Goal: Task Accomplishment & Management: Manage account settings

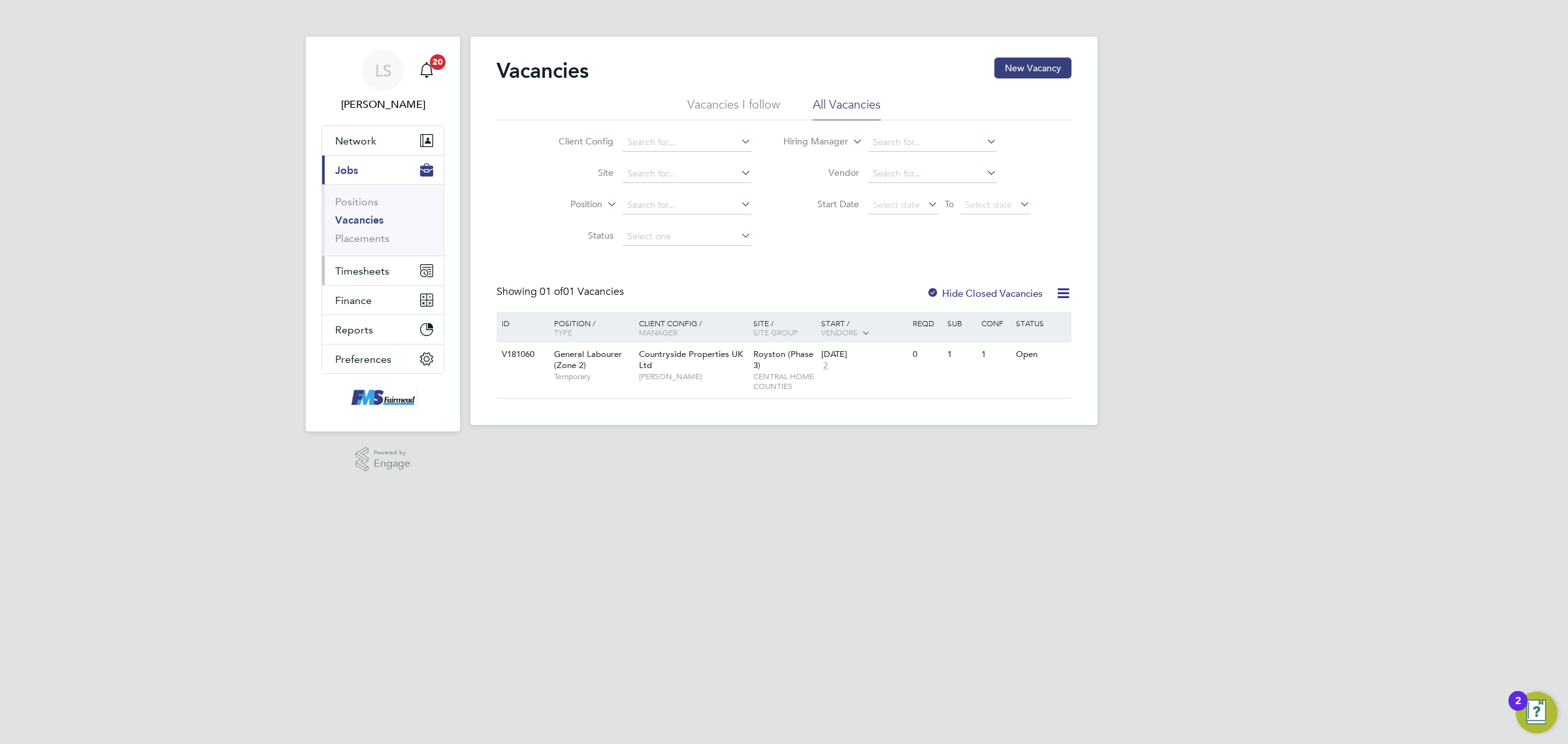
click at [389, 265] on button "Timesheets" at bounding box center [383, 270] width 122 height 29
click at [363, 233] on link "Timesheets" at bounding box center [362, 231] width 54 height 13
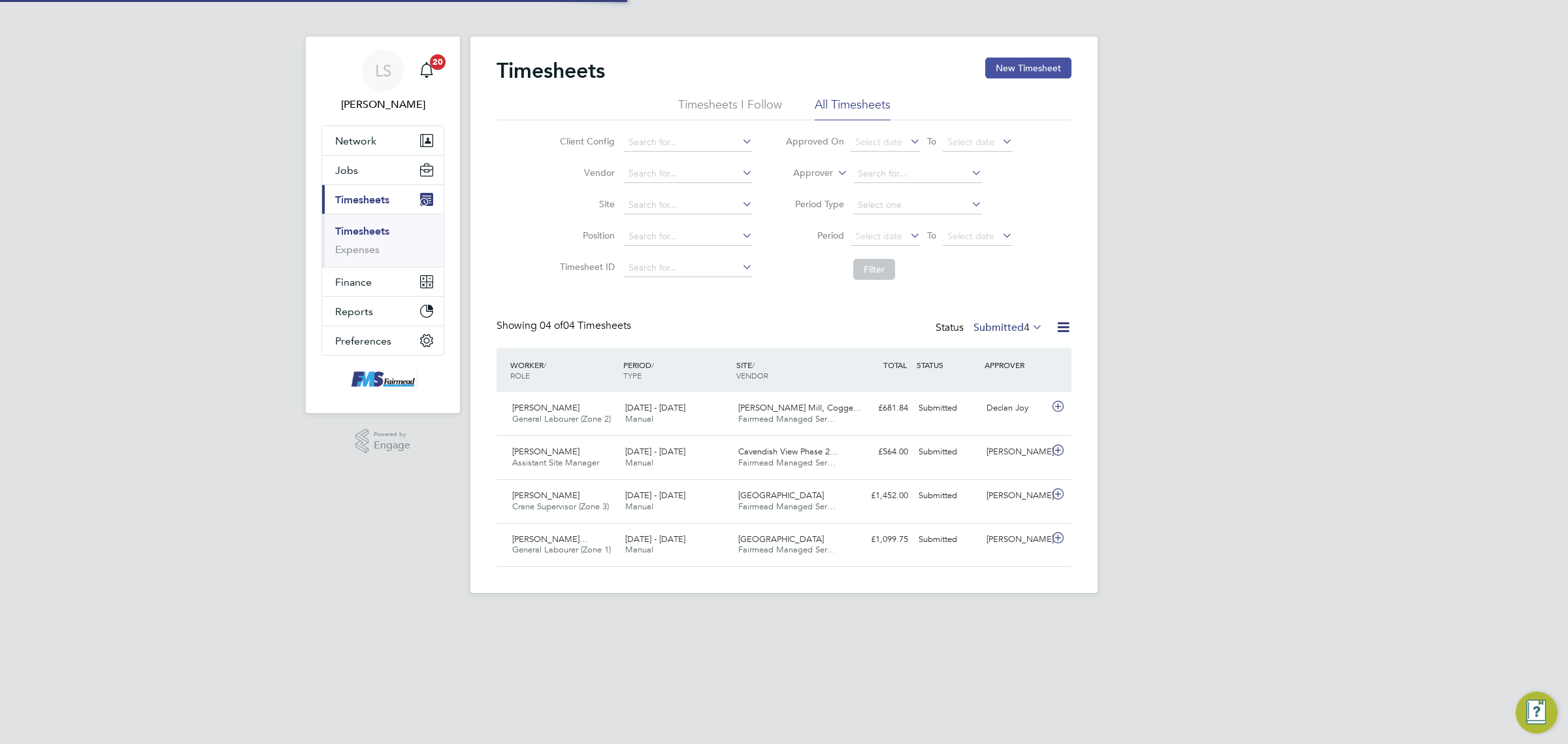
click at [1014, 67] on button "New Timesheet" at bounding box center [1028, 68] width 87 height 21
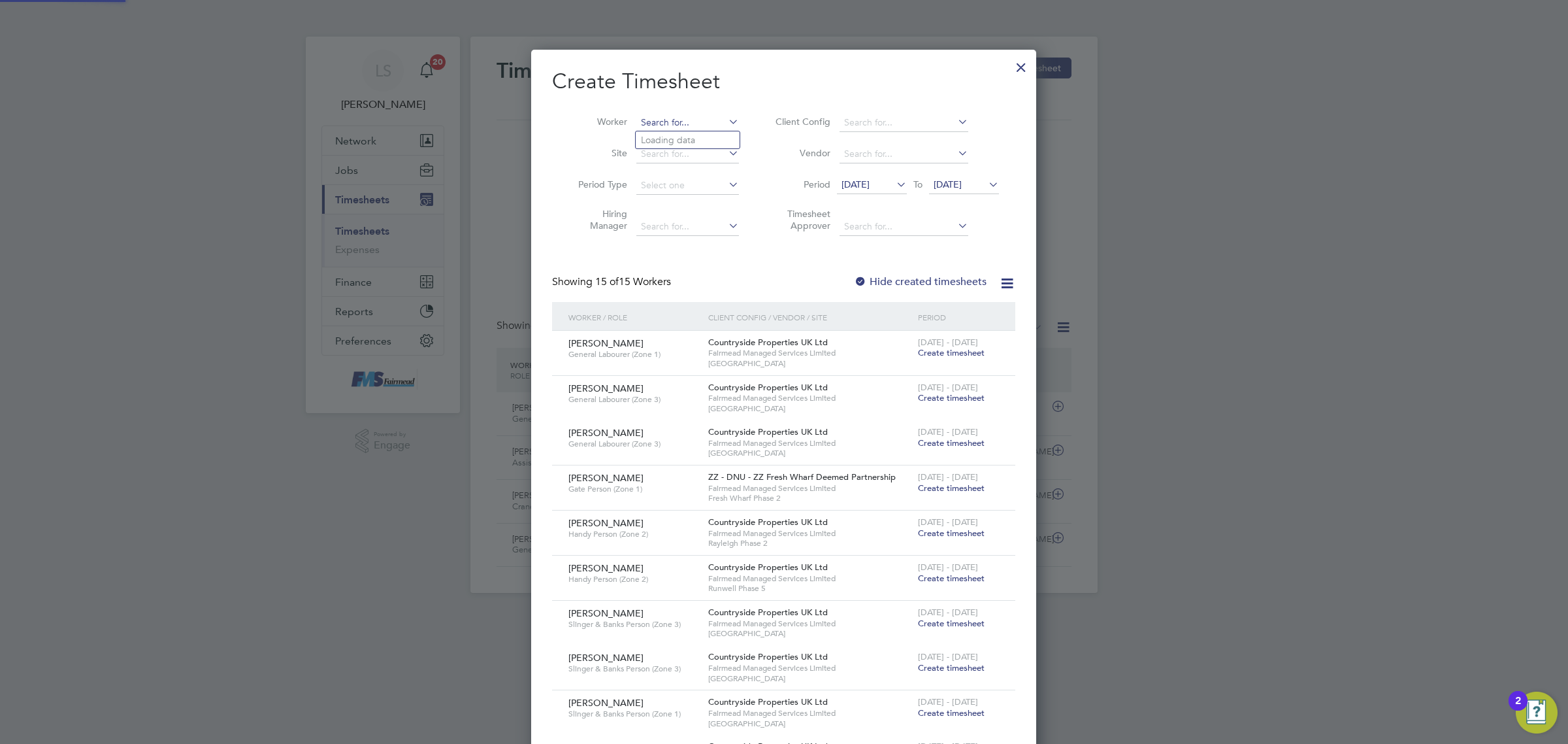
click at [681, 123] on input at bounding box center [688, 123] width 103 height 18
click at [676, 141] on li "[PERSON_NAME] a Hurmuz" at bounding box center [698, 140] width 125 height 18
type input "[PERSON_NAME]"
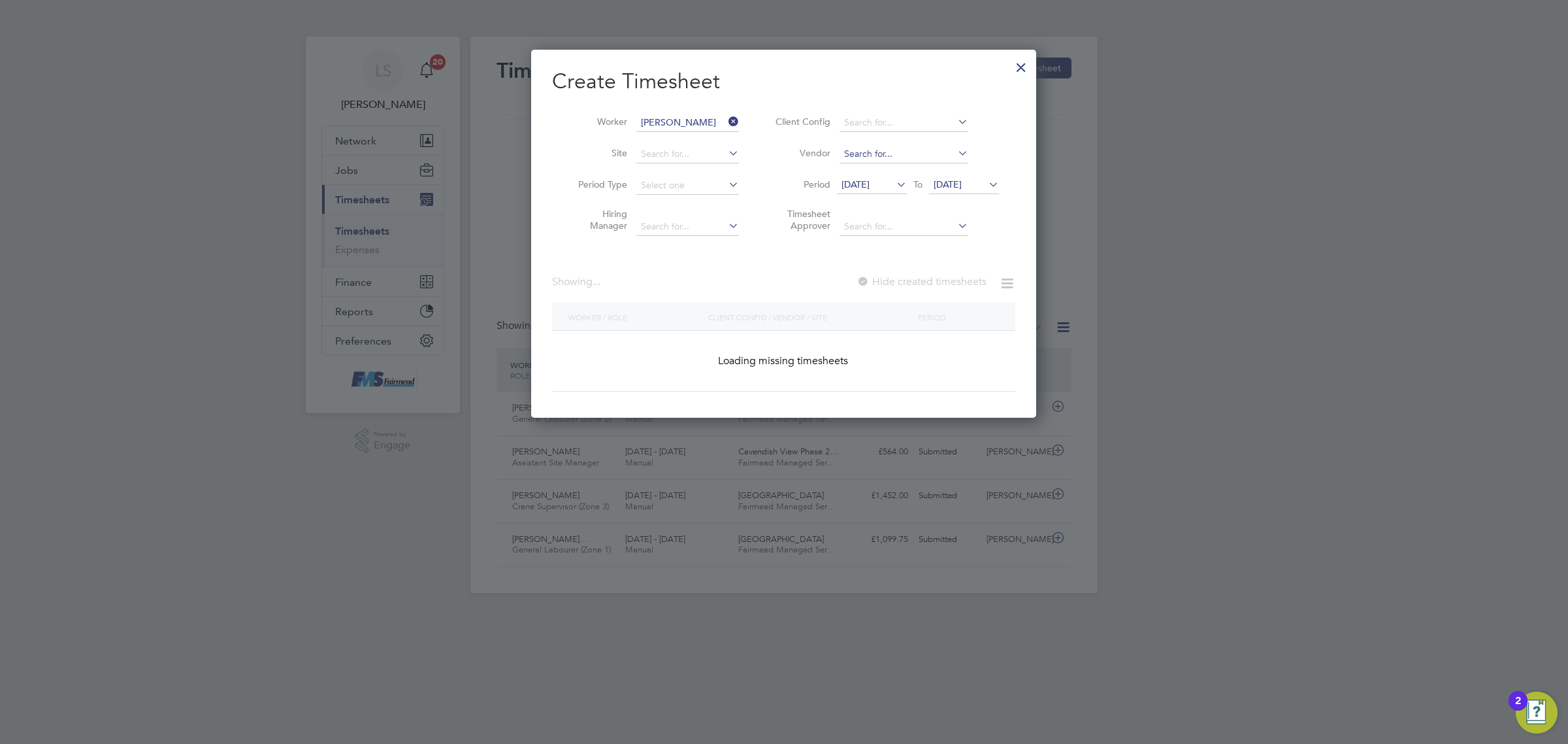
scroll to position [353, 505]
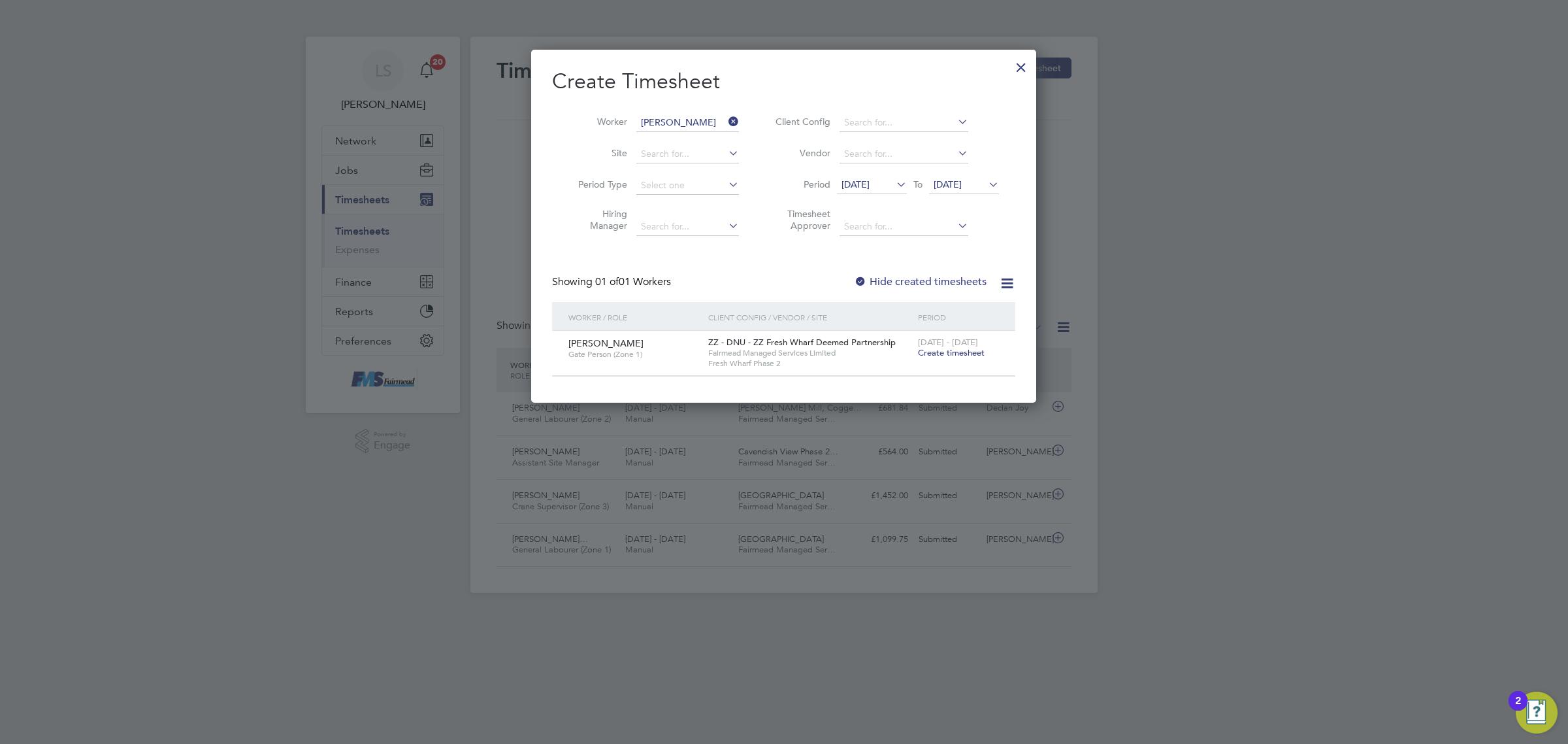
click at [962, 184] on span "[DATE]" at bounding box center [948, 184] width 28 height 12
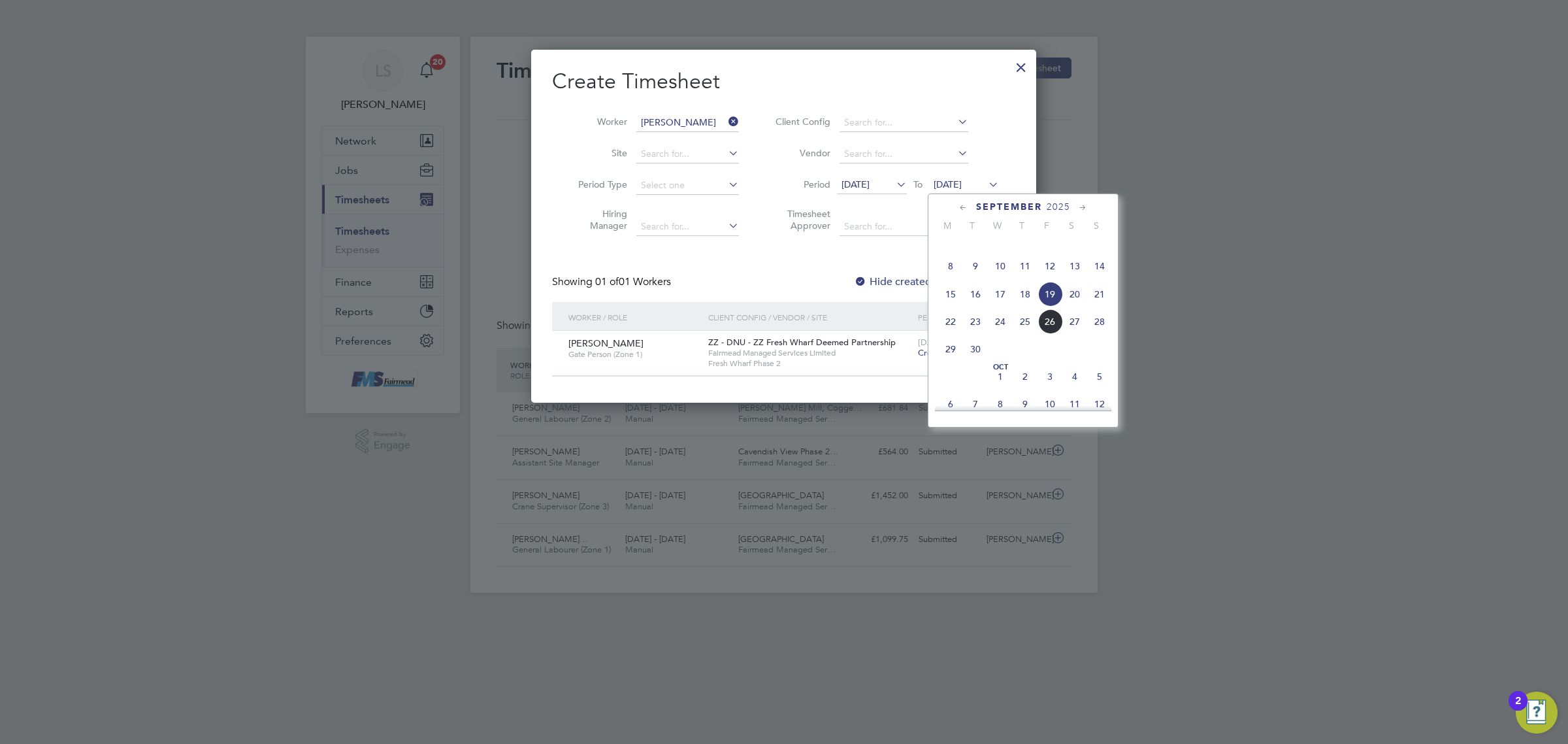
click at [1103, 334] on span "28" at bounding box center [1099, 321] width 25 height 25
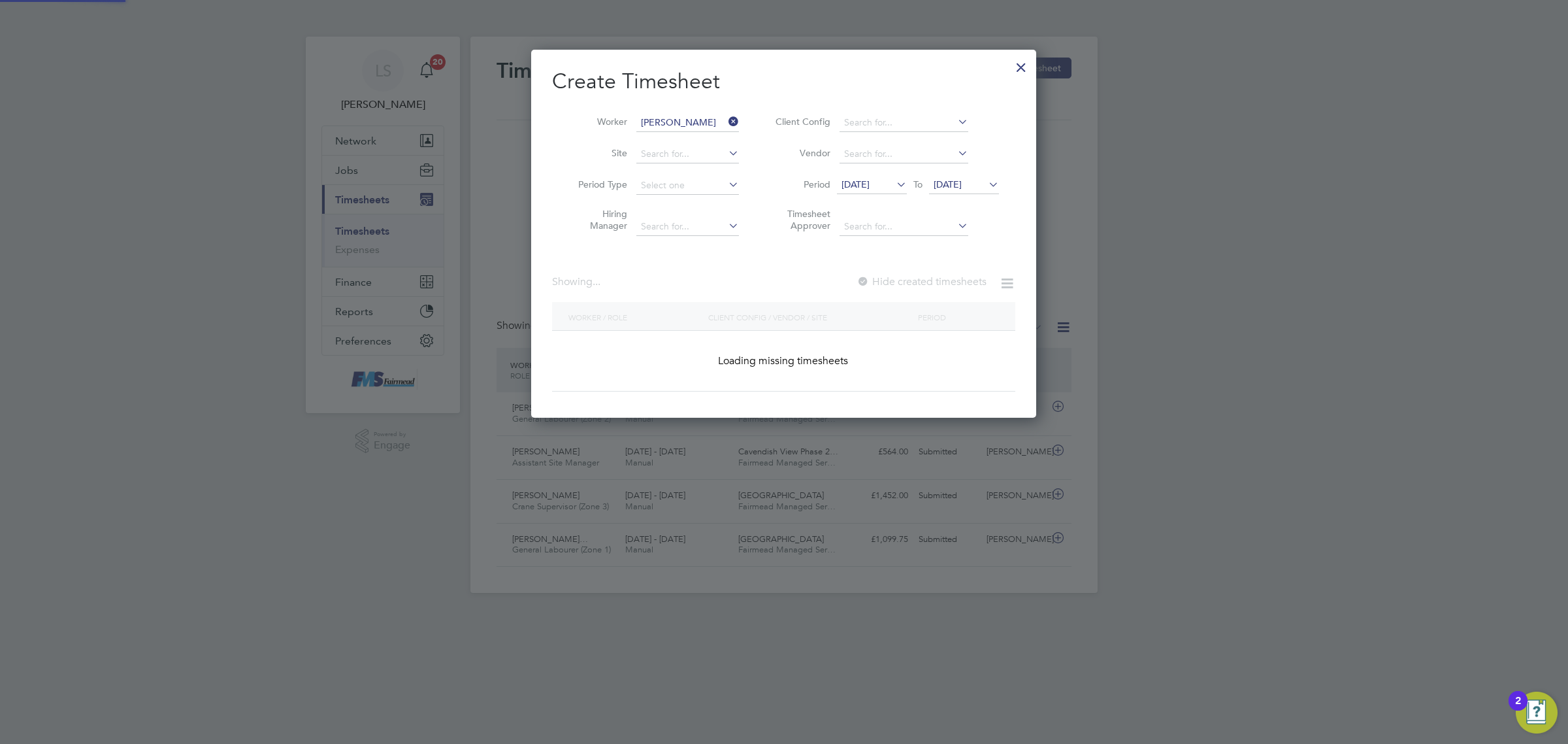
scroll to position [397, 505]
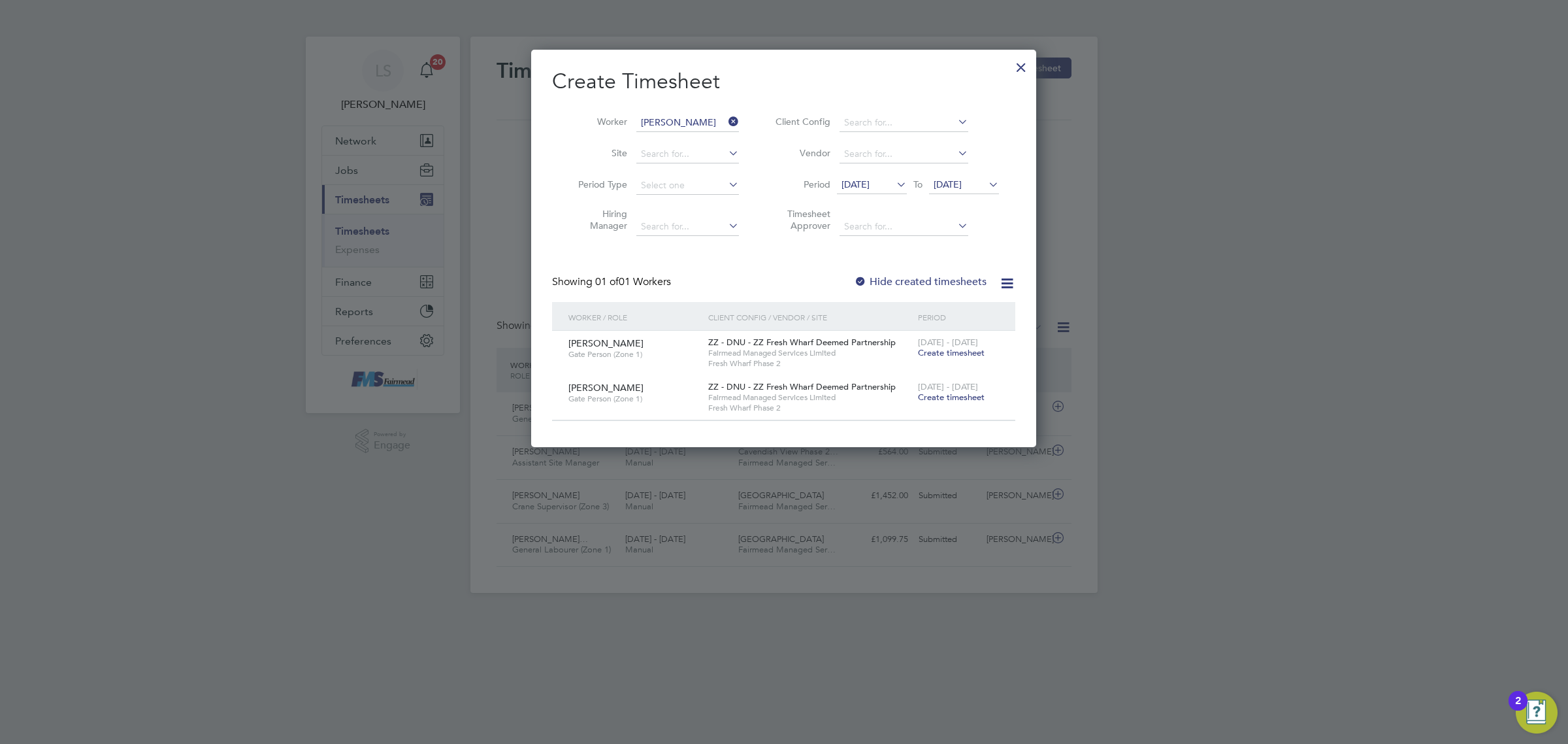
click at [957, 396] on span "Create timesheet" at bounding box center [951, 397] width 67 height 11
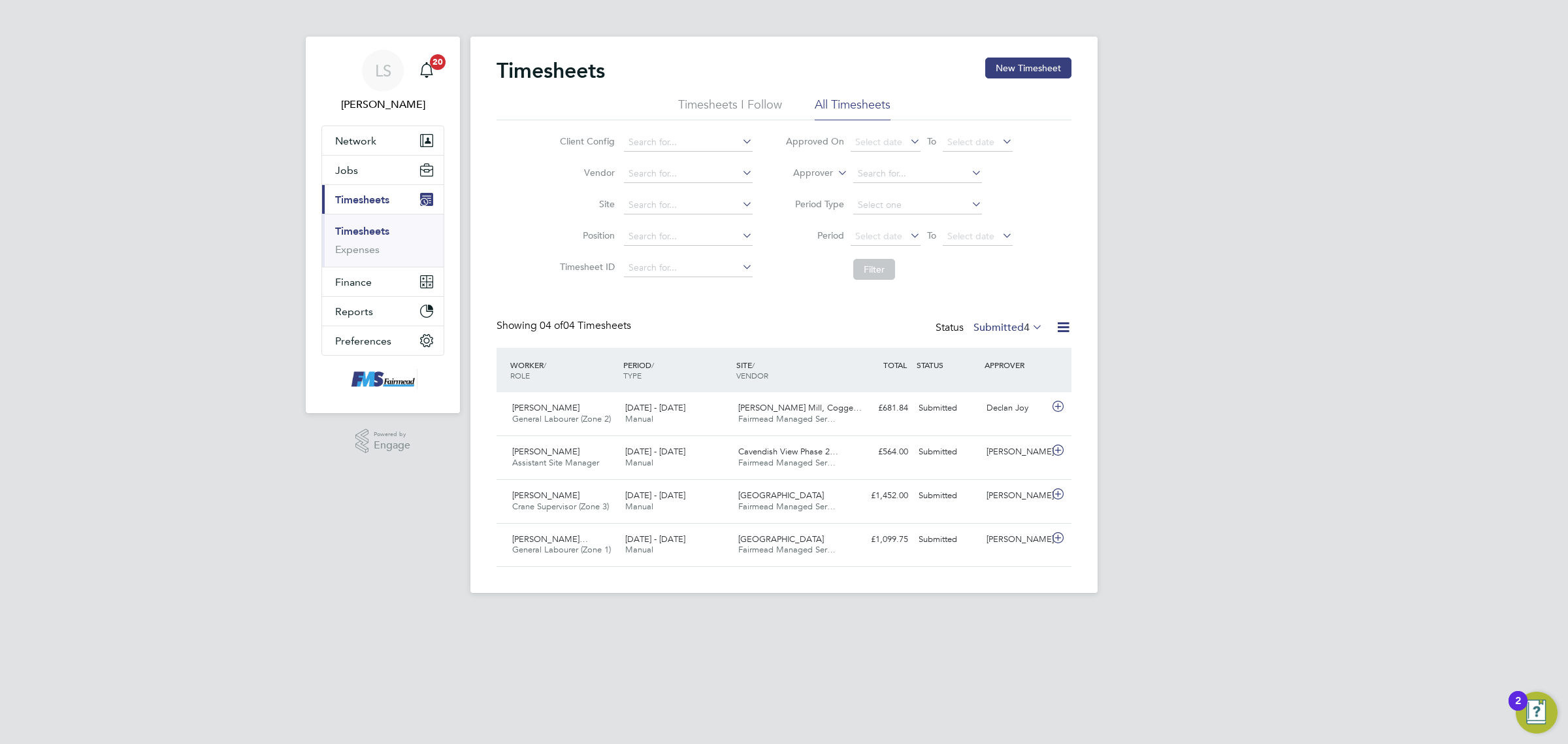
scroll to position [32, 113]
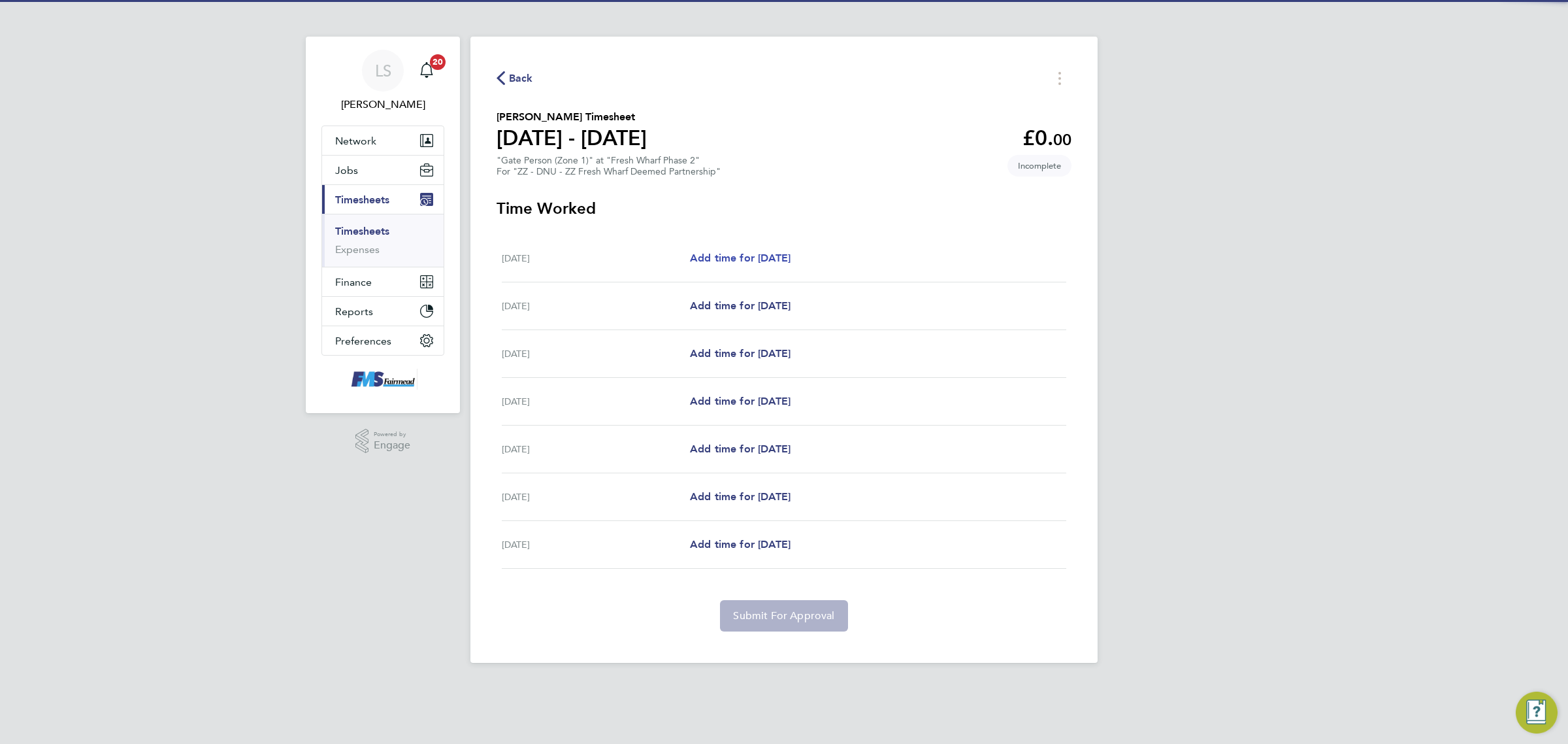
click at [779, 261] on span "Add time for [DATE]" at bounding box center [740, 258] width 101 height 13
select select "30"
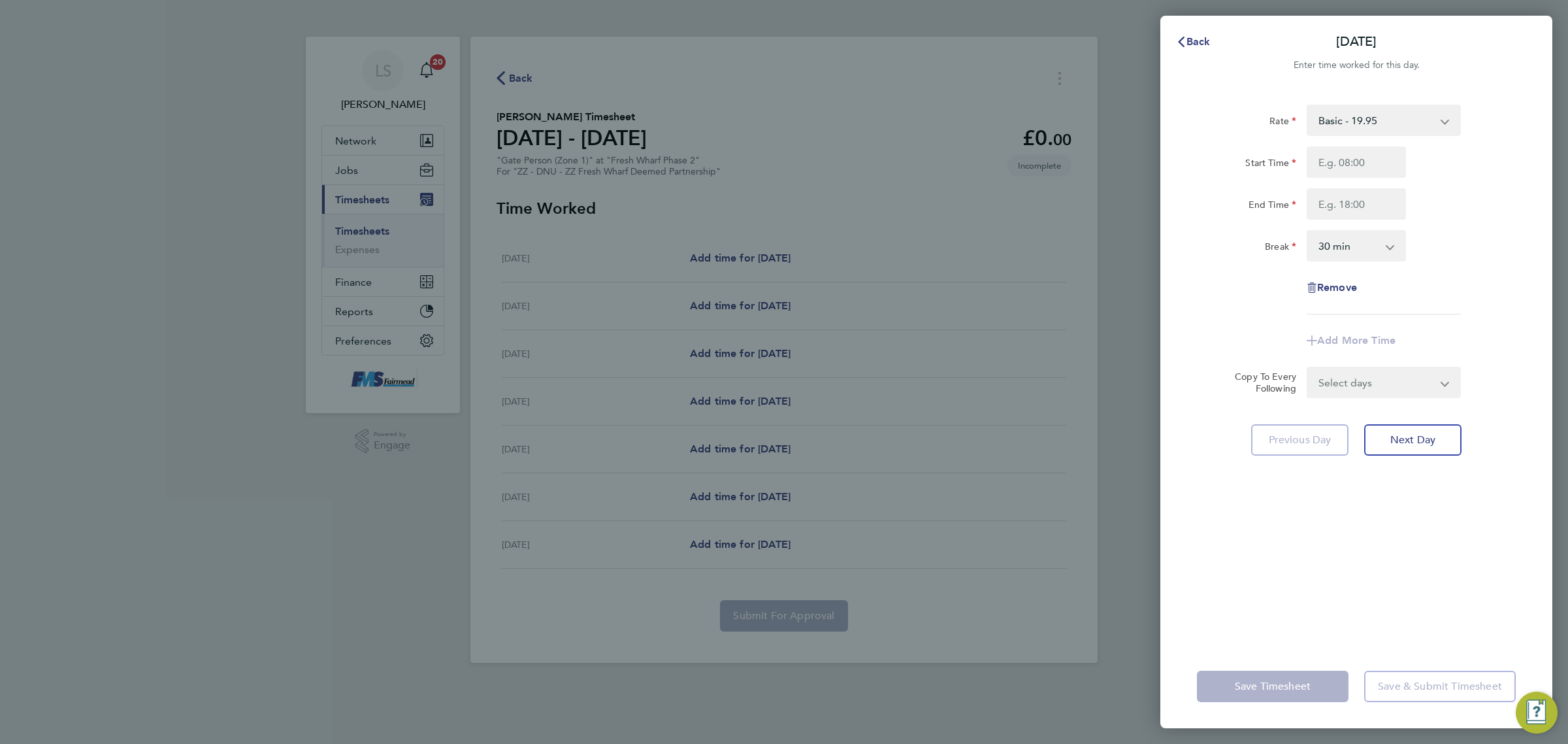
click at [1354, 142] on div "Rate Basic - 19.95 Start Time End Time Break 0 min 15 min 30 min 45 min 60 min …" at bounding box center [1356, 210] width 319 height 210
click at [1357, 162] on input "Start Time" at bounding box center [1356, 162] width 99 height 32
type input "07:00"
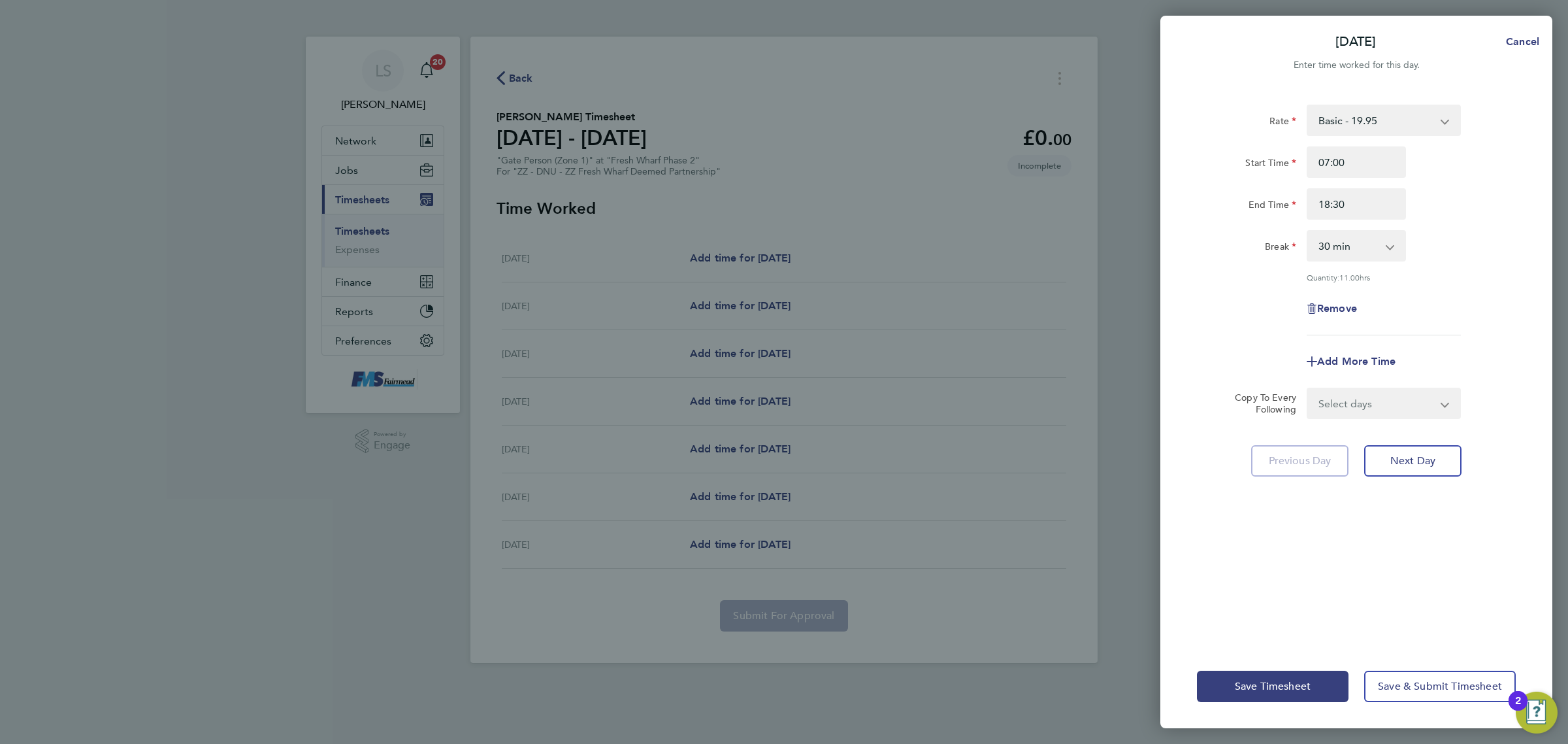
click at [1514, 242] on div "Break 0 min 15 min 30 min 45 min 60 min 75 min 90 min" at bounding box center [1357, 246] width 329 height 32
drag, startPoint x: 1362, startPoint y: 197, endPoint x: 968, endPoint y: 211, distance: 394.2
click at [968, 211] on div "[DATE] Cancel Enter time worked for this day. Rate Basic - 19.95 Start Time 07:…" at bounding box center [784, 372] width 1568 height 744
type input "18:00"
click at [1494, 214] on div "End Time 18:00" at bounding box center [1357, 203] width 329 height 32
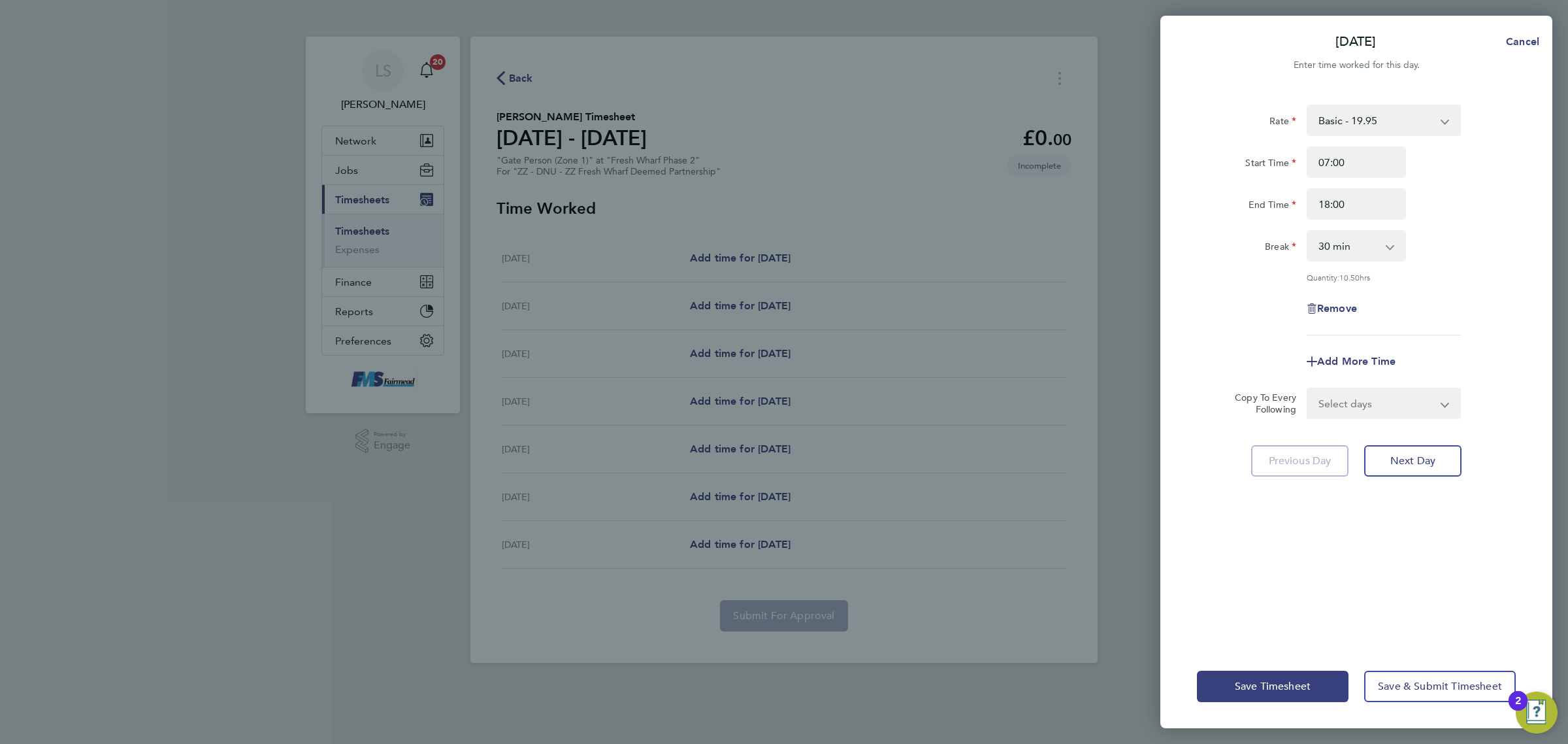
click at [1353, 416] on select "Select days Day Weekday (Mon-Fri) Weekend (Sat-Sun) [DATE] [DATE] [DATE] [DATE]…" at bounding box center [1377, 403] width 137 height 29
select select "WEEKDAY"
click at [1308, 389] on select "Select days Day Weekday (Mon-Fri) Weekend (Sat-Sun) [DATE] [DATE] [DATE] [DATE]…" at bounding box center [1377, 403] width 137 height 29
select select "[DATE]"
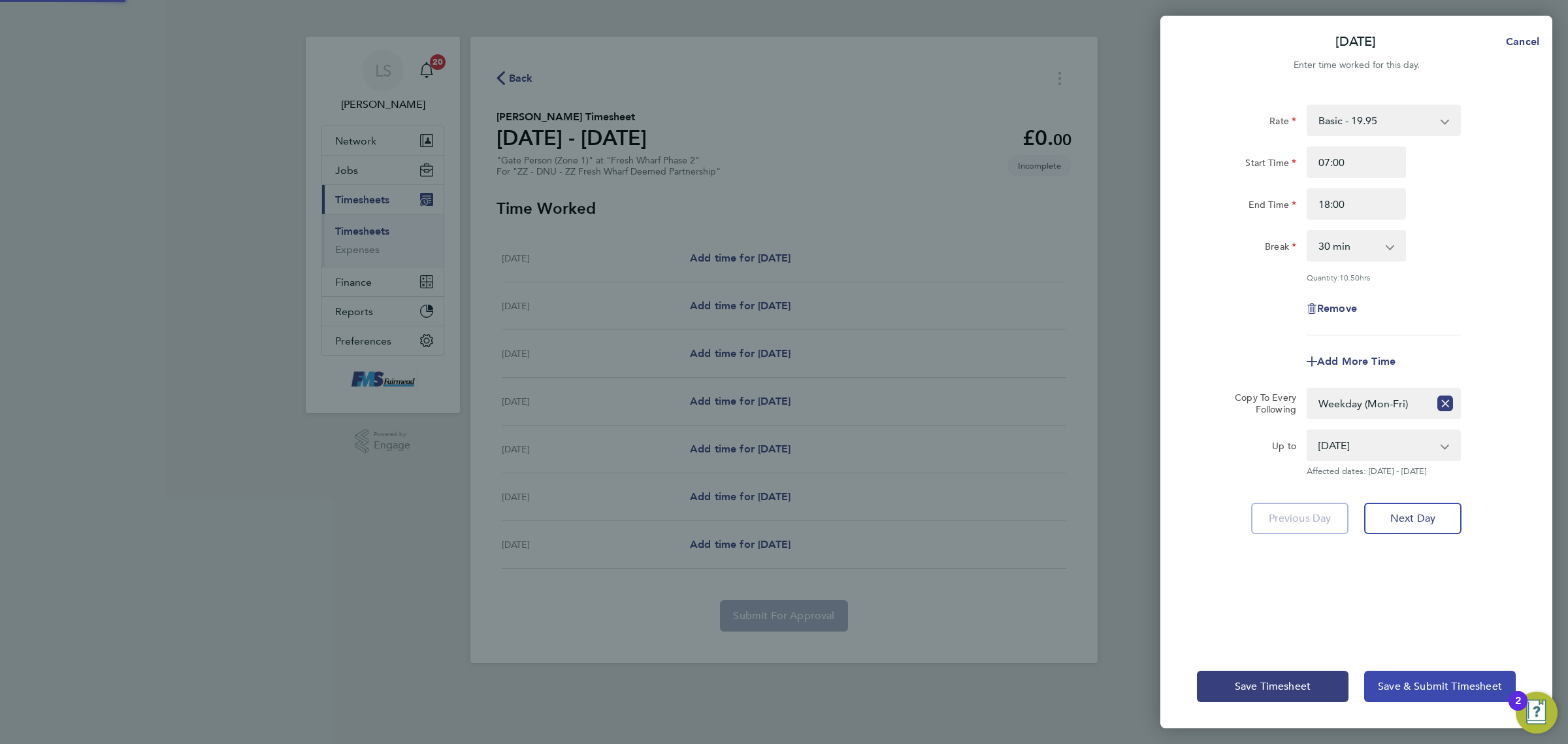
click at [1405, 677] on button "Save & Submit Timesheet" at bounding box center [1440, 686] width 151 height 32
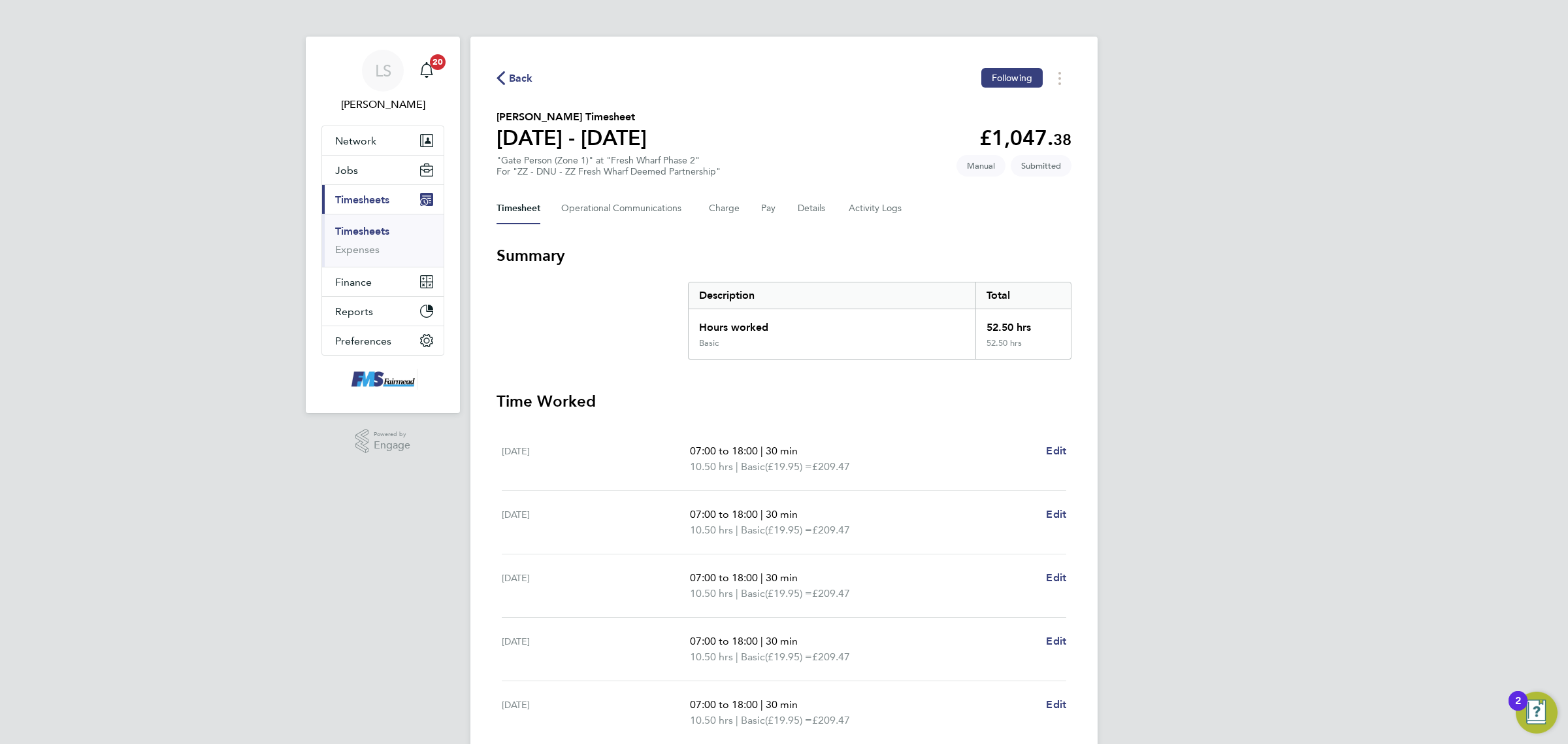
click at [377, 229] on link "Timesheets" at bounding box center [362, 231] width 54 height 13
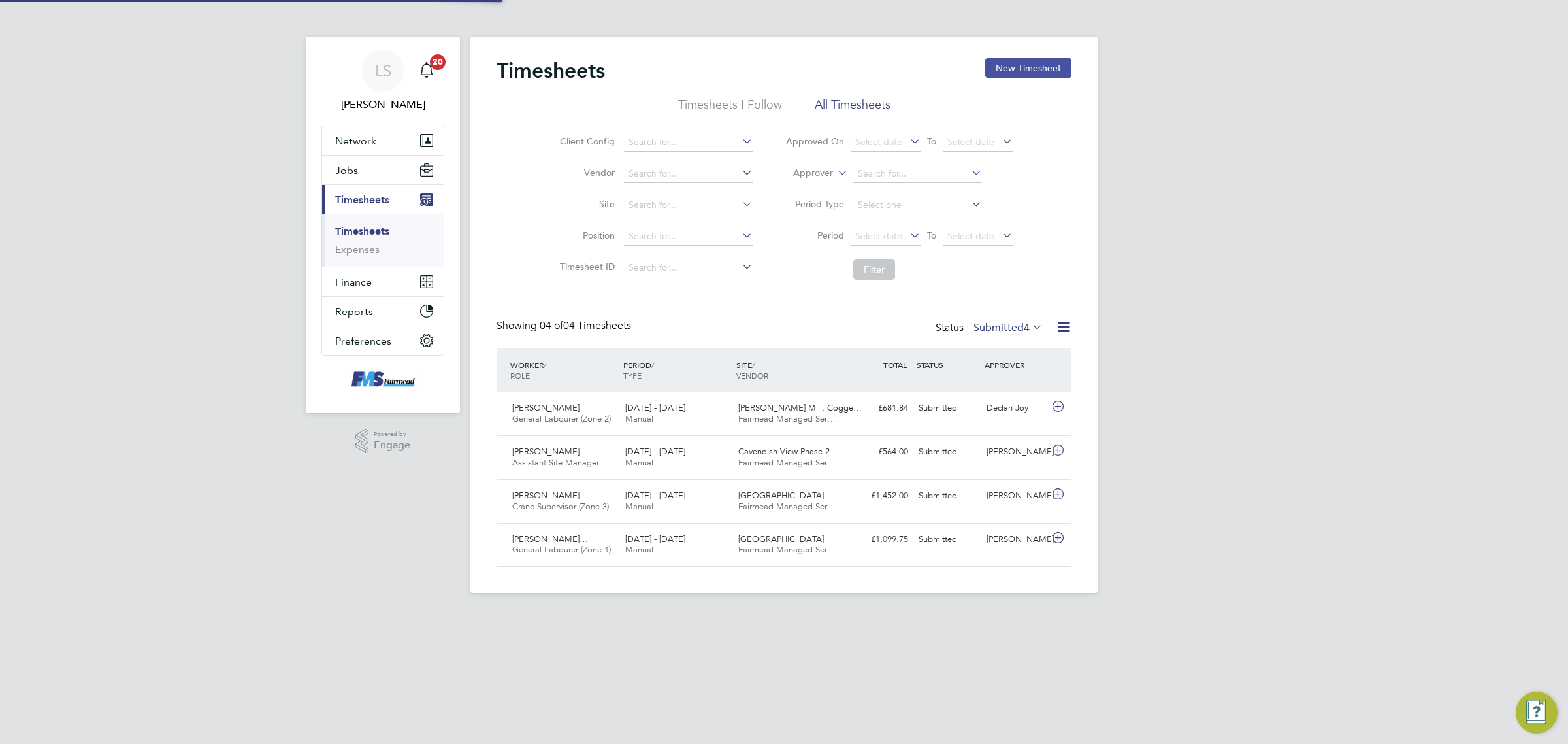
click at [1004, 67] on button "New Timesheet" at bounding box center [1028, 68] width 87 height 21
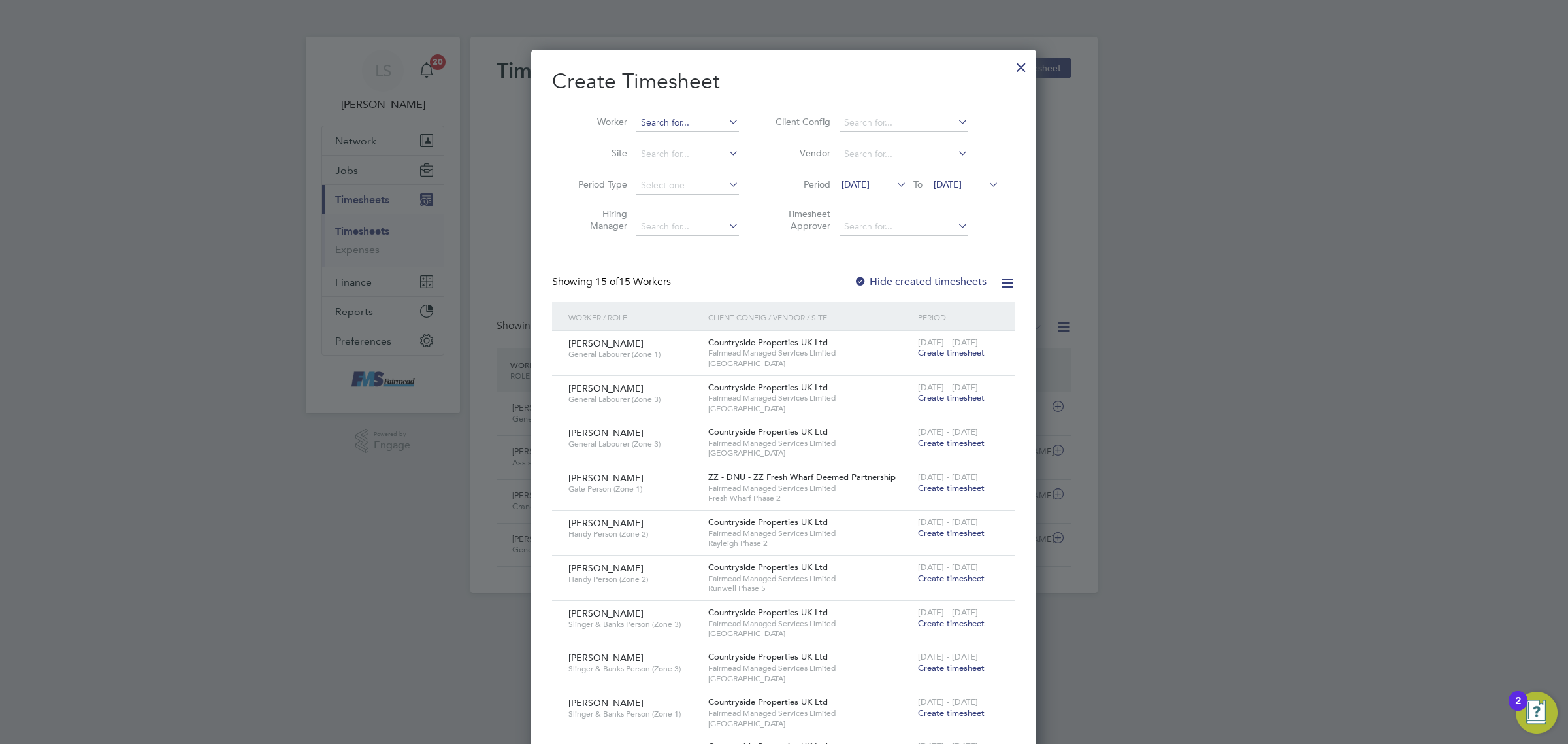
click at [654, 121] on input at bounding box center [688, 123] width 103 height 18
click at [662, 139] on li "Viori ca Feraru" at bounding box center [688, 140] width 104 height 18
type input "[PERSON_NAME]"
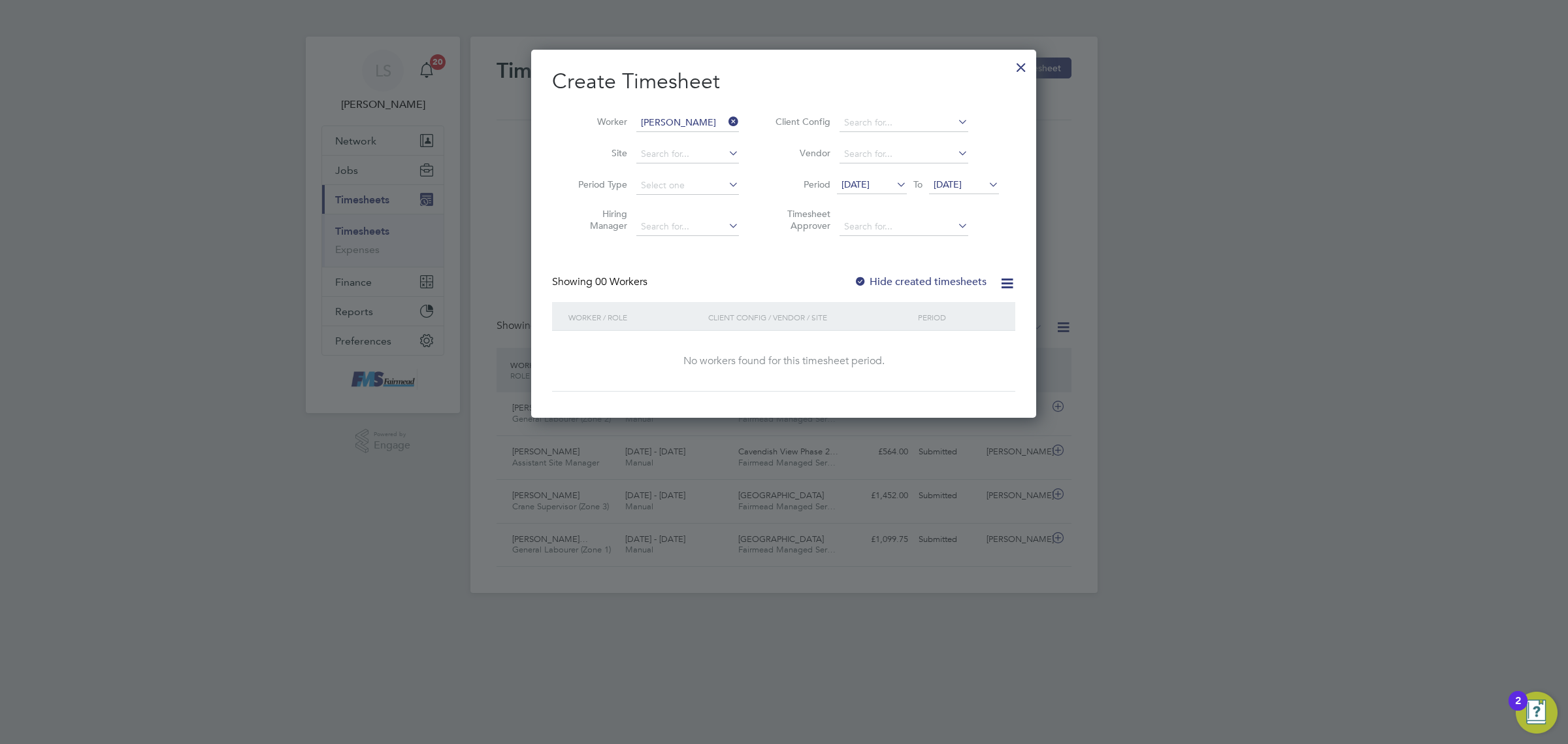
click at [978, 190] on span "[DATE]" at bounding box center [963, 185] width 70 height 18
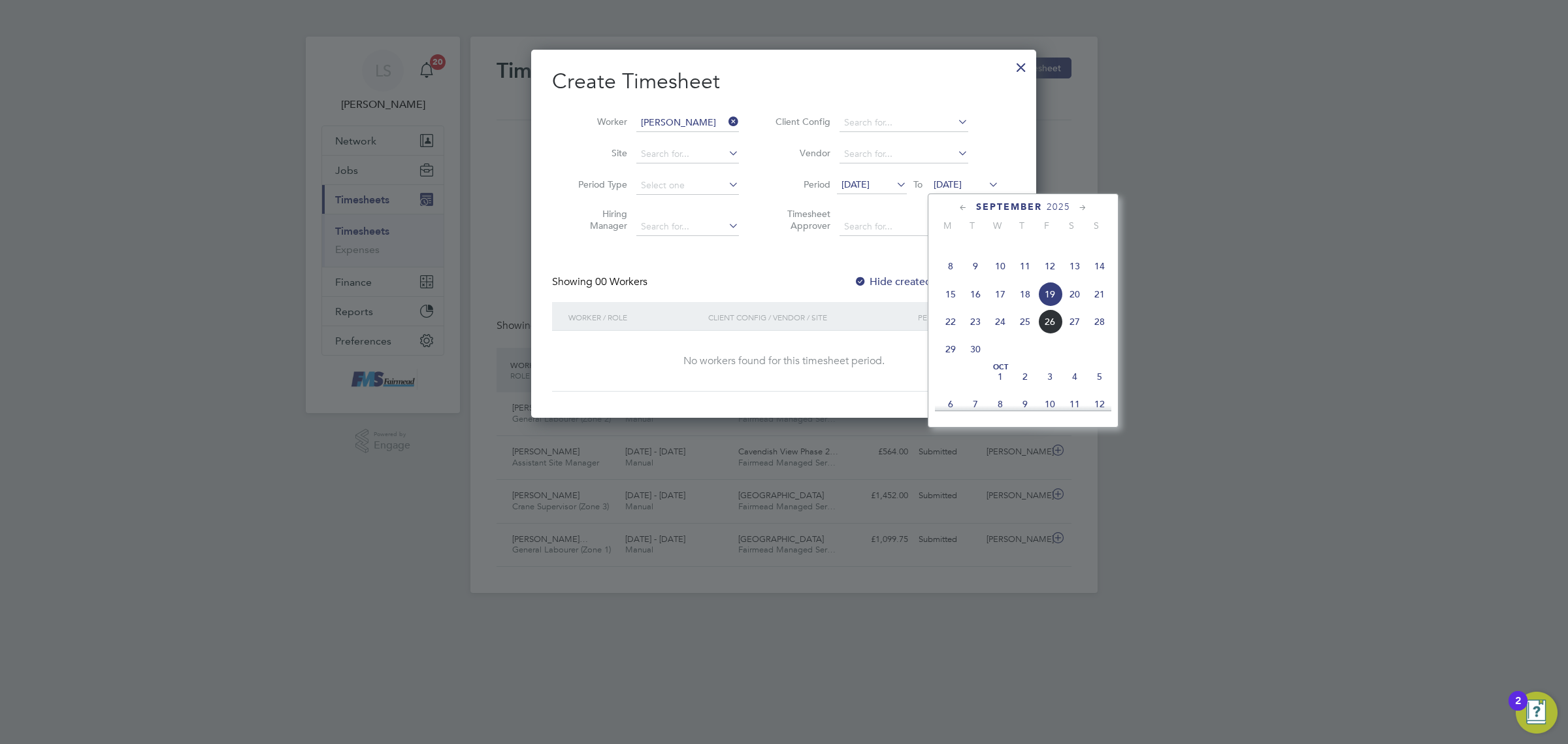
click at [1103, 334] on span "28" at bounding box center [1099, 321] width 25 height 25
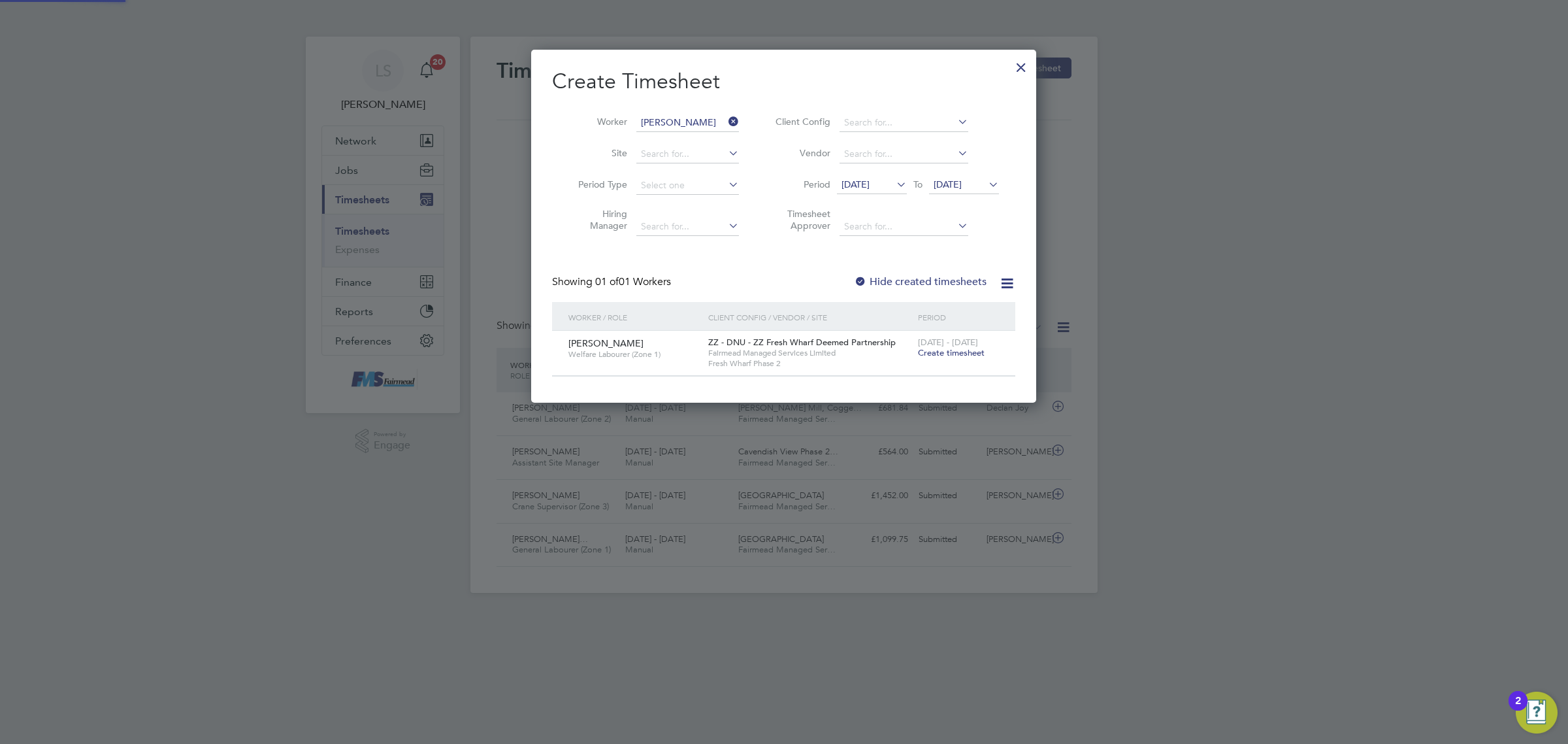
click at [955, 355] on span "Create timesheet" at bounding box center [951, 353] width 67 height 11
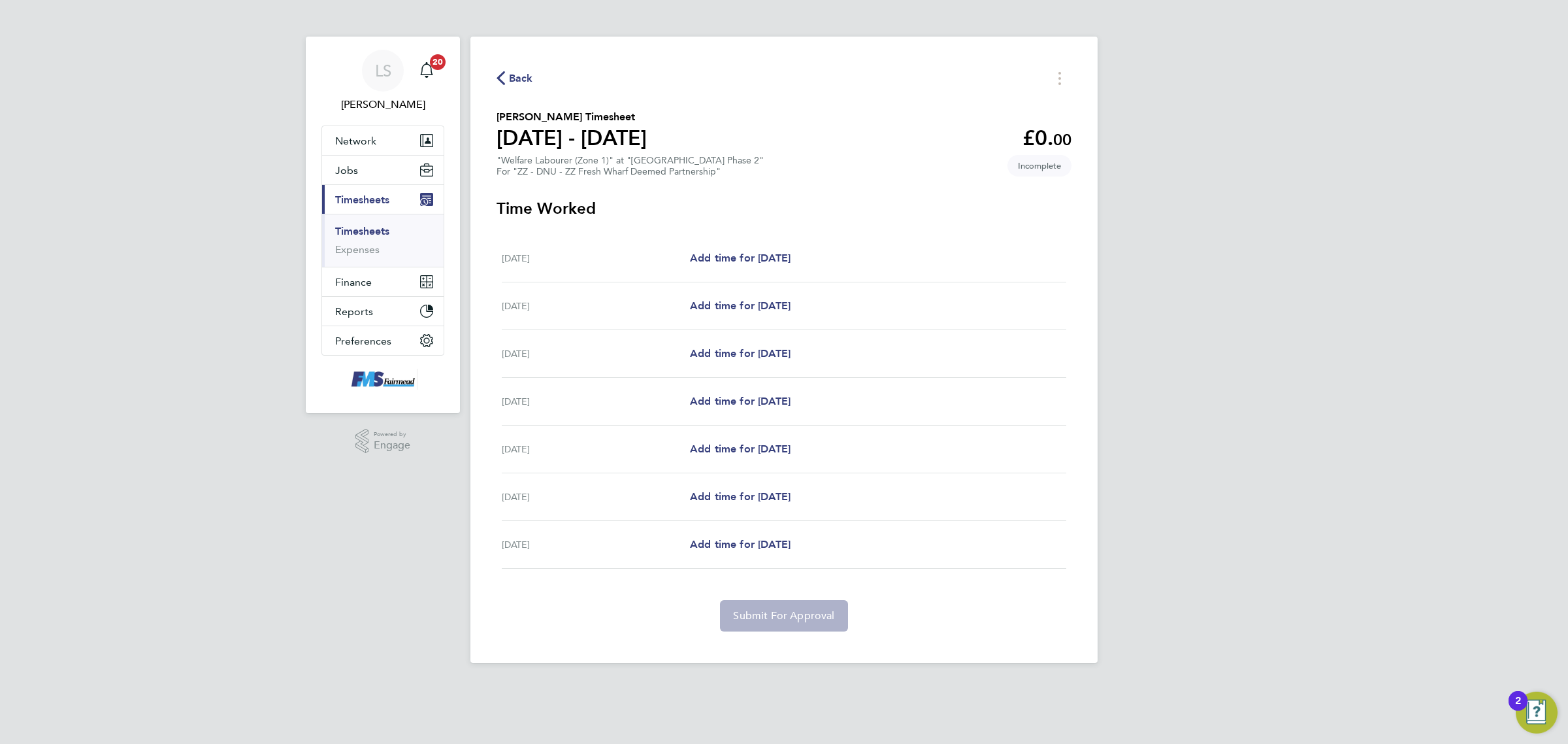
click at [802, 272] on div "[DATE] Add time for [DATE] Add time for [DATE]" at bounding box center [784, 258] width 564 height 48
click at [788, 260] on span "Add time for [DATE]" at bounding box center [740, 258] width 101 height 13
select select "30"
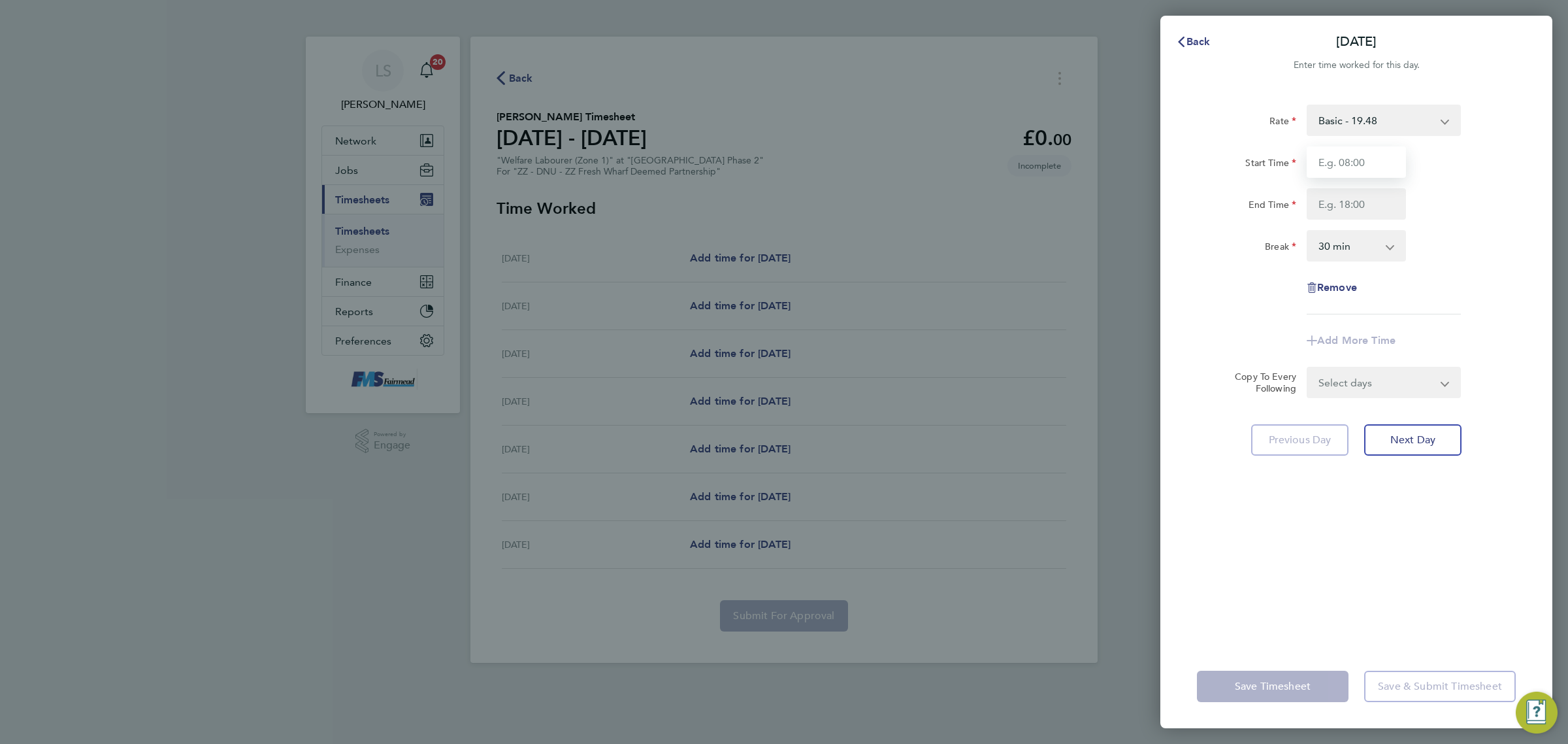
click at [1321, 162] on input "Start Time" at bounding box center [1356, 162] width 99 height 32
type input "07:30"
click at [1361, 191] on input "End Time" at bounding box center [1356, 203] width 99 height 32
type input "17:00"
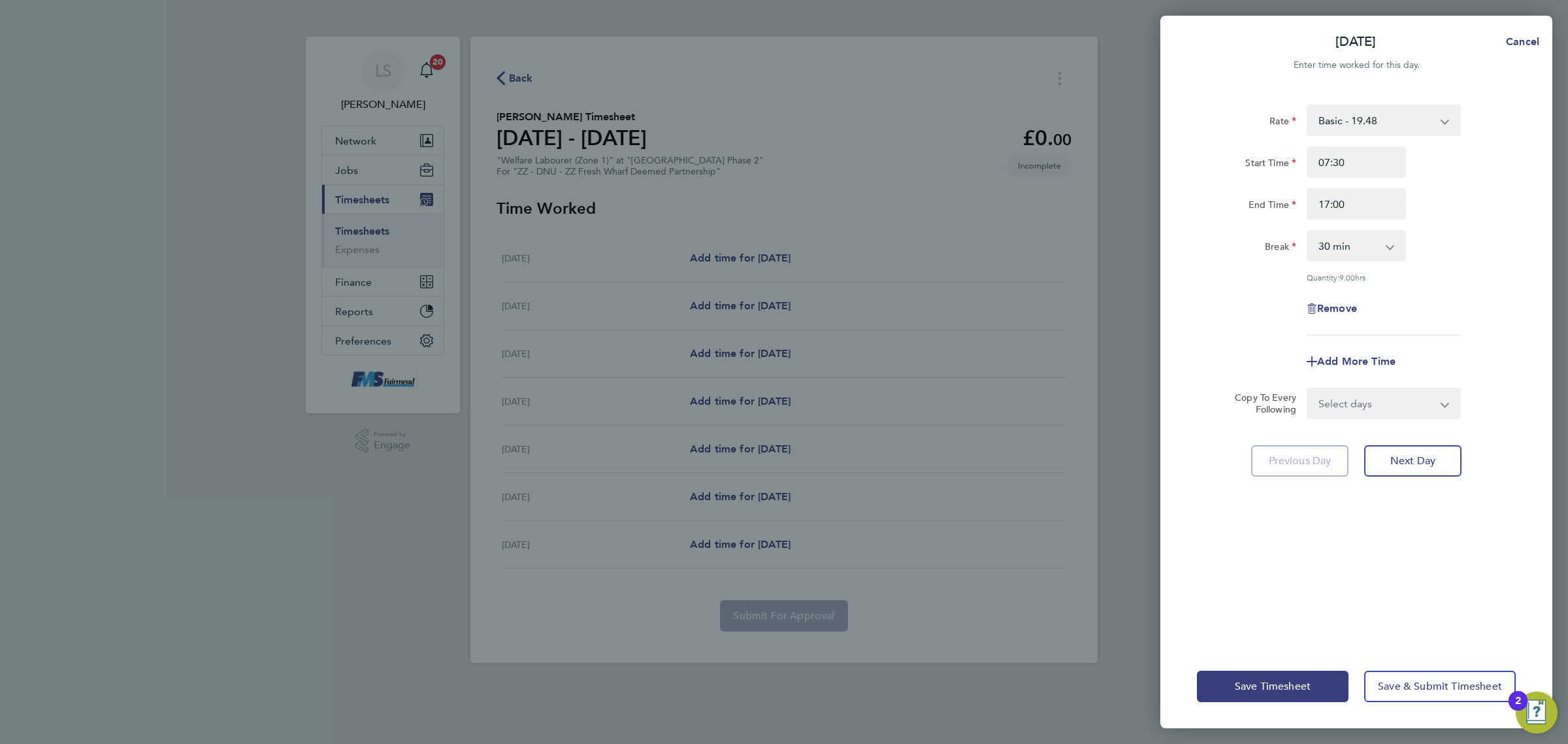
click at [1516, 216] on div "End Time 17:00" at bounding box center [1357, 203] width 329 height 32
click at [1405, 396] on select "Select days Day Weekday (Mon-Fri) Weekend (Sat-Sun) [DATE] [DATE] [DATE] [DATE]…" at bounding box center [1377, 403] width 137 height 29
select select "WEEKDAY"
click at [1308, 389] on select "Select days Day Weekday (Mon-Fri) Weekend (Sat-Sun) [DATE] [DATE] [DATE] [DATE]…" at bounding box center [1377, 403] width 137 height 29
select select "[DATE]"
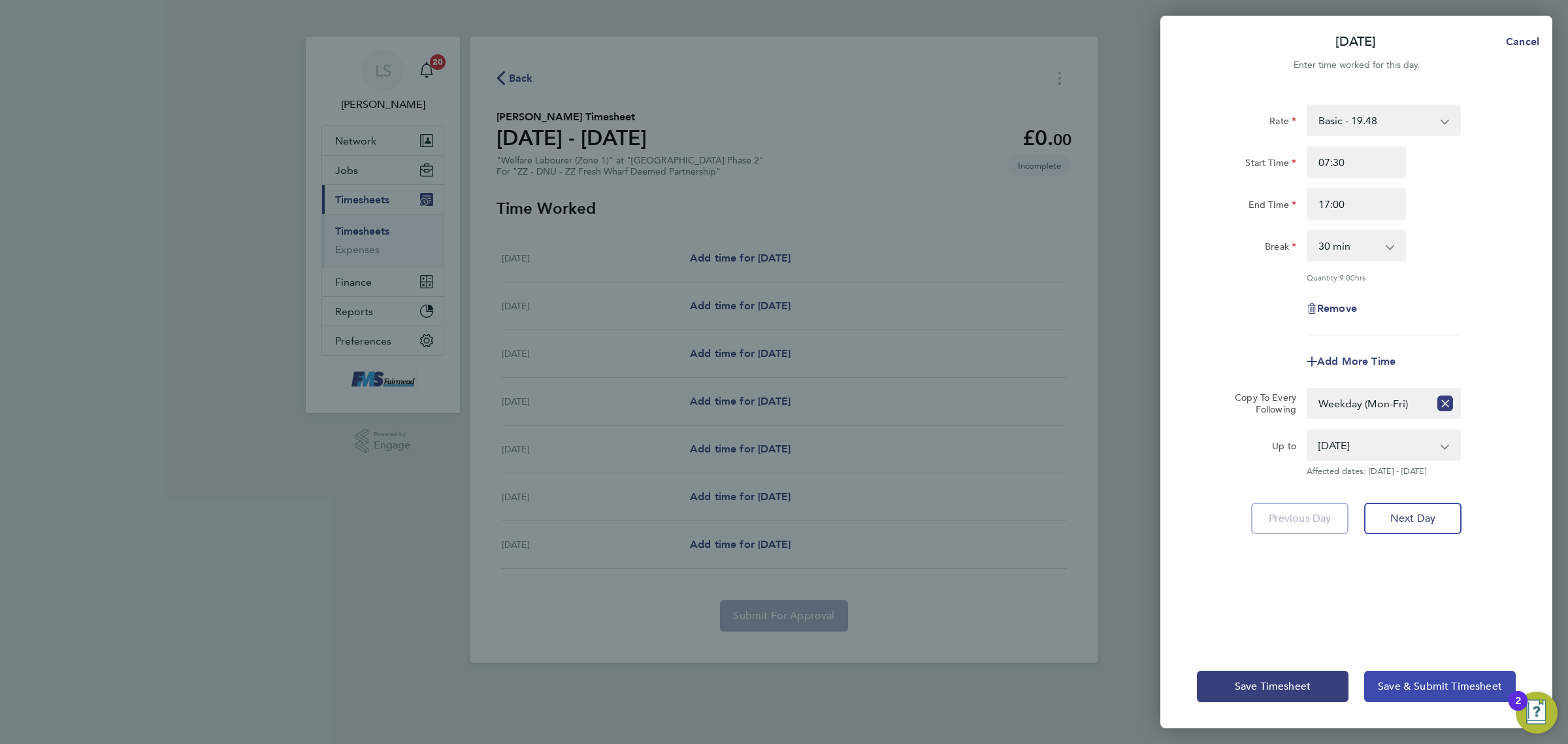
click at [1438, 683] on span "Save & Submit Timesheet" at bounding box center [1440, 686] width 124 height 13
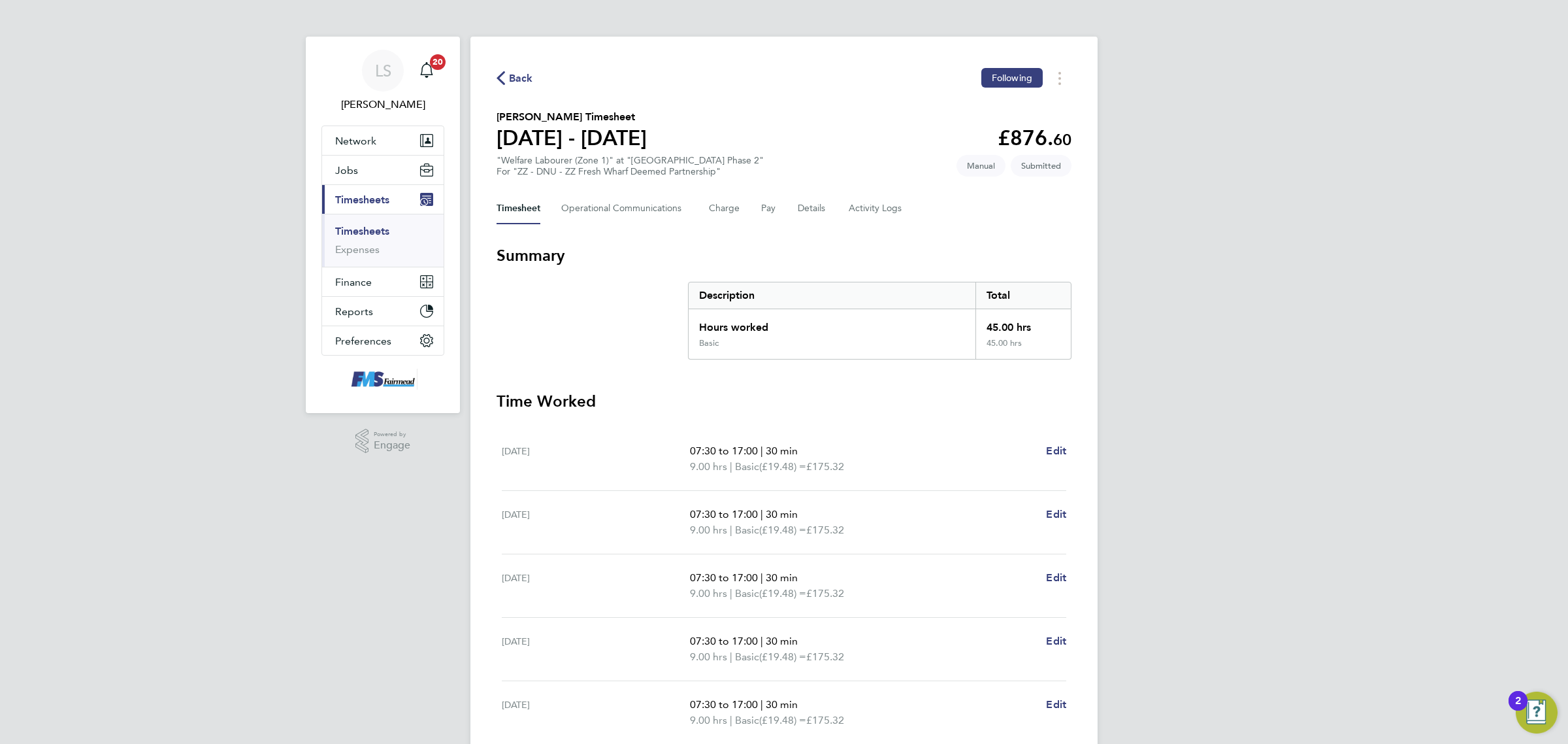
drag, startPoint x: 373, startPoint y: 234, endPoint x: 391, endPoint y: 227, distance: 19.3
click at [373, 234] on link "Timesheets" at bounding box center [362, 231] width 54 height 13
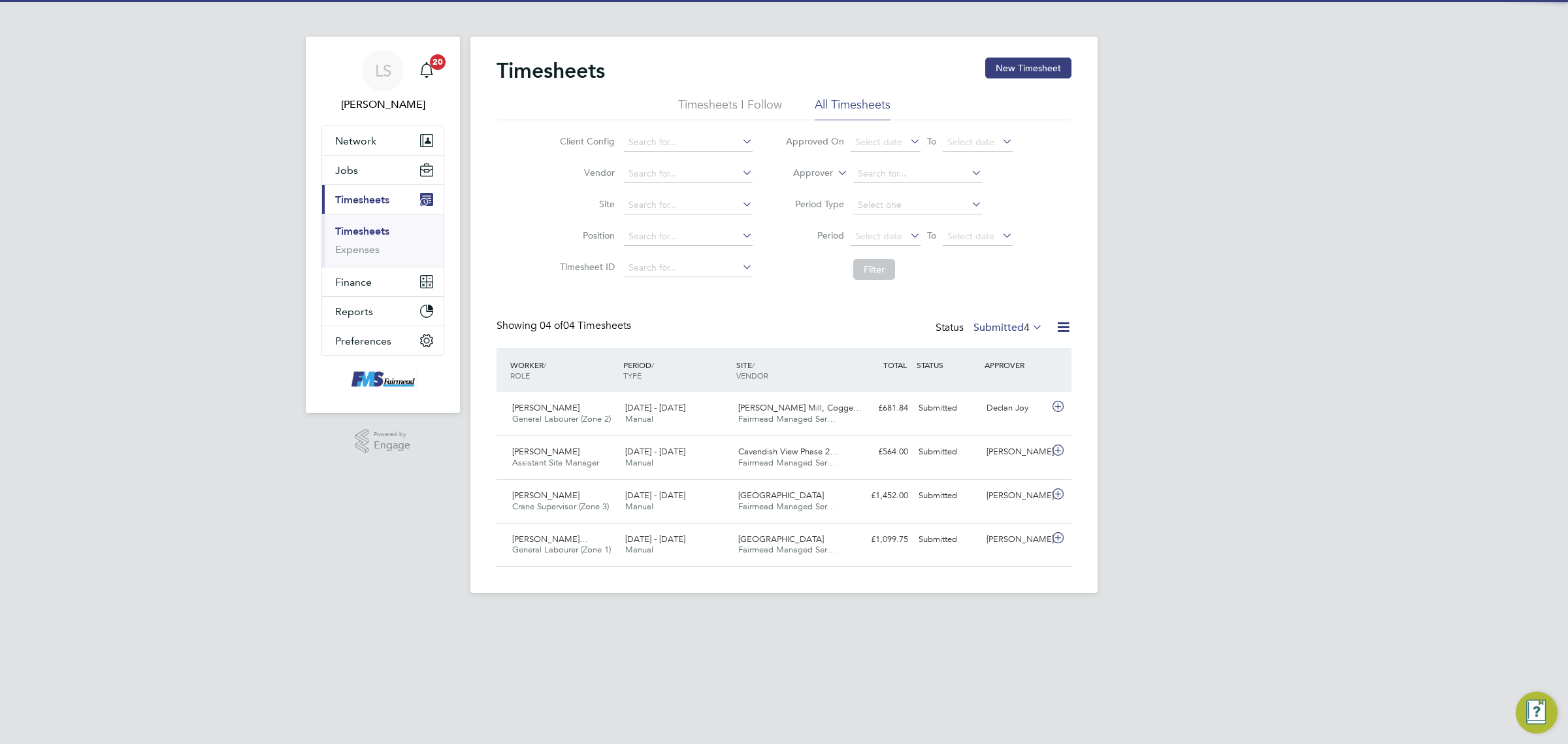
click at [1035, 56] on div "Timesheets New Timesheet Timesheets I Follow All Timesheets Client Config Vendo…" at bounding box center [784, 315] width 627 height 556
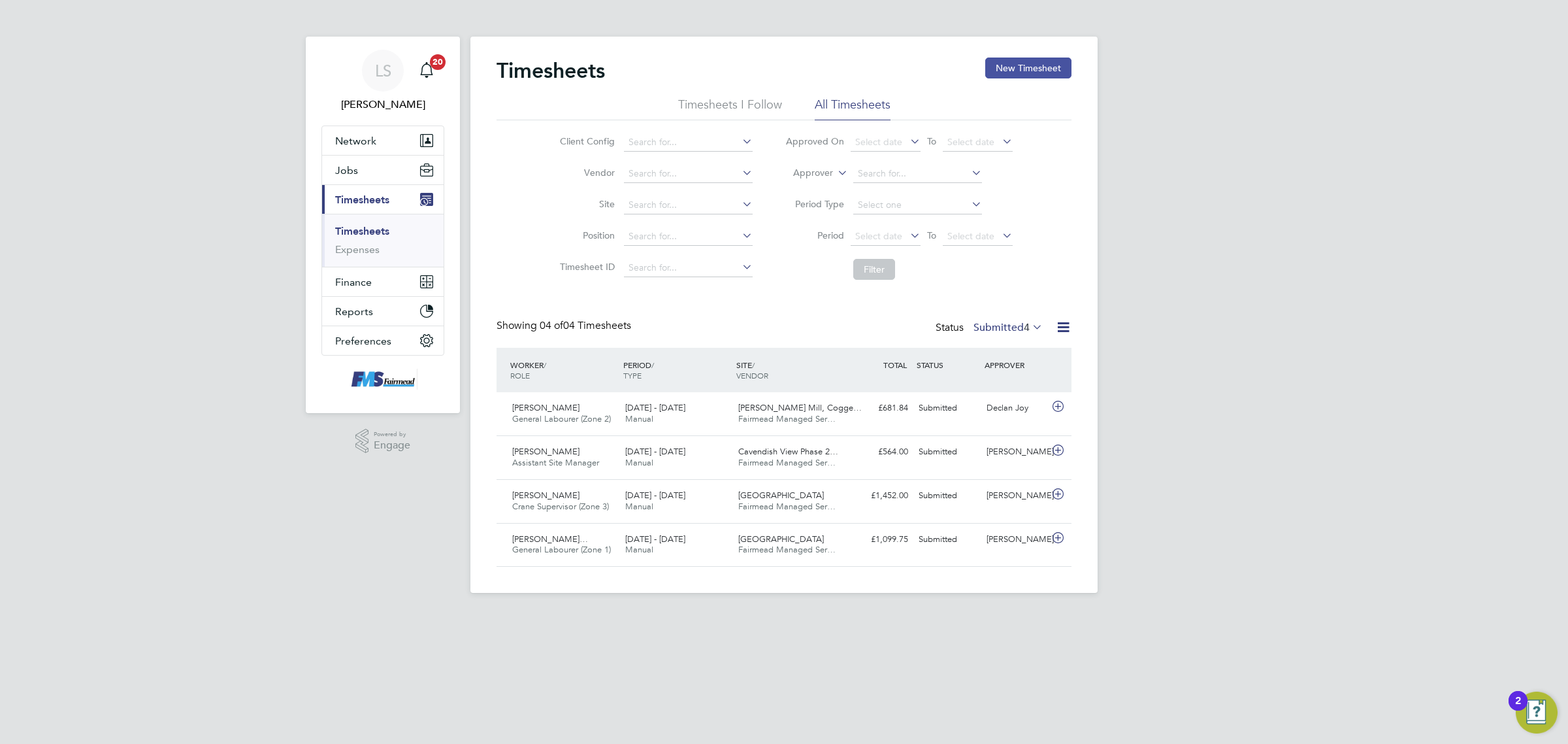
click at [1035, 67] on button "New Timesheet" at bounding box center [1028, 68] width 87 height 21
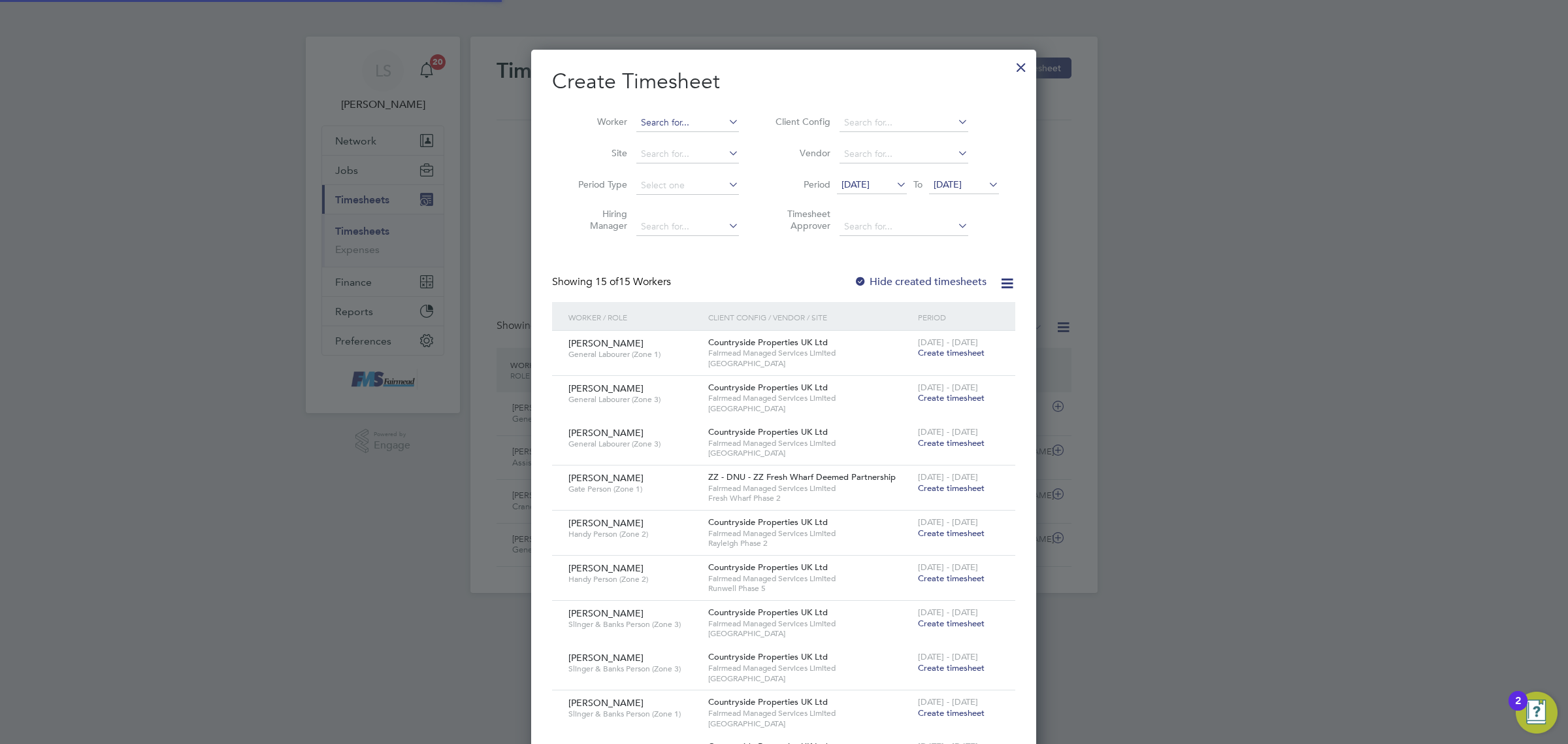
click at [695, 119] on input at bounding box center [688, 123] width 103 height 18
click at [690, 138] on li "[PERSON_NAME] Adew ole" at bounding box center [697, 140] width 123 height 18
type input "[PERSON_NAME]"
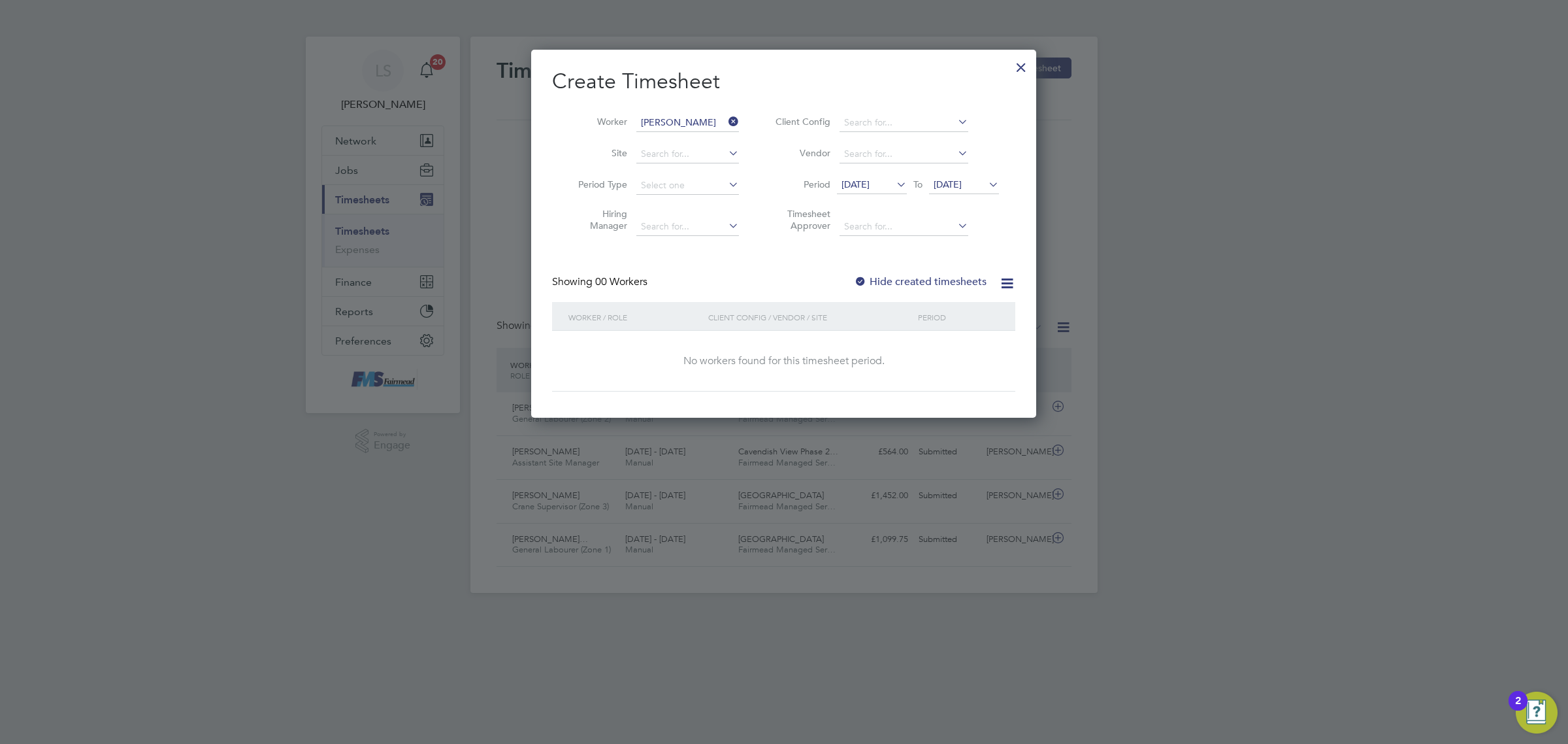
click at [962, 184] on span "[DATE]" at bounding box center [948, 184] width 28 height 12
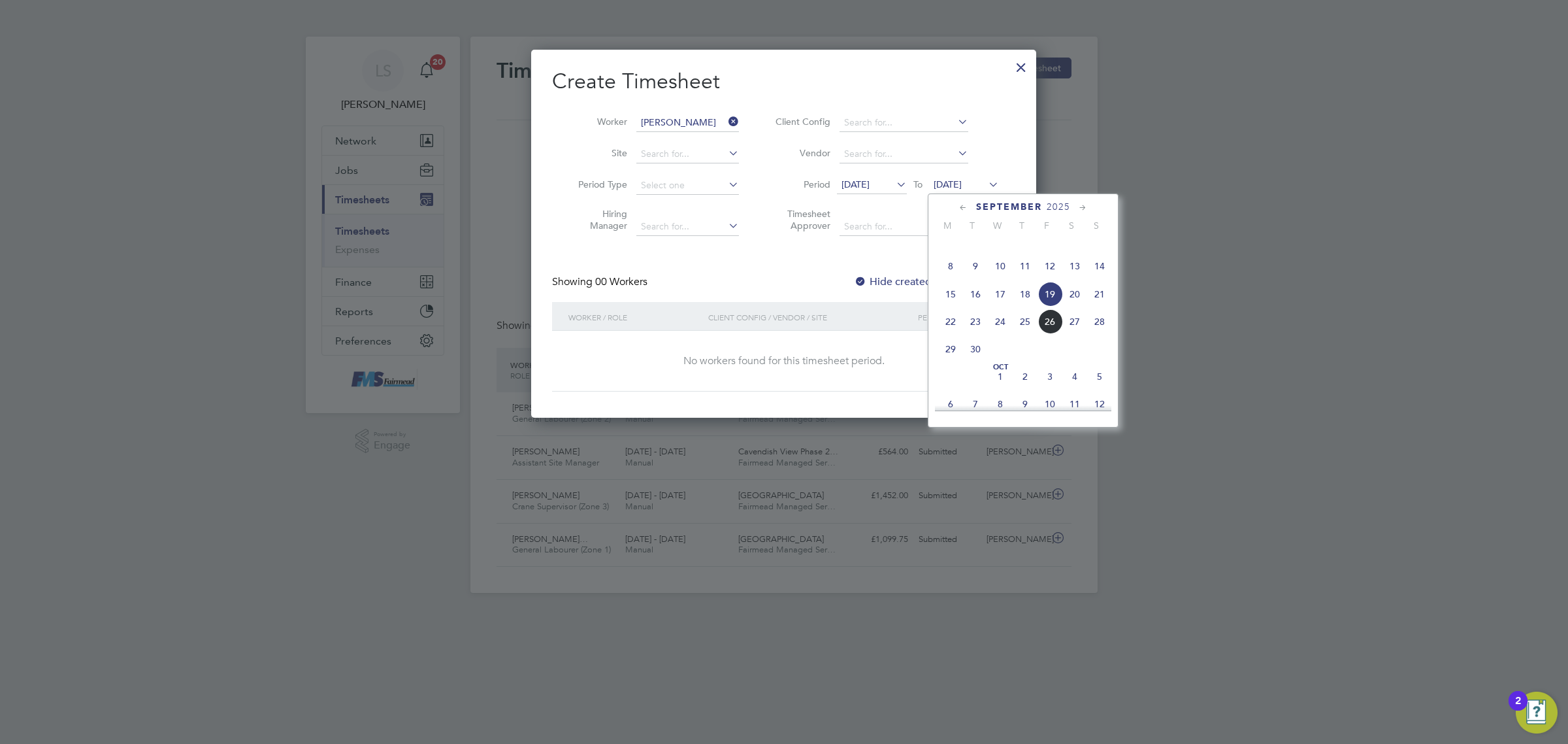
click at [1104, 334] on span "28" at bounding box center [1099, 321] width 25 height 25
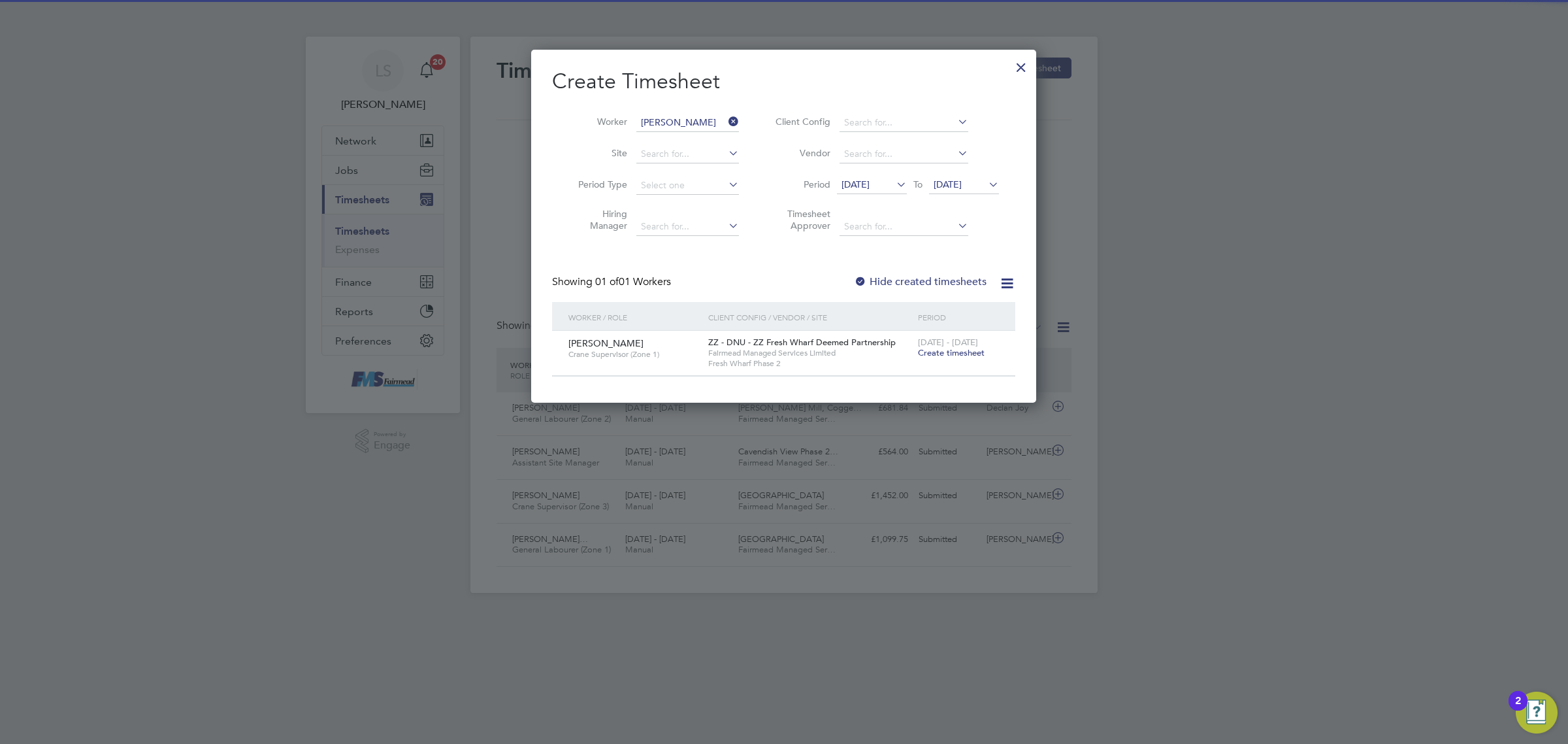
click at [948, 353] on span "Create timesheet" at bounding box center [951, 353] width 67 height 11
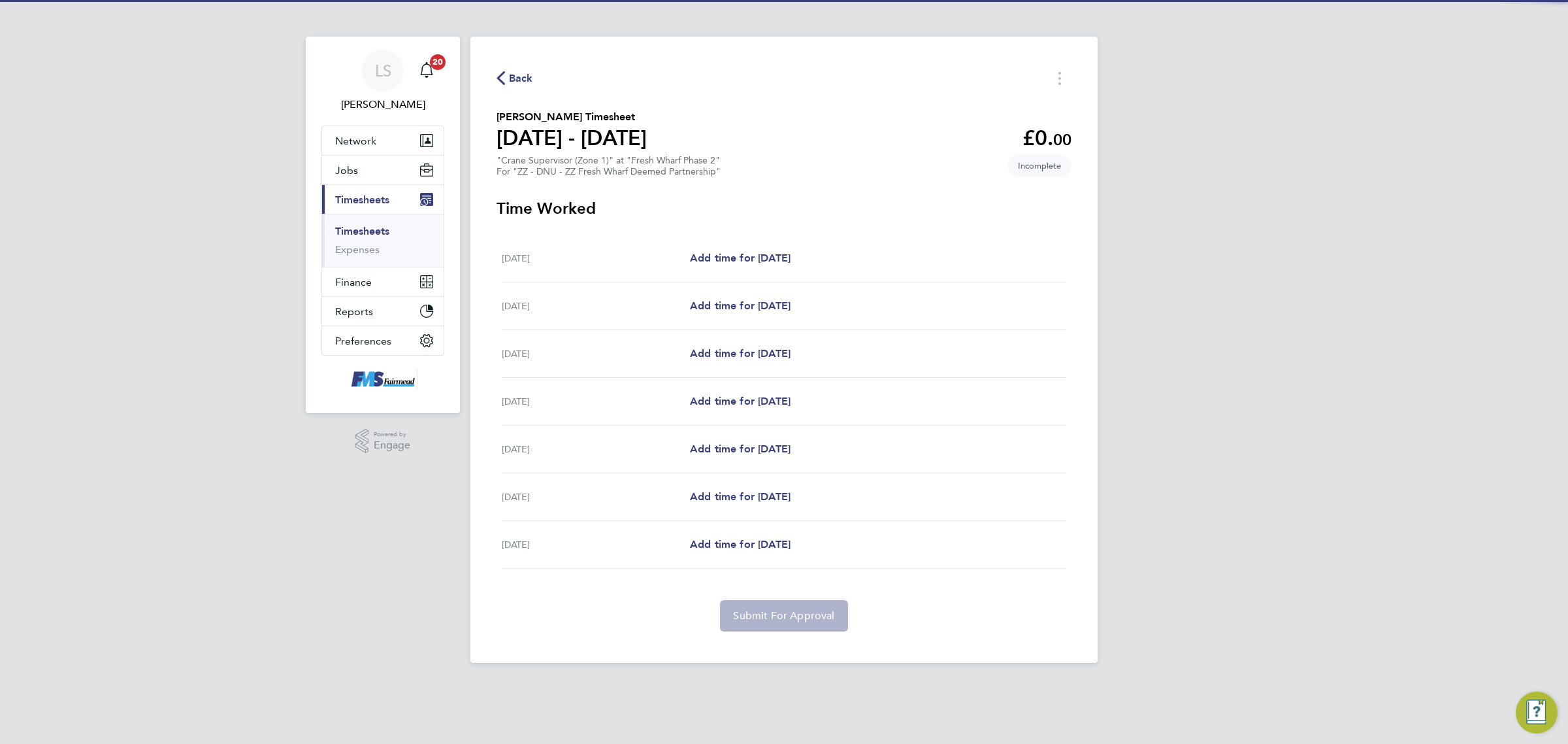
click at [712, 245] on div "[DATE] Add time for [DATE] Add time for [DATE]" at bounding box center [784, 258] width 564 height 48
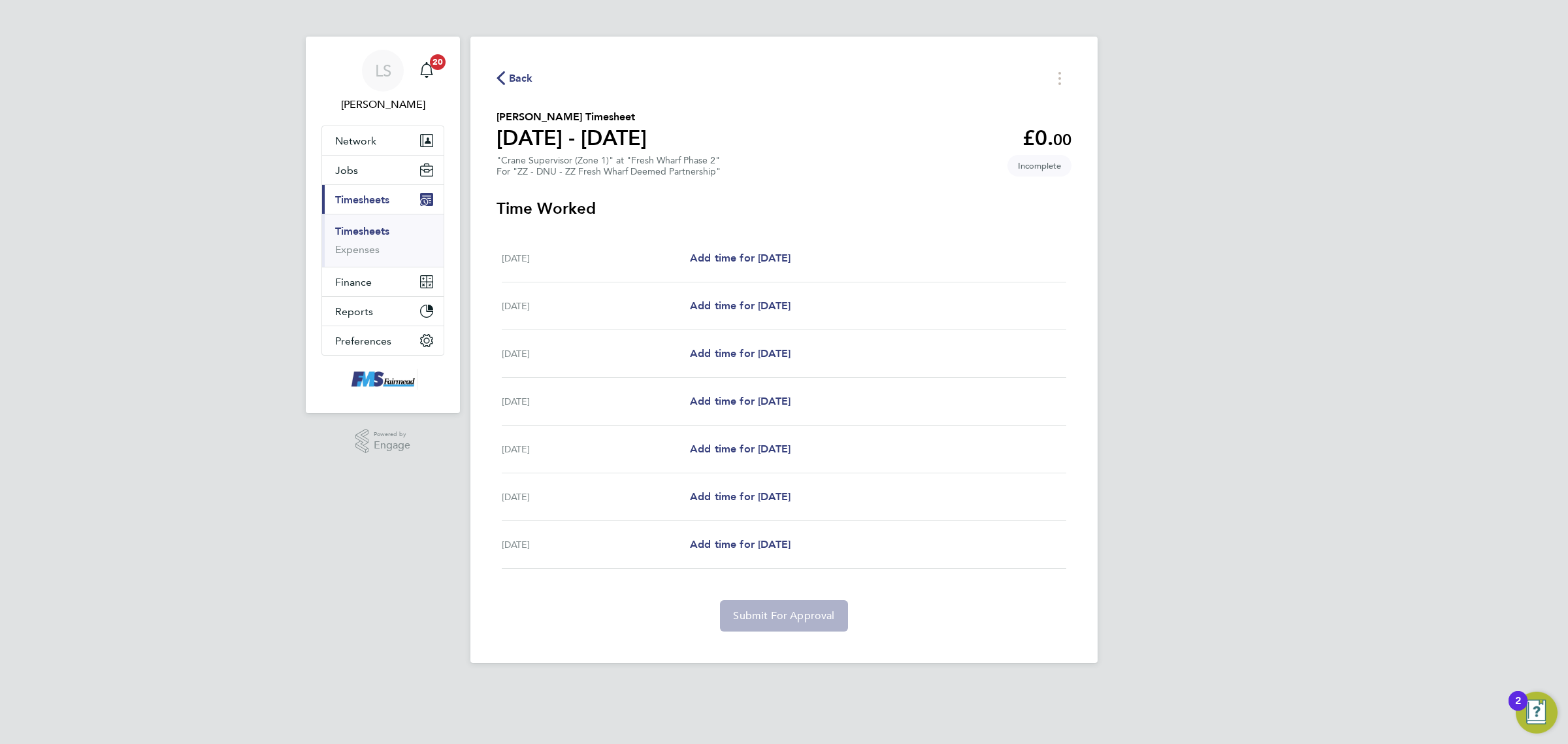
click at [730, 277] on div "[DATE] Add time for [DATE] Add time for [DATE]" at bounding box center [784, 258] width 564 height 48
click at [729, 263] on span "Add time for [DATE]" at bounding box center [740, 258] width 101 height 13
select select "30"
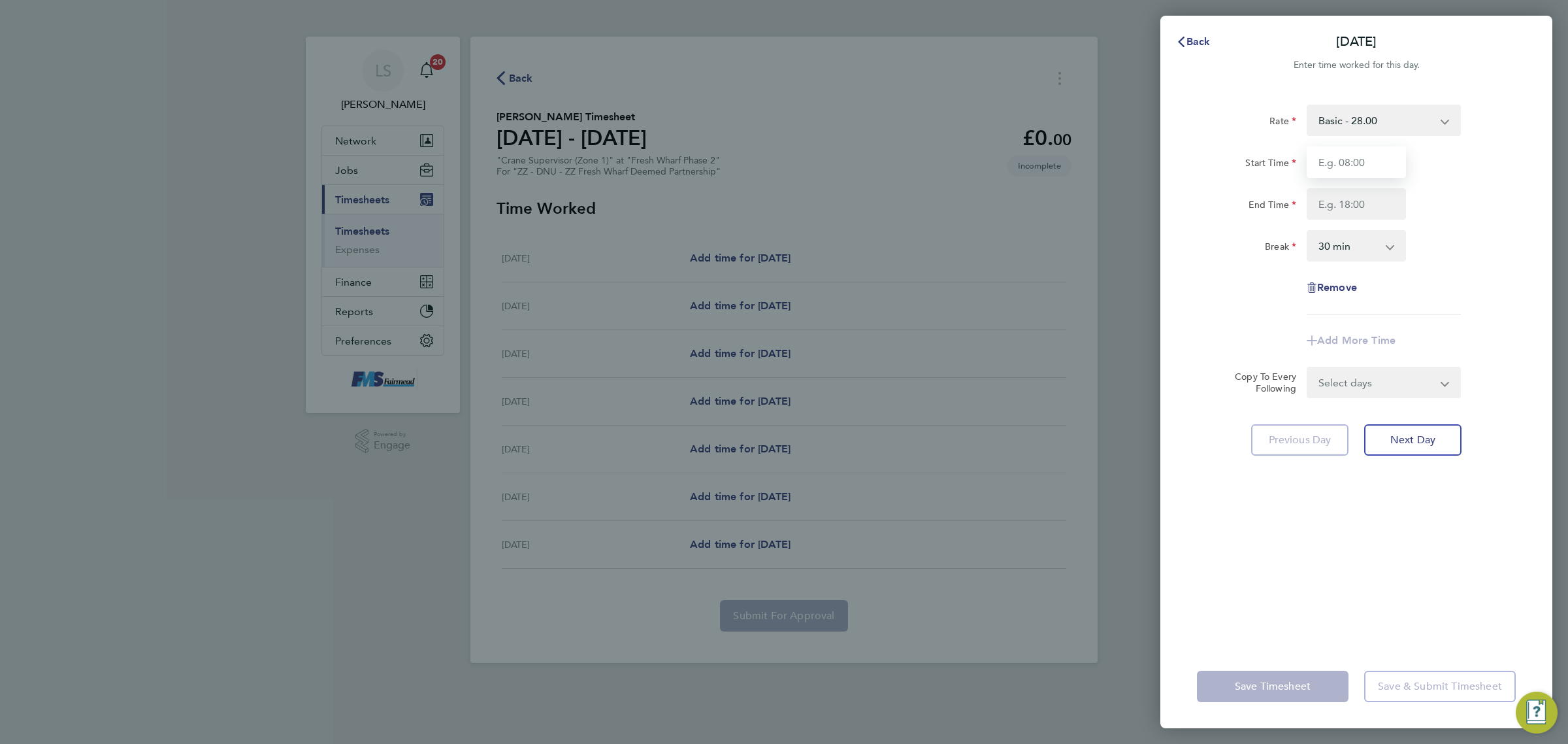
drag, startPoint x: 1358, startPoint y: 168, endPoint x: 1367, endPoint y: 168, distance: 9.0
click at [1360, 168] on input "Start Time" at bounding box center [1356, 162] width 99 height 32
type input "07:30"
click at [1317, 188] on input "End Time" at bounding box center [1356, 203] width 99 height 32
type input "18:00"
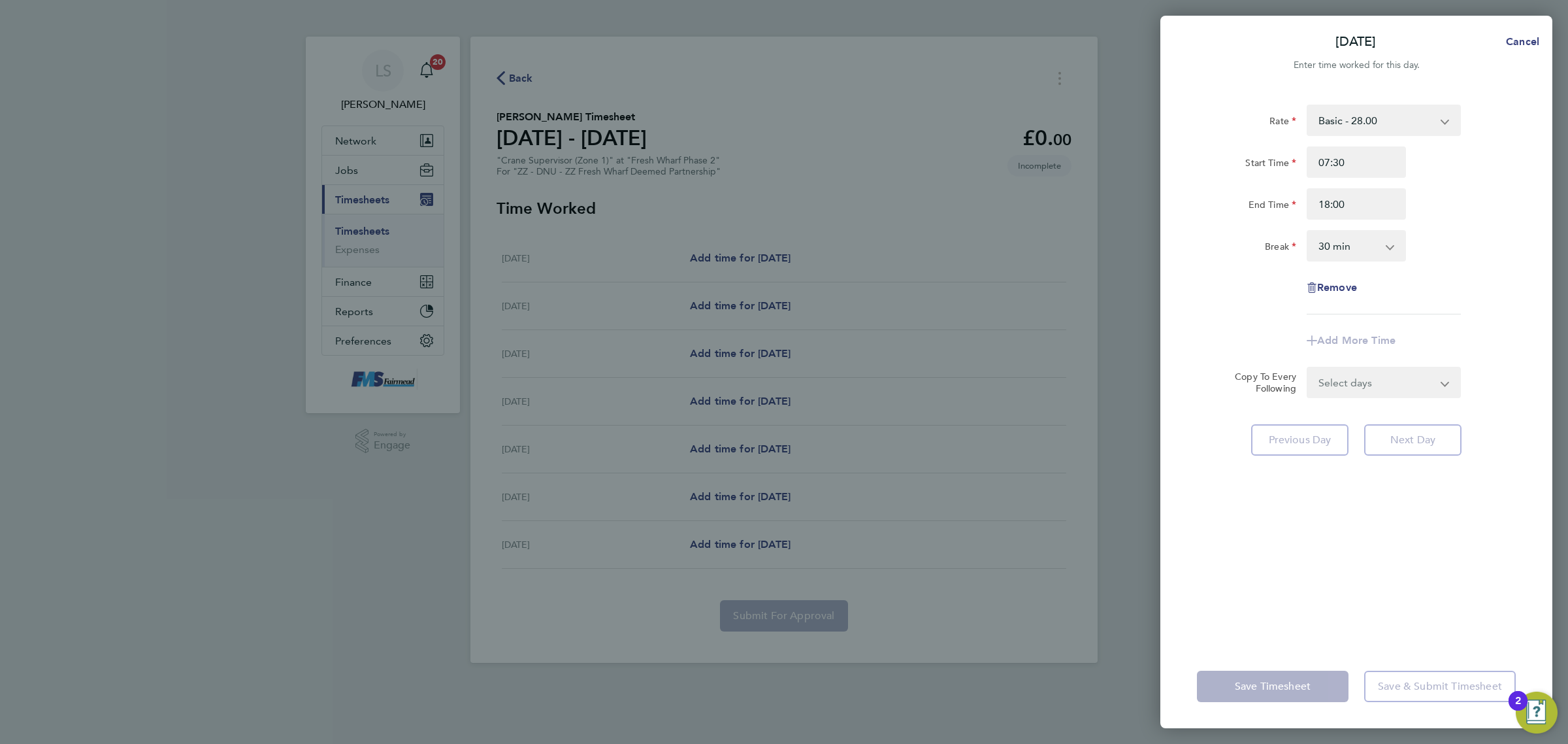
click at [1439, 223] on div "Rate Basic - 28.00 Start Time 07:30 End Time 18:00 Break 0 min 15 min 30 min 45…" at bounding box center [1356, 210] width 319 height 210
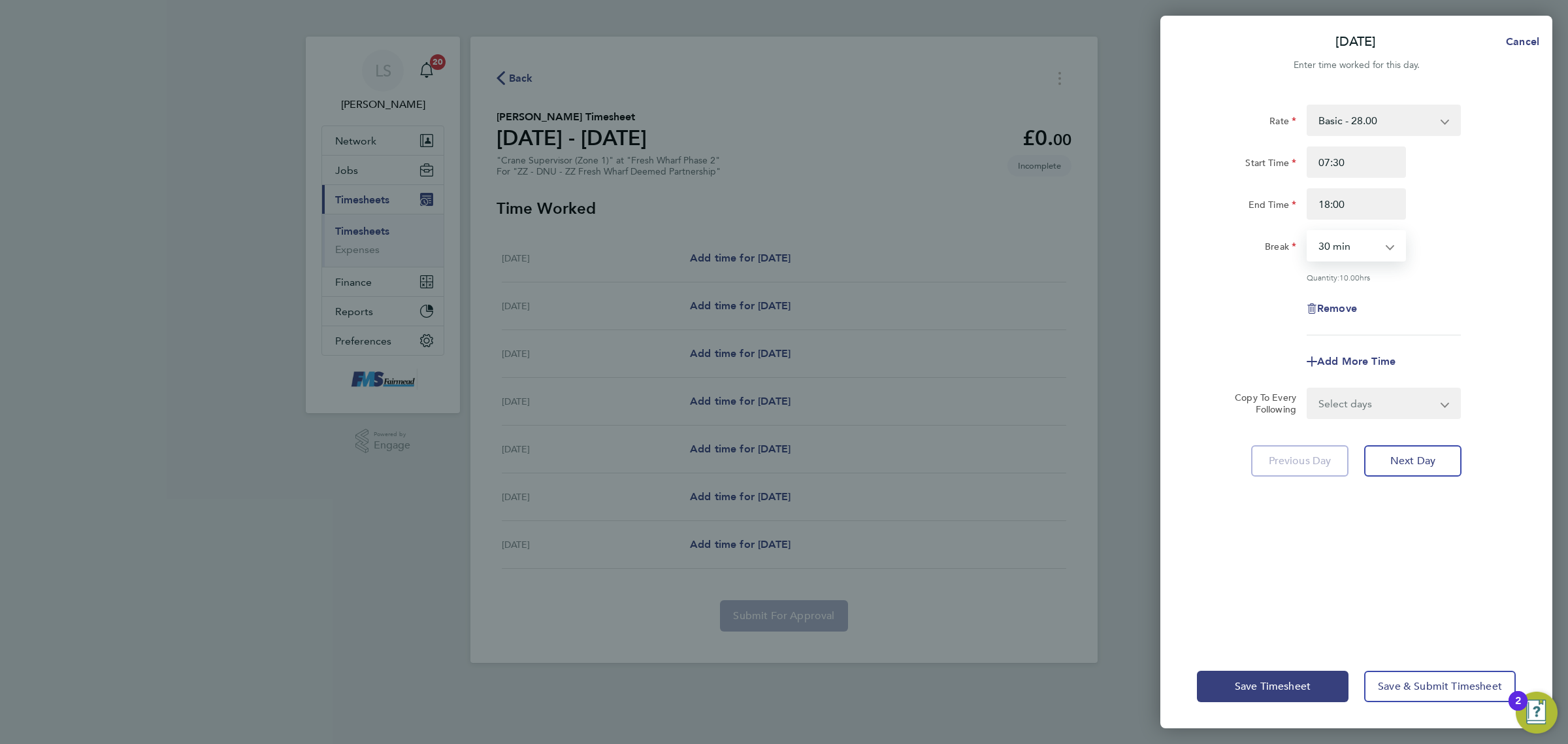
drag, startPoint x: 1361, startPoint y: 251, endPoint x: 1372, endPoint y: 256, distance: 12.1
click at [1361, 251] on select "0 min 15 min 30 min 45 min 60 min 75 min 90 min" at bounding box center [1348, 246] width 81 height 29
click at [1481, 275] on div "Quantity: 10.00 hrs" at bounding box center [1357, 277] width 329 height 11
click at [1413, 403] on select "Select days Day Weekday (Mon-Fri) Weekend (Sat-Sun) [DATE] [DATE] [DATE] [DATE]…" at bounding box center [1377, 403] width 137 height 29
select select "WEEKDAY"
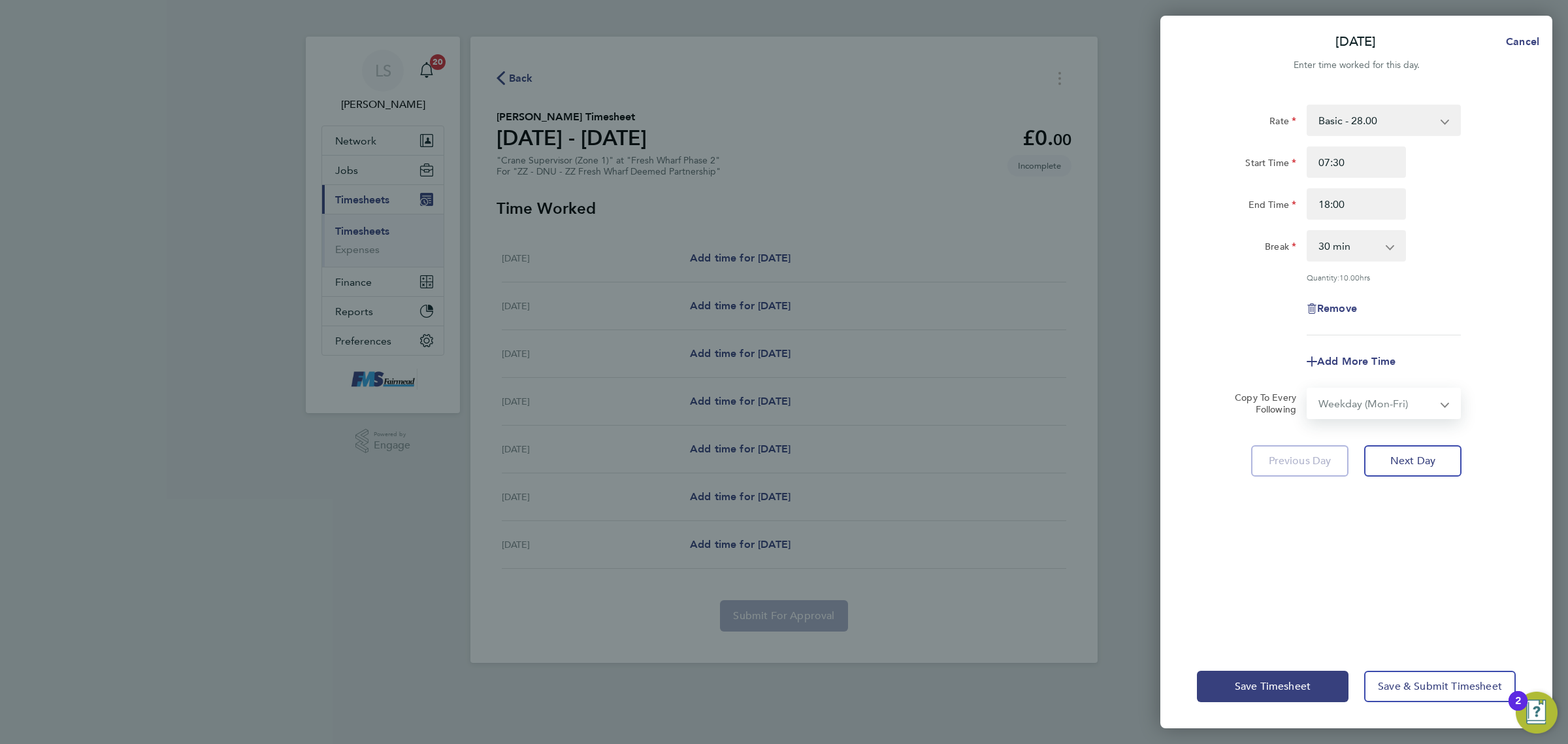
click at [1308, 389] on select "Select days Day Weekday (Mon-Fri) Weekend (Sat-Sun) [DATE] [DATE] [DATE] [DATE]…" at bounding box center [1377, 403] width 137 height 29
select select "[DATE]"
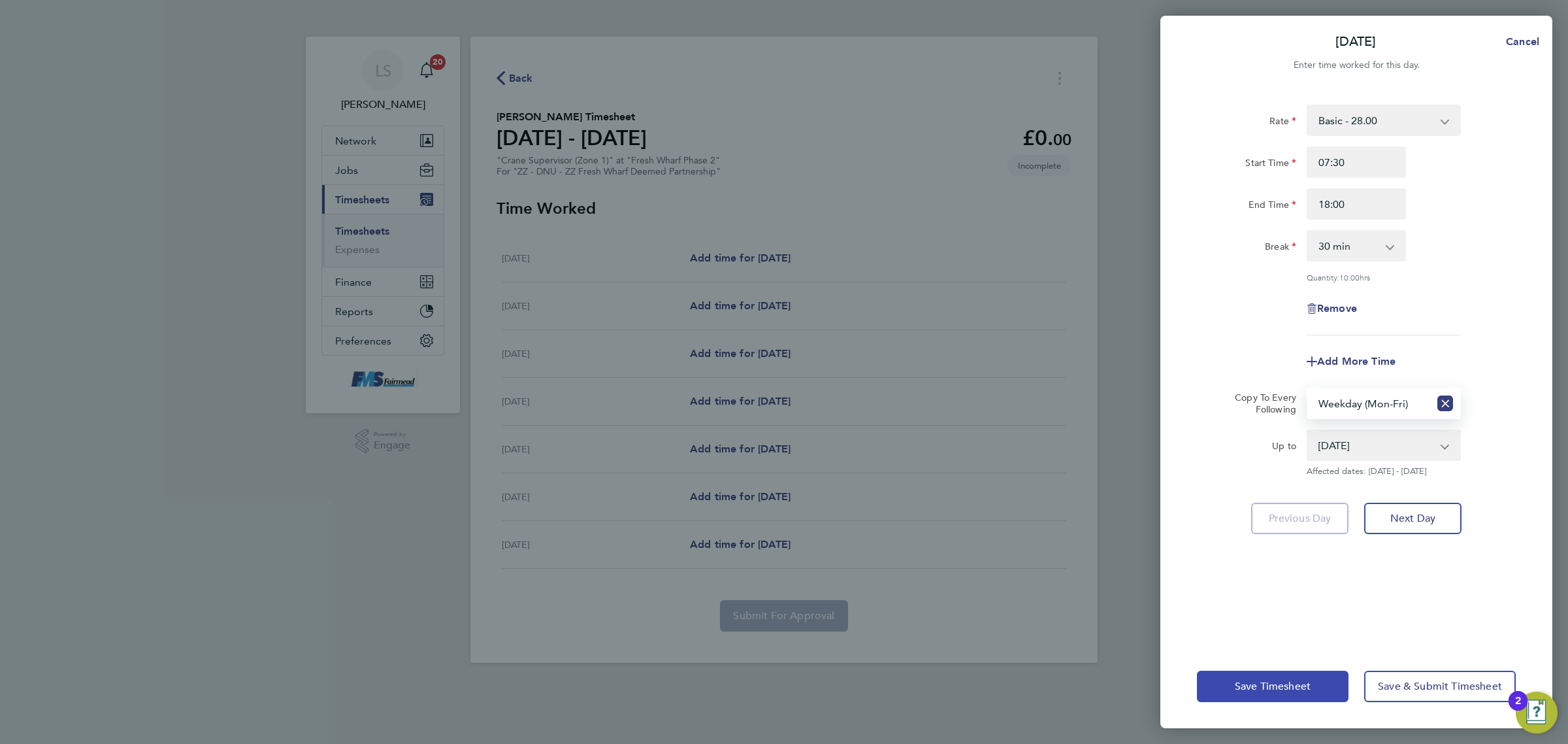
click at [1287, 679] on button "Save Timesheet" at bounding box center [1272, 686] width 151 height 32
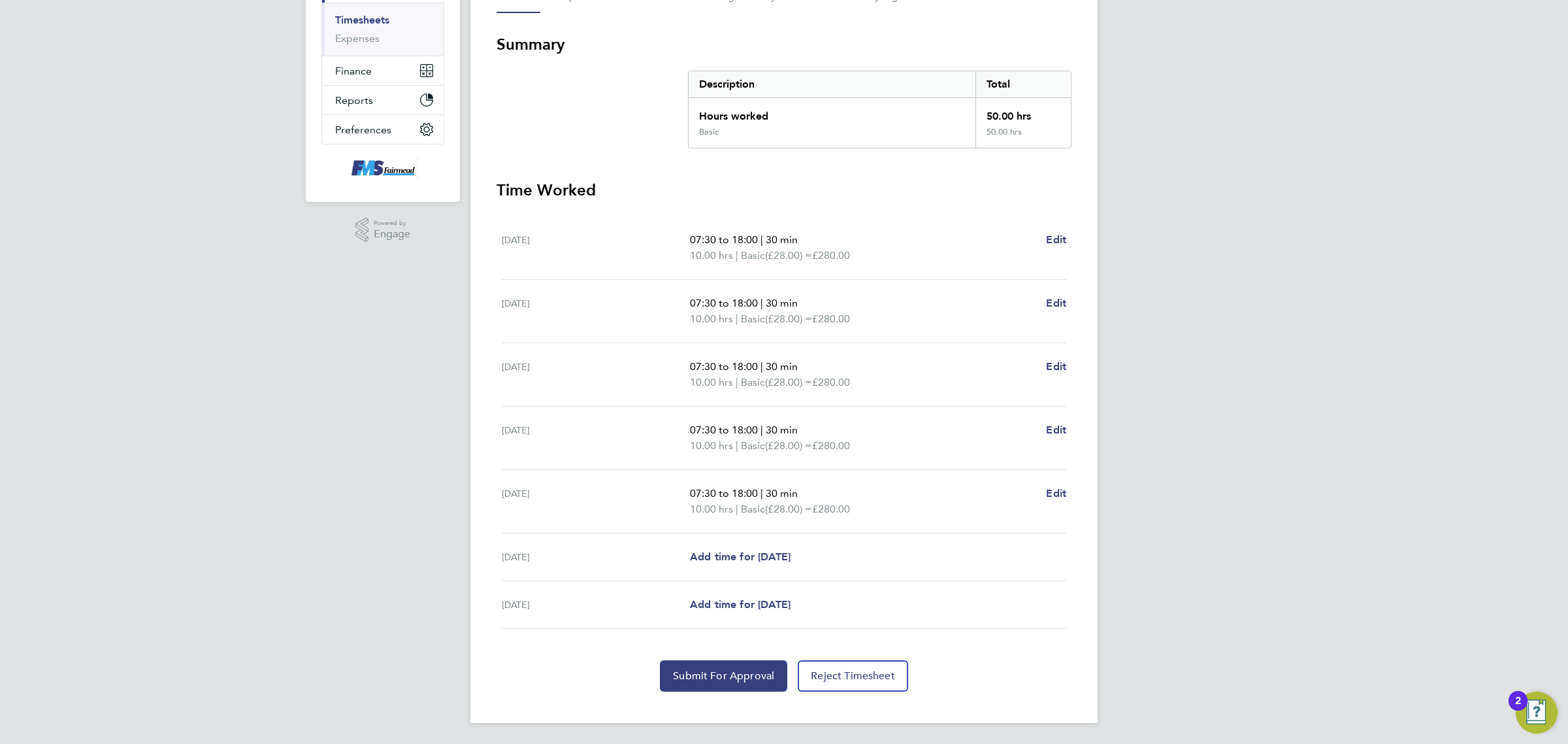
click at [762, 566] on div "[DATE] Add time for [DATE] Add time for [DATE]" at bounding box center [784, 557] width 564 height 48
click at [764, 562] on link "Add time for [DATE]" at bounding box center [740, 557] width 101 height 15
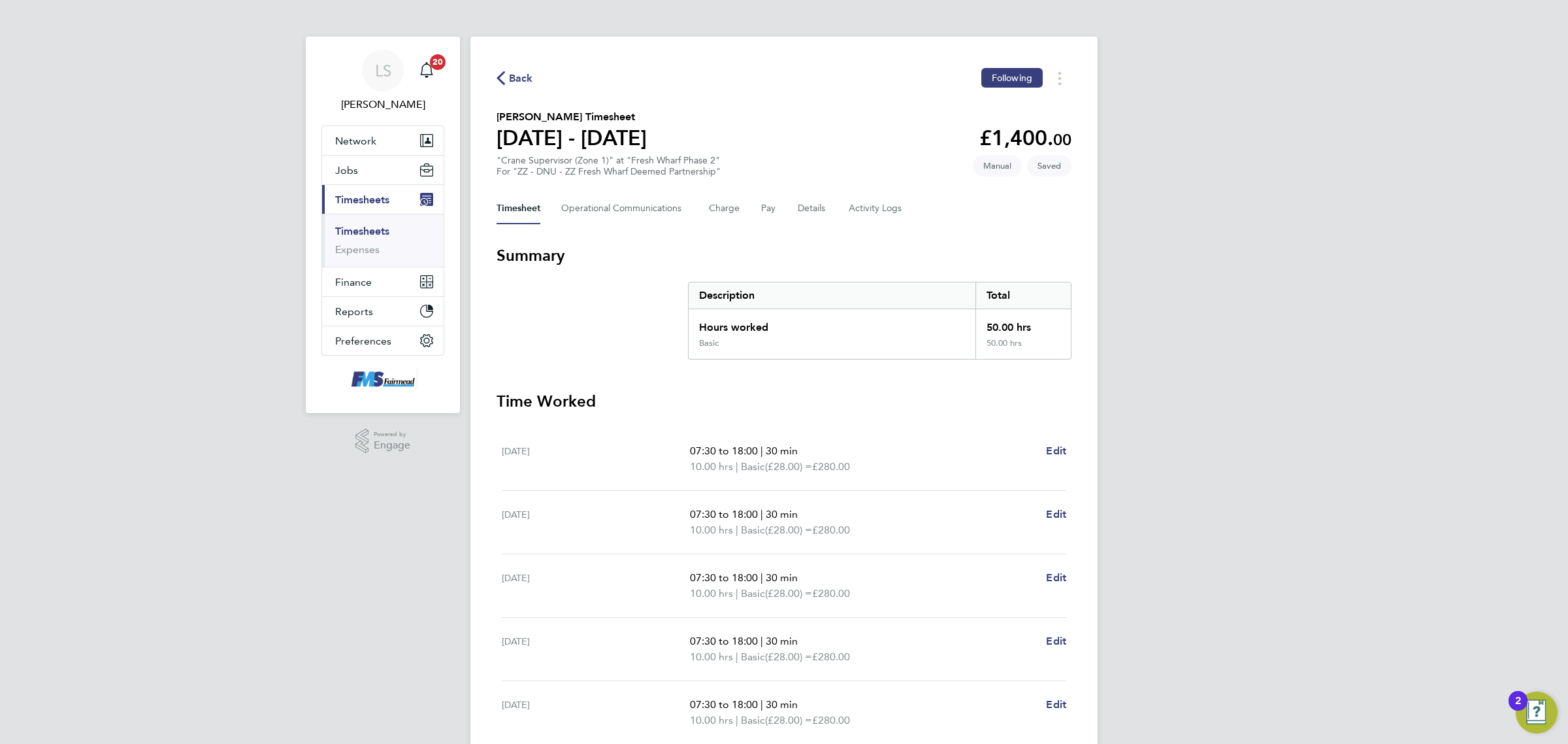
select select "30"
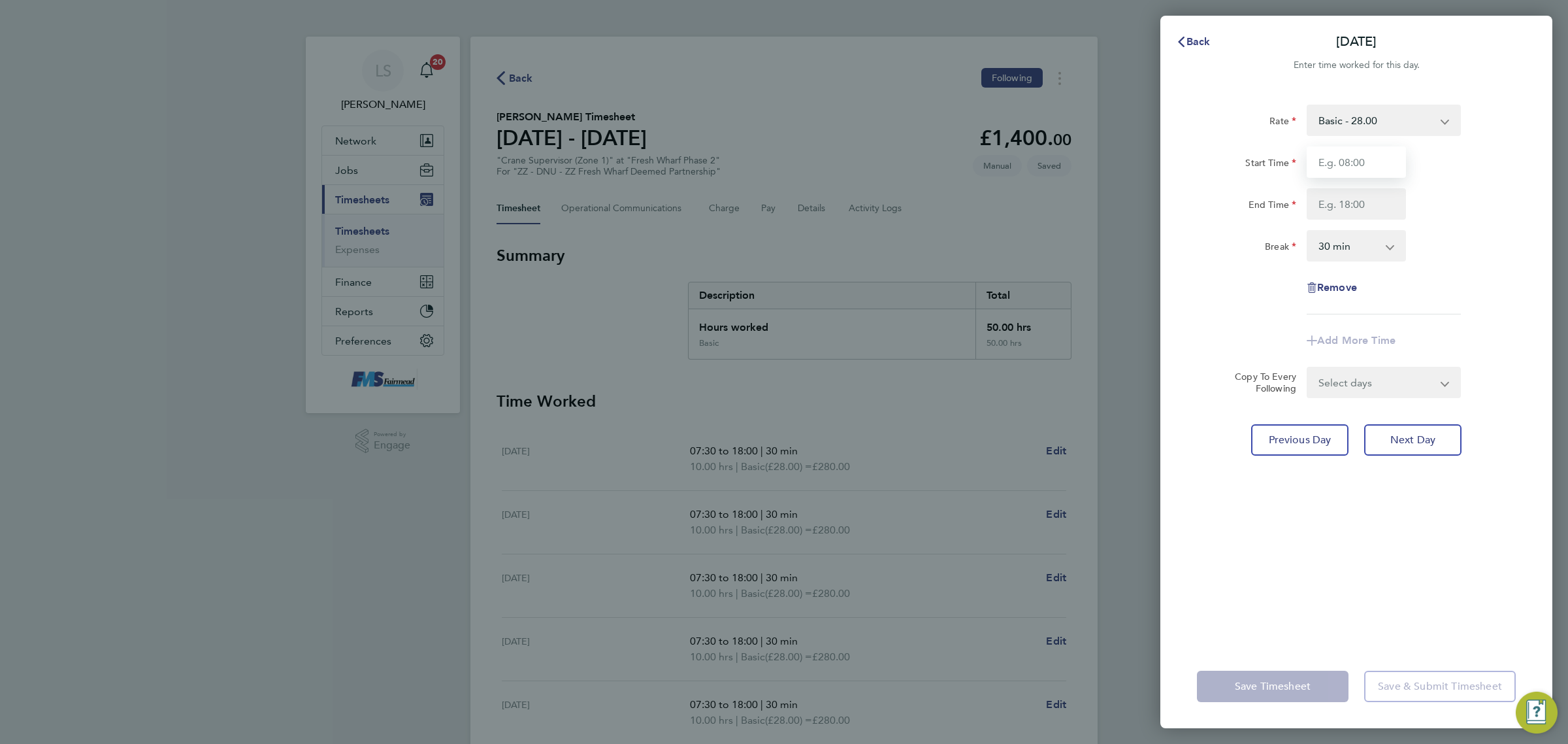
click at [1322, 163] on input "Start Time" at bounding box center [1356, 162] width 99 height 32
type input "07:30"
click at [1341, 191] on input "End Time" at bounding box center [1356, 203] width 99 height 32
type input "16:00"
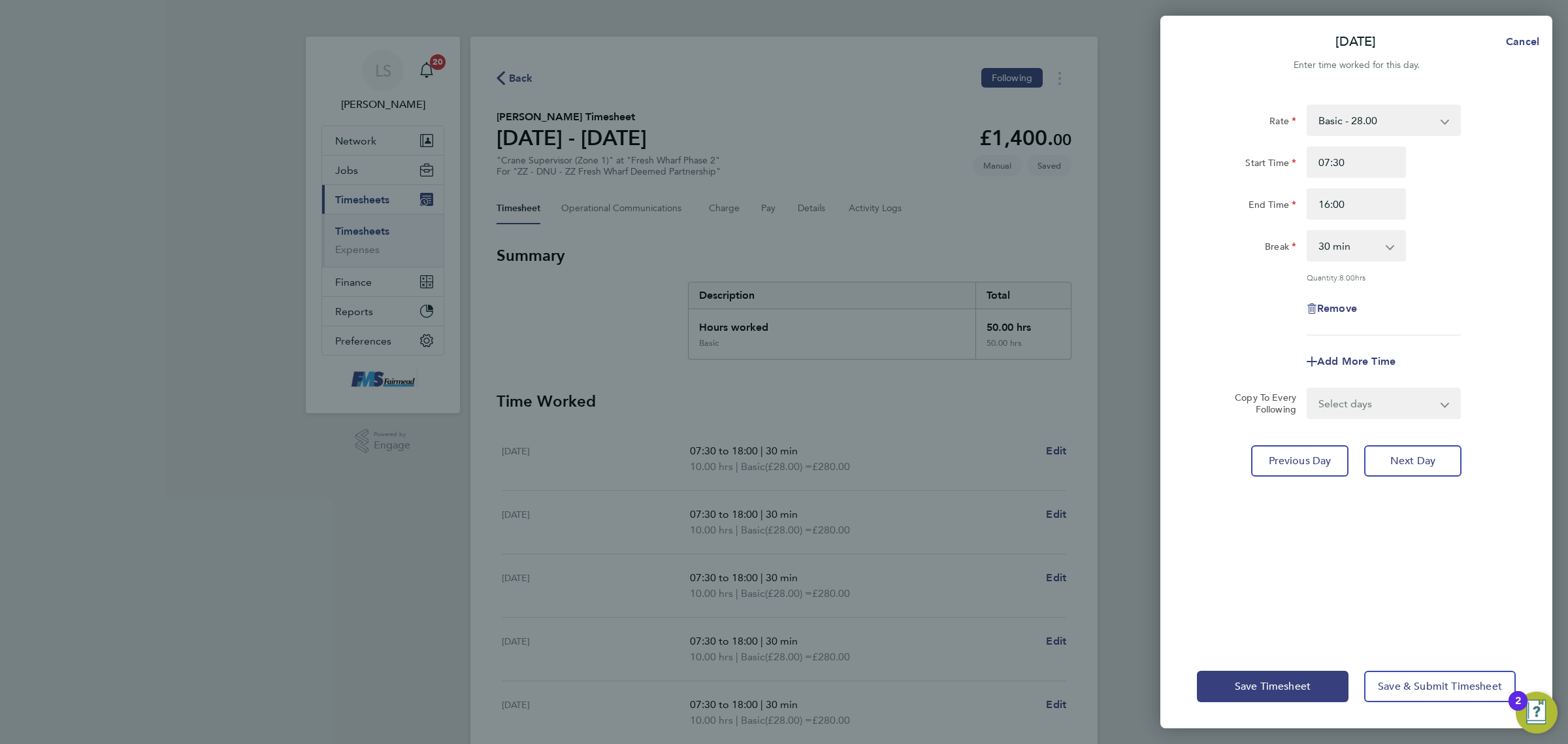
click at [1456, 188] on div "End Time 16:00" at bounding box center [1357, 203] width 329 height 32
click at [1403, 681] on span "Save & Submit Timesheet" at bounding box center [1440, 686] width 124 height 13
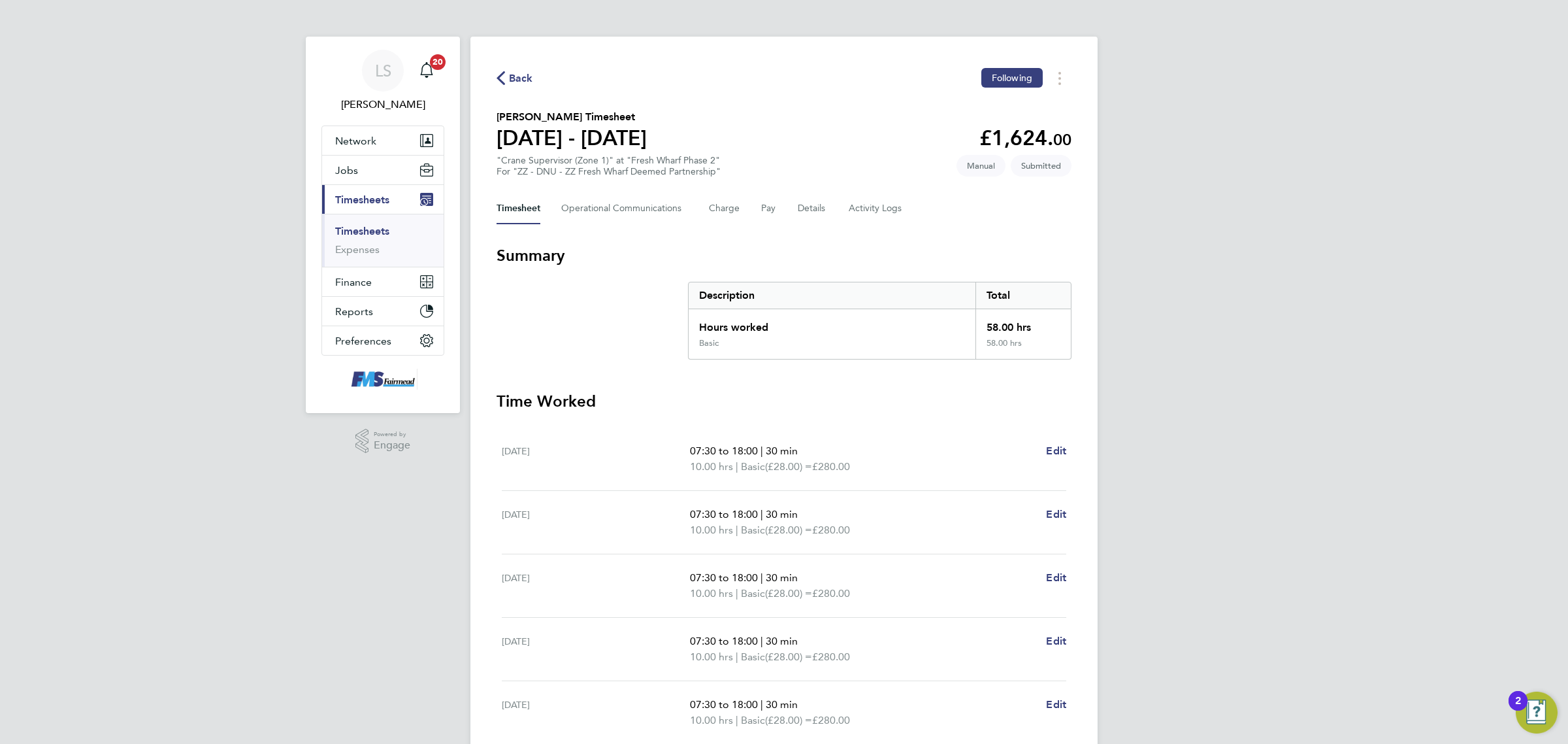
click at [350, 229] on link "Timesheets" at bounding box center [362, 231] width 54 height 13
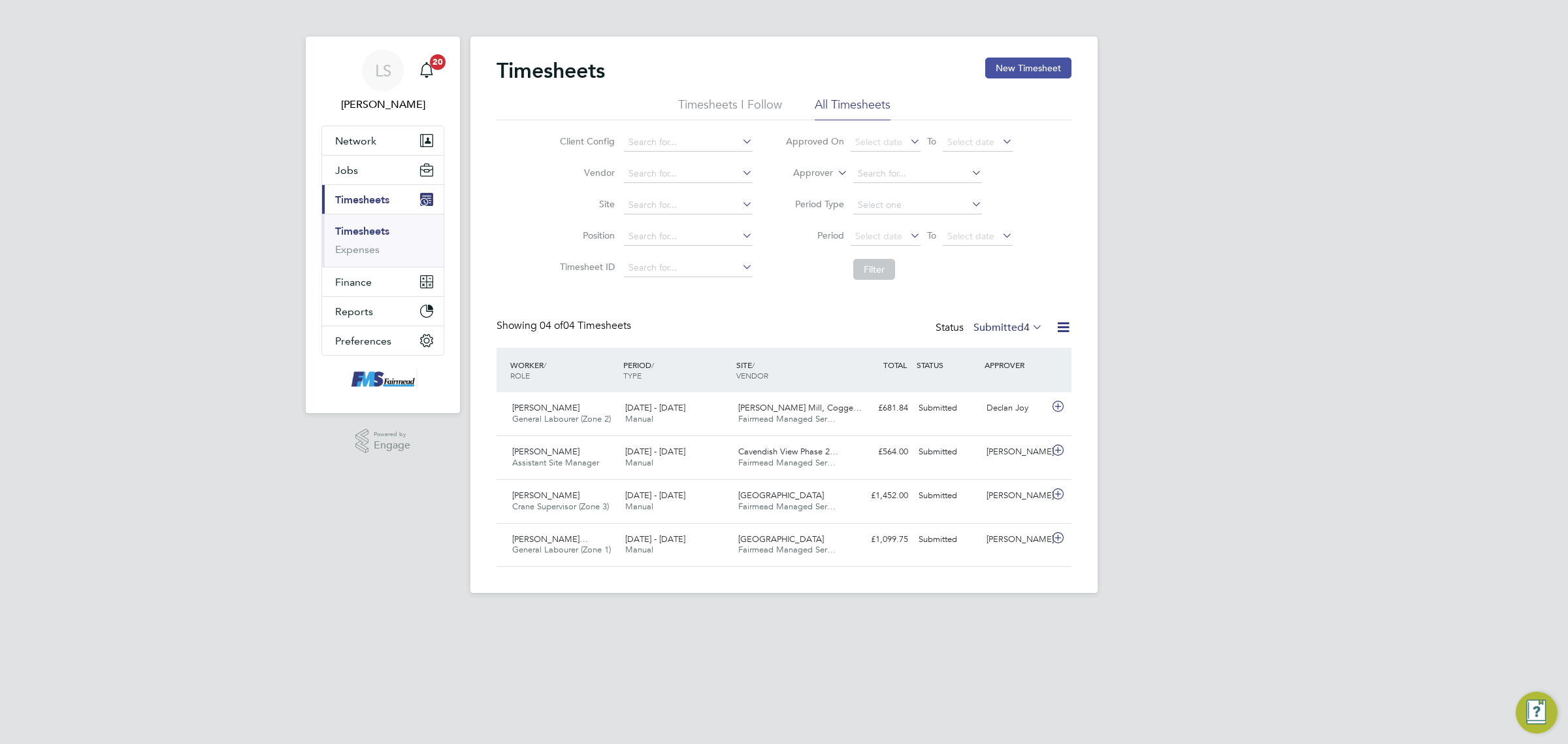
click at [1028, 65] on button "New Timesheet" at bounding box center [1028, 68] width 87 height 21
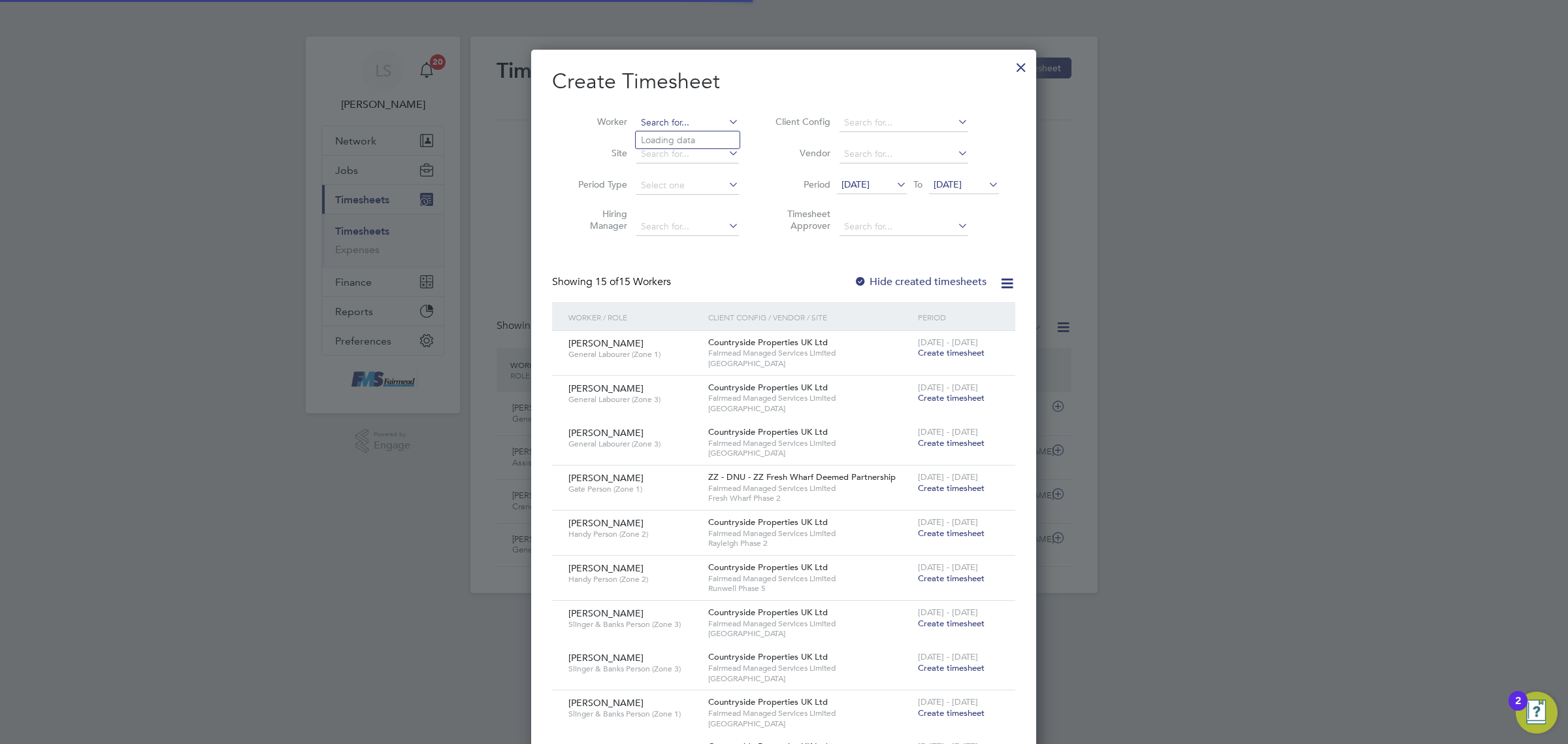
click at [706, 115] on input at bounding box center [688, 123] width 103 height 18
type input "[PERSON_NAME]"
click at [706, 115] on input at bounding box center [688, 123] width 103 height 18
click at [716, 139] on b "Christou" at bounding box center [734, 140] width 36 height 11
type input "[PERSON_NAME]"
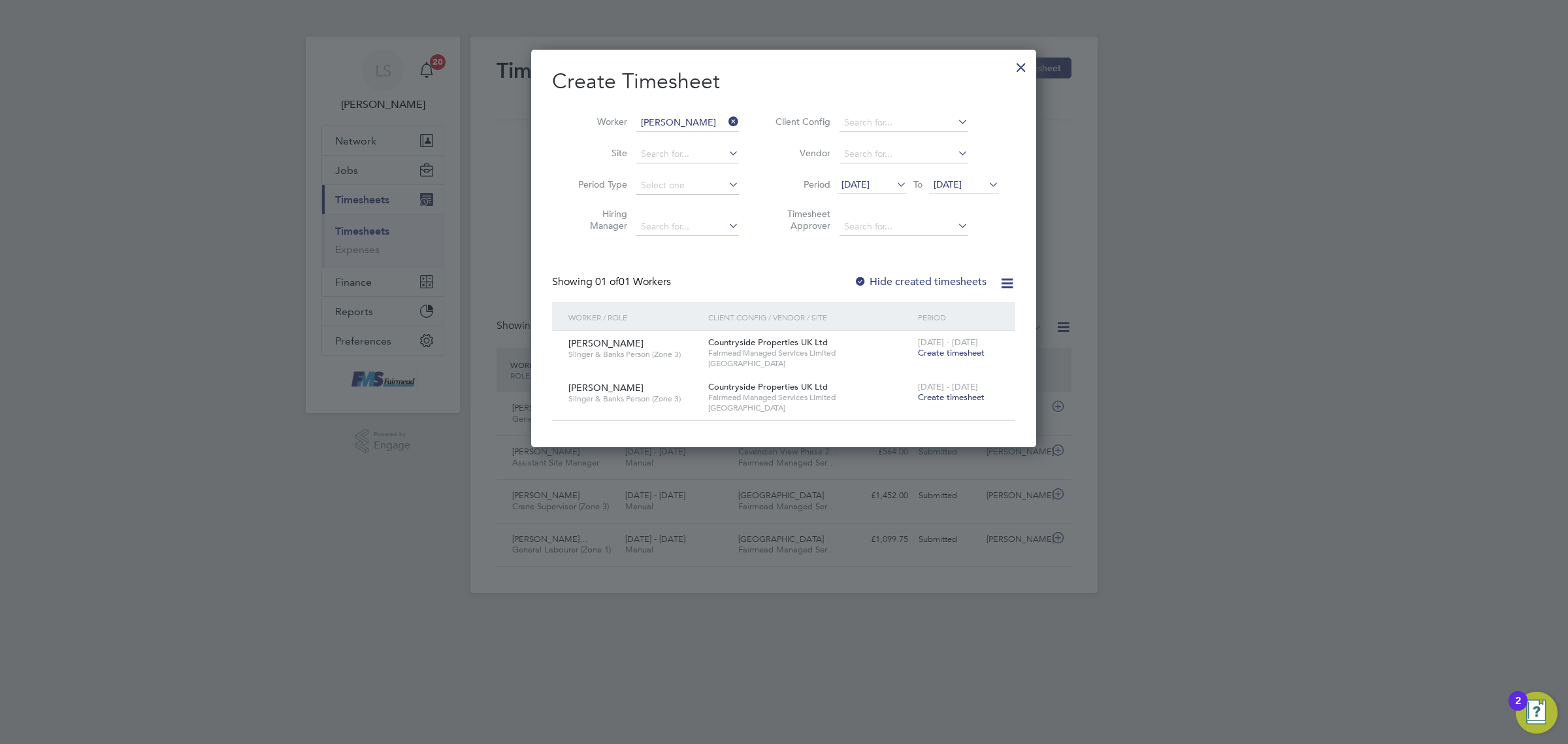
click at [962, 184] on span "[DATE]" at bounding box center [948, 184] width 28 height 12
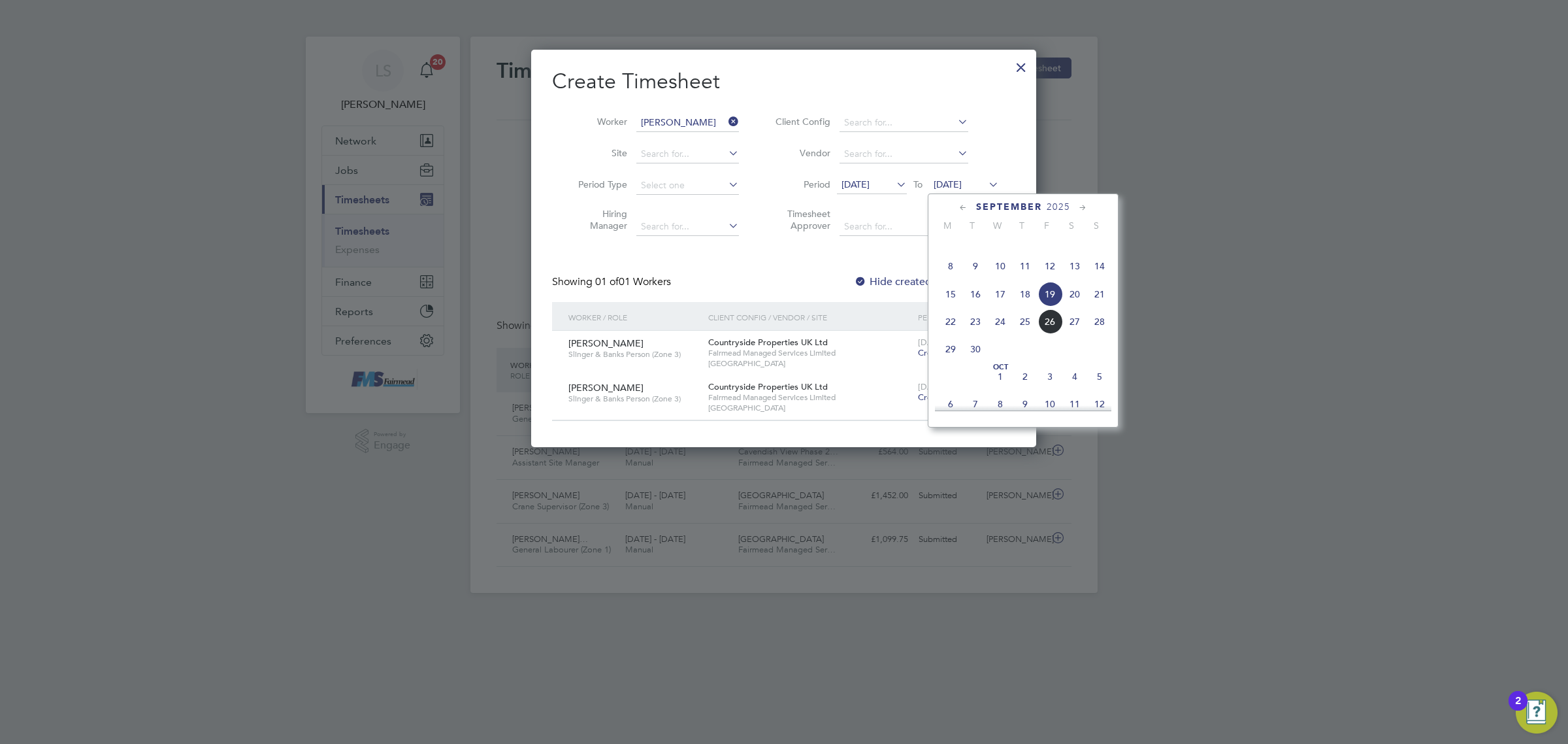
click at [1106, 334] on span "28" at bounding box center [1099, 321] width 25 height 25
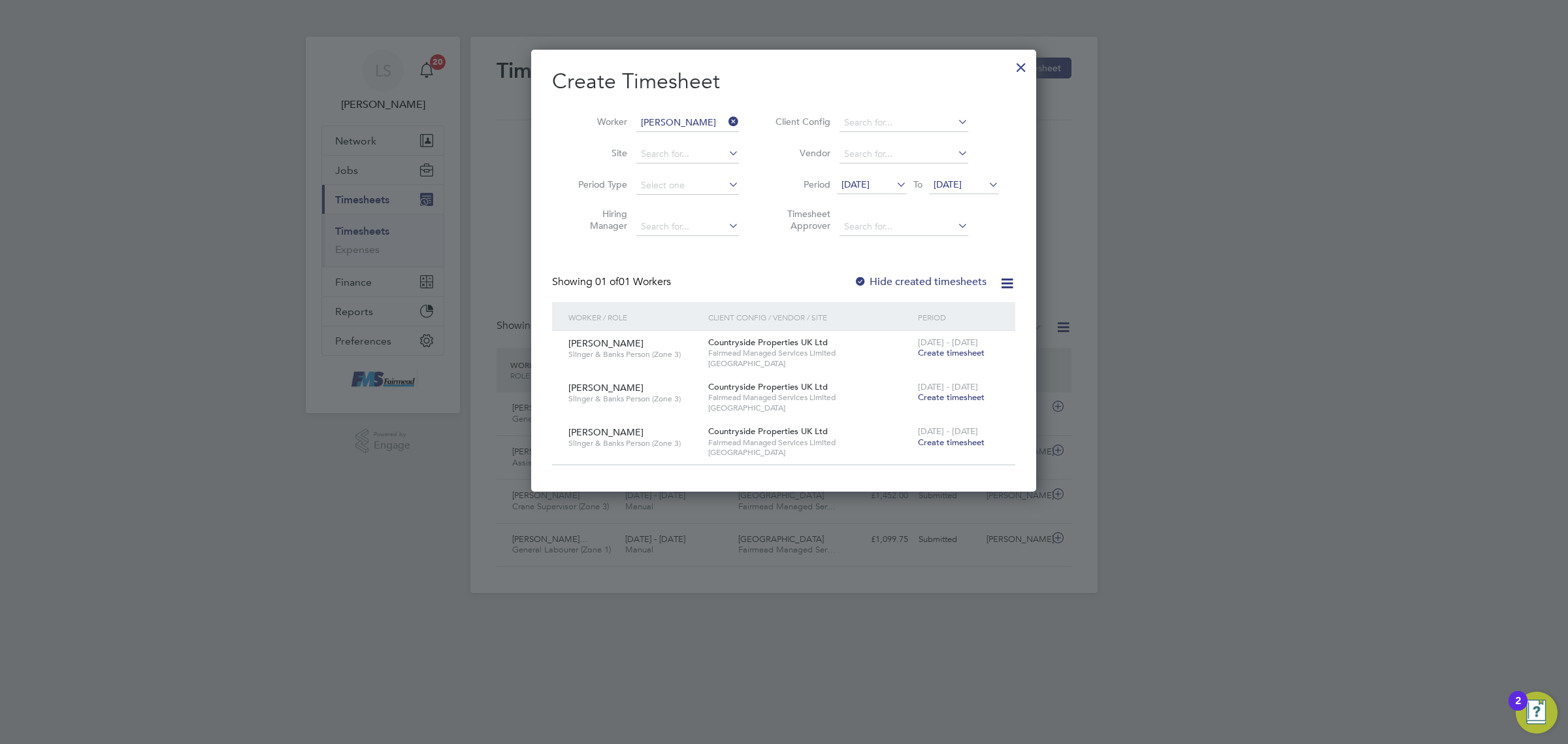
click at [946, 278] on label "Hide created timesheets" at bounding box center [921, 282] width 132 height 13
click at [945, 279] on label "Hide created timesheets" at bounding box center [921, 282] width 132 height 13
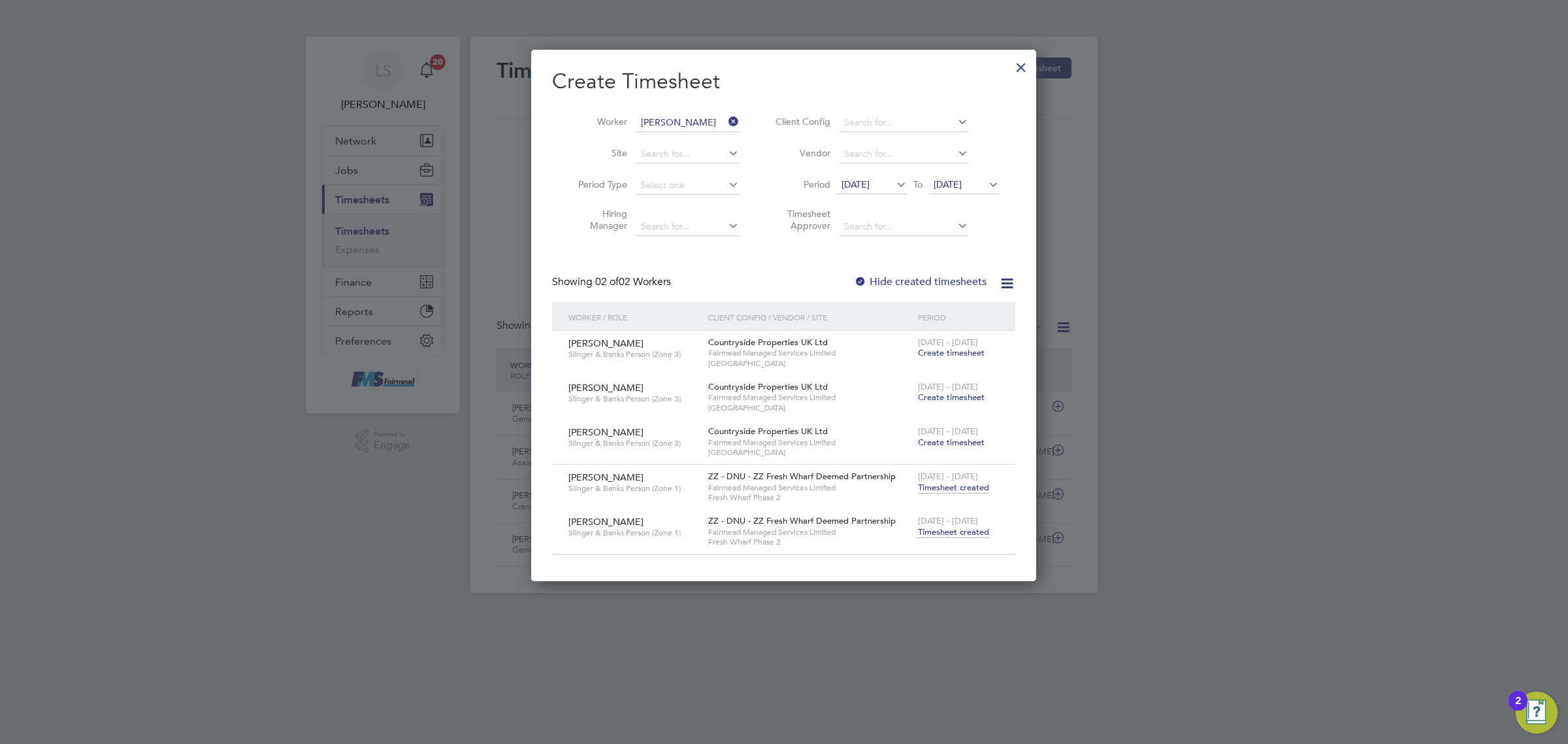
click at [962, 180] on span "[DATE]" at bounding box center [948, 184] width 28 height 12
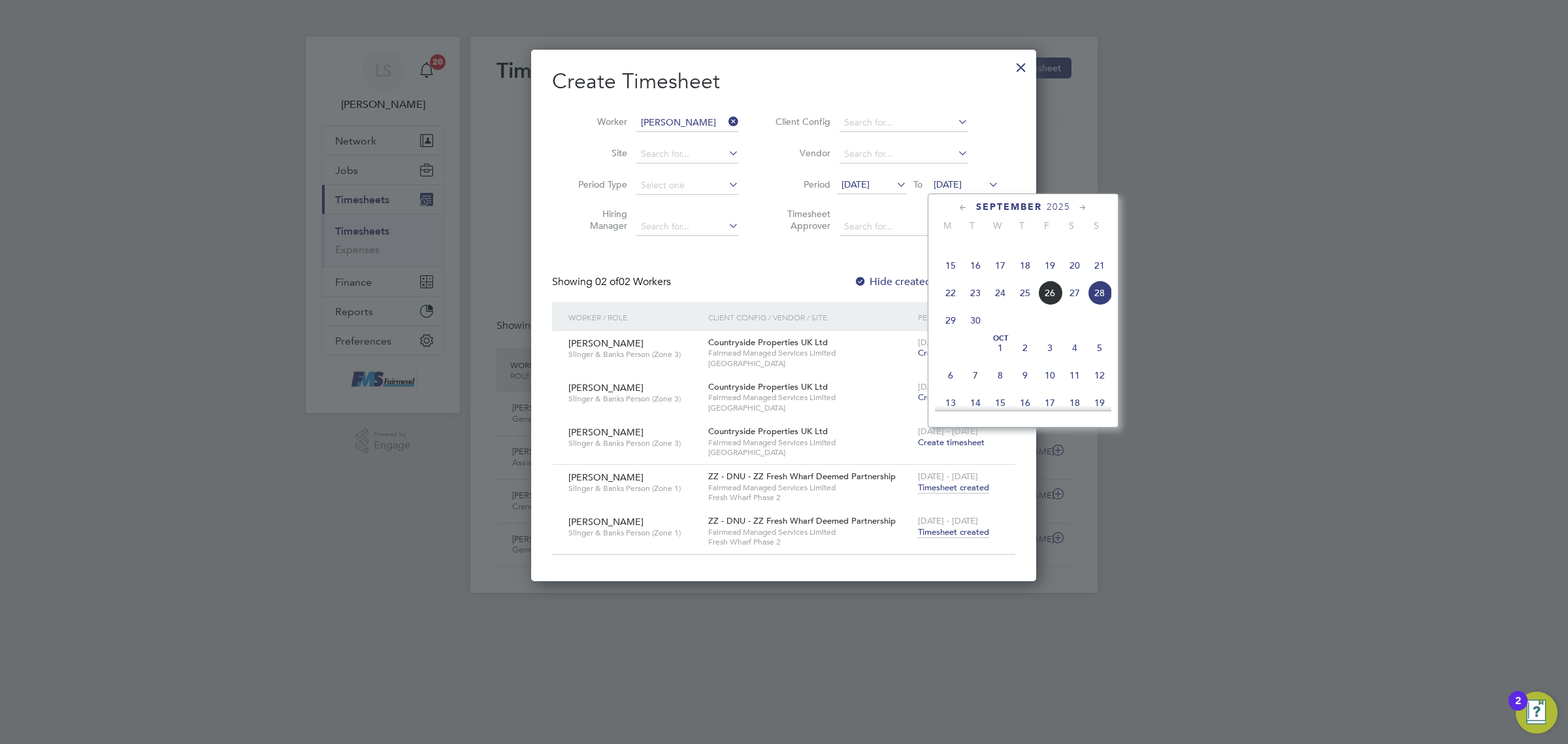
click at [1029, 60] on div at bounding box center [1021, 63] width 23 height 23
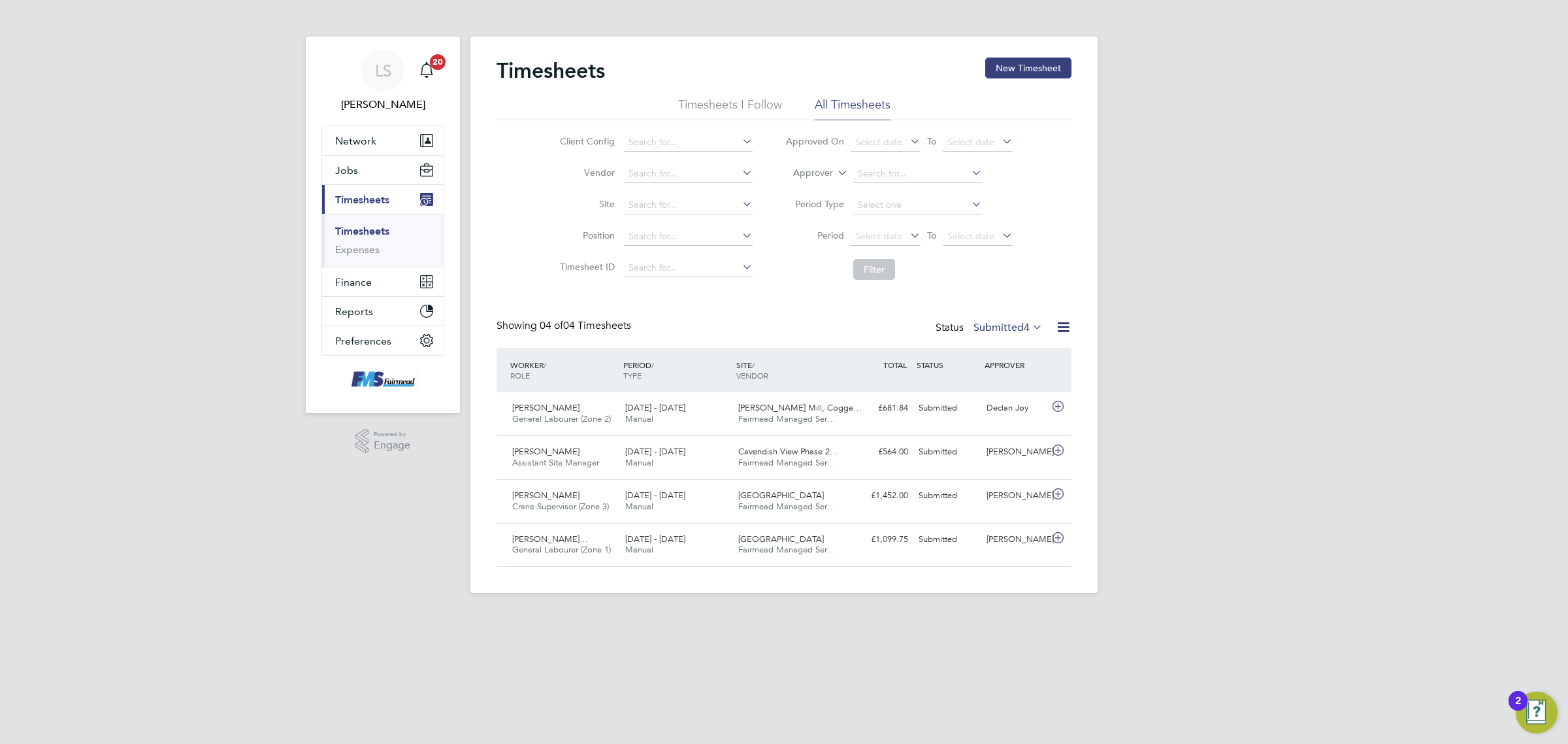
scroll to position [32, 113]
click at [332, 168] on button "Jobs" at bounding box center [383, 170] width 122 height 29
click at [369, 234] on link "Placements" at bounding box center [362, 239] width 54 height 13
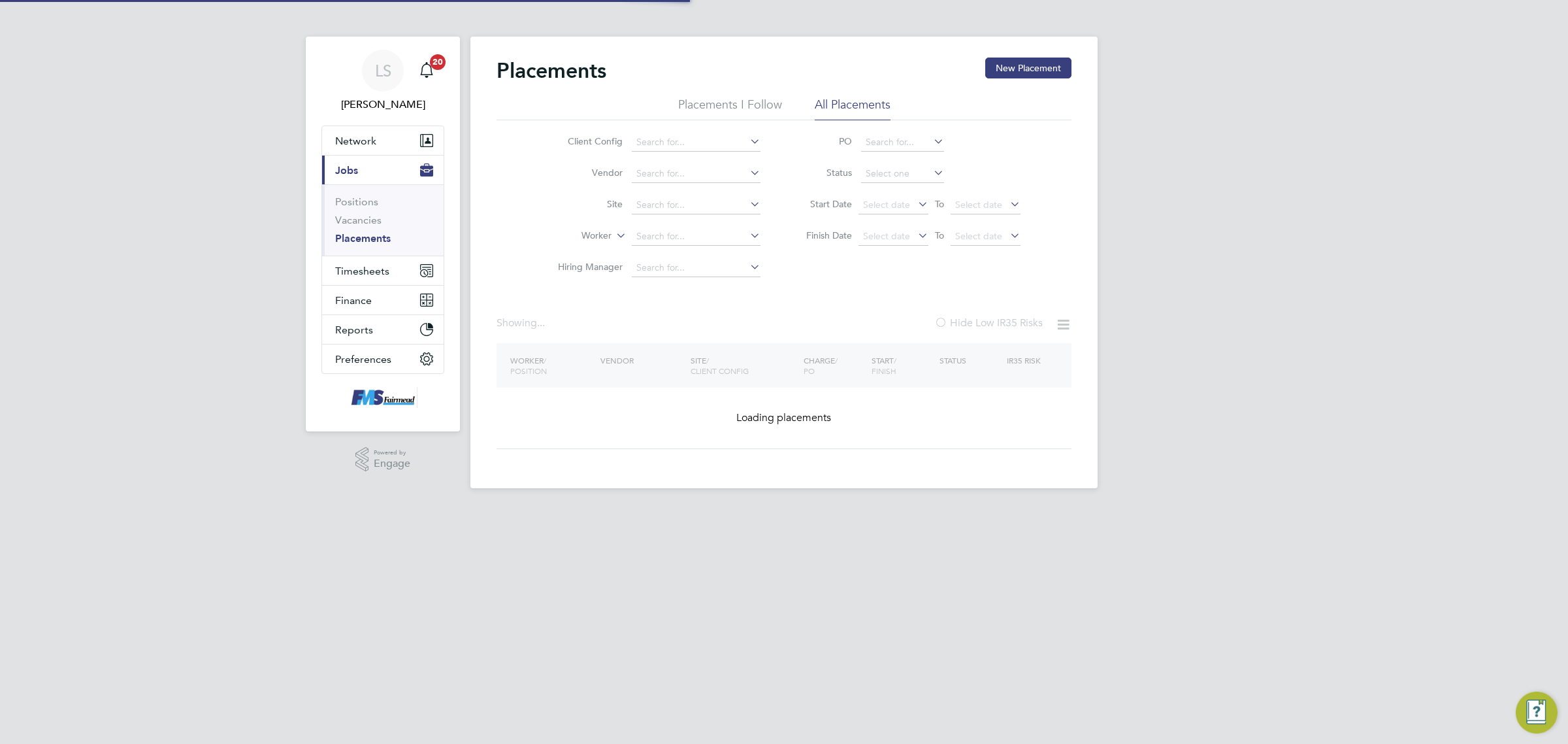
click at [659, 225] on li "Worker" at bounding box center [654, 237] width 246 height 32
click at [670, 242] on input at bounding box center [696, 237] width 129 height 18
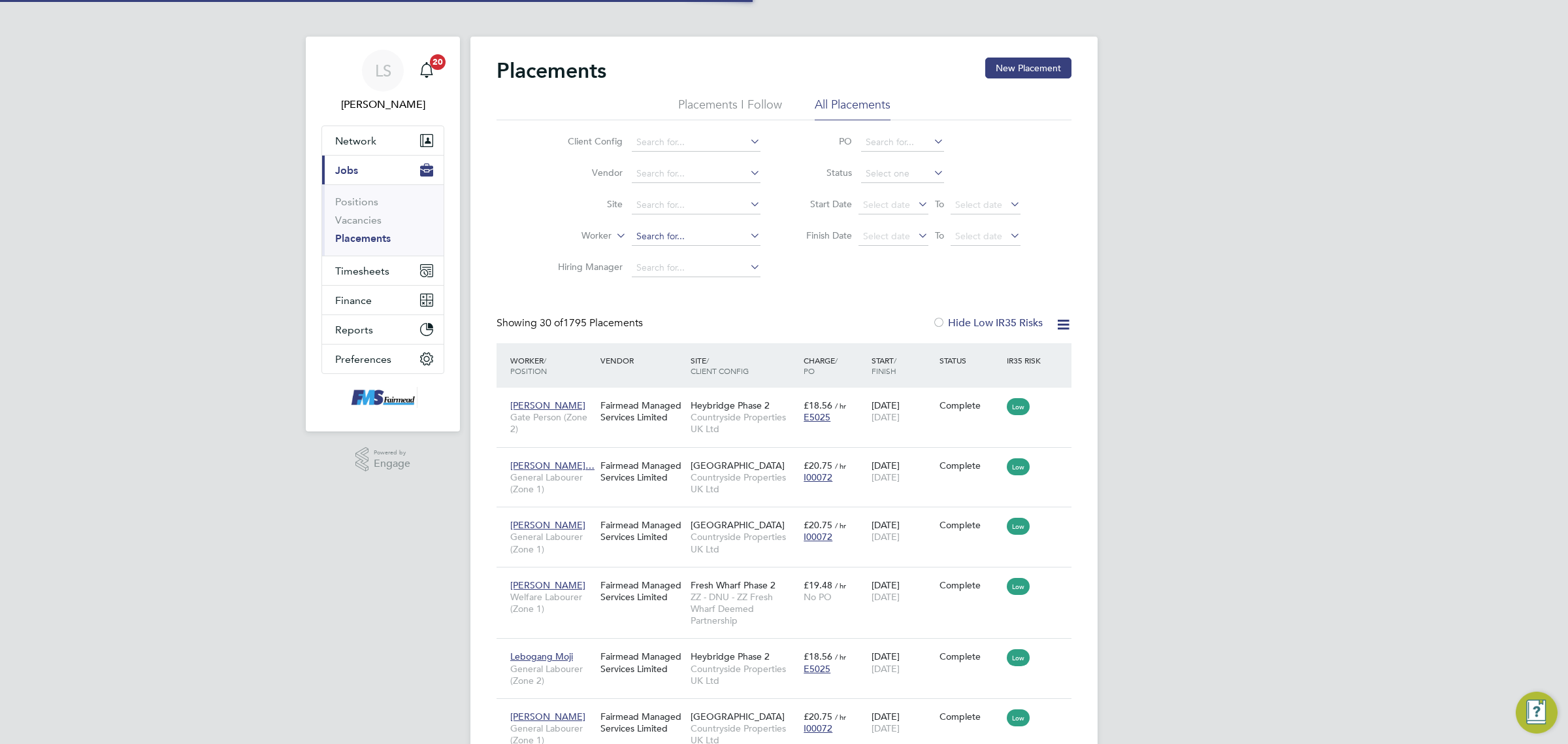
click at [670, 235] on input at bounding box center [696, 237] width 129 height 18
click at [663, 253] on li "[PERSON_NAME]" at bounding box center [696, 253] width 130 height 18
type input "[PERSON_NAME]"
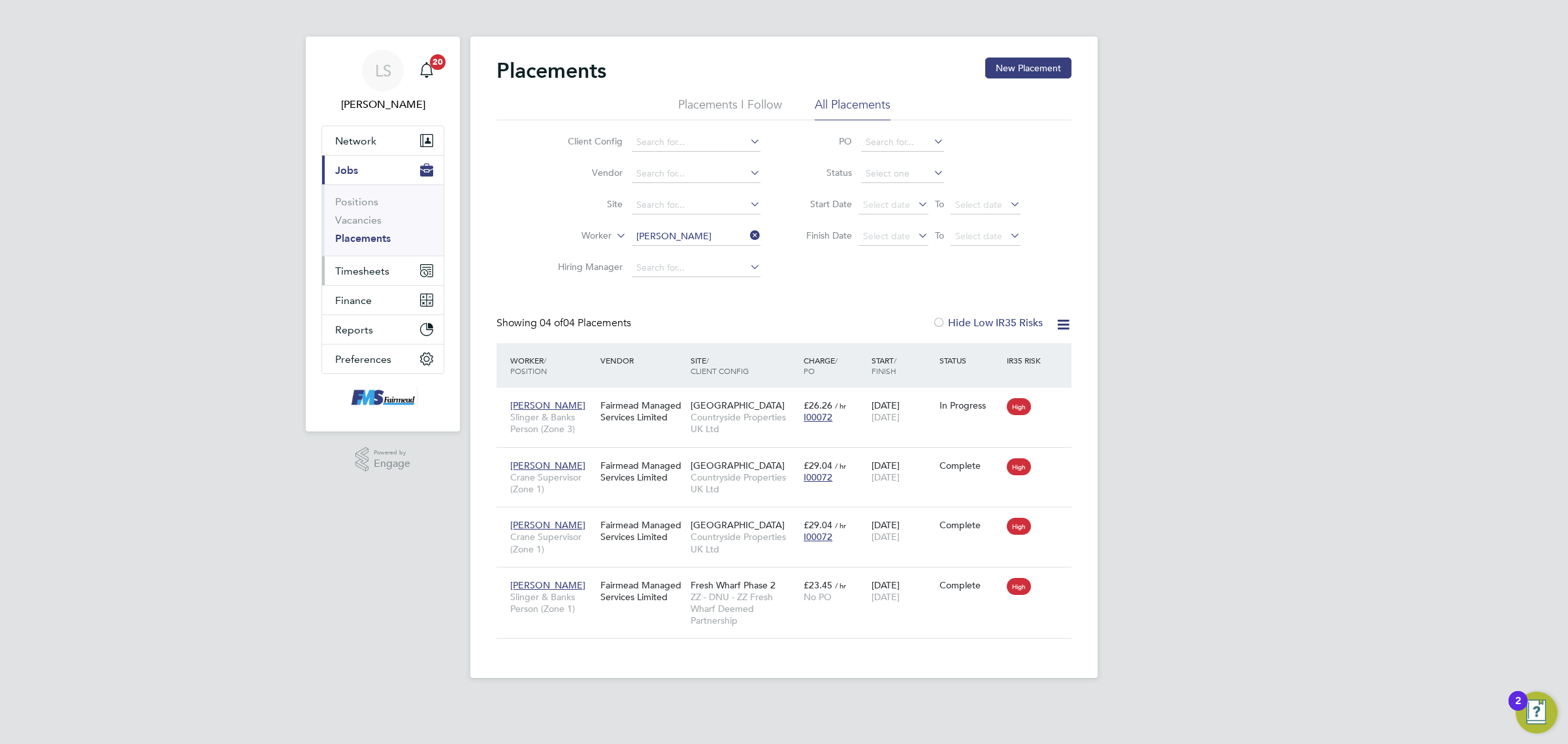
click at [329, 272] on button "Timesheets" at bounding box center [383, 270] width 122 height 29
click at [376, 224] on ul "Timesheets Expenses" at bounding box center [383, 240] width 122 height 53
click at [354, 278] on button "Timesheets" at bounding box center [383, 270] width 122 height 29
click at [372, 229] on link "Timesheets" at bounding box center [362, 231] width 54 height 13
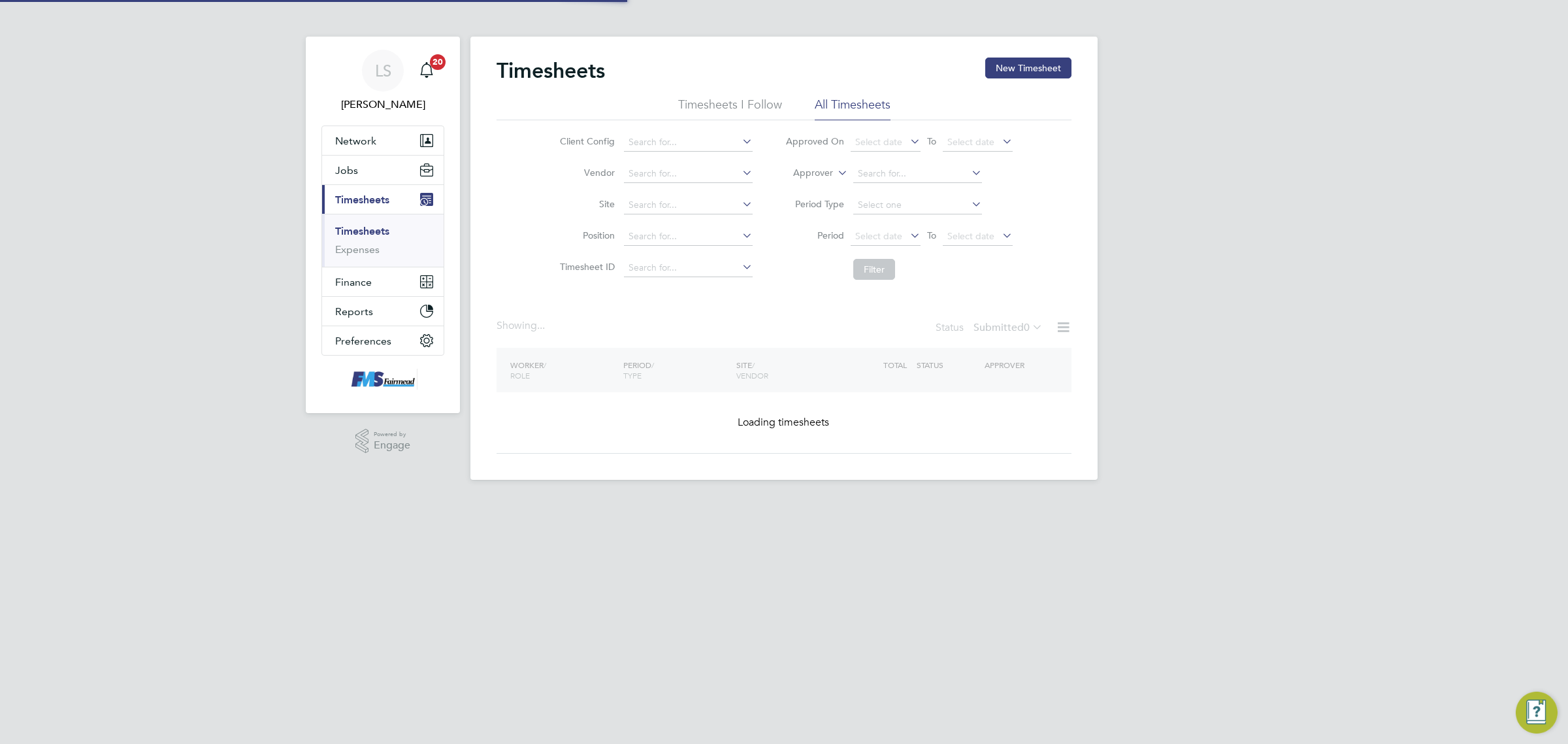
click at [1019, 56] on div "Timesheets New Timesheet Timesheets I Follow All Timesheets Client Config Vendo…" at bounding box center [784, 258] width 627 height 443
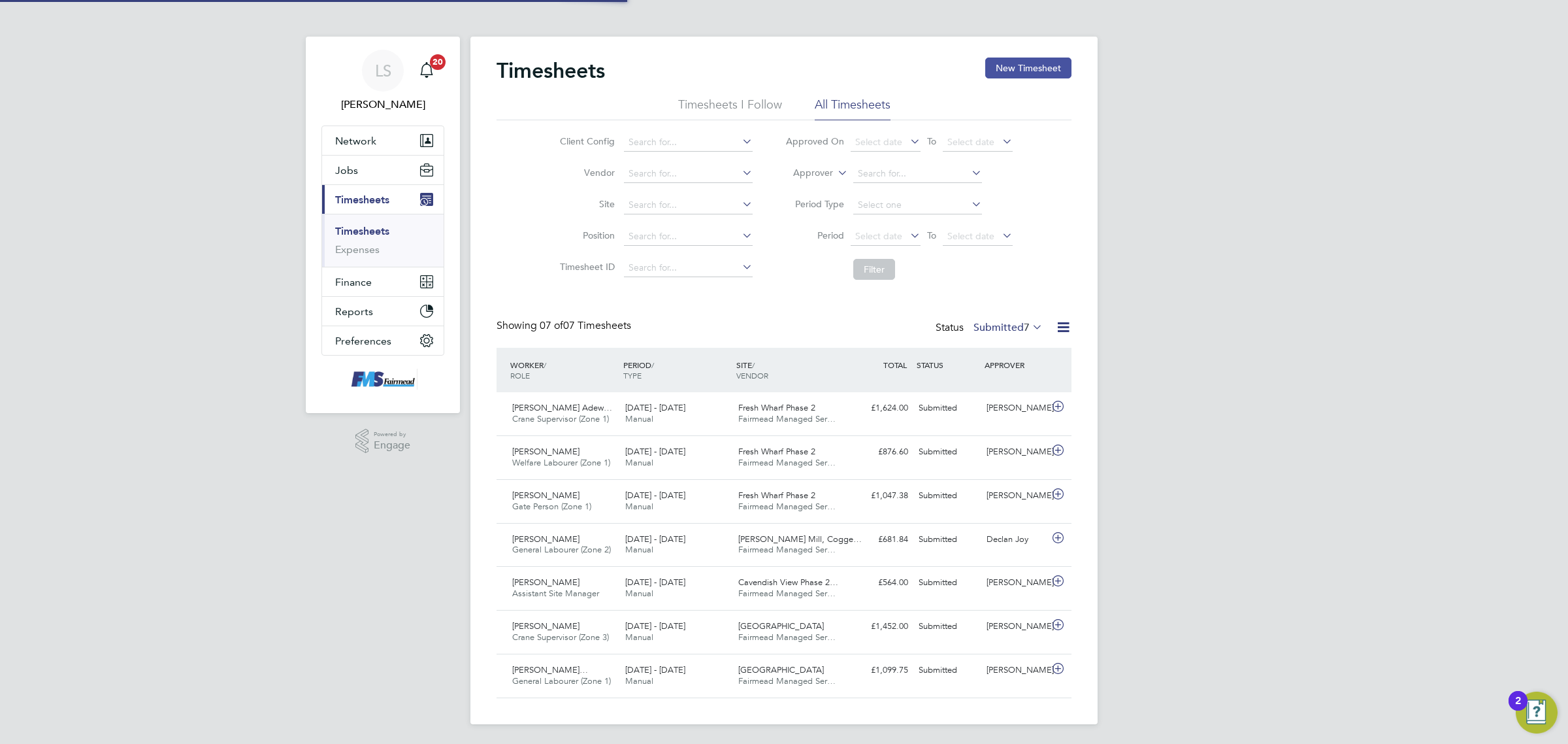
click at [1025, 62] on button "New Timesheet" at bounding box center [1028, 68] width 87 height 21
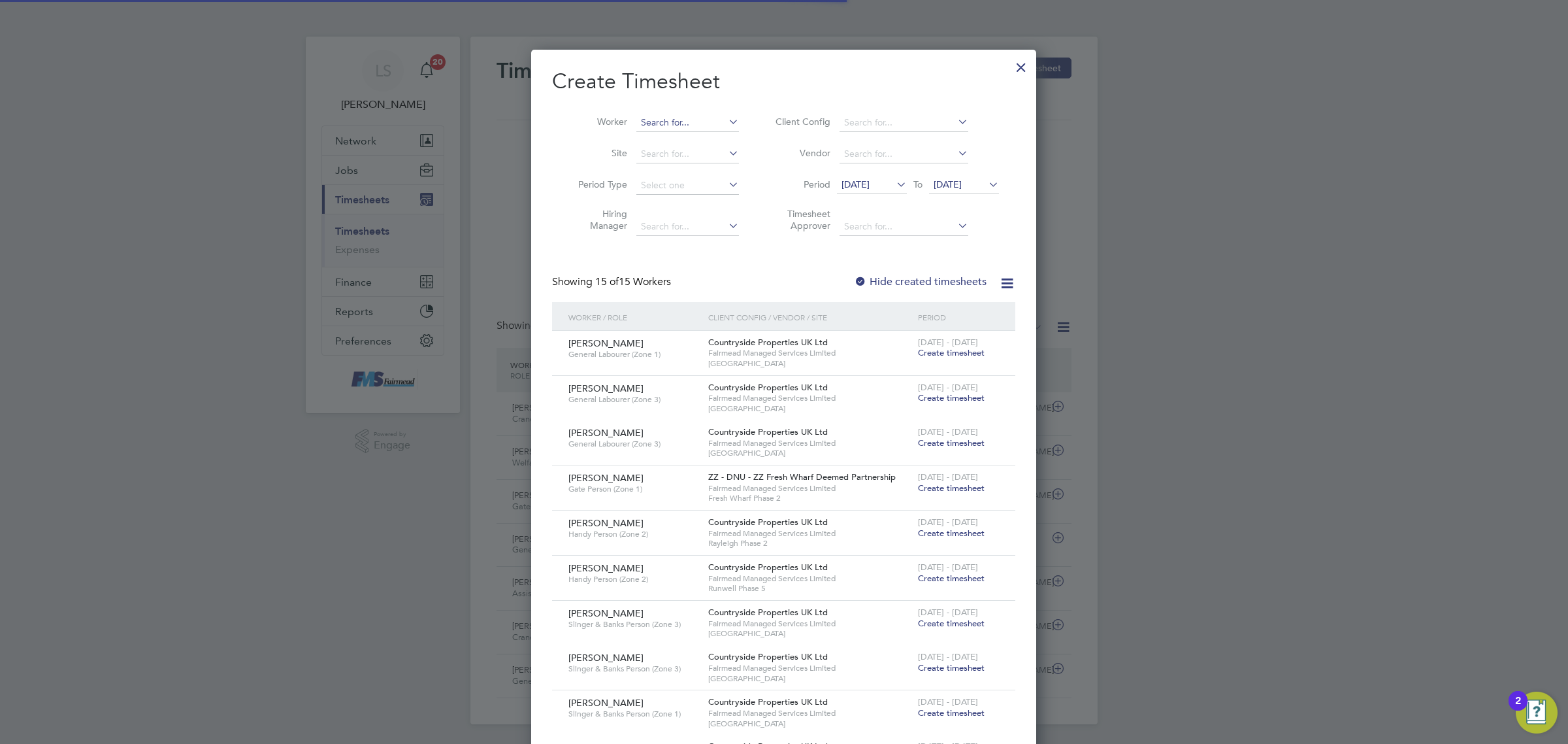
click at [666, 123] on input at bounding box center [688, 123] width 103 height 18
click at [686, 138] on li "Abay omi [PERSON_NAME]" at bounding box center [698, 140] width 125 height 18
type input "[PERSON_NAME] [PERSON_NAME]"
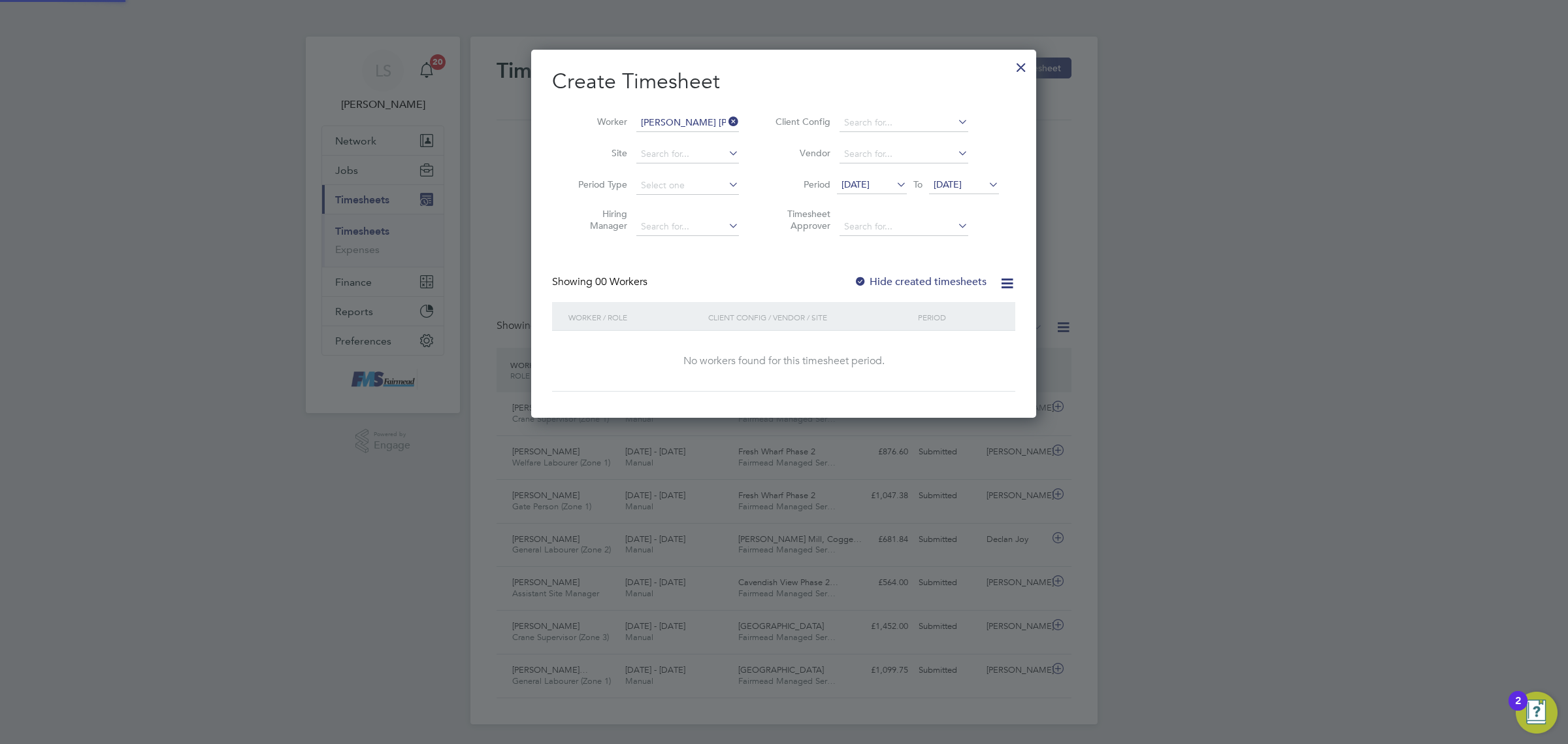
click at [958, 194] on div "[DATE] To [DATE]" at bounding box center [918, 186] width 162 height 18
click at [959, 187] on span "[DATE]" at bounding box center [948, 184] width 28 height 12
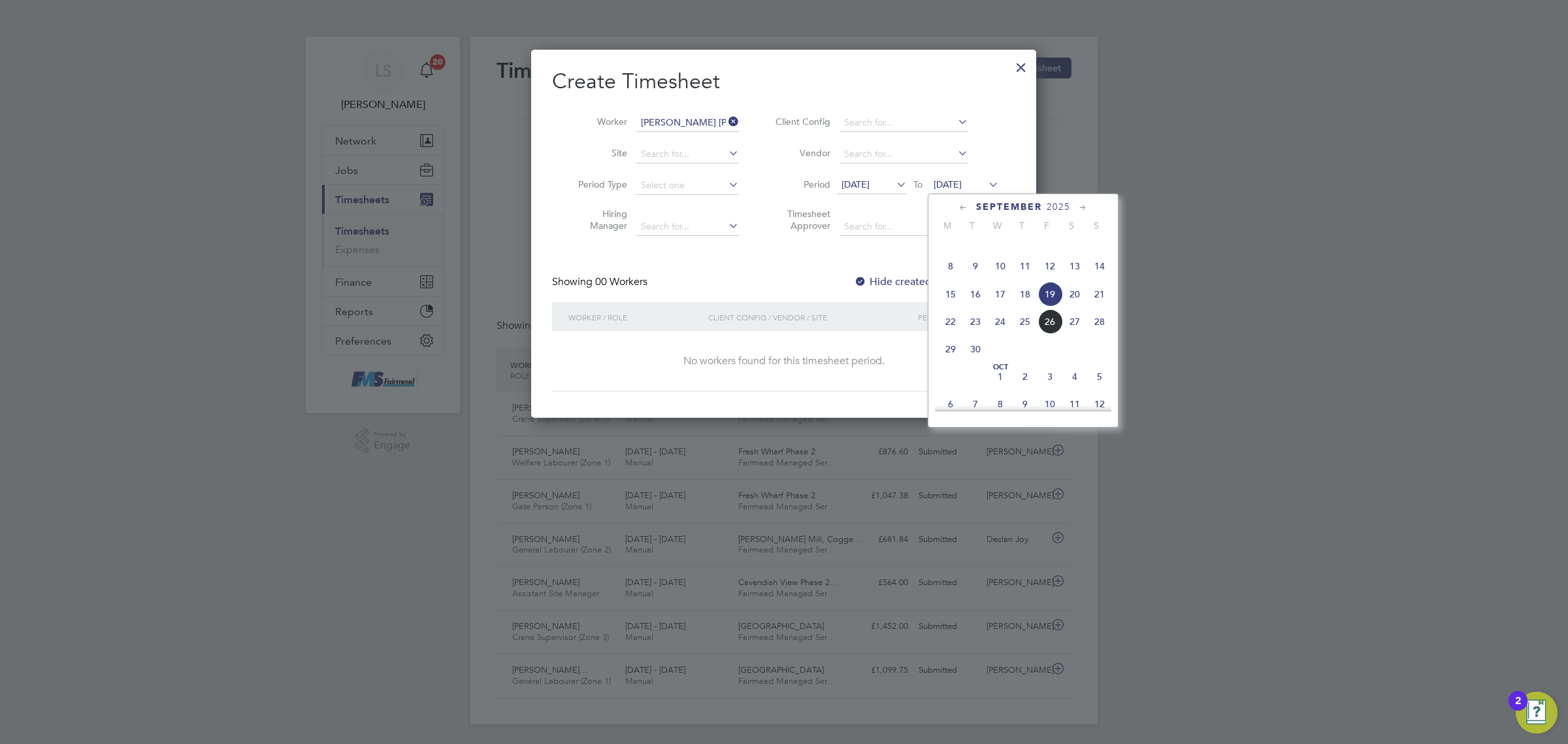
click at [1108, 334] on span "28" at bounding box center [1099, 321] width 25 height 25
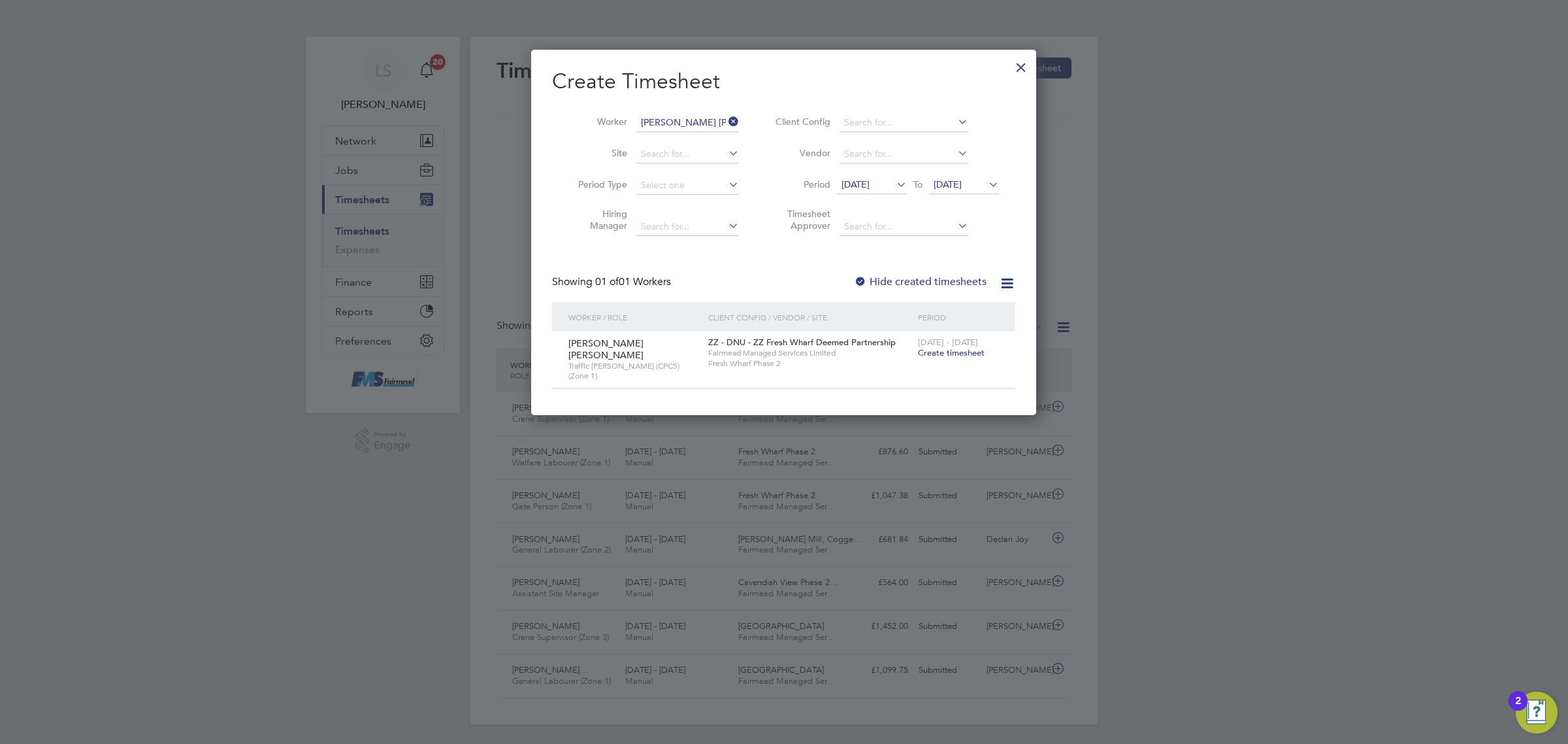
click at [961, 350] on span "Create timesheet" at bounding box center [951, 353] width 67 height 11
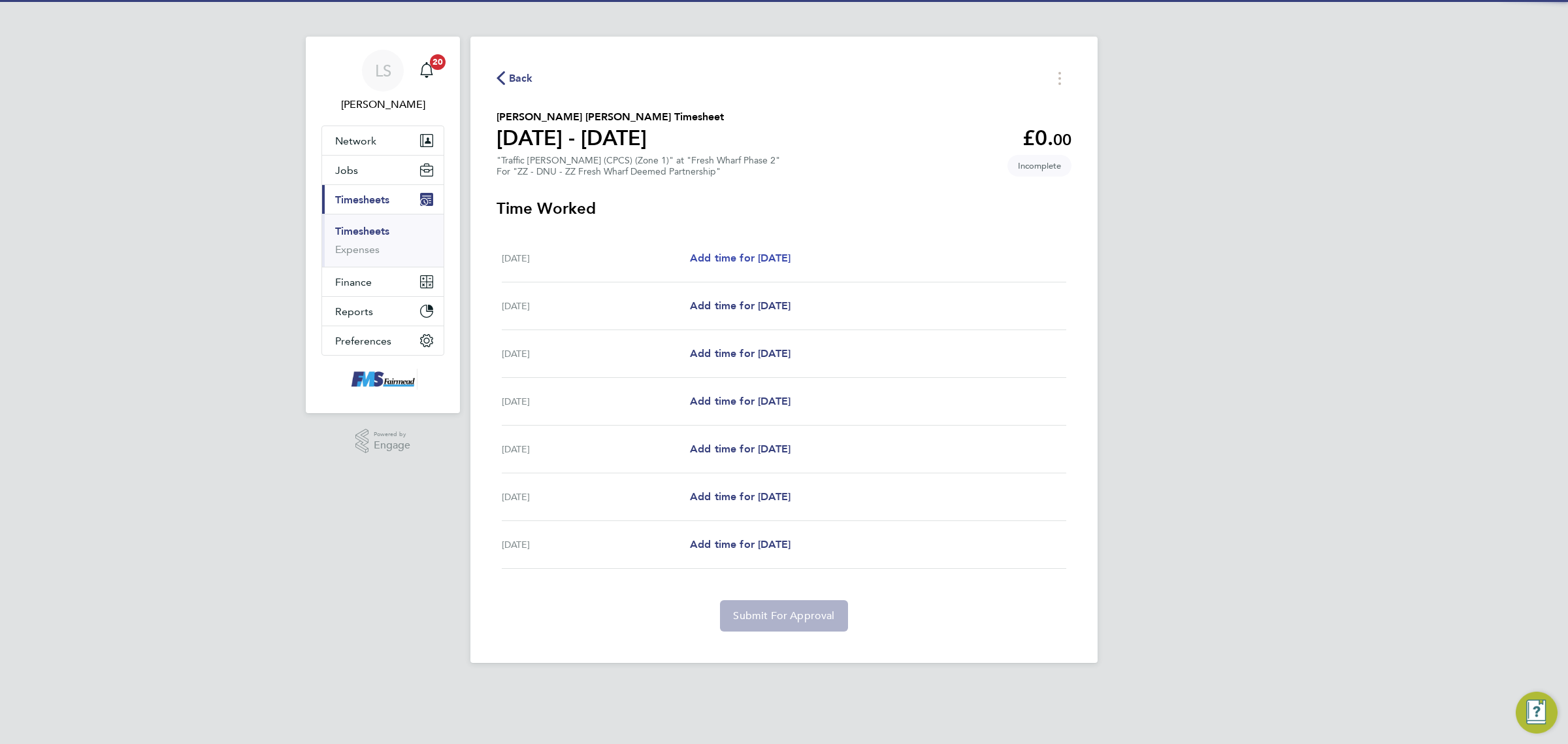
click at [763, 260] on span "Add time for [DATE]" at bounding box center [740, 258] width 101 height 13
select select "30"
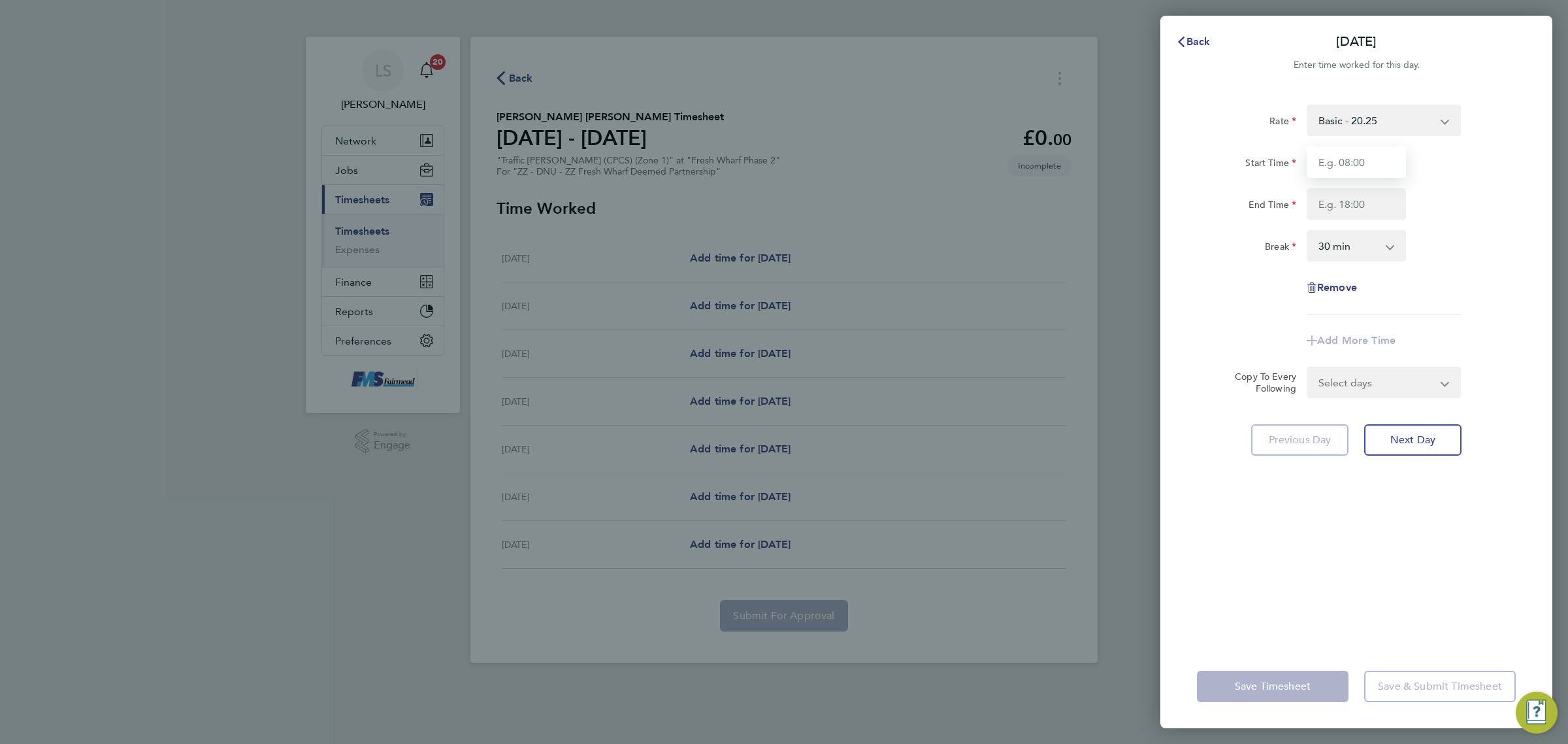
drag, startPoint x: 1348, startPoint y: 158, endPoint x: 1355, endPoint y: 168, distance: 12.2
click at [1348, 158] on input "Start Time" at bounding box center [1356, 162] width 99 height 32
type input "07:30"
click at [1353, 200] on input "End Time" at bounding box center [1356, 203] width 99 height 32
type input "18:00"
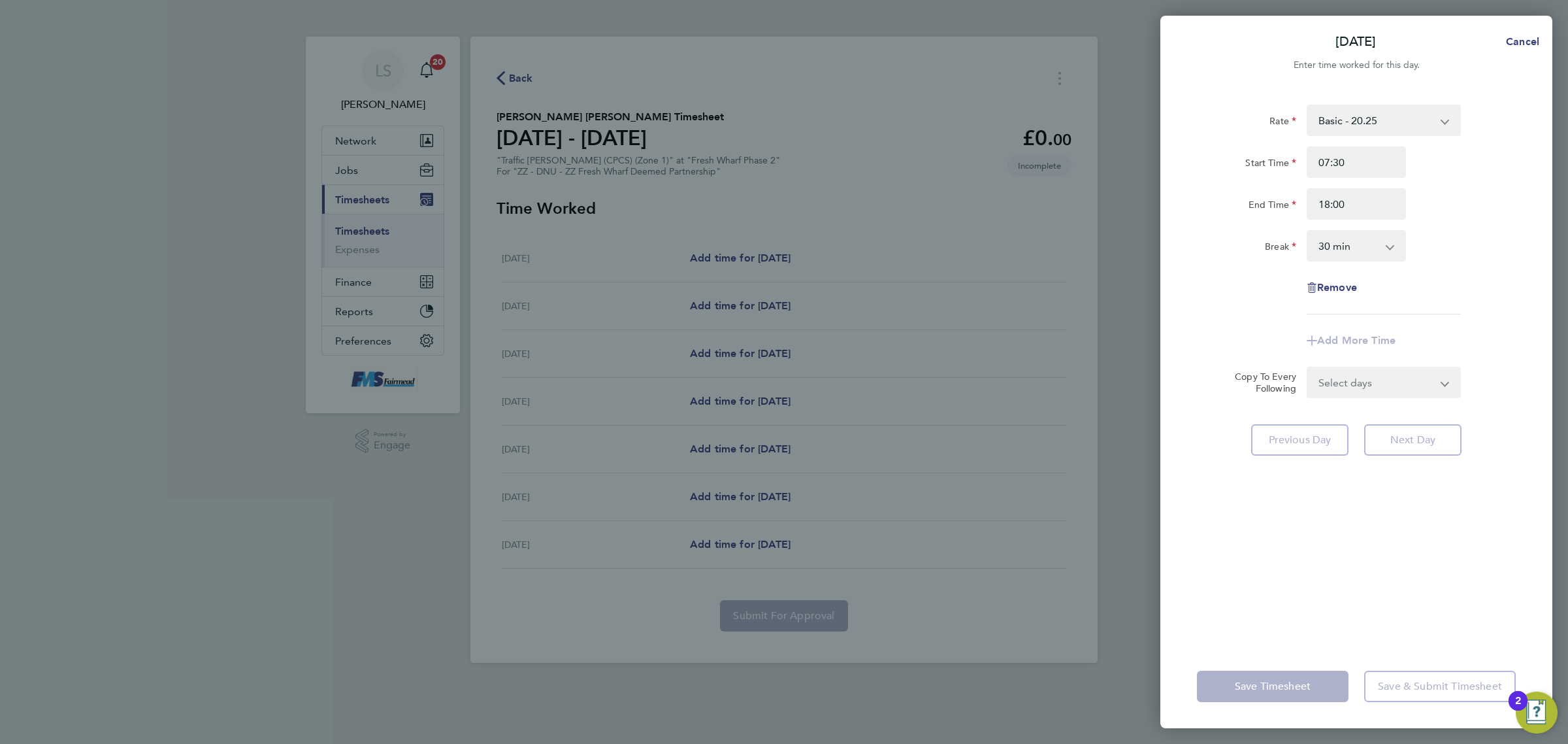
click at [1441, 224] on div "Rate Basic - 20.25 Start Time 07:30 End Time 18:00 Break 0 min 15 min 30 min 45…" at bounding box center [1356, 210] width 319 height 210
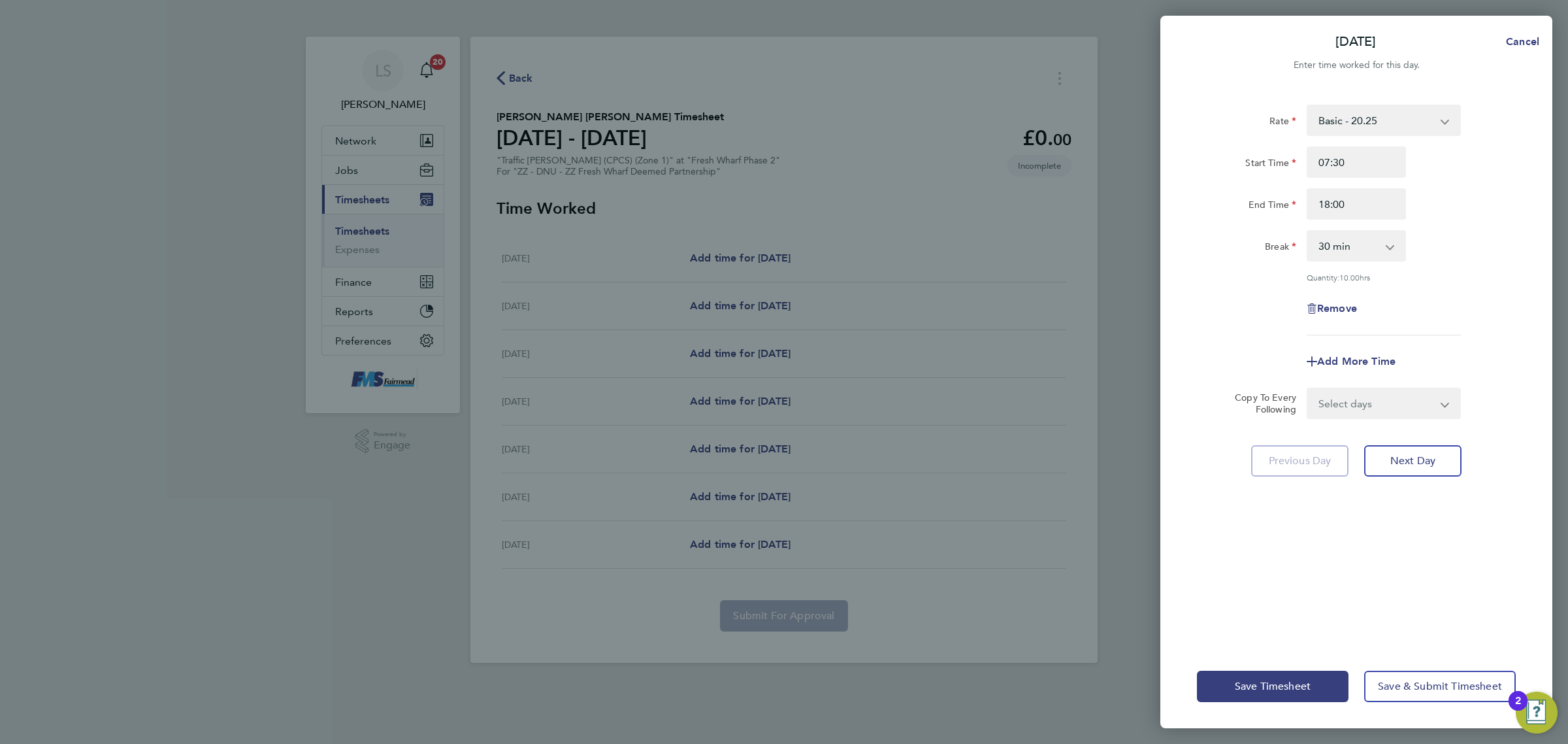
drag, startPoint x: 1369, startPoint y: 402, endPoint x: 1371, endPoint y: 416, distance: 14.1
click at [1369, 402] on select "Select days Day Weekday (Mon-Fri) Weekend (Sat-Sun) [DATE] [DATE] [DATE] [DATE]…" at bounding box center [1377, 403] width 137 height 29
select select "WEEKDAY"
click at [1308, 389] on select "Select days Day Weekday (Mon-Fri) Weekend (Sat-Sun) [DATE] [DATE] [DATE] [DATE]…" at bounding box center [1377, 403] width 137 height 29
select select "[DATE]"
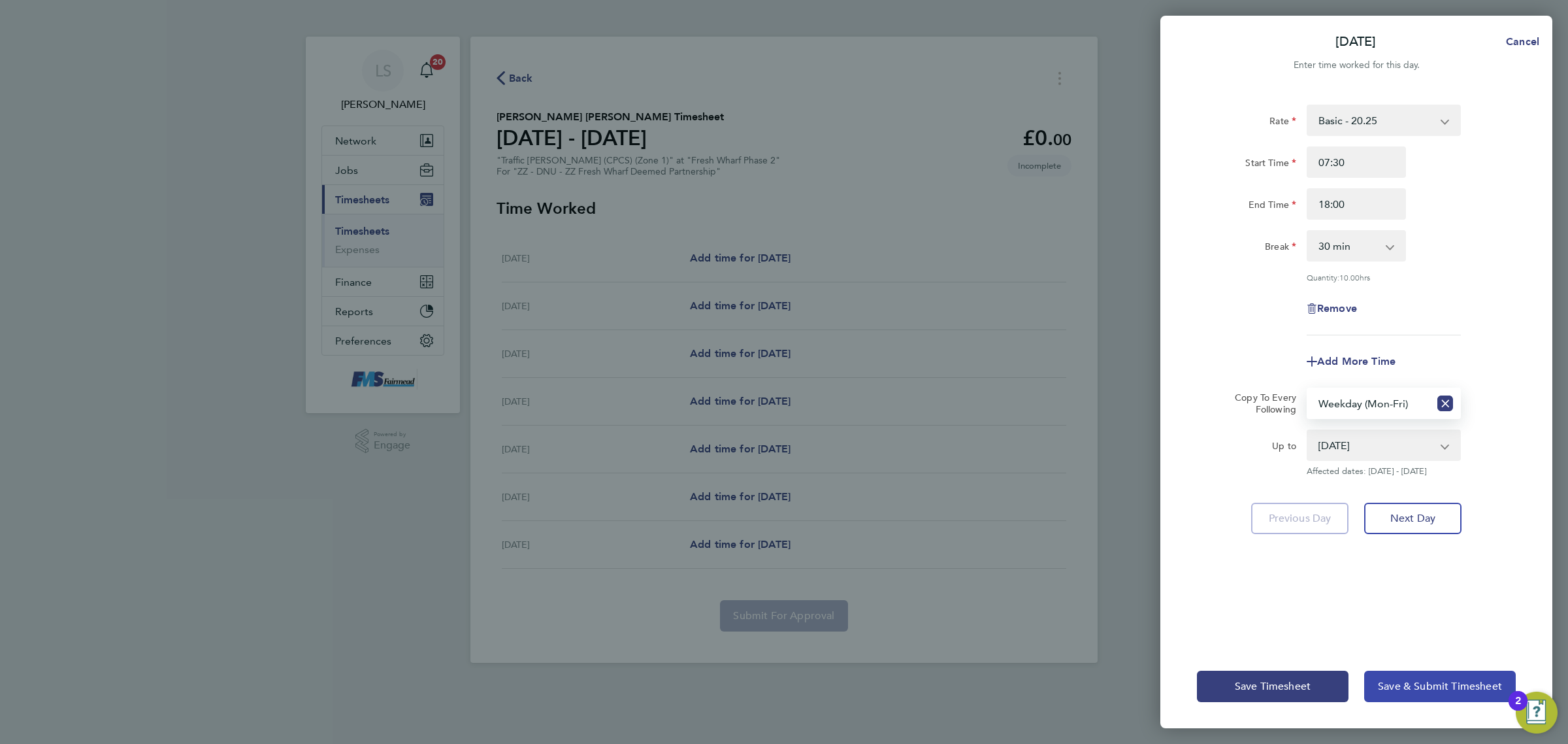
click at [1400, 693] on button "Save & Submit Timesheet" at bounding box center [1440, 686] width 151 height 32
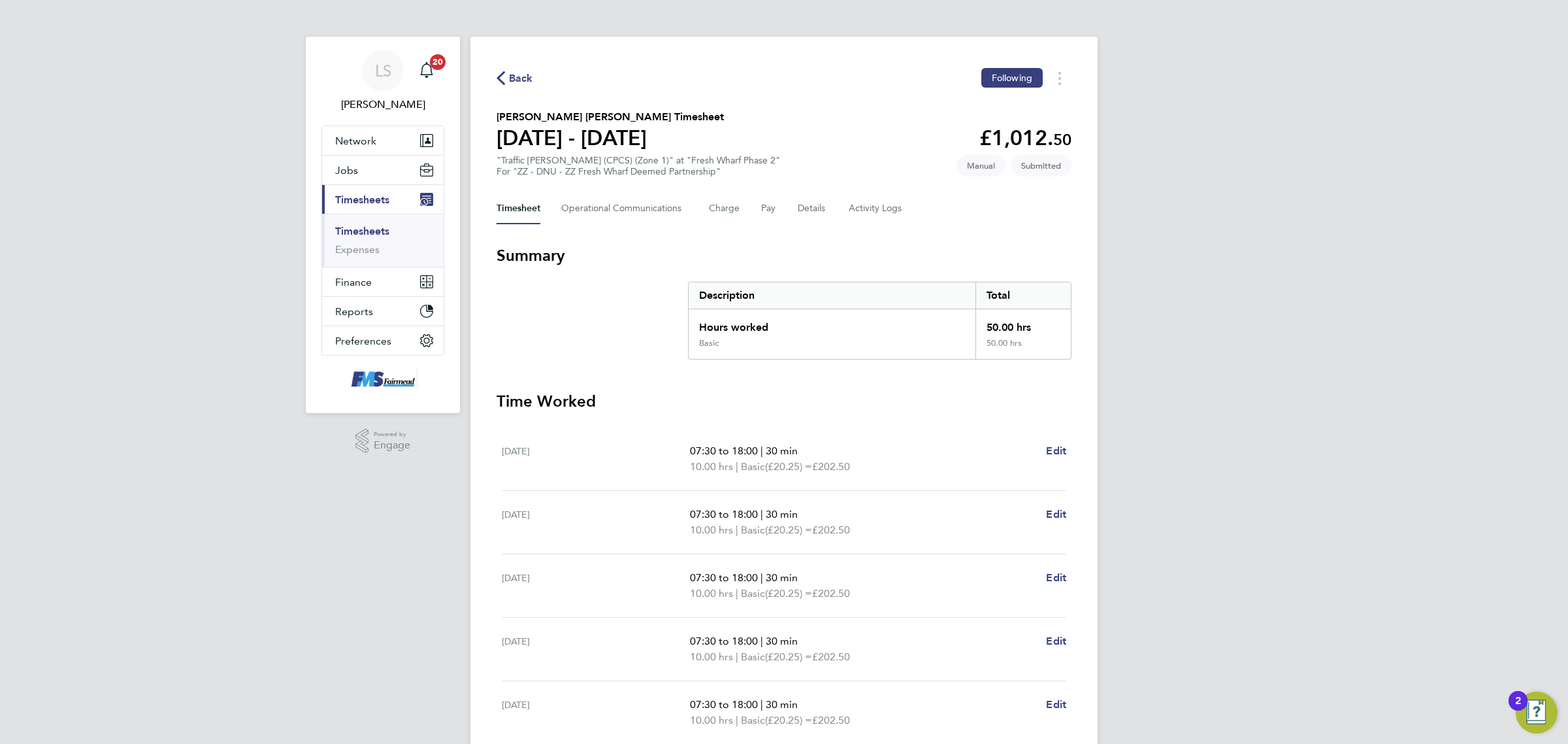
click at [362, 220] on ul "Timesheets Expenses" at bounding box center [383, 240] width 122 height 53
click at [364, 226] on link "Timesheets" at bounding box center [362, 231] width 54 height 13
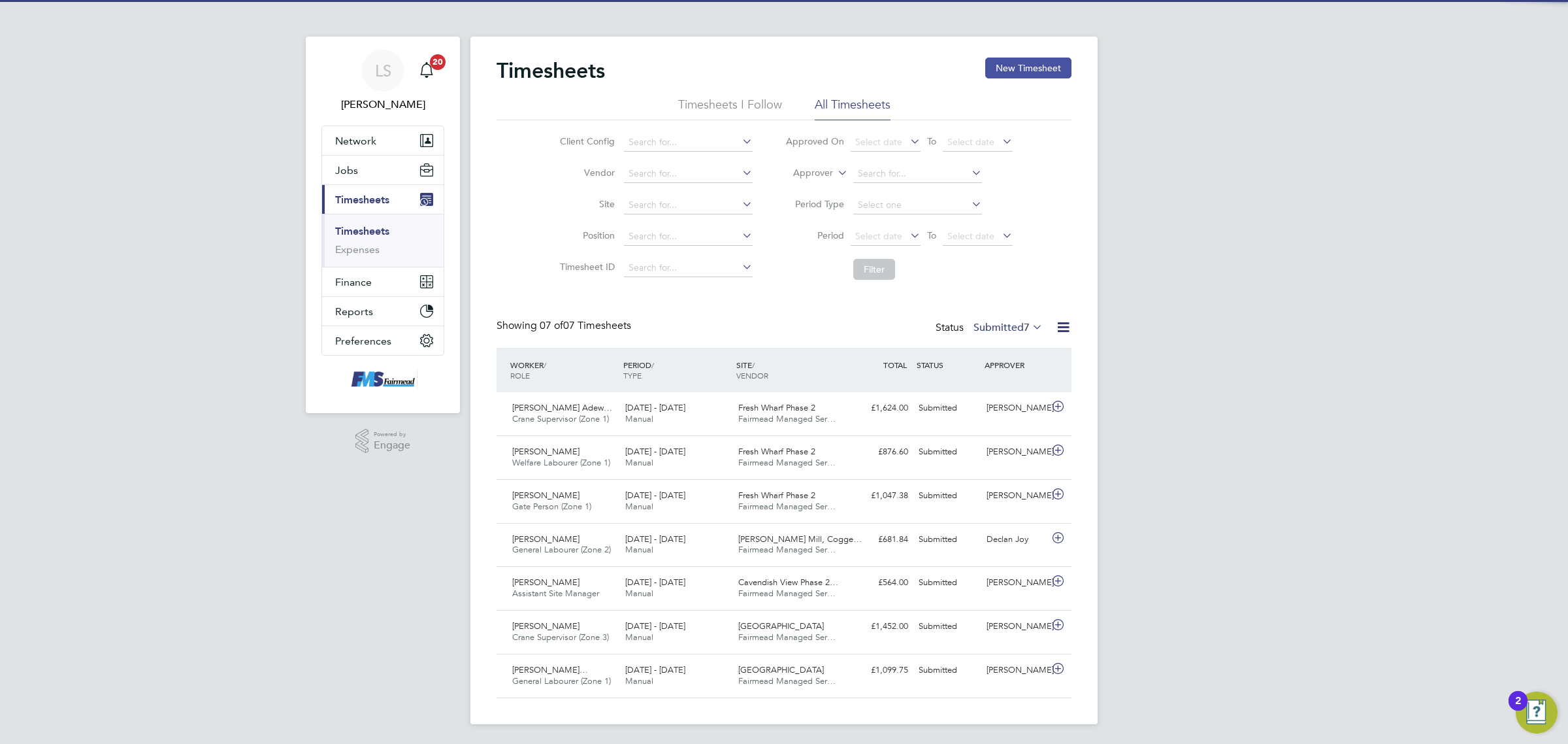
click at [1041, 66] on button "New Timesheet" at bounding box center [1028, 68] width 87 height 21
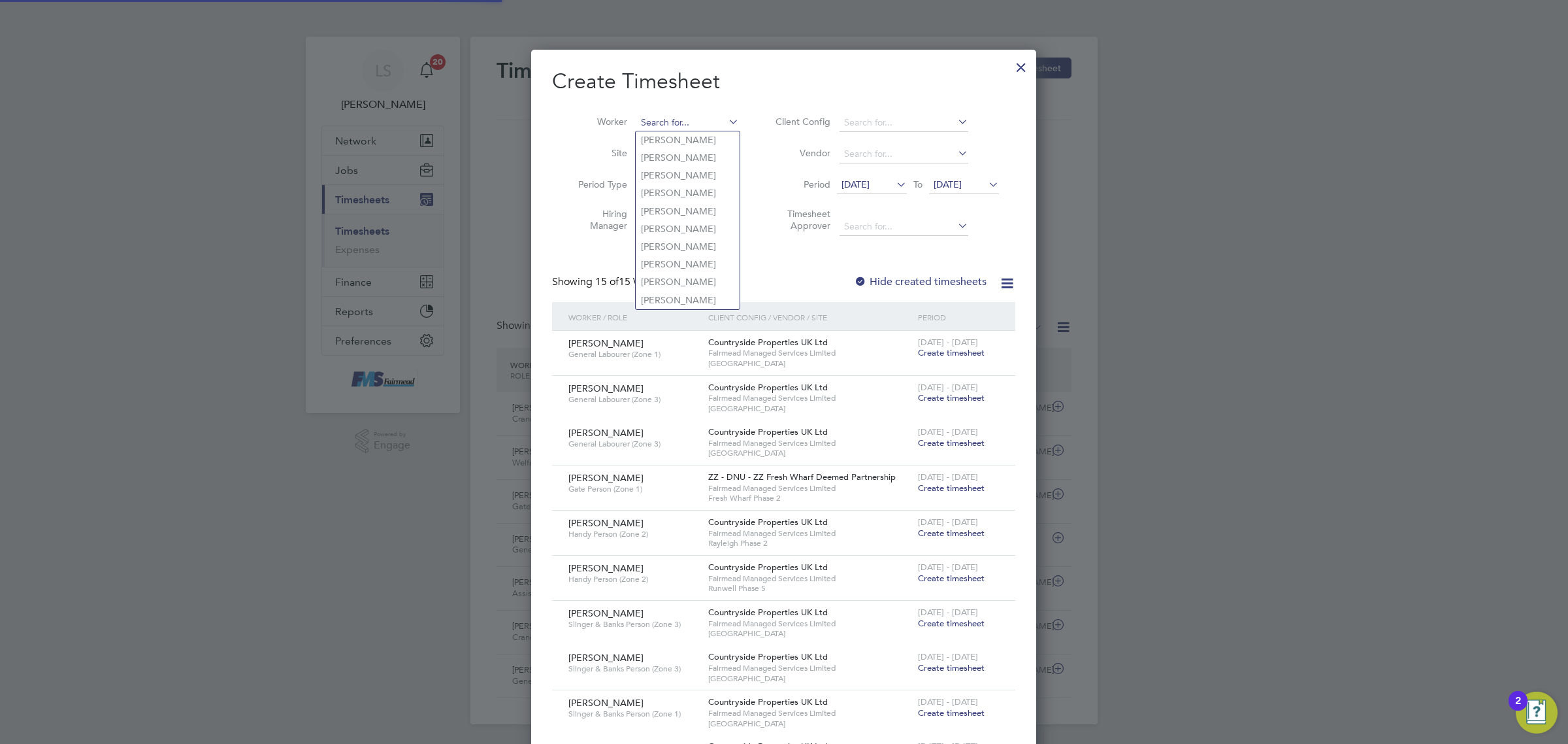
click at [667, 126] on input at bounding box center [688, 123] width 103 height 18
click at [674, 141] on li "[PERSON_NAME] [PERSON_NAME]" at bounding box center [694, 140] width 118 height 18
type input "[PERSON_NAME] [PERSON_NAME]"
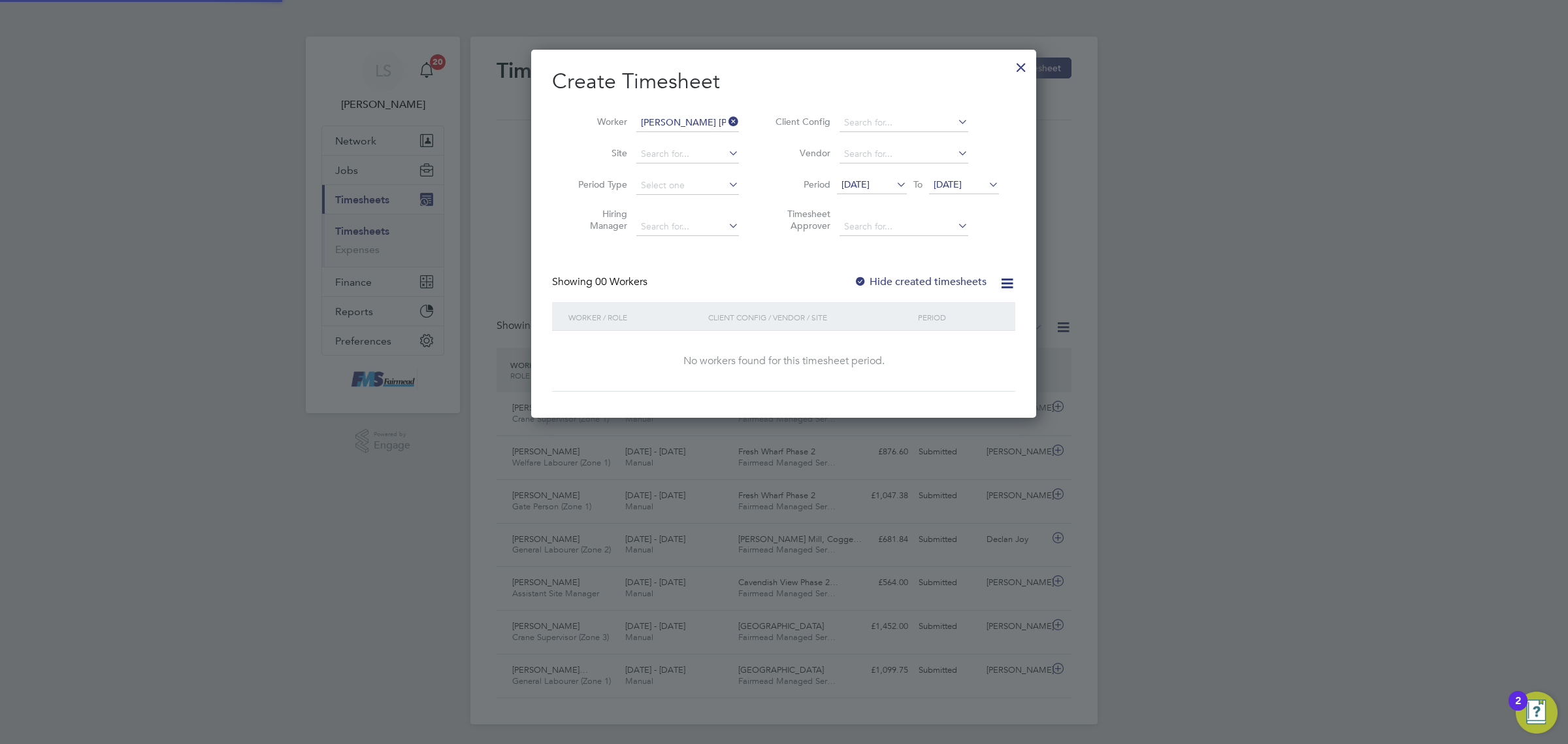
click at [986, 187] on icon at bounding box center [986, 184] width 0 height 18
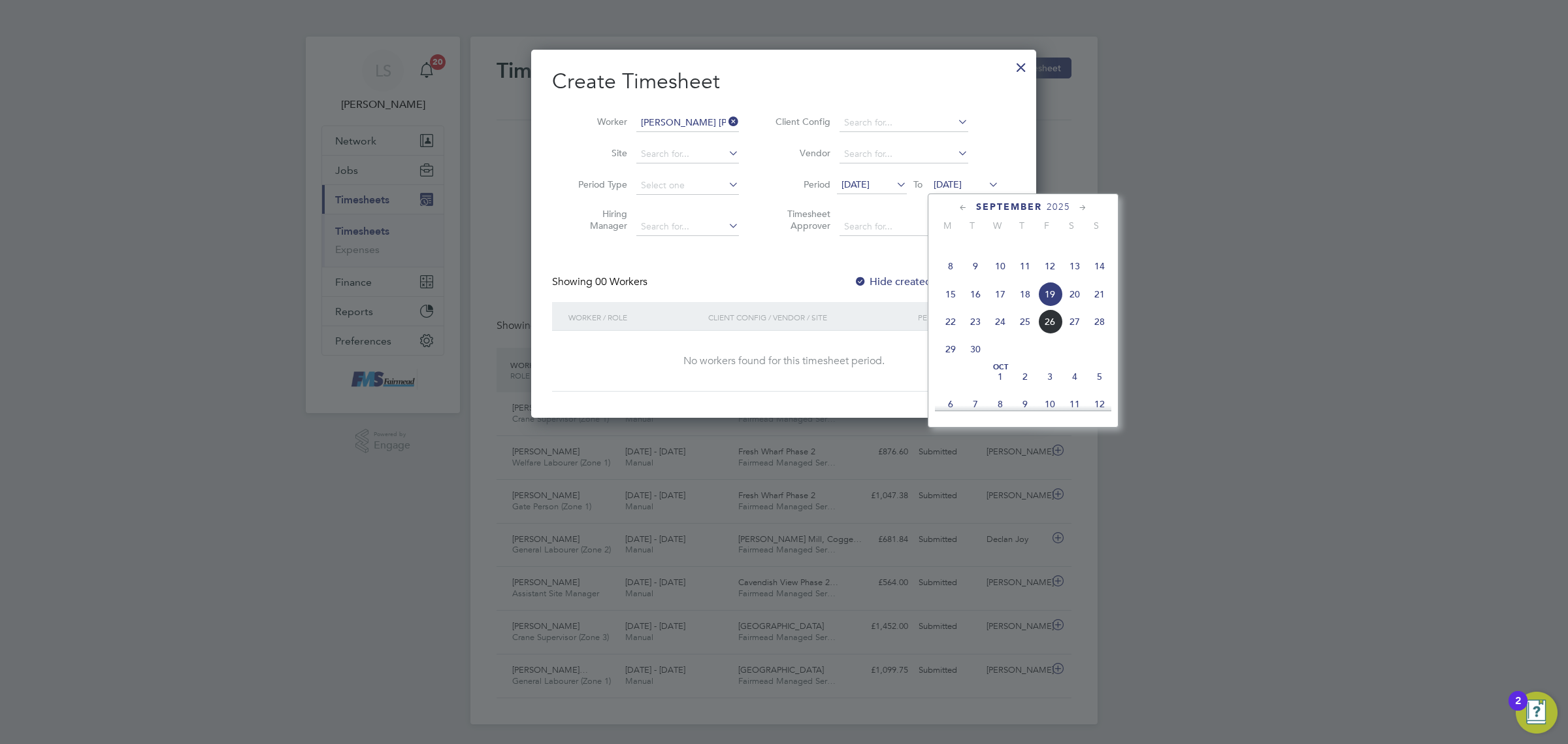
click at [1110, 334] on span "28" at bounding box center [1099, 321] width 25 height 25
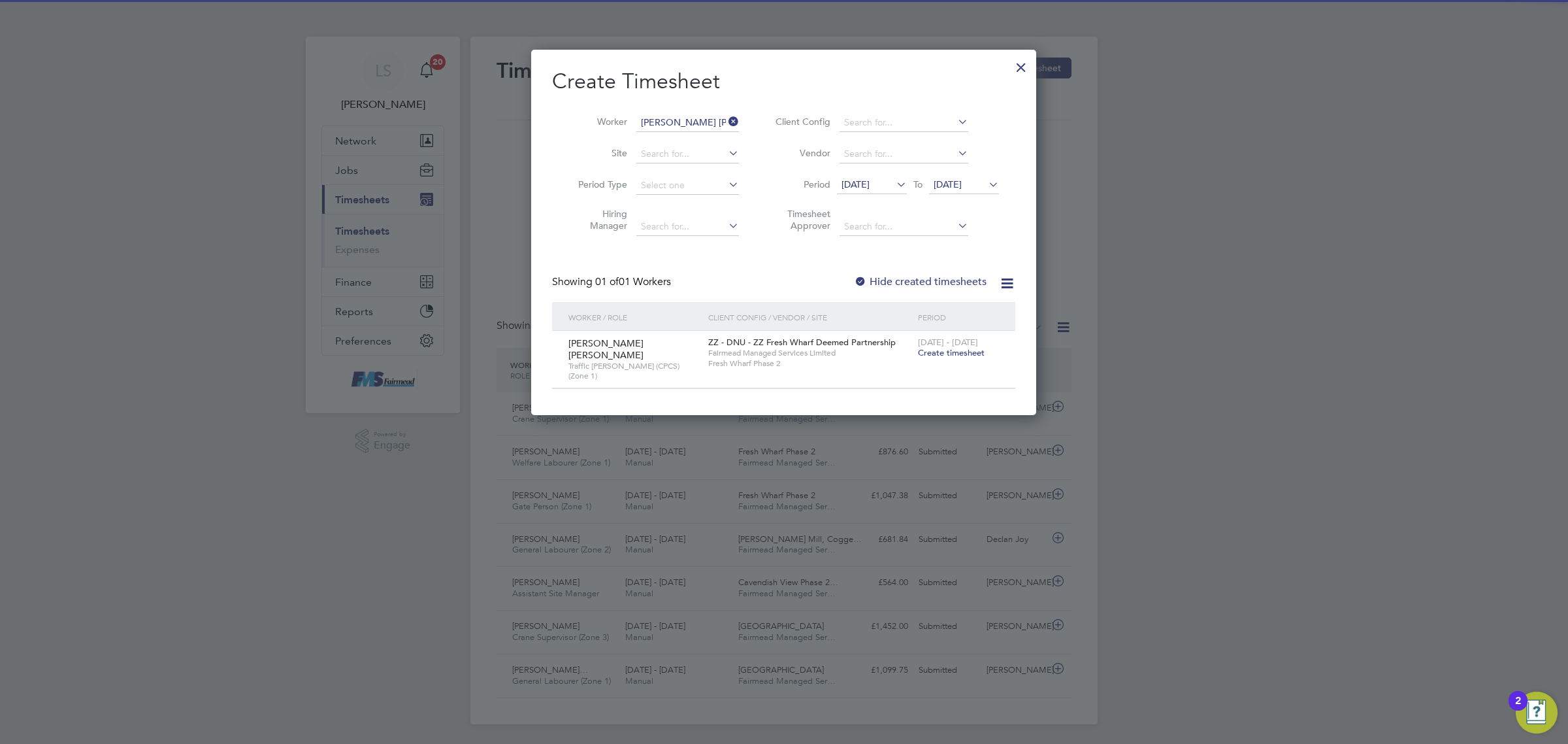
click at [967, 353] on span "Create timesheet" at bounding box center [951, 353] width 67 height 11
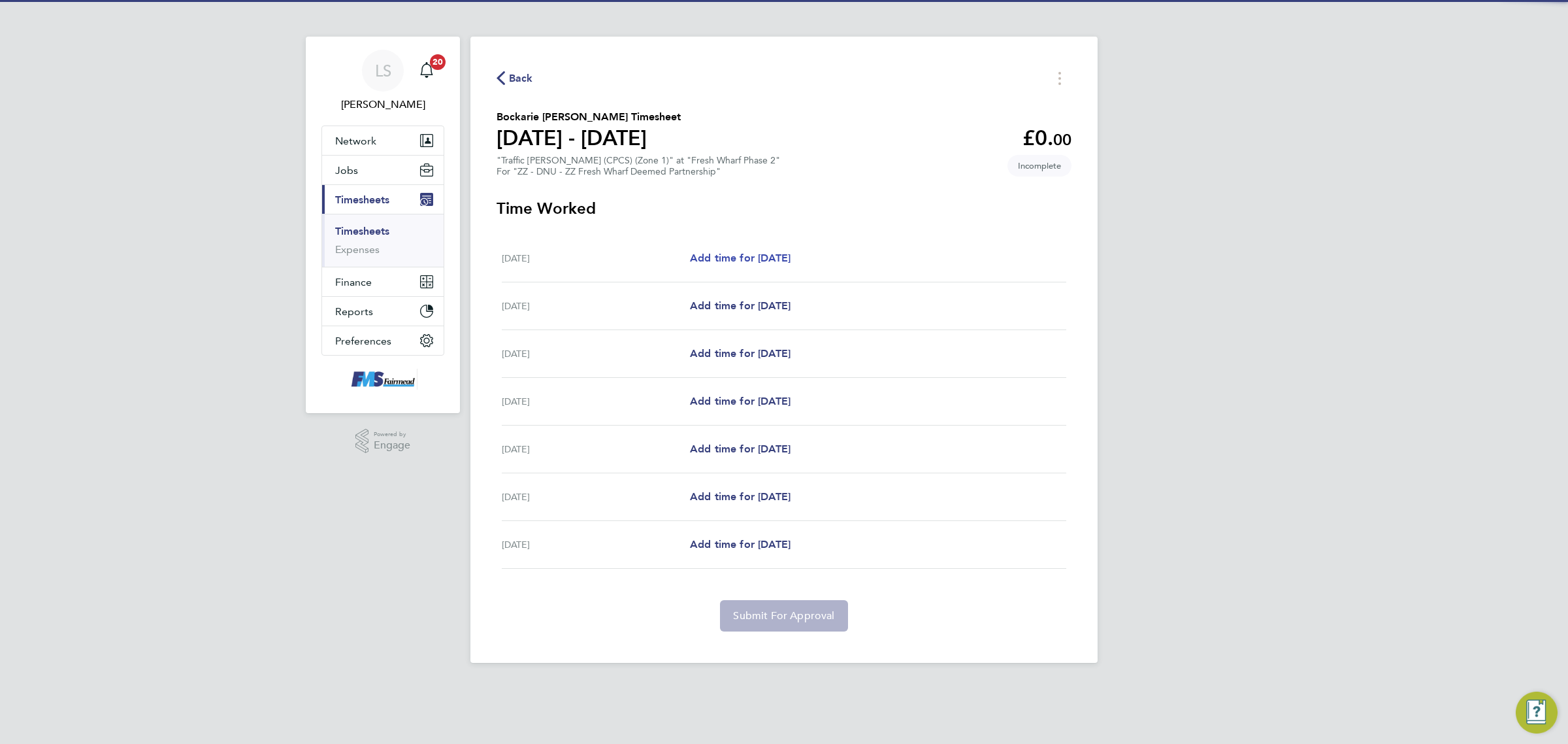
click at [740, 252] on link "Add time for [DATE]" at bounding box center [740, 258] width 101 height 15
select select "30"
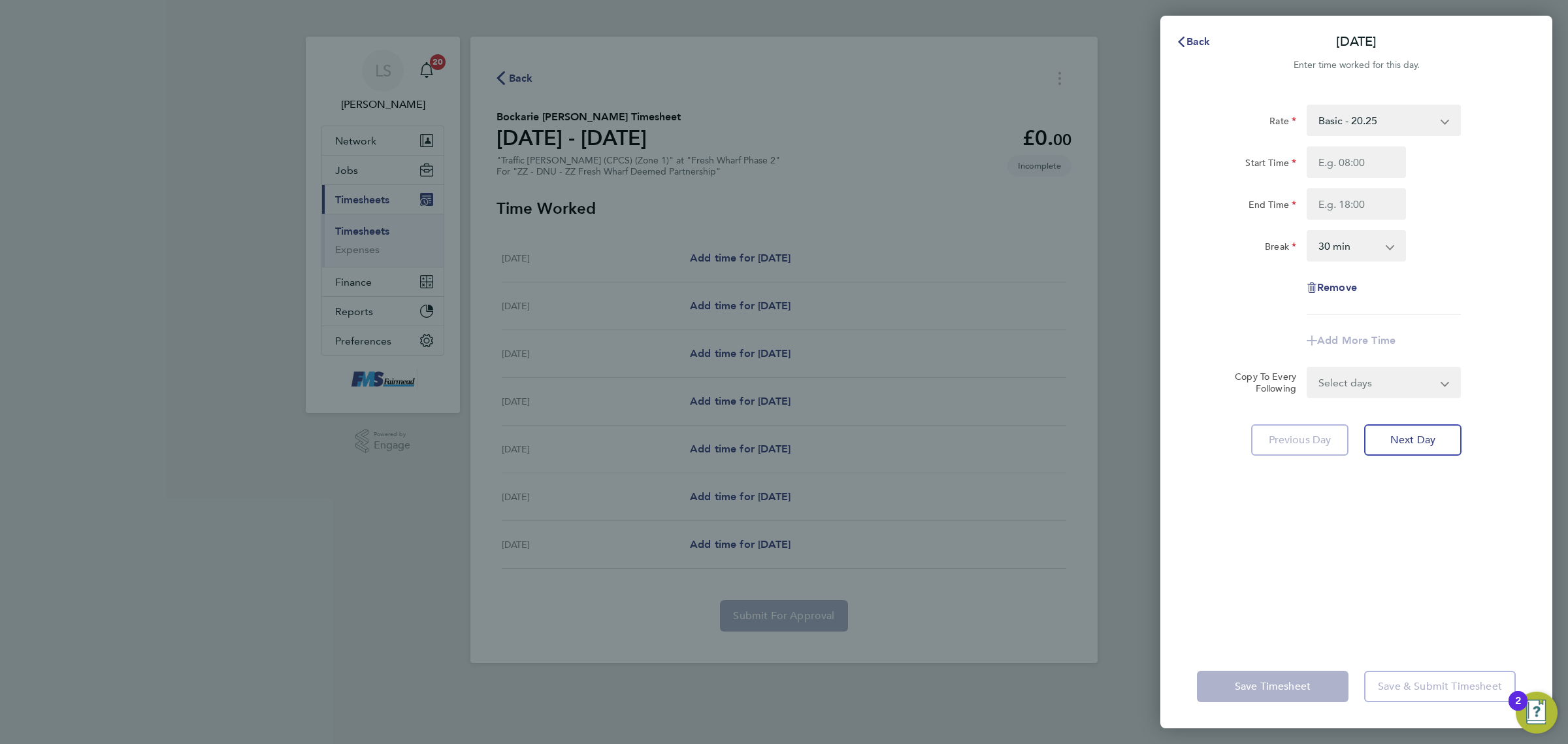
drag, startPoint x: 1301, startPoint y: 152, endPoint x: 1329, endPoint y: 159, distance: 28.9
click at [1308, 152] on div "Start Time" at bounding box center [1357, 162] width 329 height 32
click at [1329, 159] on input "Start Time" at bounding box center [1356, 162] width 99 height 32
type input "07:30"
click at [1374, 191] on input "End Time" at bounding box center [1356, 203] width 99 height 32
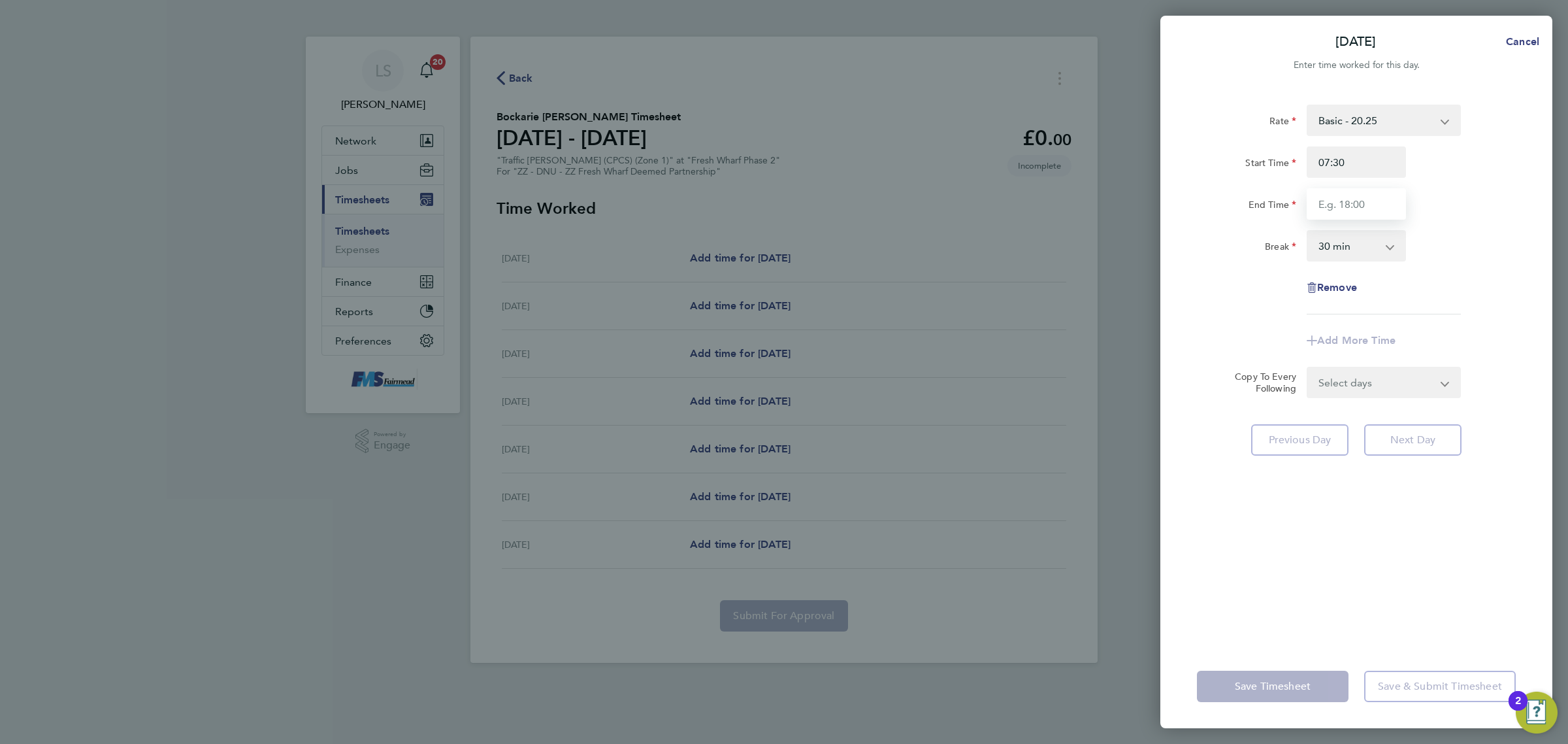
type input "18:00"
click at [1466, 237] on div "Break 0 min 15 min 30 min 45 min 60 min 75 min 90 min" at bounding box center [1357, 246] width 329 height 32
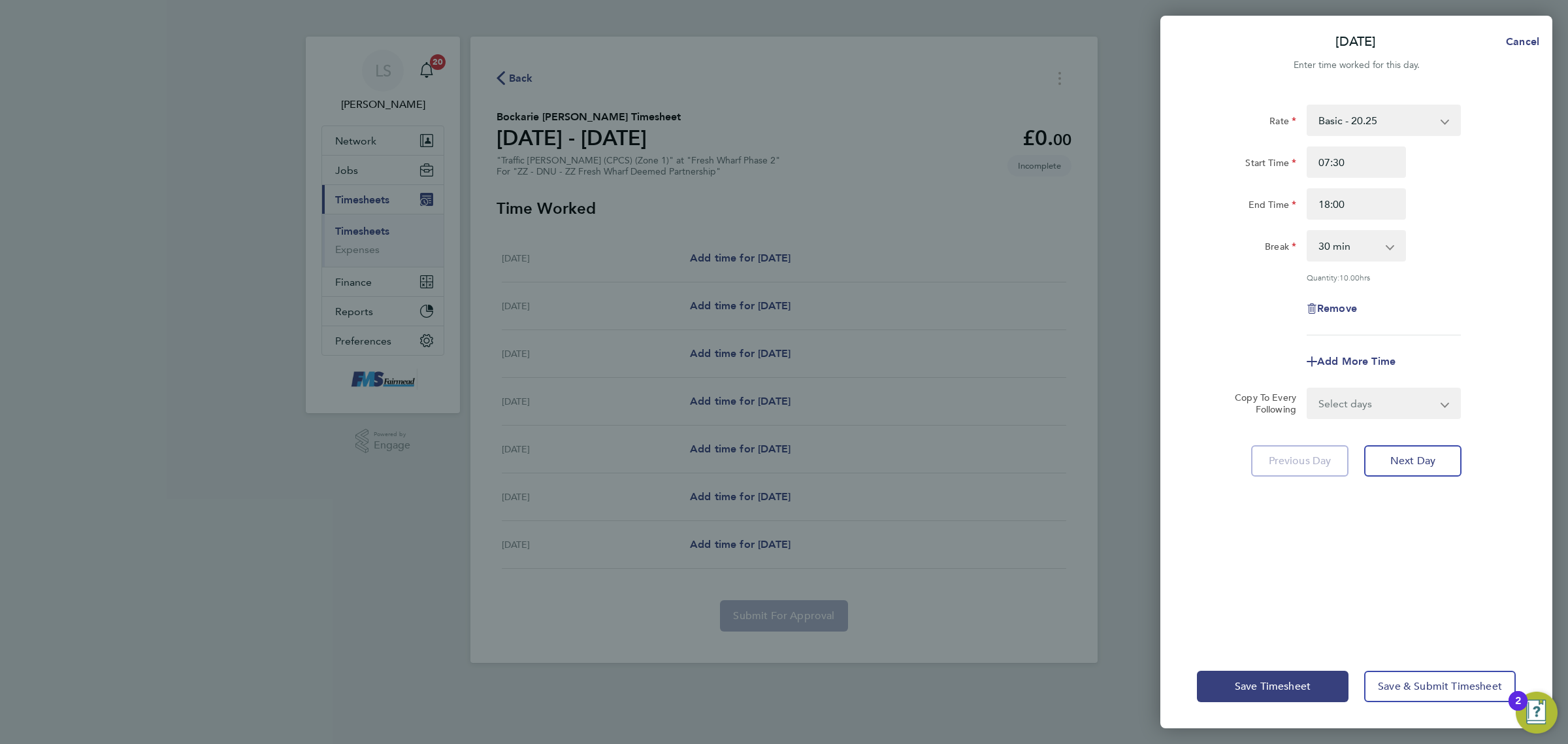
click at [1349, 398] on select "Select days Day Weekday (Mon-Fri) Weekend (Sat-Sun) [DATE] [DATE] [DATE] [DATE]…" at bounding box center [1377, 403] width 137 height 29
select select "WEEKDAY"
click at [1308, 389] on select "Select days Day Weekday (Mon-Fri) Weekend (Sat-Sun) [DATE] [DATE] [DATE] [DATE]…" at bounding box center [1377, 403] width 137 height 29
select select "[DATE]"
click at [1408, 703] on div "Save Timesheet Save & Submit Timesheet" at bounding box center [1356, 686] width 392 height 84
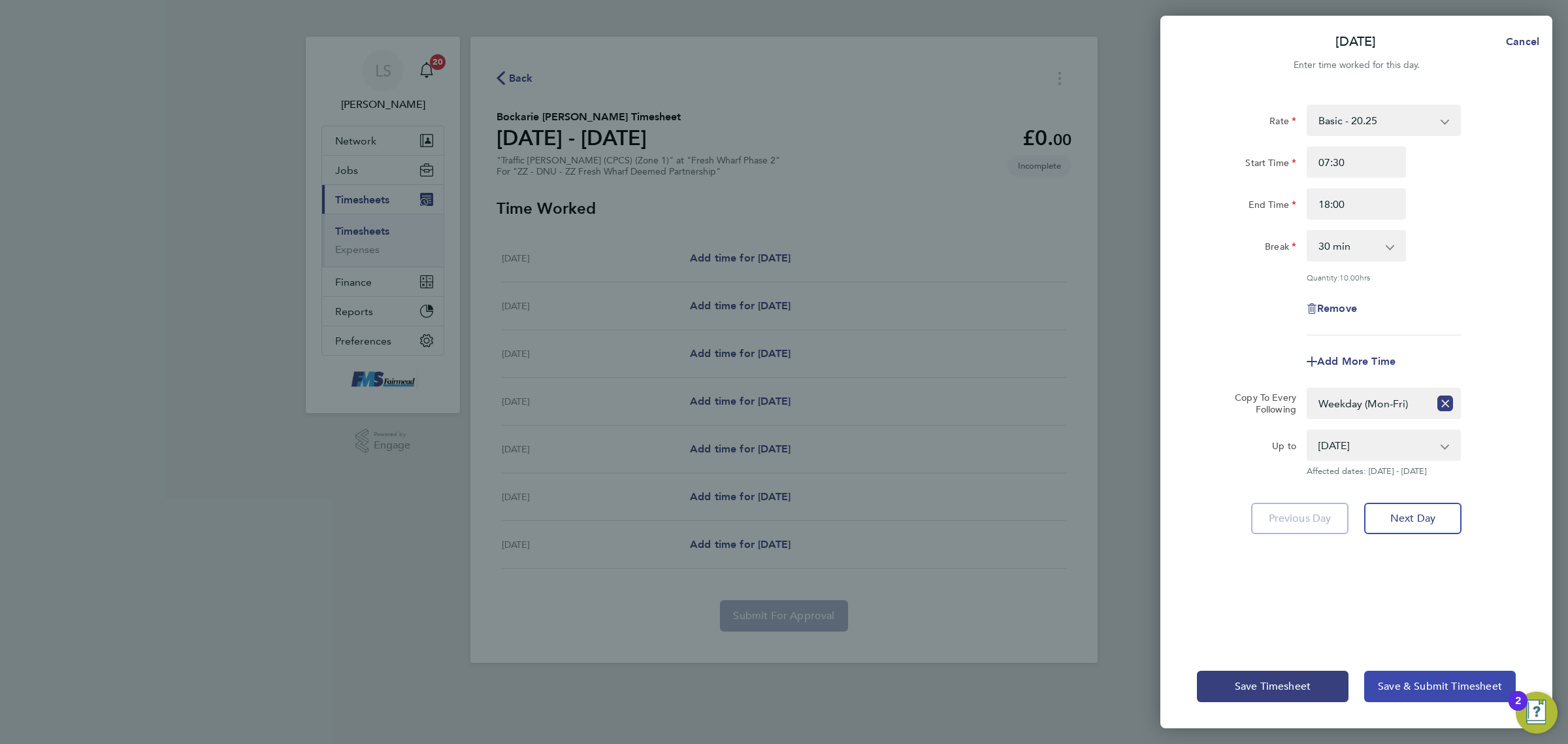
click at [1409, 695] on button "Save & Submit Timesheet" at bounding box center [1440, 686] width 151 height 32
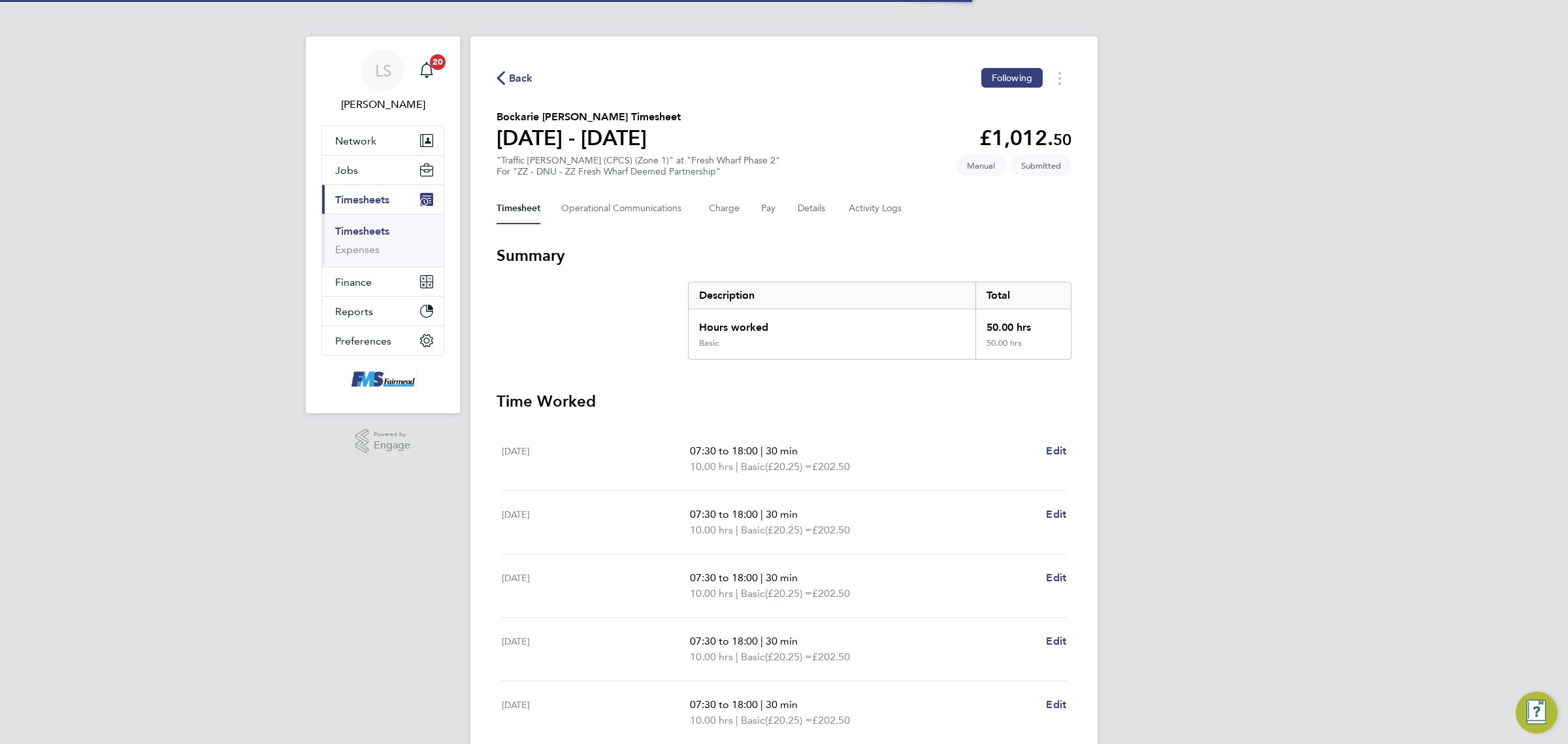
click at [355, 227] on link "Timesheets" at bounding box center [362, 231] width 54 height 13
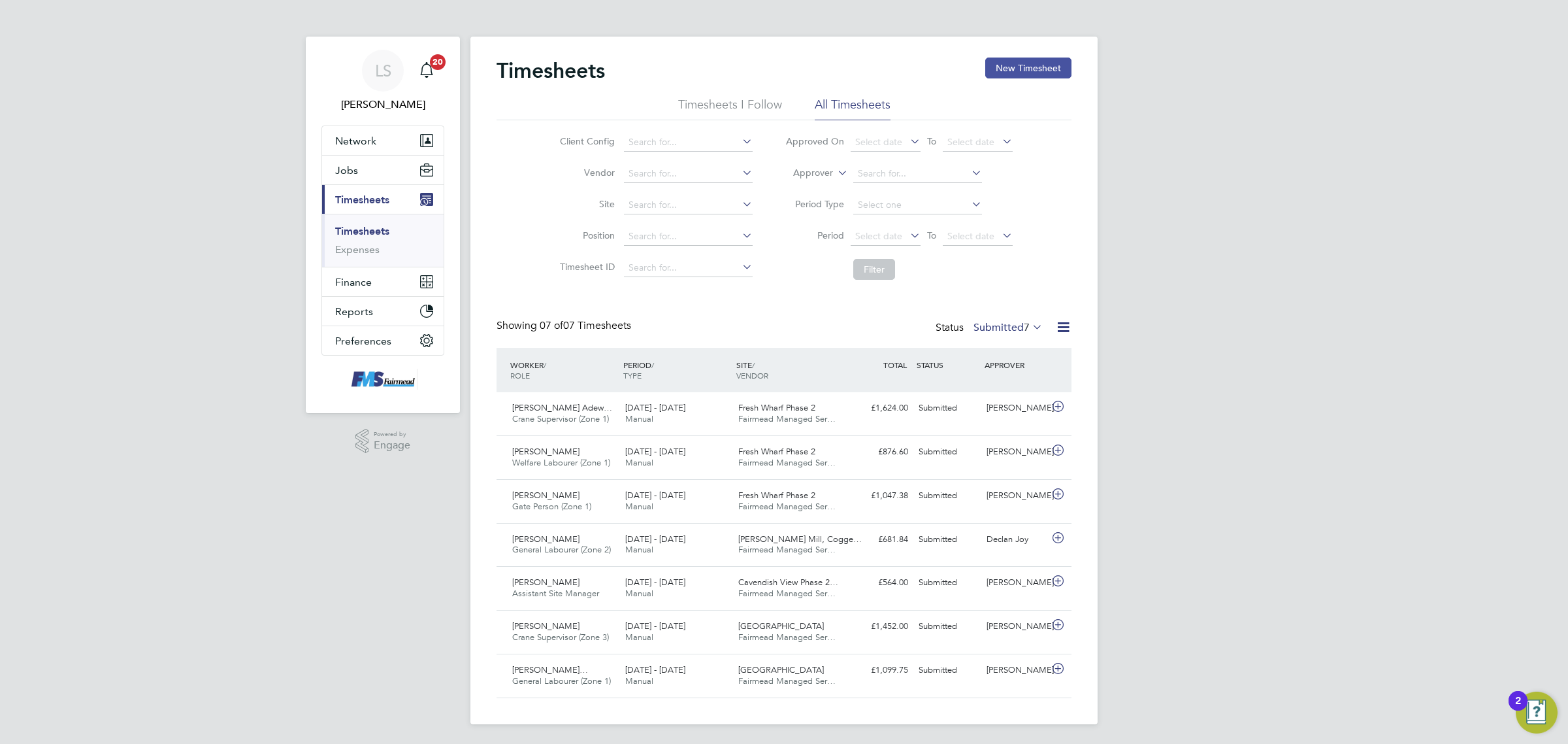
click at [1042, 73] on button "New Timesheet" at bounding box center [1028, 68] width 87 height 21
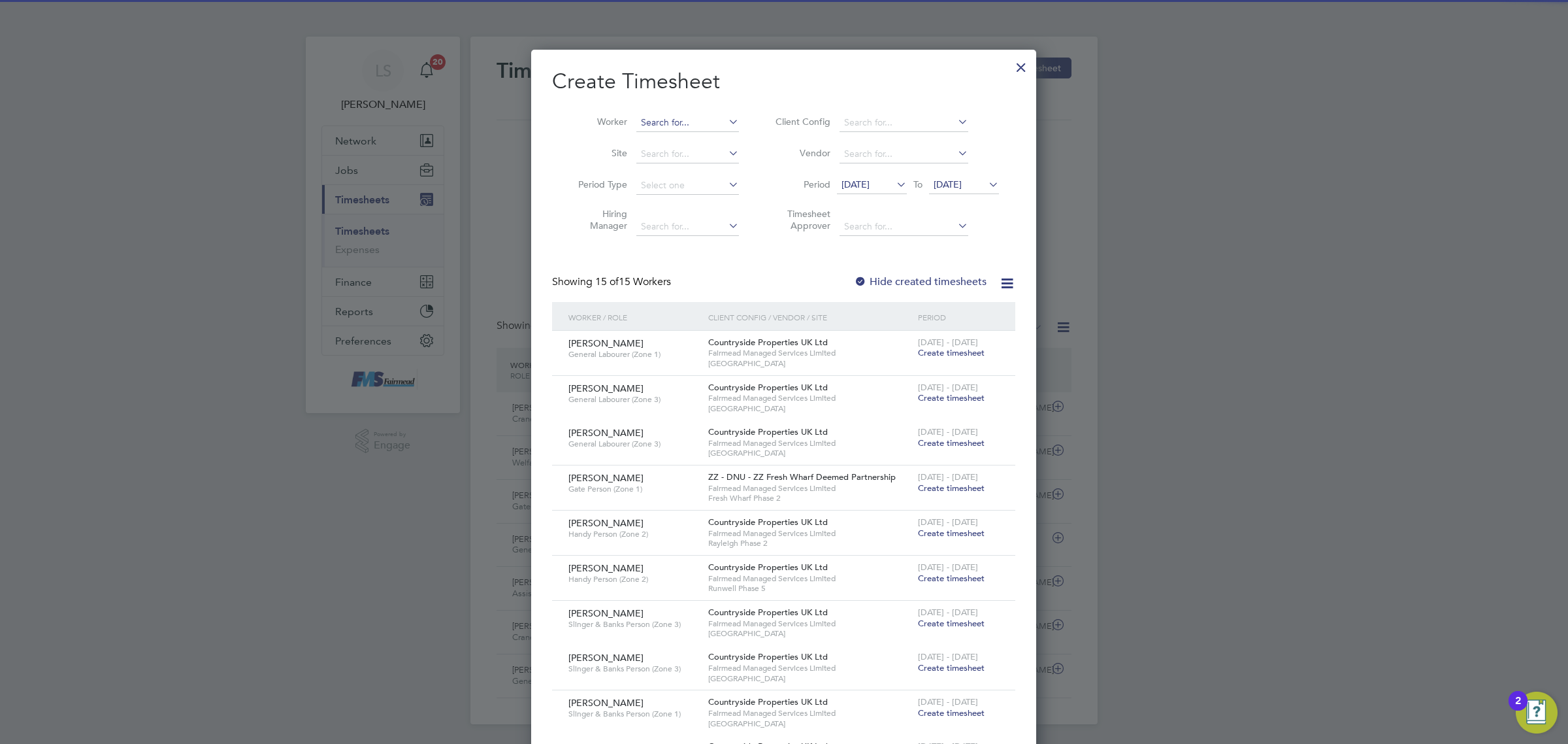
click at [661, 115] on li "Worker" at bounding box center [654, 122] width 203 height 32
click at [661, 115] on input at bounding box center [688, 123] width 103 height 18
click at [671, 153] on li "[PERSON_NAME]" at bounding box center [716, 158] width 161 height 18
type input "[PERSON_NAME]"
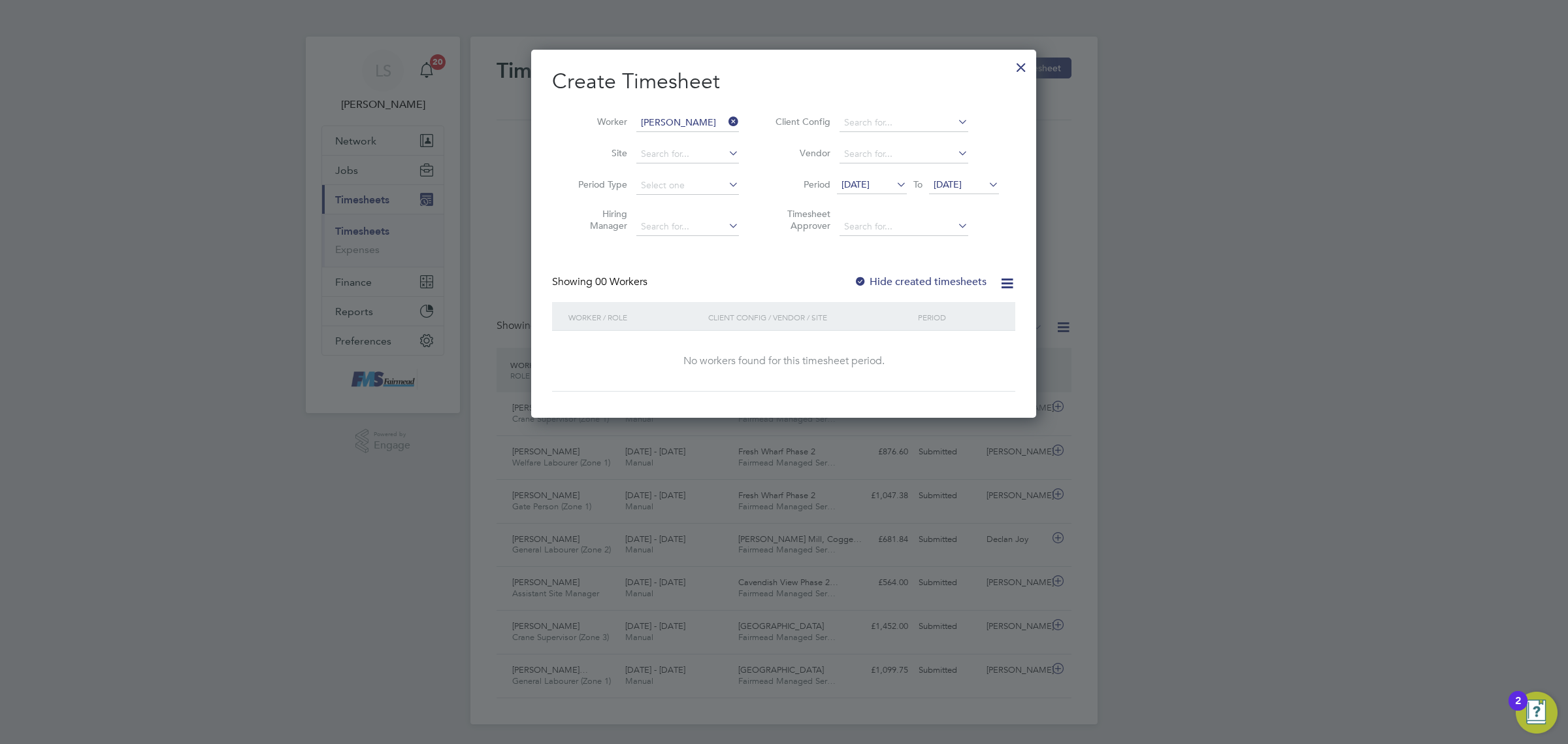
click at [962, 187] on span "[DATE]" at bounding box center [948, 184] width 28 height 12
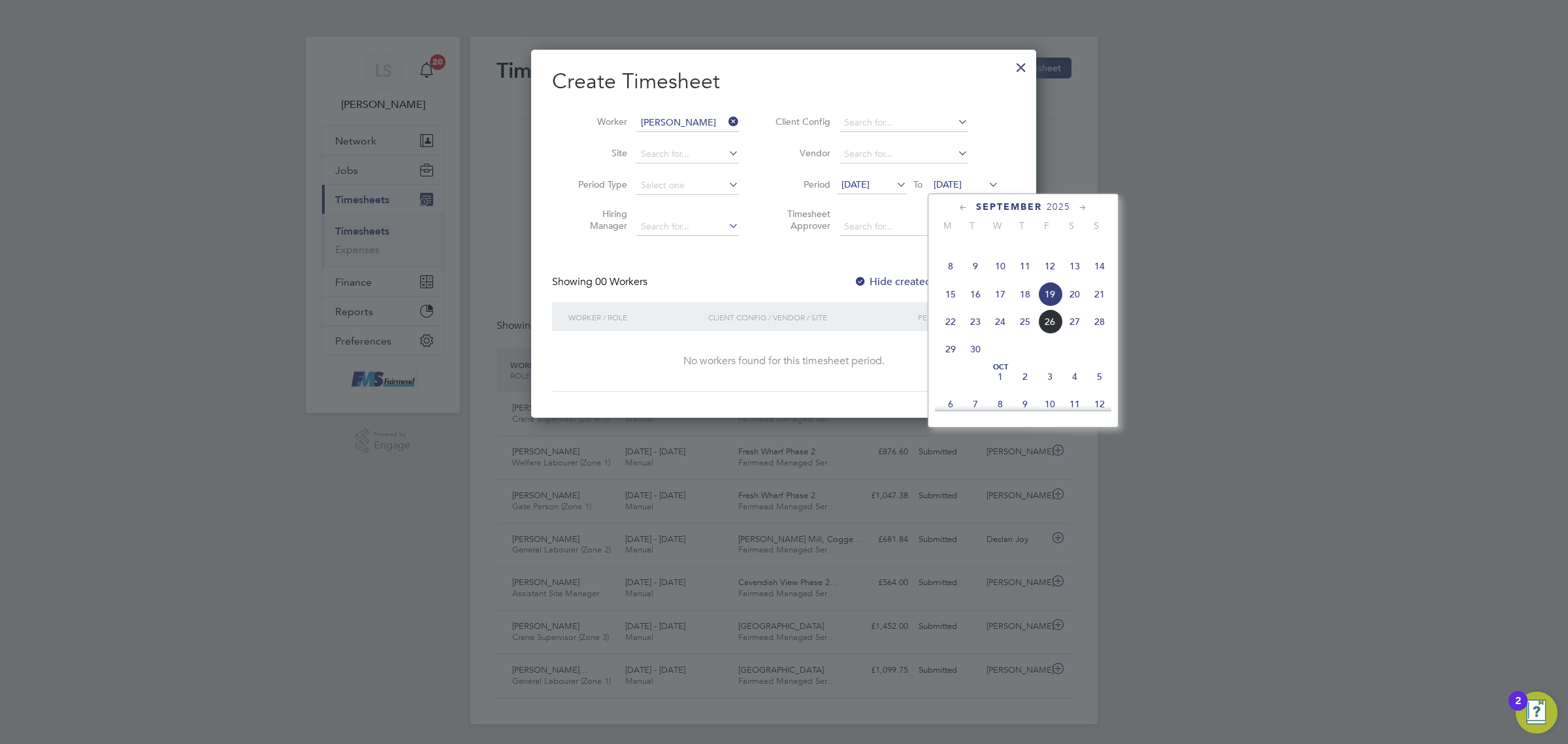
click at [1096, 334] on span "28" at bounding box center [1099, 321] width 25 height 25
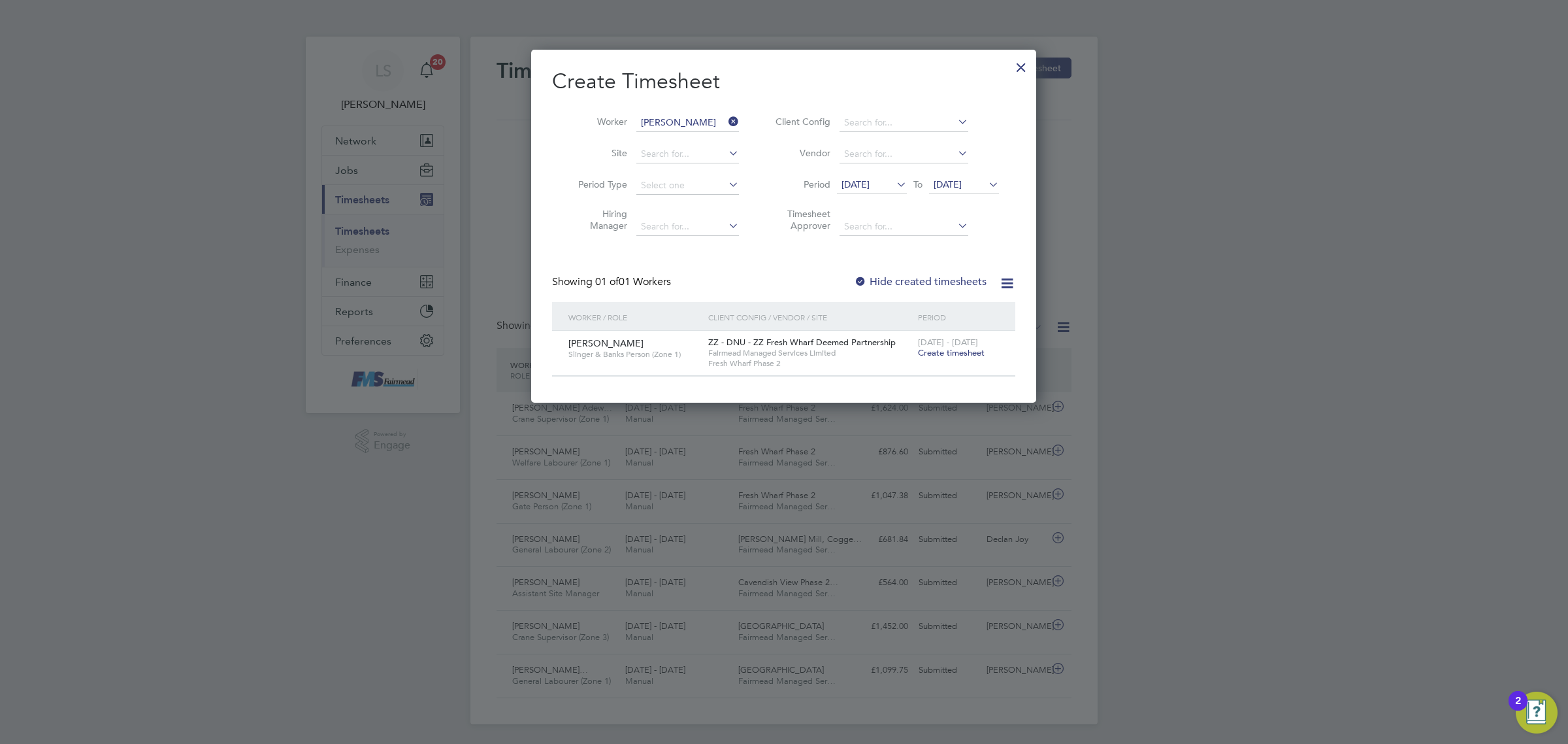
click at [957, 351] on span "Create timesheet" at bounding box center [951, 353] width 67 height 11
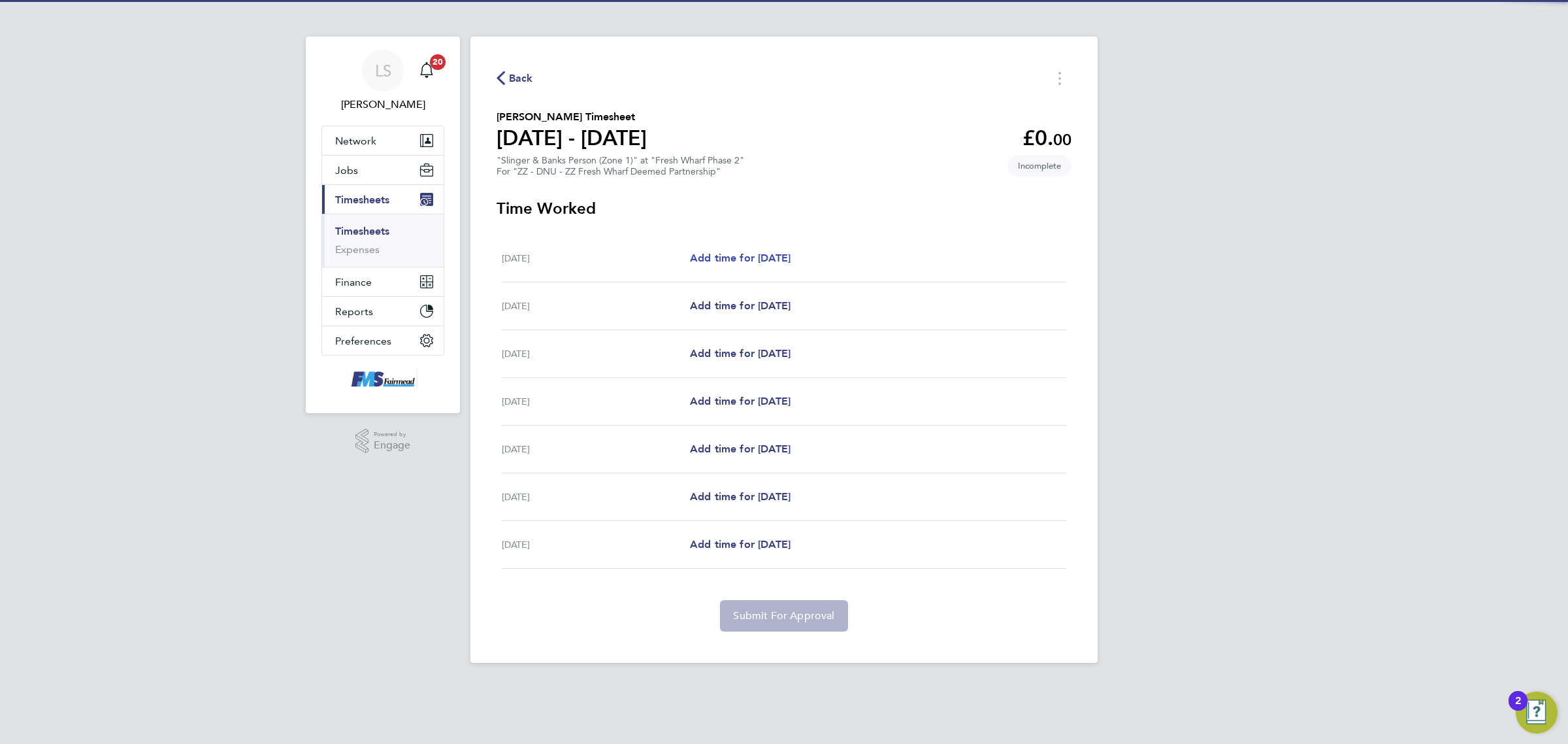
click at [785, 255] on span "Add time for [DATE]" at bounding box center [740, 258] width 101 height 13
select select "30"
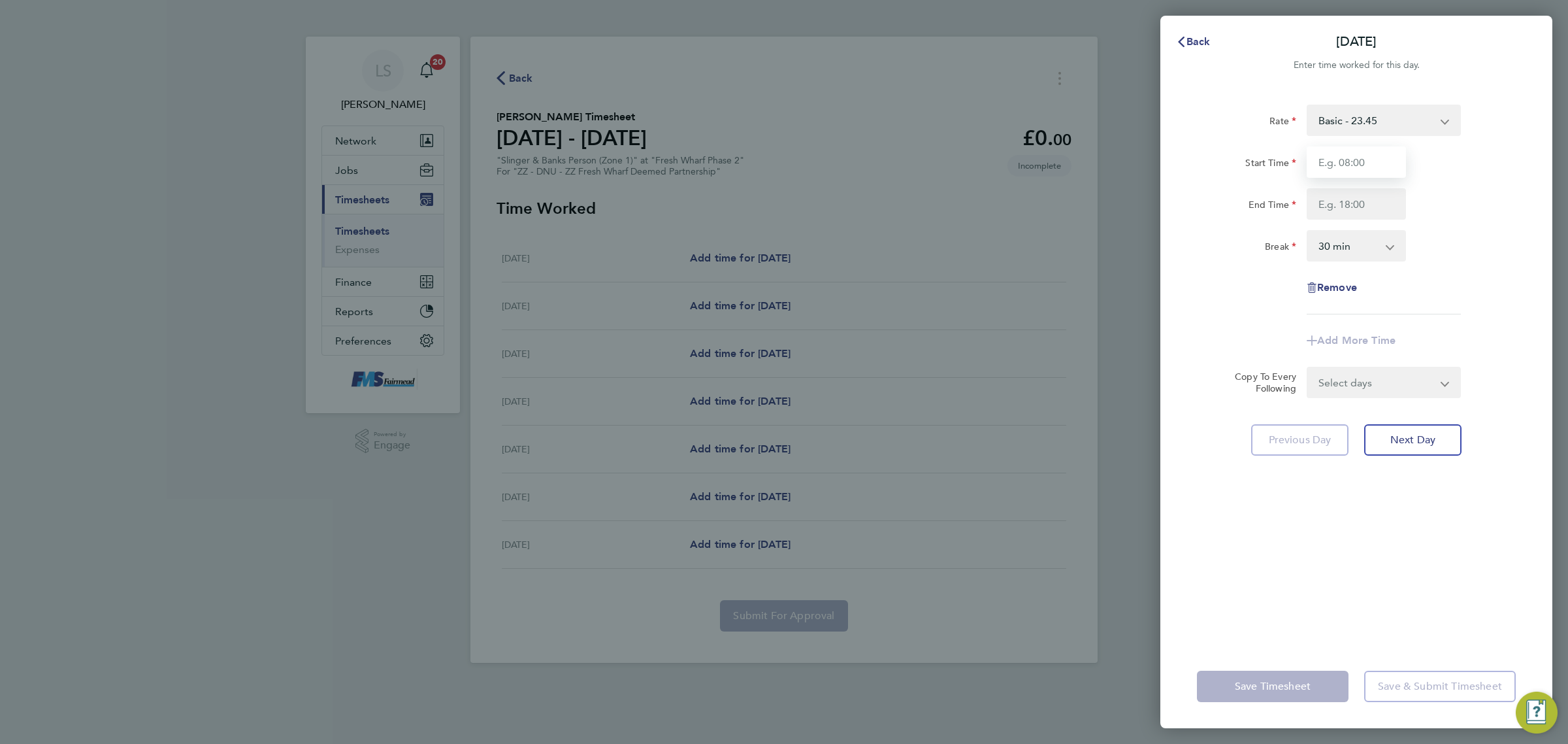
click at [1376, 162] on input "Start Time" at bounding box center [1356, 162] width 99 height 32
type input "07:30"
drag, startPoint x: 1369, startPoint y: 196, endPoint x: 1369, endPoint y: 204, distance: 8.0
click at [1369, 196] on input "End Time" at bounding box center [1356, 203] width 99 height 32
type input "18:00"
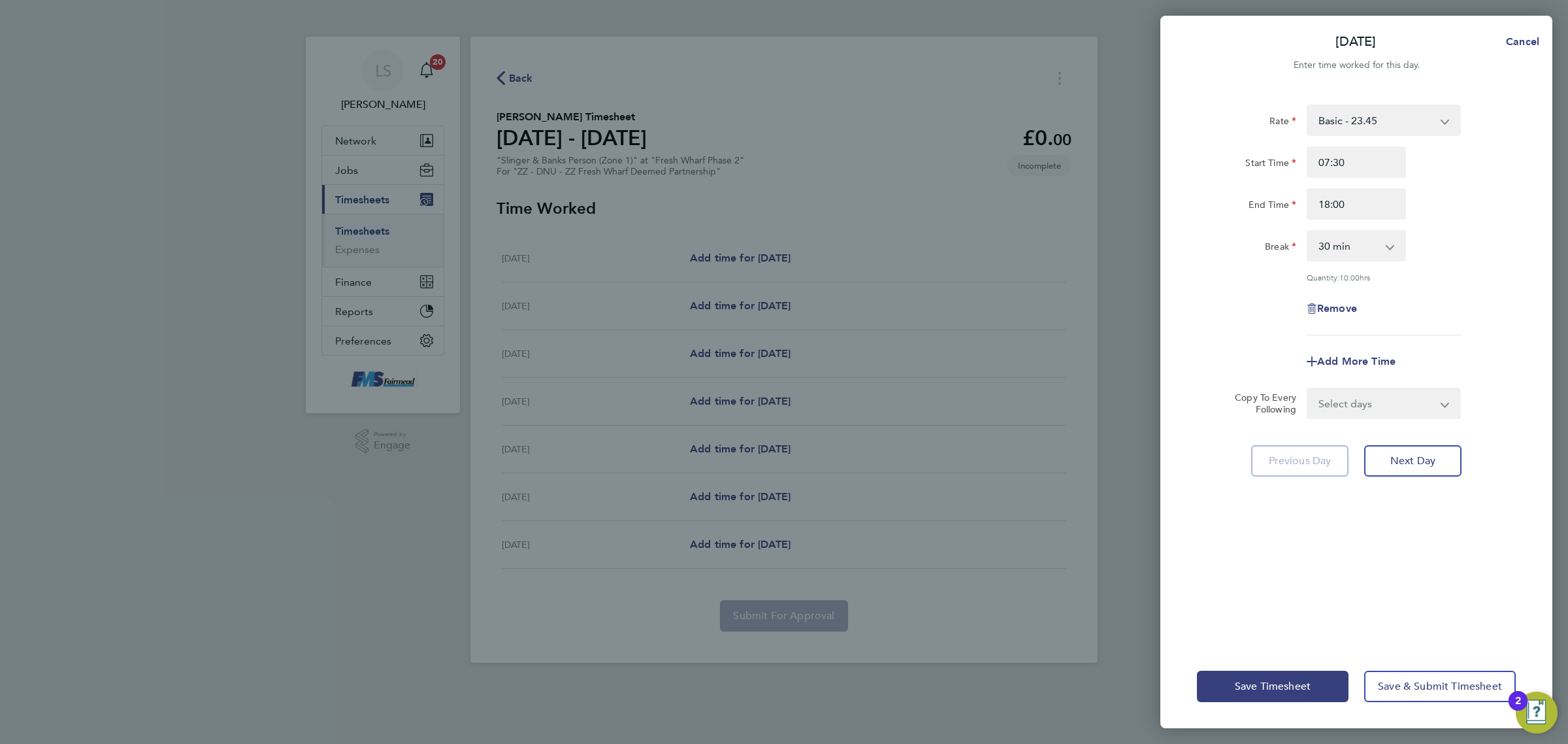
click at [1469, 241] on div "Break 0 min 15 min 30 min 45 min 60 min 75 min 90 min" at bounding box center [1357, 246] width 329 height 32
click at [1380, 390] on select "Select days Day Weekday (Mon-Fri) Weekend (Sat-Sun) [DATE] [DATE] [DATE] [DATE]…" at bounding box center [1377, 403] width 137 height 29
select select "WEEKDAY"
click at [1308, 389] on select "Select days Day Weekday (Mon-Fri) Weekend (Sat-Sun) [DATE] [DATE] [DATE] [DATE]…" at bounding box center [1377, 403] width 137 height 29
select select "[DATE]"
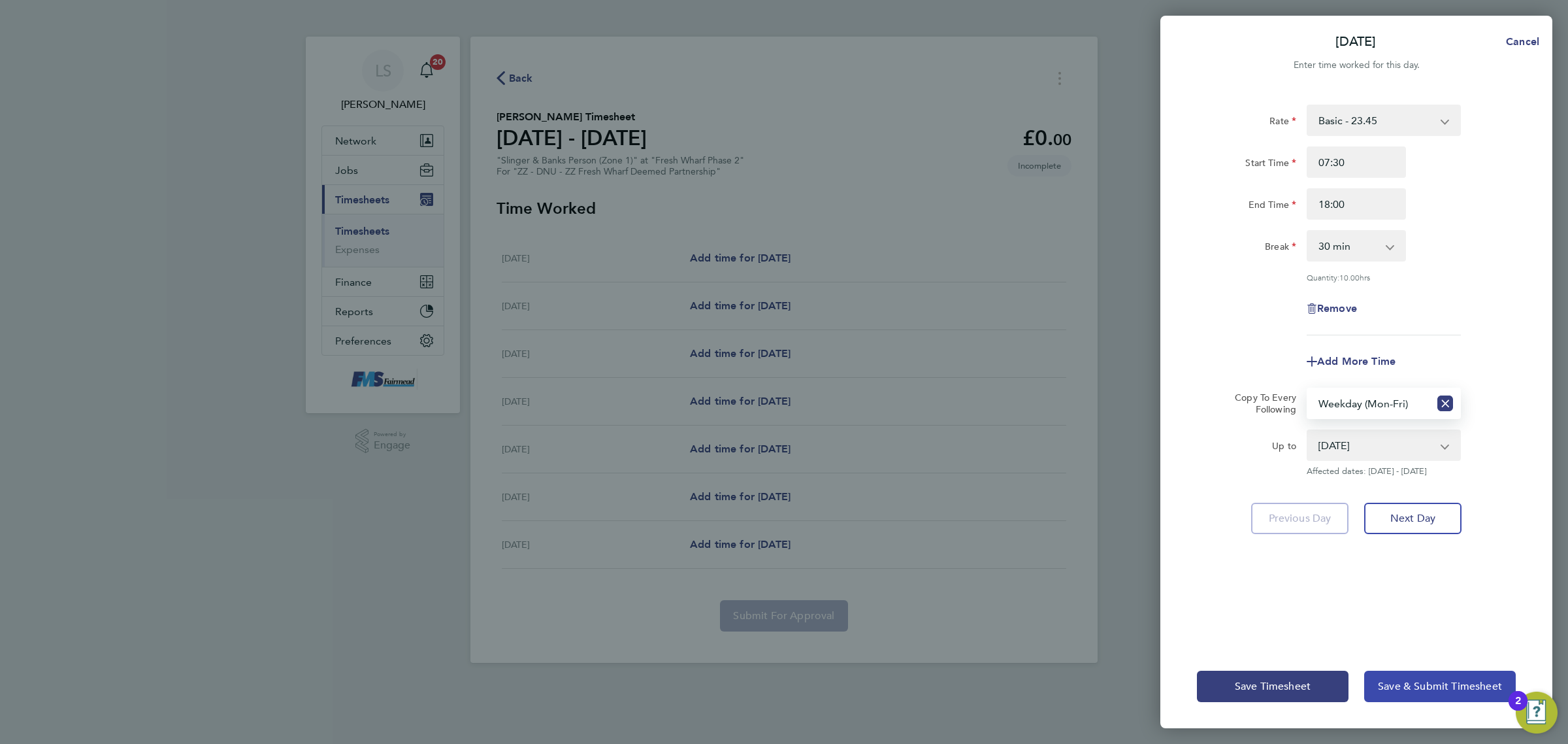
click at [1405, 680] on span "Save & Submit Timesheet" at bounding box center [1440, 686] width 124 height 13
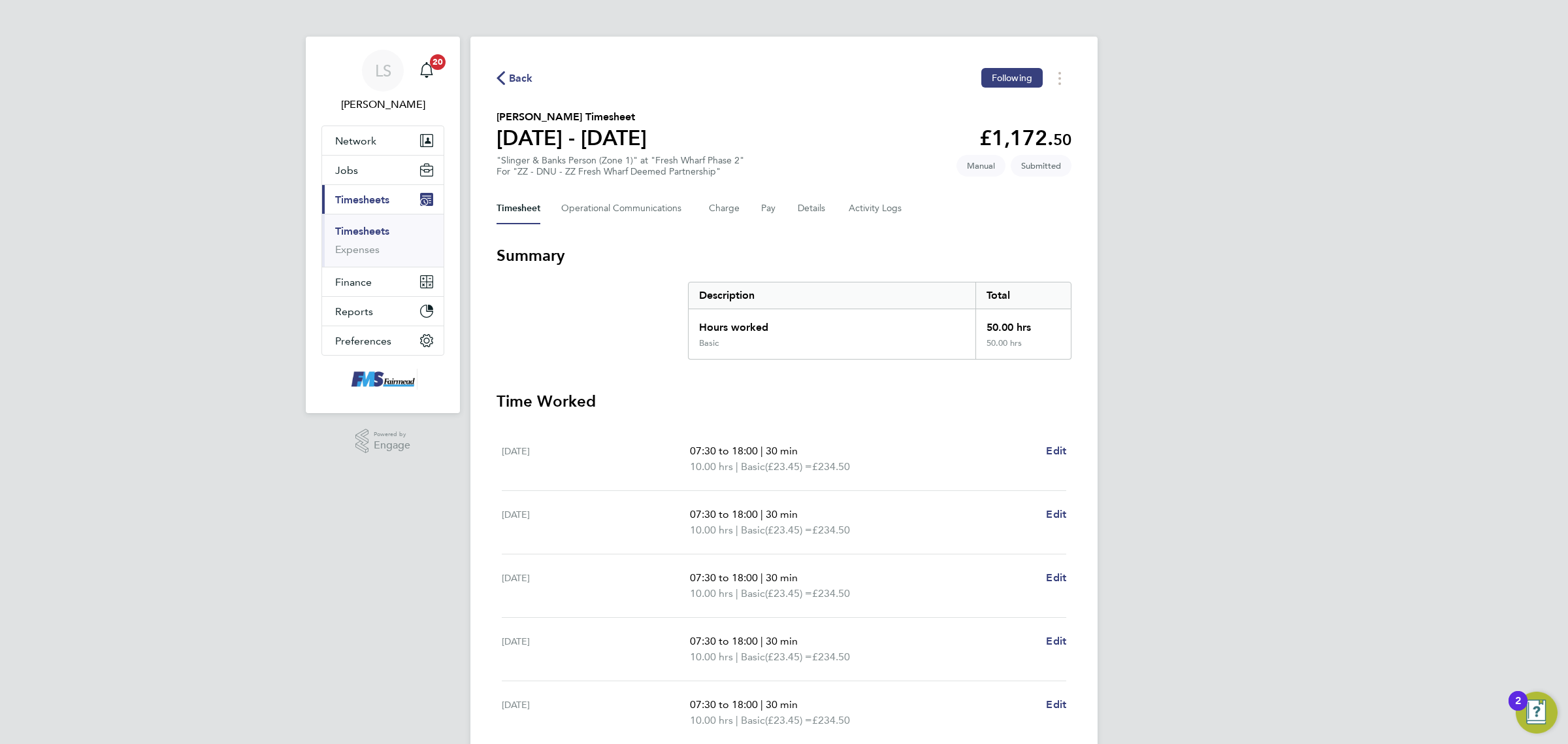
drag, startPoint x: 379, startPoint y: 226, endPoint x: 407, endPoint y: 213, distance: 30.9
click at [379, 226] on link "Timesheets" at bounding box center [362, 231] width 54 height 13
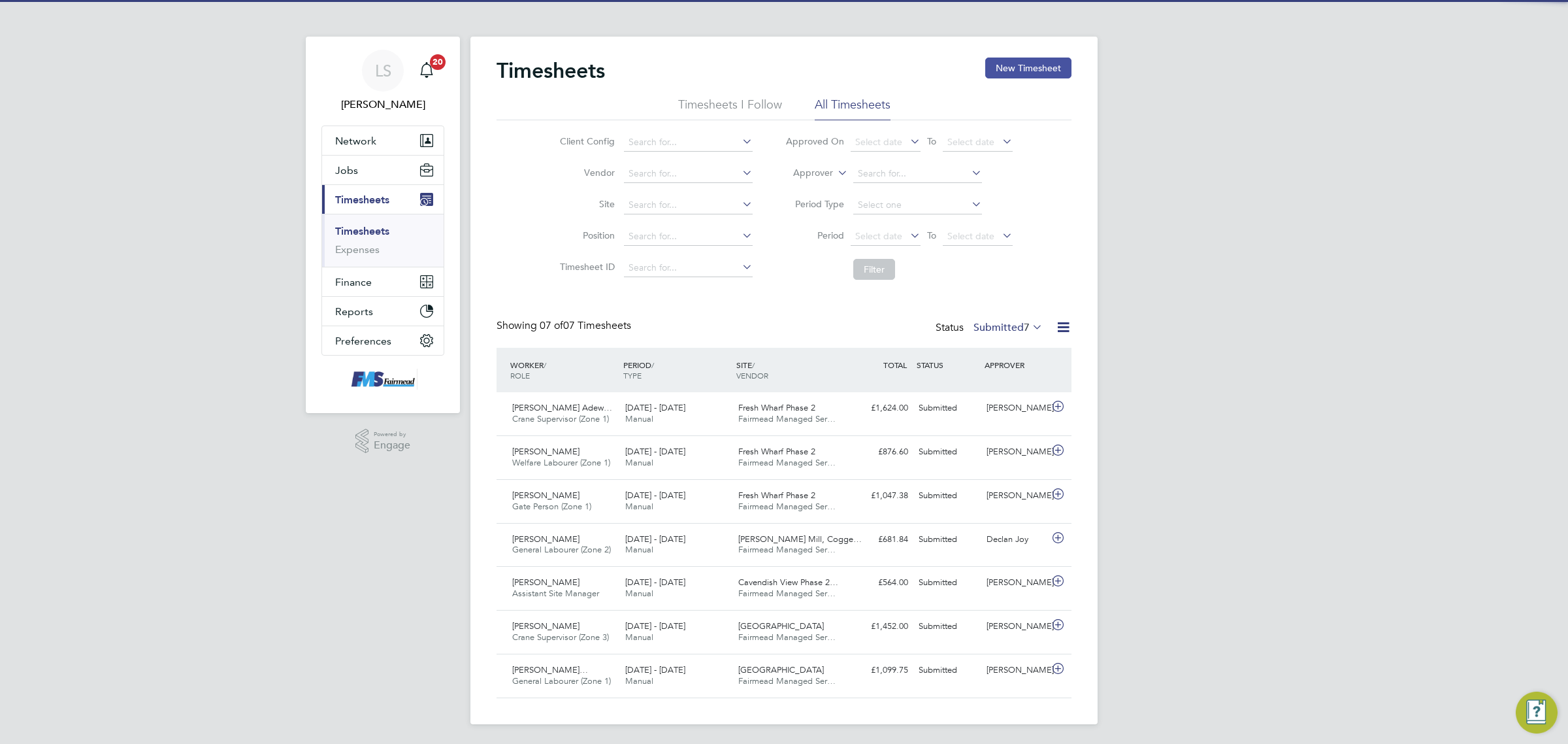
click at [1017, 68] on button "New Timesheet" at bounding box center [1028, 68] width 87 height 21
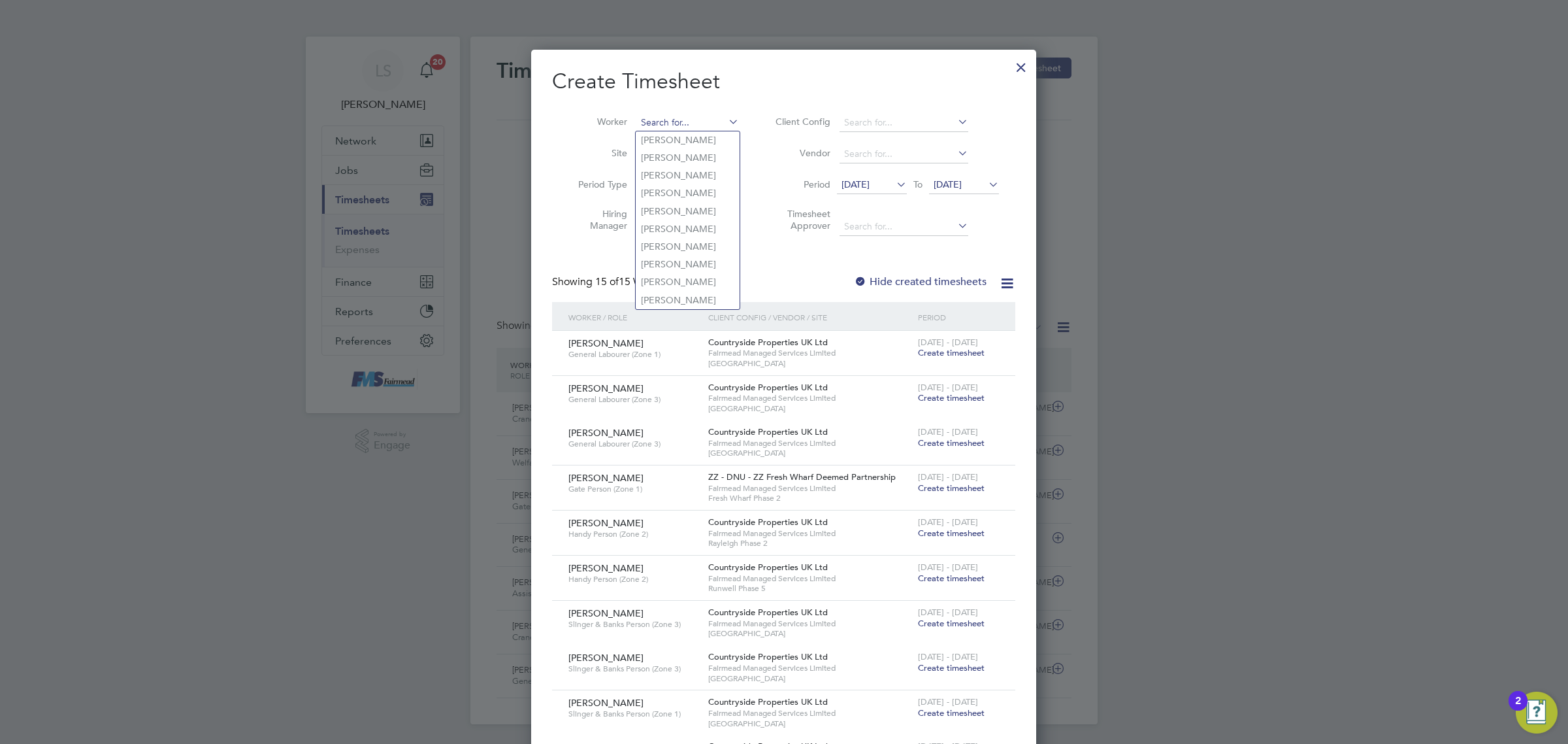
click at [643, 114] on input at bounding box center [688, 123] width 103 height 18
click at [690, 139] on li "[PERSON_NAME]" at bounding box center [695, 140] width 120 height 18
type input "[PERSON_NAME]"
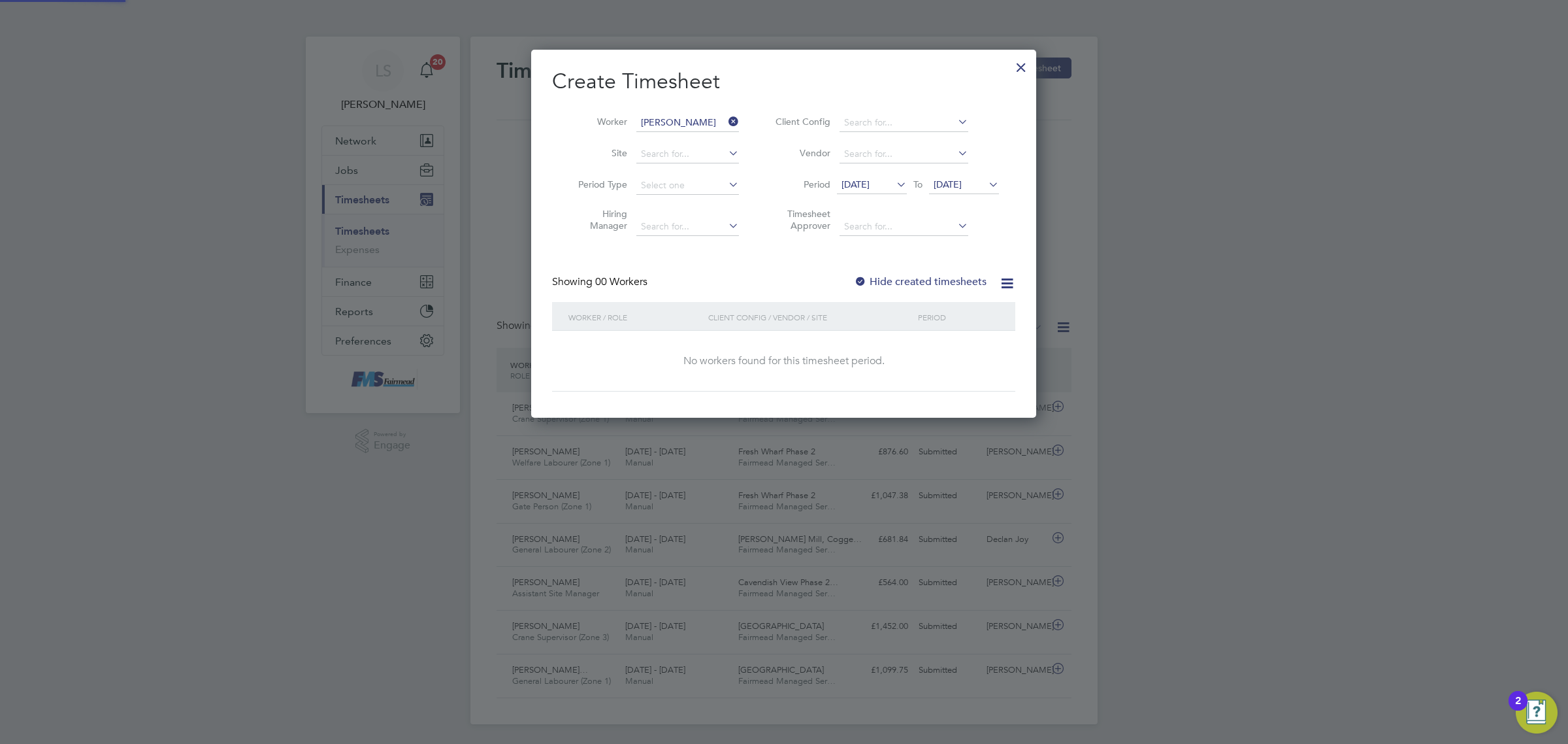
click at [962, 187] on span "[DATE]" at bounding box center [948, 184] width 28 height 12
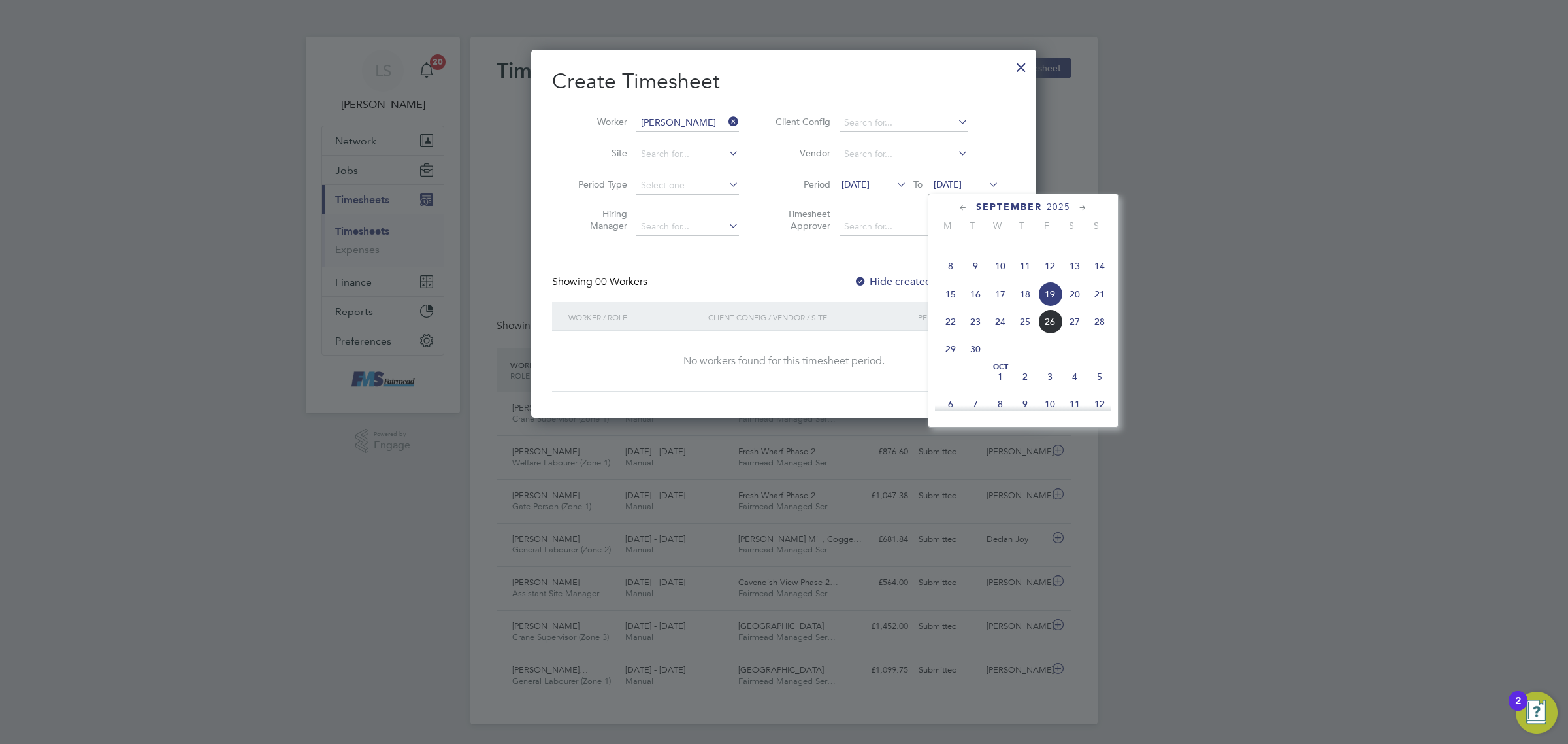
click at [1101, 334] on span "28" at bounding box center [1099, 321] width 25 height 25
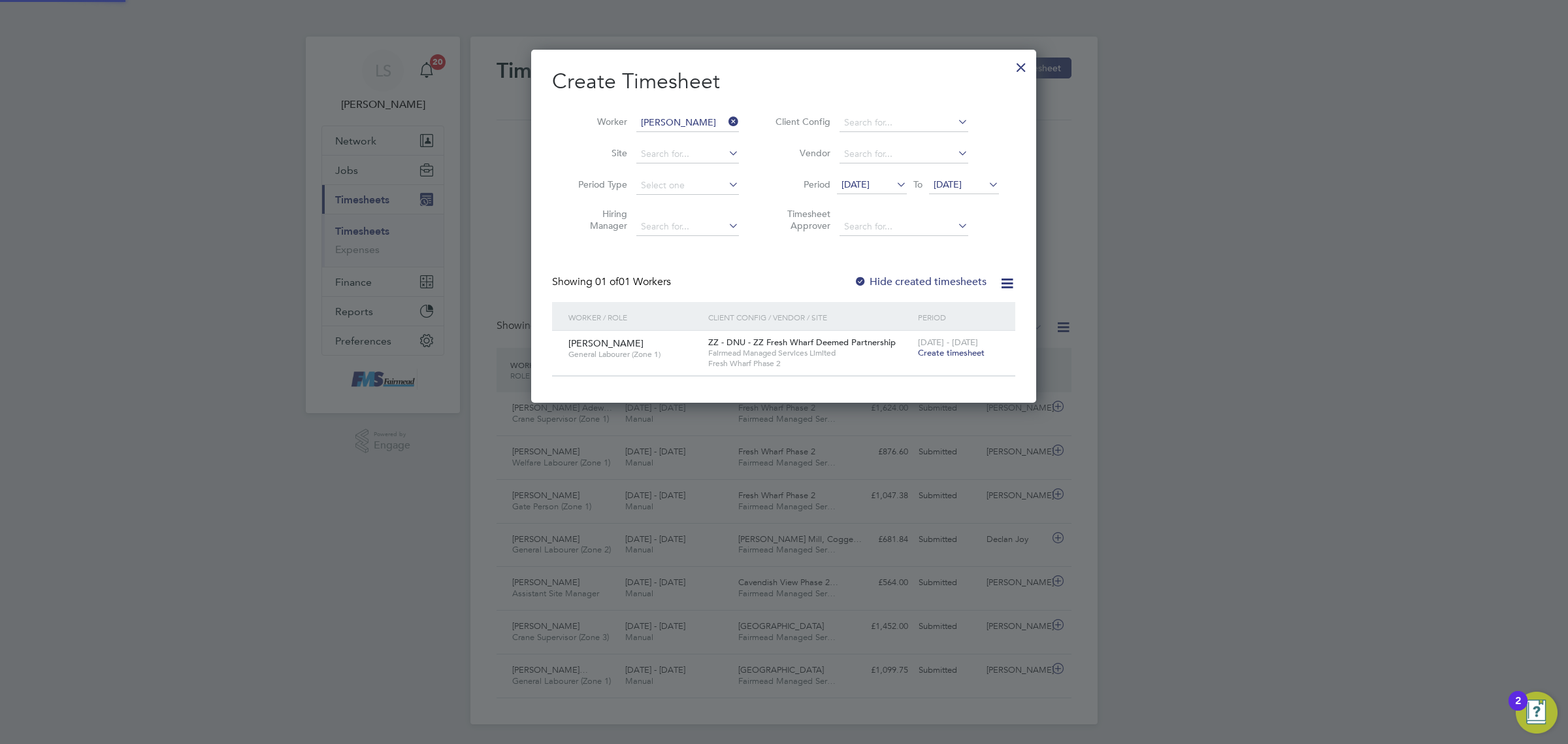
click at [951, 355] on span "Create timesheet" at bounding box center [951, 353] width 67 height 11
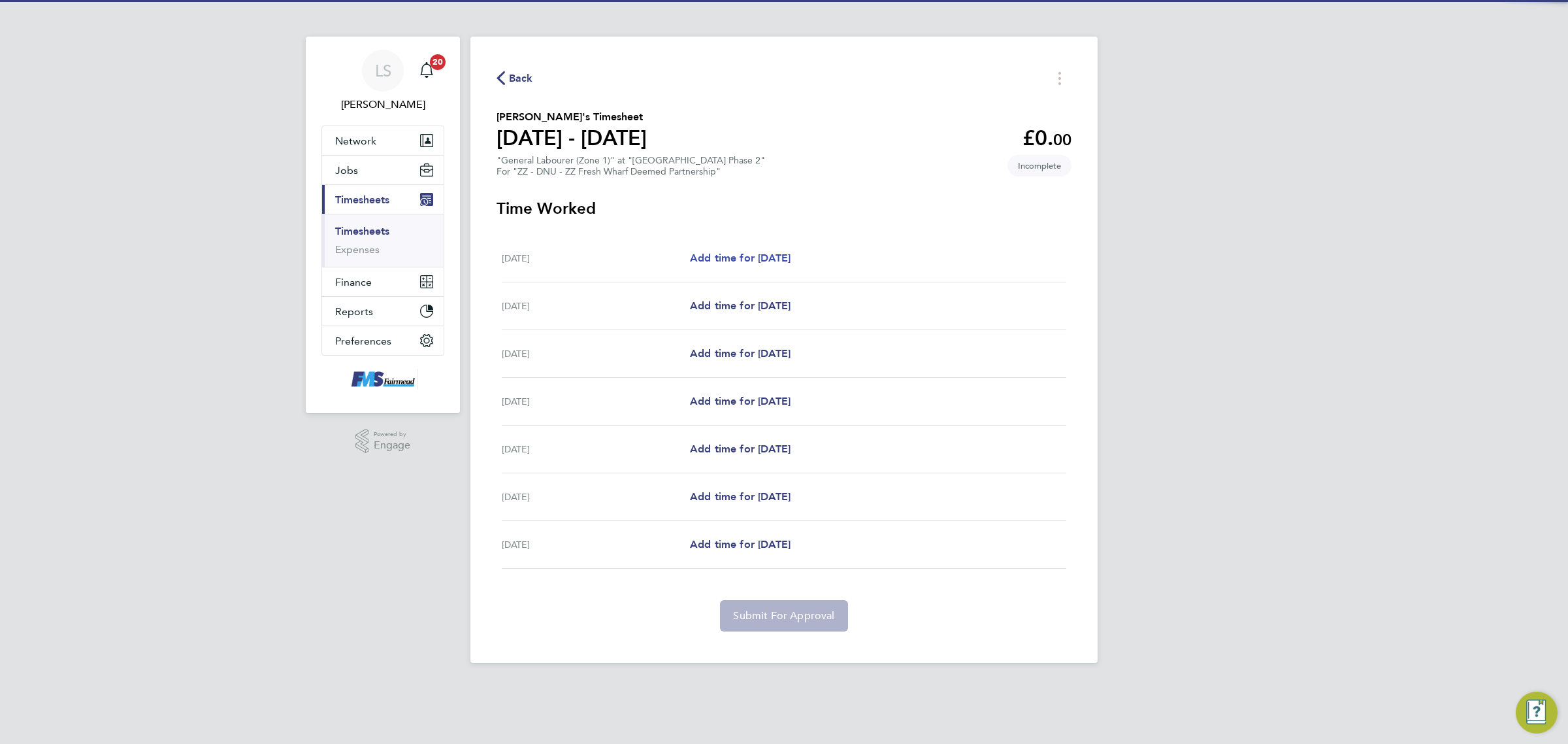
click at [745, 260] on span "Add time for [DATE]" at bounding box center [740, 258] width 101 height 13
select select "30"
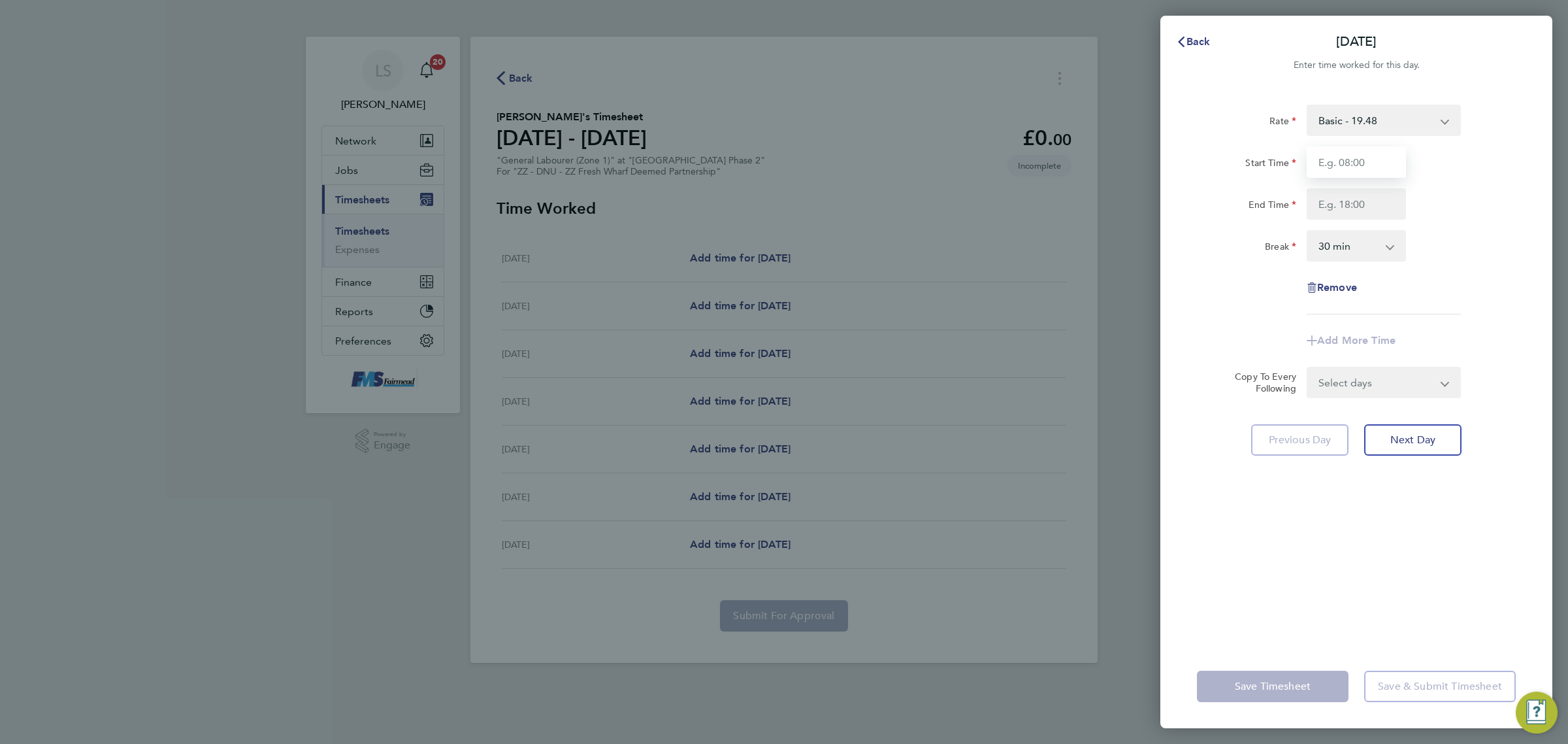
click at [1315, 156] on input "Start Time" at bounding box center [1356, 162] width 99 height 32
type input "07:30"
click at [1356, 203] on input "End Time" at bounding box center [1356, 203] width 99 height 32
type input "18:00"
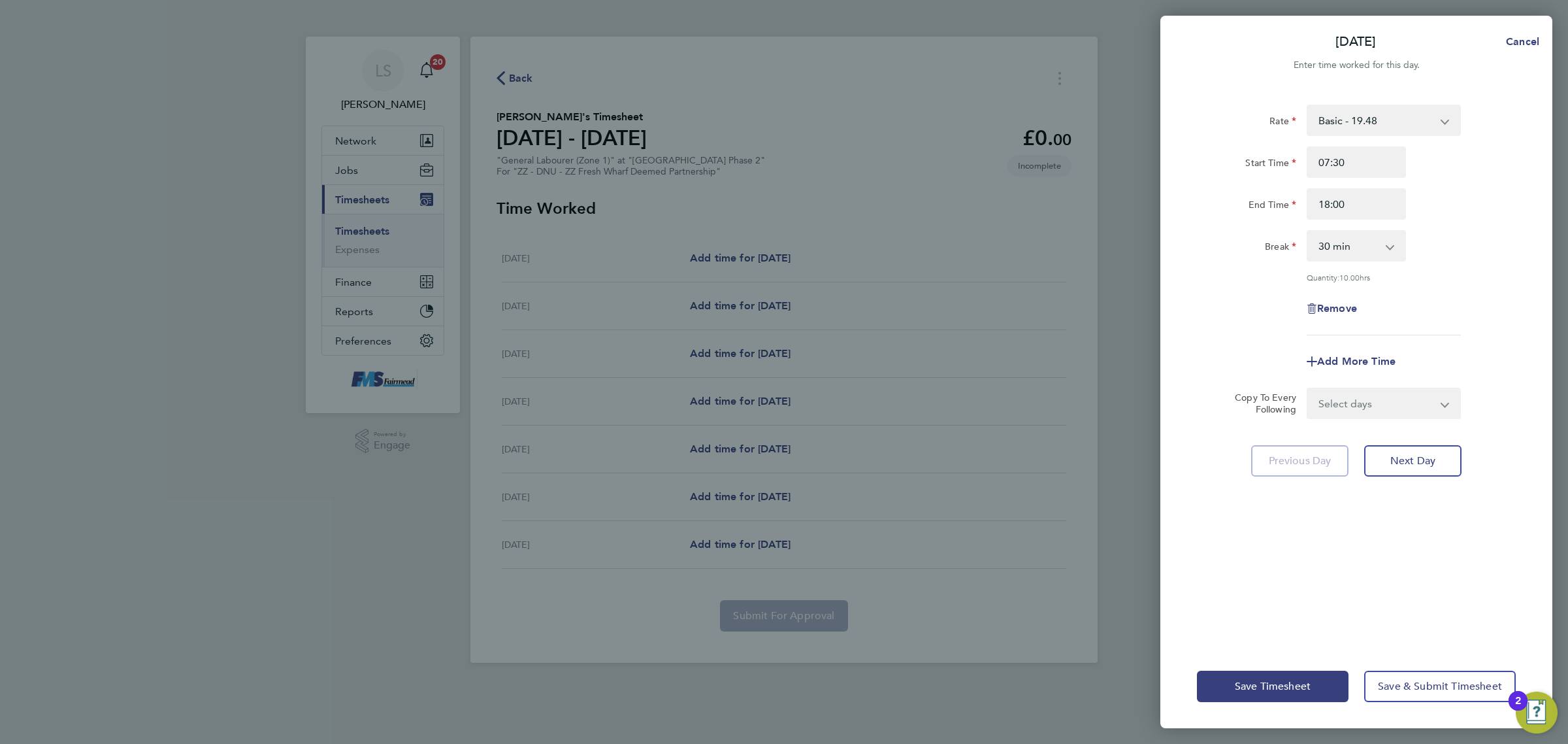
click at [1490, 237] on div "Break 0 min 15 min 30 min 45 min 60 min 75 min 90 min" at bounding box center [1357, 246] width 329 height 32
click at [1363, 394] on select "Select days Day Weekday (Mon-Fri) Weekend (Sat-Sun) [DATE] [DATE] [DATE] [DATE]…" at bounding box center [1377, 403] width 137 height 29
select select "WEEKDAY"
click at [1308, 389] on select "Select days Day Weekday (Mon-Fri) Weekend (Sat-Sun) [DATE] [DATE] [DATE] [DATE]…" at bounding box center [1377, 403] width 137 height 29
select select "[DATE]"
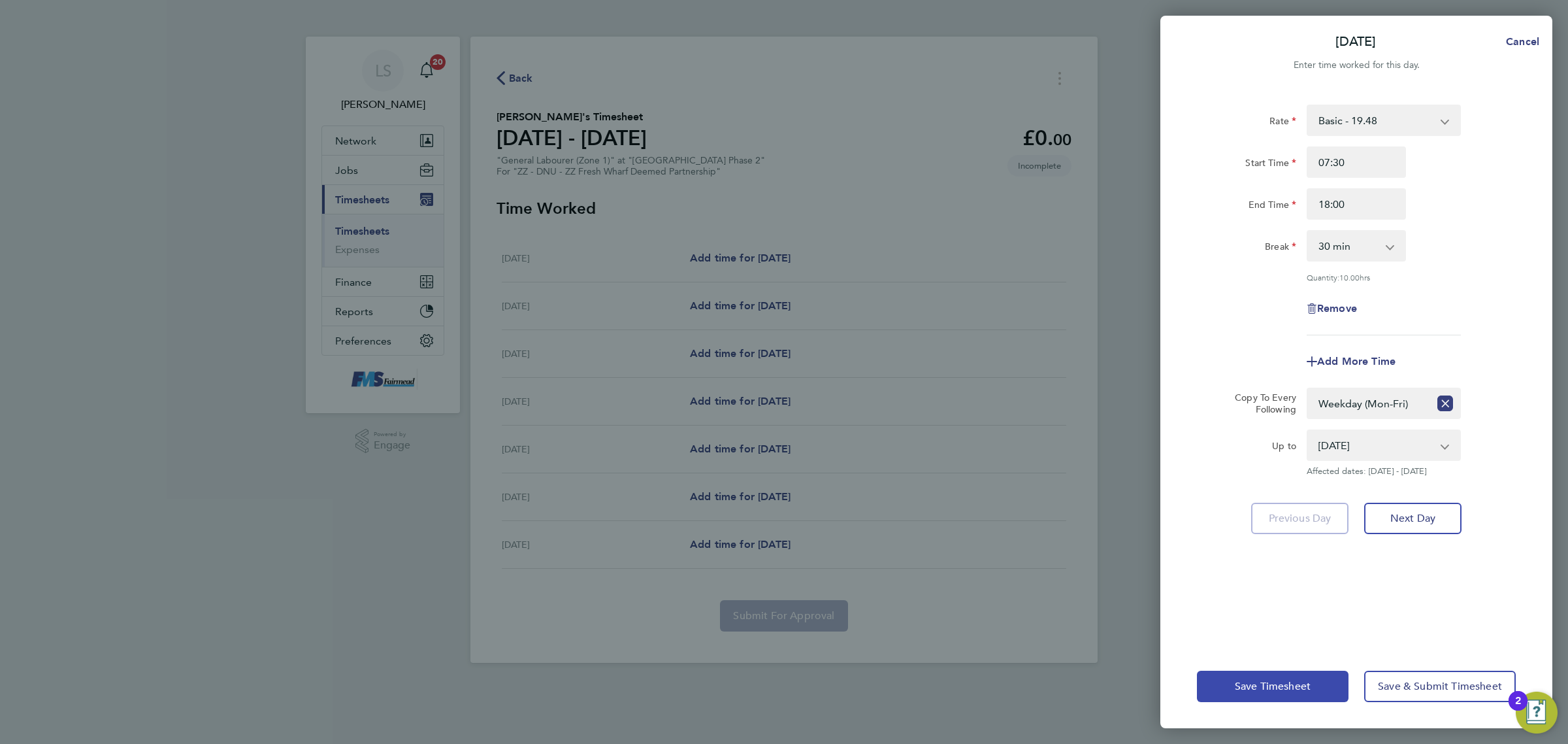
click at [1282, 687] on span "Save Timesheet" at bounding box center [1273, 686] width 76 height 13
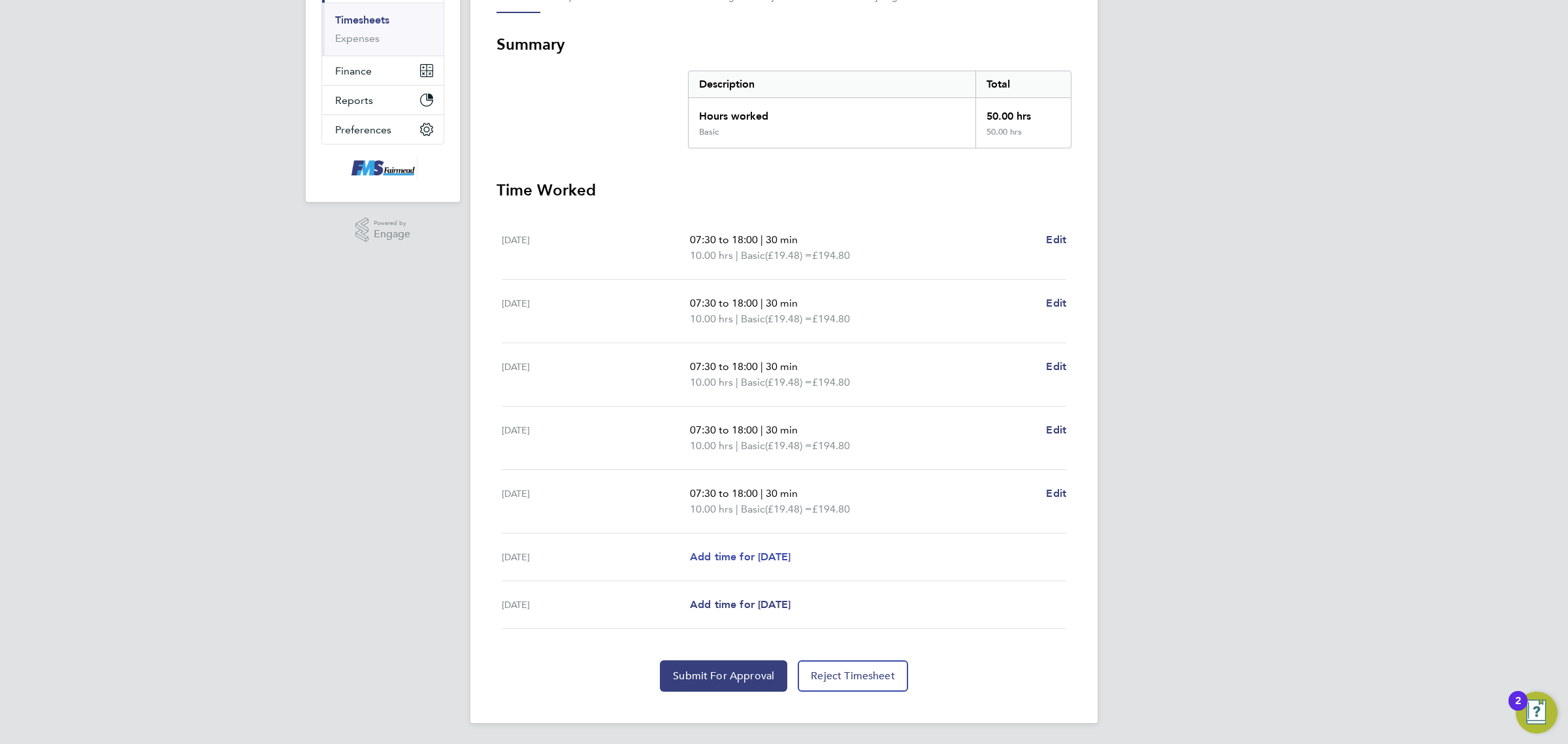
click at [752, 554] on span "Add time for [DATE]" at bounding box center [740, 557] width 101 height 13
select select "30"
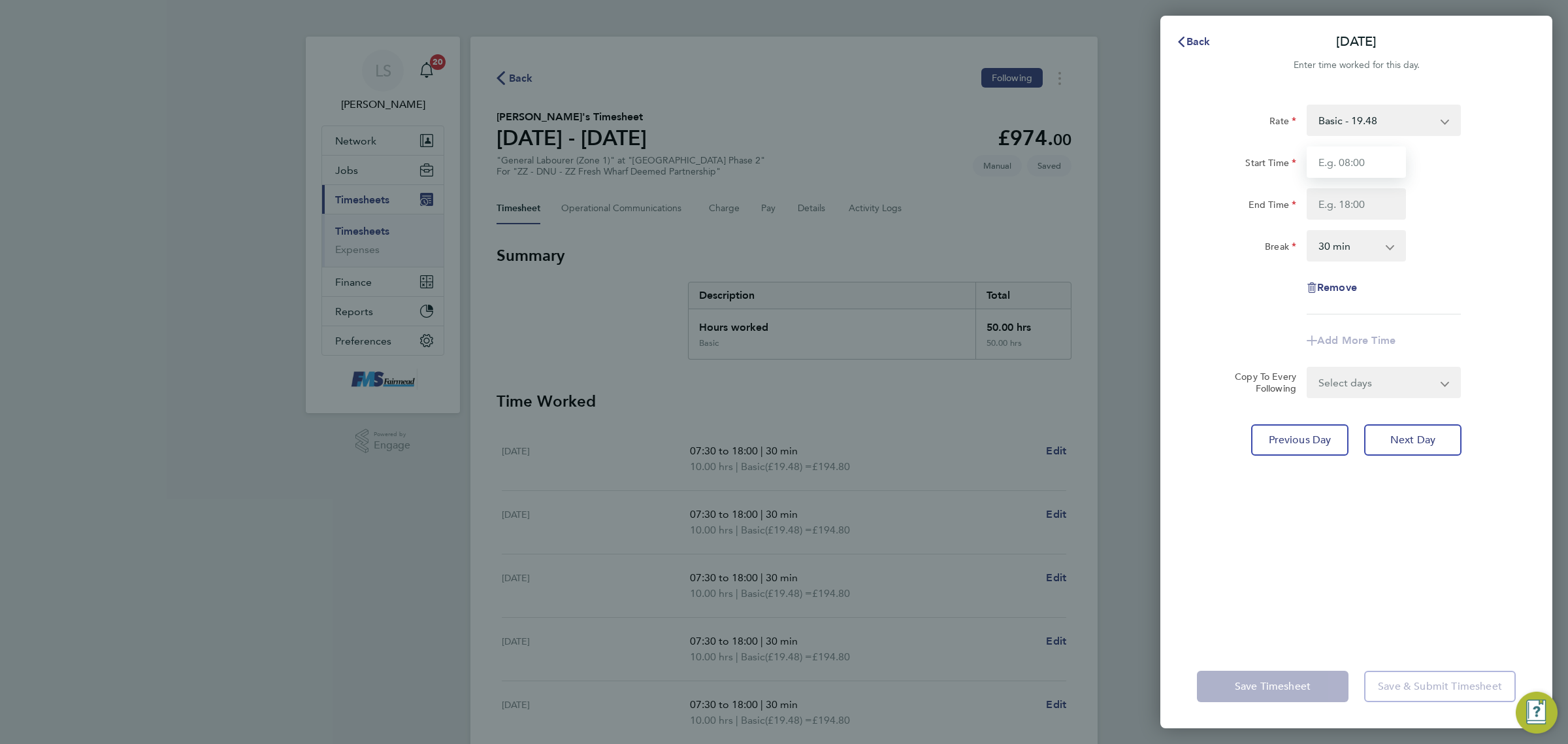
click at [1348, 160] on input "Start Time" at bounding box center [1356, 162] width 99 height 32
type input "07:30"
click at [1364, 203] on input "End Time" at bounding box center [1356, 203] width 99 height 32
type input "16:00"
click at [1502, 177] on div "Start Time 07:30" at bounding box center [1357, 162] width 329 height 32
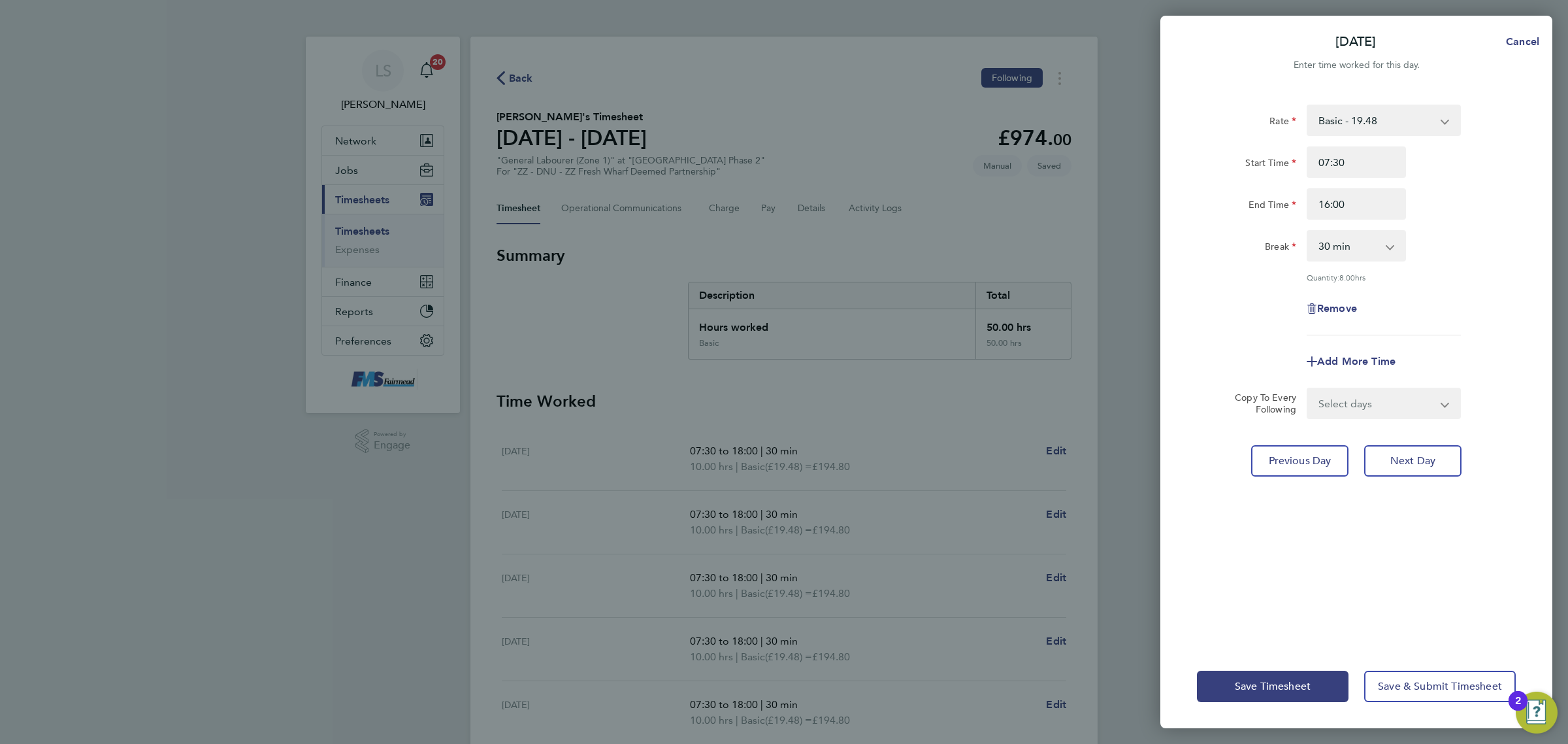
click at [1287, 709] on div "Save Timesheet Save & Submit Timesheet" at bounding box center [1356, 686] width 392 height 84
click at [1291, 672] on button "Save Timesheet" at bounding box center [1272, 686] width 151 height 32
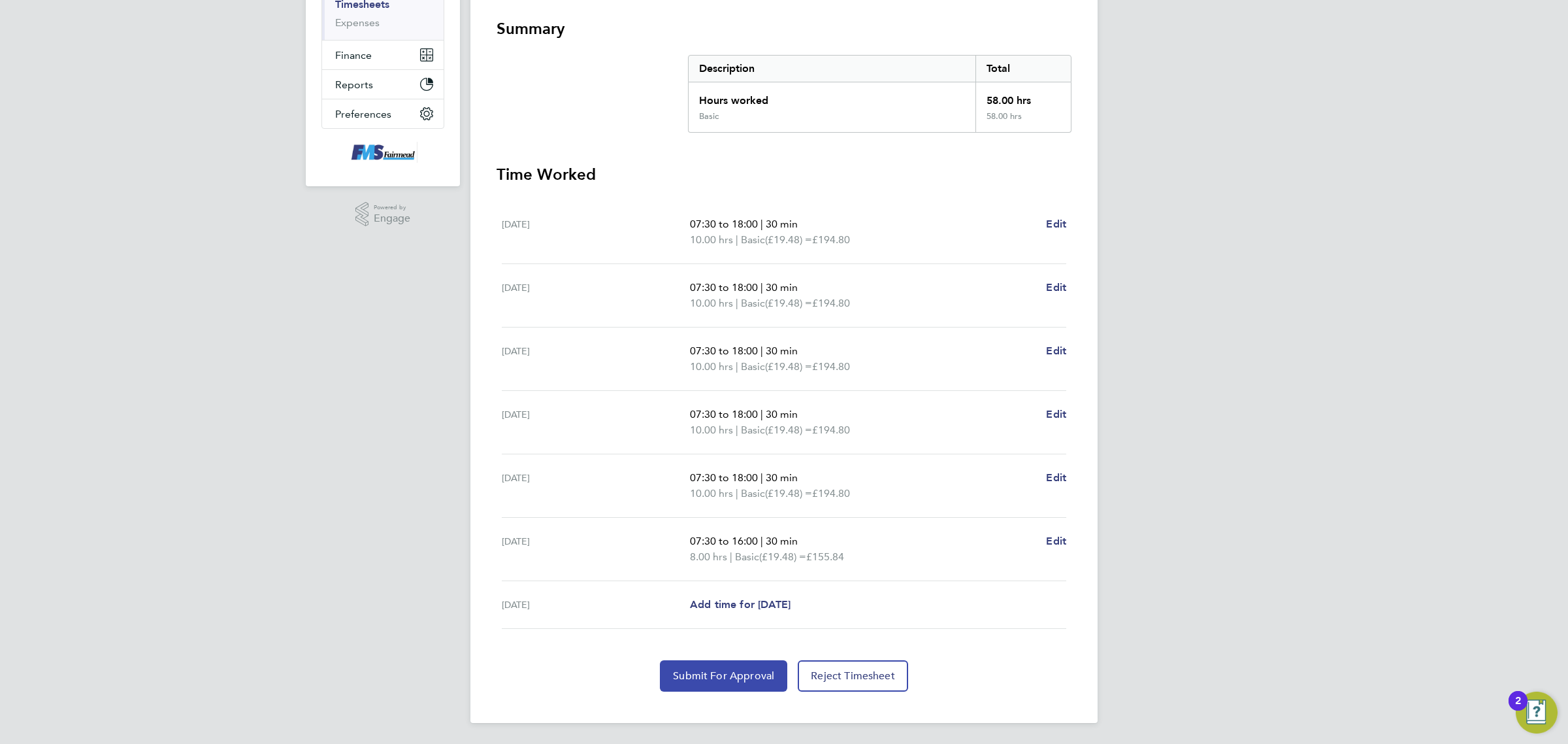
click at [706, 672] on span "Submit For Approval" at bounding box center [723, 676] width 101 height 13
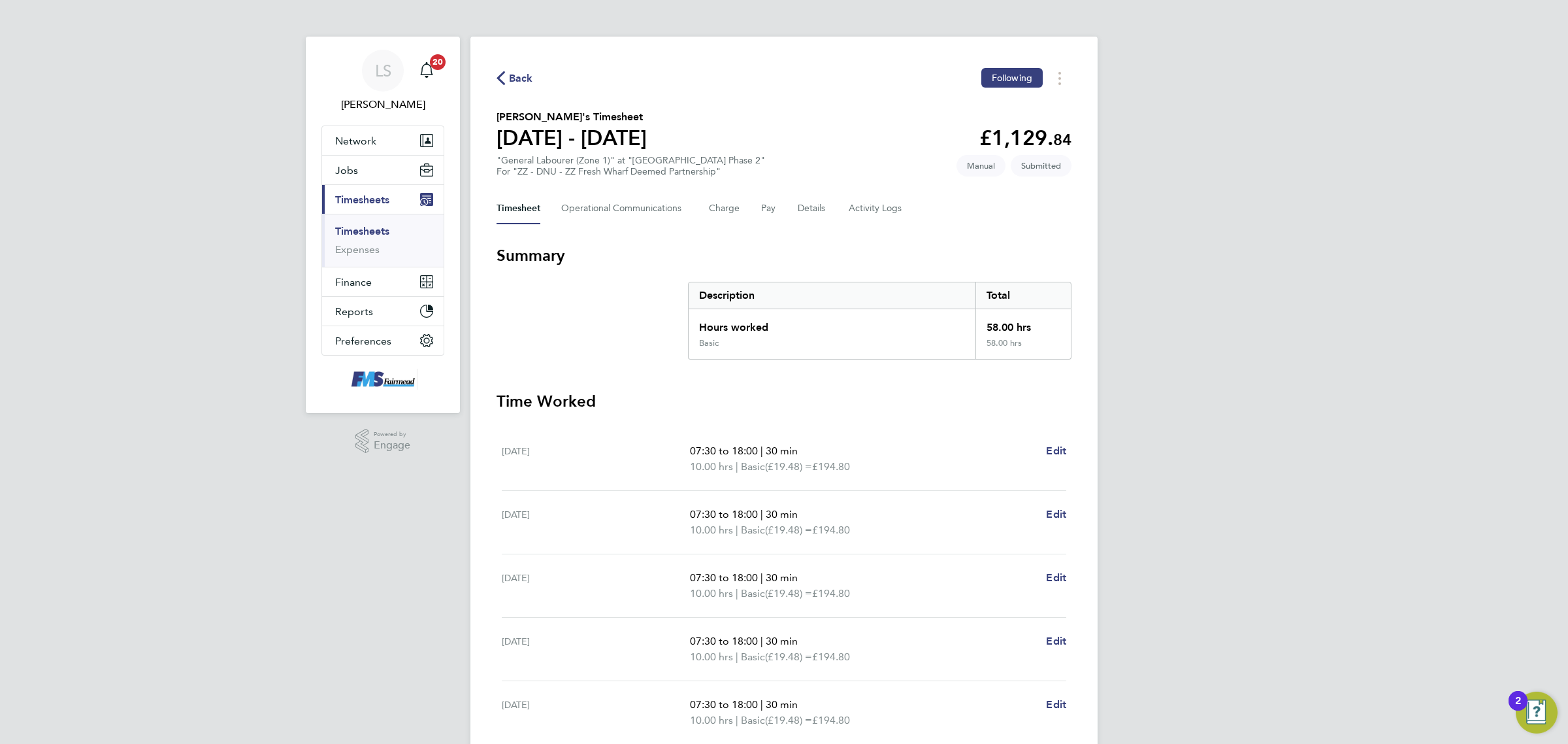
drag, startPoint x: 343, startPoint y: 233, endPoint x: 381, endPoint y: 227, distance: 38.5
click at [343, 233] on link "Timesheets" at bounding box center [362, 231] width 54 height 13
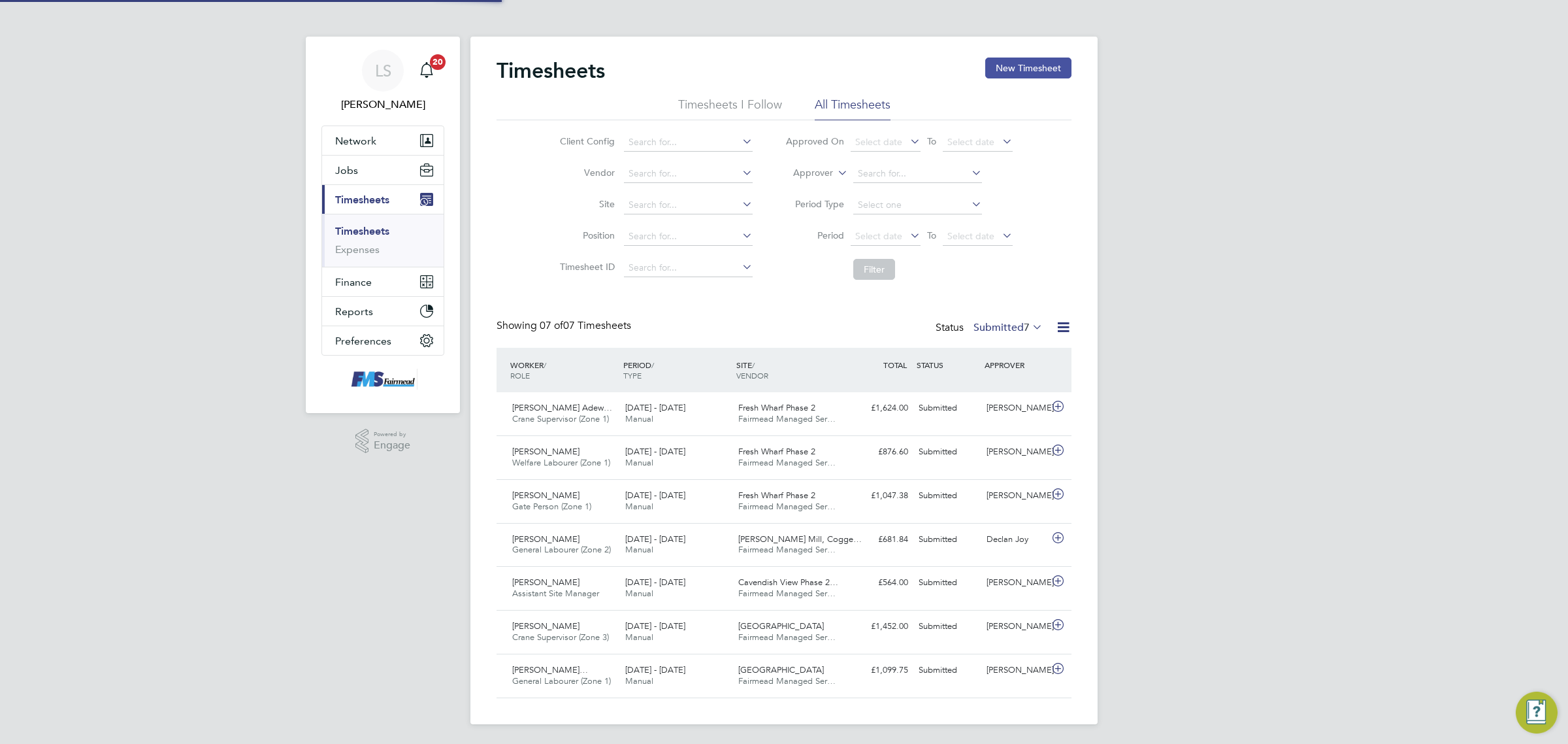
click at [1026, 73] on button "New Timesheet" at bounding box center [1028, 68] width 87 height 21
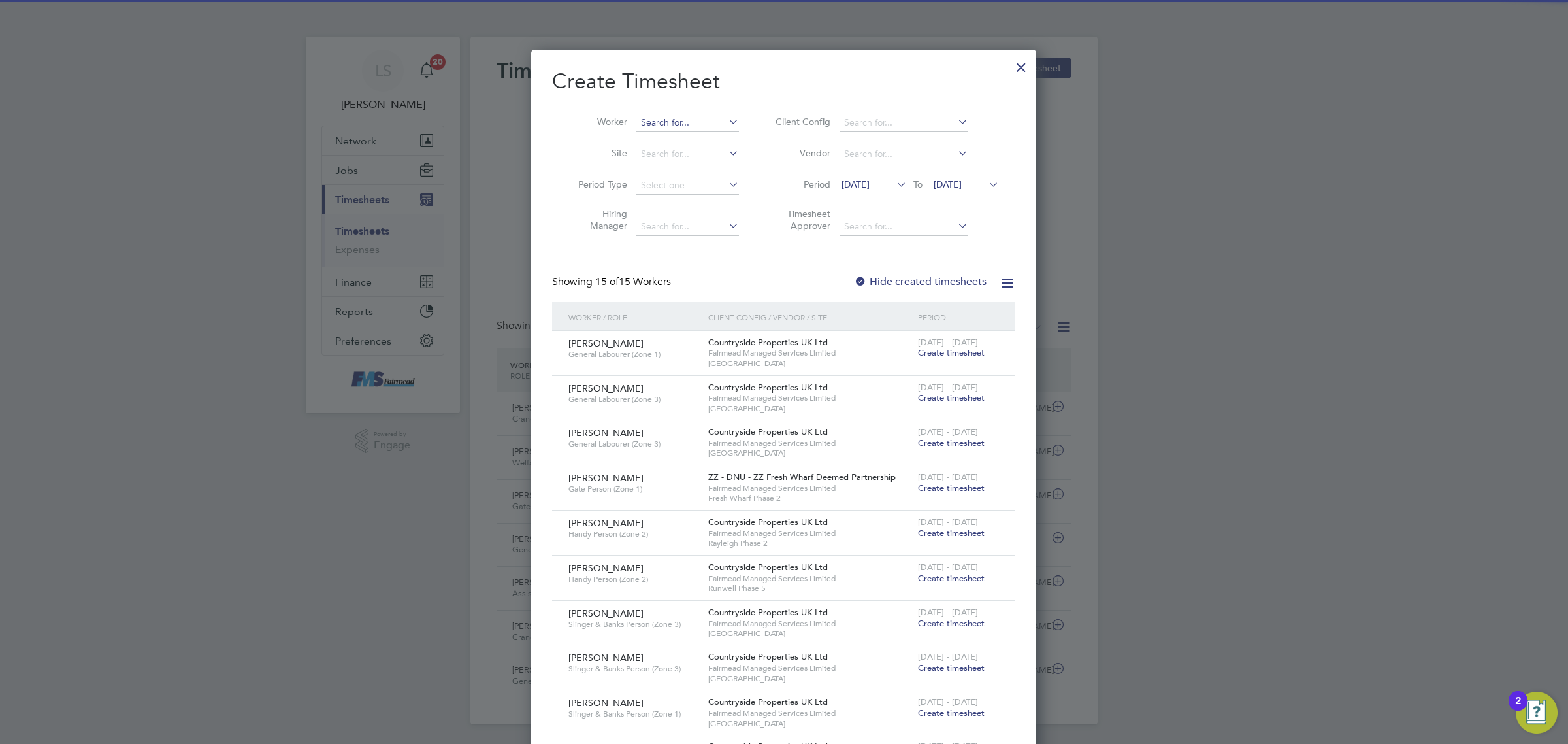
click at [675, 129] on input at bounding box center [688, 123] width 103 height 18
drag, startPoint x: 669, startPoint y: 137, endPoint x: 977, endPoint y: 199, distance: 314.2
click at [670, 137] on b "Zerihun" at bounding box center [657, 140] width 32 height 11
type input "[PERSON_NAME]"
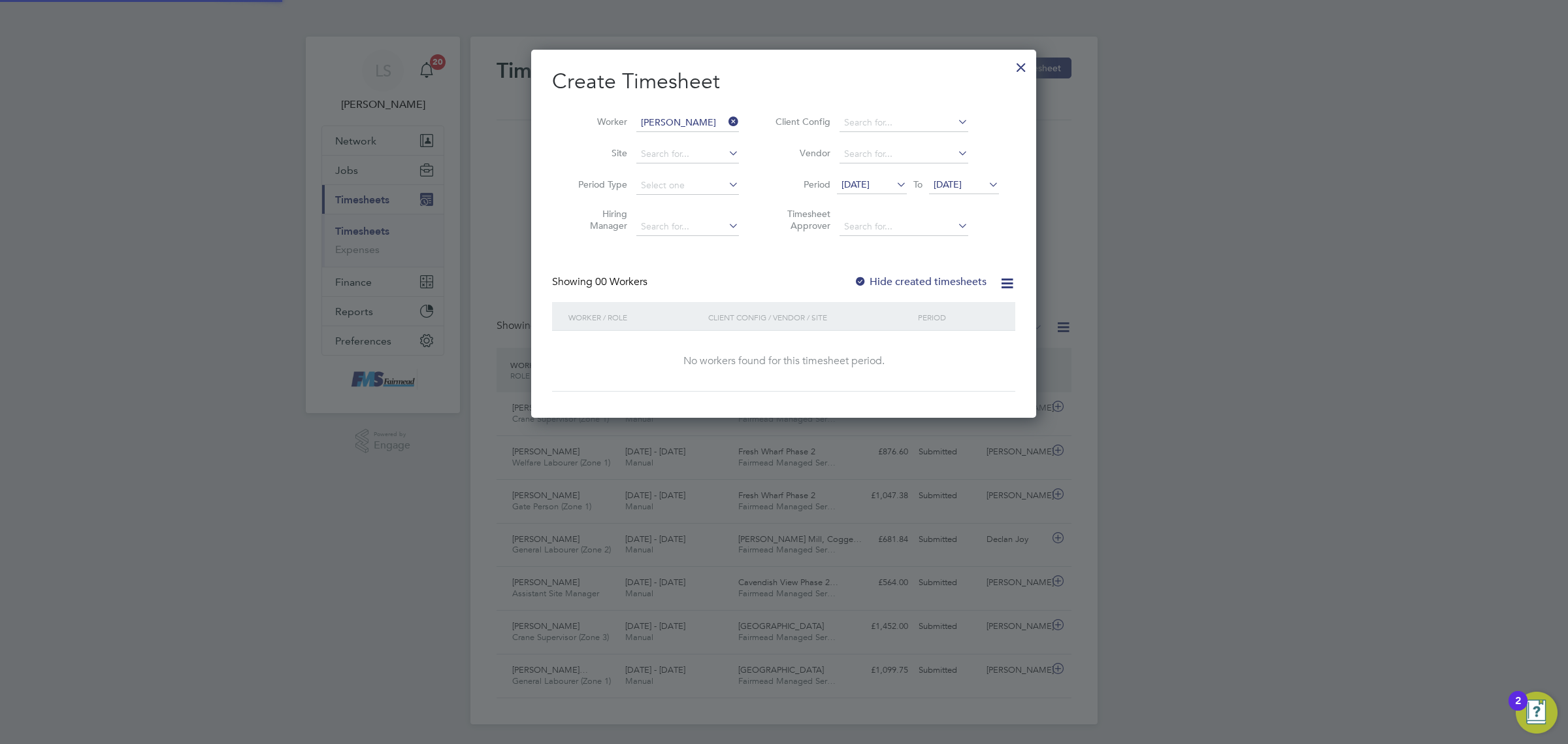
click at [962, 187] on span "[DATE]" at bounding box center [948, 184] width 28 height 12
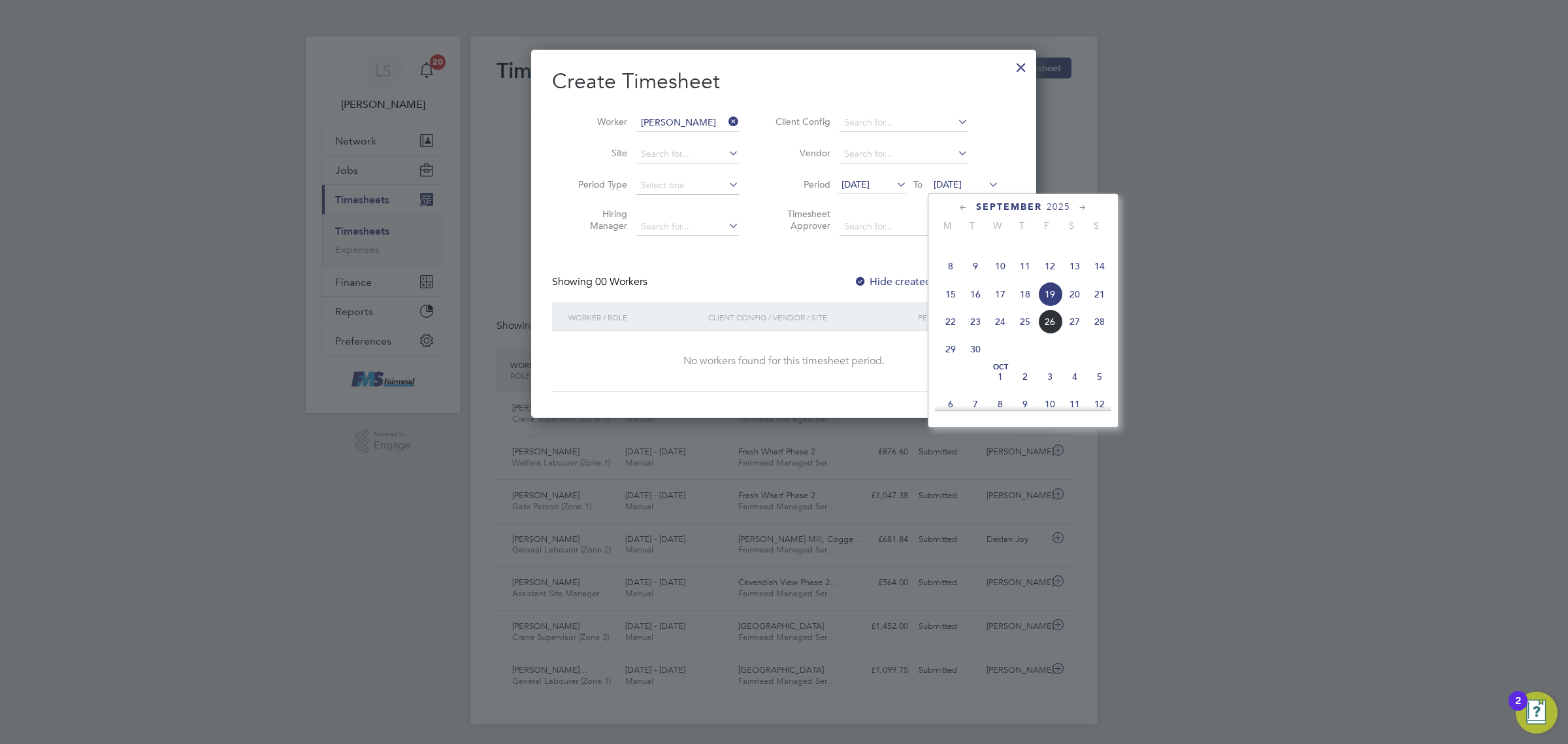
click at [1096, 334] on span "28" at bounding box center [1099, 321] width 25 height 25
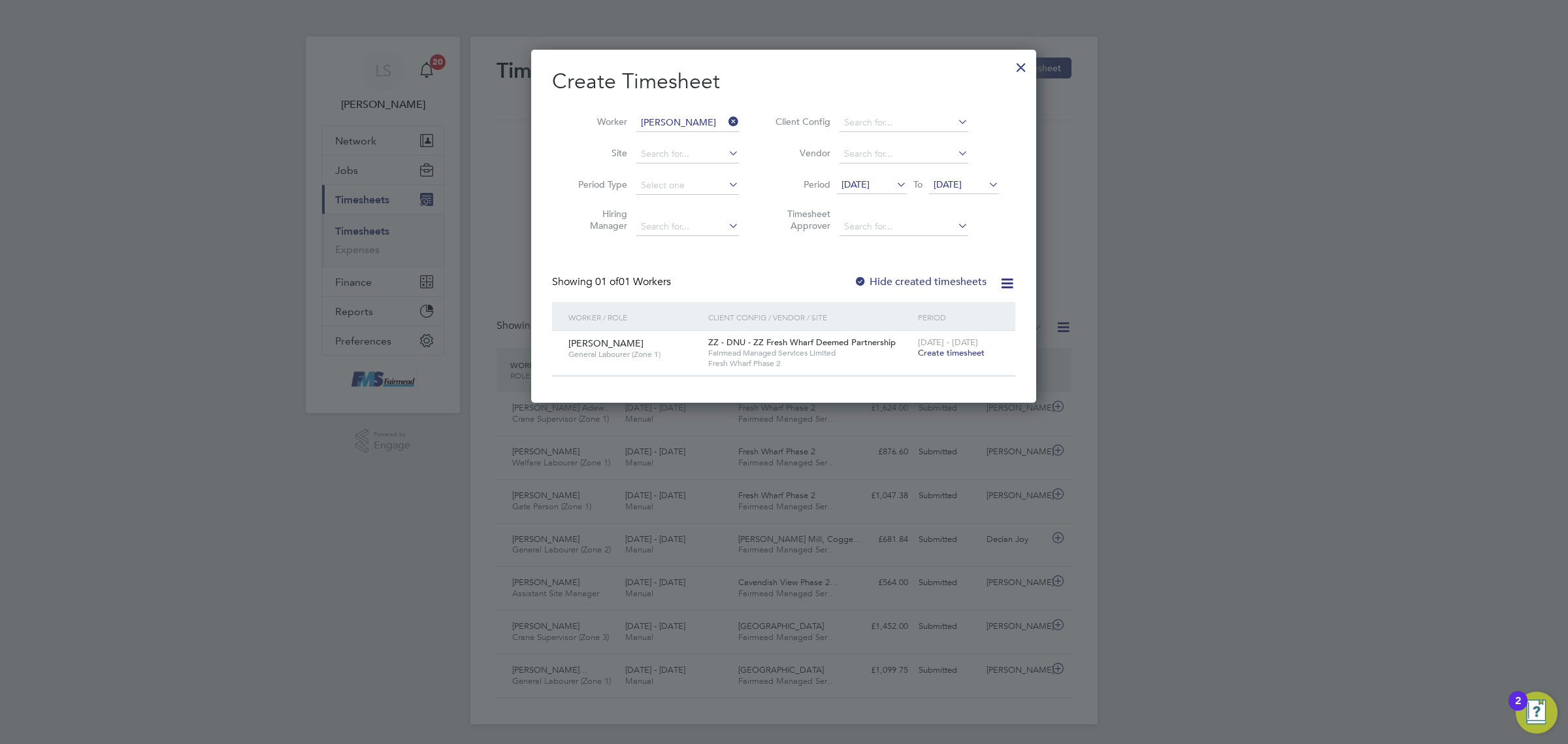
click at [971, 353] on span "Create timesheet" at bounding box center [951, 353] width 67 height 11
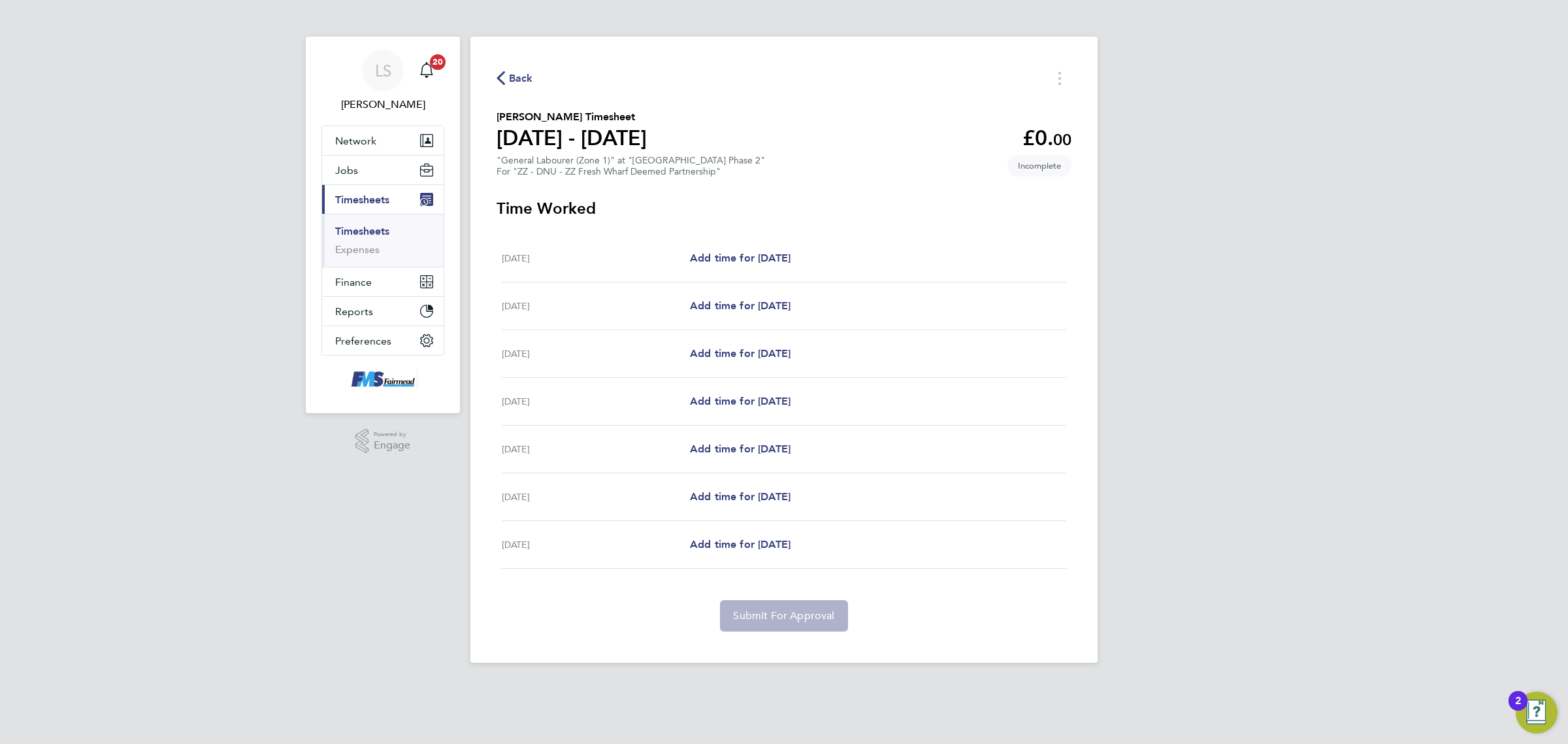
click at [730, 245] on div "[DATE] Add time for [DATE] Add time for [DATE]" at bounding box center [784, 258] width 564 height 48
click at [733, 251] on link "Add time for [DATE]" at bounding box center [740, 258] width 101 height 15
select select "30"
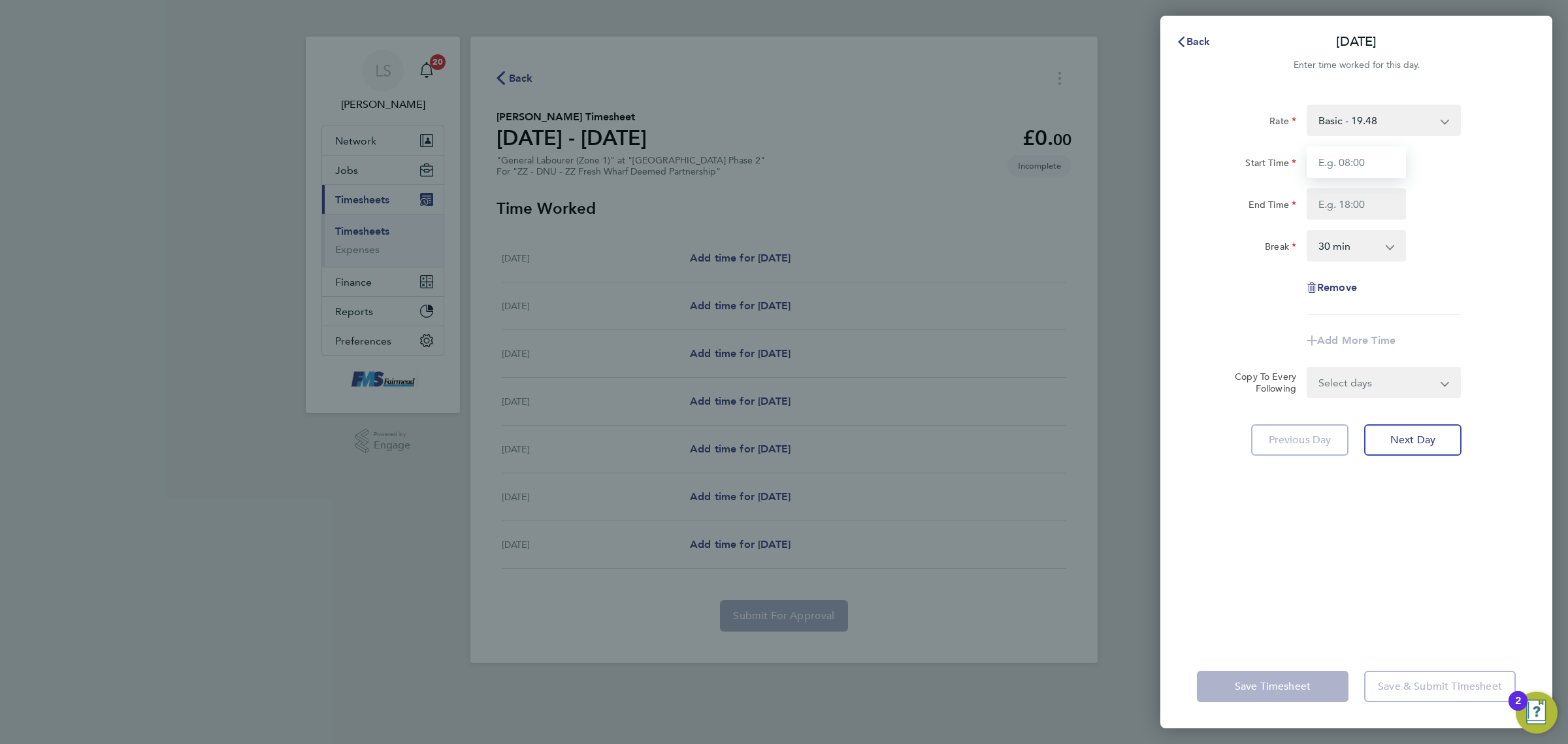
click at [1377, 170] on input "Start Time" at bounding box center [1356, 162] width 99 height 32
type input "07:30"
drag, startPoint x: 1351, startPoint y: 201, endPoint x: 1370, endPoint y: 203, distance: 19.1
click at [1351, 201] on input "End Time" at bounding box center [1356, 203] width 99 height 32
type input "17:00"
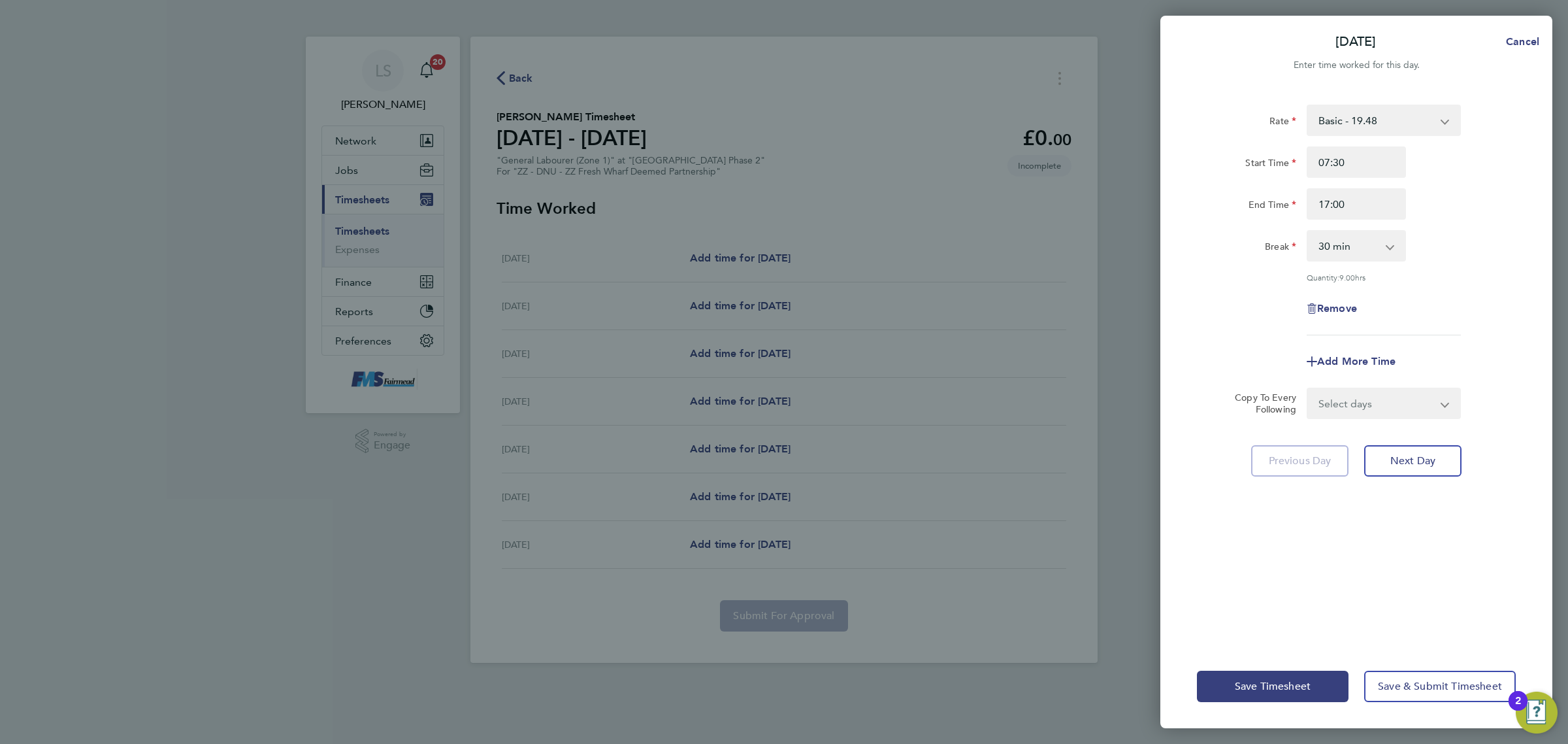
click at [1478, 219] on div "End Time 17:00" at bounding box center [1357, 203] width 329 height 32
click at [1377, 389] on select "Select days Day Weekday (Mon-Fri) Weekend (Sat-Sun) [DATE] [DATE] [DATE] [DATE]…" at bounding box center [1377, 403] width 137 height 29
select select "WEEKDAY"
click at [1308, 389] on select "Select days Day Weekday (Mon-Fri) Weekend (Sat-Sun) [DATE] [DATE] [DATE] [DATE]…" at bounding box center [1377, 403] width 137 height 29
select select "[DATE]"
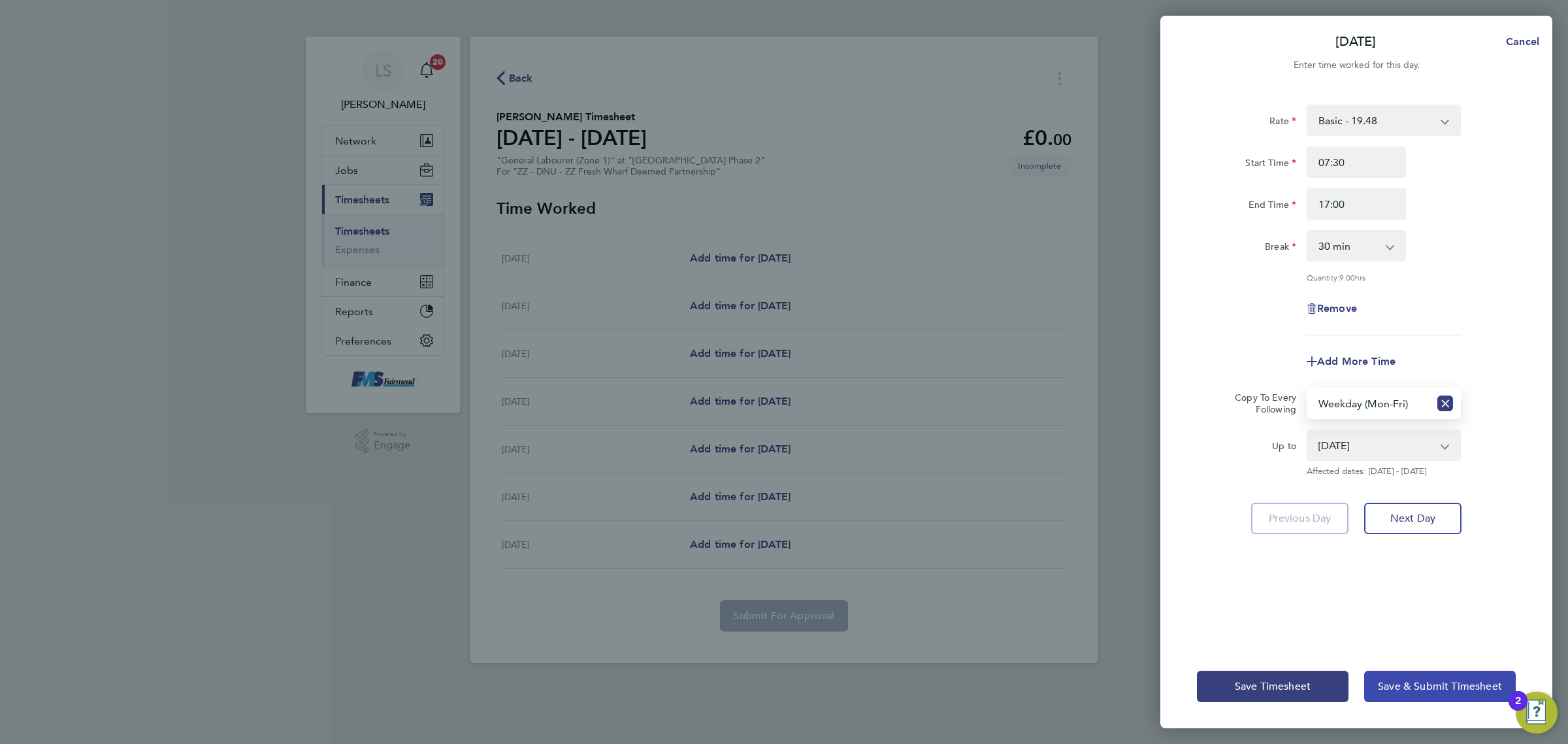
click at [1422, 680] on span "Save & Submit Timesheet" at bounding box center [1440, 686] width 124 height 13
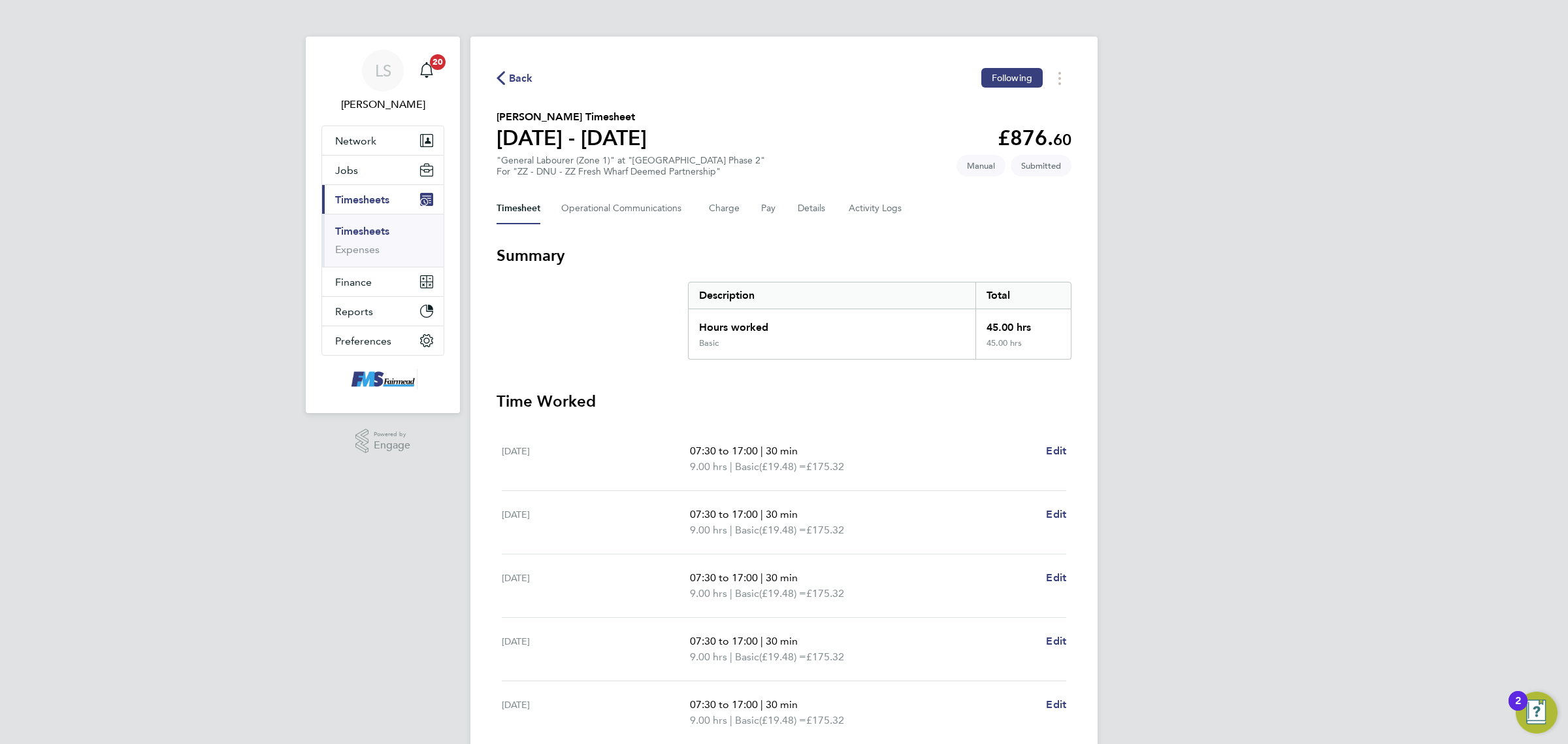
click at [374, 231] on link "Timesheets" at bounding box center [362, 231] width 54 height 13
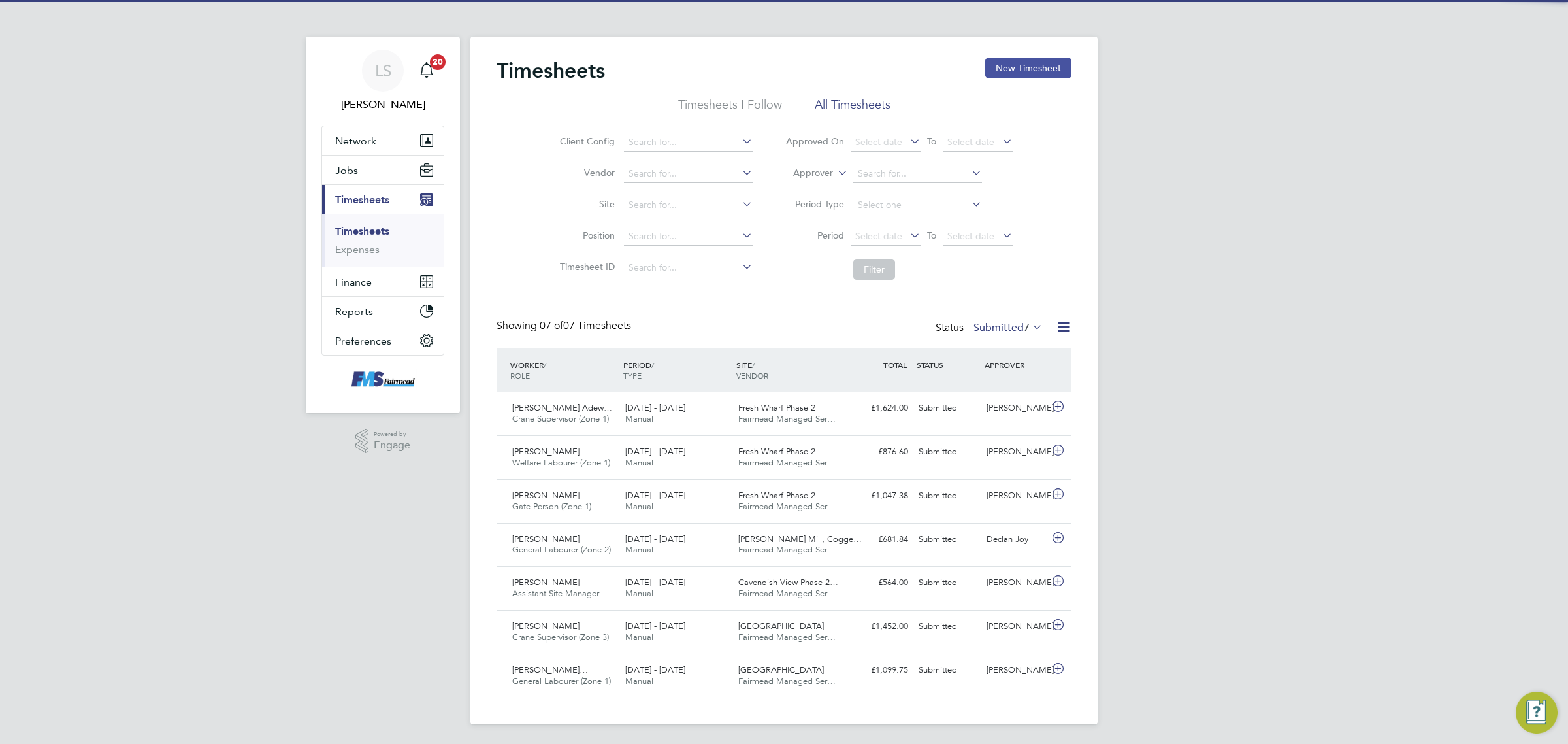
click at [1020, 68] on button "New Timesheet" at bounding box center [1028, 68] width 87 height 21
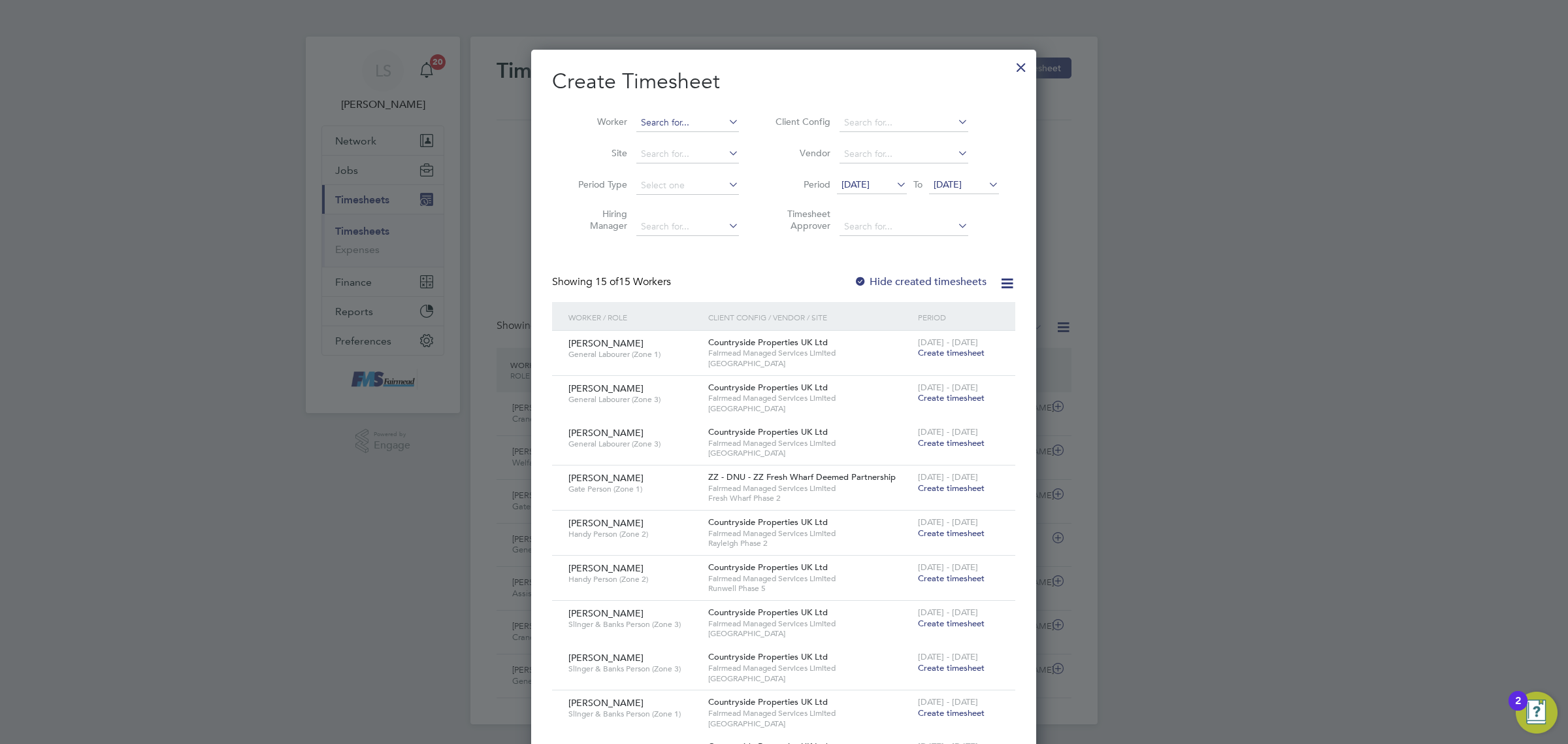
click at [678, 118] on input at bounding box center [688, 123] width 103 height 18
click at [677, 136] on li "[PERSON_NAME]" at bounding box center [688, 140] width 104 height 18
type input "[PERSON_NAME]"
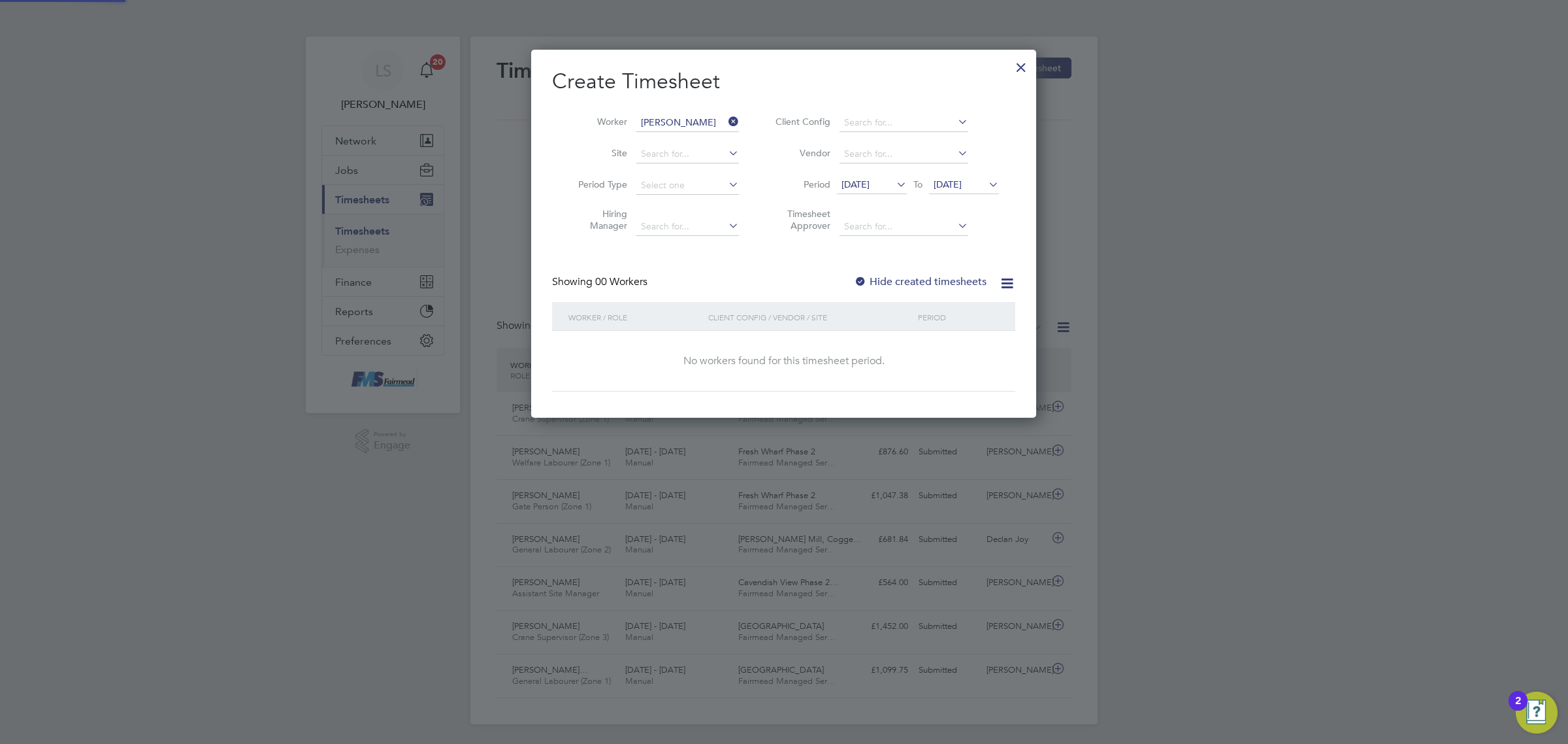
click at [962, 188] on span "[DATE]" at bounding box center [948, 184] width 28 height 12
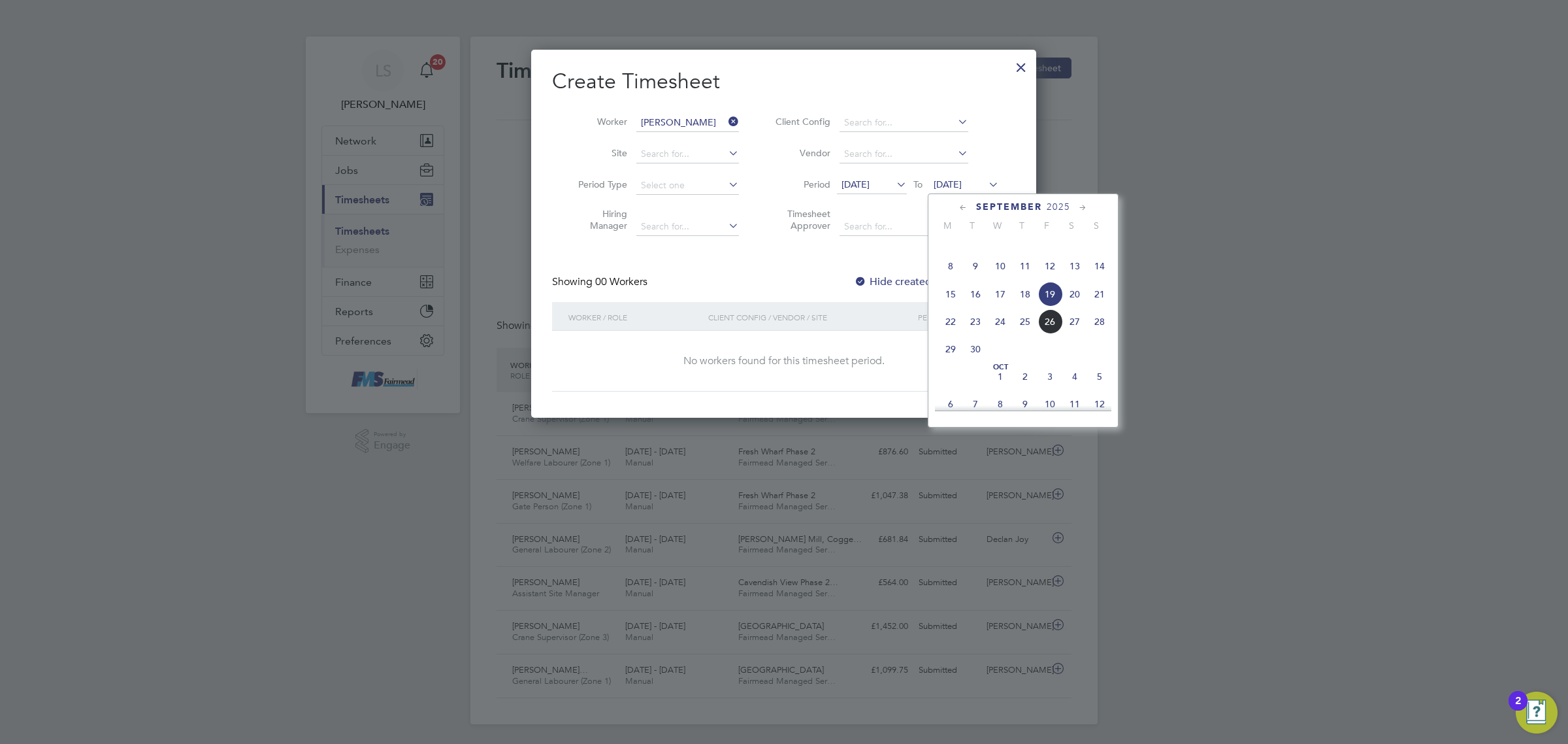
click at [1105, 334] on span "28" at bounding box center [1099, 321] width 25 height 25
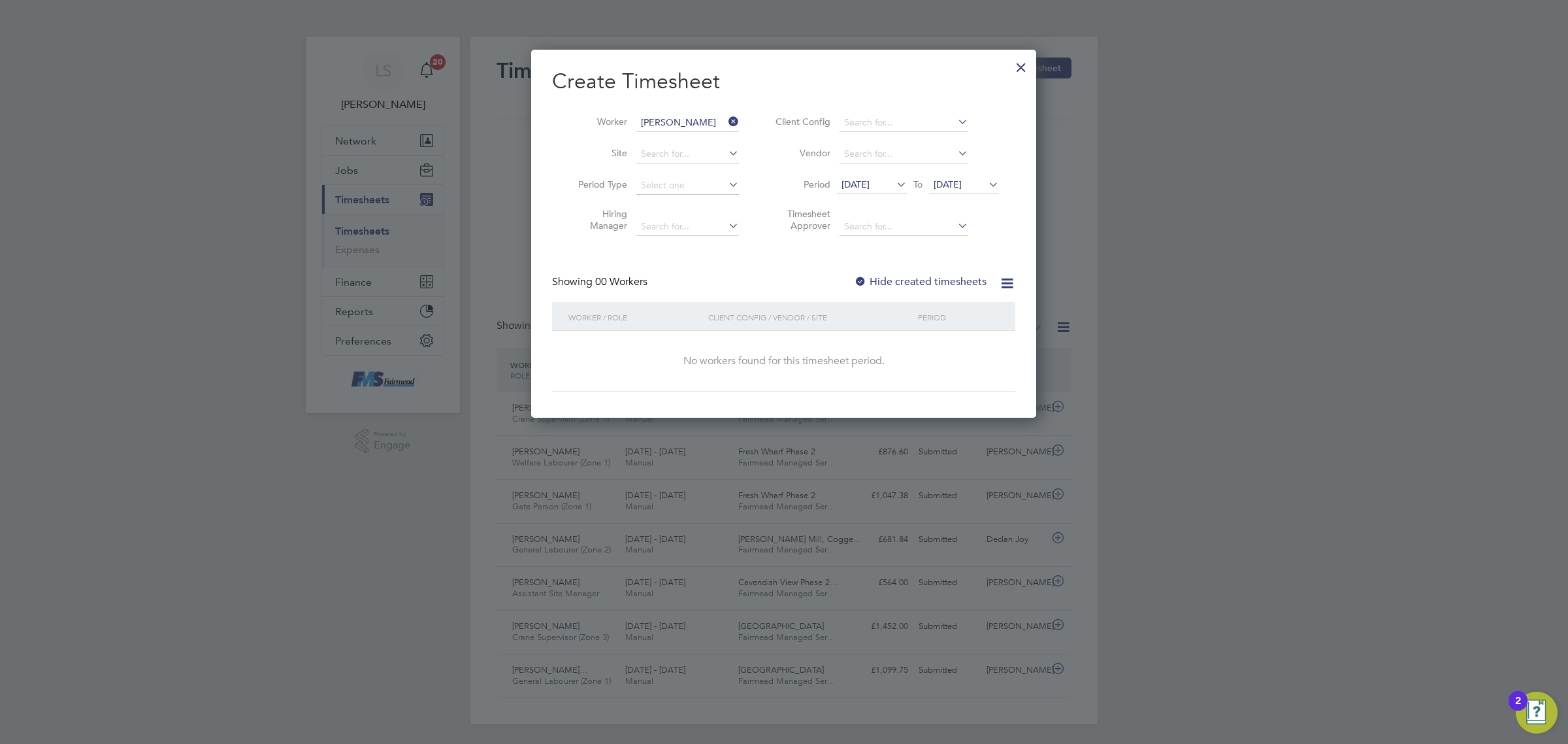
click at [896, 282] on label "Hide created timesheets" at bounding box center [921, 282] width 132 height 13
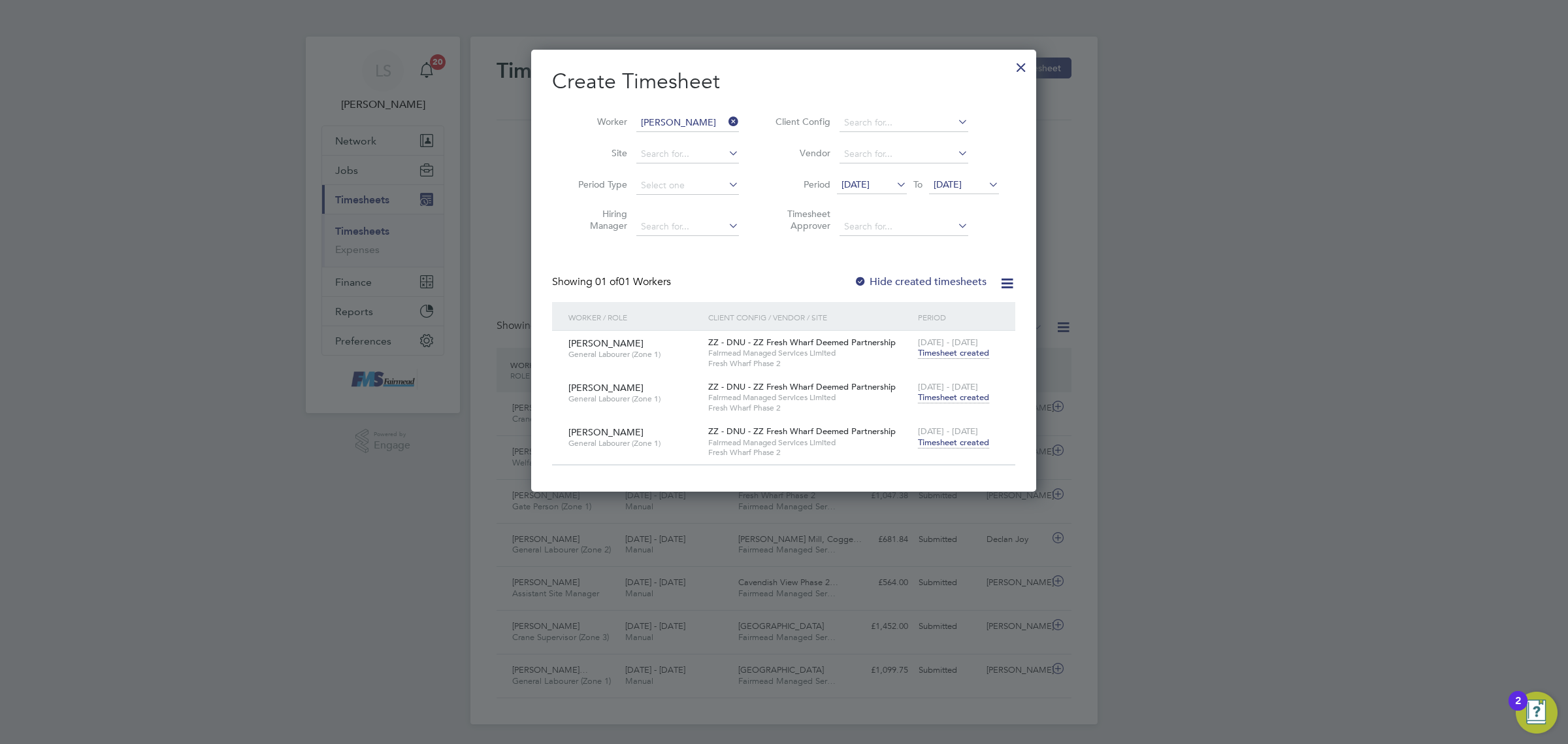
click at [966, 443] on span "Timesheet created" at bounding box center [954, 442] width 71 height 12
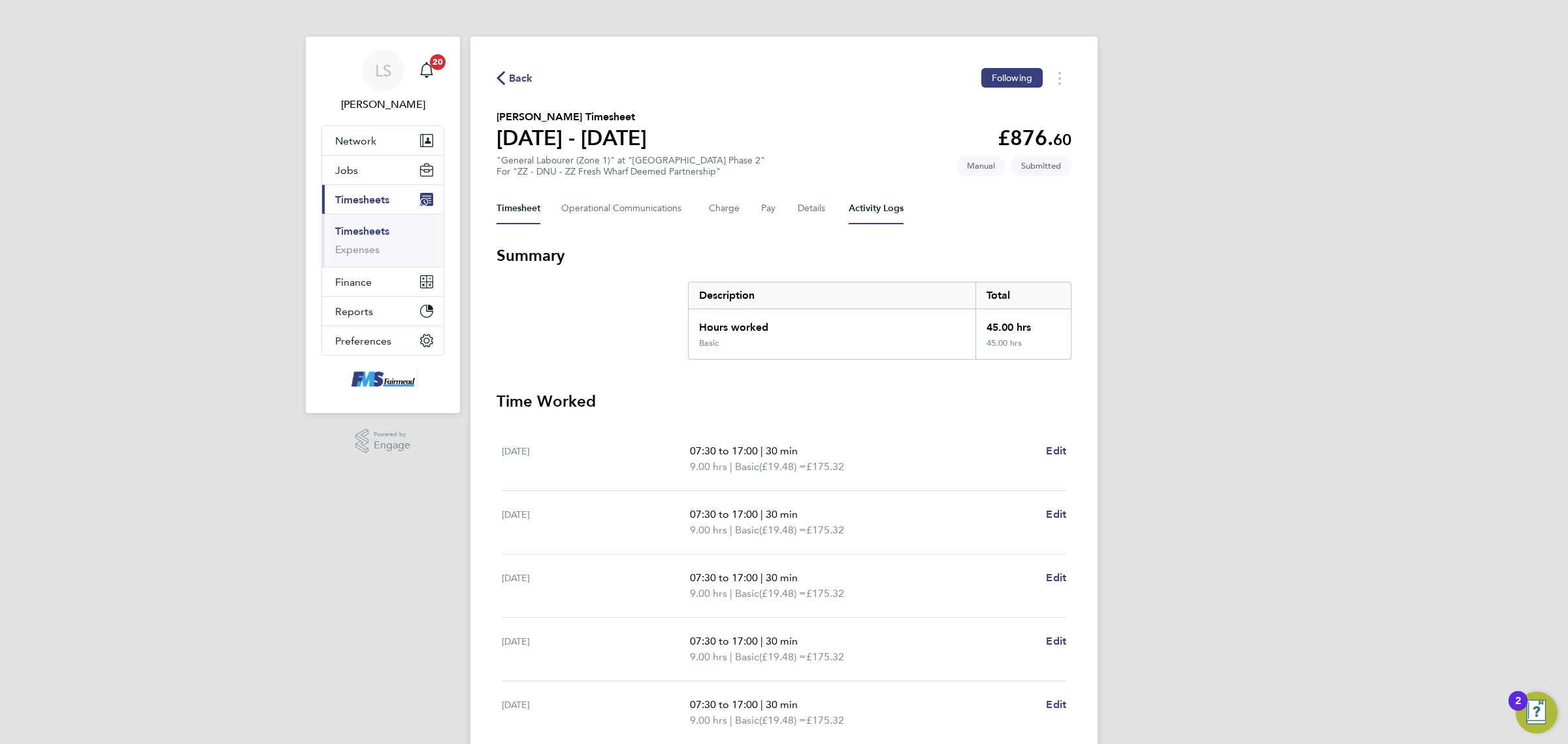
click at [873, 215] on Logs-tab "Activity Logs" at bounding box center [876, 208] width 55 height 32
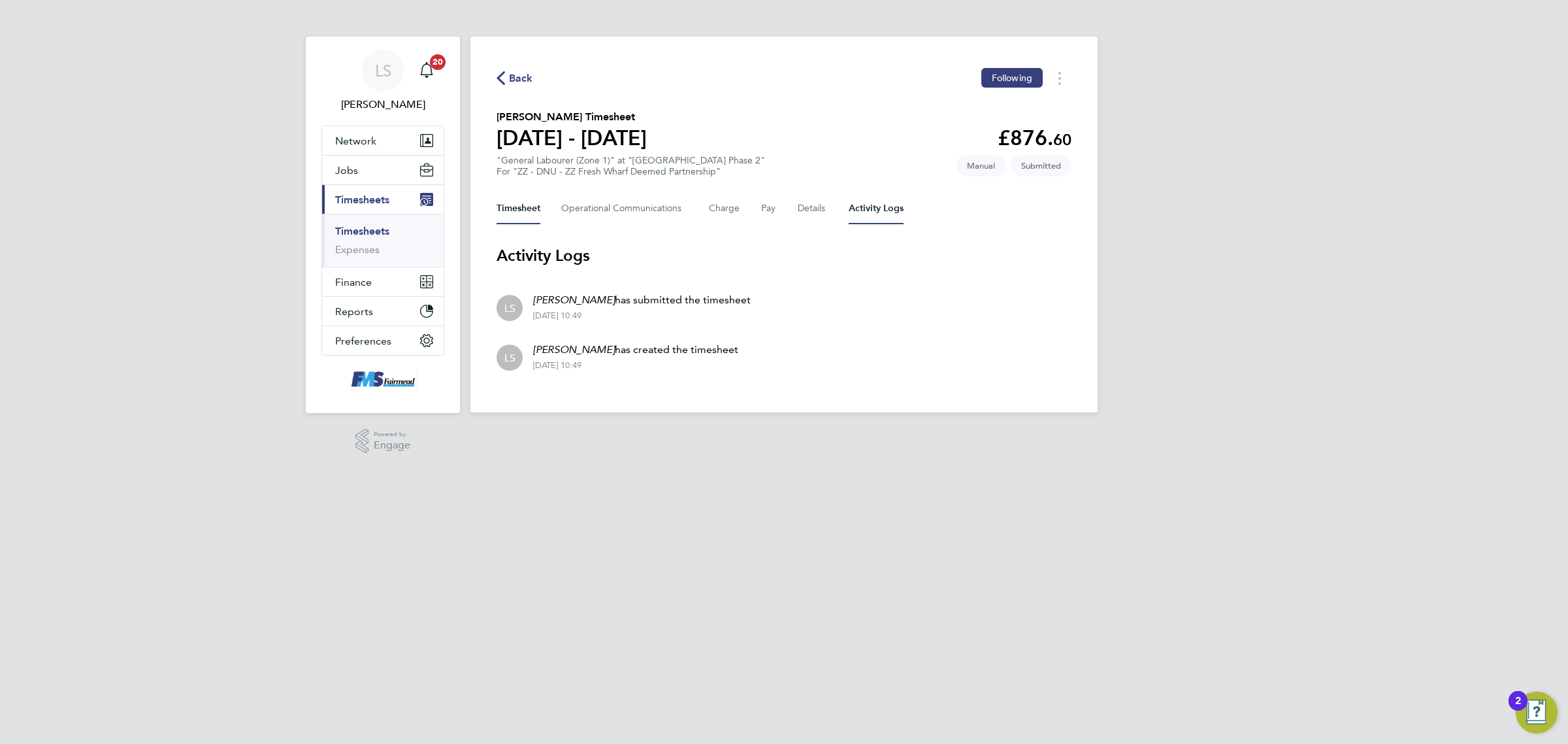
click at [523, 204] on button "Timesheet" at bounding box center [519, 208] width 44 height 32
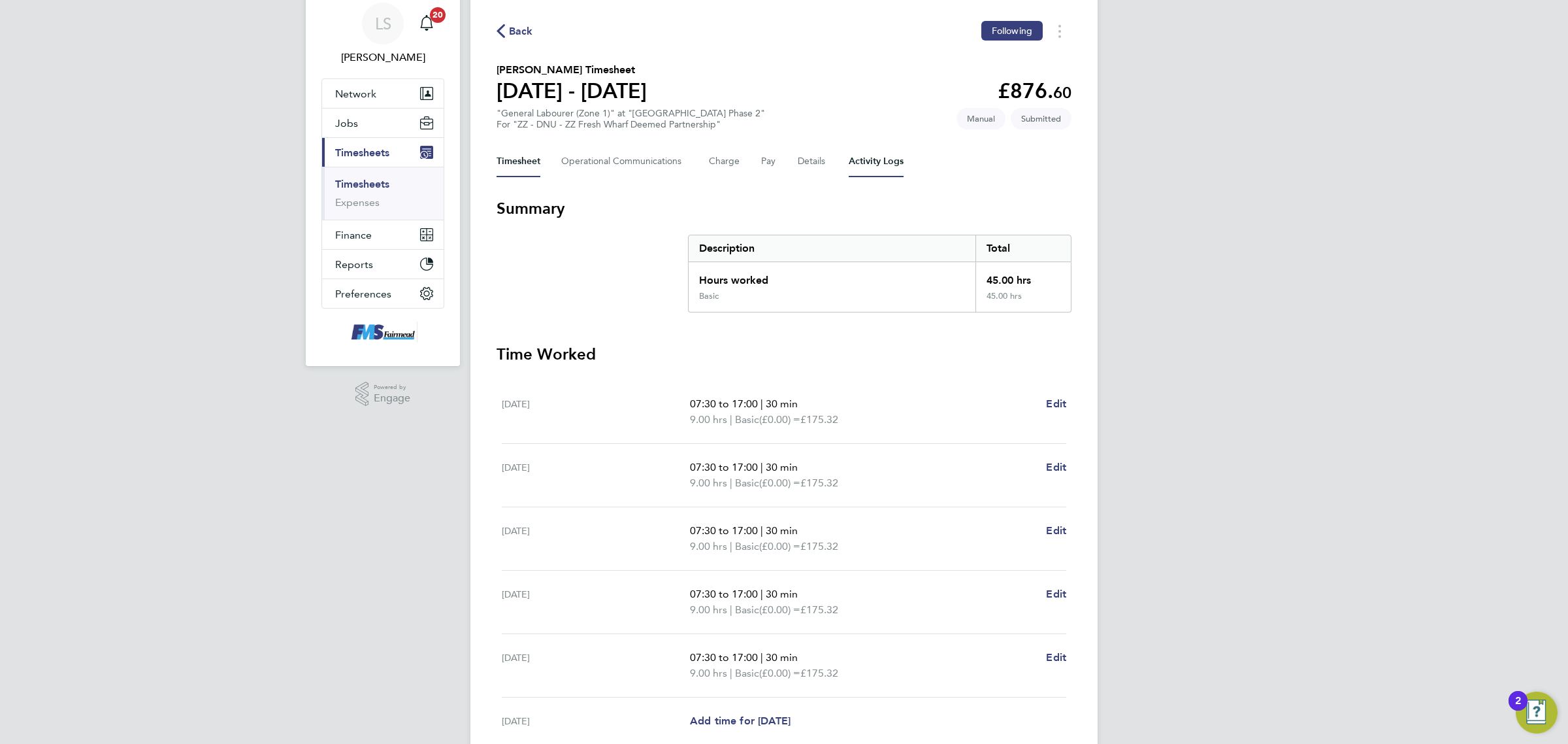
click at [876, 160] on Logs-tab "Activity Logs" at bounding box center [876, 161] width 55 height 32
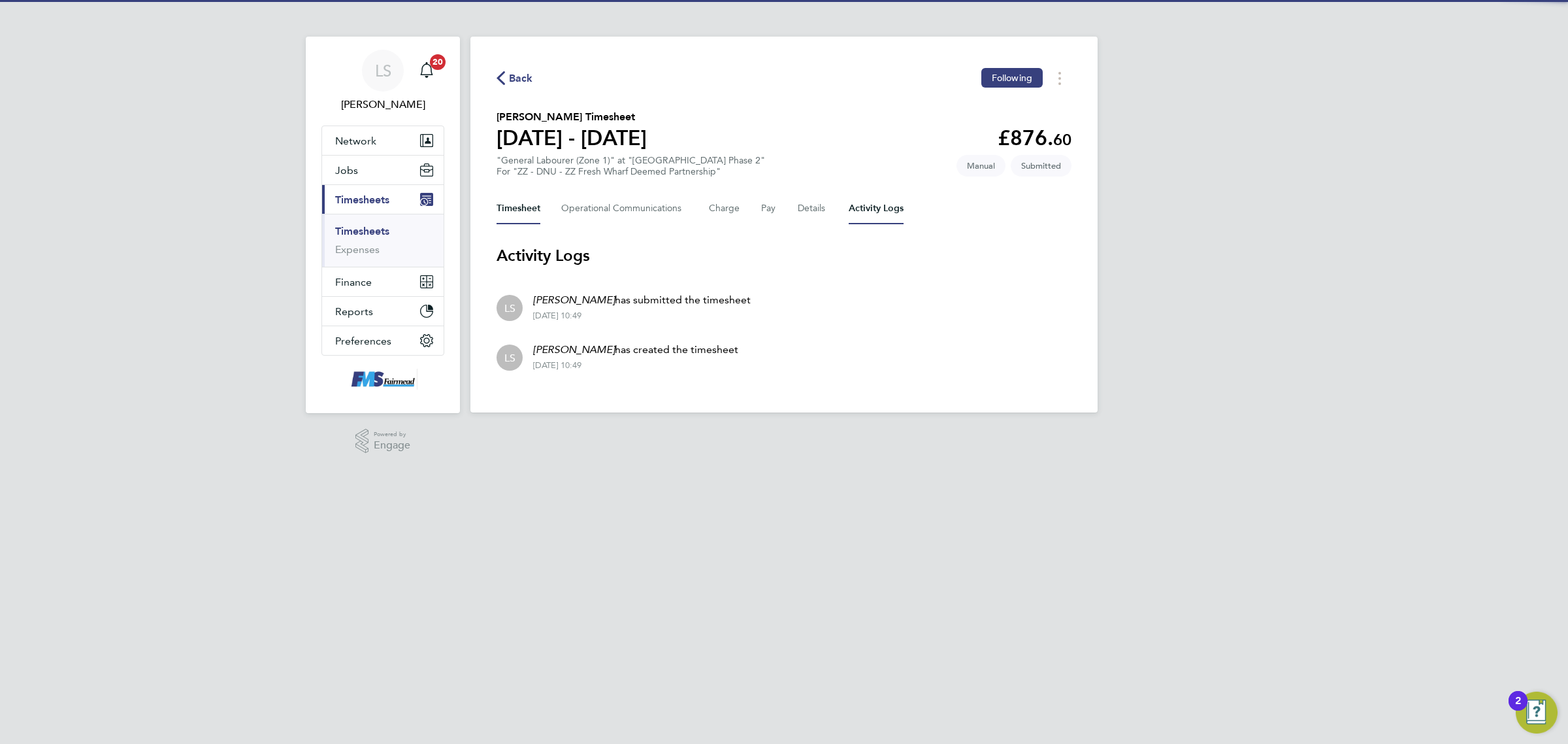
click at [510, 201] on button "Timesheet" at bounding box center [519, 208] width 44 height 32
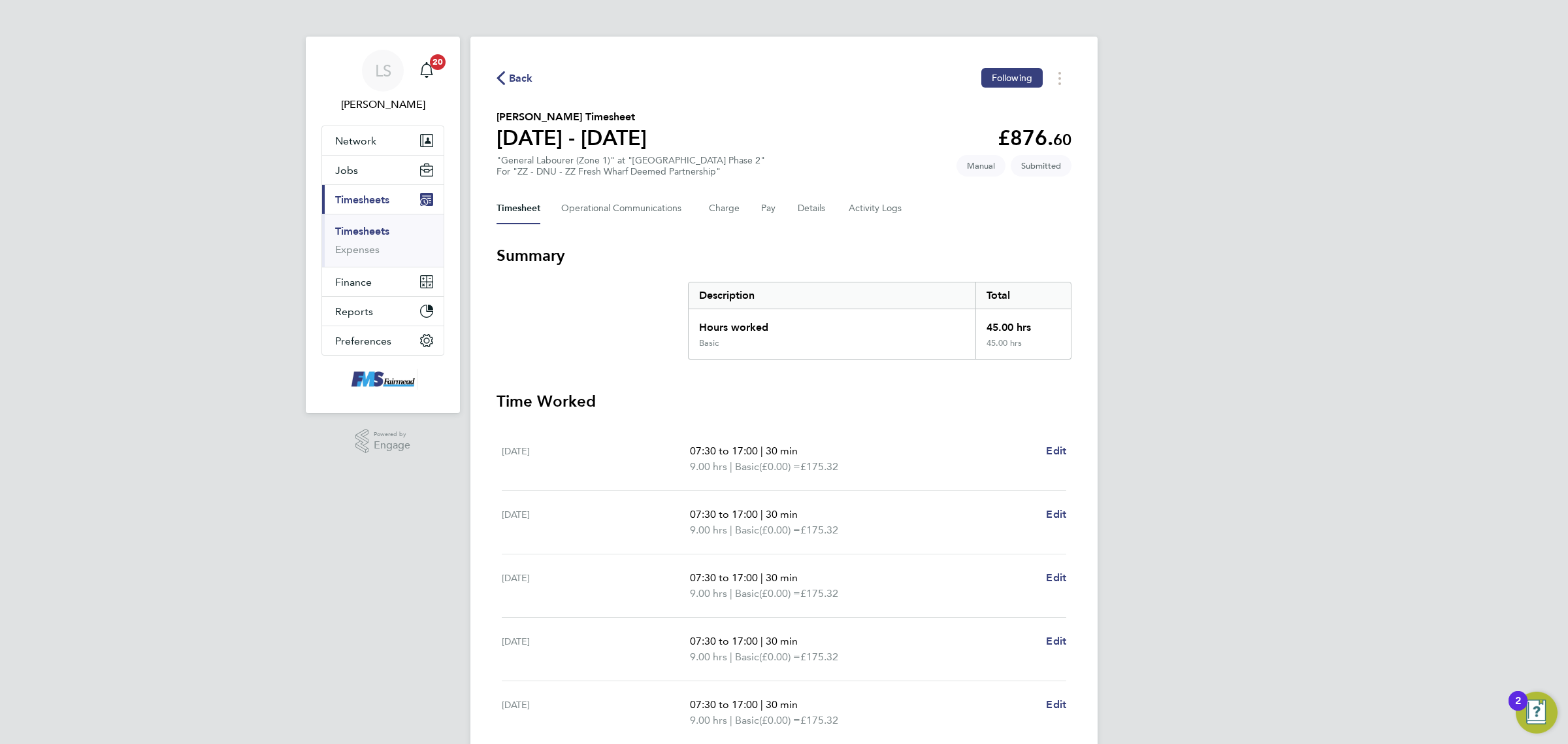
click at [853, 191] on div "Back Following [PERSON_NAME] Timesheet [DATE] - [DATE] £876. 60 "General Labour…" at bounding box center [784, 485] width 627 height 897
click at [890, 234] on div "Back Following [PERSON_NAME] Timesheet [DATE] - [DATE] £876. 60 "General Labour…" at bounding box center [784, 485] width 627 height 897
click at [889, 206] on Logs-tab "Activity Logs" at bounding box center [876, 208] width 55 height 32
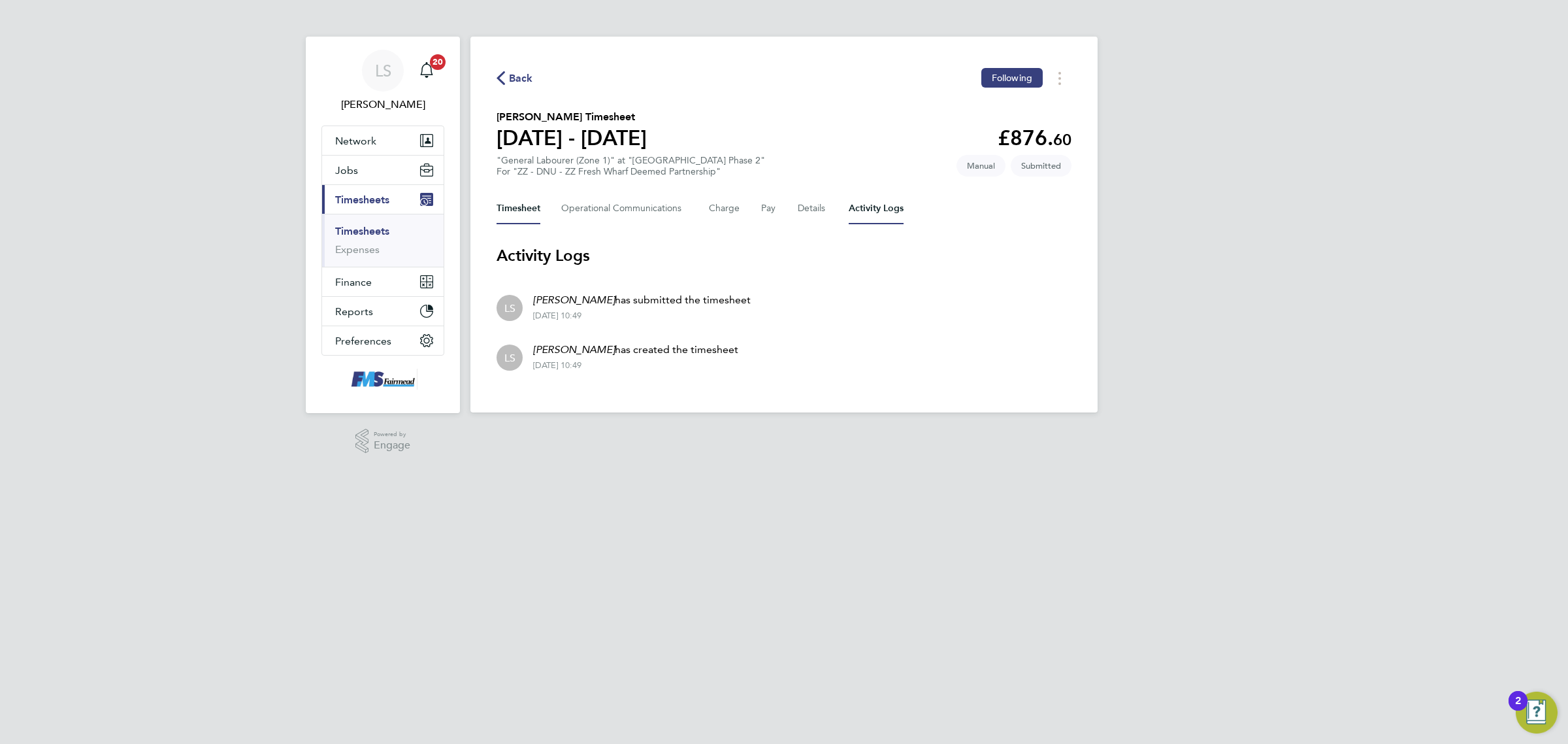
click at [529, 206] on button "Timesheet" at bounding box center [519, 208] width 44 height 32
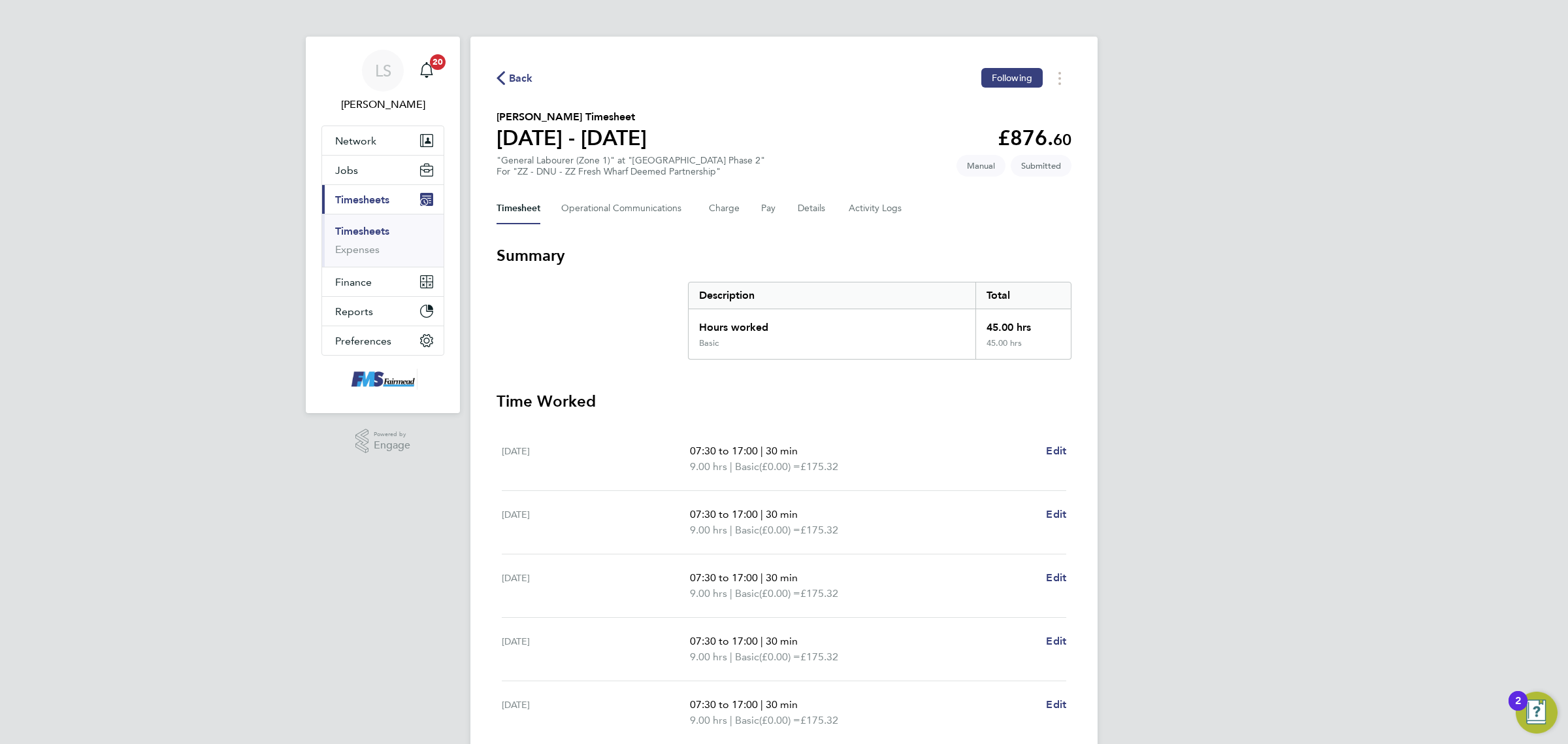
click at [365, 227] on link "Timesheets" at bounding box center [362, 231] width 54 height 13
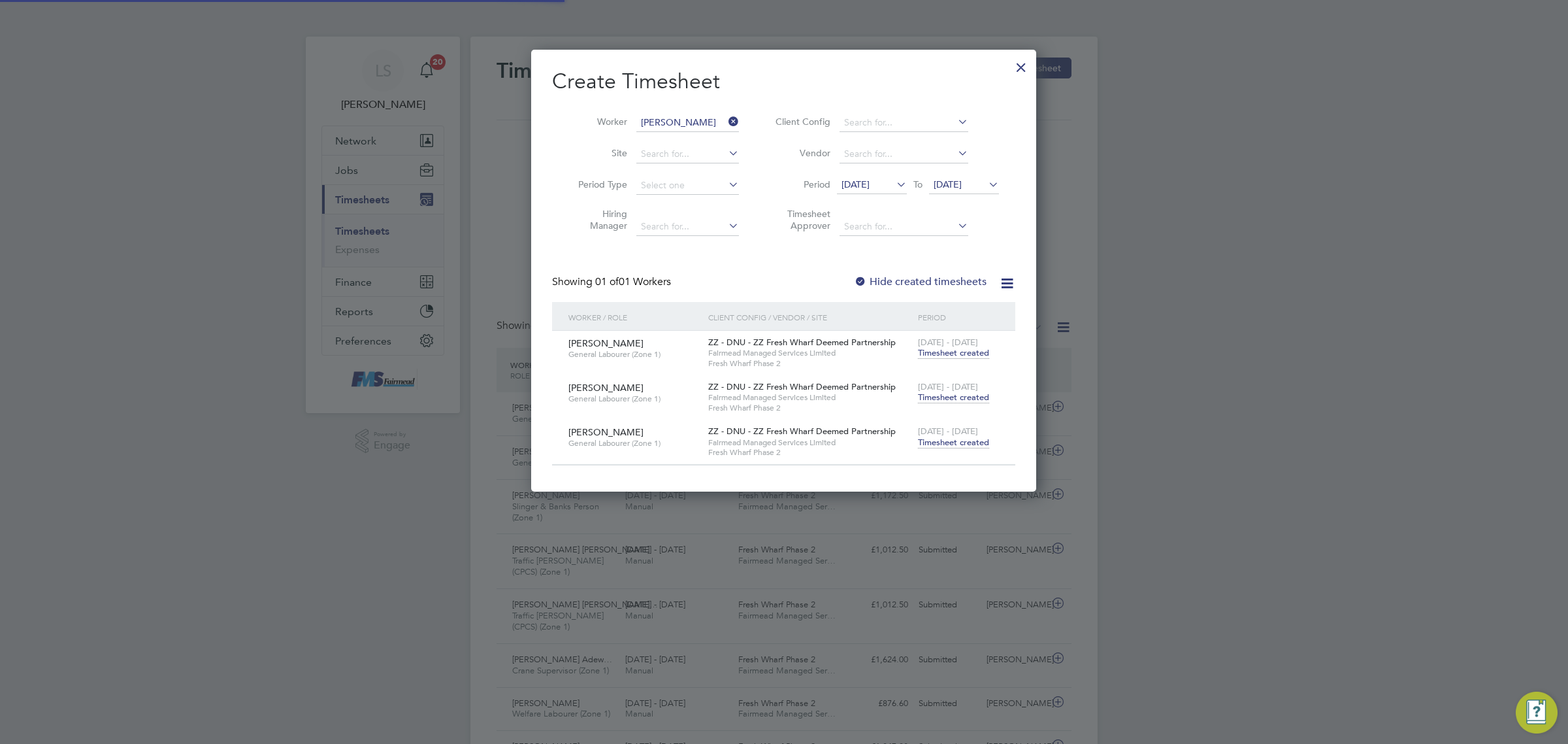
scroll to position [32, 113]
click at [685, 127] on input at bounding box center [688, 123] width 103 height 18
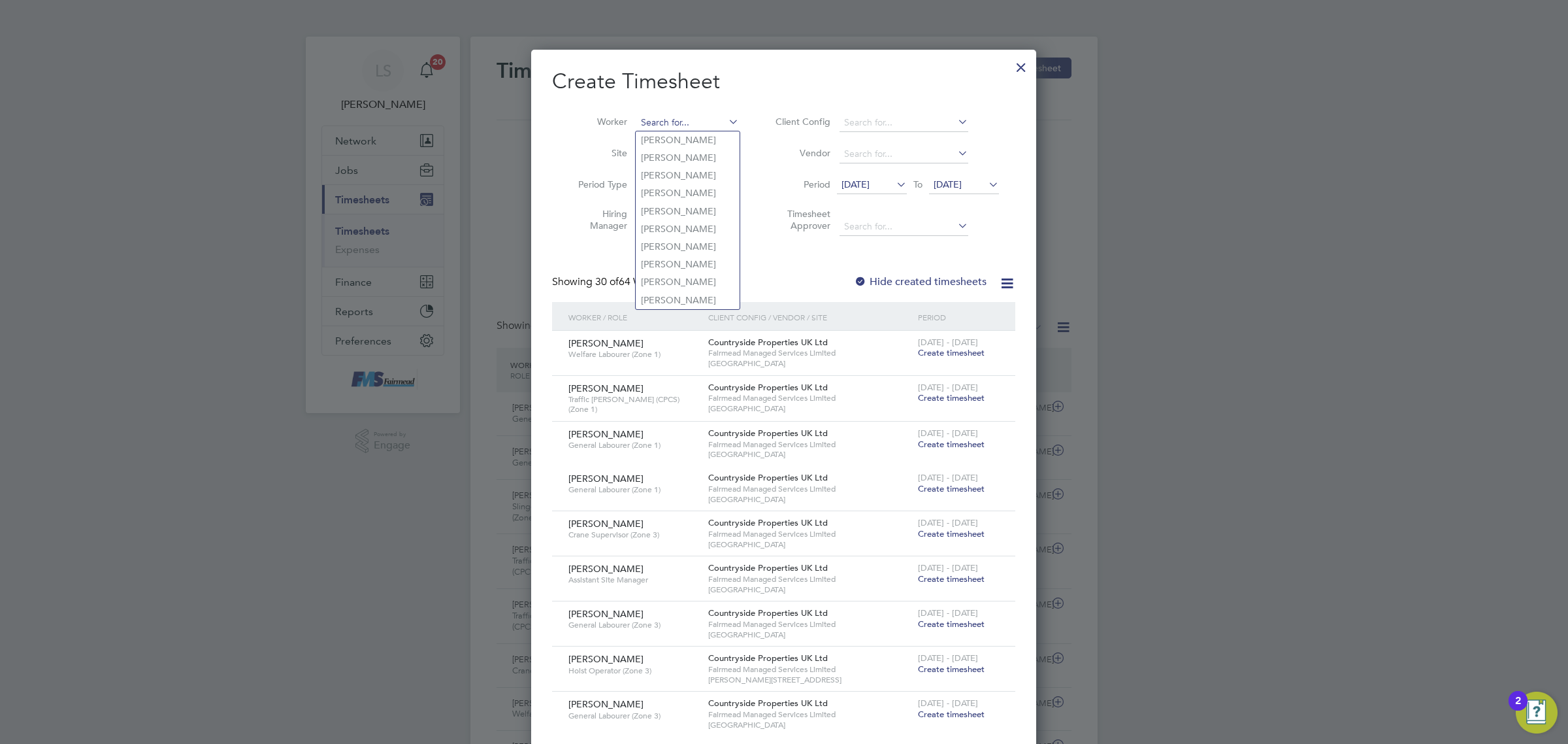
click at [650, 118] on input at bounding box center [688, 123] width 103 height 18
click at [701, 159] on li "[PERSON_NAME]" at bounding box center [716, 158] width 161 height 18
type input "[PERSON_NAME]"
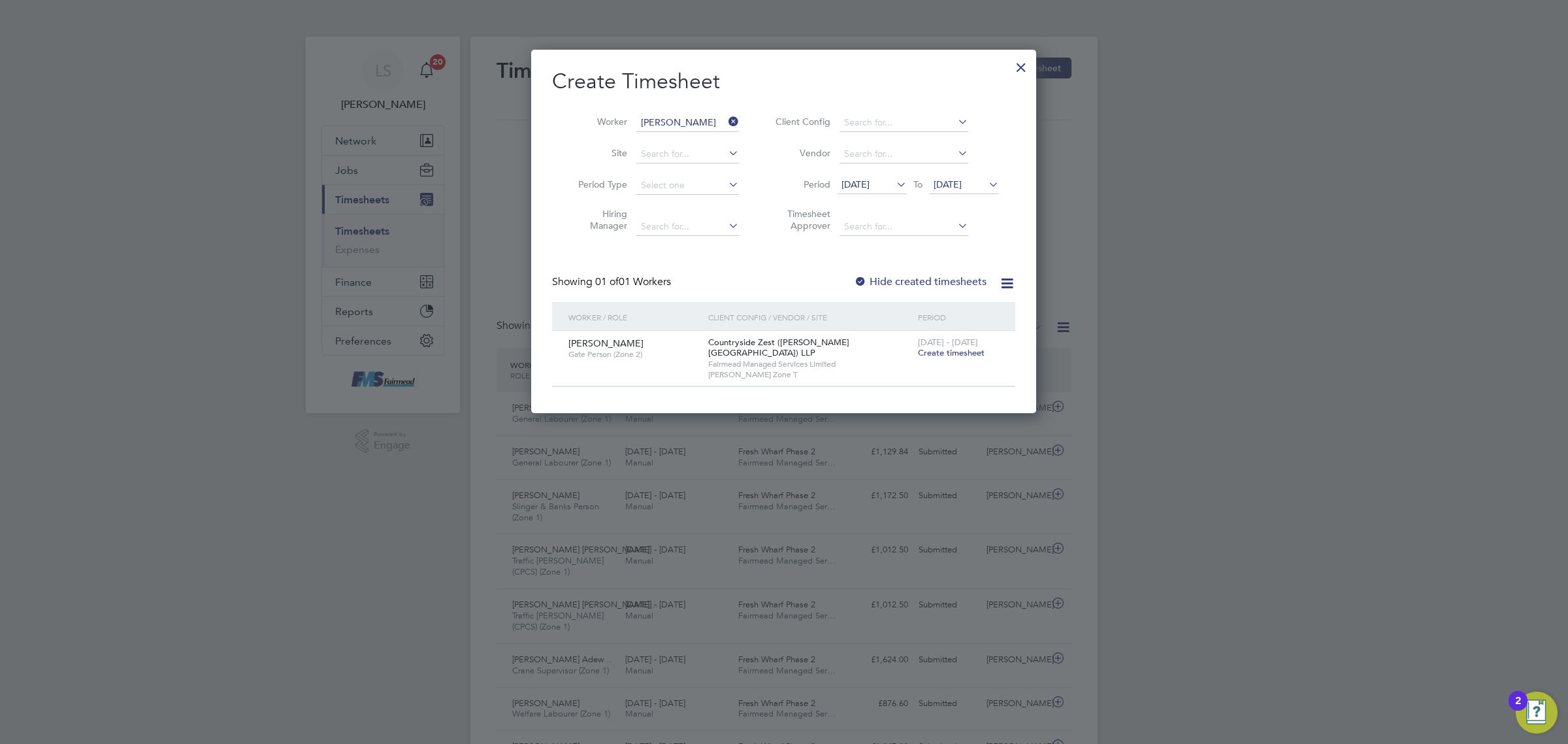
click at [959, 360] on div "[DATE] - [DATE] Create timesheet" at bounding box center [959, 348] width 87 height 35
click at [959, 352] on span "Create timesheet" at bounding box center [951, 353] width 67 height 11
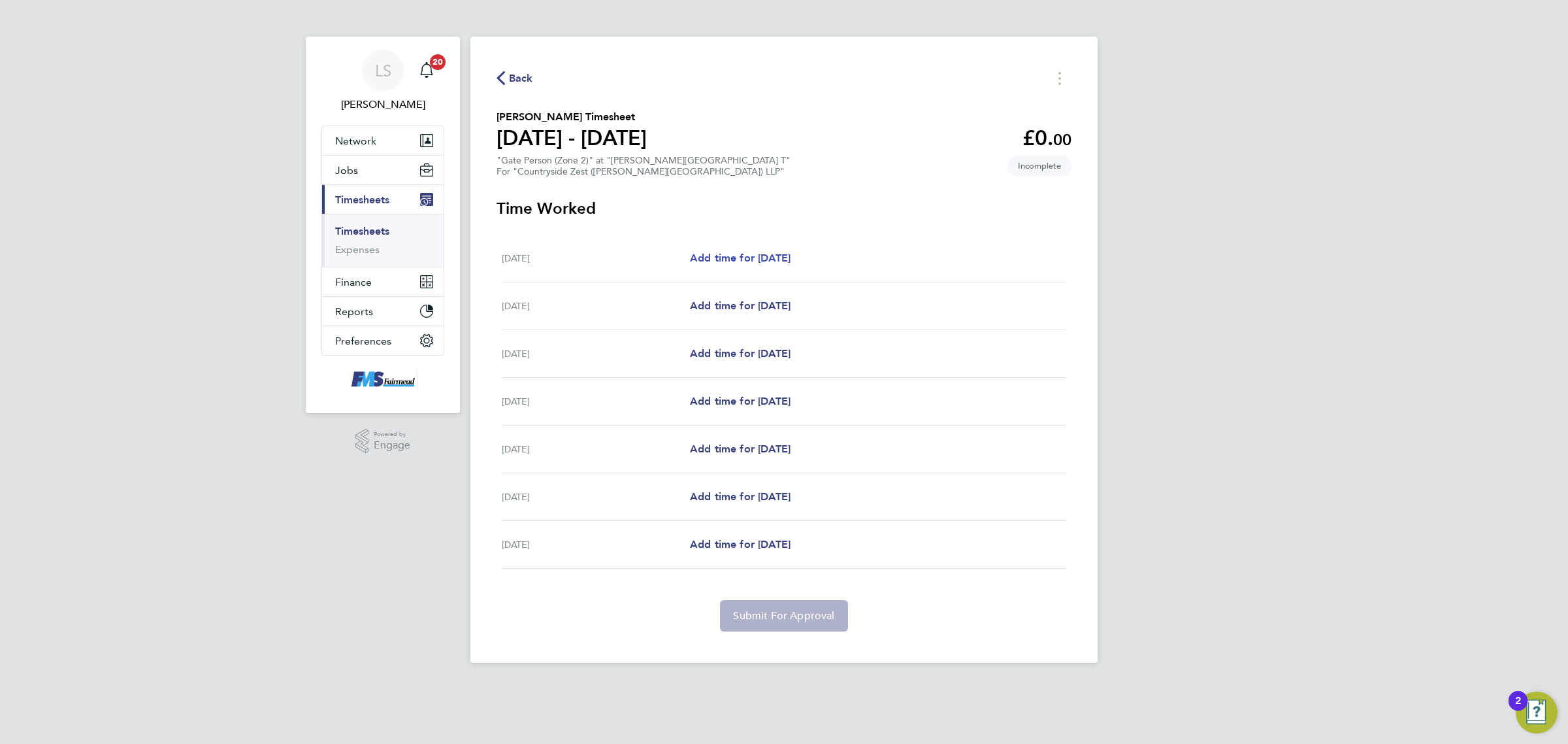
click at [735, 265] on link "Add time for [DATE]" at bounding box center [740, 258] width 101 height 15
select select "30"
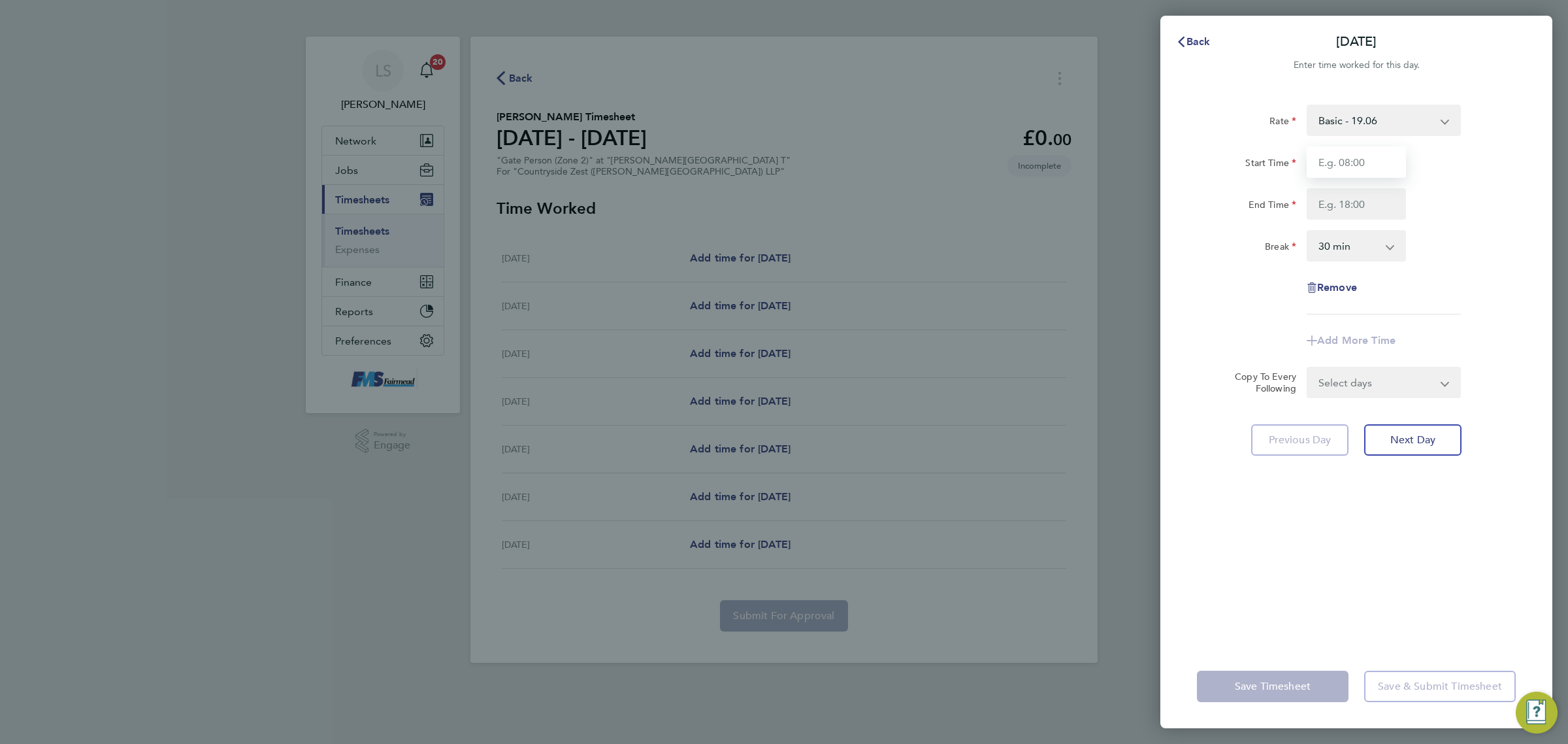
click at [1379, 153] on input "Start Time" at bounding box center [1356, 162] width 99 height 32
type input "07:30"
click at [1365, 199] on input "End Time" at bounding box center [1356, 203] width 99 height 32
type input "18:00"
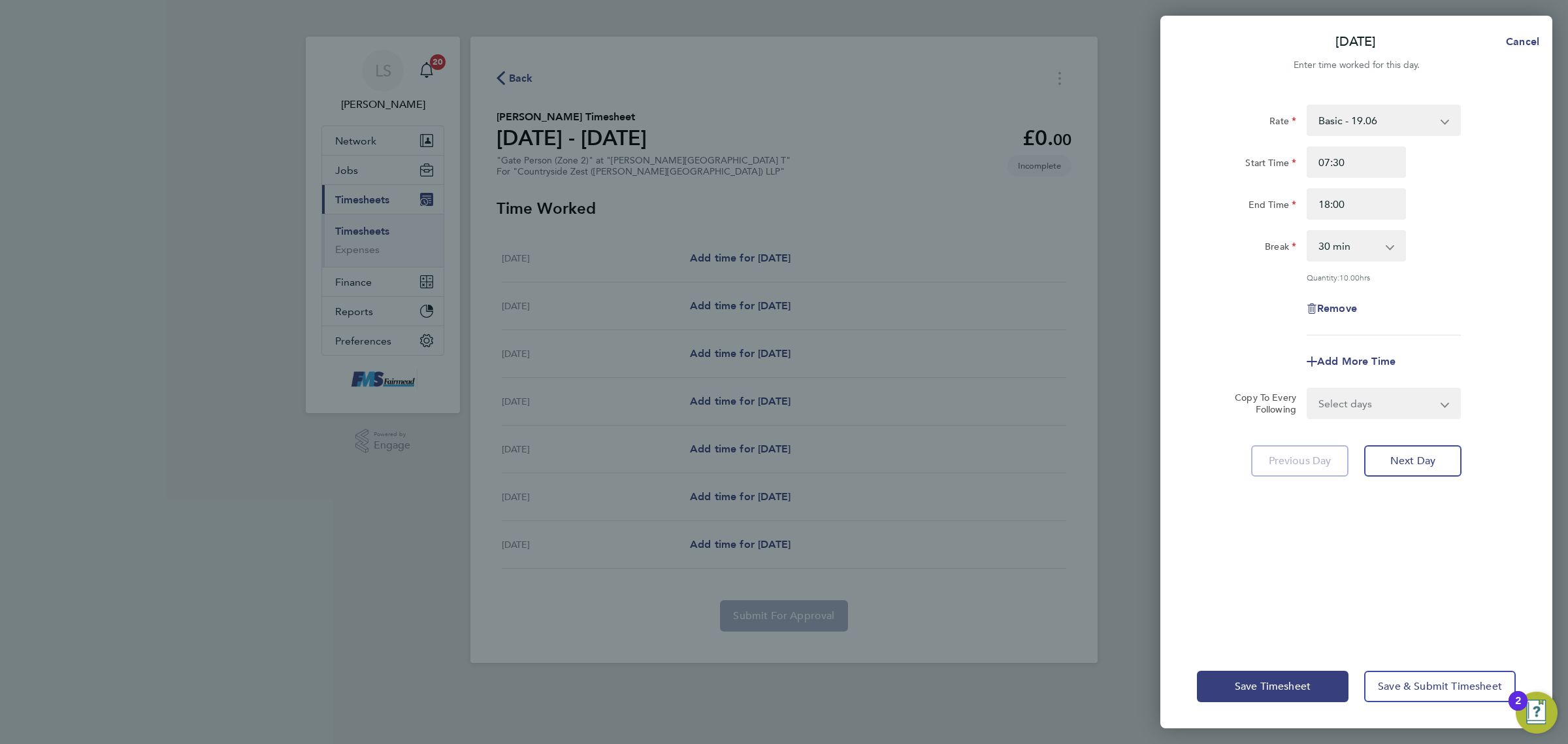
click at [1458, 244] on div "Break 0 min 15 min 30 min 45 min 60 min 75 min 90 min" at bounding box center [1357, 246] width 329 height 32
drag, startPoint x: 1382, startPoint y: 429, endPoint x: 1382, endPoint y: 398, distance: 31.0
click at [1380, 413] on div "Rate Basic - 19.06 Start Time 07:30 End Time 18:00 Break 0 min 15 min 30 min 45…" at bounding box center [1356, 366] width 392 height 555
click at [1382, 398] on select "Select days Day Weekday (Mon-Fri) Weekend (Sat-Sun) [DATE] [DATE] [DATE] [DATE]…" at bounding box center [1377, 403] width 137 height 29
select select "WEEKDAY"
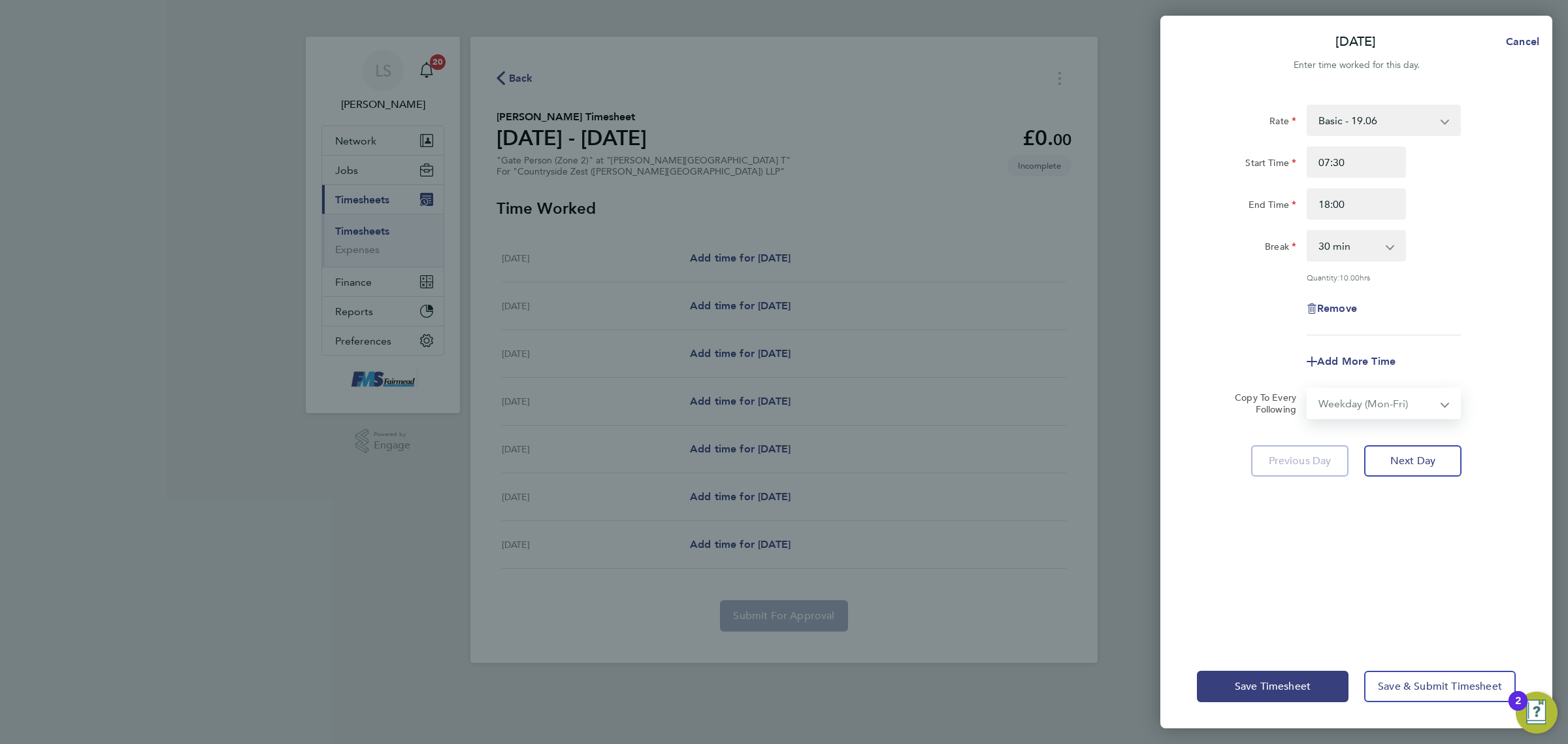
click at [1308, 389] on select "Select days Day Weekday (Mon-Fri) Weekend (Sat-Sun) [DATE] [DATE] [DATE] [DATE]…" at bounding box center [1377, 403] width 137 height 29
select select "[DATE]"
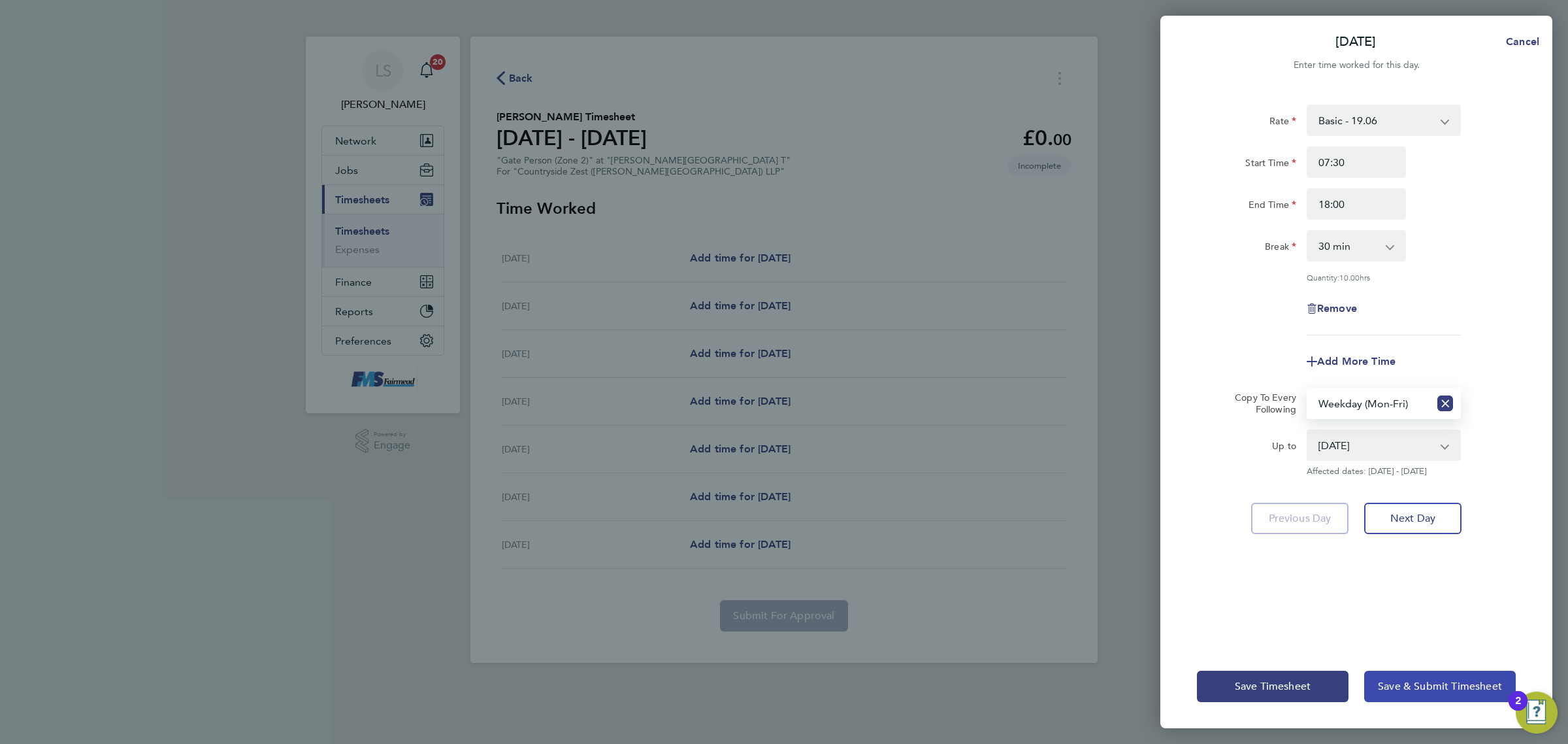
drag, startPoint x: 1408, startPoint y: 683, endPoint x: 1366, endPoint y: 665, distance: 45.7
click at [1408, 681] on span "Save & Submit Timesheet" at bounding box center [1440, 686] width 124 height 13
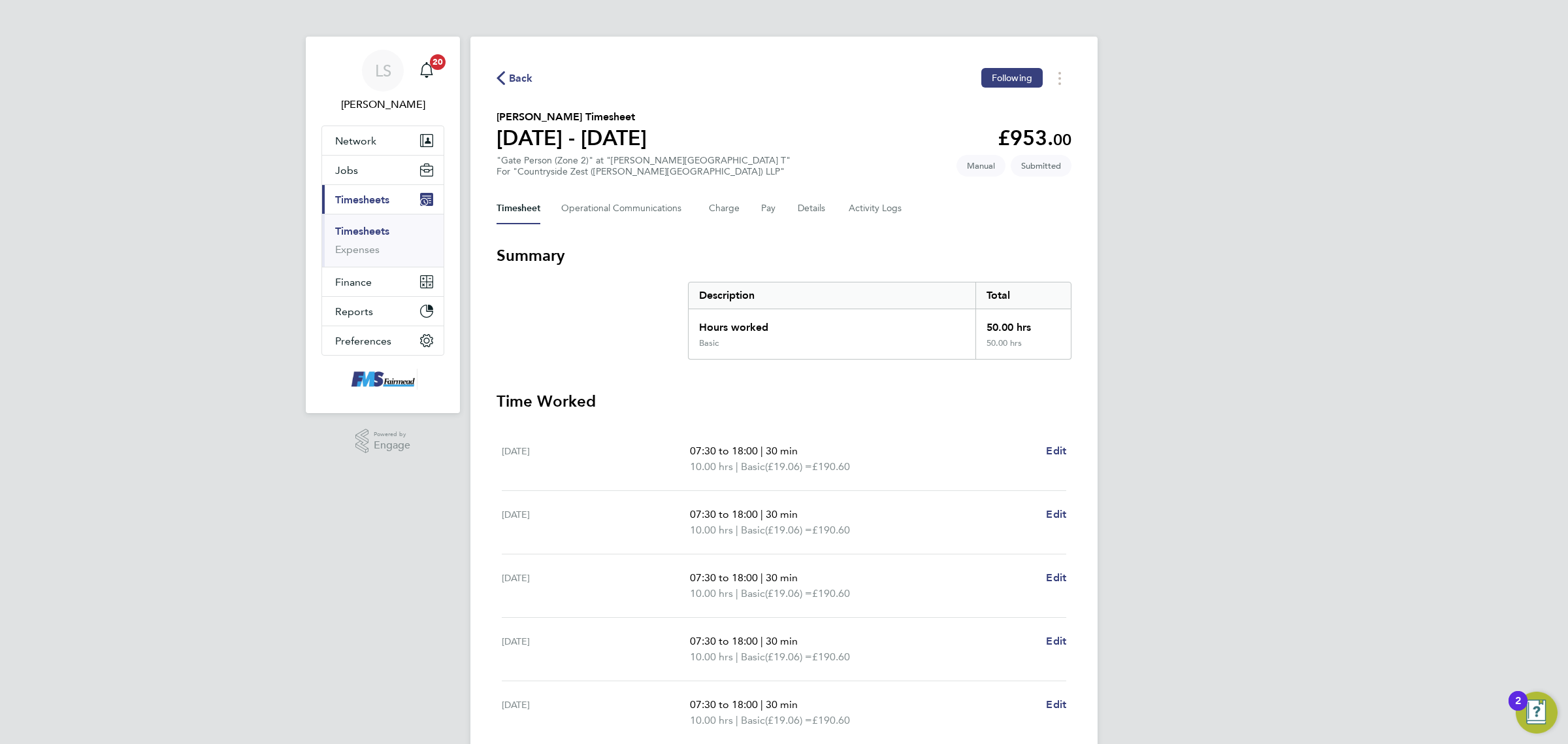
drag, startPoint x: 386, startPoint y: 230, endPoint x: 444, endPoint y: 203, distance: 64.0
click at [386, 230] on link "Timesheets" at bounding box center [362, 231] width 54 height 13
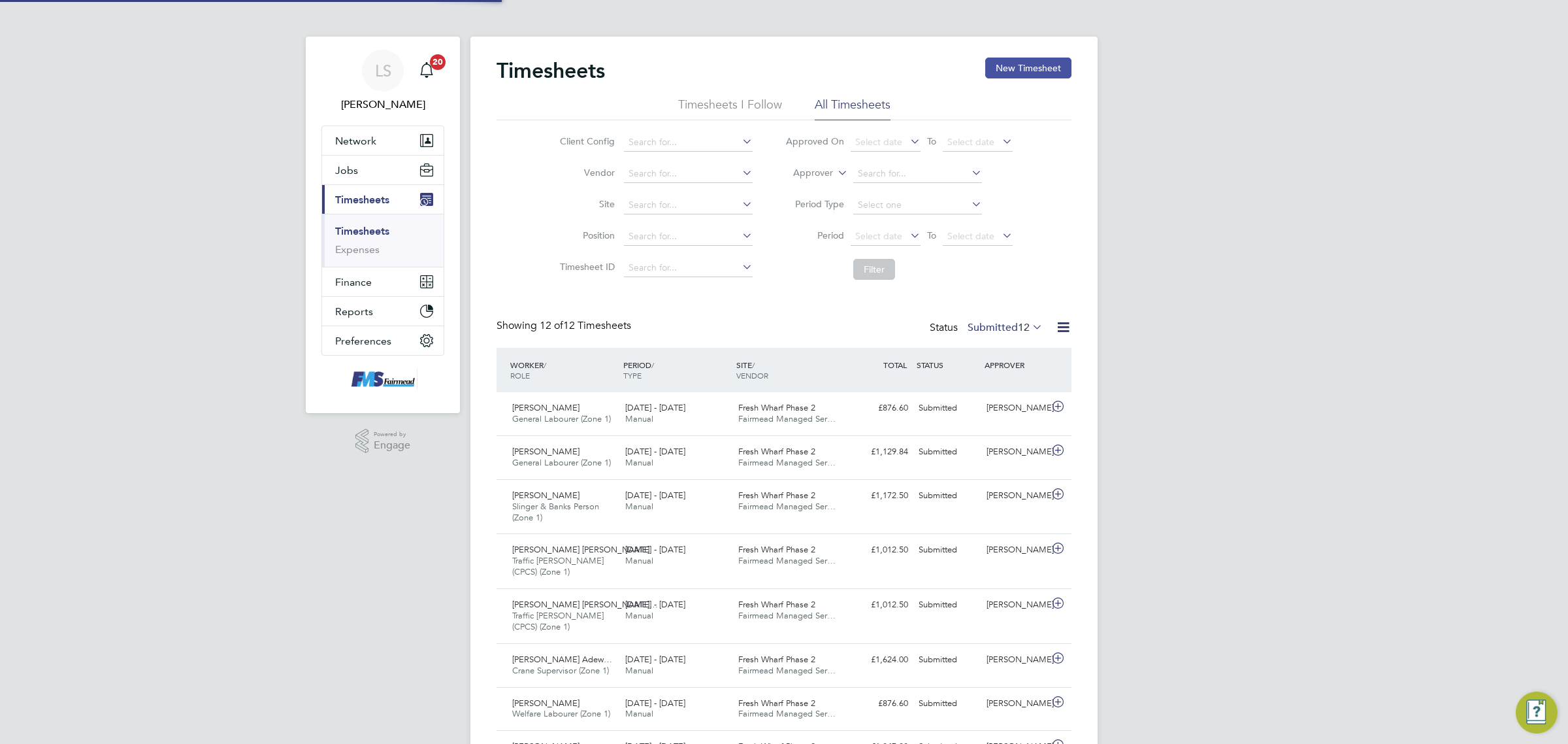
click at [1009, 70] on button "New Timesheet" at bounding box center [1028, 68] width 87 height 21
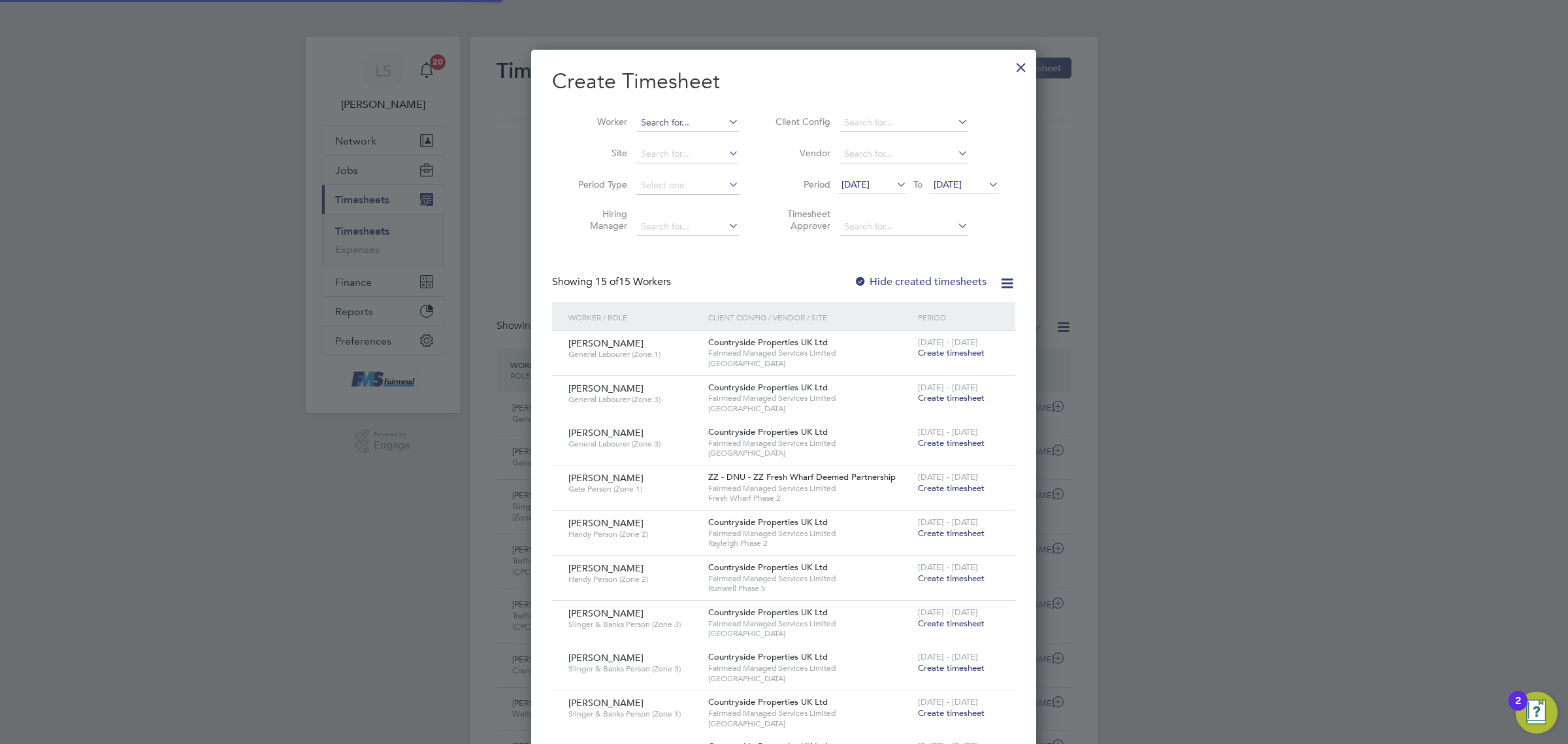
click at [647, 124] on input at bounding box center [688, 123] width 103 height 18
click at [671, 132] on li "[PERSON_NAME]" at bounding box center [716, 140] width 161 height 18
type input "[PERSON_NAME]"
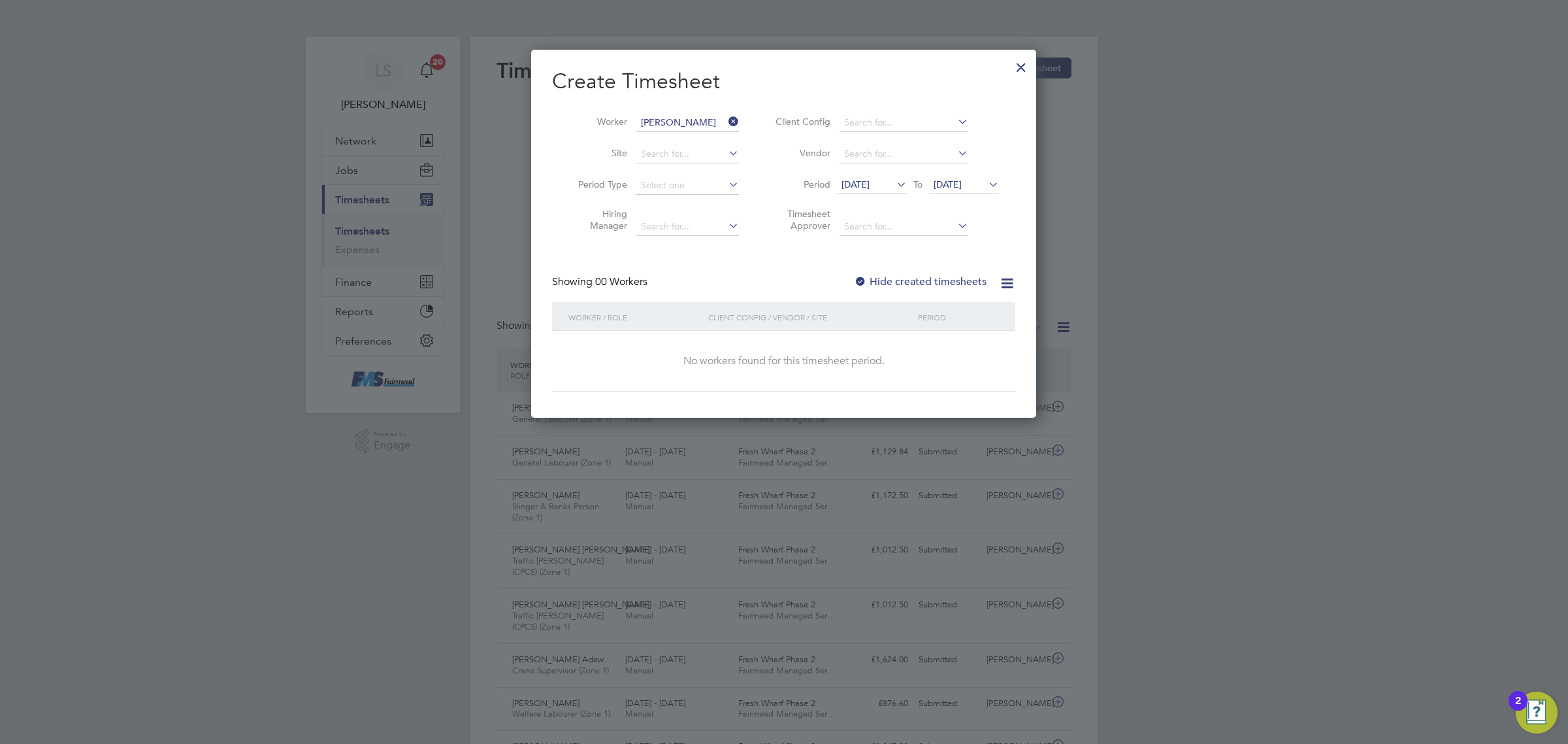
drag, startPoint x: 956, startPoint y: 175, endPoint x: 974, endPoint y: 179, distance: 18.4
click at [956, 175] on li "Period [DATE] To [DATE]" at bounding box center [885, 185] width 260 height 32
click at [966, 177] on span "[DATE]" at bounding box center [963, 185] width 70 height 18
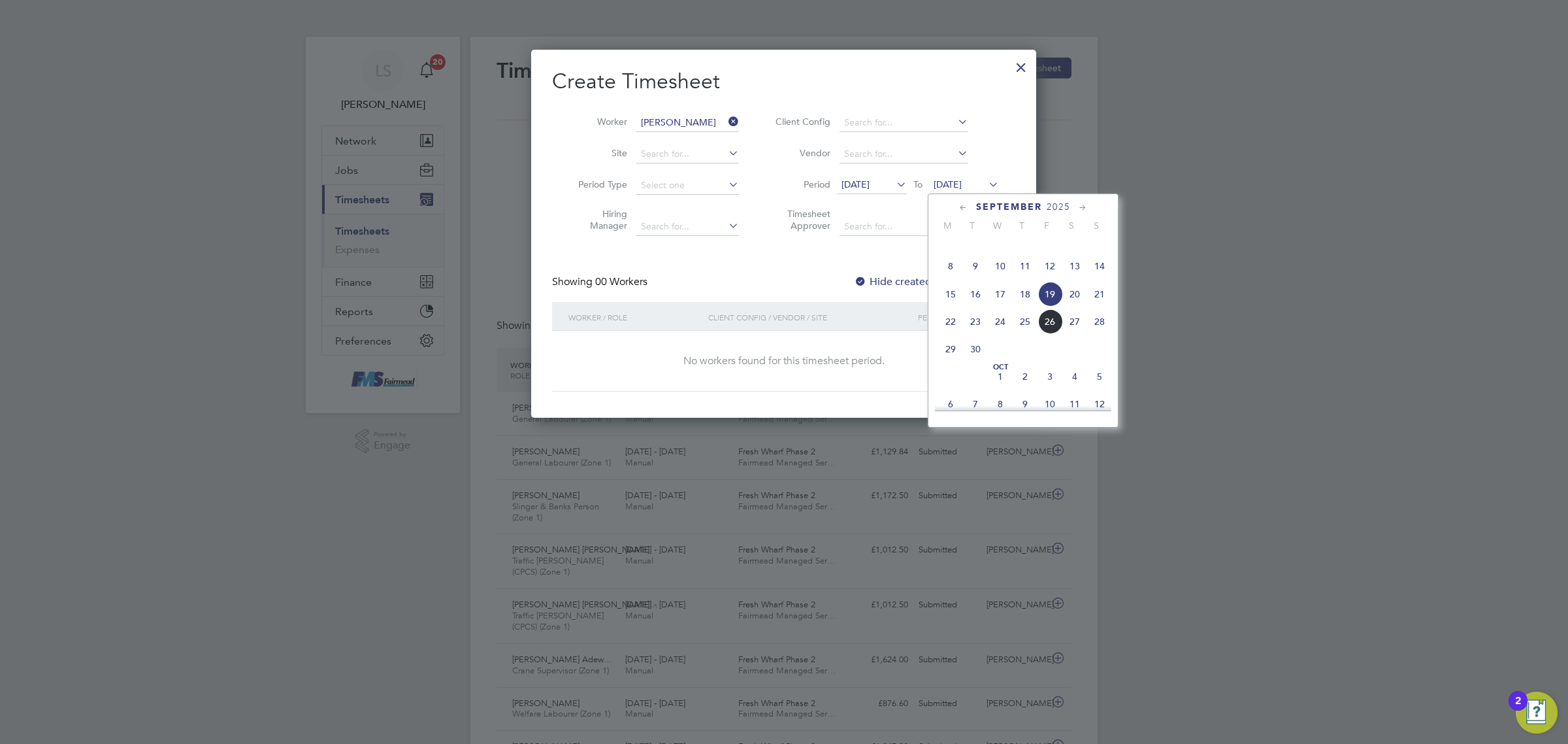
click at [1099, 334] on span "28" at bounding box center [1099, 321] width 25 height 25
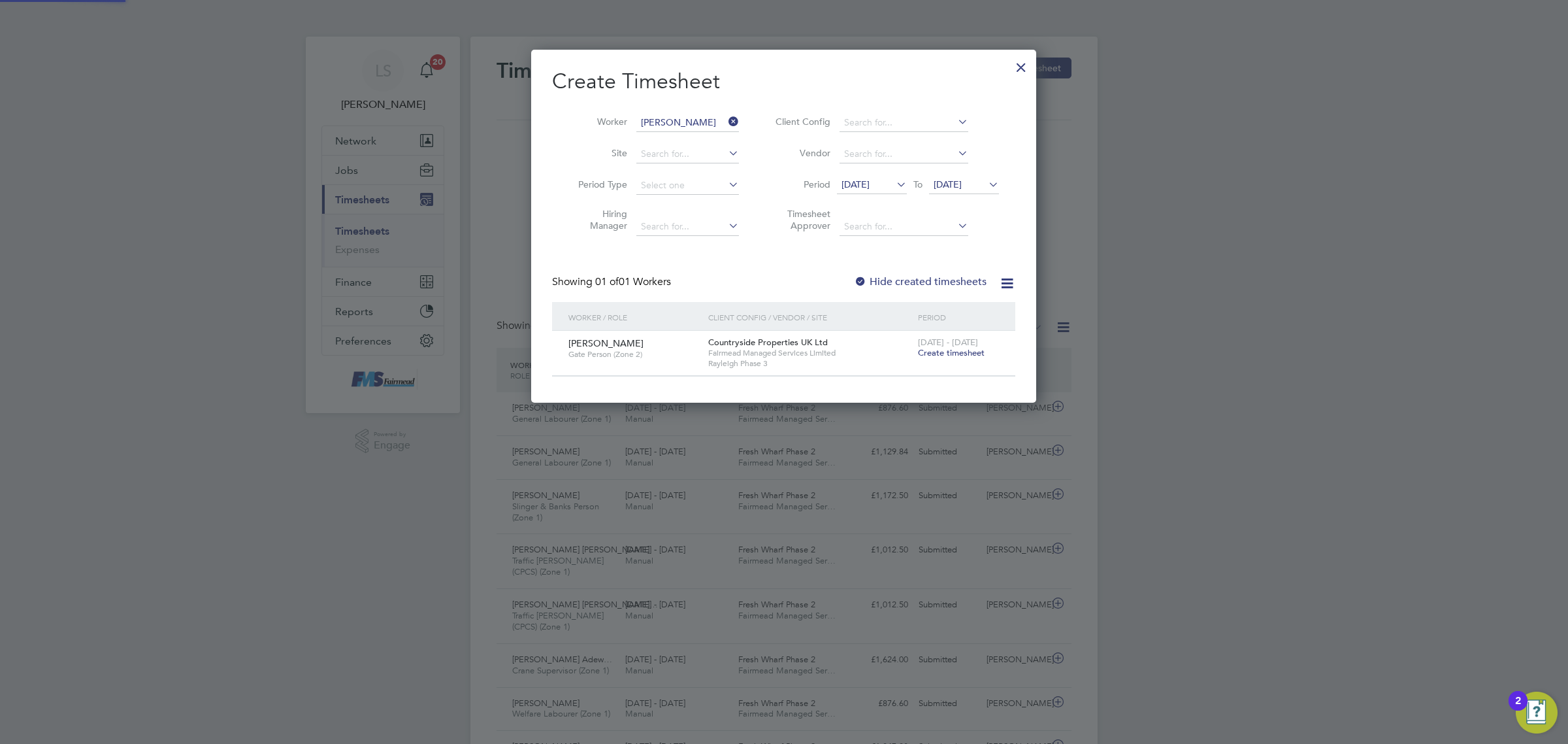
click at [967, 354] on span "Create timesheet" at bounding box center [951, 353] width 67 height 11
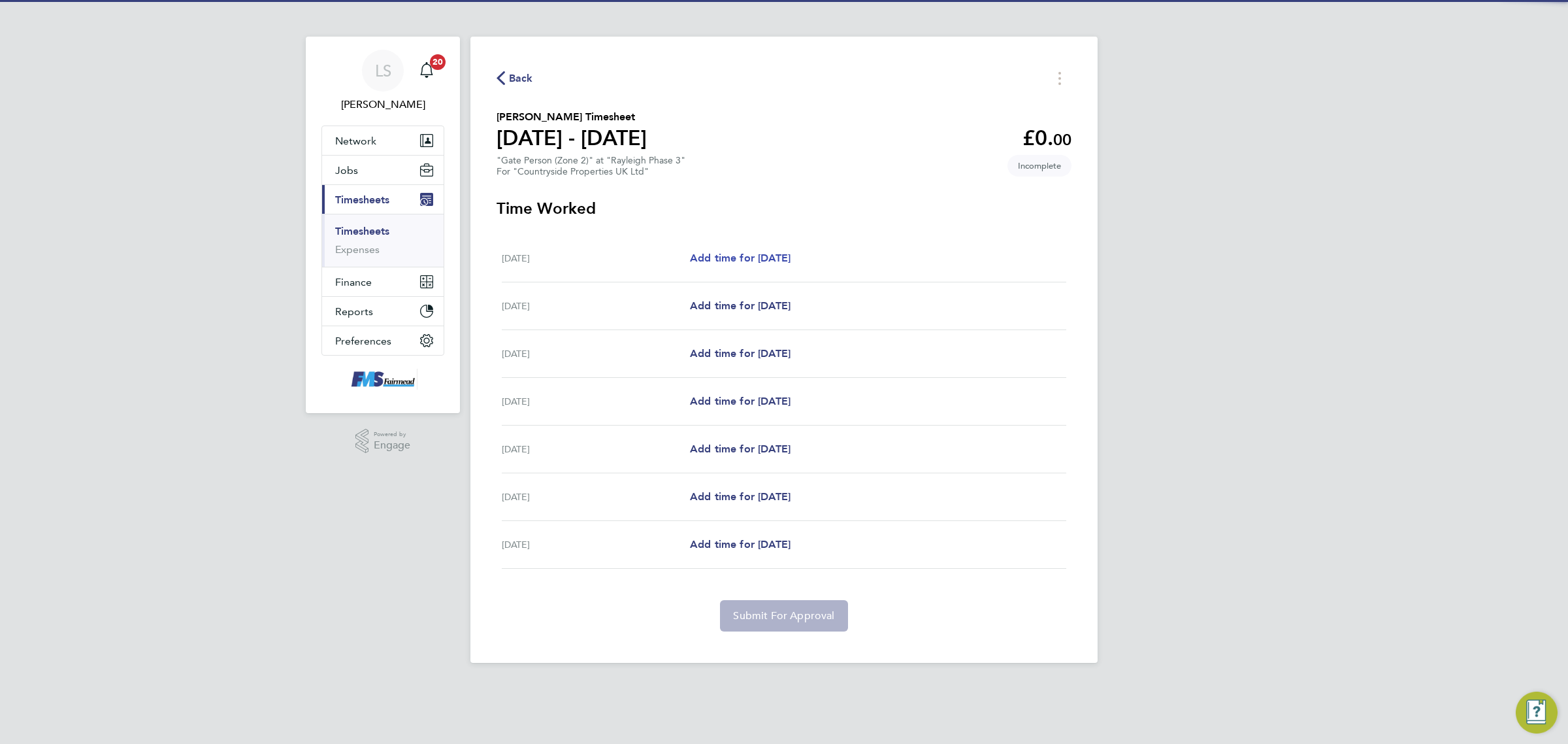
click at [790, 256] on span "Add time for [DATE]" at bounding box center [740, 258] width 101 height 13
select select "30"
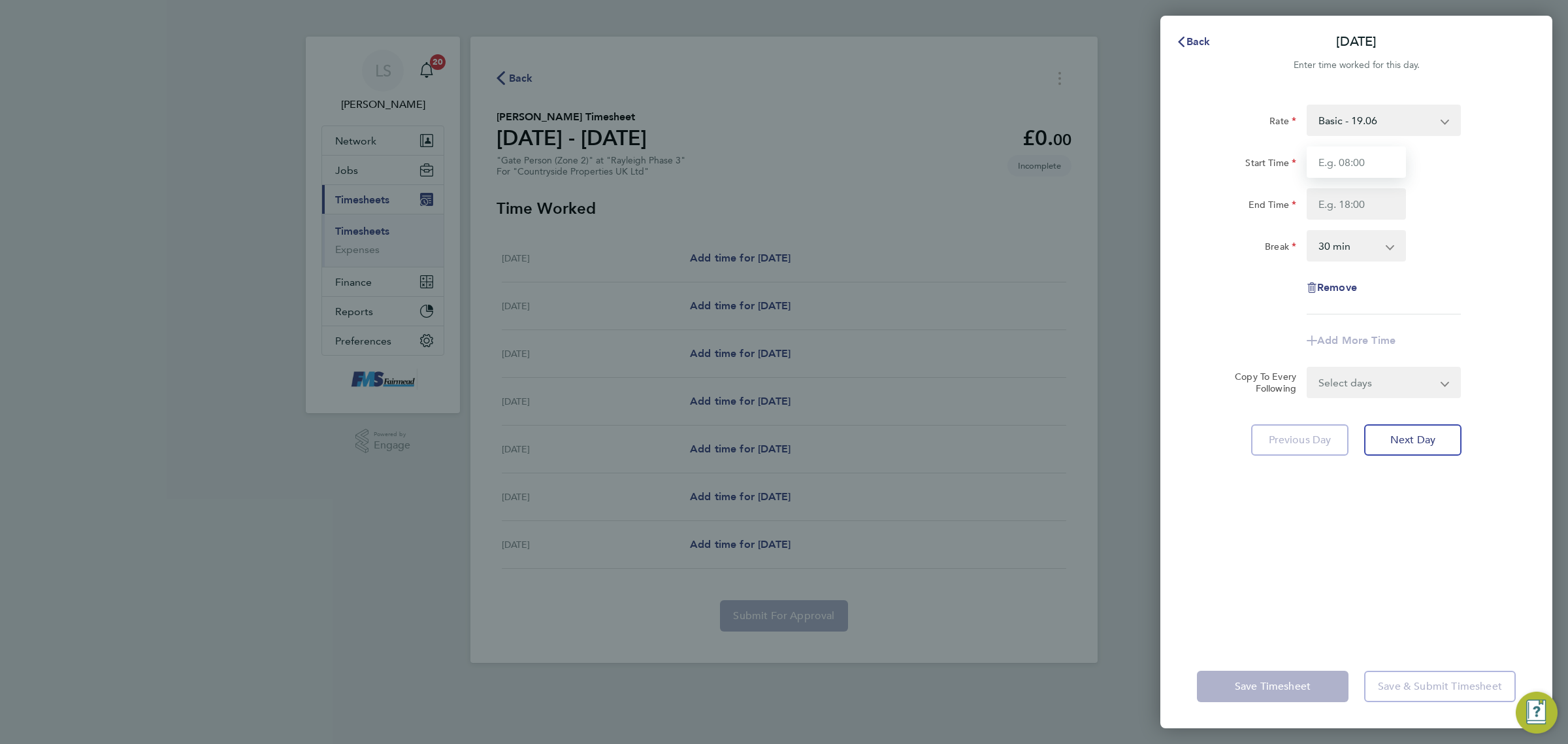
click at [1377, 168] on input "Start Time" at bounding box center [1356, 162] width 99 height 32
type input "07:30"
click at [1357, 200] on input "End Time" at bounding box center [1356, 203] width 99 height 32
type input "18:00"
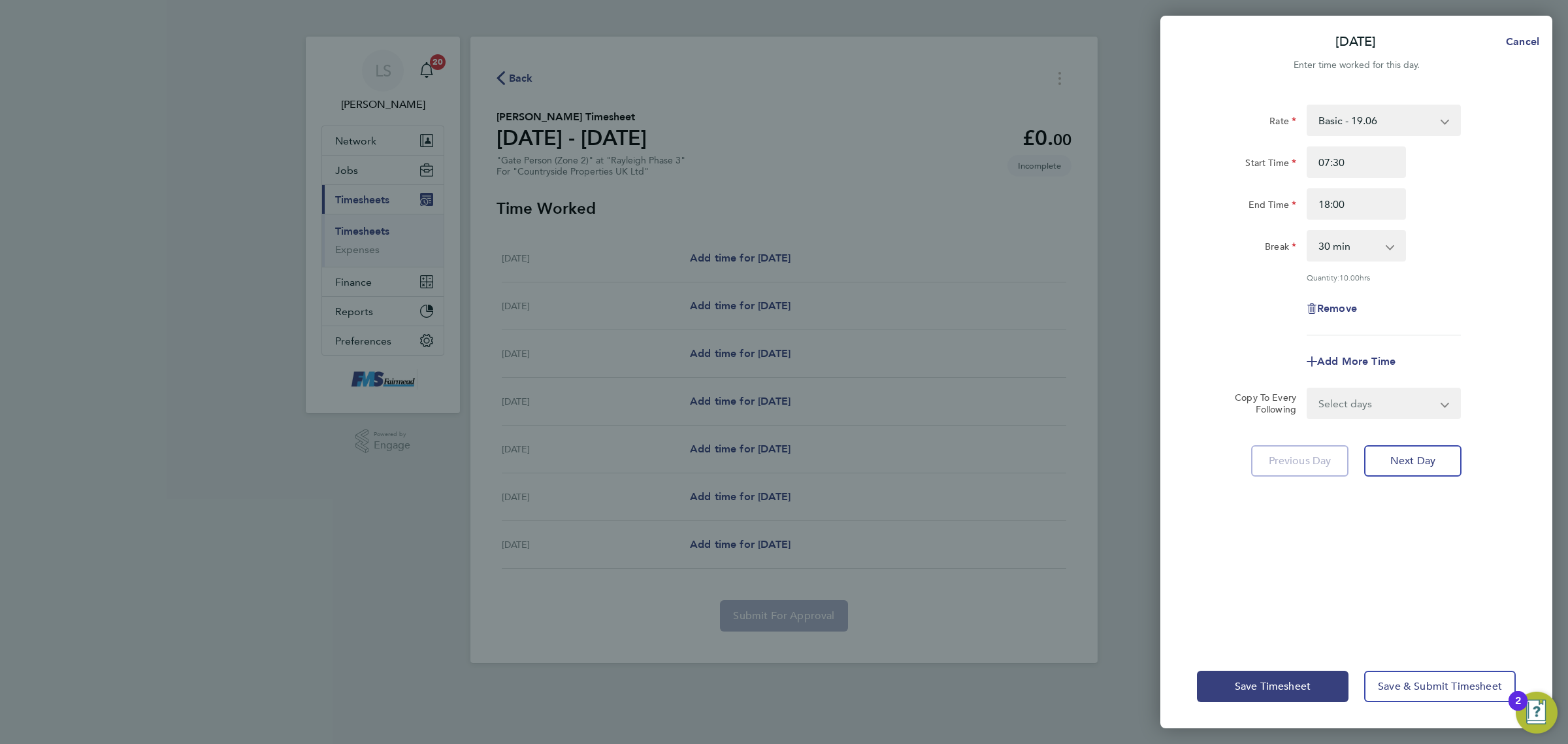
click at [1474, 234] on div "Break 0 min 15 min 30 min 45 min 60 min 75 min 90 min" at bounding box center [1357, 246] width 329 height 32
click at [1351, 407] on select "Select days Day Weekday (Mon-Fri) Weekend (Sat-Sun) [DATE] [DATE] [DATE] [DATE]…" at bounding box center [1377, 403] width 137 height 29
select select "WEEKDAY"
click at [1308, 389] on select "Select days Day Weekday (Mon-Fri) Weekend (Sat-Sun) [DATE] [DATE] [DATE] [DATE]…" at bounding box center [1377, 403] width 137 height 29
select select "[DATE]"
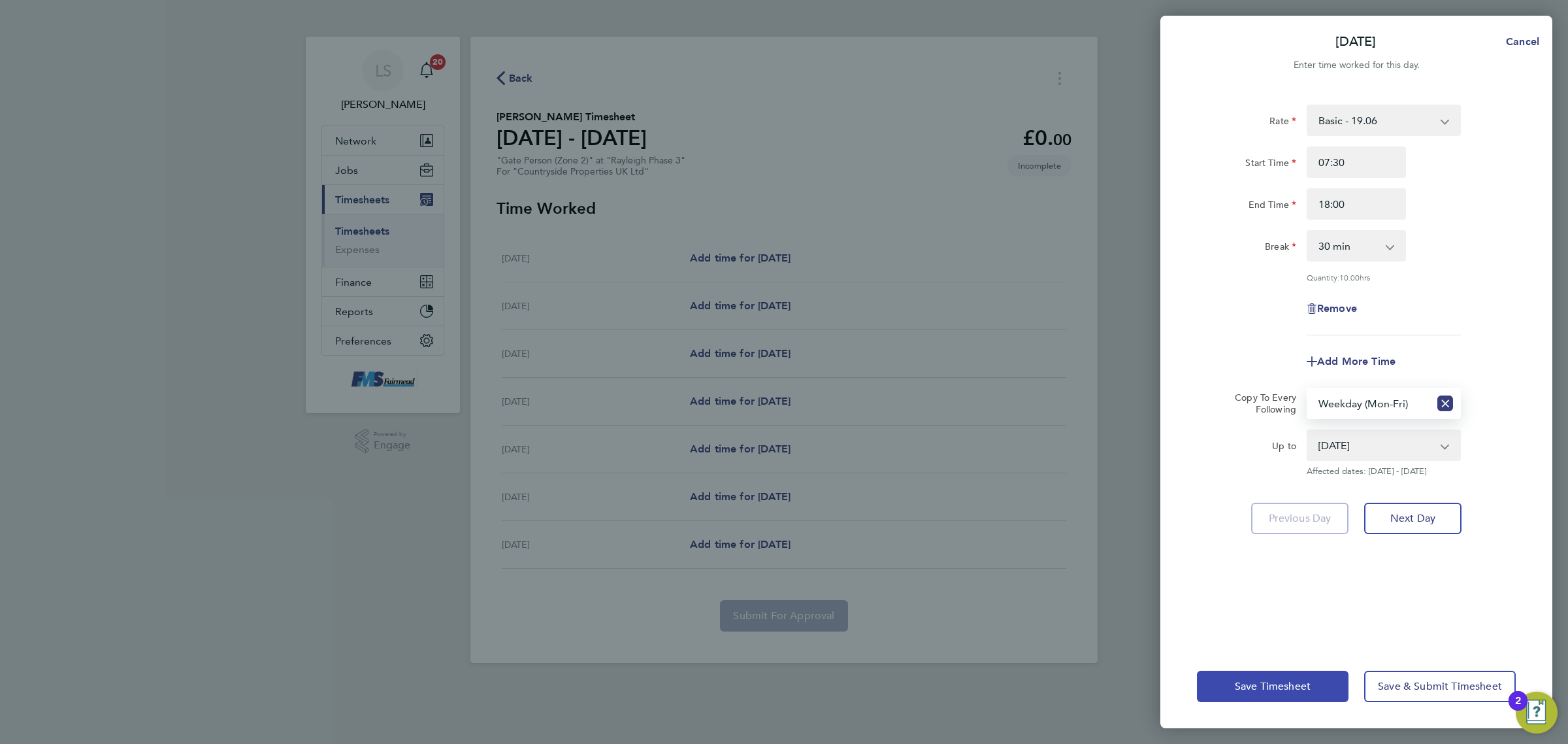
click at [1293, 694] on button "Save Timesheet" at bounding box center [1272, 686] width 151 height 32
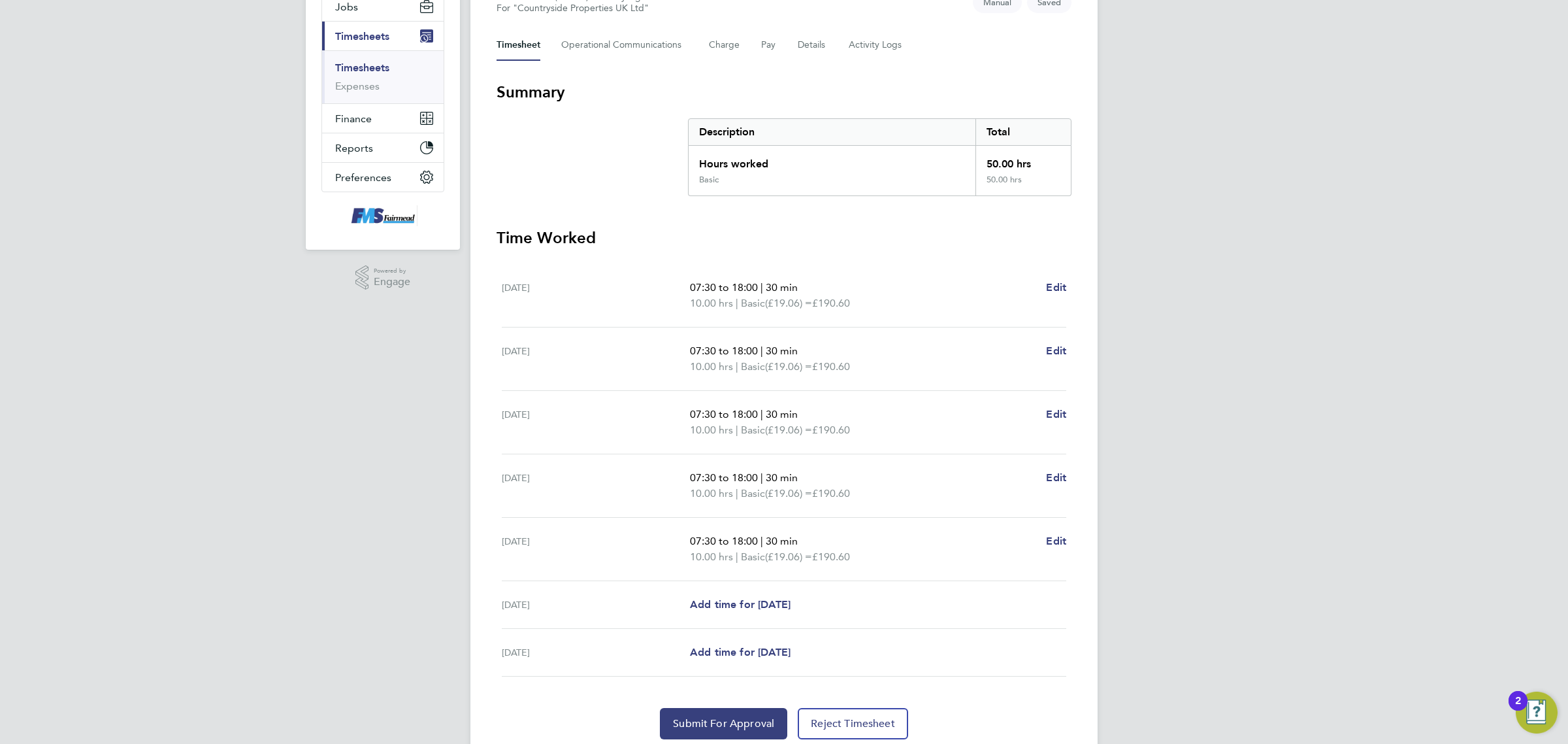
click at [735, 619] on div "[DATE] Add time for [DATE] Add time for [DATE]" at bounding box center [784, 605] width 564 height 48
click at [737, 612] on link "Add time for [DATE]" at bounding box center [740, 605] width 101 height 15
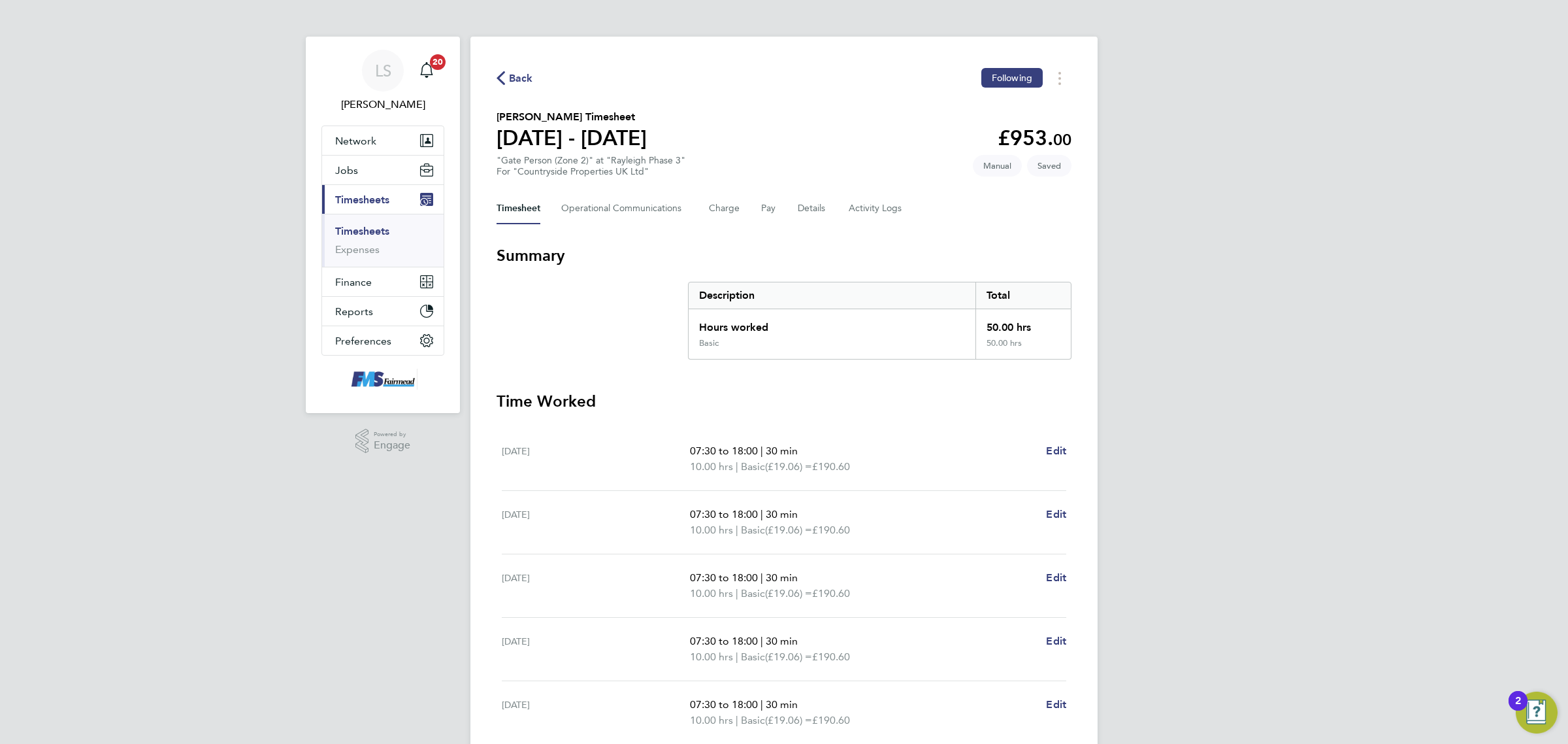
select select "30"
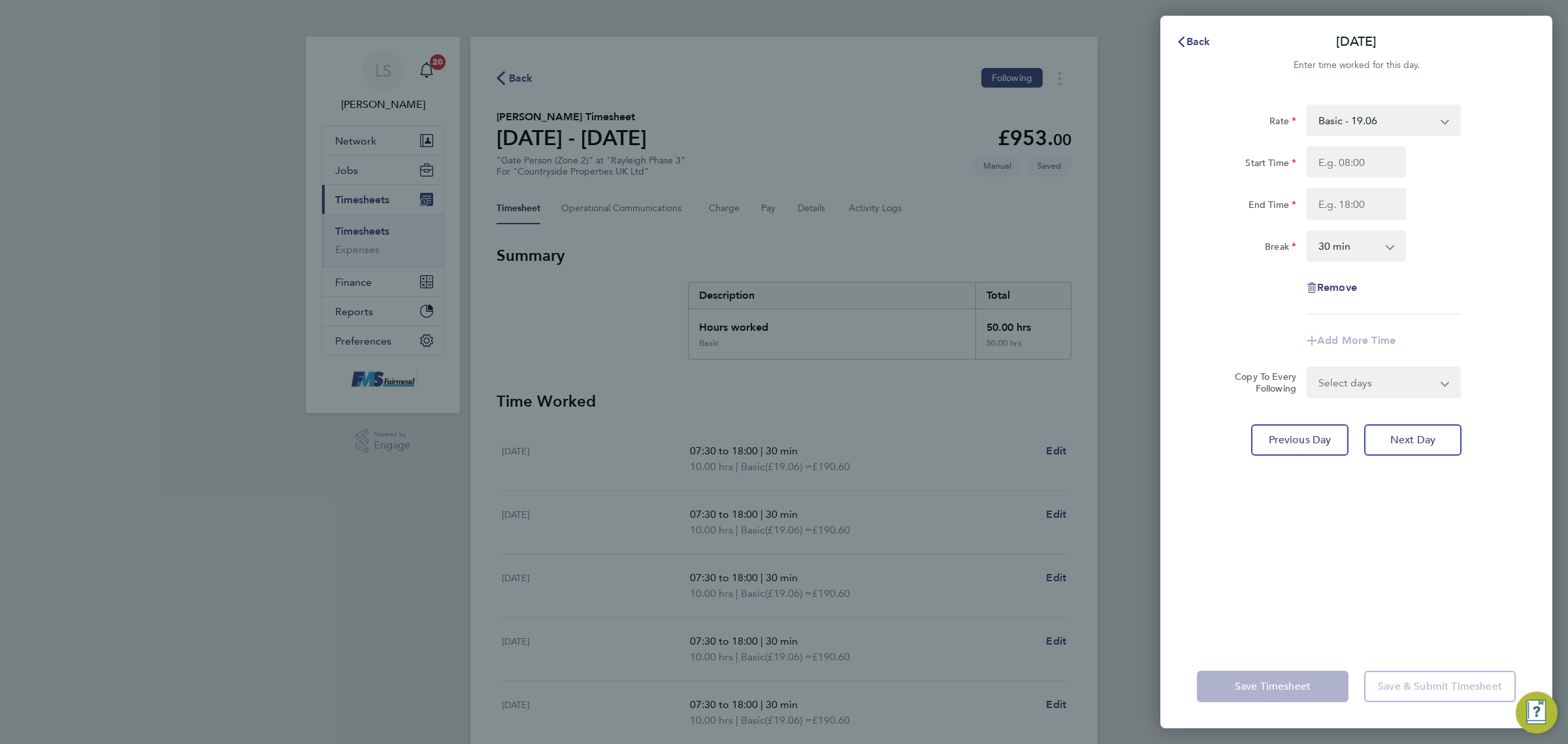
click at [740, 609] on div "Back [DATE] Enter time worked for this day. Rate Basic - 19.06 Start Time End T…" at bounding box center [784, 372] width 1568 height 744
click at [1369, 160] on input "Start Time" at bounding box center [1356, 162] width 99 height 32
type input "07:30"
click at [1372, 201] on input "End Time" at bounding box center [1356, 203] width 99 height 32
type input "16:00"
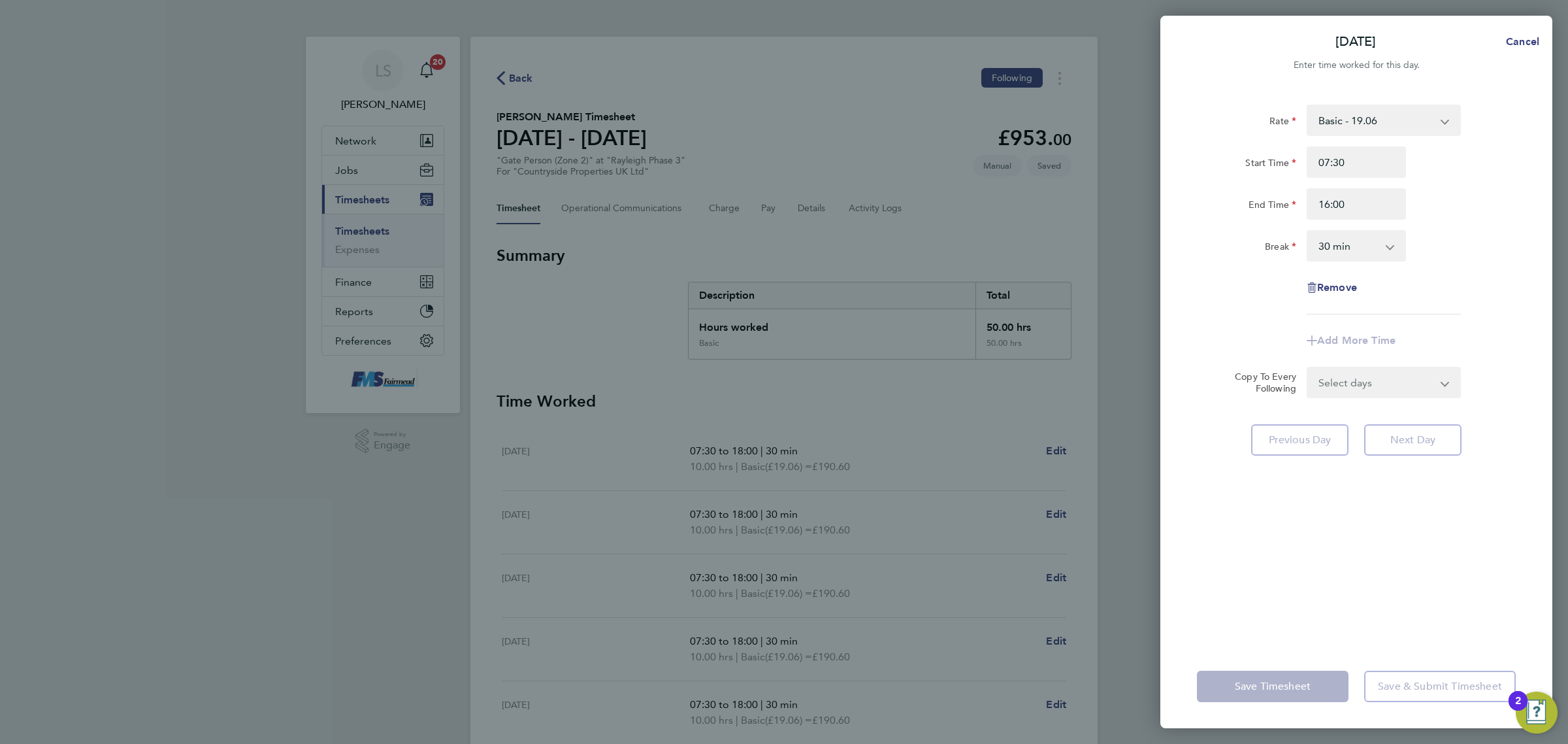
click at [1468, 164] on div "Start Time 07:30" at bounding box center [1357, 162] width 329 height 32
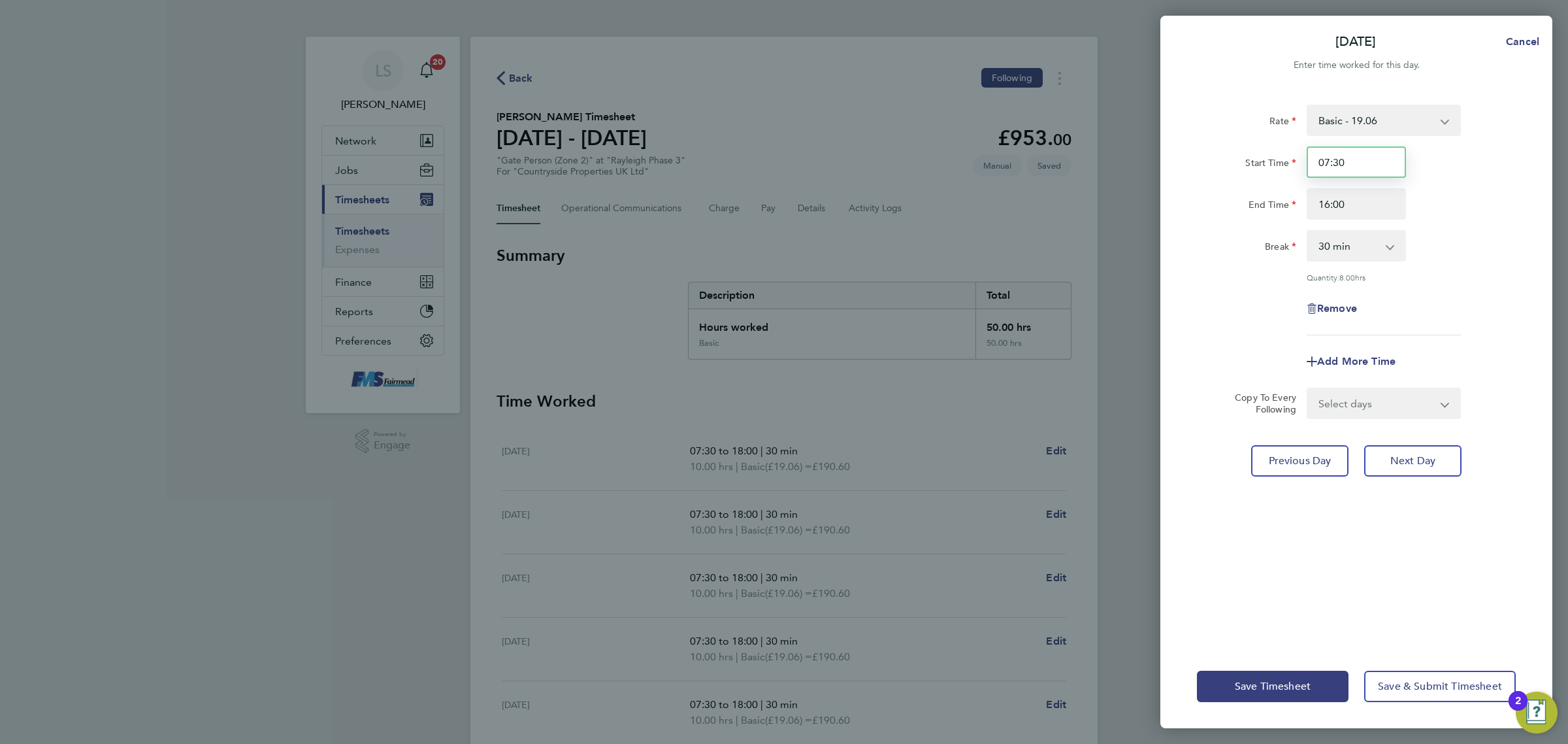
drag, startPoint x: 1366, startPoint y: 164, endPoint x: 1252, endPoint y: 155, distance: 114.4
click at [1252, 155] on div "Start Time 07:30" at bounding box center [1357, 162] width 329 height 32
type input "07:00"
click at [1462, 263] on div "Rate Basic - 19.06 Start Time 07:00 End Time 16:00 Break 0 min 15 min 30 min 45…" at bounding box center [1356, 220] width 319 height 231
click at [1286, 680] on span "Save Timesheet" at bounding box center [1273, 686] width 76 height 13
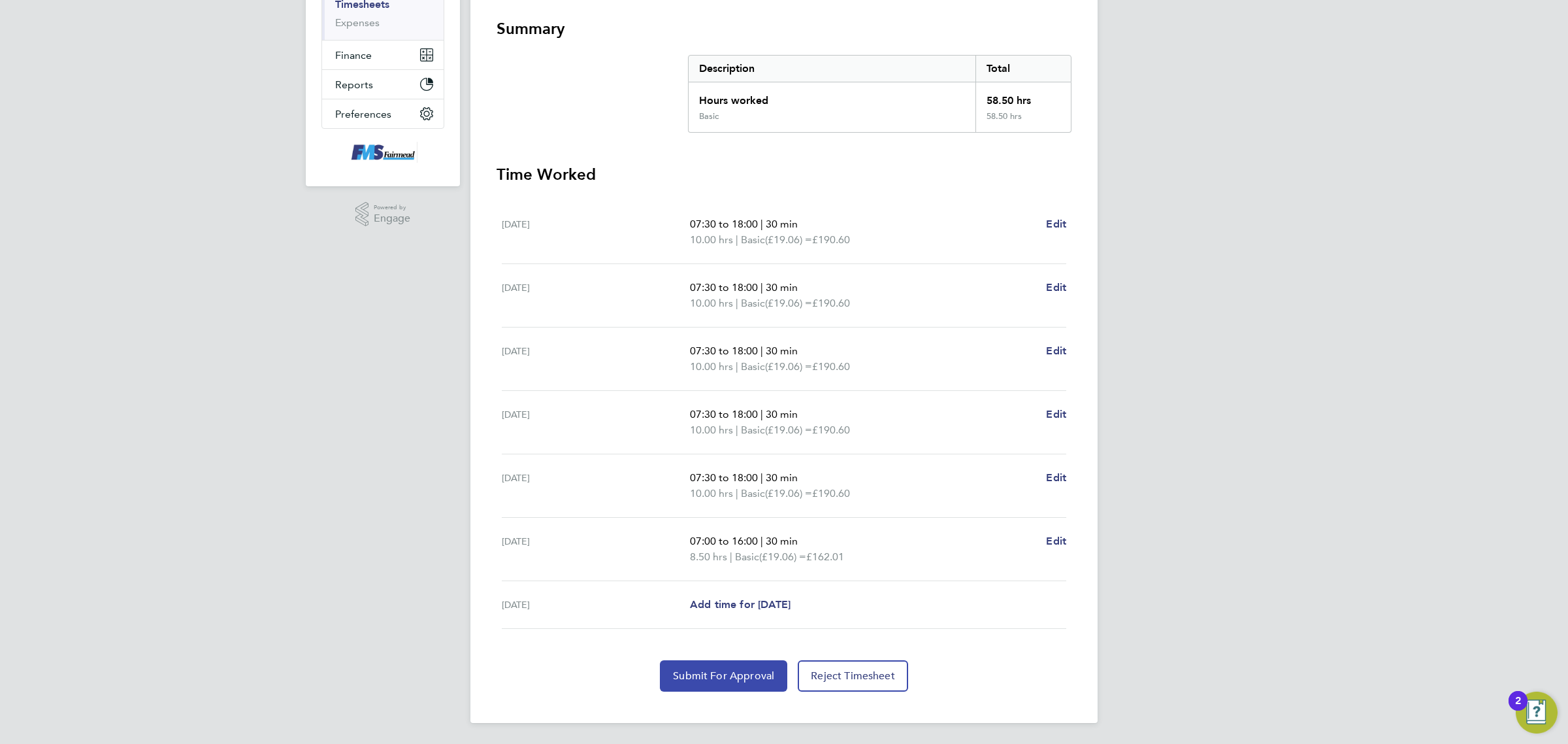
click at [719, 684] on button "Submit For Approval" at bounding box center [723, 676] width 127 height 32
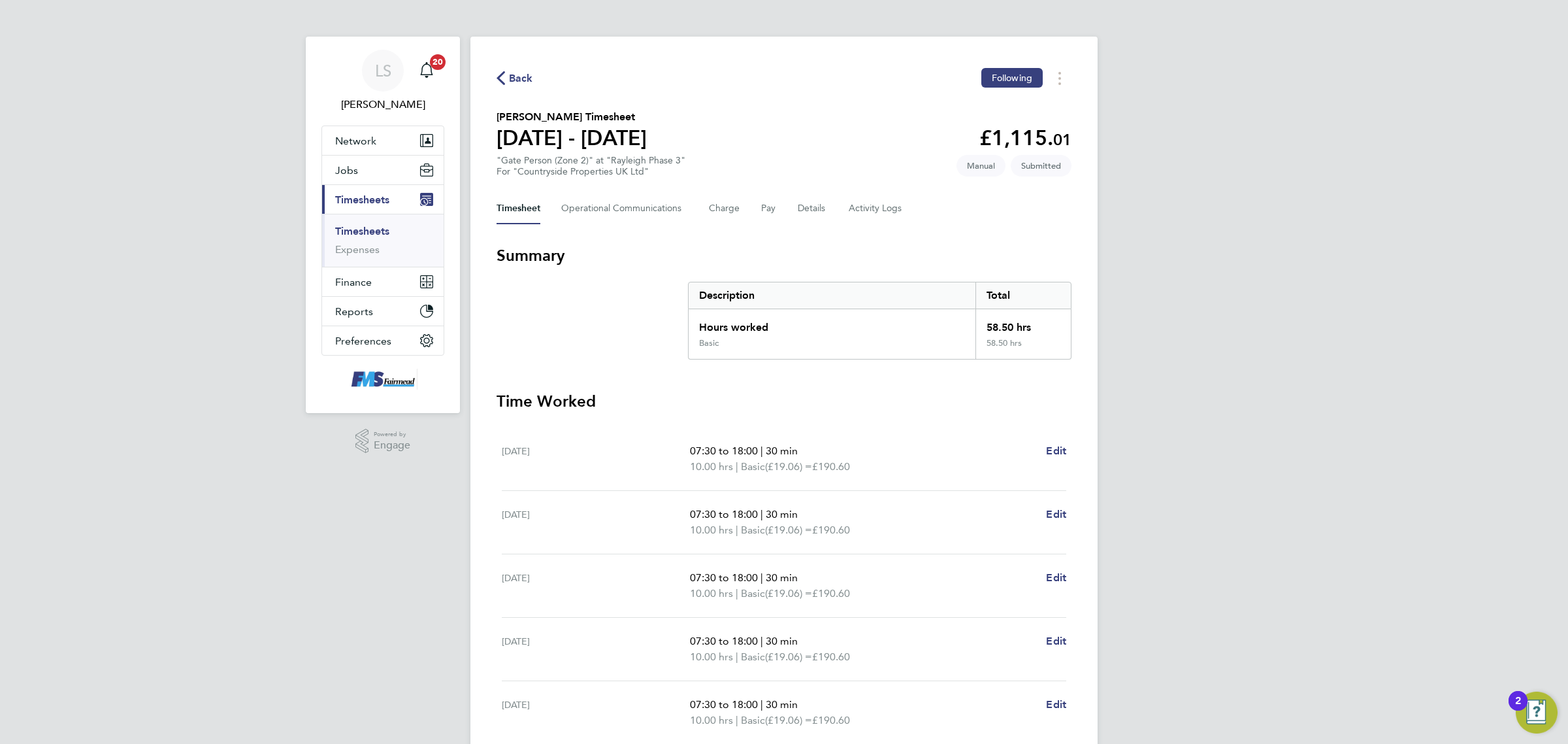
click at [371, 231] on link "Timesheets" at bounding box center [362, 231] width 54 height 13
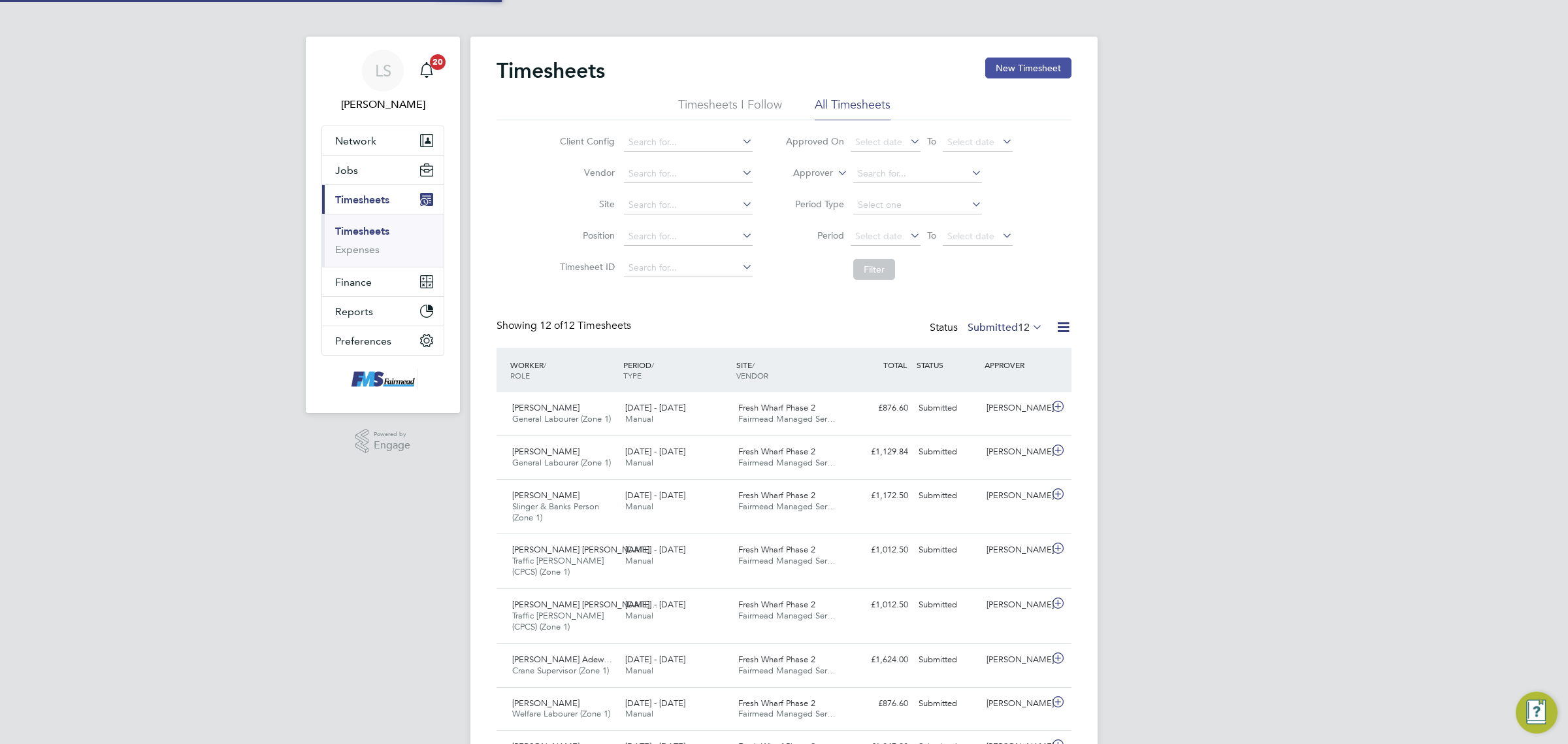
click at [1030, 69] on button "New Timesheet" at bounding box center [1028, 68] width 87 height 21
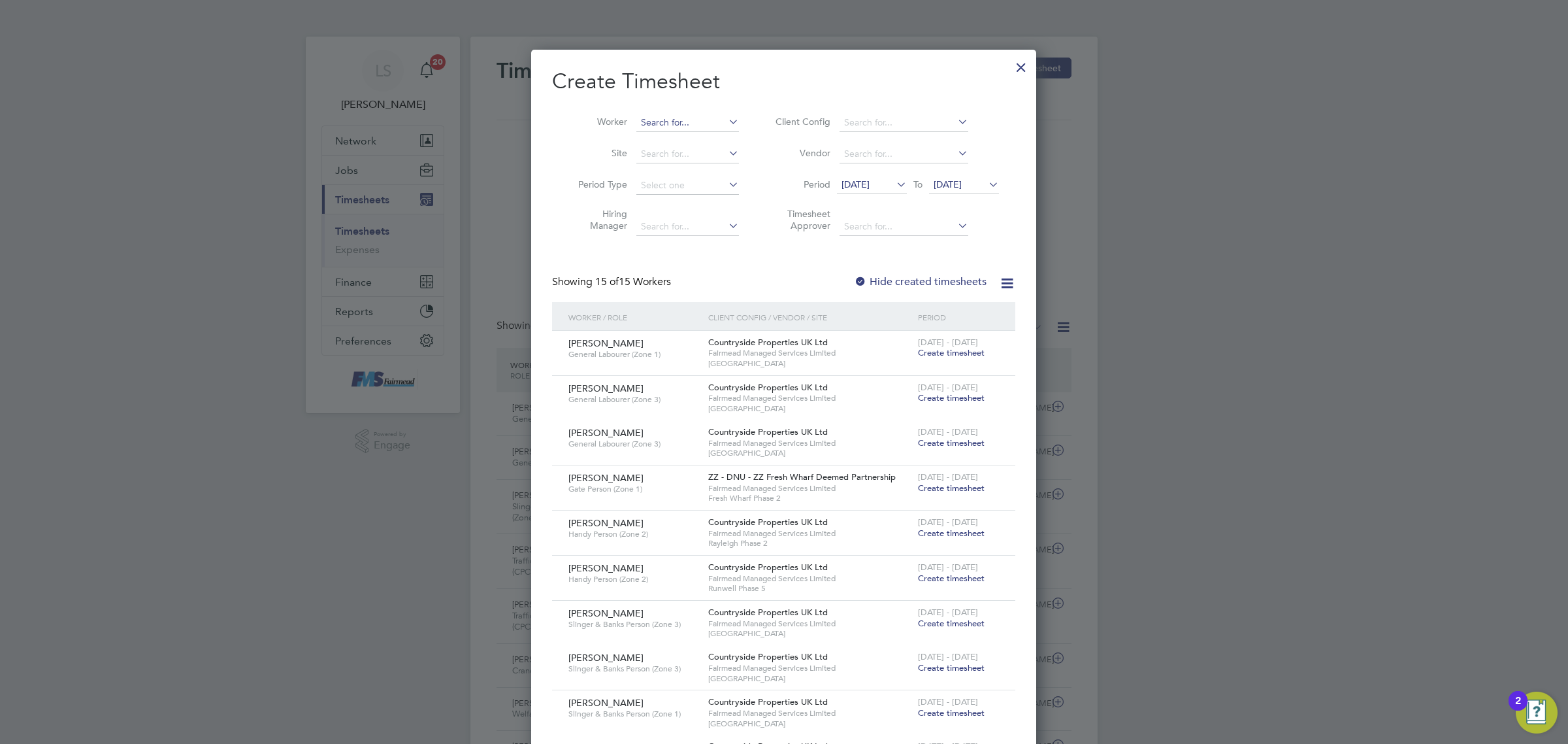
click at [671, 122] on input at bounding box center [688, 123] width 103 height 18
click at [670, 132] on li "[PERSON_NAME] ord" at bounding box center [697, 140] width 123 height 18
type input "[PERSON_NAME]"
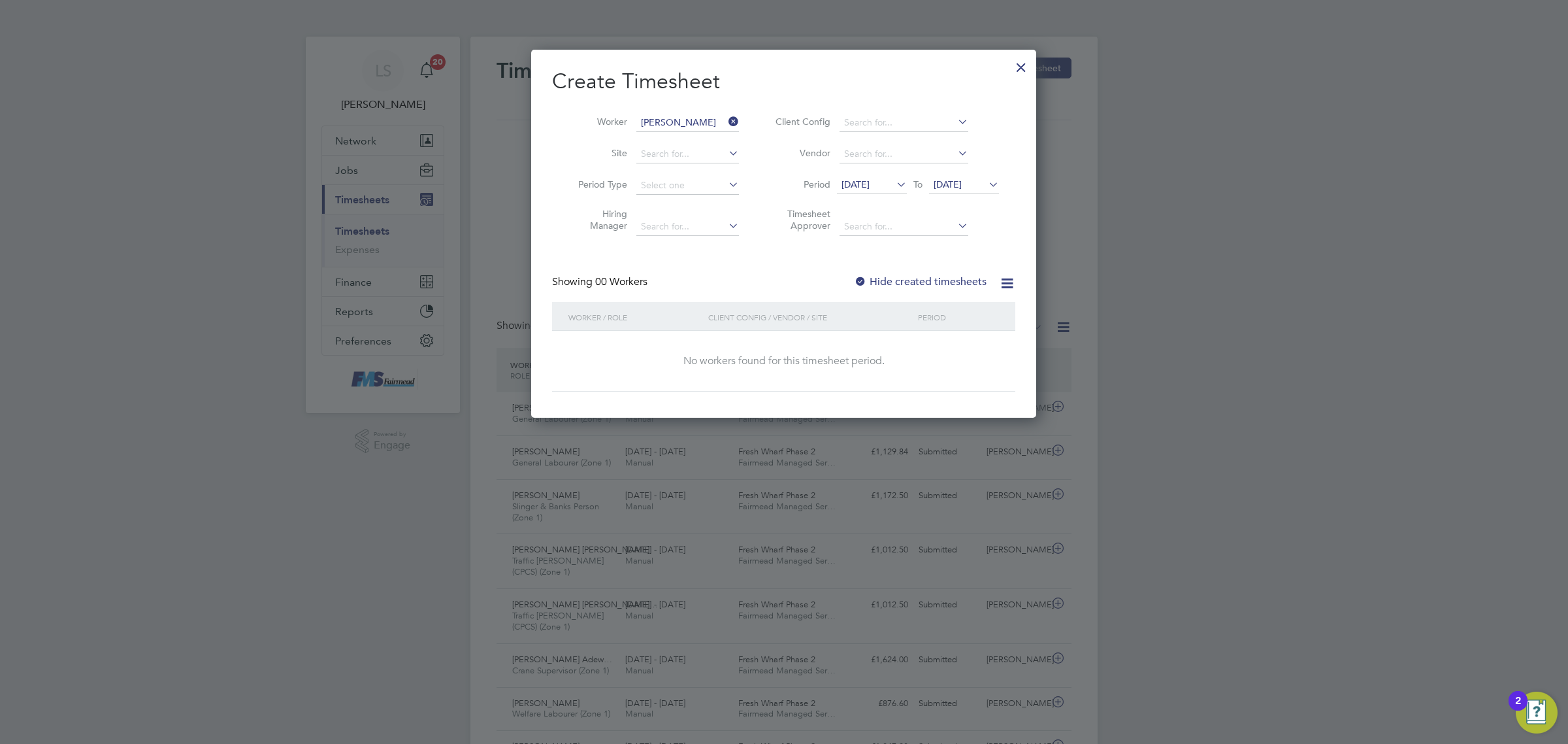
click at [980, 189] on span "[DATE]" at bounding box center [963, 185] width 70 height 18
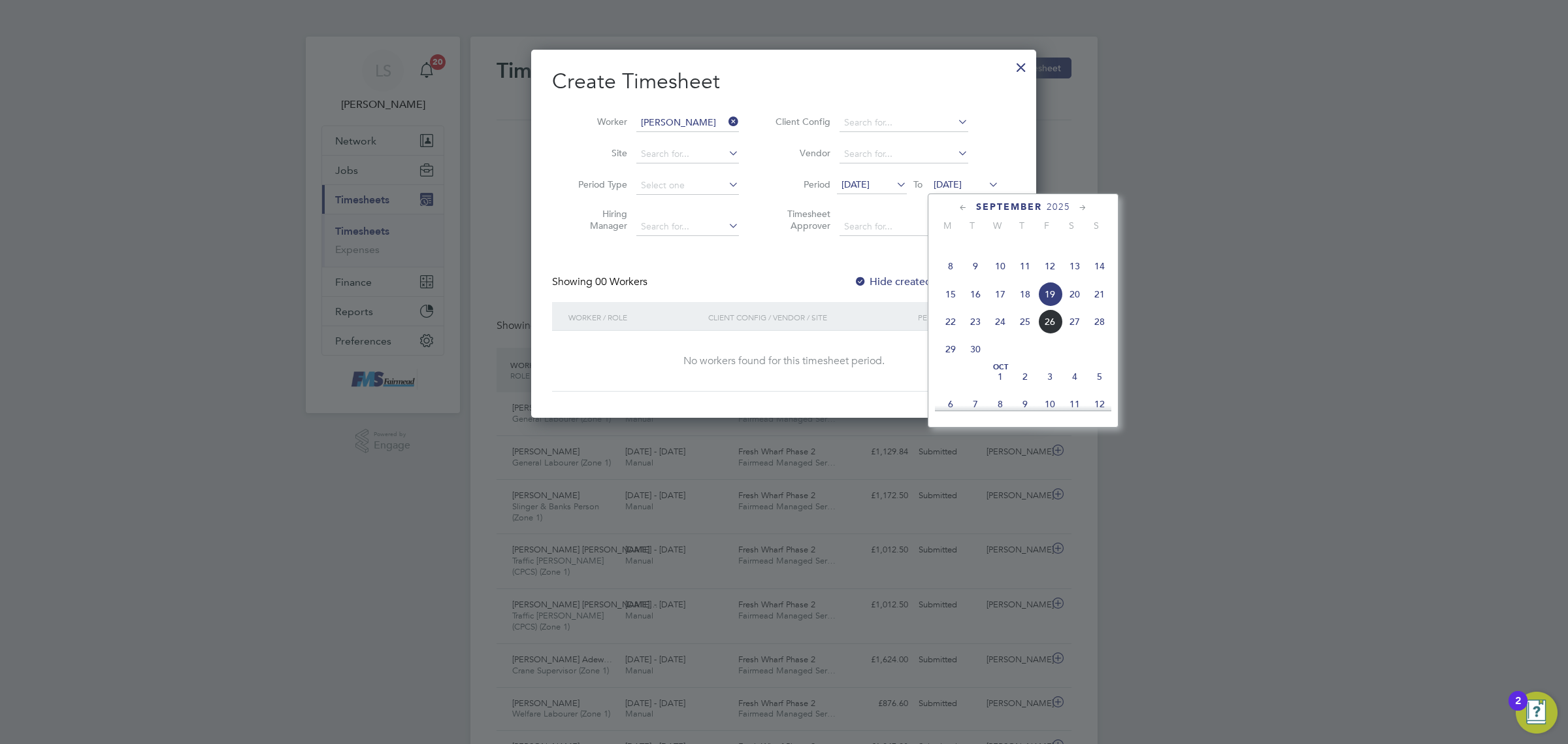
click at [1103, 334] on span "28" at bounding box center [1099, 321] width 25 height 25
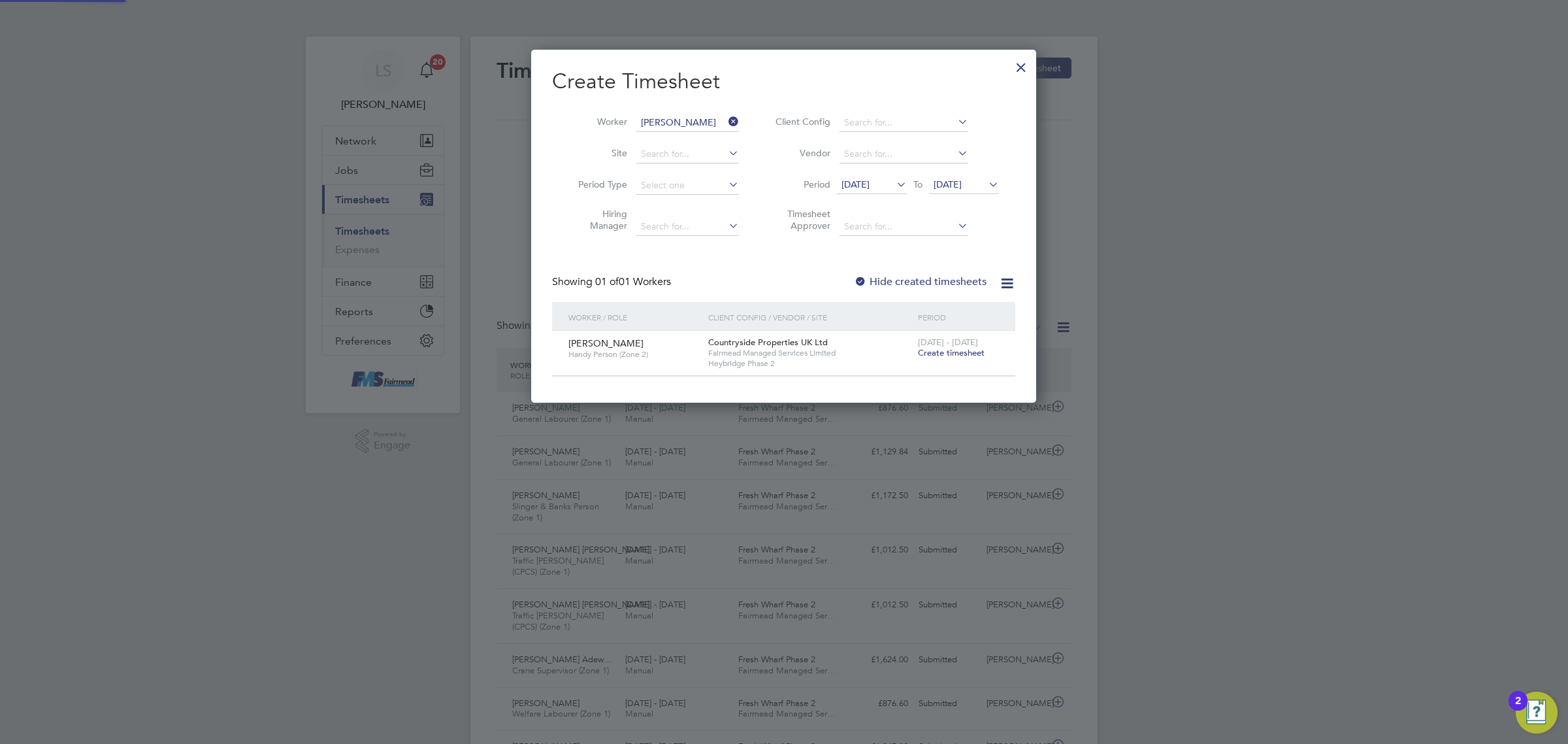
click at [959, 353] on span "Create timesheet" at bounding box center [951, 353] width 67 height 11
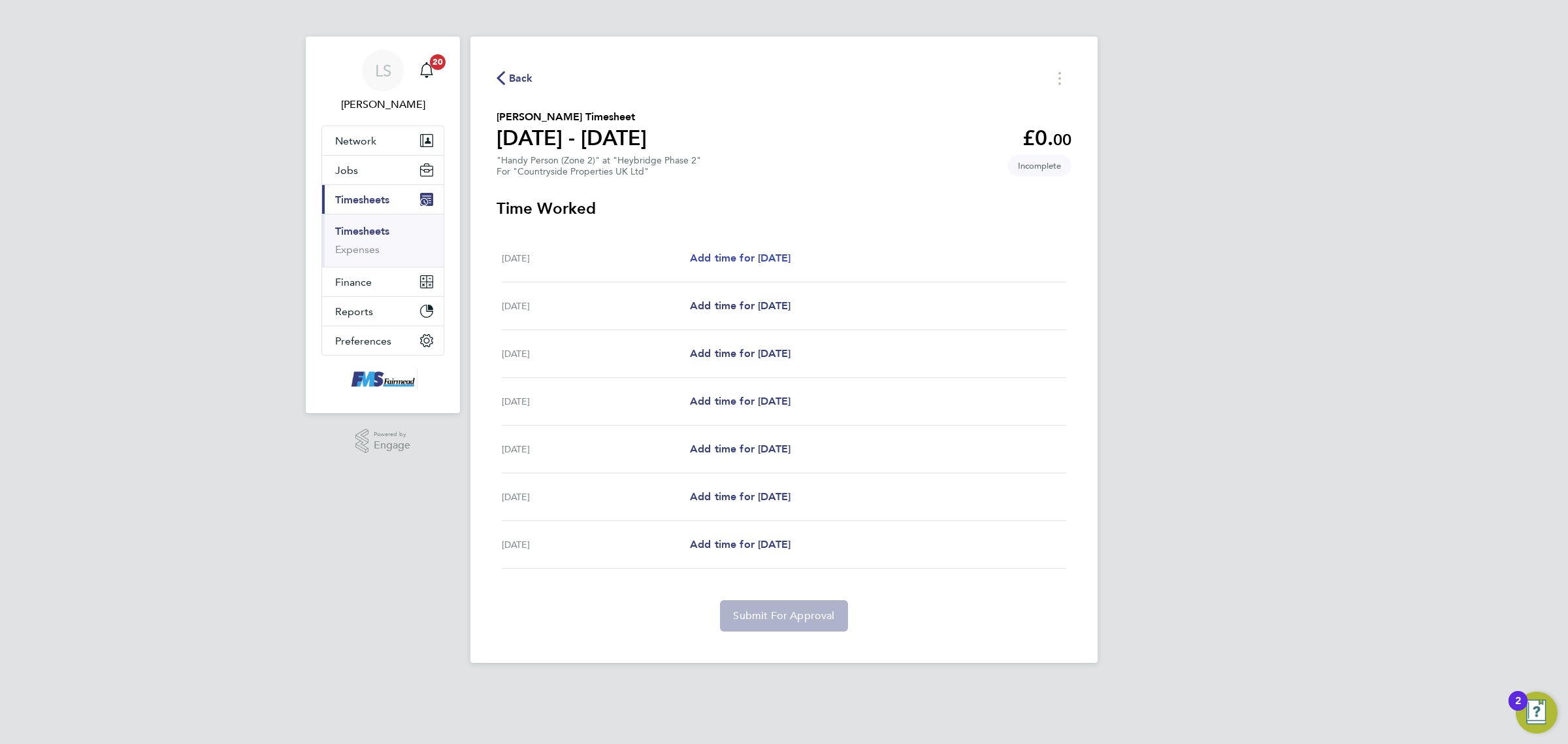
click at [748, 266] on link "Add time for [DATE]" at bounding box center [740, 258] width 101 height 15
select select "30"
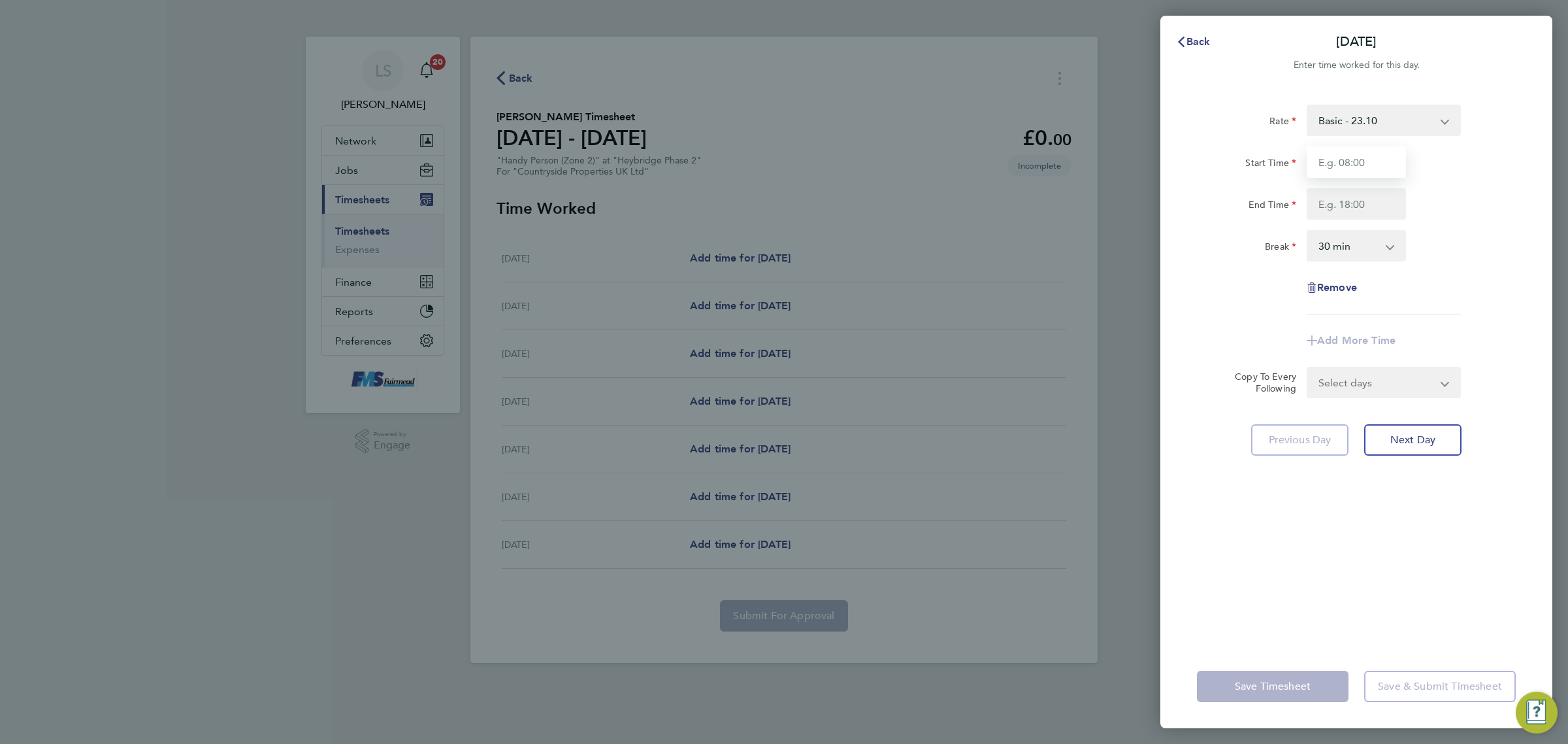
click at [1333, 154] on input "Start Time" at bounding box center [1356, 162] width 99 height 32
type input "07:30"
click at [1349, 198] on input "End Time" at bounding box center [1356, 203] width 99 height 32
type input "17:00"
click at [1481, 209] on div "End Time 17:00" at bounding box center [1357, 203] width 329 height 32
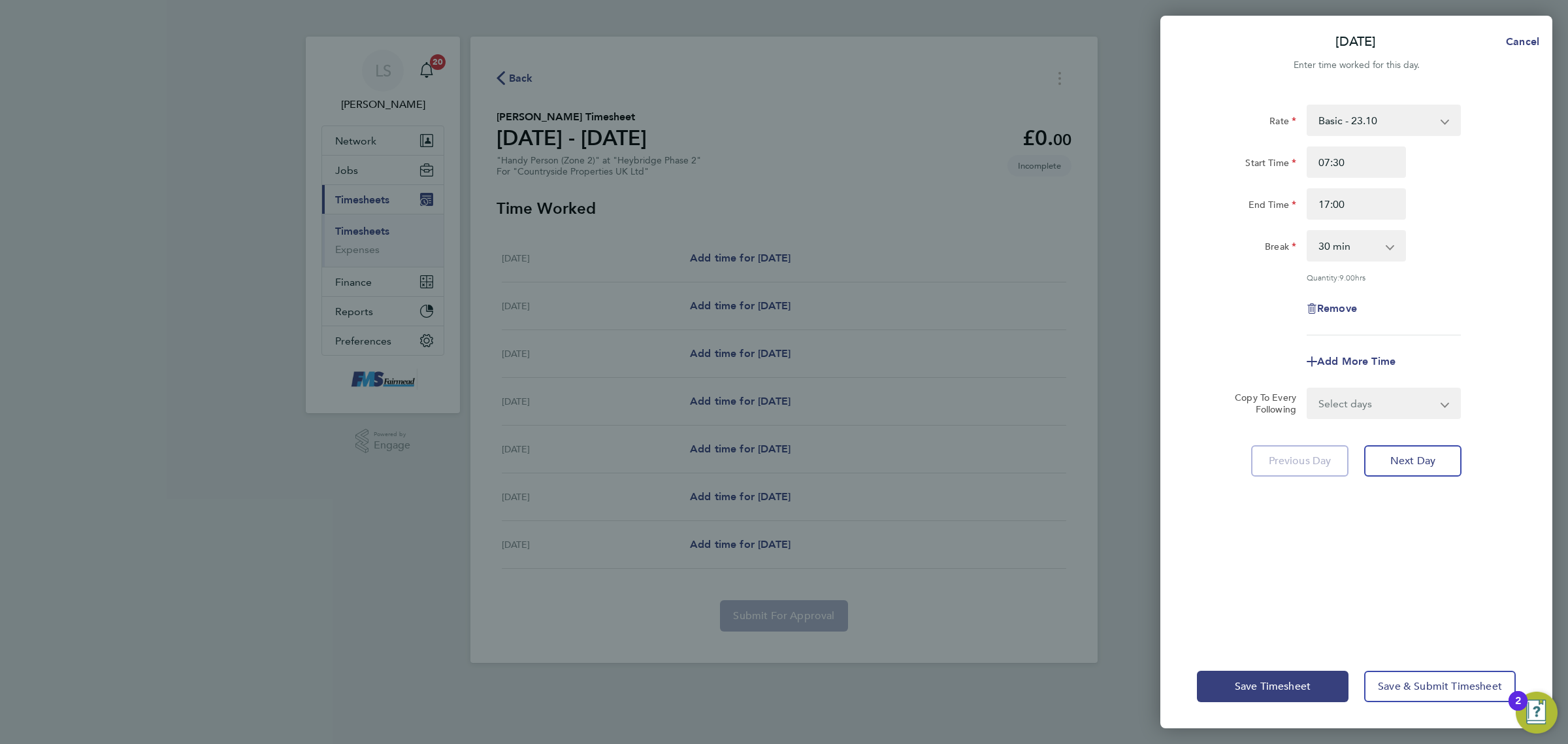
click at [1382, 399] on select "Select days Day Weekday (Mon-Fri) Weekend (Sat-Sun) [DATE] [DATE] [DATE] [DATE]…" at bounding box center [1377, 403] width 137 height 29
select select "WEEKDAY"
click at [1308, 389] on select "Select days Day Weekday (Mon-Fri) Weekend (Sat-Sun) [DATE] [DATE] [DATE] [DATE]…" at bounding box center [1377, 403] width 137 height 29
select select "[DATE]"
click at [1406, 663] on div "Save Timesheet Save & Submit Timesheet" at bounding box center [1356, 686] width 392 height 84
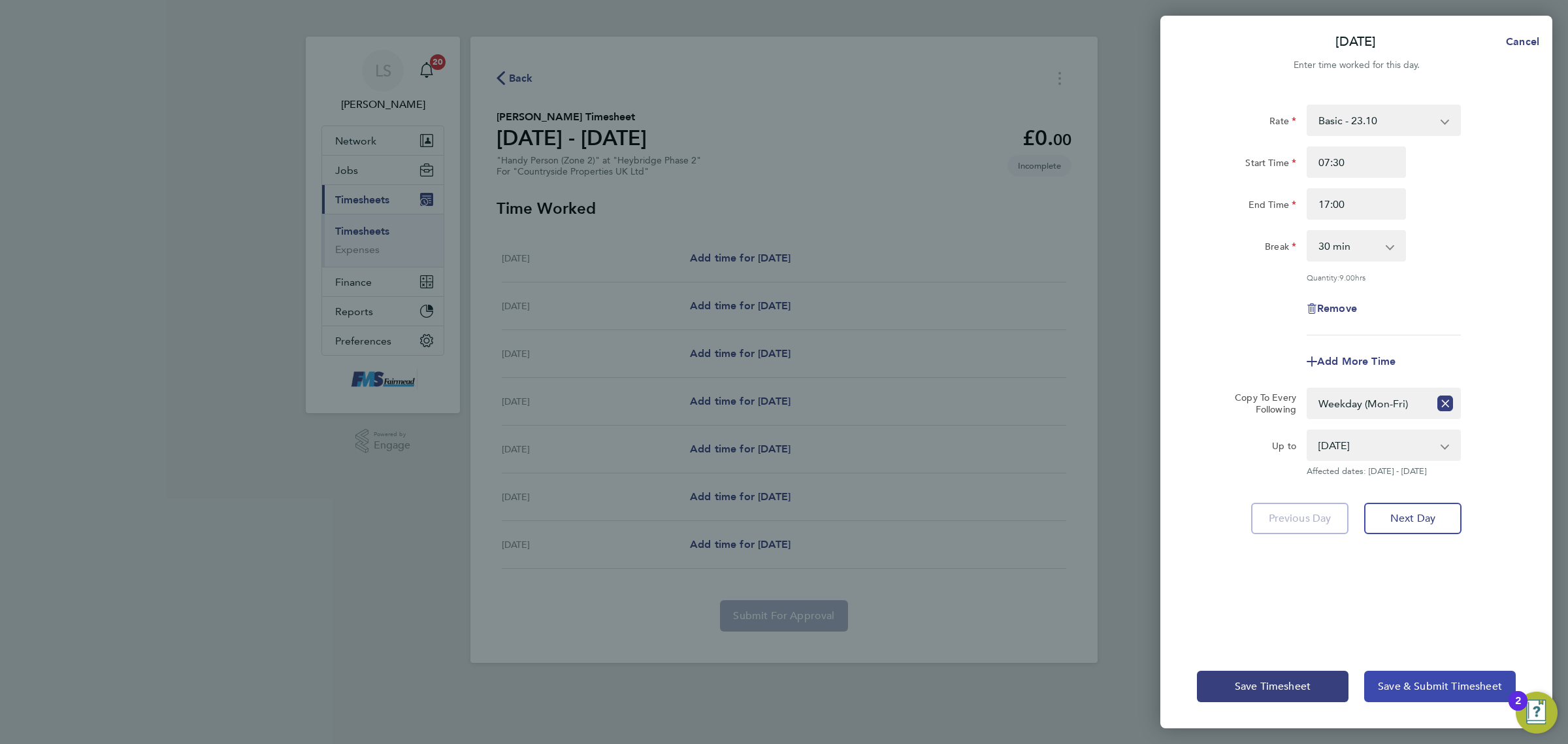
click at [1417, 690] on span "Save & Submit Timesheet" at bounding box center [1440, 686] width 124 height 13
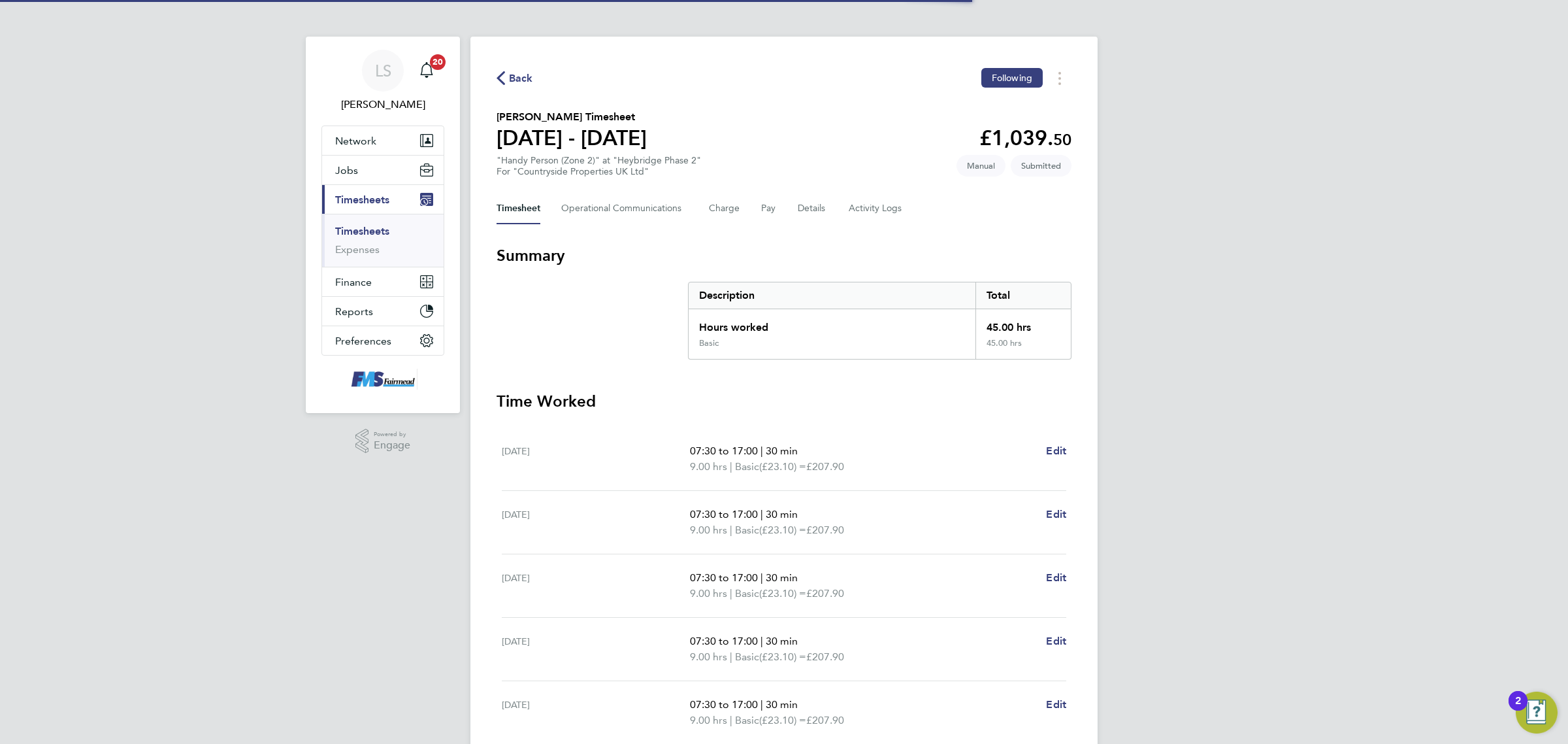
click at [370, 232] on link "Timesheets" at bounding box center [362, 231] width 54 height 13
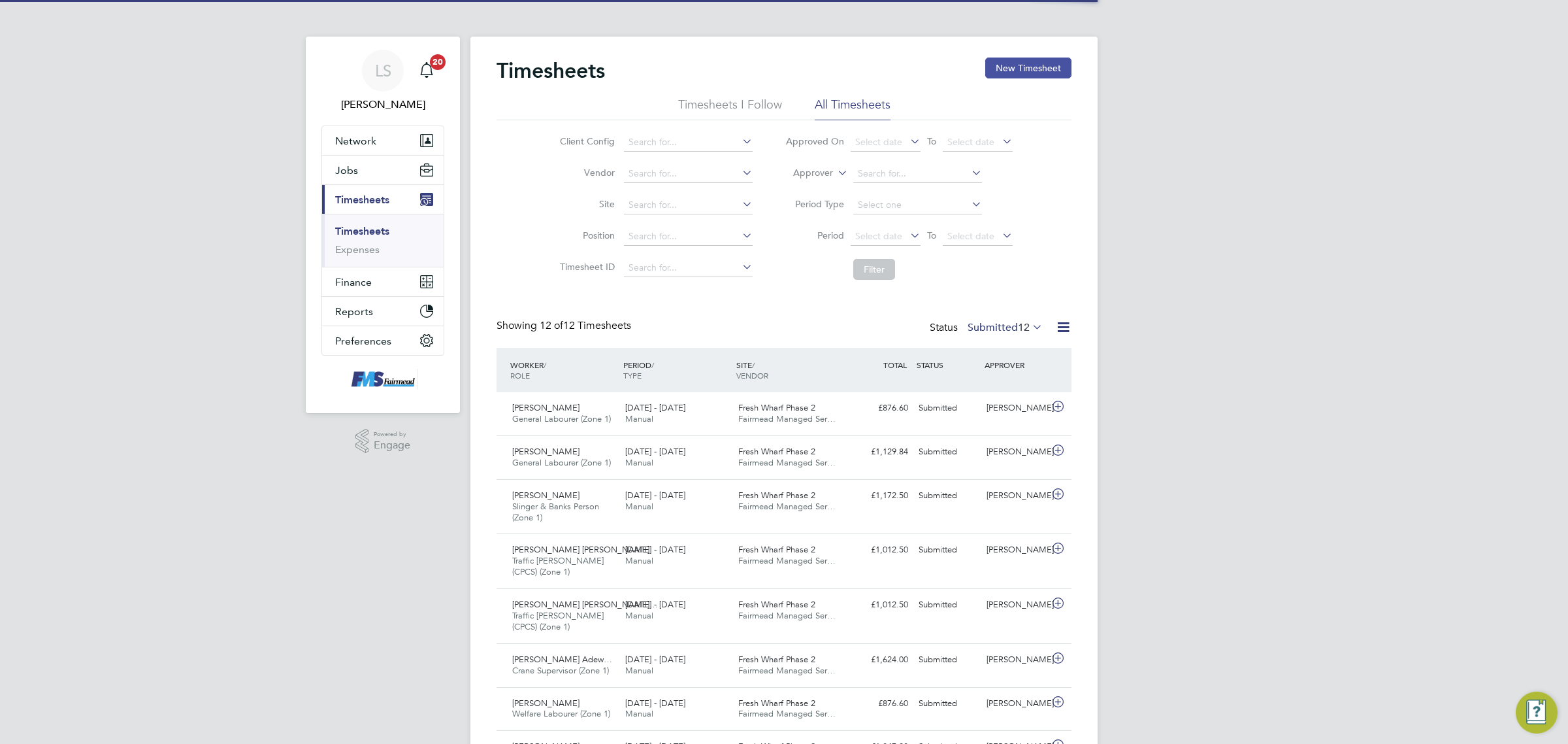
click at [1025, 60] on button "New Timesheet" at bounding box center [1028, 68] width 87 height 21
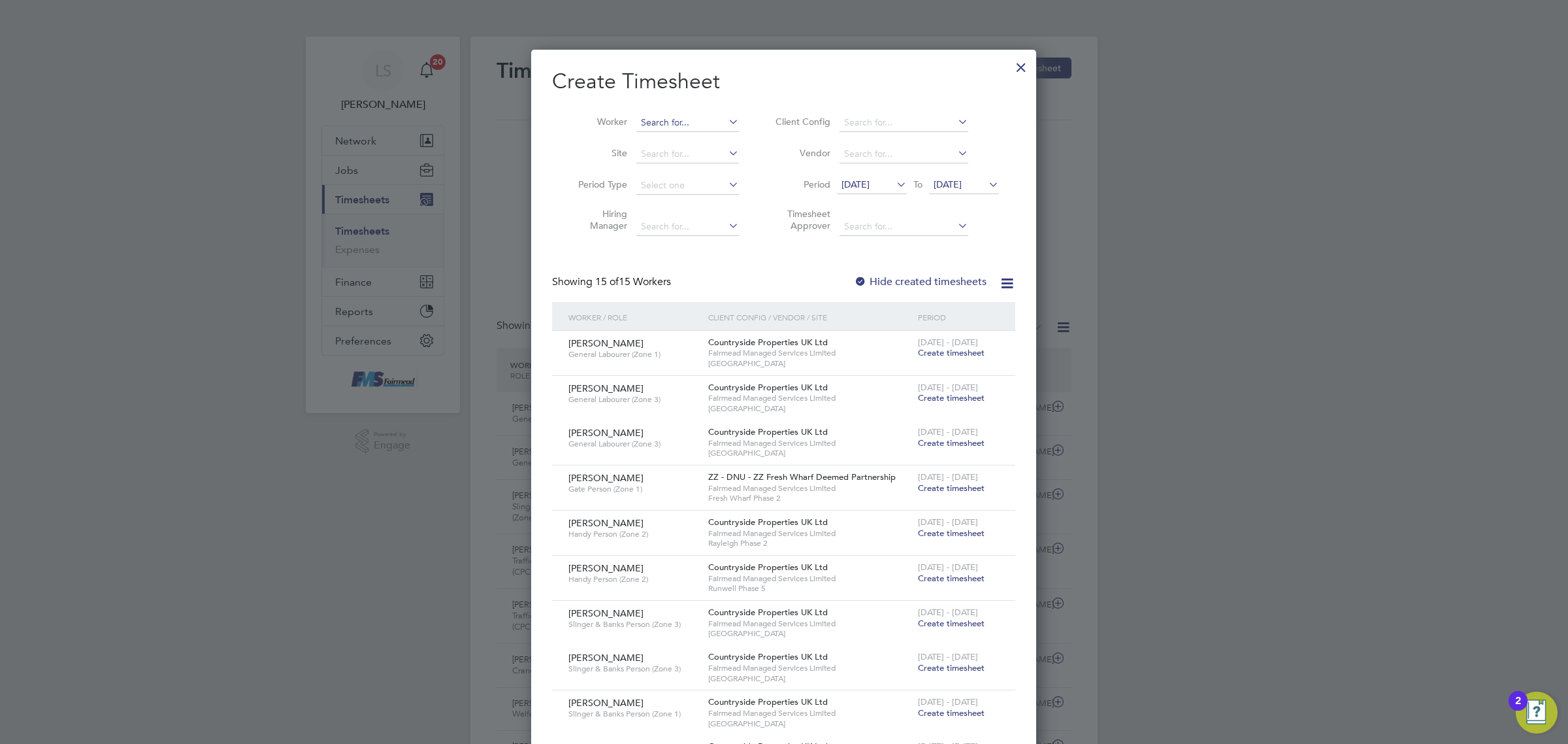
click at [645, 129] on input at bounding box center [688, 123] width 103 height 18
click at [688, 137] on li "Spyr idon [PERSON_NAME]" at bounding box center [698, 140] width 125 height 18
type input "[PERSON_NAME]"
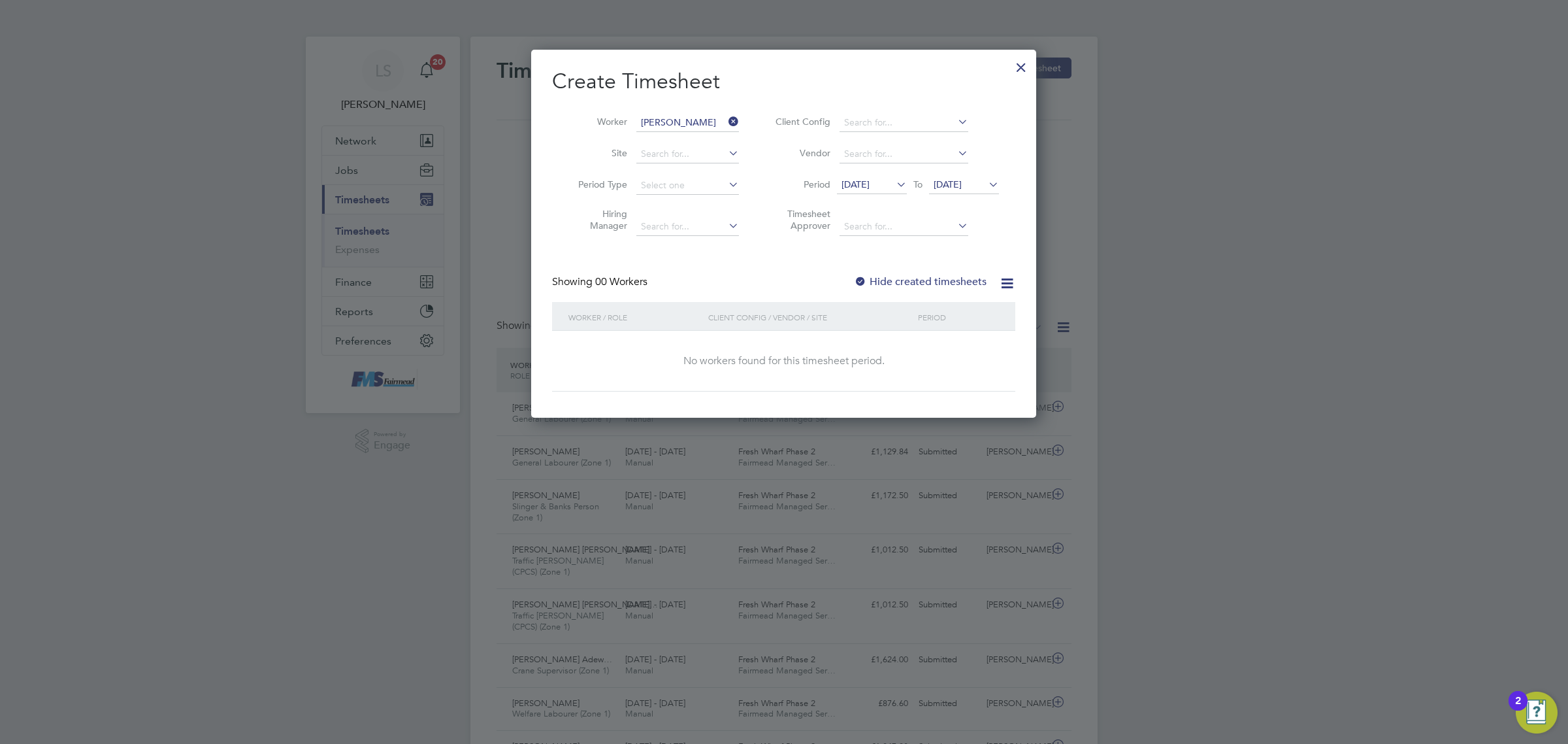
click at [962, 187] on span "[DATE]" at bounding box center [948, 184] width 28 height 12
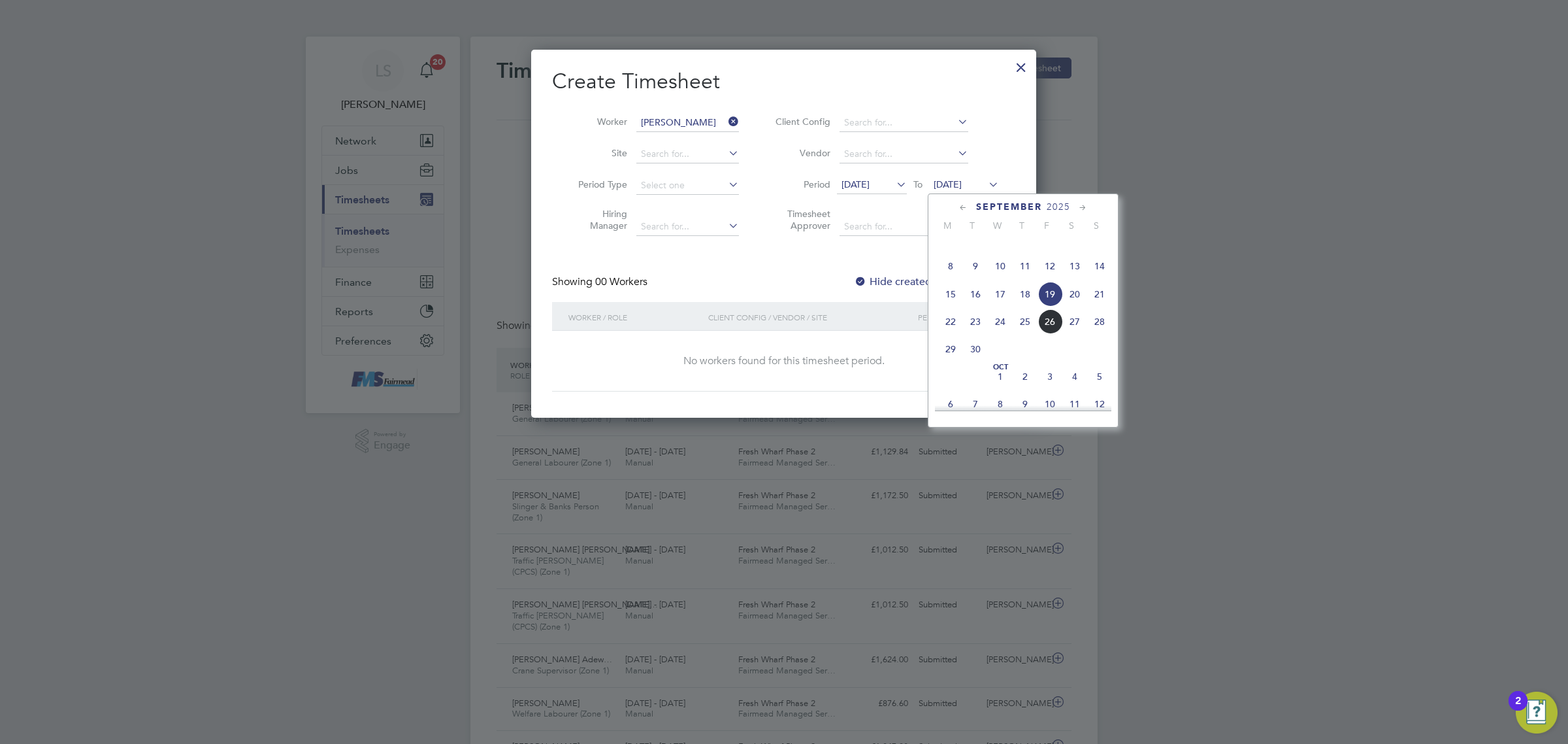
click at [1103, 334] on span "28" at bounding box center [1099, 321] width 25 height 25
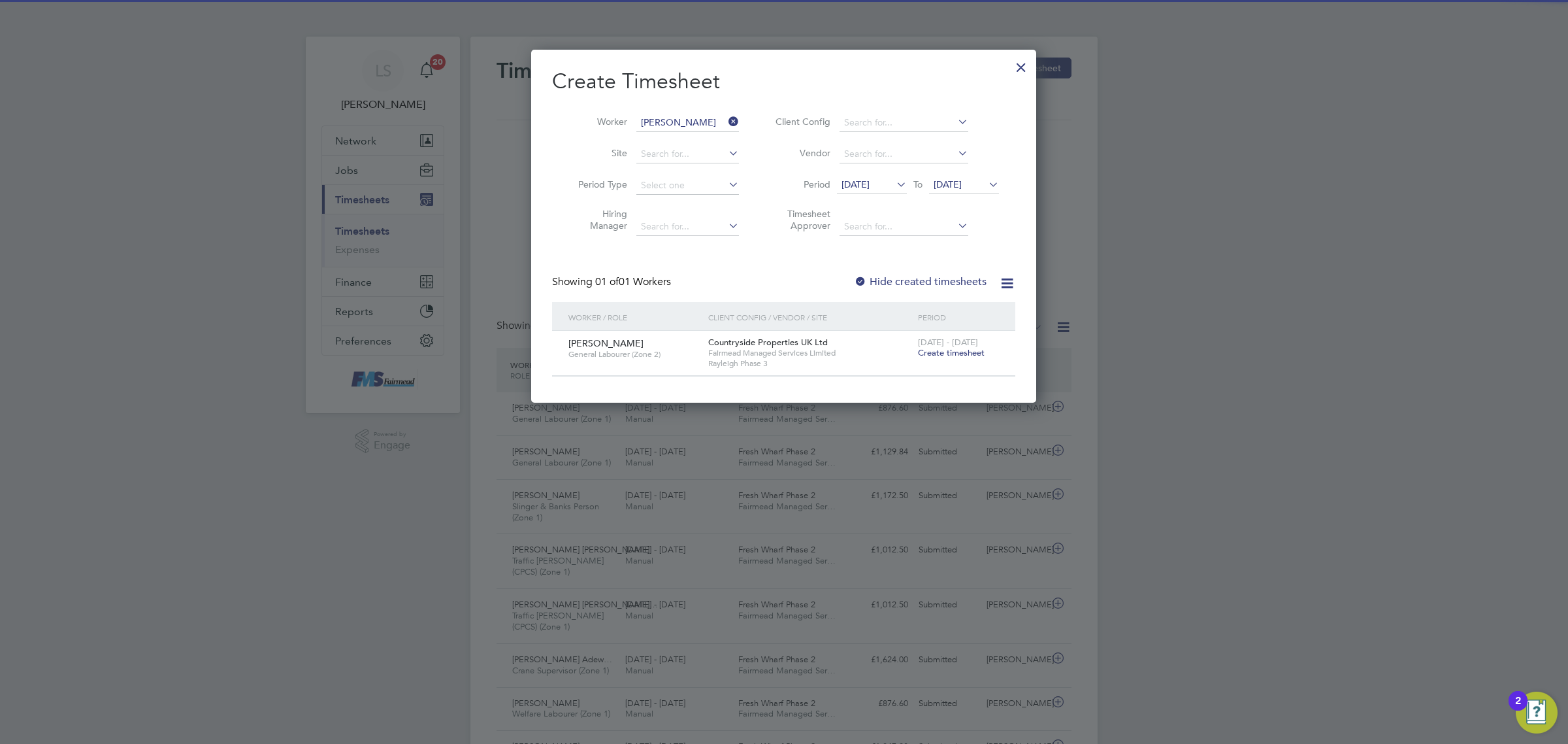
click at [980, 354] on span "Create timesheet" at bounding box center [951, 353] width 67 height 11
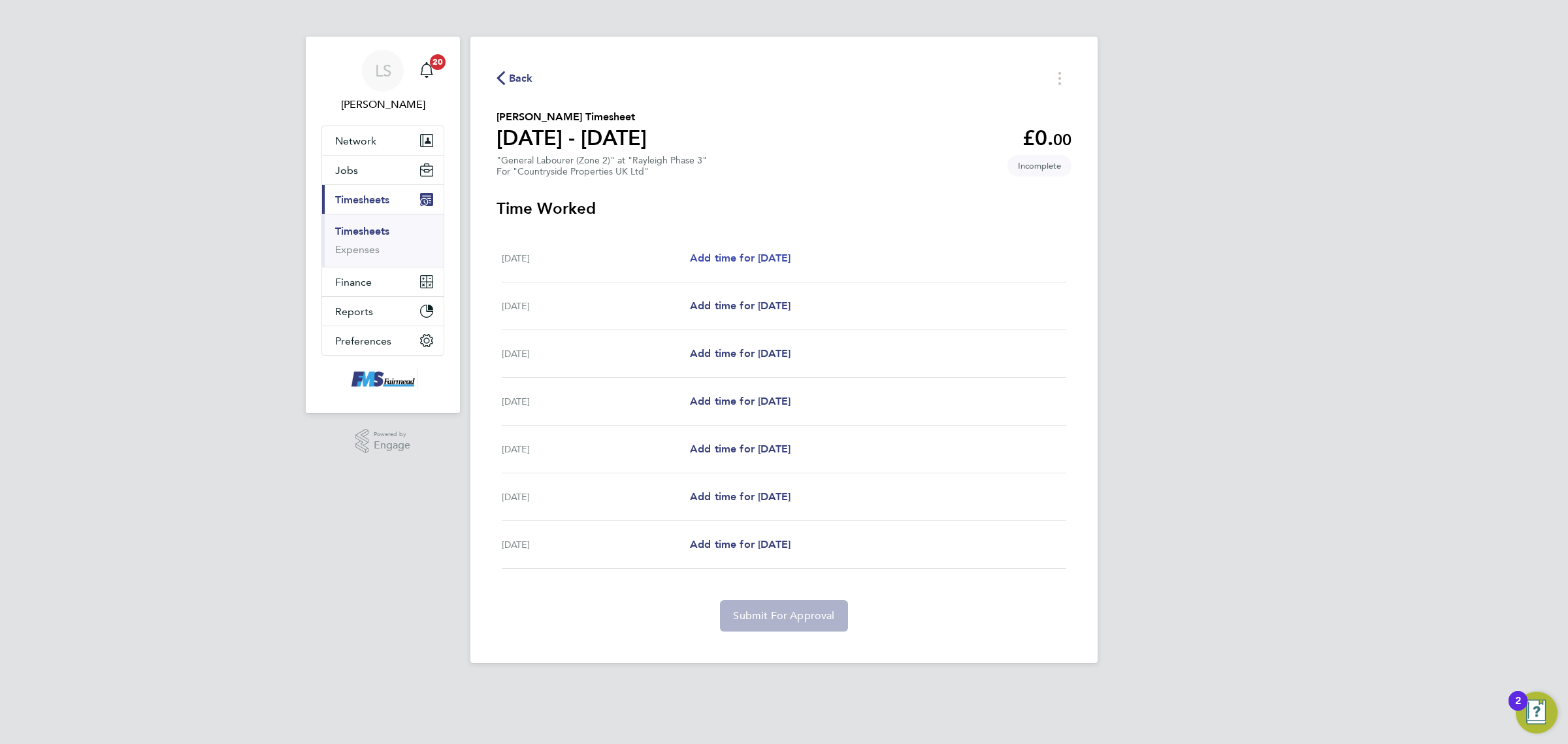
click at [782, 260] on span "Add time for [DATE]" at bounding box center [740, 258] width 101 height 13
select select "30"
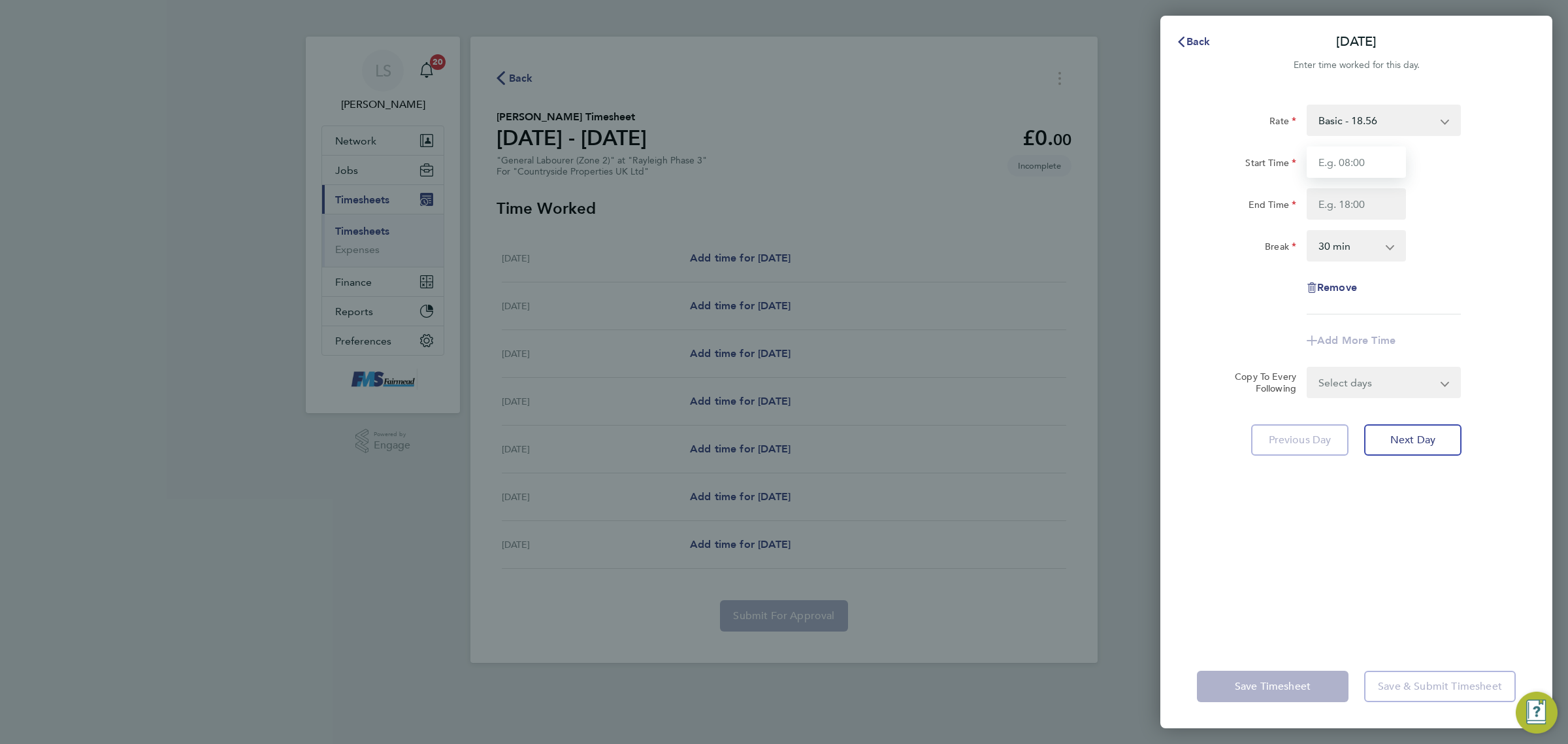
drag, startPoint x: 1329, startPoint y: 165, endPoint x: 1339, endPoint y: 170, distance: 11.2
click at [1329, 165] on input "Start Time" at bounding box center [1356, 162] width 99 height 32
type input "07:30"
click at [1360, 204] on input "End Time" at bounding box center [1356, 203] width 99 height 32
type input "17:00"
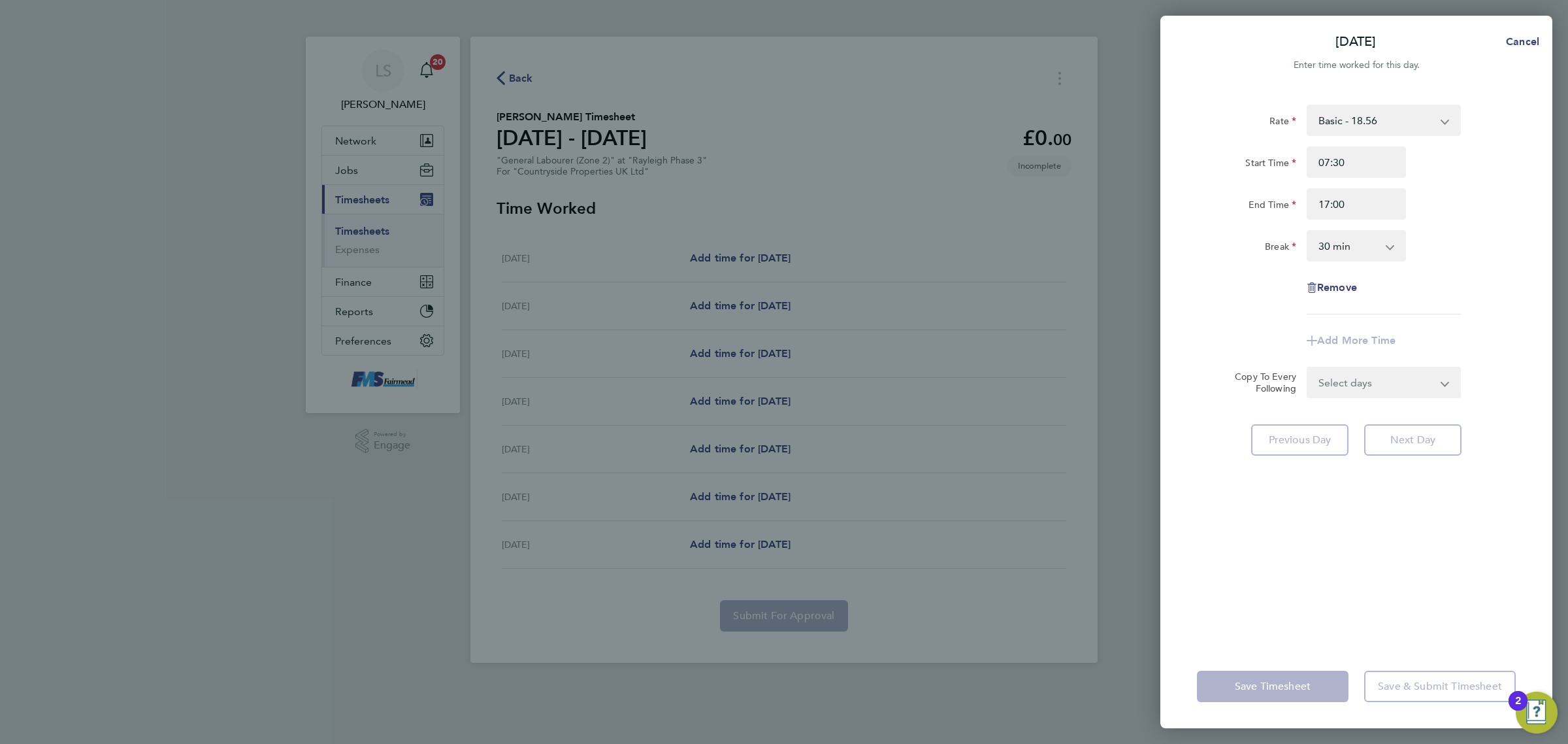
click at [1475, 222] on div "Rate Basic - 18.56 Start Time 07:30 End Time 17:00 Break 0 min 15 min 30 min 45…" at bounding box center [1356, 210] width 319 height 210
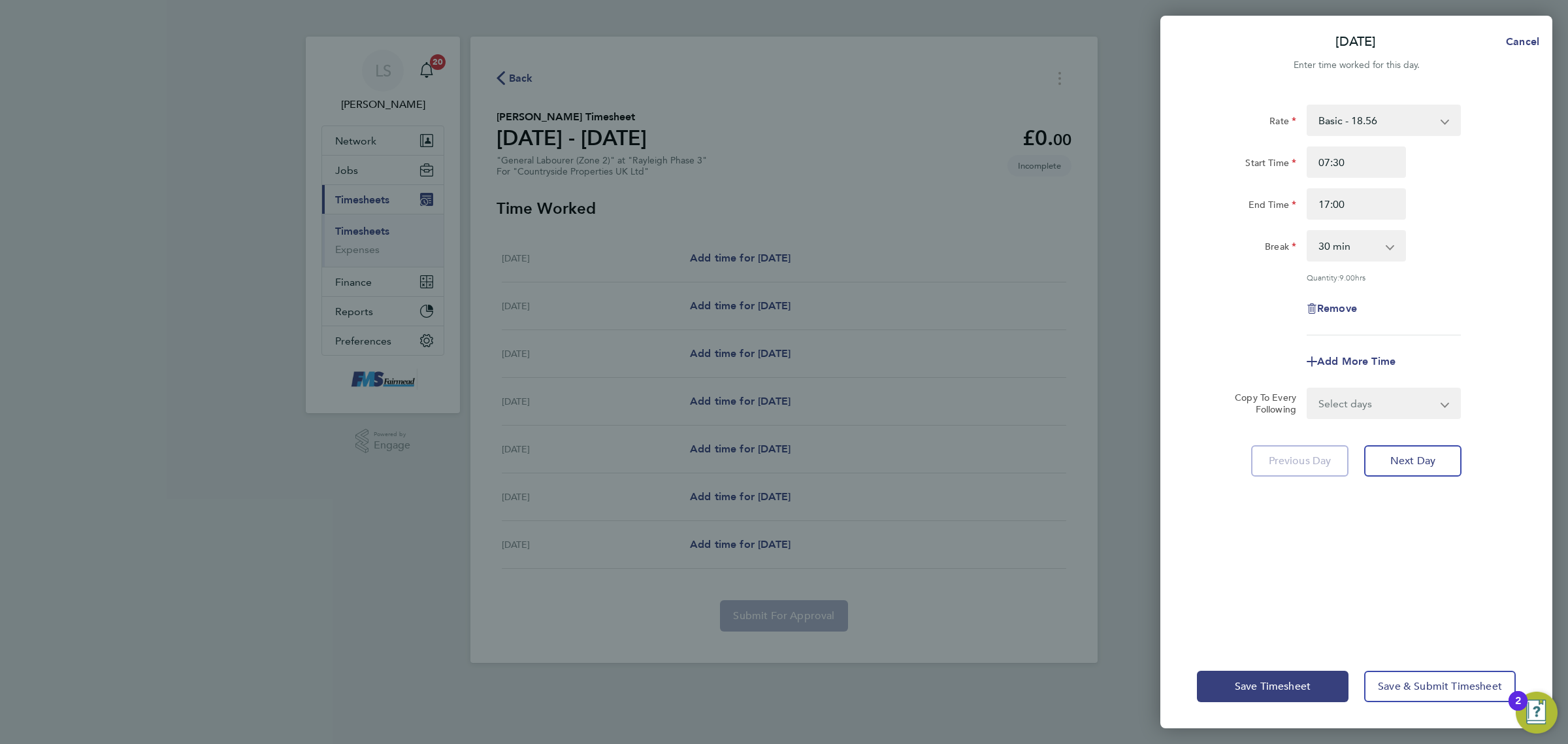
click at [1362, 403] on select "Select days Day Weekday (Mon-Fri) Weekend (Sat-Sun) [DATE] [DATE] [DATE] [DATE]…" at bounding box center [1377, 403] width 137 height 29
select select "WEEKDAY"
click at [1308, 389] on select "Select days Day Weekday (Mon-Fri) Weekend (Sat-Sun) [DATE] [DATE] [DATE] [DATE]…" at bounding box center [1377, 403] width 137 height 29
select select "[DATE]"
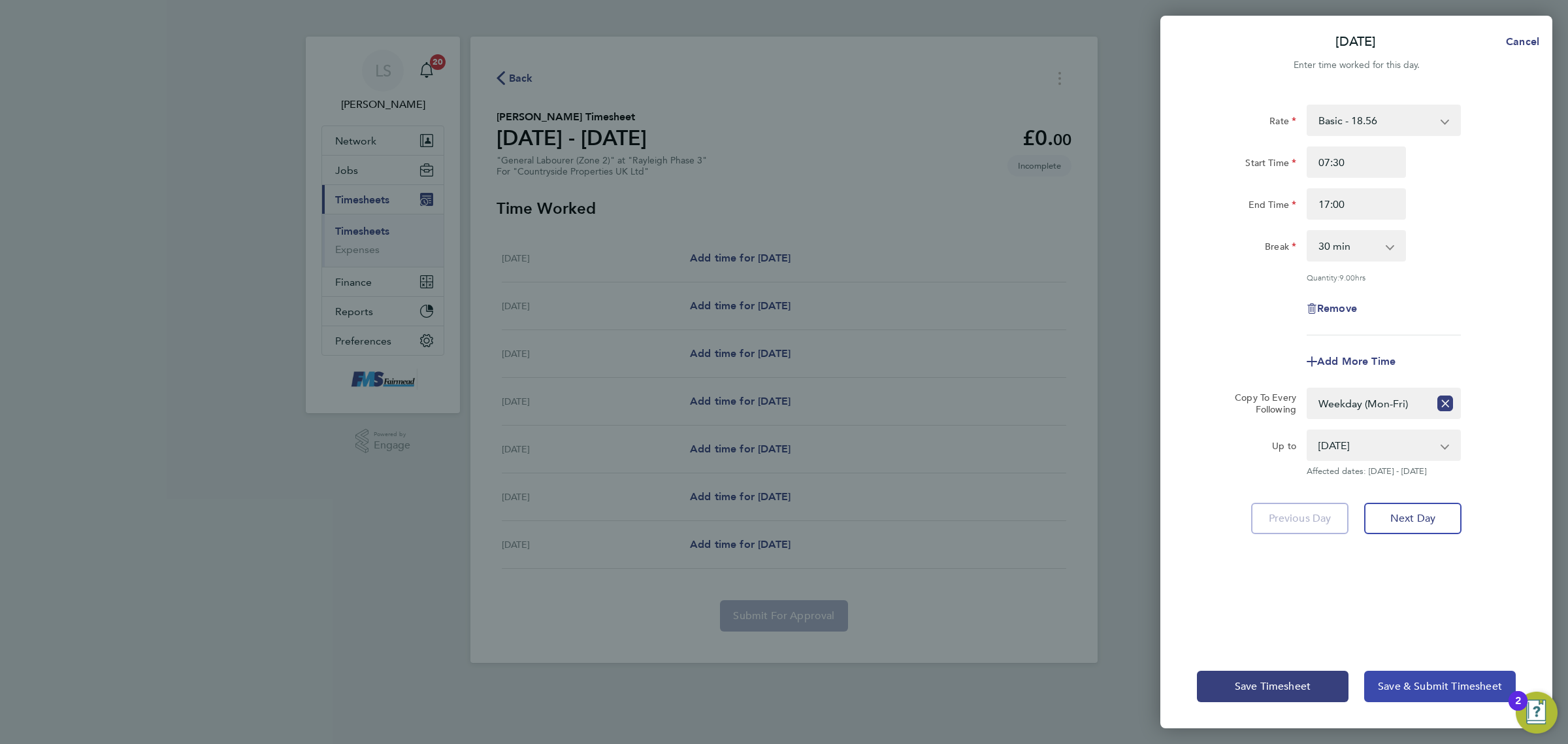
click at [1425, 683] on span "Save & Submit Timesheet" at bounding box center [1440, 686] width 124 height 13
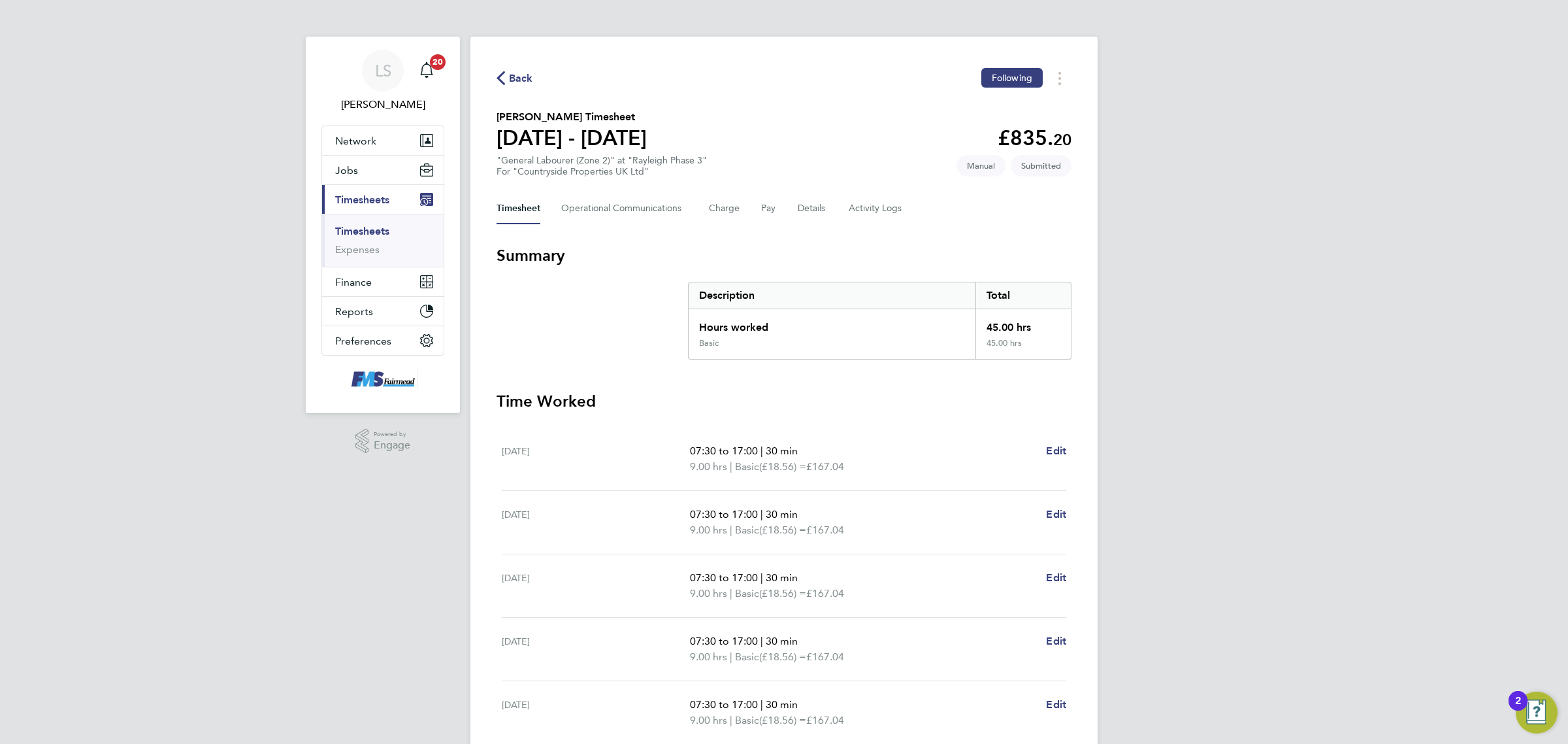
click at [376, 232] on link "Timesheets" at bounding box center [362, 231] width 54 height 13
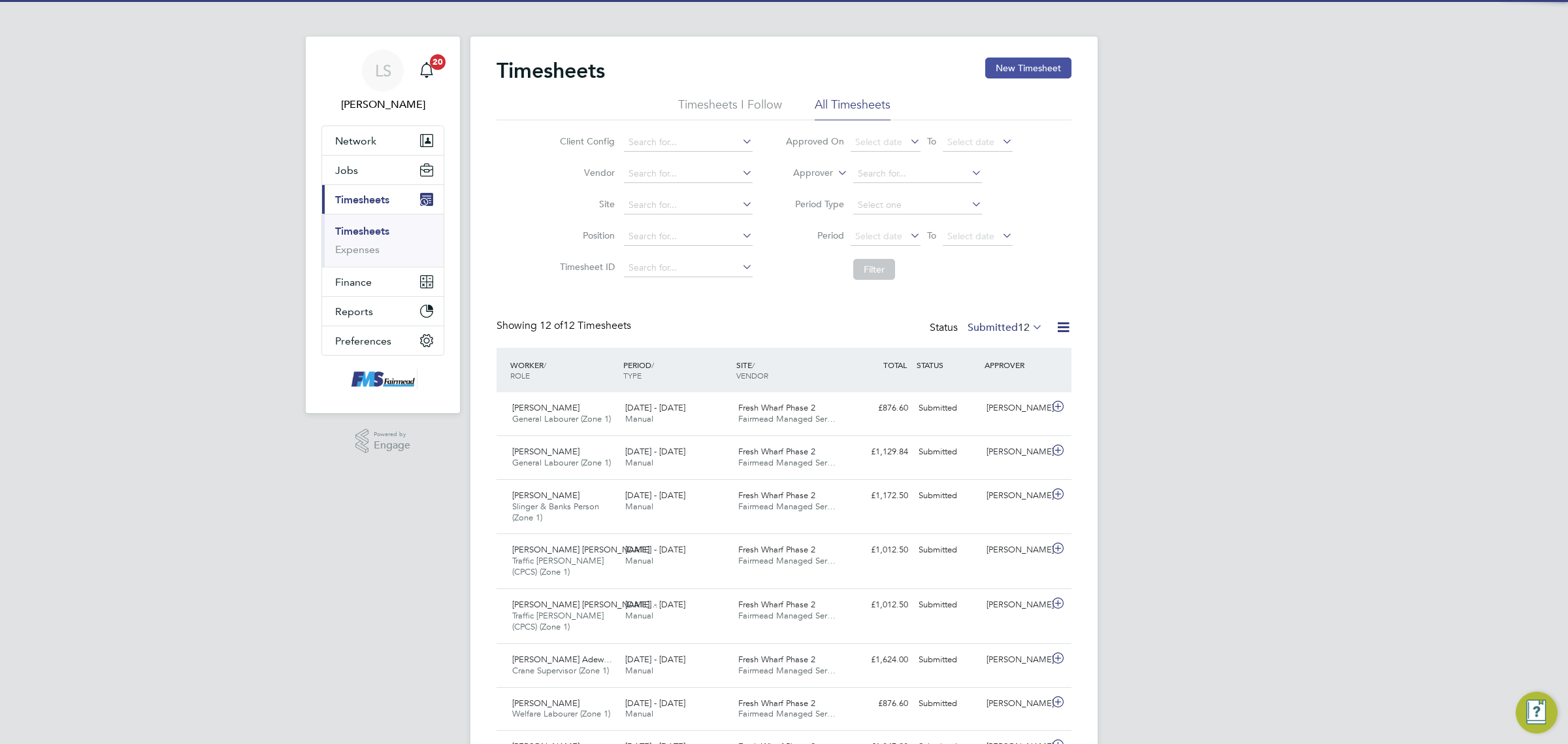
click at [1037, 66] on button "New Timesheet" at bounding box center [1028, 68] width 87 height 21
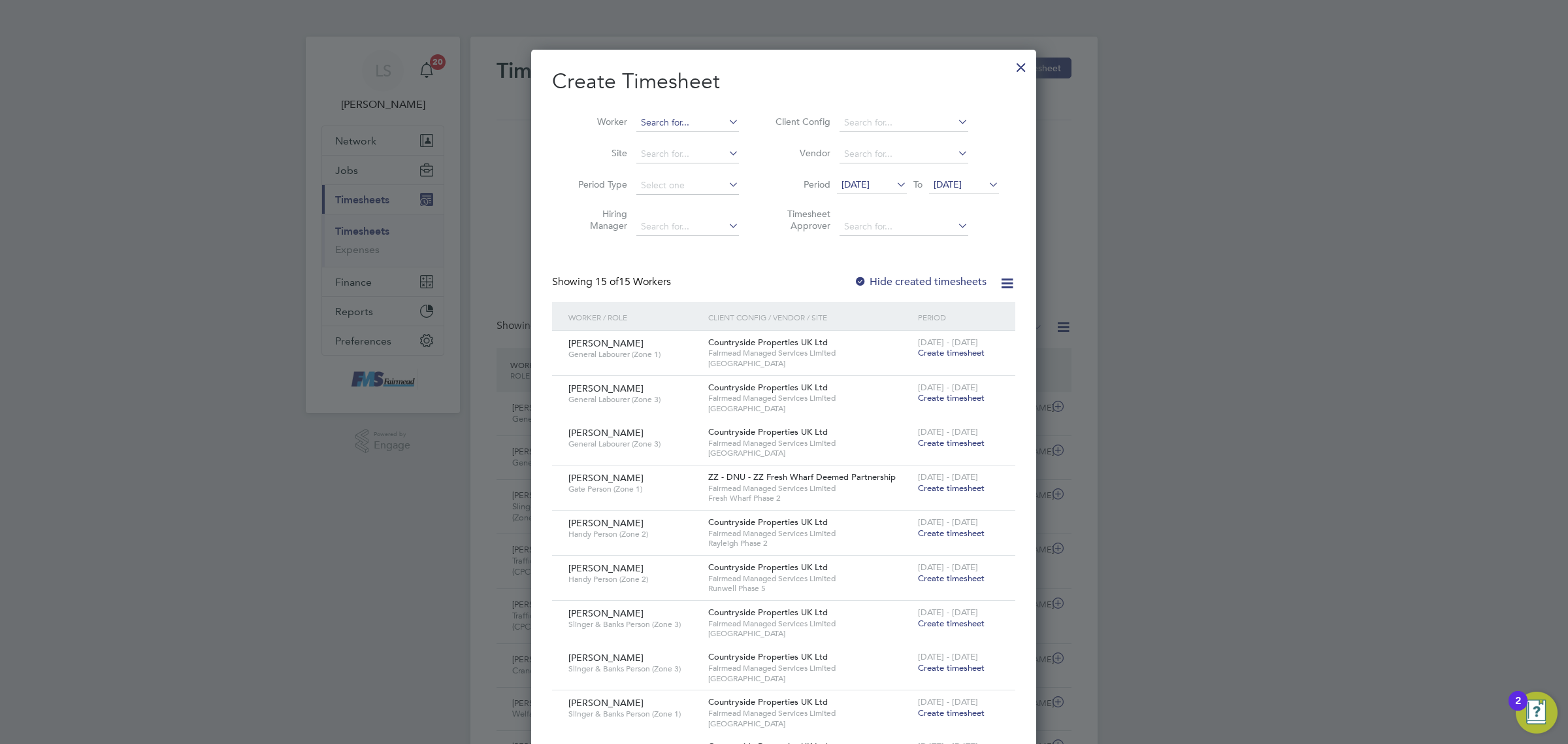
click at [637, 122] on input at bounding box center [688, 123] width 103 height 18
click at [716, 138] on b "Wildi" at bounding box center [728, 140] width 23 height 11
type input "[PERSON_NAME]"
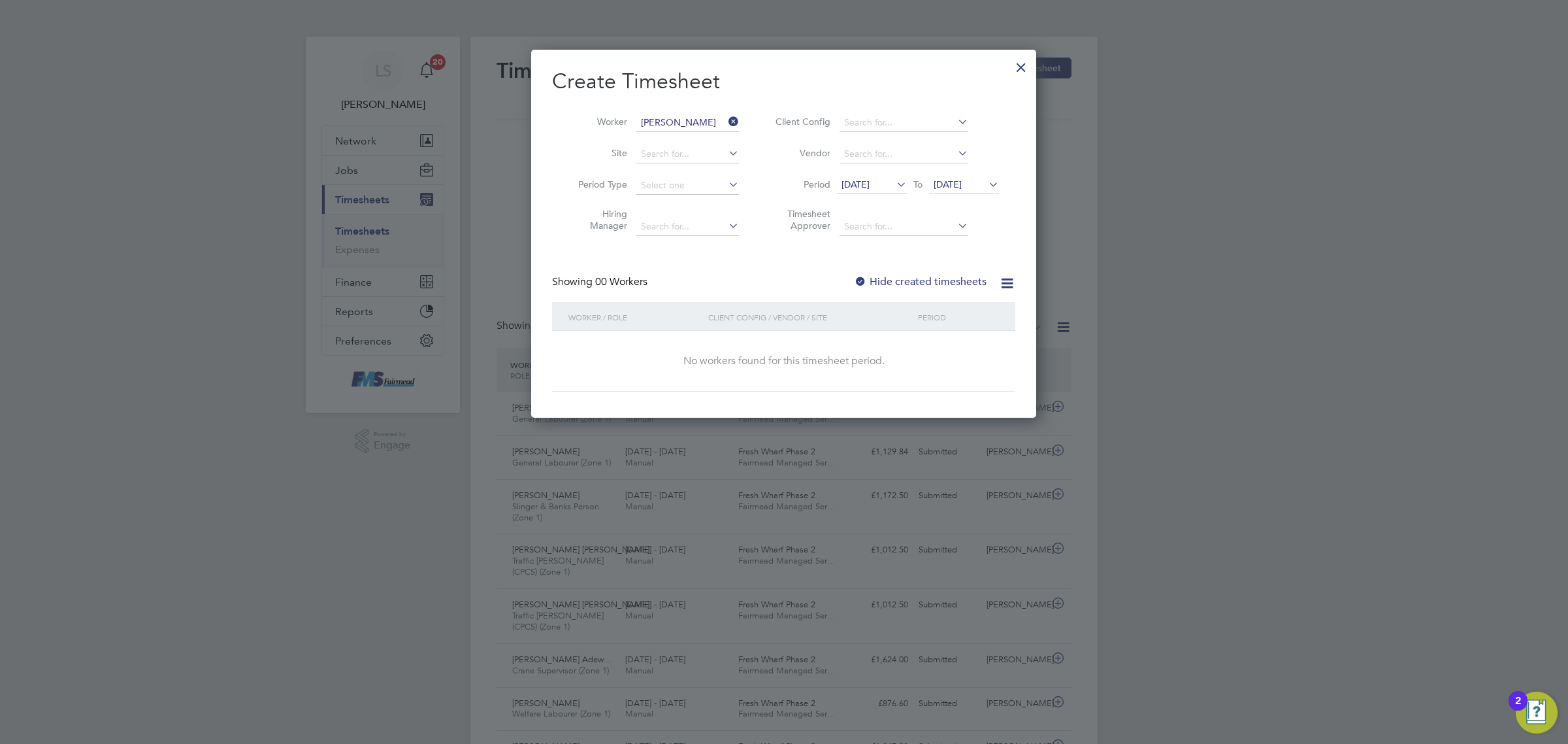
click at [962, 187] on span "[DATE]" at bounding box center [948, 184] width 28 height 12
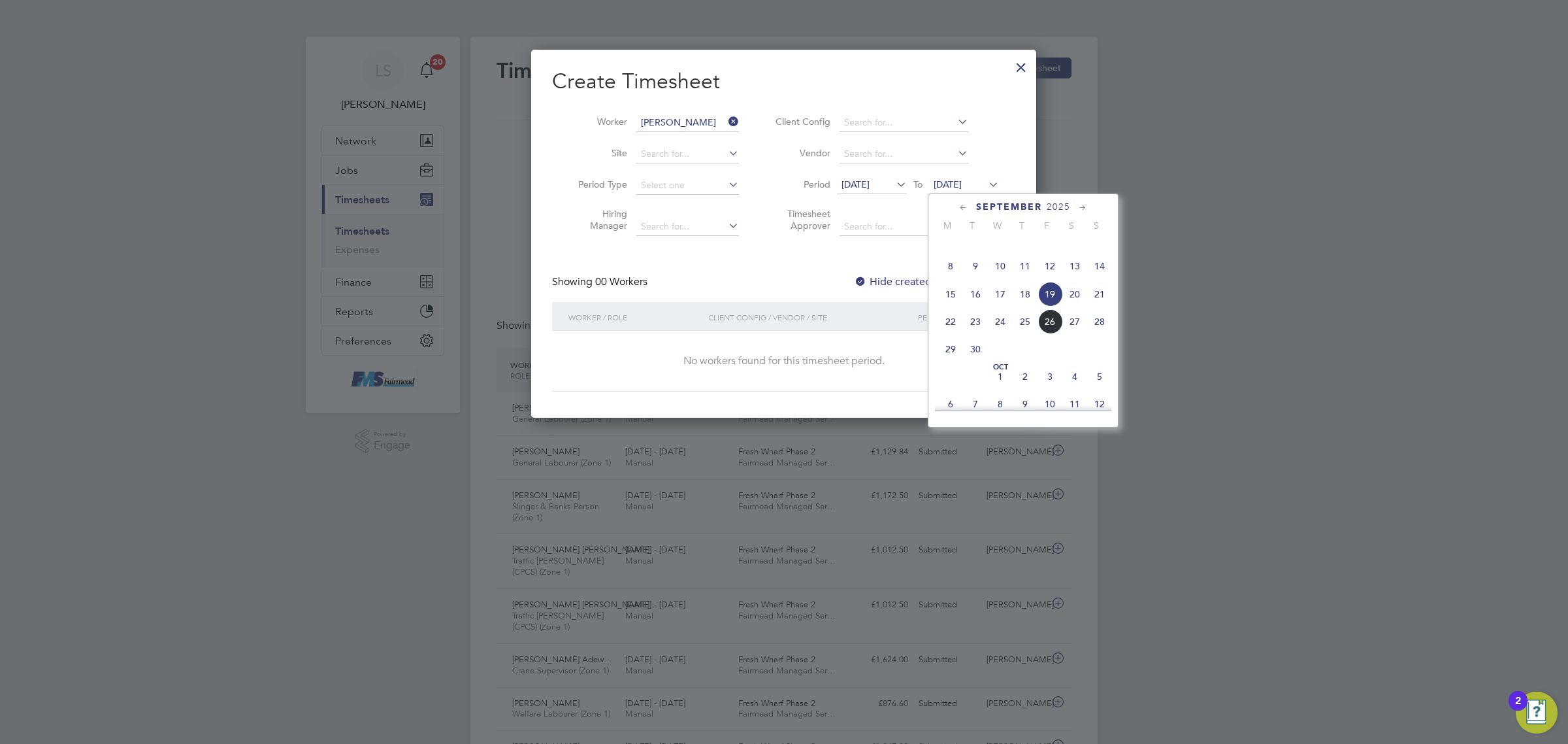
click at [1101, 334] on span "28" at bounding box center [1099, 321] width 25 height 25
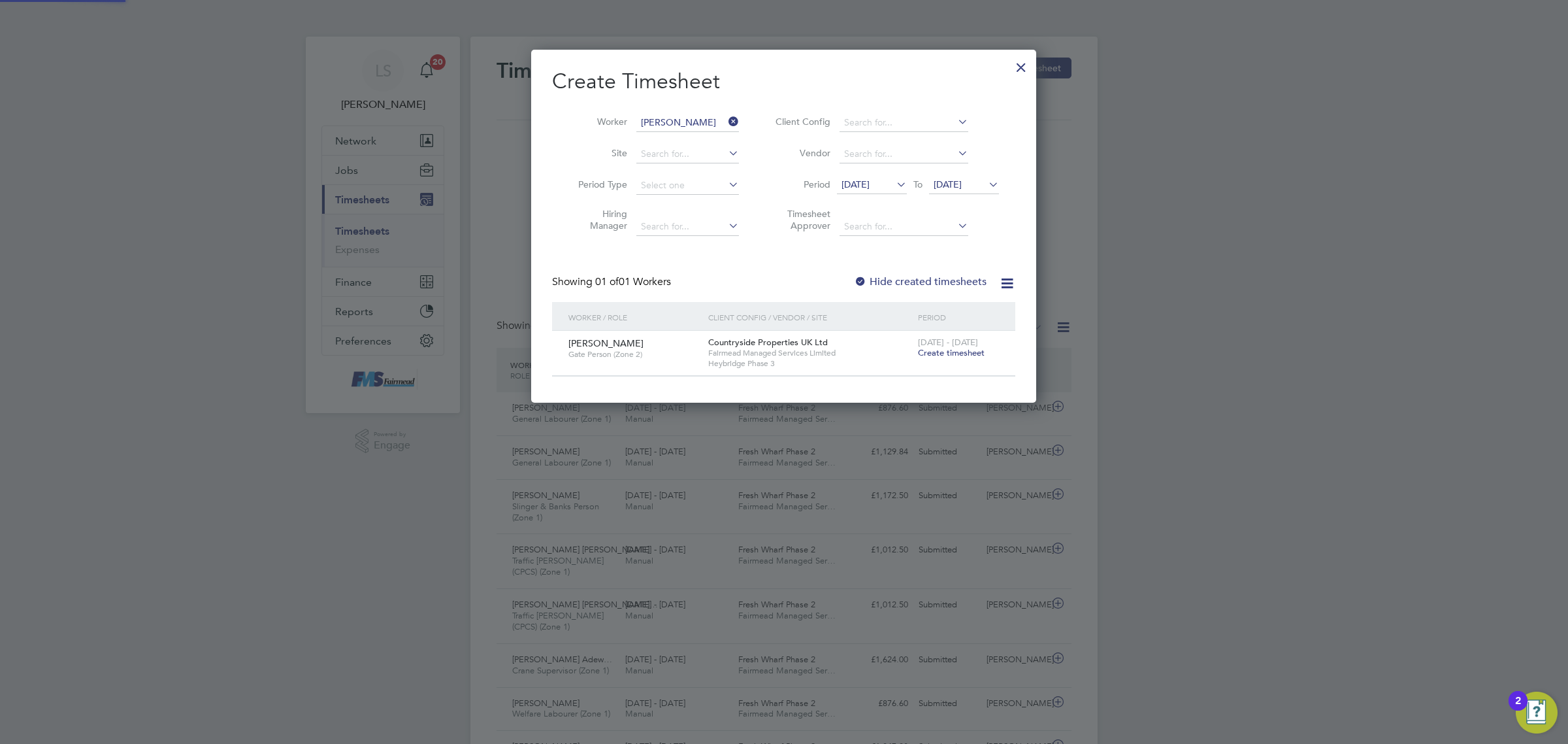
click at [955, 350] on span "Create timesheet" at bounding box center [951, 353] width 67 height 11
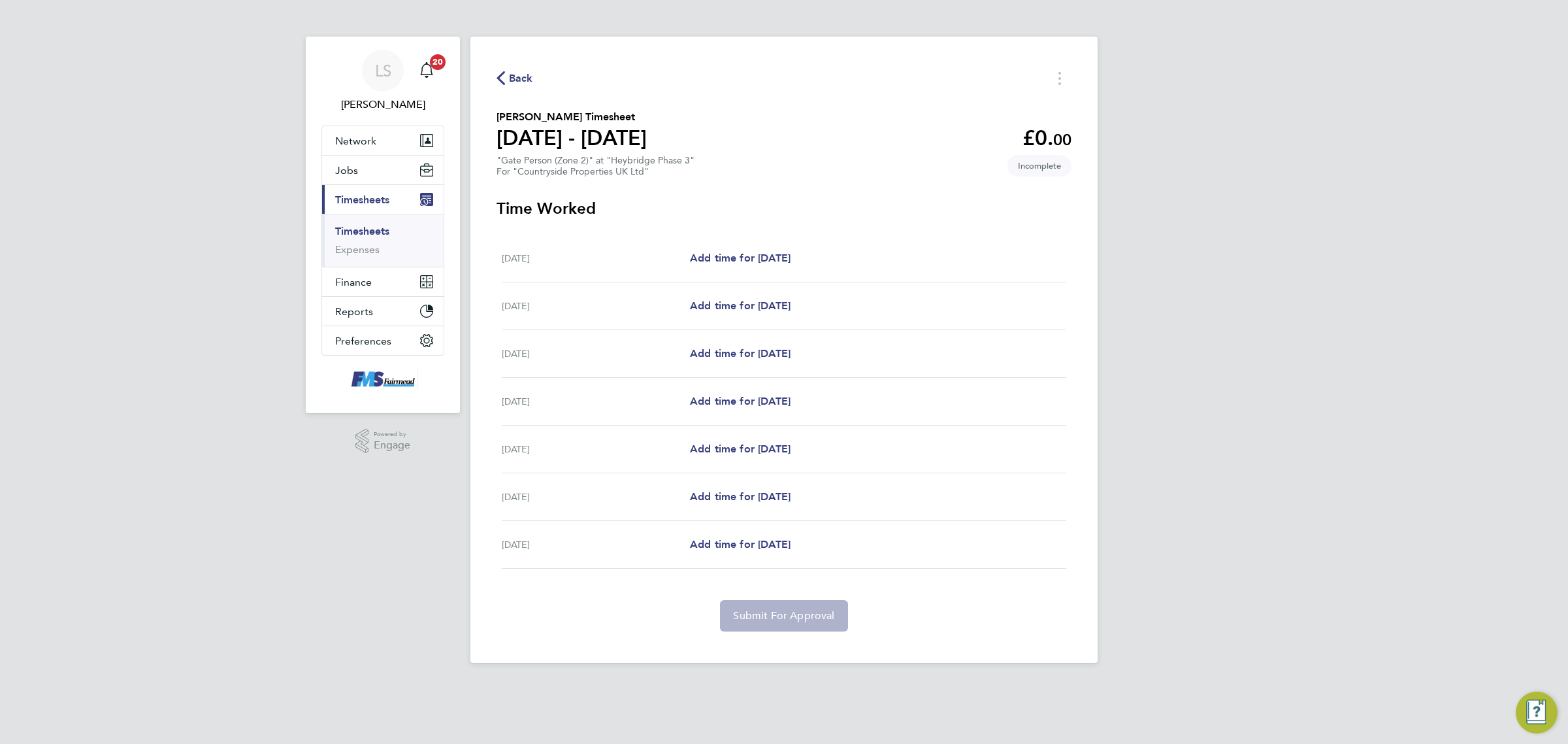
click at [754, 249] on div "[DATE] Add time for [DATE] Add time for [DATE]" at bounding box center [784, 258] width 564 height 48
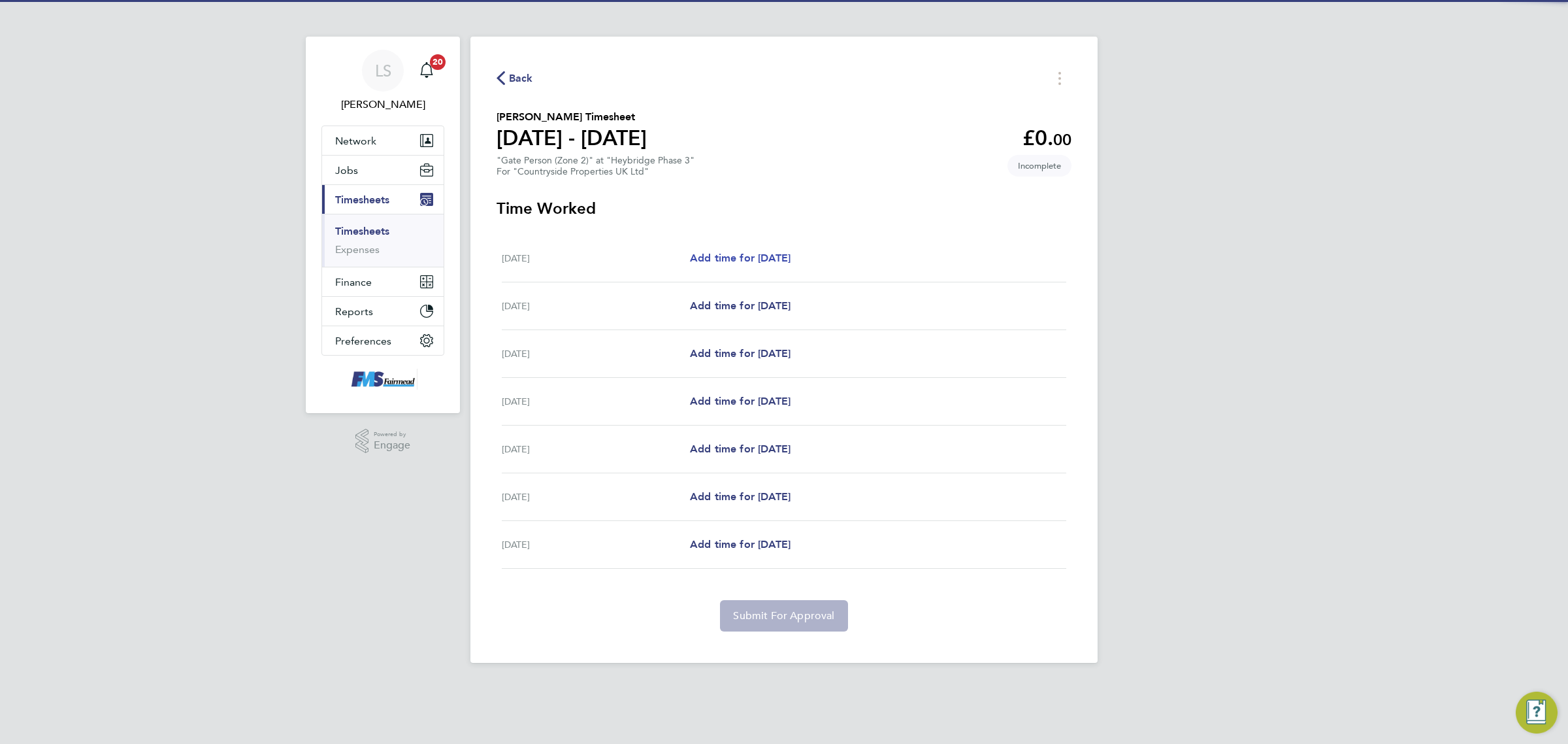
click at [759, 256] on span "Add time for [DATE]" at bounding box center [740, 258] width 101 height 13
select select "30"
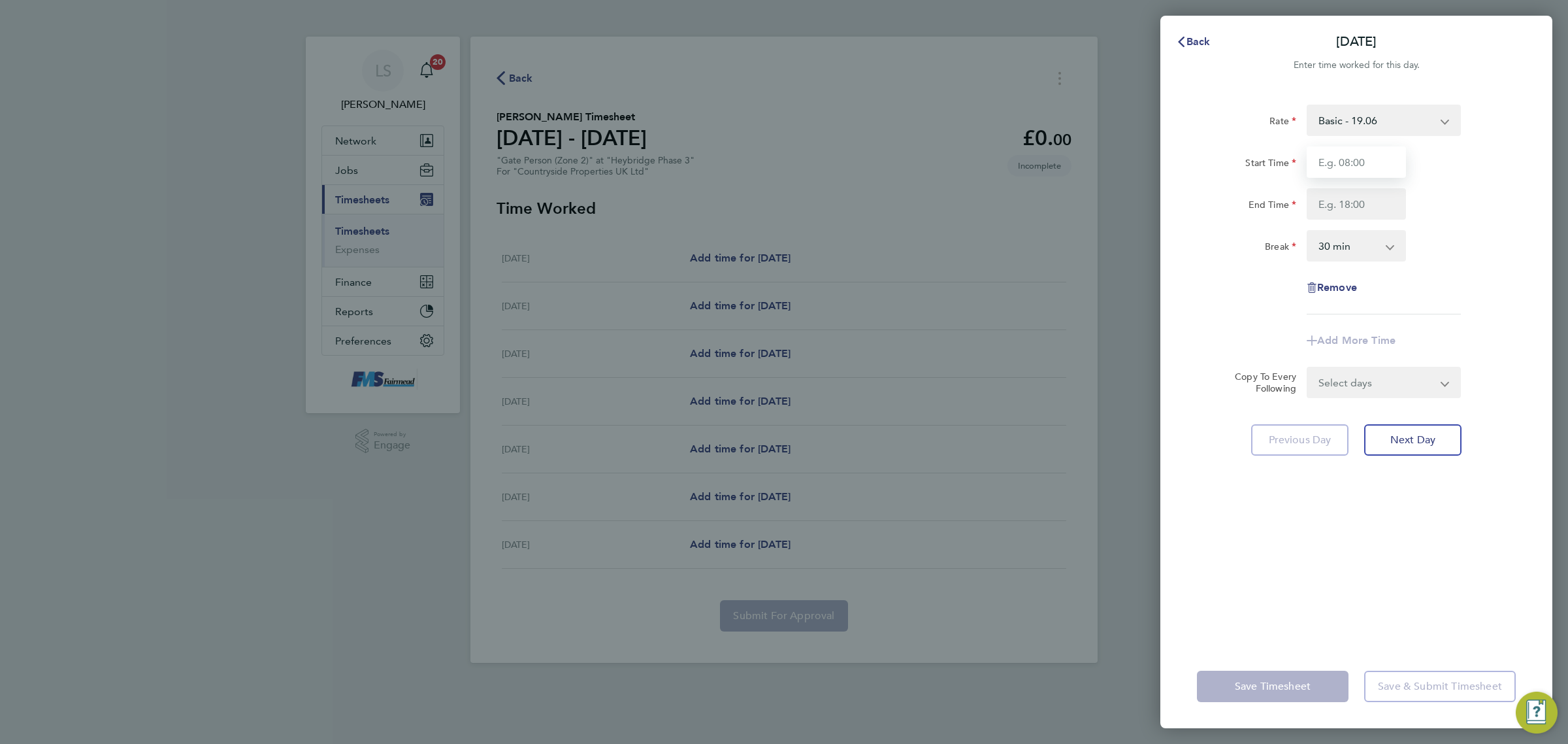
drag, startPoint x: 1367, startPoint y: 159, endPoint x: 1367, endPoint y: 168, distance: 9.0
click at [1367, 159] on input "Start Time" at bounding box center [1356, 162] width 99 height 32
type input "07:30"
click at [1360, 200] on input "End Time" at bounding box center [1356, 203] width 99 height 32
drag, startPoint x: 1393, startPoint y: 204, endPoint x: 1213, endPoint y: 193, distance: 180.3
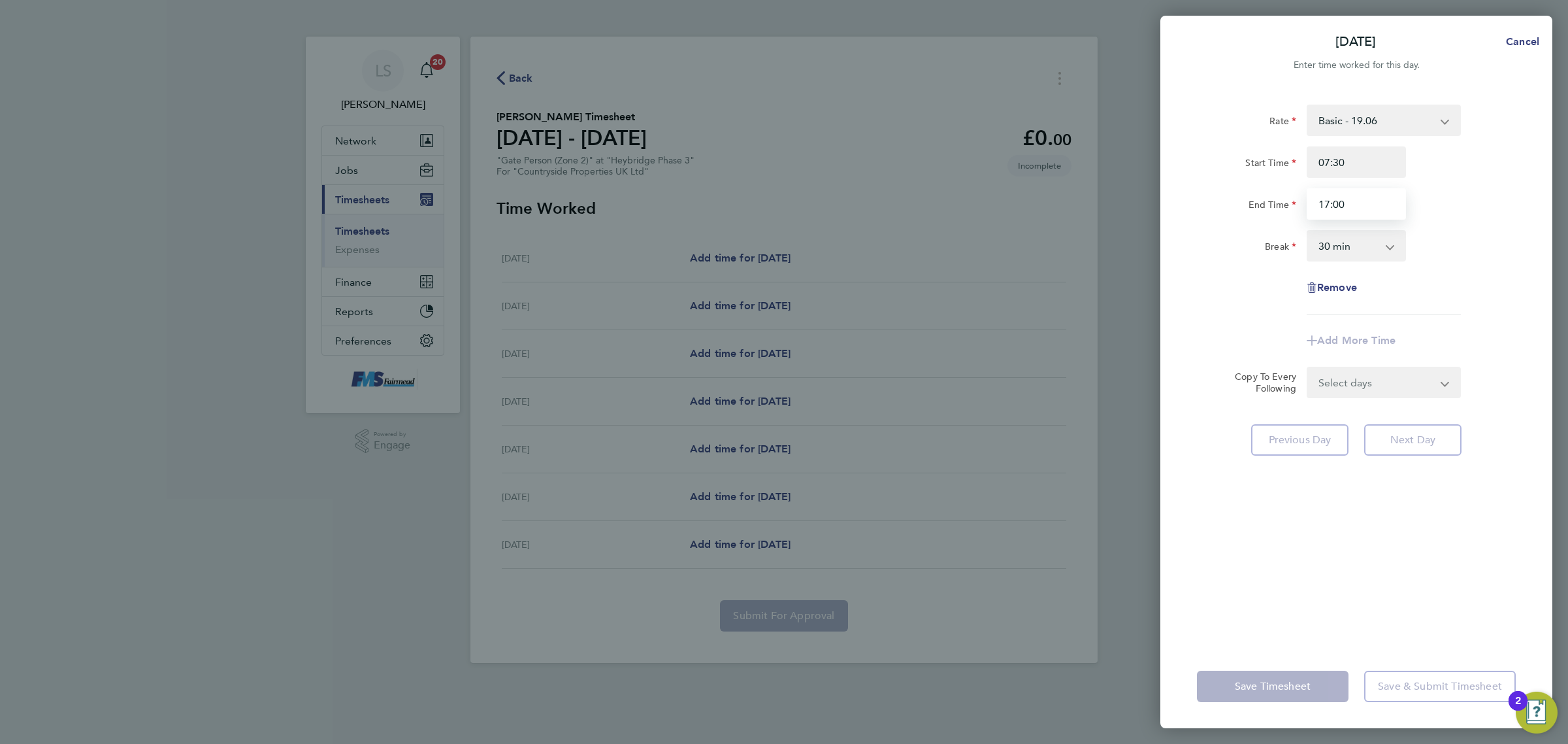
click at [1213, 193] on div "End Time 17:00" at bounding box center [1357, 203] width 329 height 32
type input "18:00"
click at [1491, 216] on div "End Time 18:00" at bounding box center [1357, 203] width 329 height 32
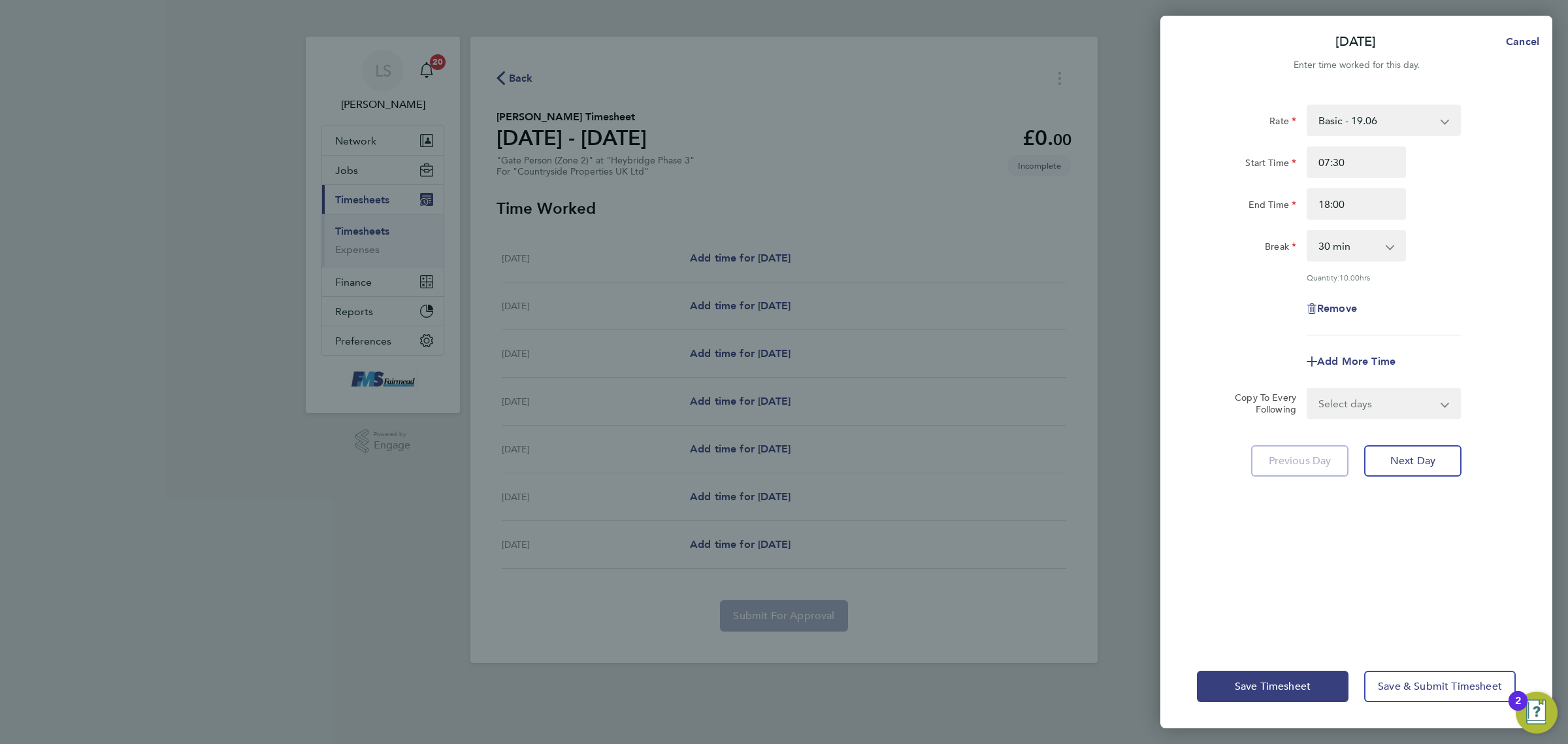
click at [1382, 409] on select "Select days Day Weekday (Mon-Fri) Weekend (Sat-Sun) [DATE] [DATE] [DATE] [DATE]…" at bounding box center [1377, 403] width 137 height 29
select select "WEEKDAY"
click at [1308, 389] on select "Select days Day Weekday (Mon-Fri) Weekend (Sat-Sun) [DATE] [DATE] [DATE] [DATE]…" at bounding box center [1377, 403] width 137 height 29
select select "[DATE]"
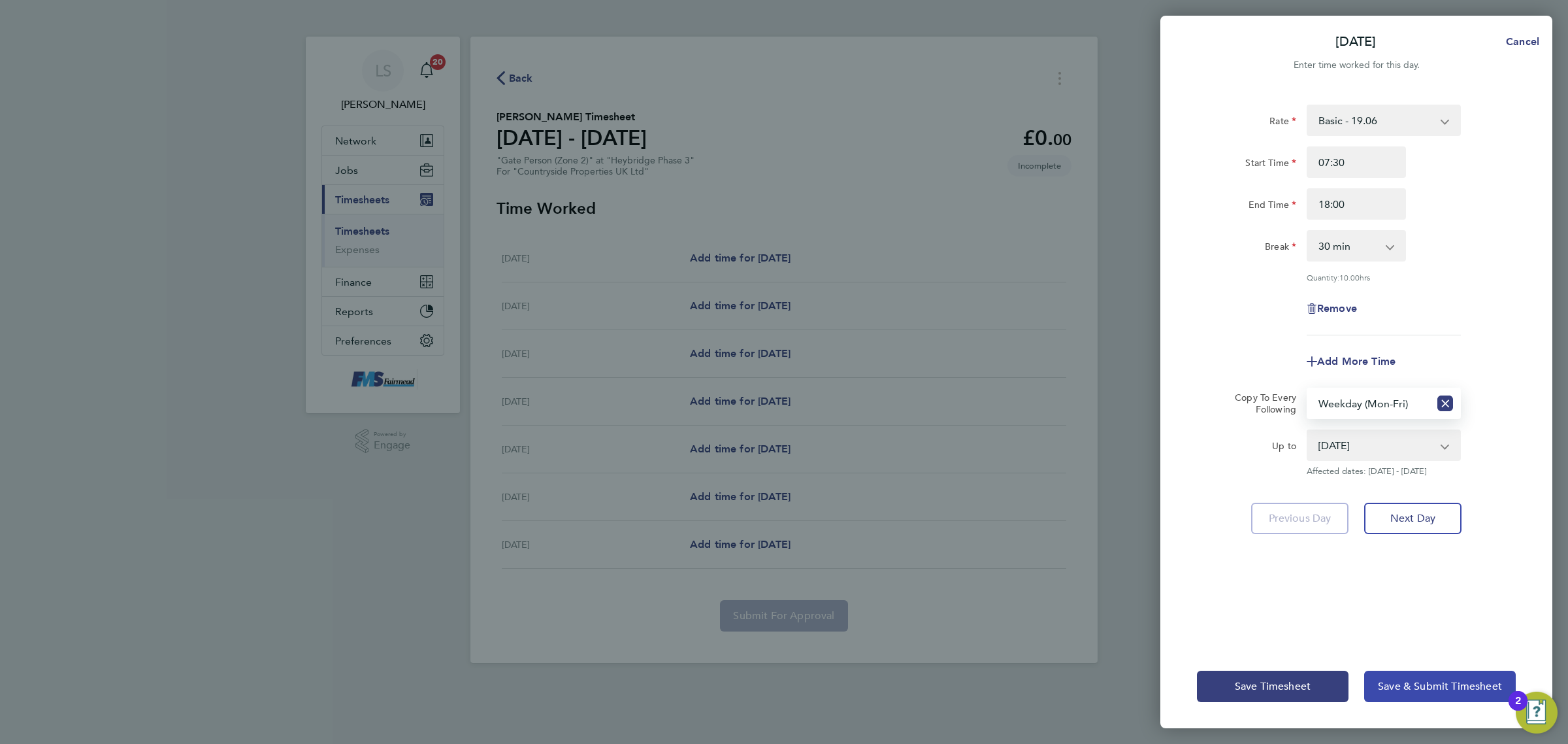
click at [1415, 687] on span "Save & Submit Timesheet" at bounding box center [1440, 686] width 124 height 13
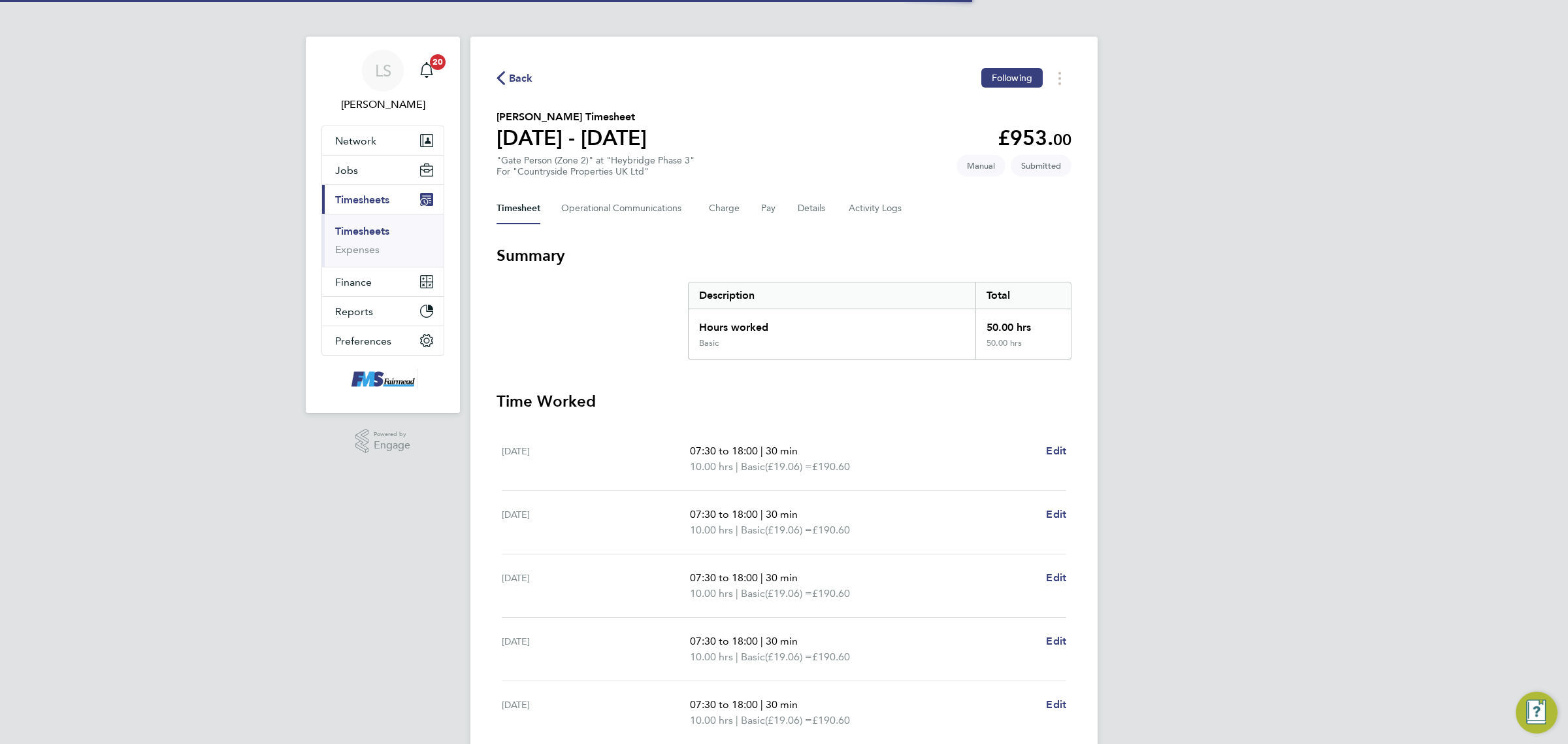
click at [369, 229] on link "Timesheets" at bounding box center [362, 231] width 54 height 13
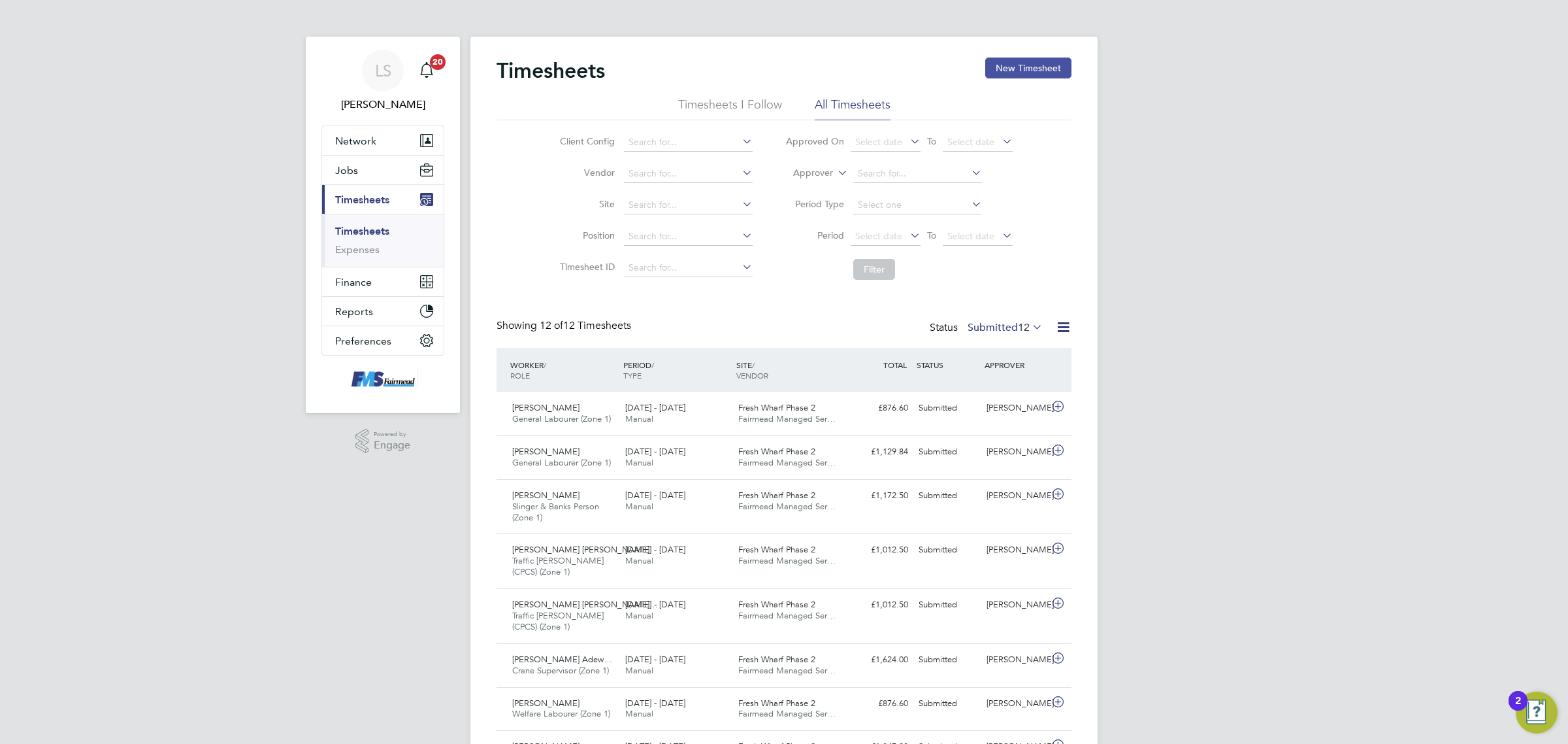
click at [1030, 66] on button "New Timesheet" at bounding box center [1028, 68] width 87 height 21
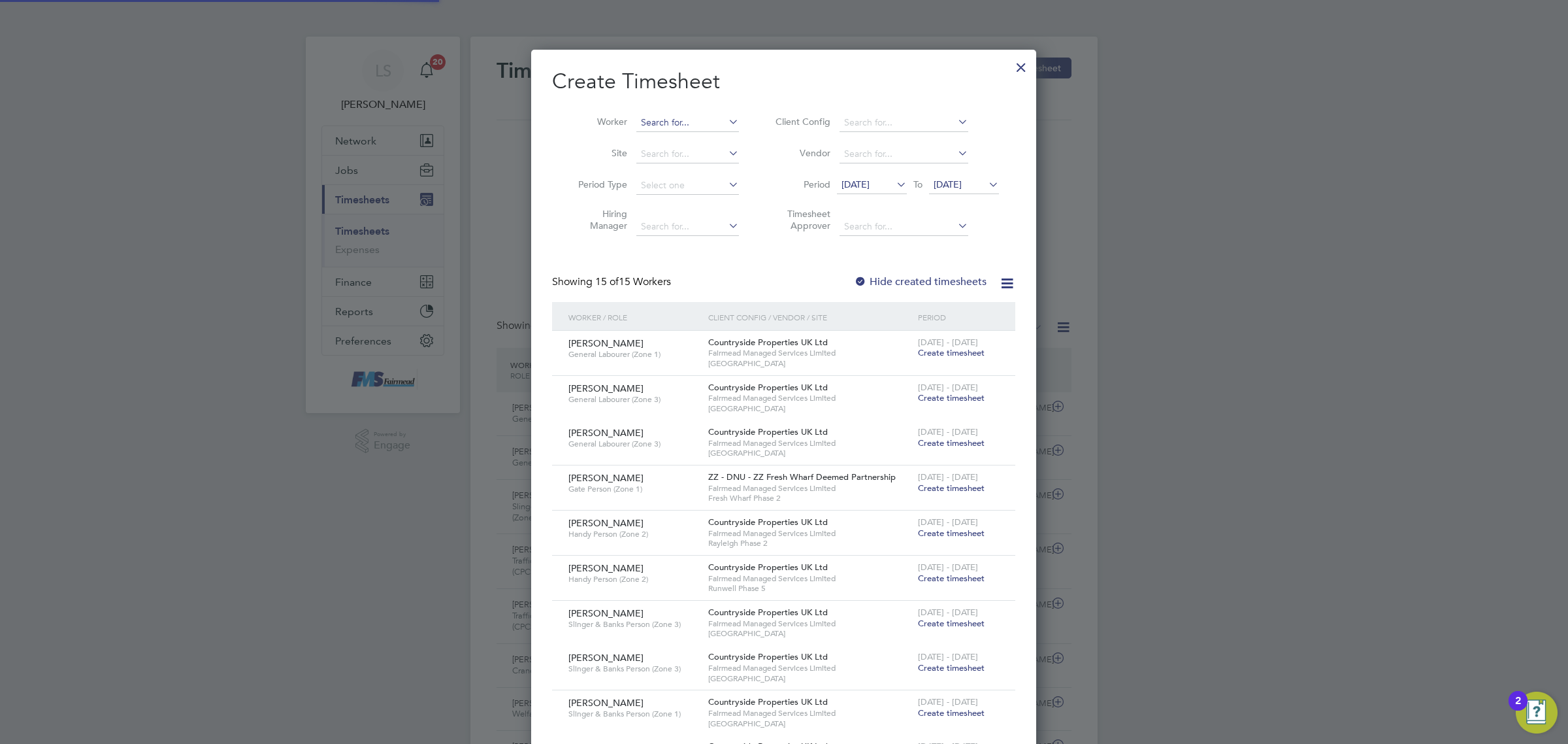
click at [664, 115] on input at bounding box center [688, 123] width 103 height 18
click at [678, 132] on li "Malg orzata Celebak" at bounding box center [688, 140] width 104 height 18
type input "[PERSON_NAME]"
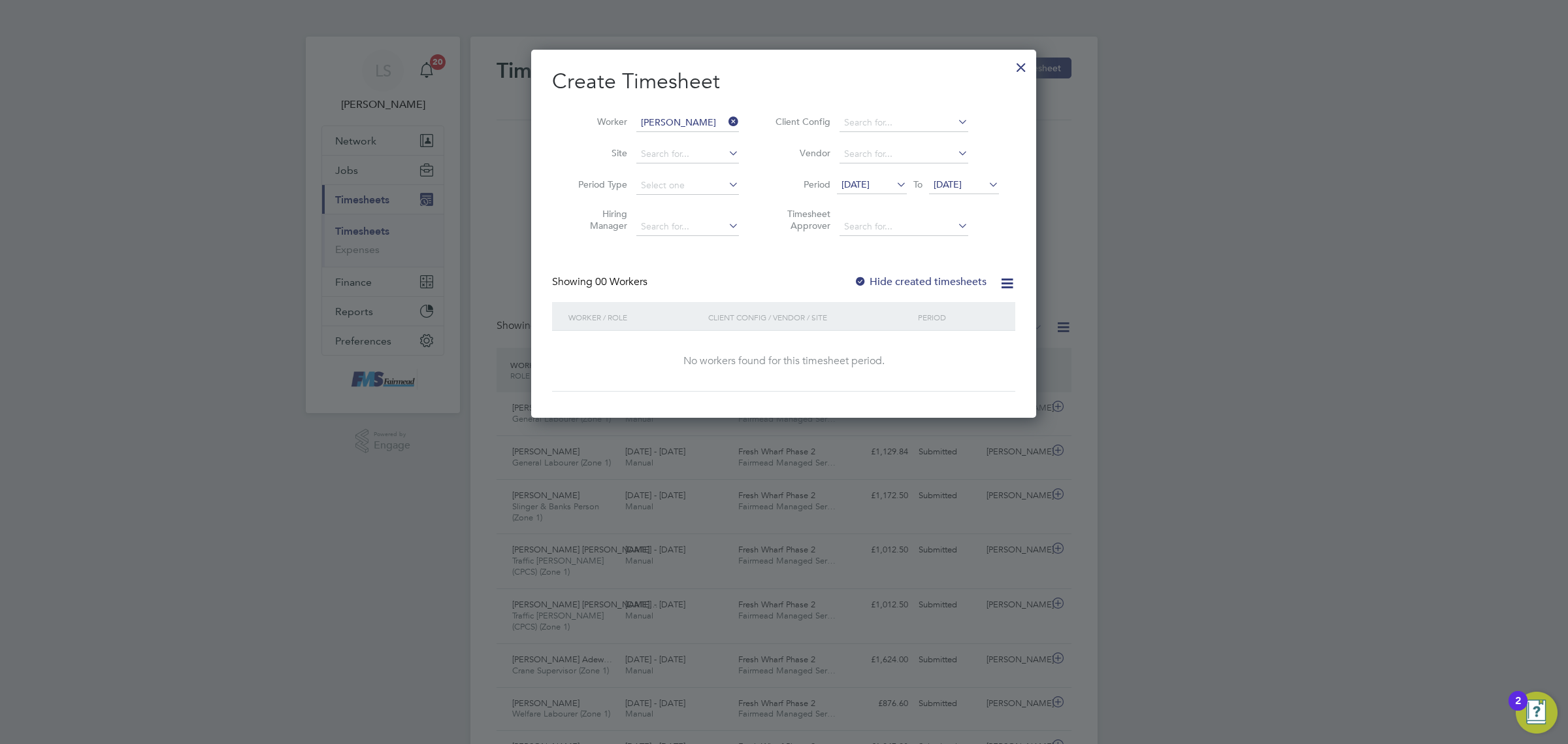
click at [978, 196] on li "Period [DATE] To [DATE]" at bounding box center [885, 185] width 260 height 32
click at [983, 190] on span "[DATE]" at bounding box center [963, 185] width 70 height 18
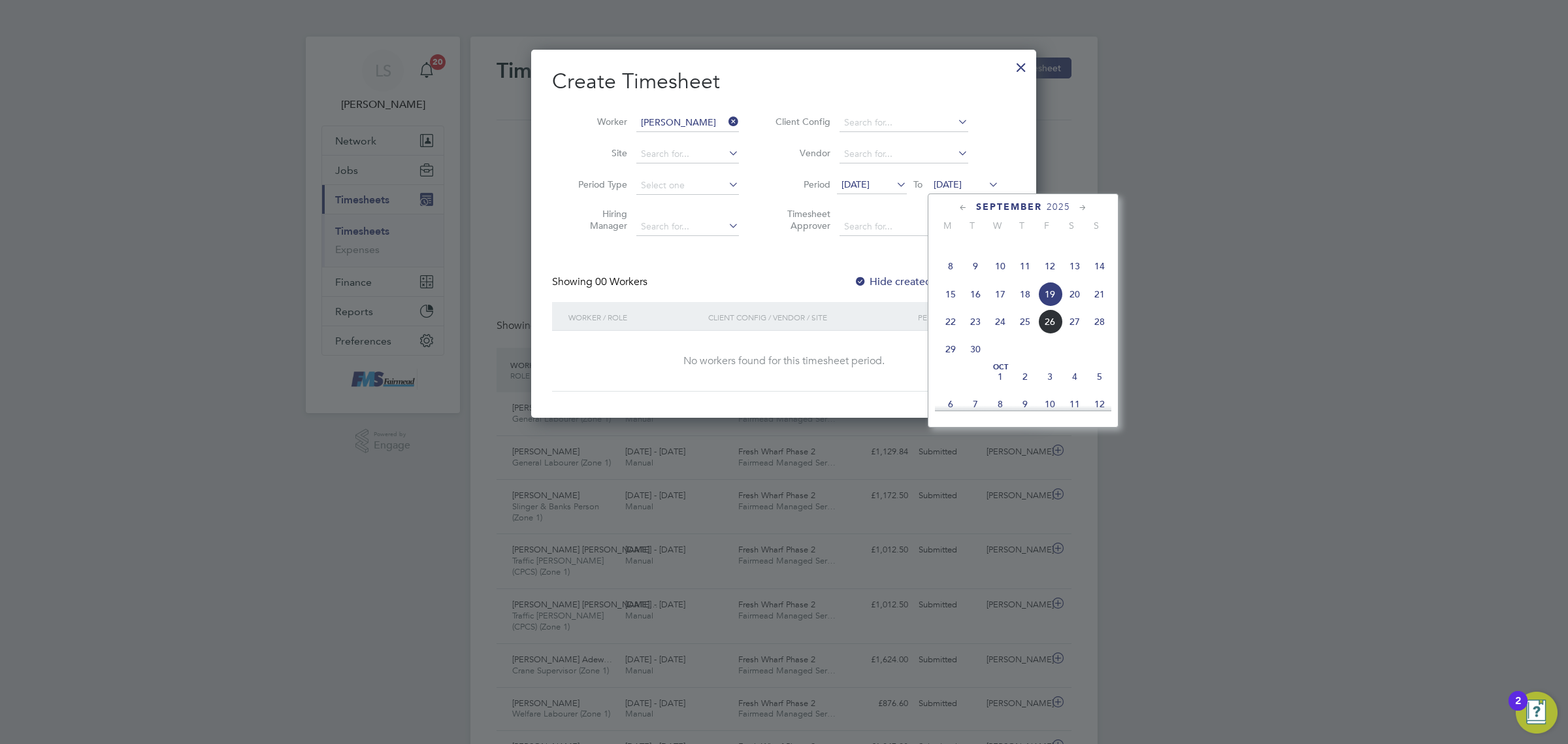
click at [1103, 334] on span "28" at bounding box center [1099, 321] width 25 height 25
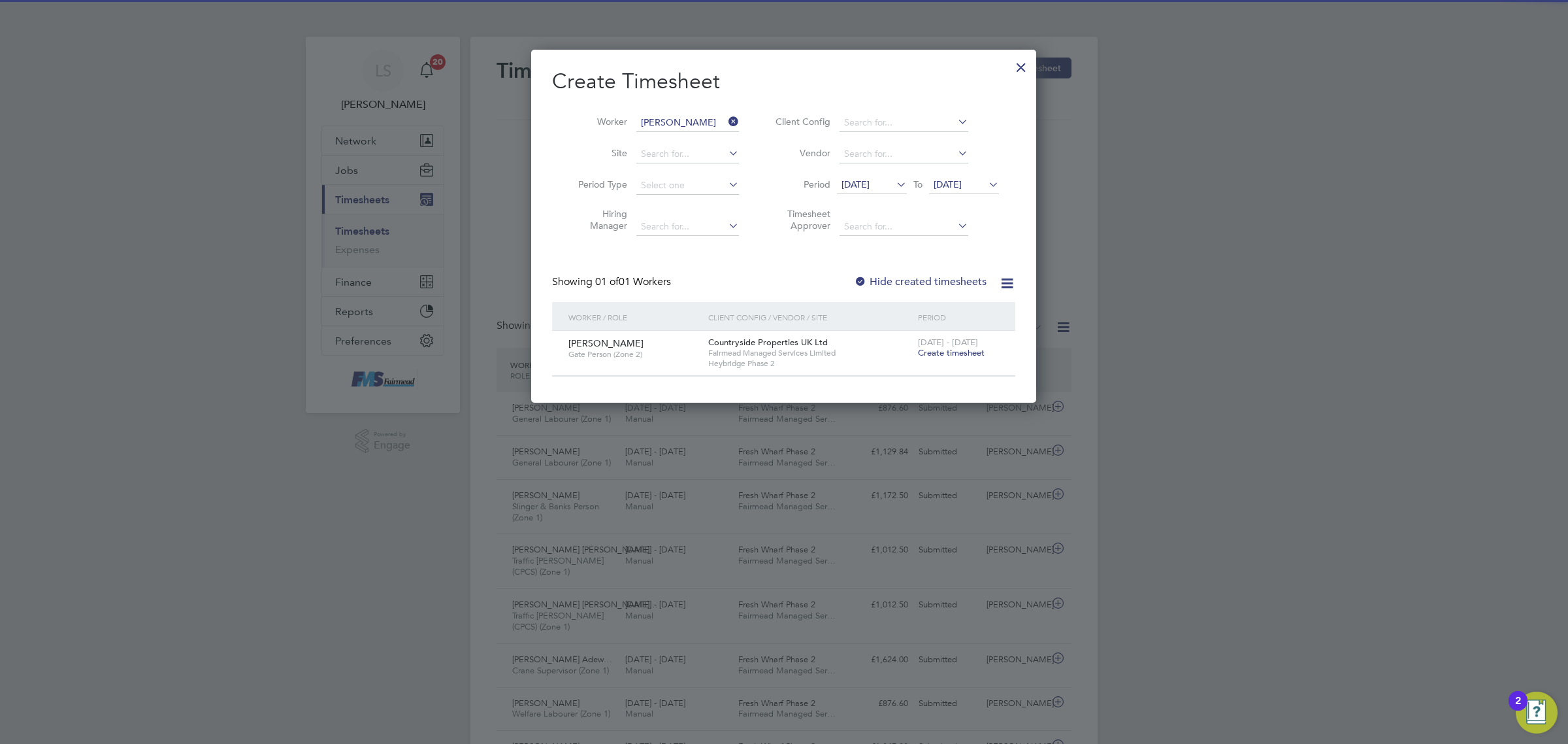
click at [963, 353] on span "Create timesheet" at bounding box center [951, 353] width 67 height 11
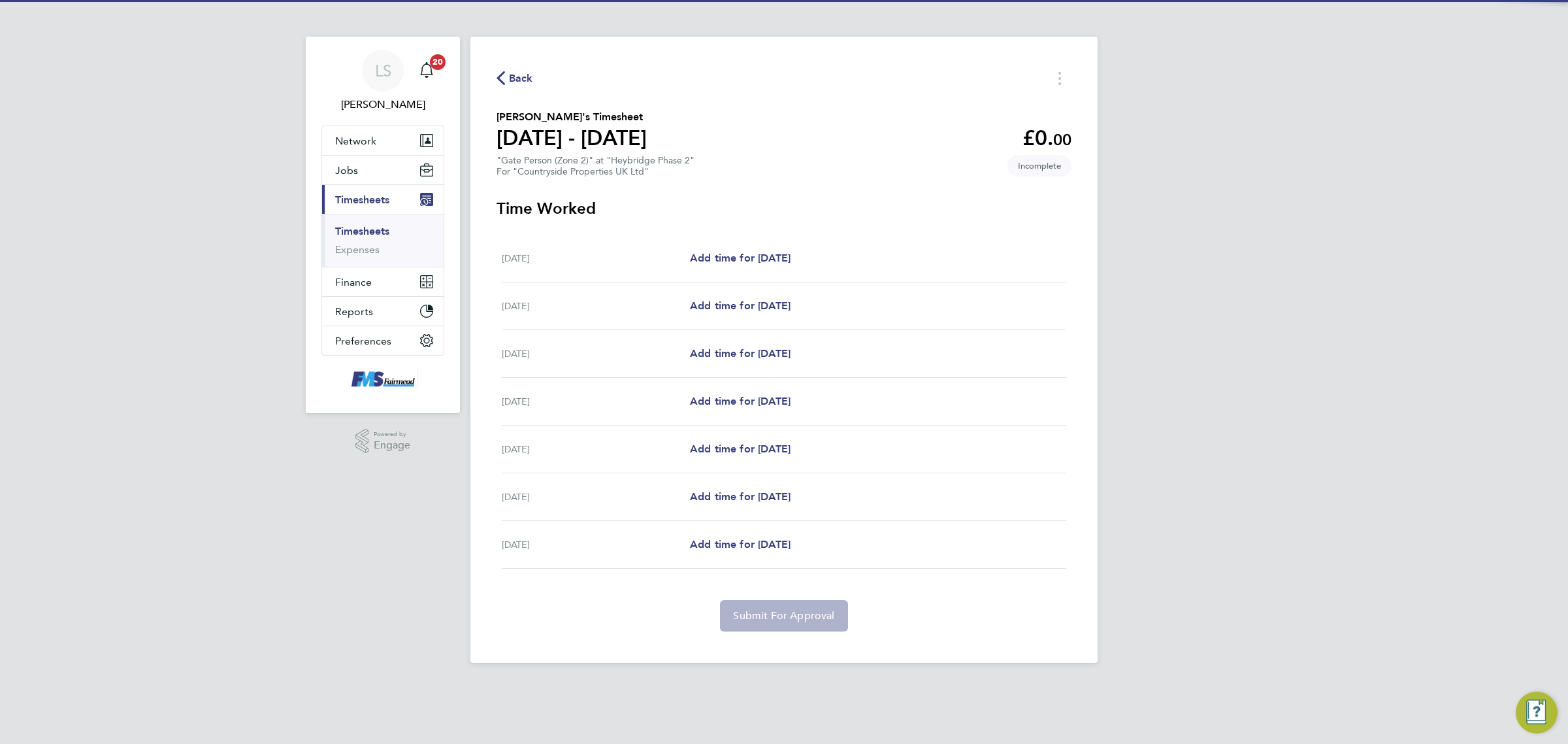
click at [774, 247] on div "[DATE] Add time for [DATE] Add time for [DATE]" at bounding box center [784, 258] width 564 height 48
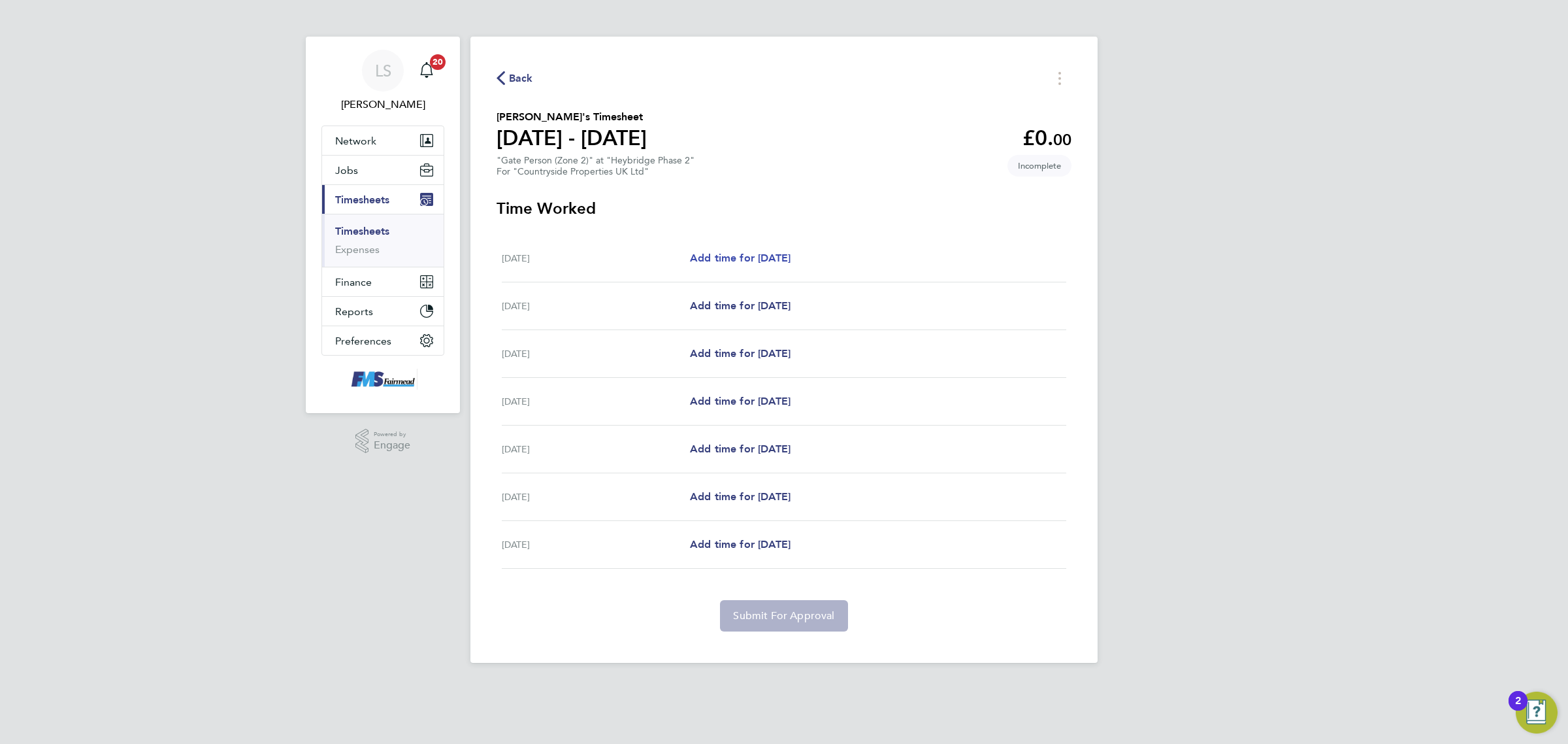
click at [779, 258] on span "Add time for [DATE]" at bounding box center [740, 258] width 101 height 13
select select "30"
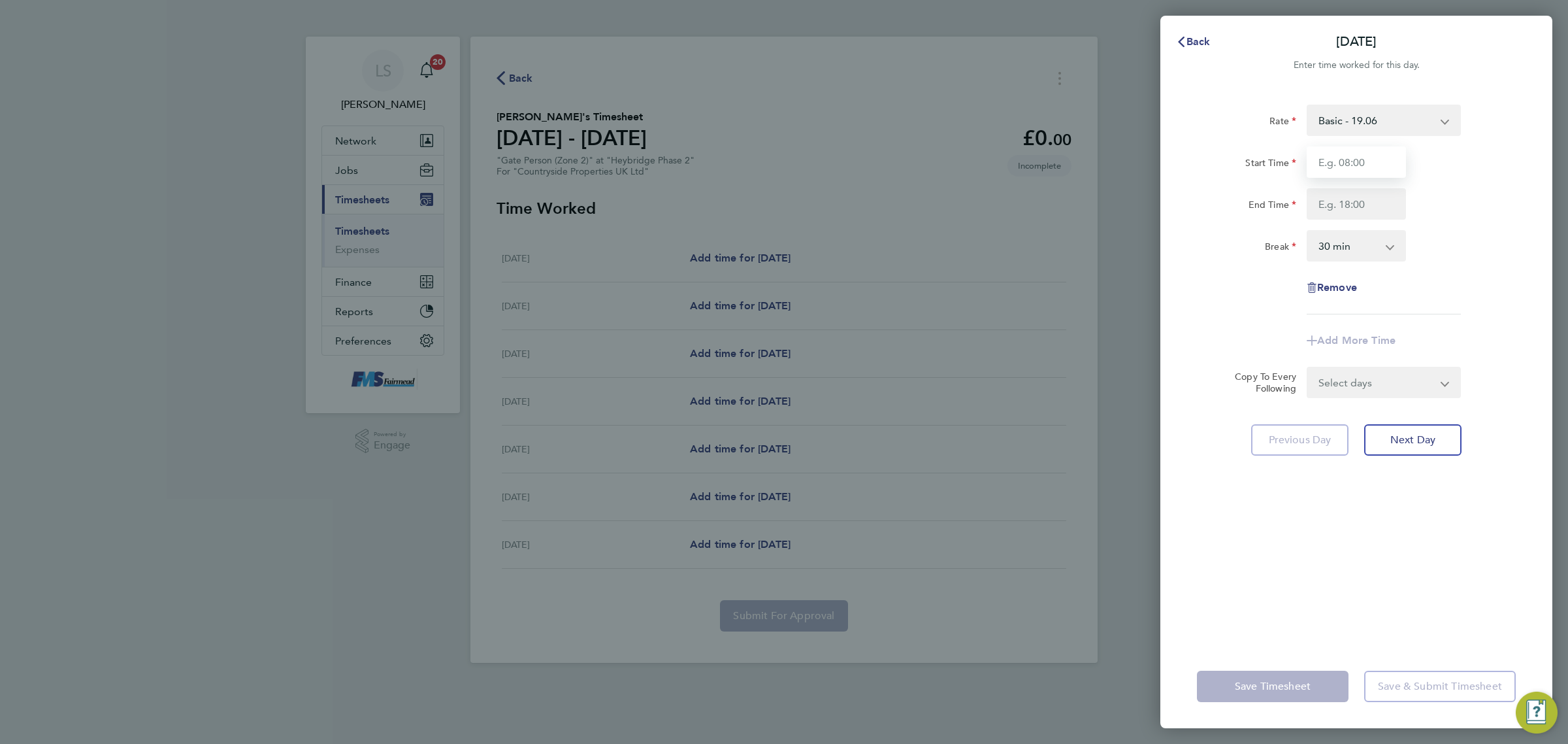
click at [1336, 151] on input "Start Time" at bounding box center [1356, 162] width 99 height 32
type input "07:30"
click at [1379, 198] on input "End Time" at bounding box center [1356, 203] width 99 height 32
type input "18:00"
click at [1464, 231] on div "Break 0 min 15 min 30 min 45 min 60 min 75 min 90 min" at bounding box center [1357, 246] width 329 height 32
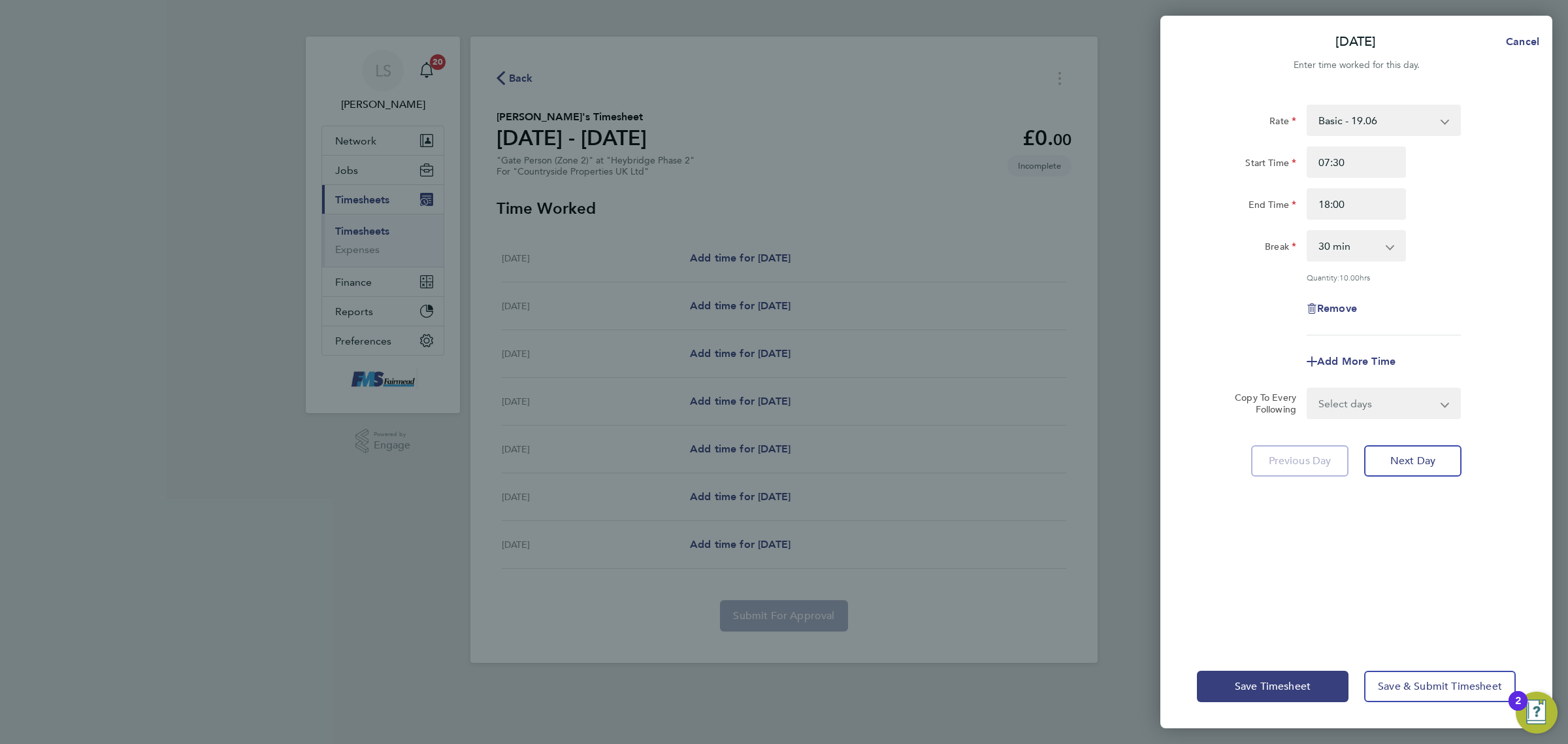
drag, startPoint x: 1369, startPoint y: 409, endPoint x: 1370, endPoint y: 416, distance: 7.1
click at [1369, 409] on select "Select days Day Weekday (Mon-Fri) Weekend (Sat-Sun) [DATE] [DATE] [DATE] [DATE]…" at bounding box center [1377, 403] width 137 height 29
select select "DAY"
click at [1308, 389] on select "Select days Day Weekday (Mon-Fri) Weekend (Sat-Sun) [DATE] [DATE] [DATE] [DATE]…" at bounding box center [1377, 403] width 137 height 29
select select "[DATE]"
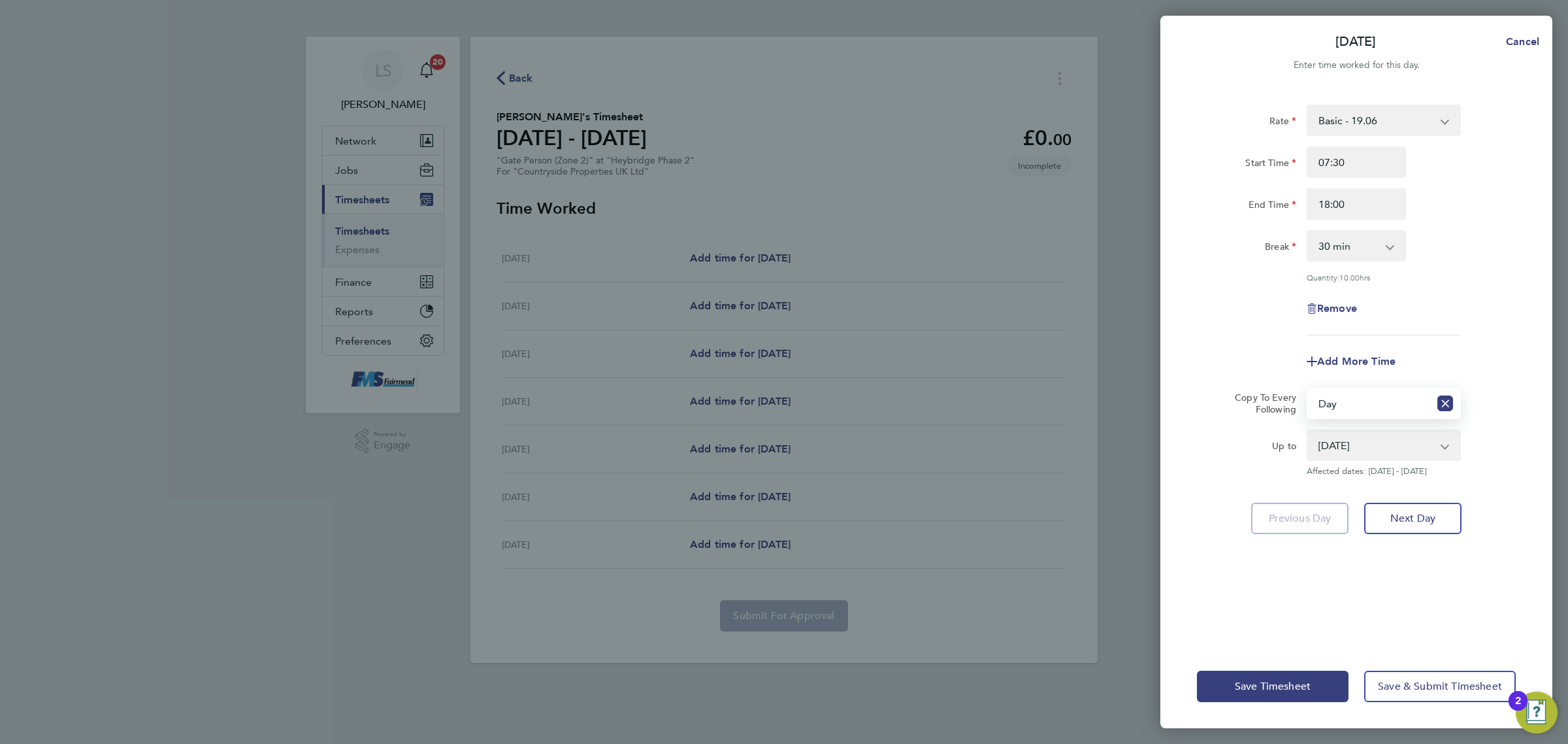
click at [1402, 392] on select "Select days Day Weekday (Mon-Fri) Weekend (Sat-Sun) [DATE] [DATE] [DATE] [DATE]…" at bounding box center [1369, 403] width 122 height 29
click at [1442, 400] on icon "Reset selection" at bounding box center [1446, 403] width 15 height 15
drag, startPoint x: 1386, startPoint y: 407, endPoint x: 1380, endPoint y: 415, distance: 10.0
click at [1384, 407] on select "Select days Day Weekday (Mon-Fri) Weekend (Sat-Sun) [DATE] [DATE] [DATE] [DATE]…" at bounding box center [1377, 403] width 137 height 29
select select "WEEKDAY"
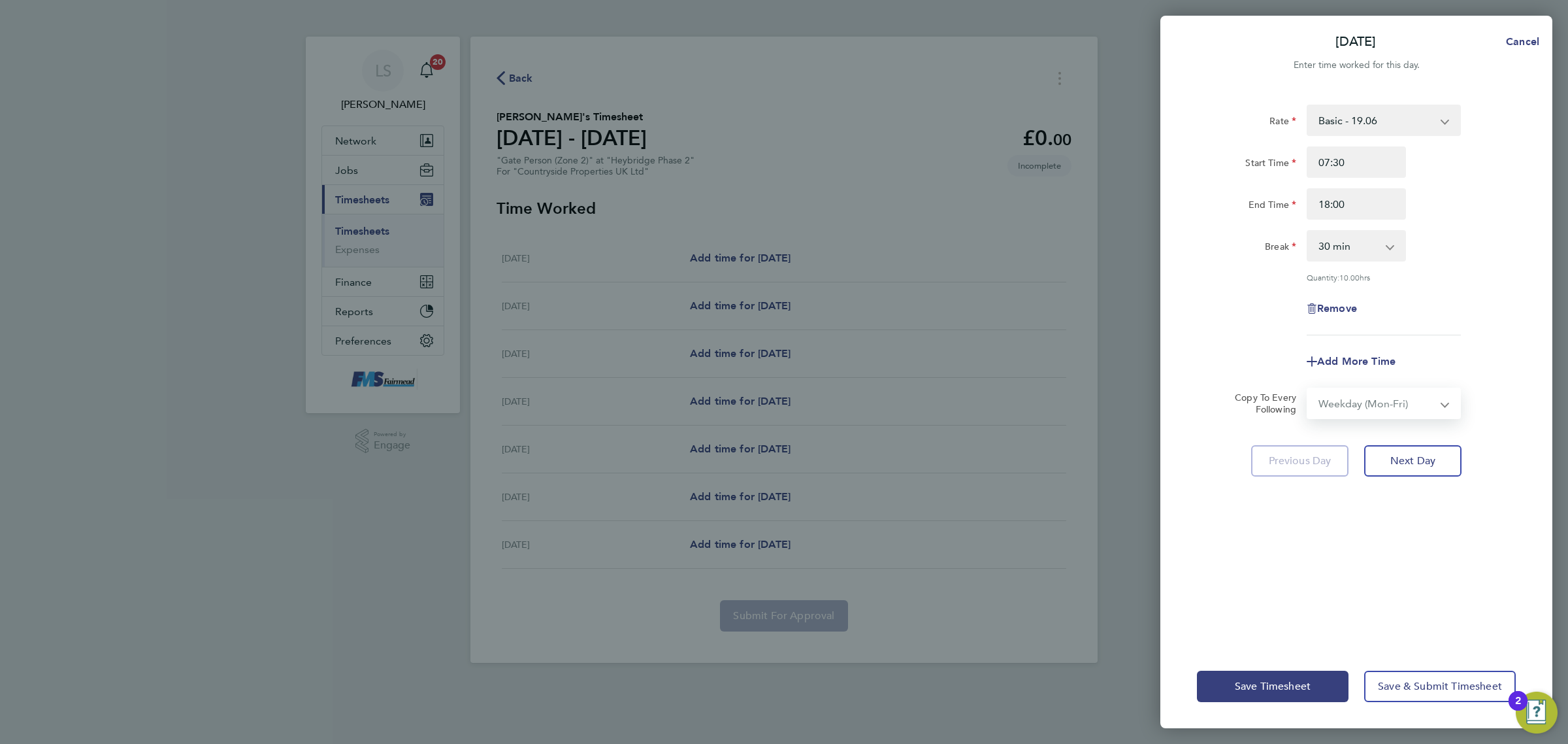
click at [1308, 389] on select "Select days Day Weekday (Mon-Fri) Weekend (Sat-Sun) [DATE] [DATE] [DATE] [DATE]…" at bounding box center [1377, 403] width 137 height 29
select select "[DATE]"
click at [1476, 720] on div "Save Timesheet Save & Submit Timesheet" at bounding box center [1356, 686] width 392 height 84
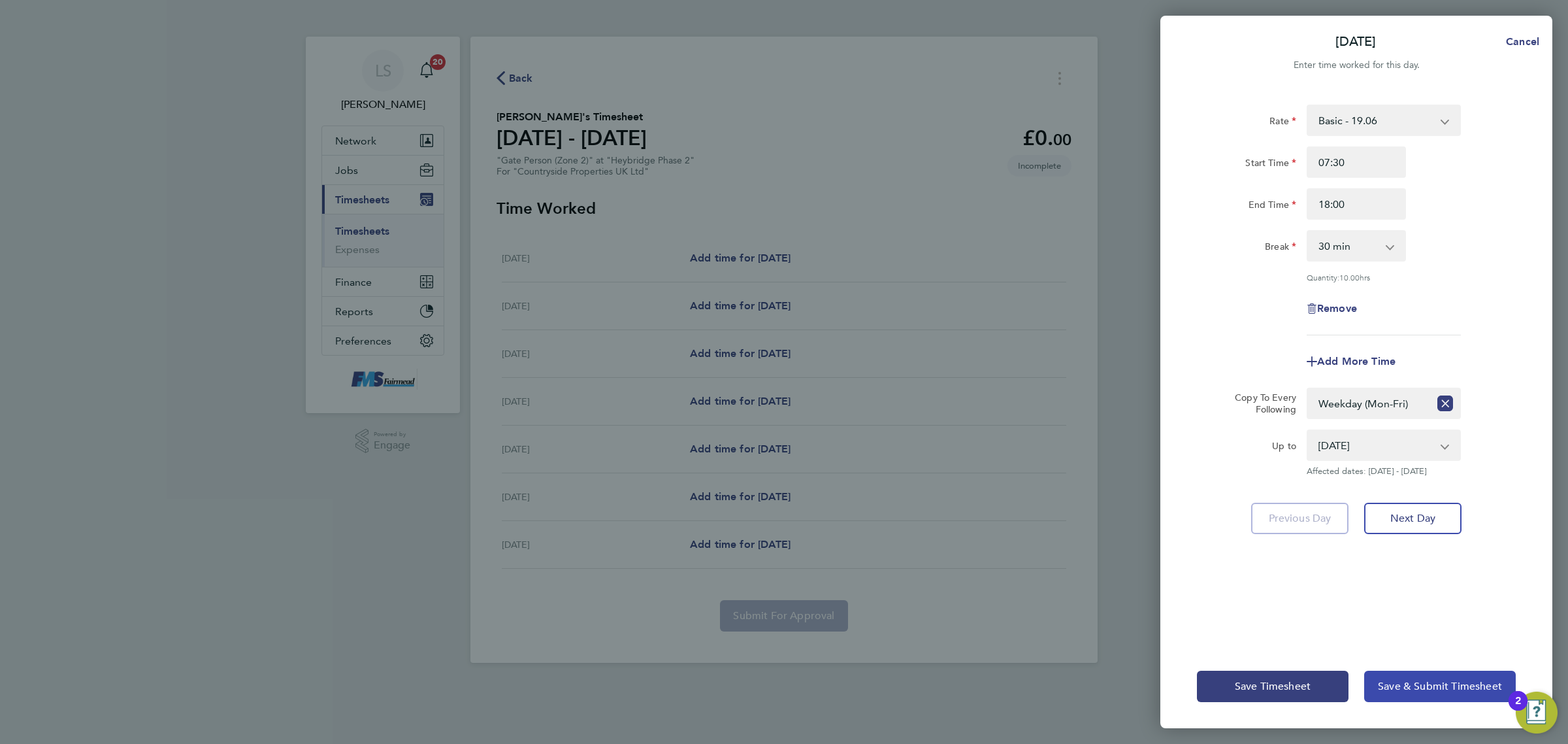
click at [1458, 683] on span "Save & Submit Timesheet" at bounding box center [1440, 686] width 124 height 13
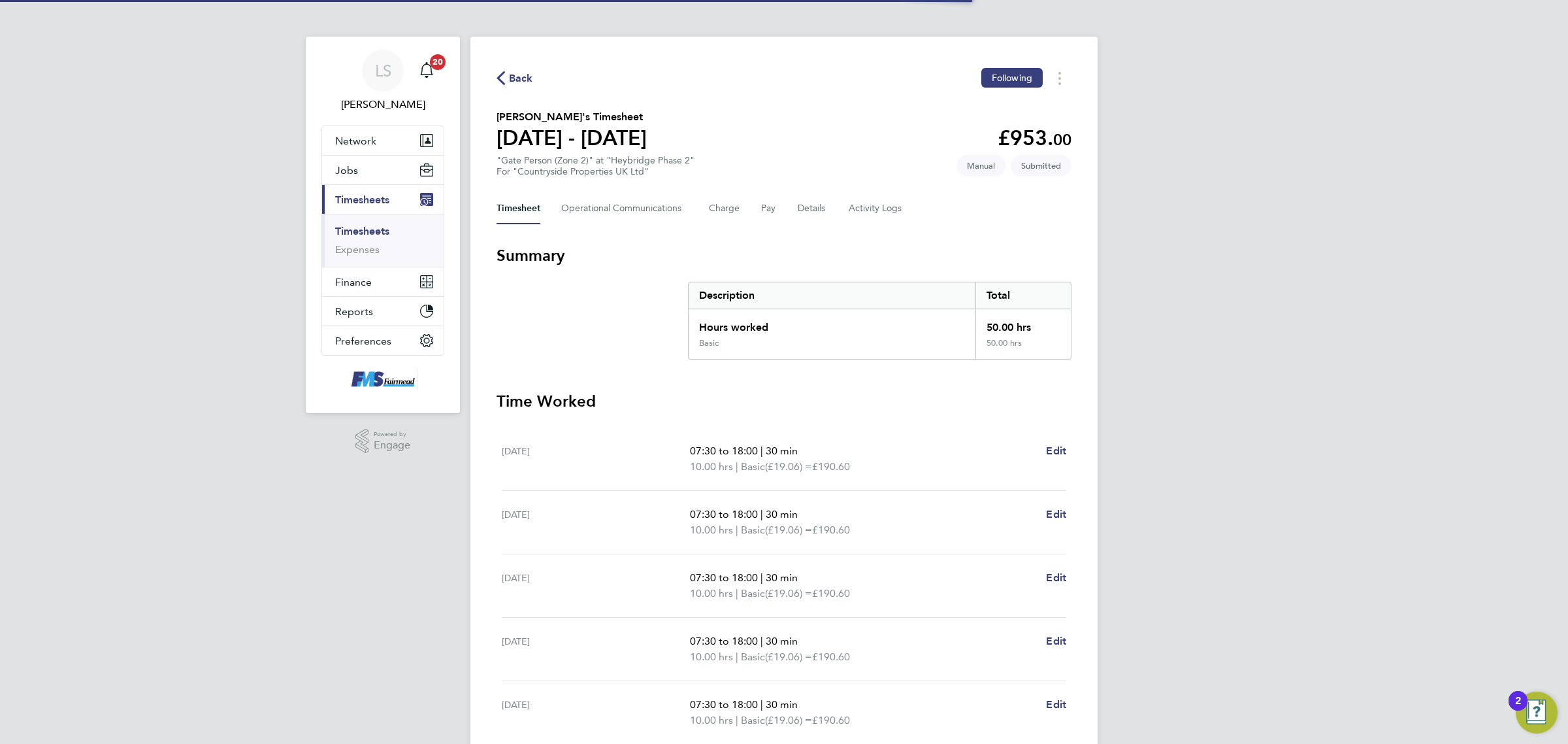
click at [377, 233] on link "Timesheets" at bounding box center [362, 231] width 54 height 13
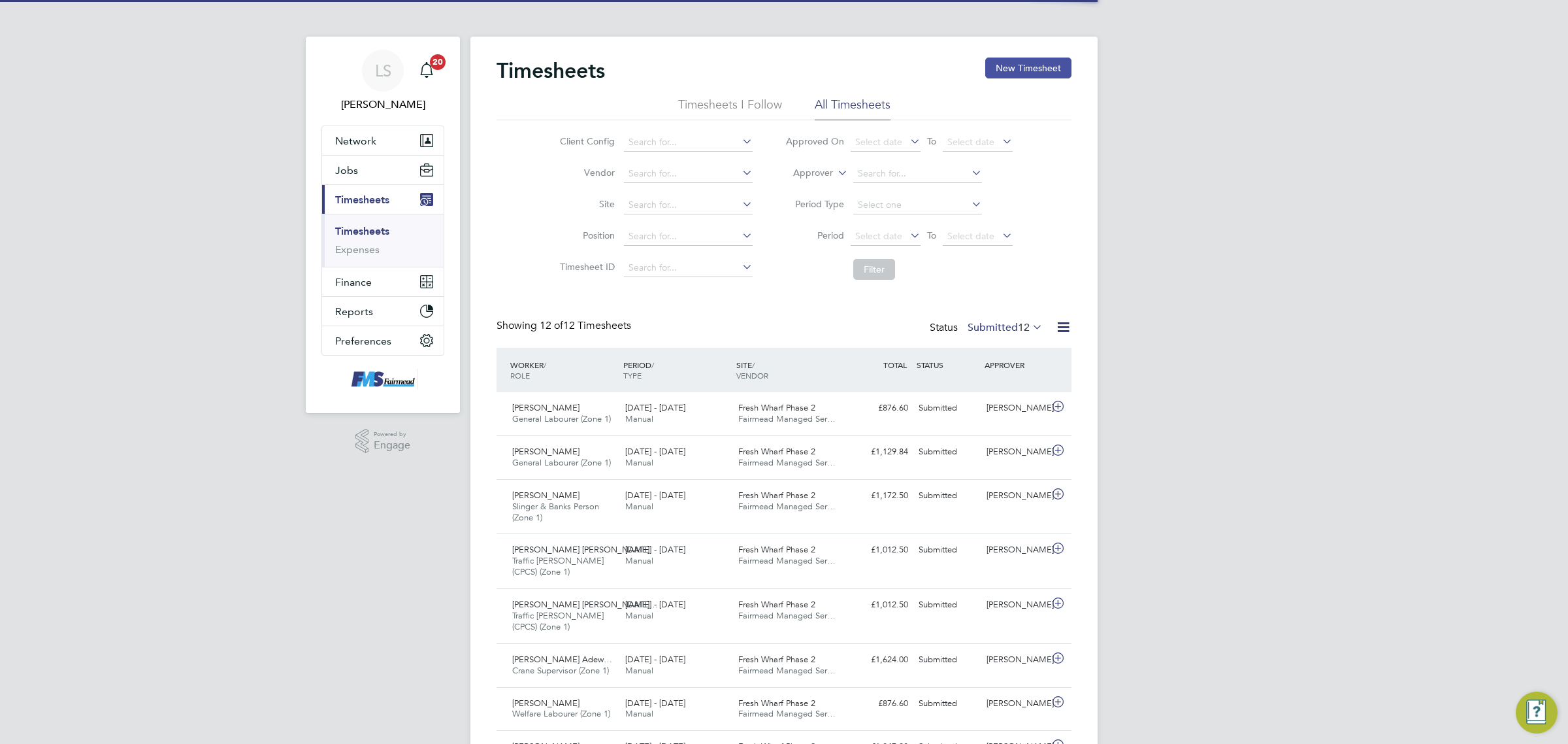
click at [1037, 59] on div "Timesheets New Timesheet Timesheets I Follow All Timesheets Client Config Vendo…" at bounding box center [784, 505] width 627 height 938
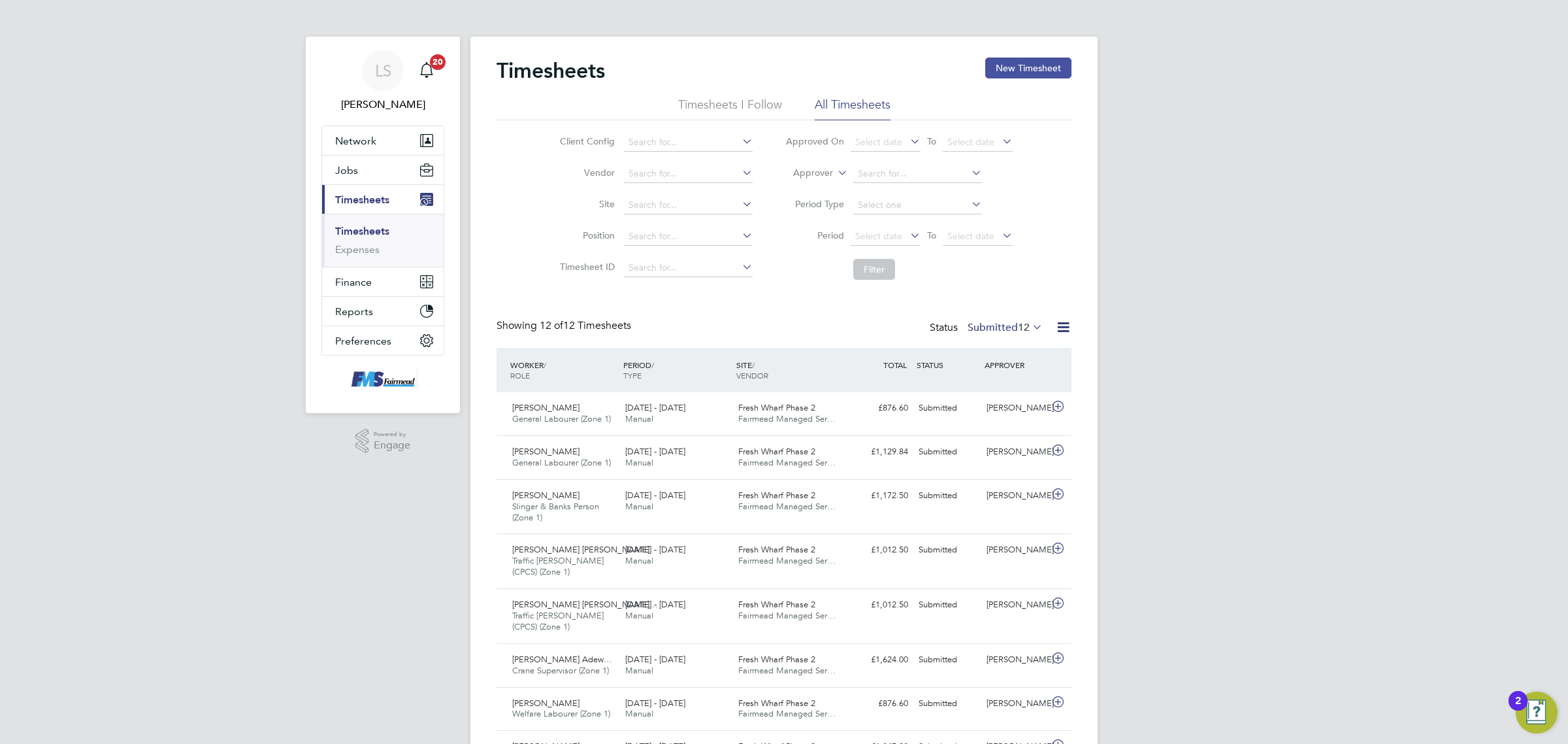
click at [1037, 65] on button "New Timesheet" at bounding box center [1028, 68] width 87 height 21
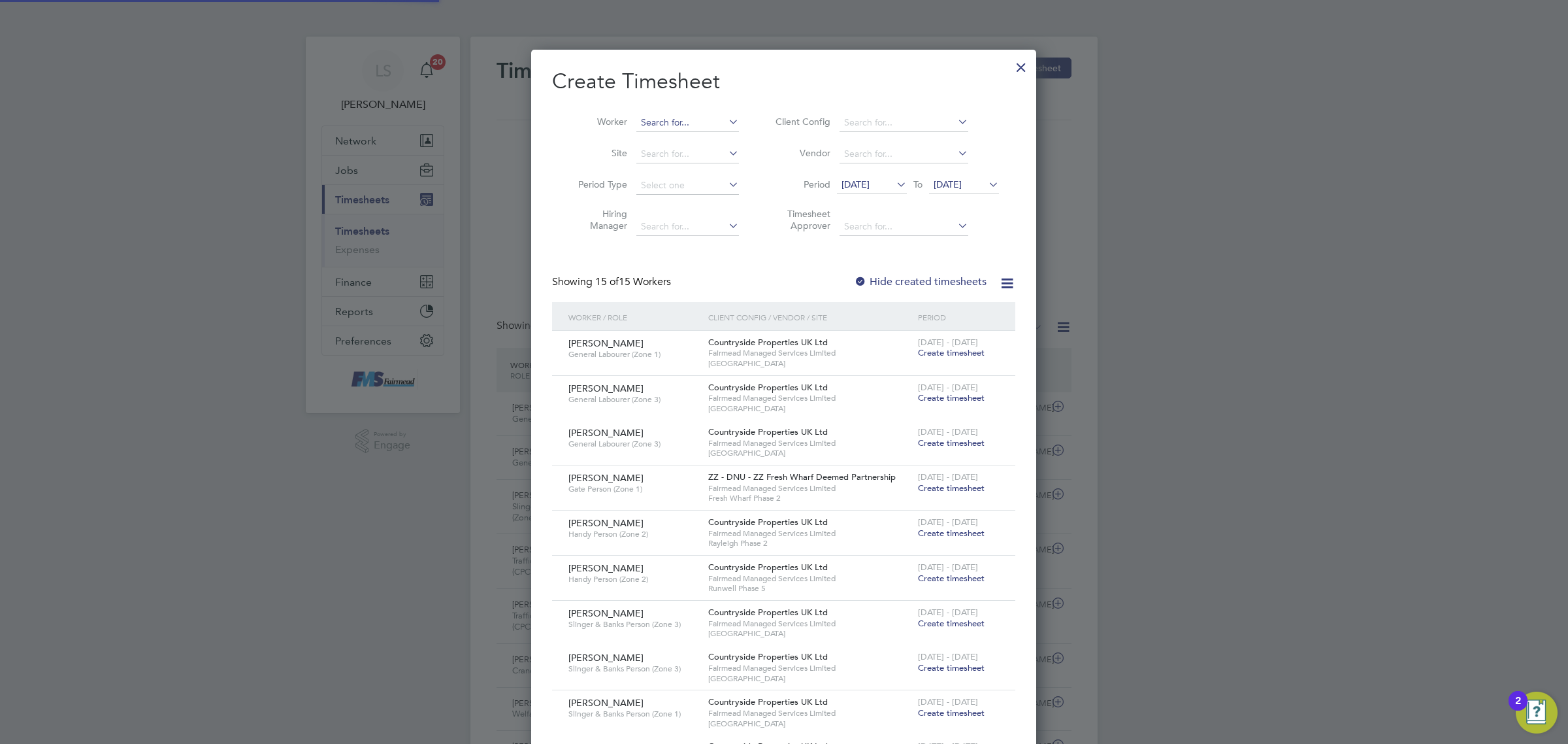
click at [717, 125] on input at bounding box center [688, 123] width 103 height 18
click at [681, 175] on li "Ind rit Isufaj" at bounding box center [704, 175] width 137 height 18
type input "[PERSON_NAME]"
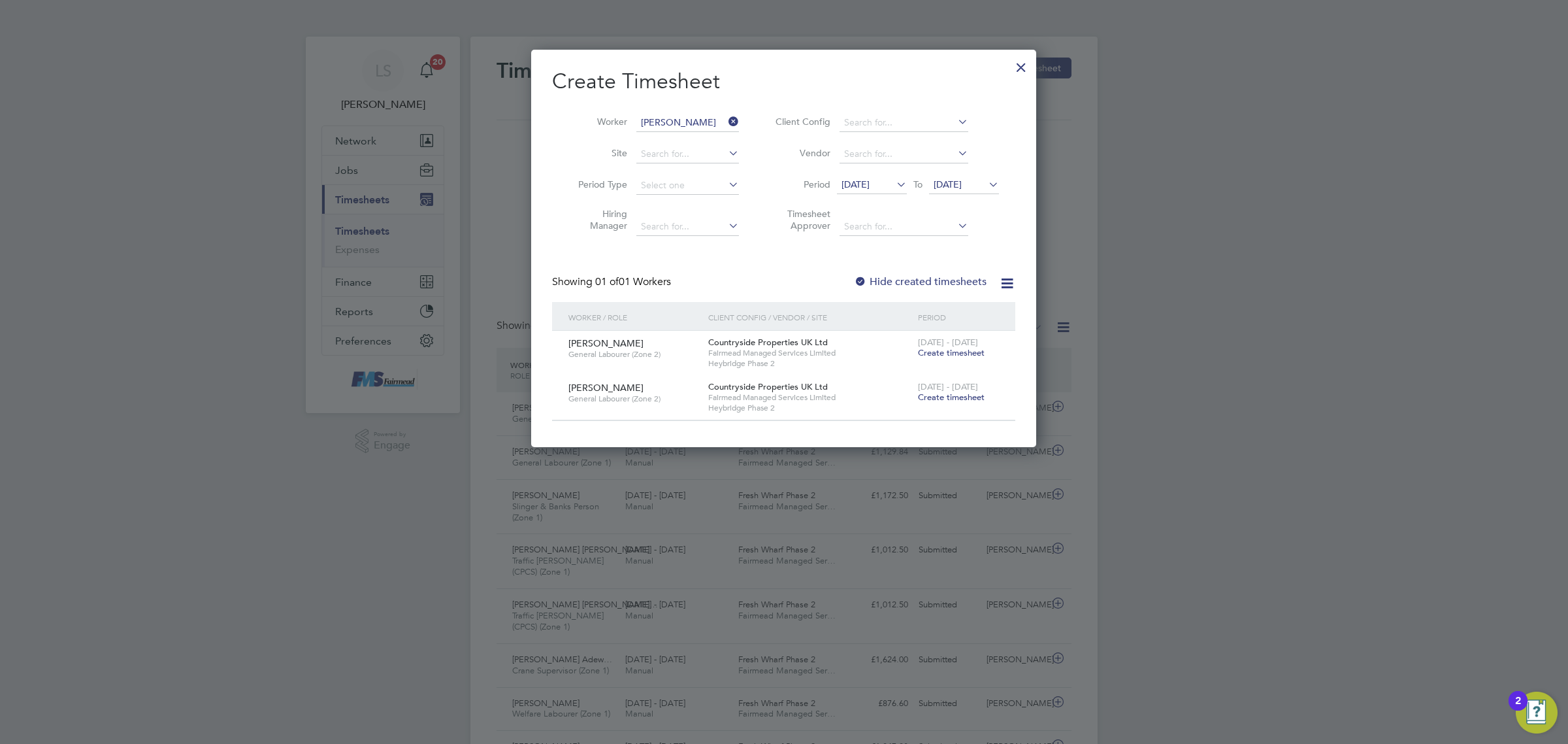
click at [958, 191] on span "[DATE]" at bounding box center [963, 185] width 70 height 18
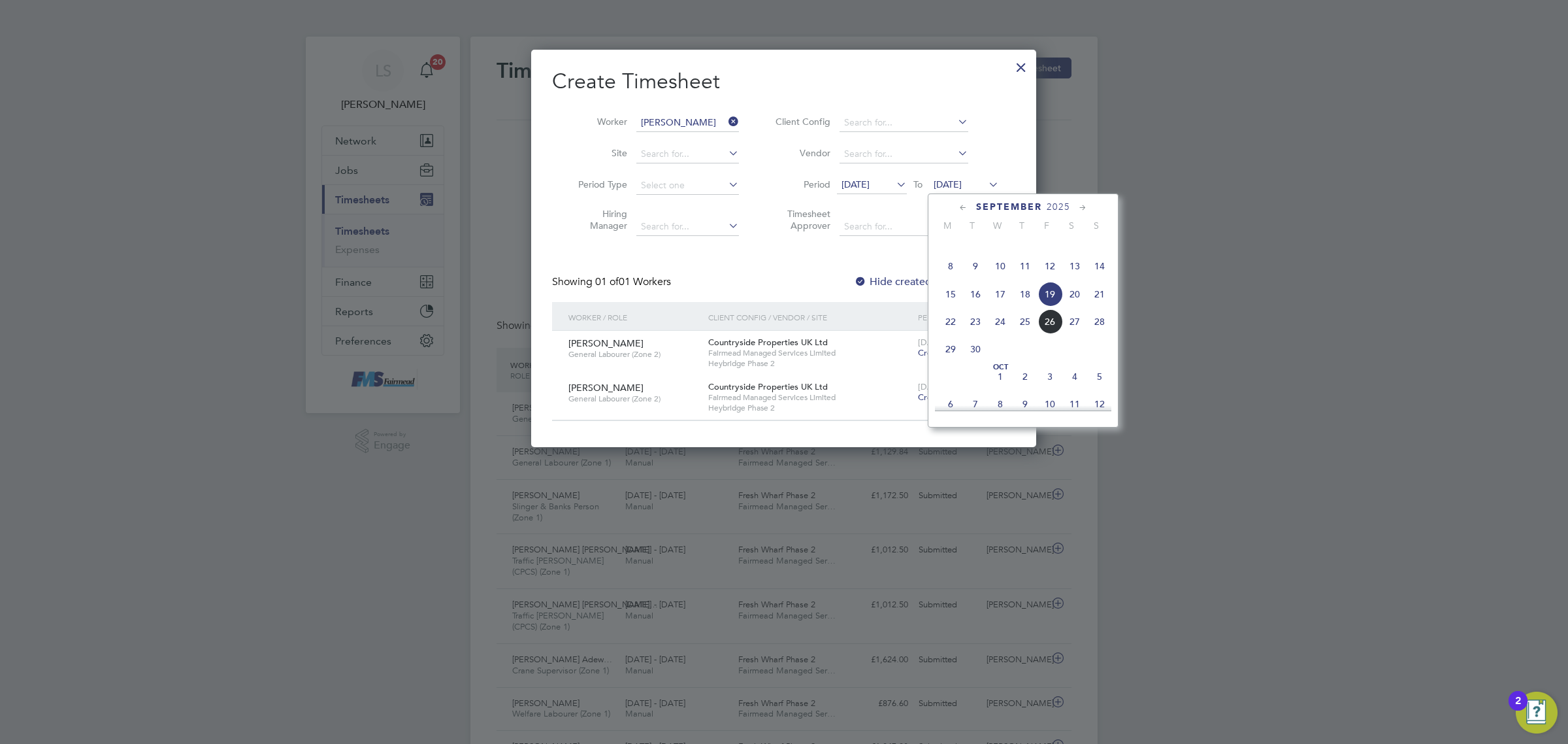
click at [1101, 334] on span "28" at bounding box center [1099, 321] width 25 height 25
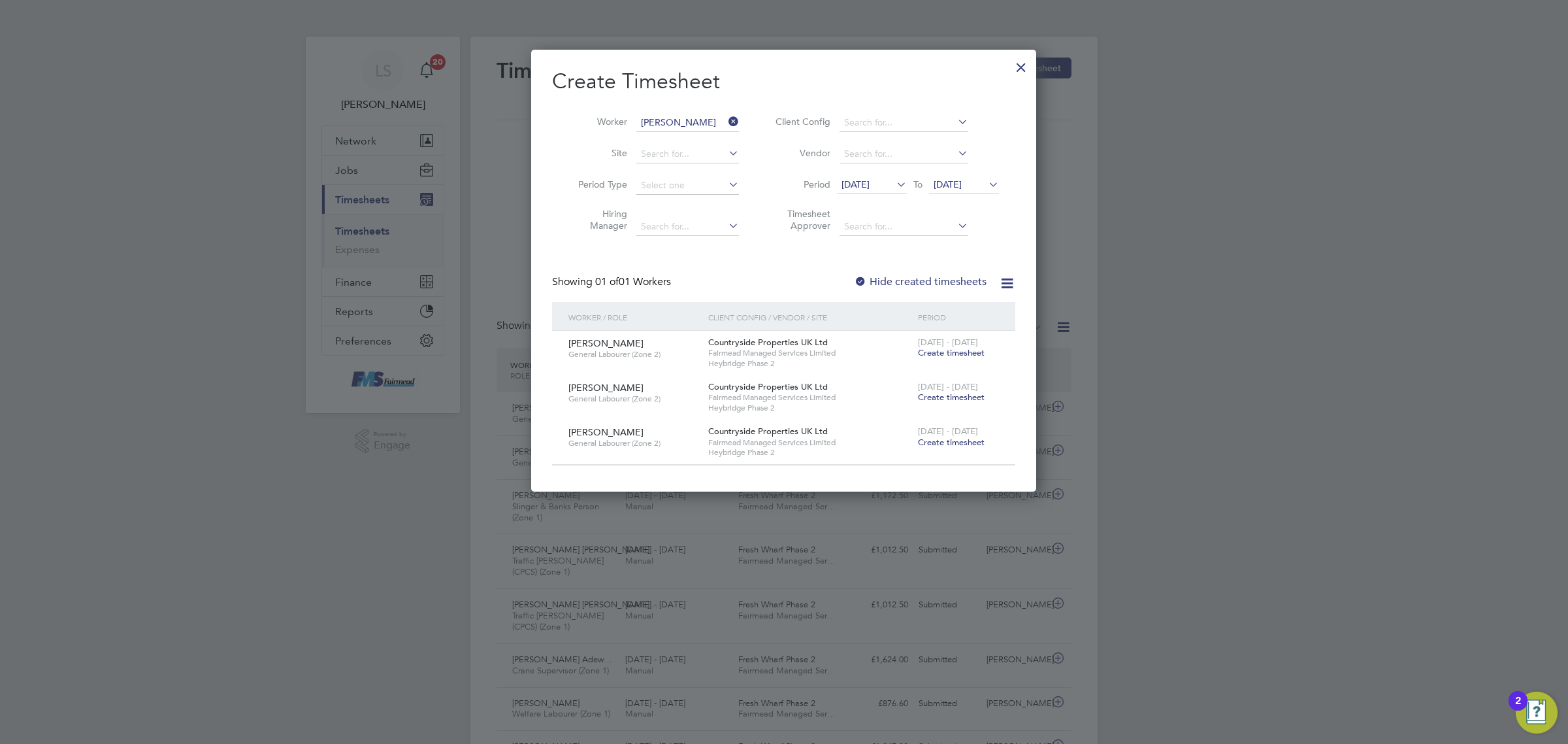
click at [951, 443] on span "Create timesheet" at bounding box center [951, 442] width 67 height 11
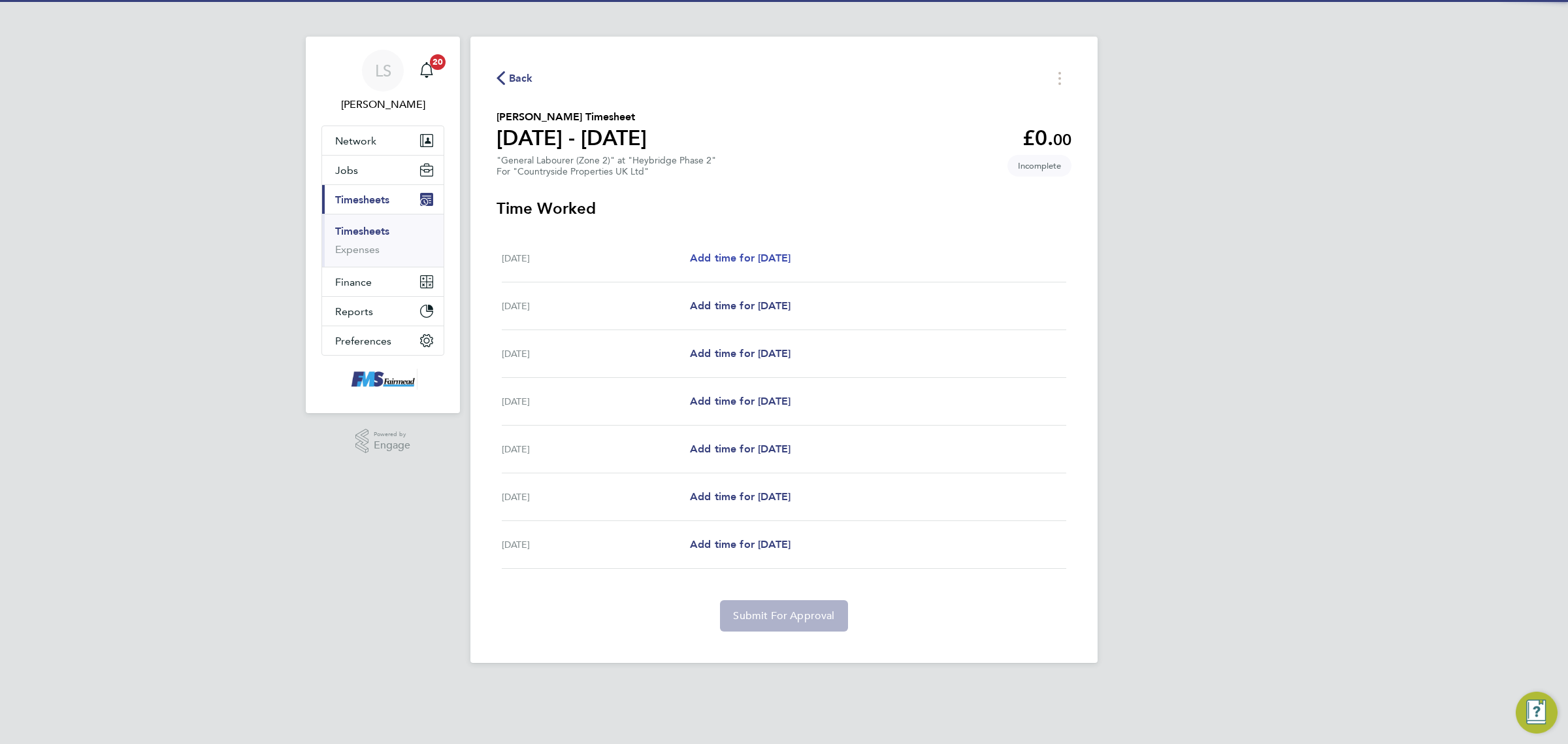
click at [759, 264] on span "Add time for [DATE]" at bounding box center [740, 258] width 101 height 13
select select "30"
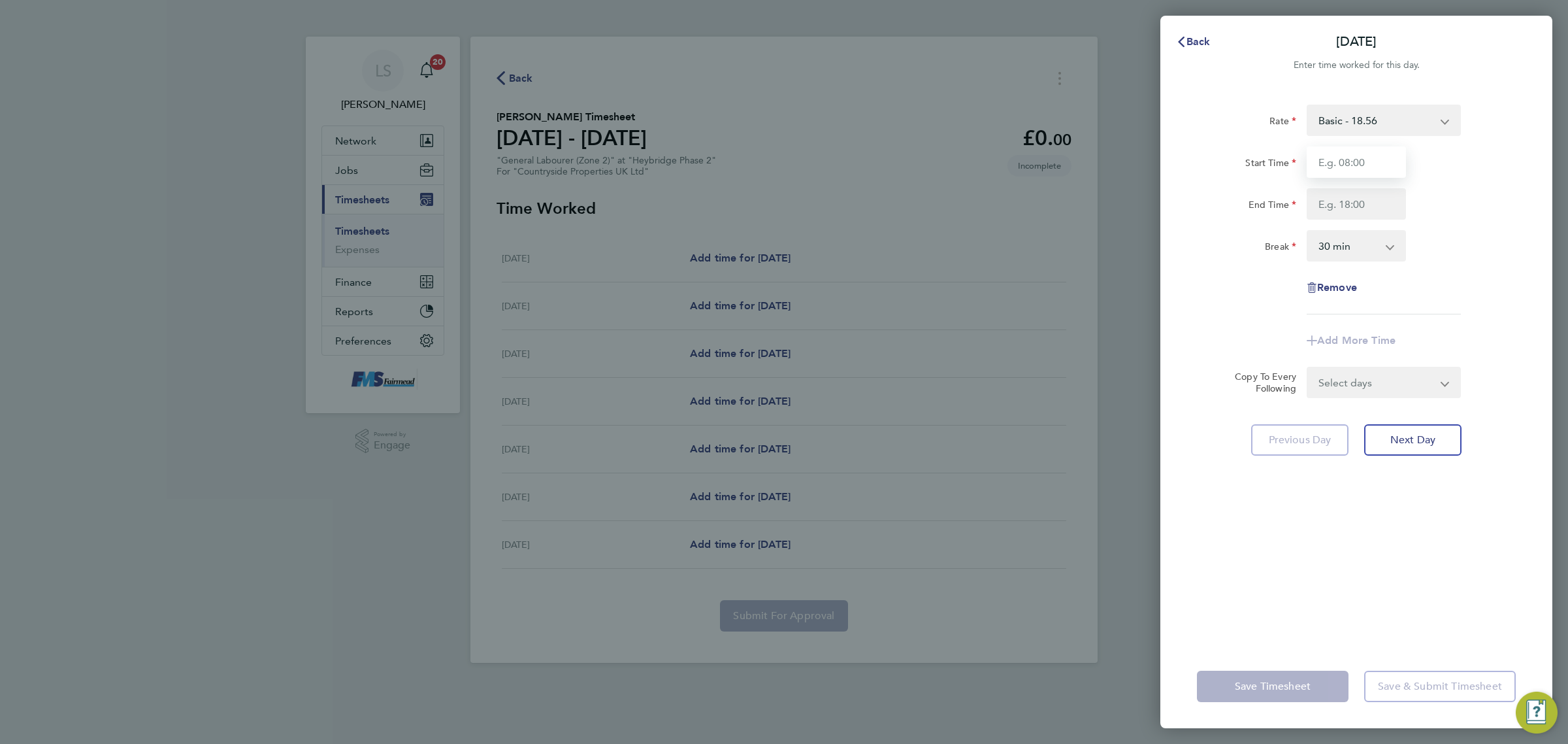
click at [1332, 152] on input "Start Time" at bounding box center [1356, 162] width 99 height 32
type input "07:30"
click at [1360, 213] on input "End Time" at bounding box center [1356, 203] width 99 height 32
type input "18:00"
click at [1534, 224] on div "Rate Basic - 18.56 Start Time 07:30 End Time 18:00 Break 0 min 15 min 30 min 45…" at bounding box center [1356, 366] width 392 height 555
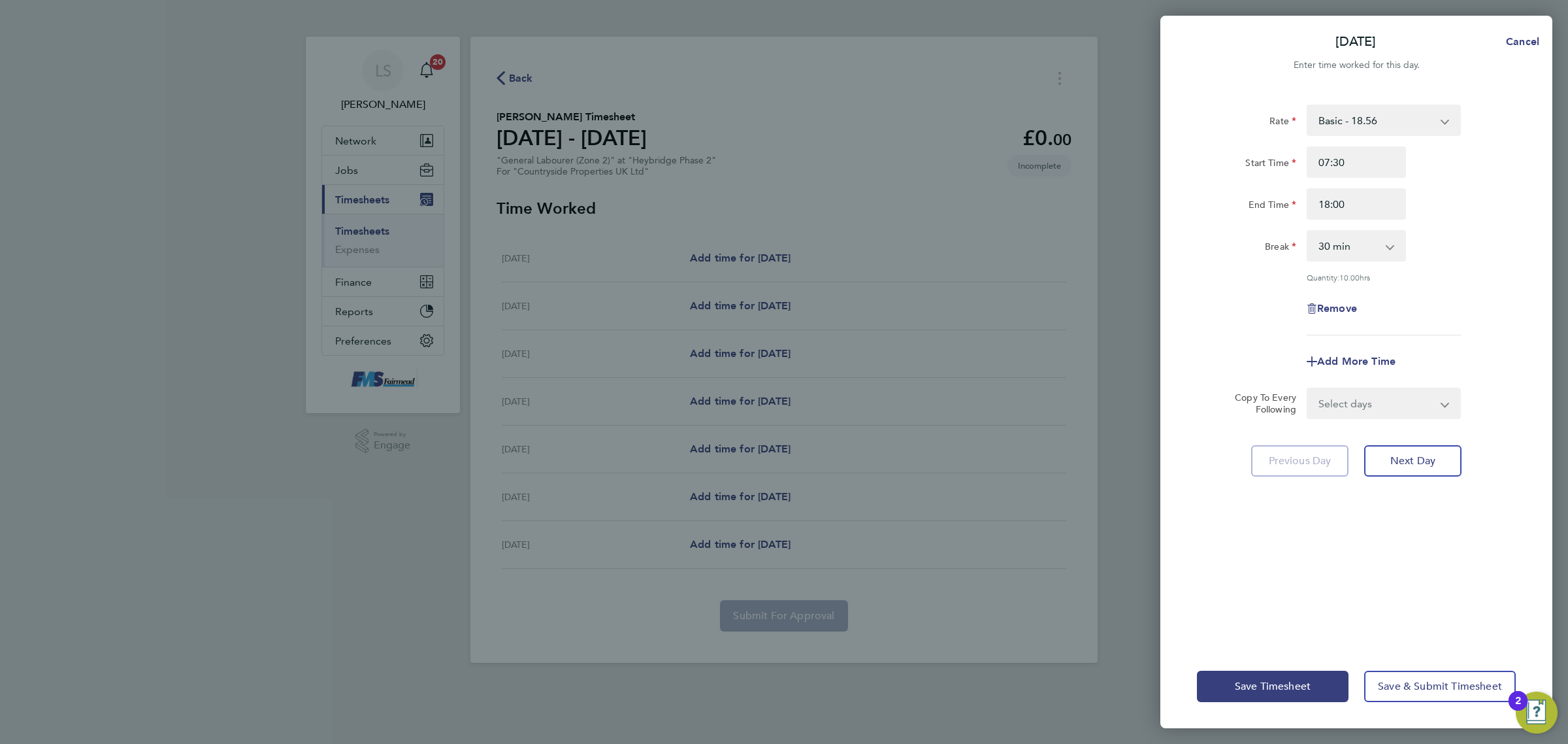
click at [1383, 397] on select "Select days Day Weekday (Mon-Fri) Weekend (Sat-Sun) [DATE] [DATE] [DATE] [DATE]…" at bounding box center [1377, 403] width 137 height 29
select select "WEEKDAY"
click at [1308, 389] on select "Select days Day Weekday (Mon-Fri) Weekend (Sat-Sun) [DATE] [DATE] [DATE] [DATE]…" at bounding box center [1377, 403] width 137 height 29
select select "[DATE]"
click at [1421, 710] on div "Save Timesheet Save & Submit Timesheet" at bounding box center [1356, 686] width 392 height 84
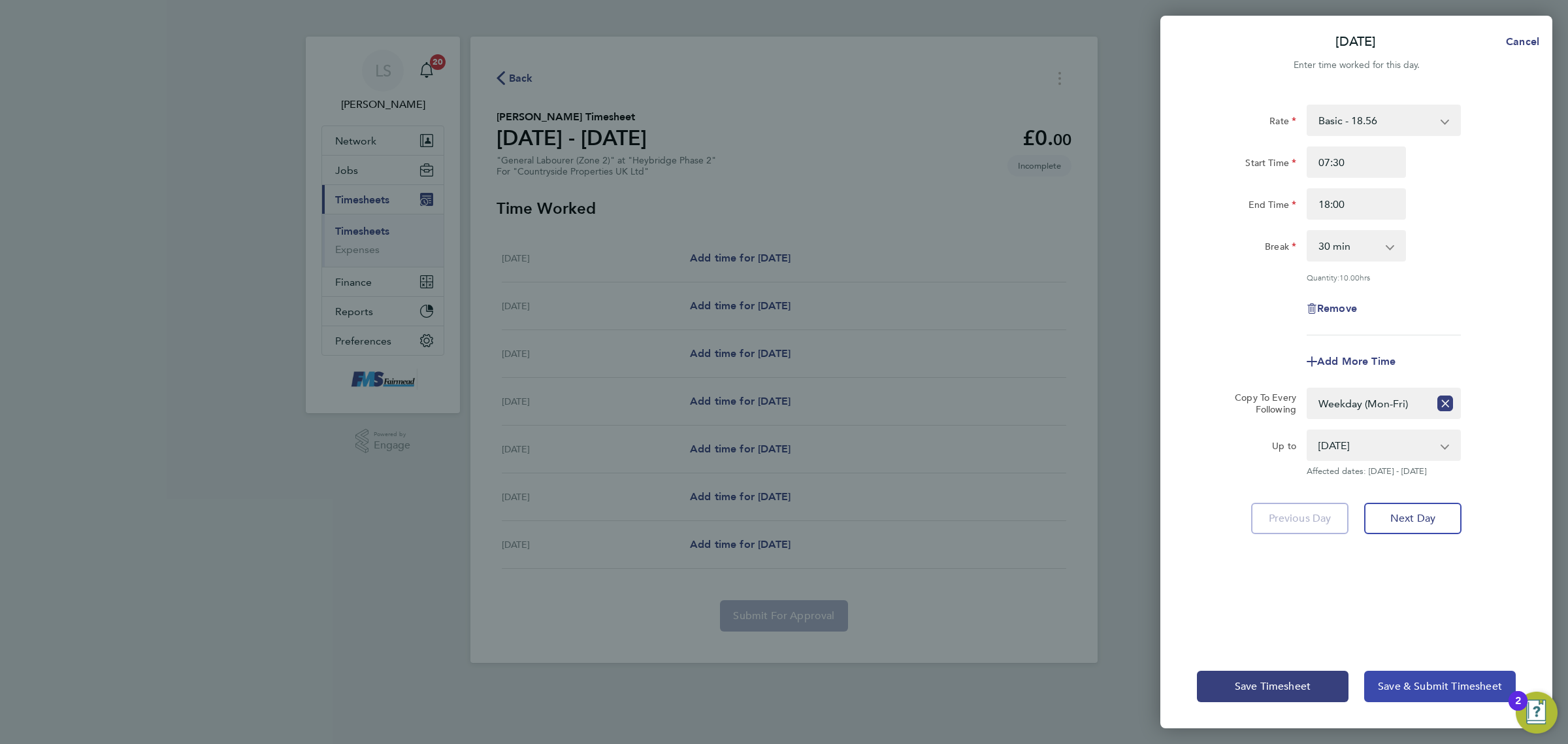
click at [1419, 690] on span "Save & Submit Timesheet" at bounding box center [1440, 686] width 124 height 13
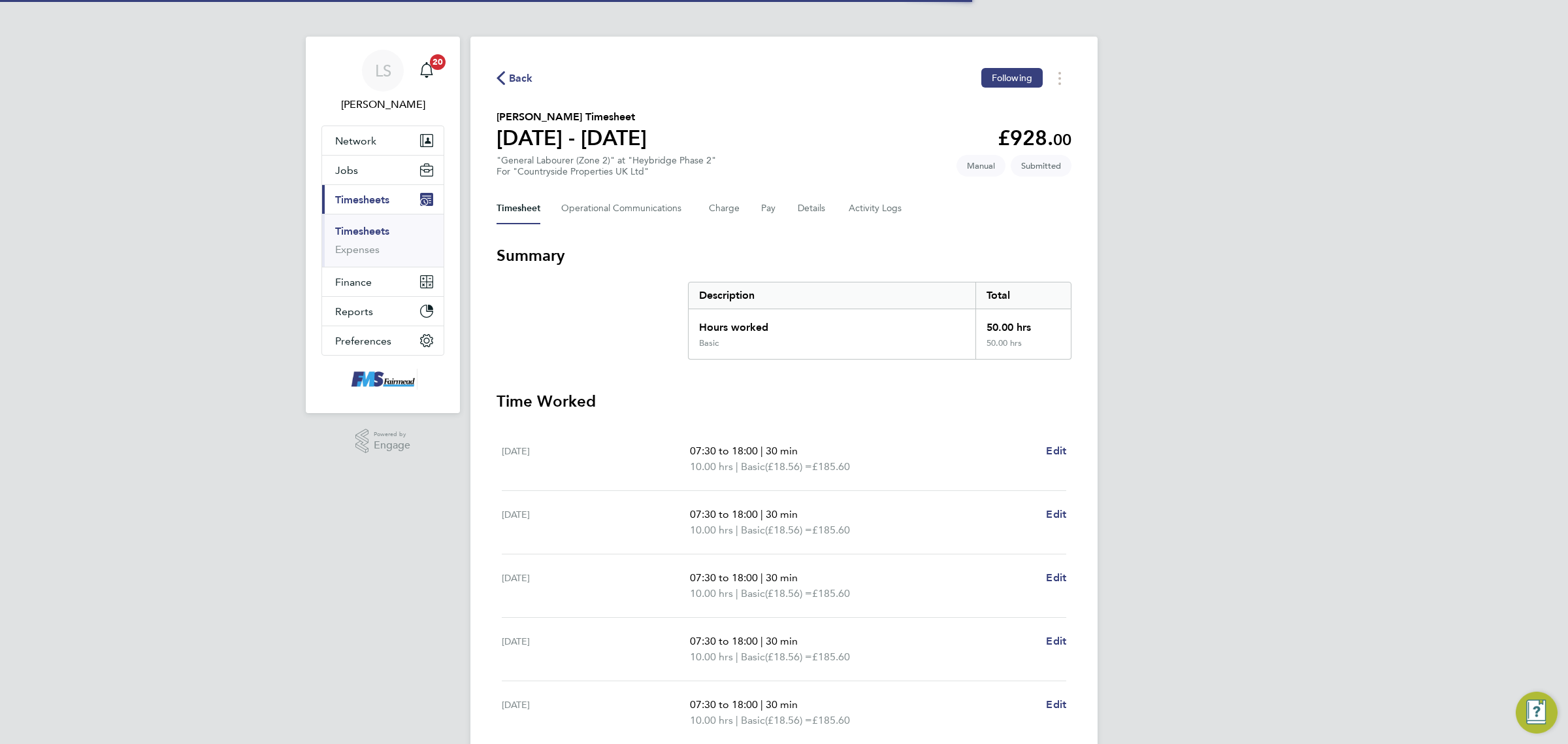
click at [370, 232] on link "Timesheets" at bounding box center [362, 231] width 54 height 13
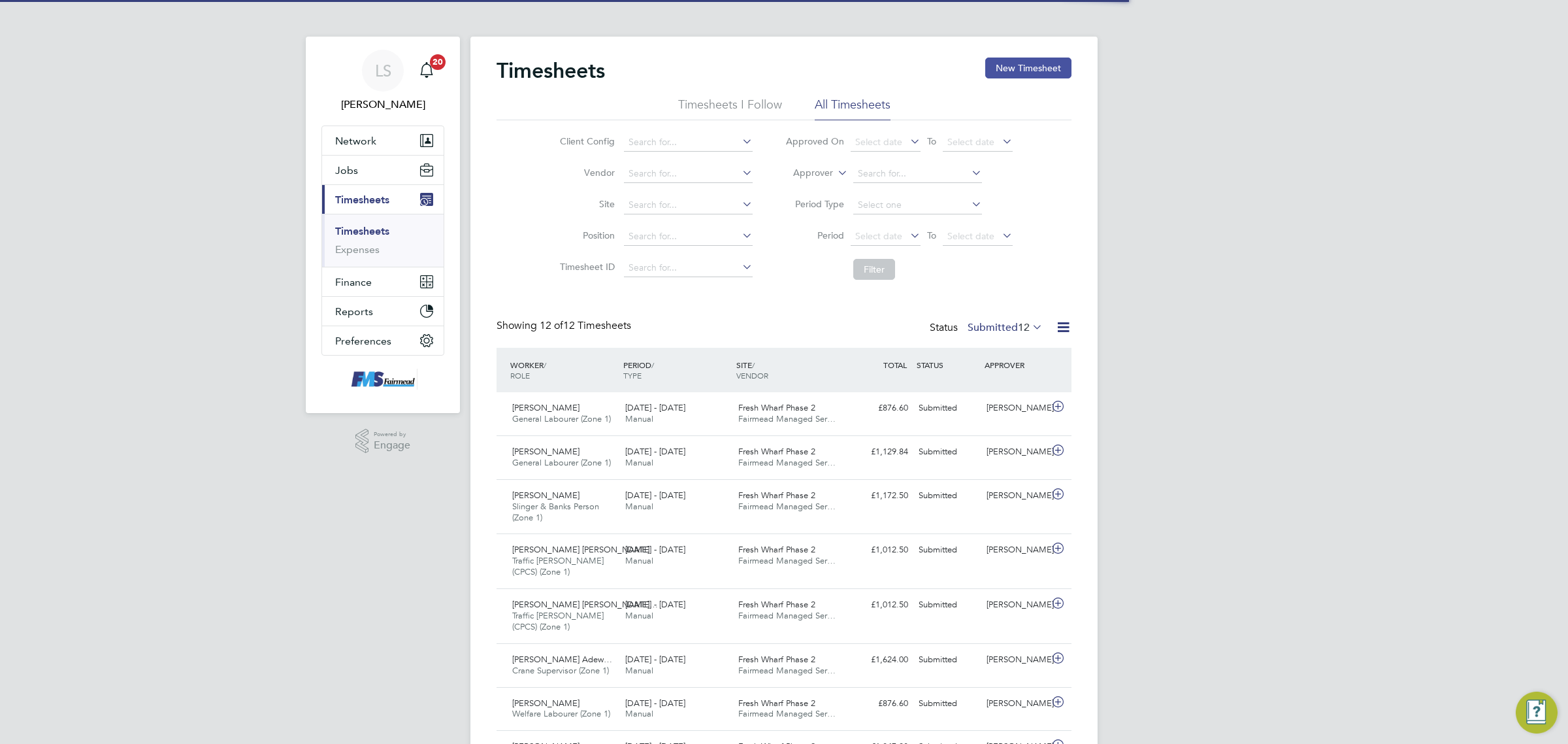
drag, startPoint x: 1044, startPoint y: 70, endPoint x: 1037, endPoint y: 76, distance: 9.2
click at [1044, 69] on button "New Timesheet" at bounding box center [1028, 68] width 87 height 21
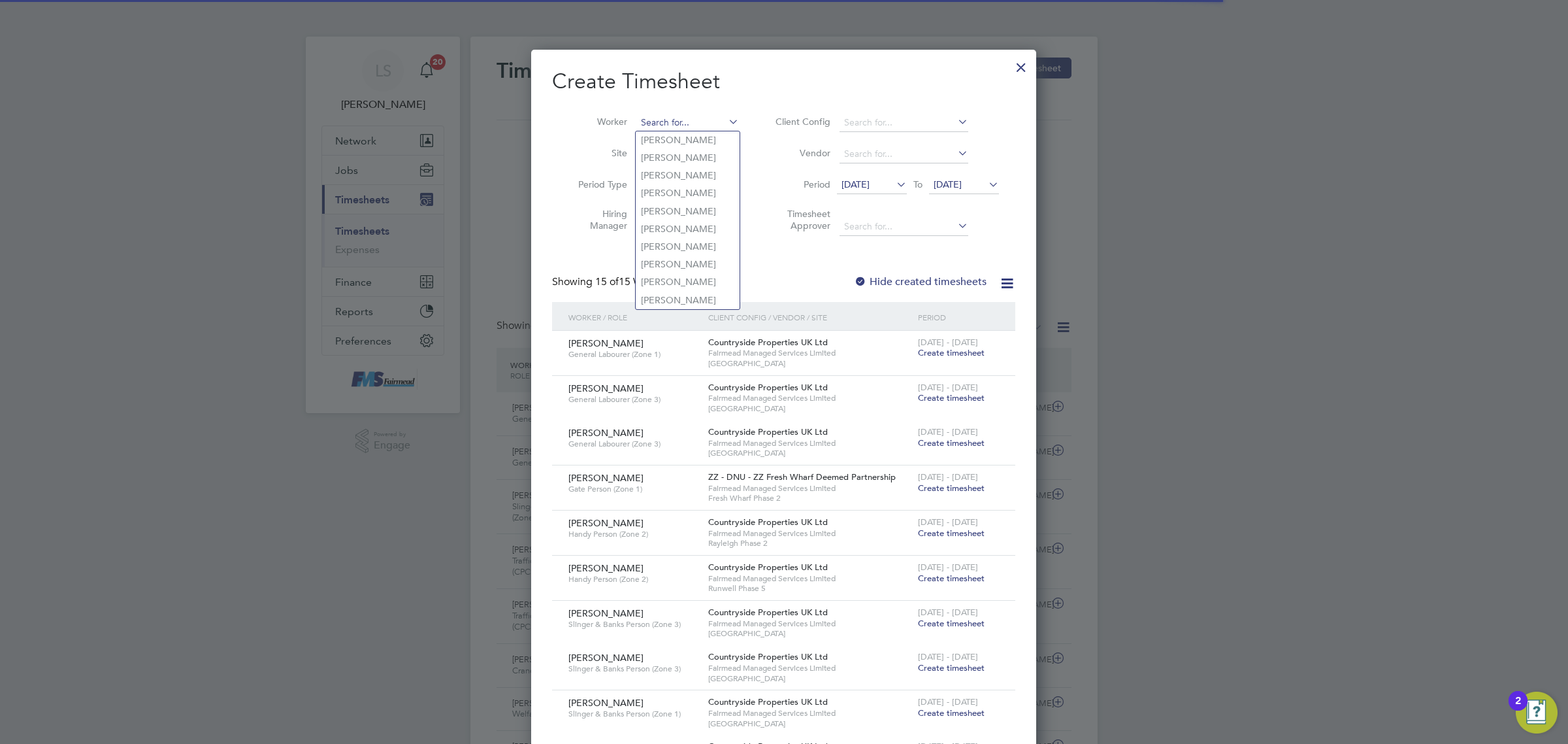
click at [671, 118] on input at bounding box center [688, 123] width 103 height 18
click at [696, 134] on li "[PERSON_NAME]" at bounding box center [710, 140] width 149 height 18
type input "[PERSON_NAME]"
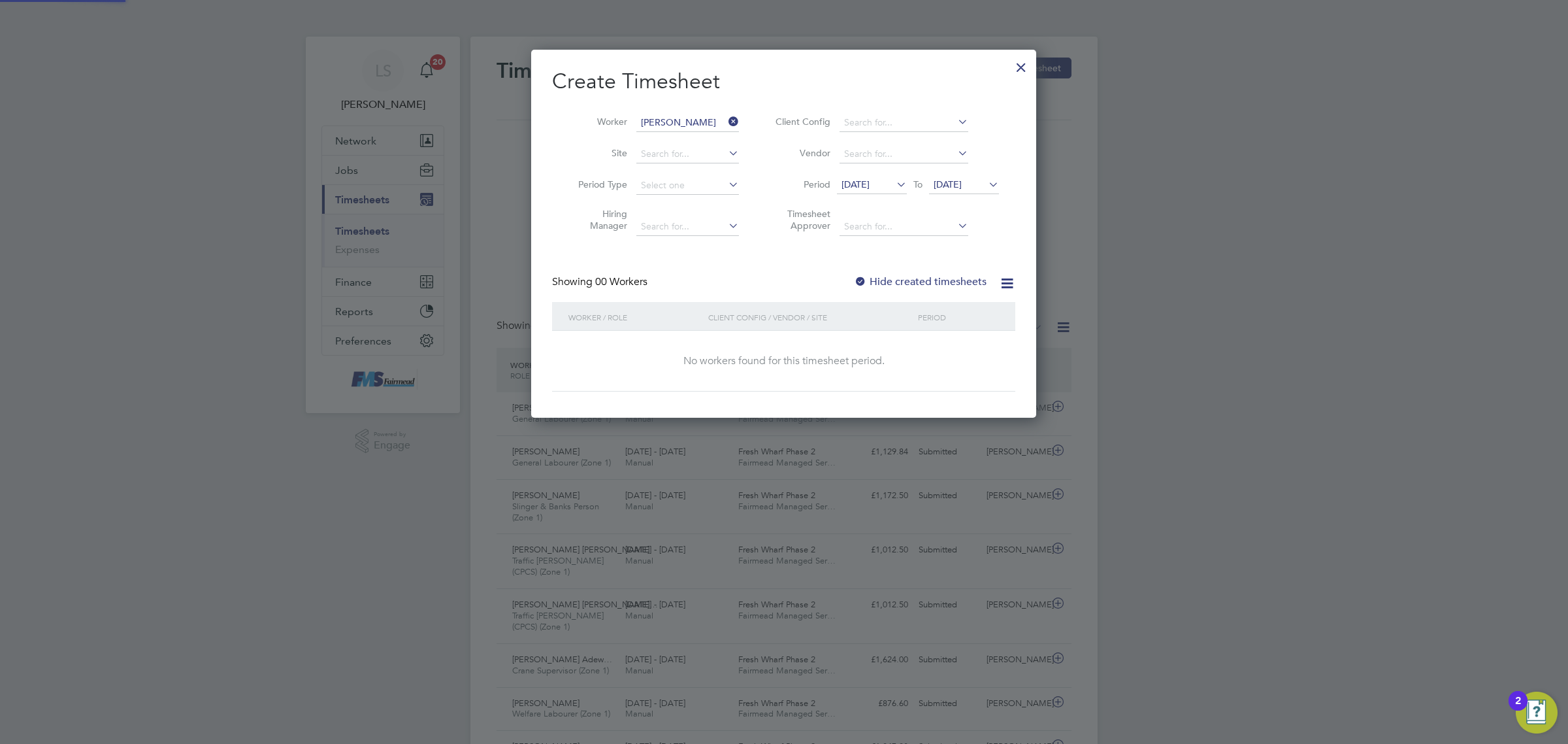
click at [986, 184] on icon at bounding box center [986, 184] width 0 height 18
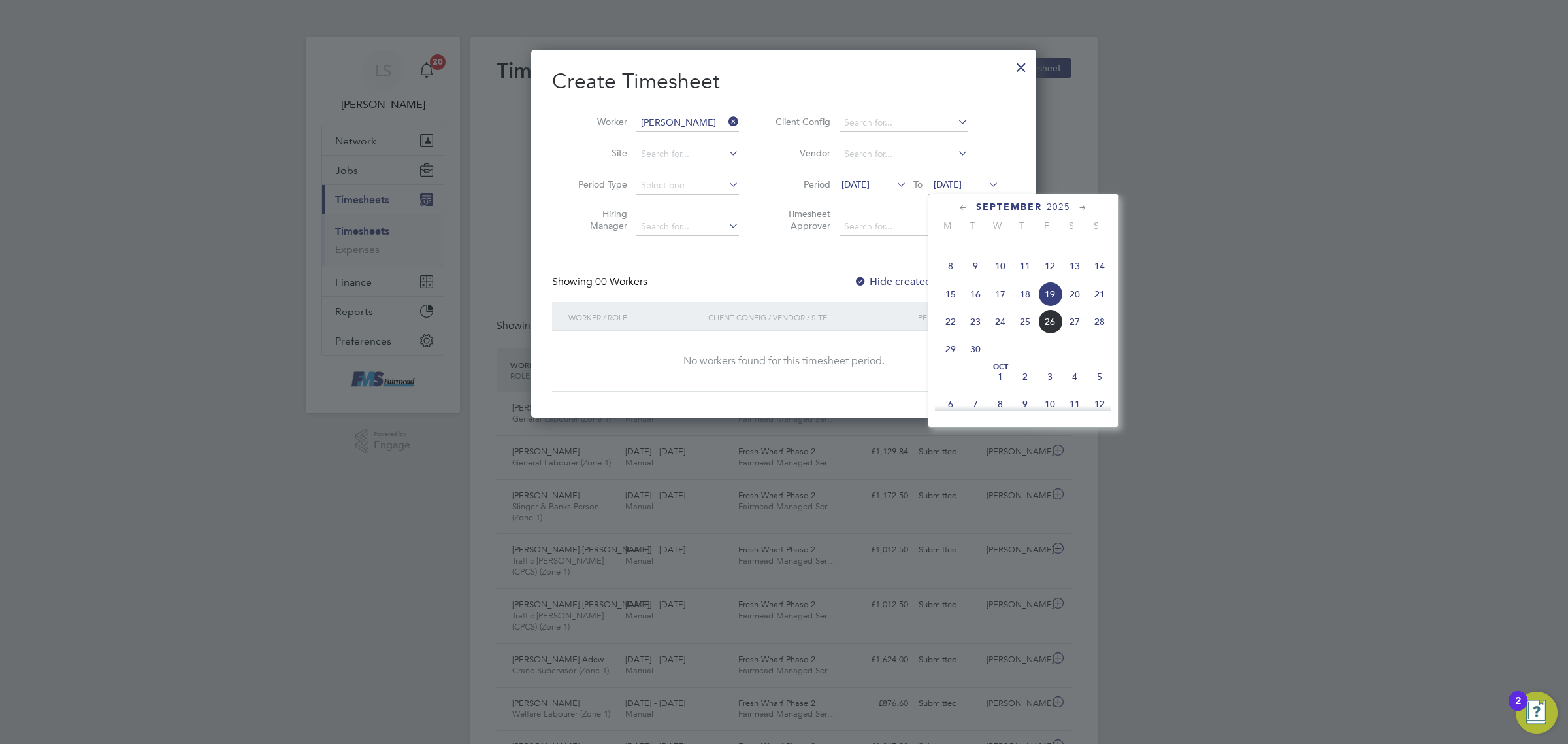
click at [1101, 334] on span "28" at bounding box center [1099, 321] width 25 height 25
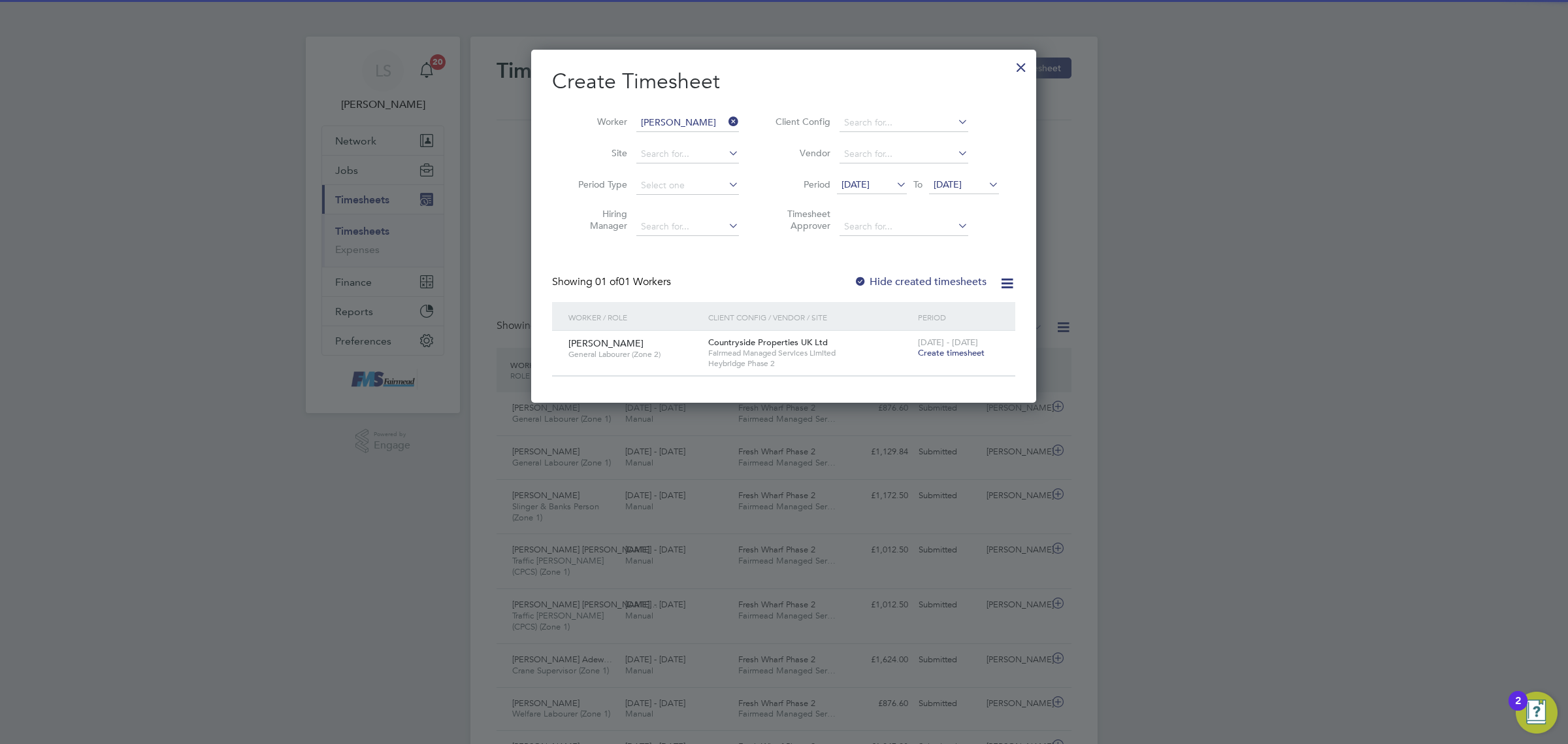
click at [964, 355] on span "Create timesheet" at bounding box center [951, 353] width 67 height 11
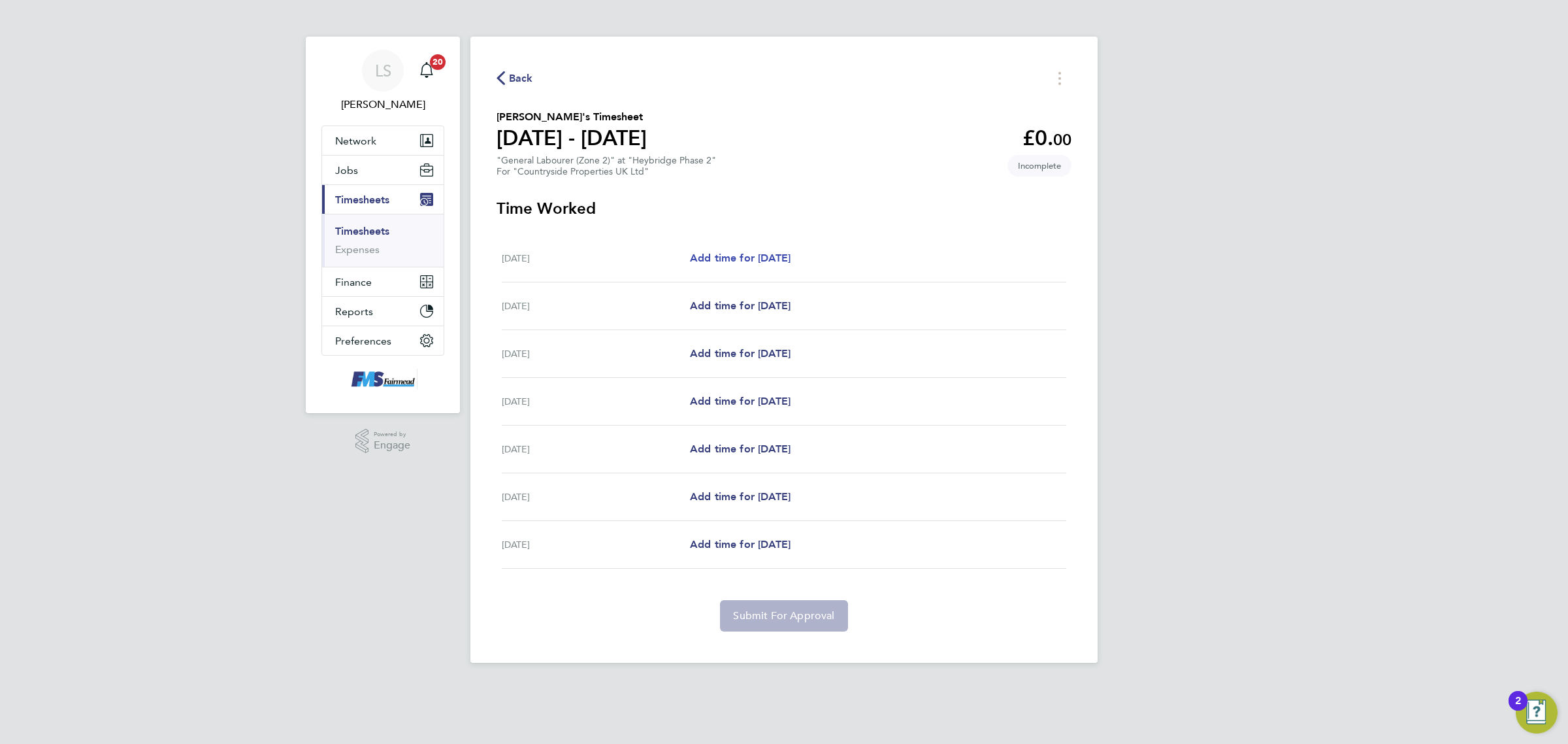
click at [790, 261] on span "Add time for [DATE]" at bounding box center [740, 258] width 101 height 13
select select "30"
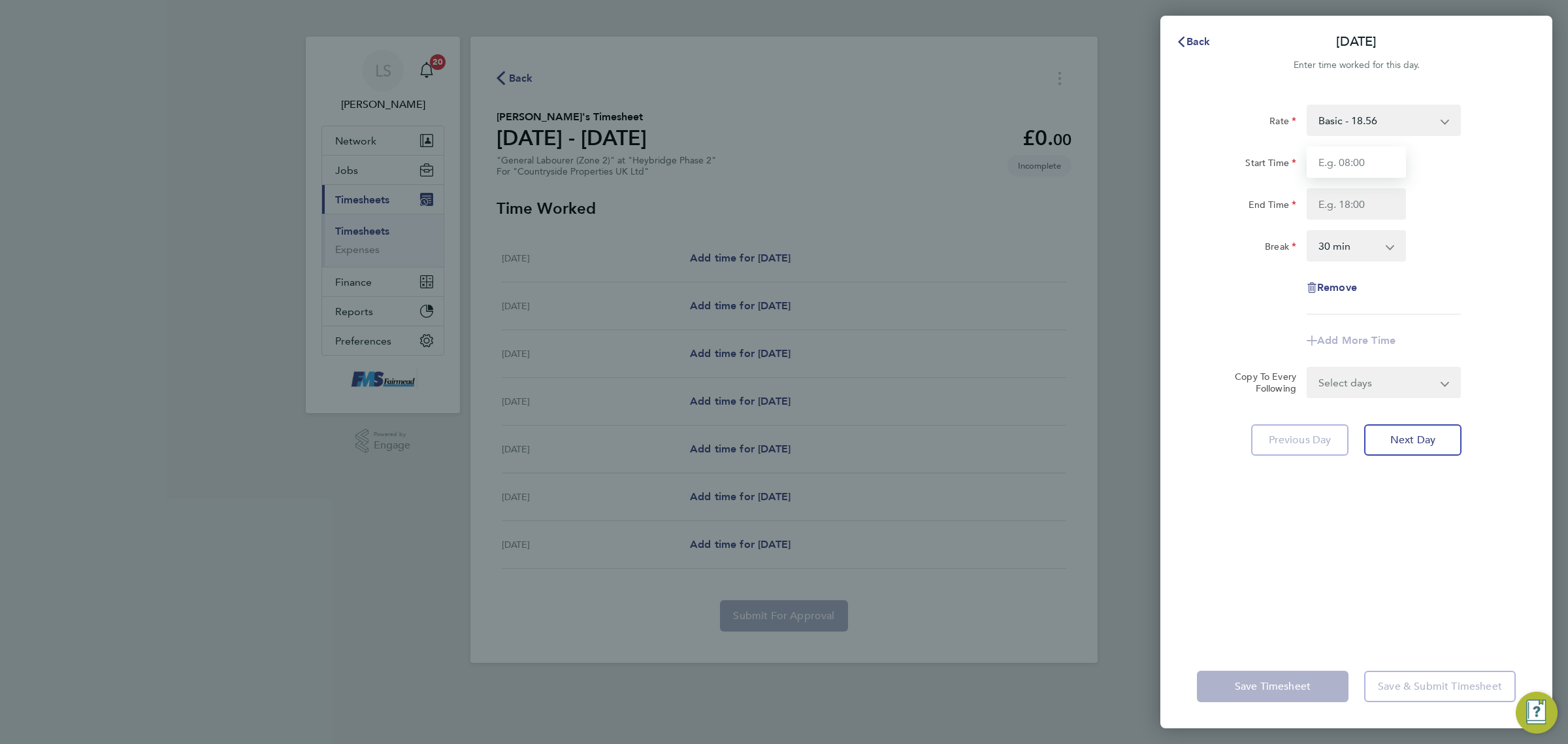
click at [1345, 155] on input "Start Time" at bounding box center [1356, 162] width 99 height 32
click at [1369, 167] on input "Start Time" at bounding box center [1356, 162] width 99 height 32
type input "07:30"
click at [1351, 205] on input "End Time" at bounding box center [1356, 203] width 99 height 32
type input "17:00"
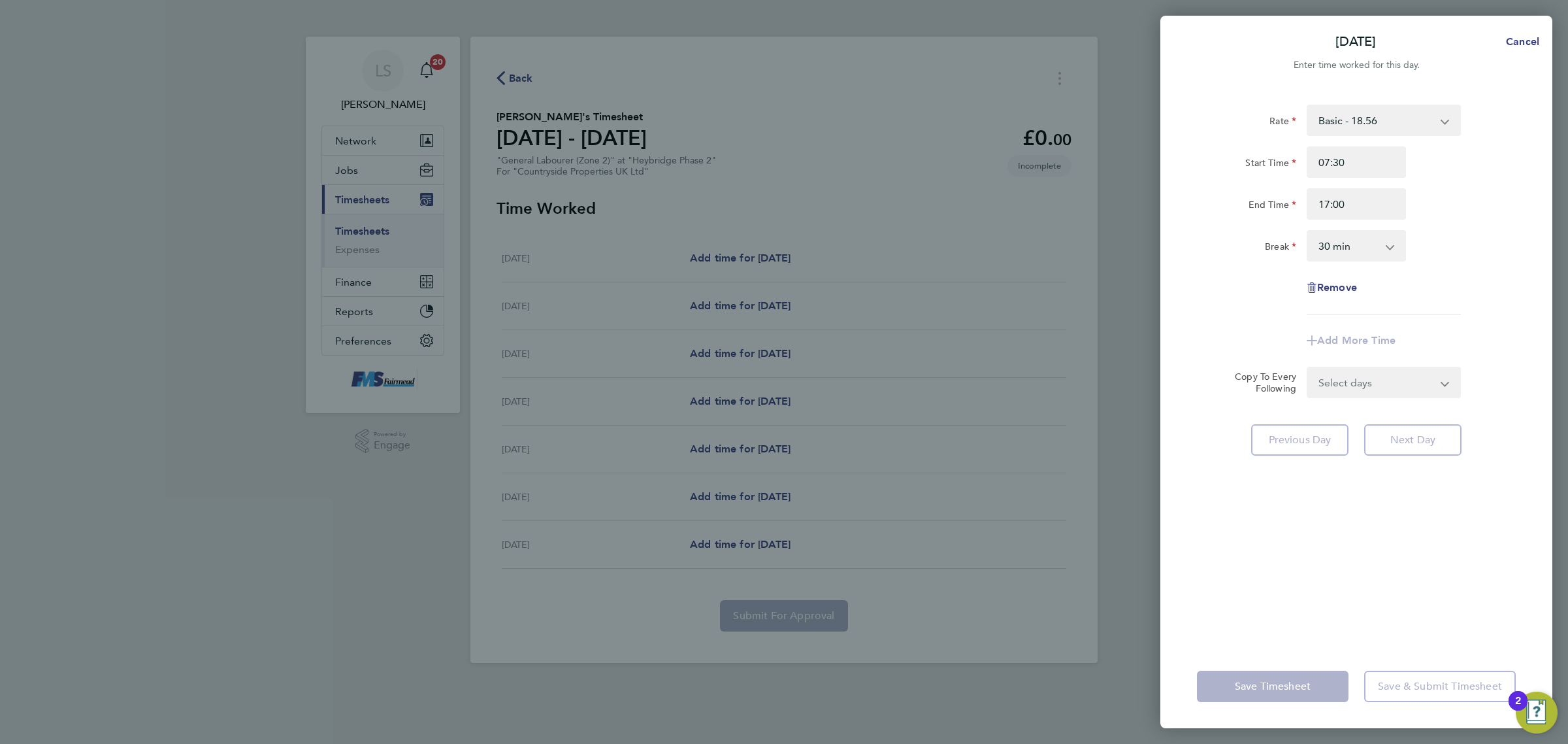
click at [1450, 220] on div "Rate Basic - 18.56 Start Time 07:30 End Time 17:00 Break 0 min 15 min 30 min 45…" at bounding box center [1356, 210] width 319 height 210
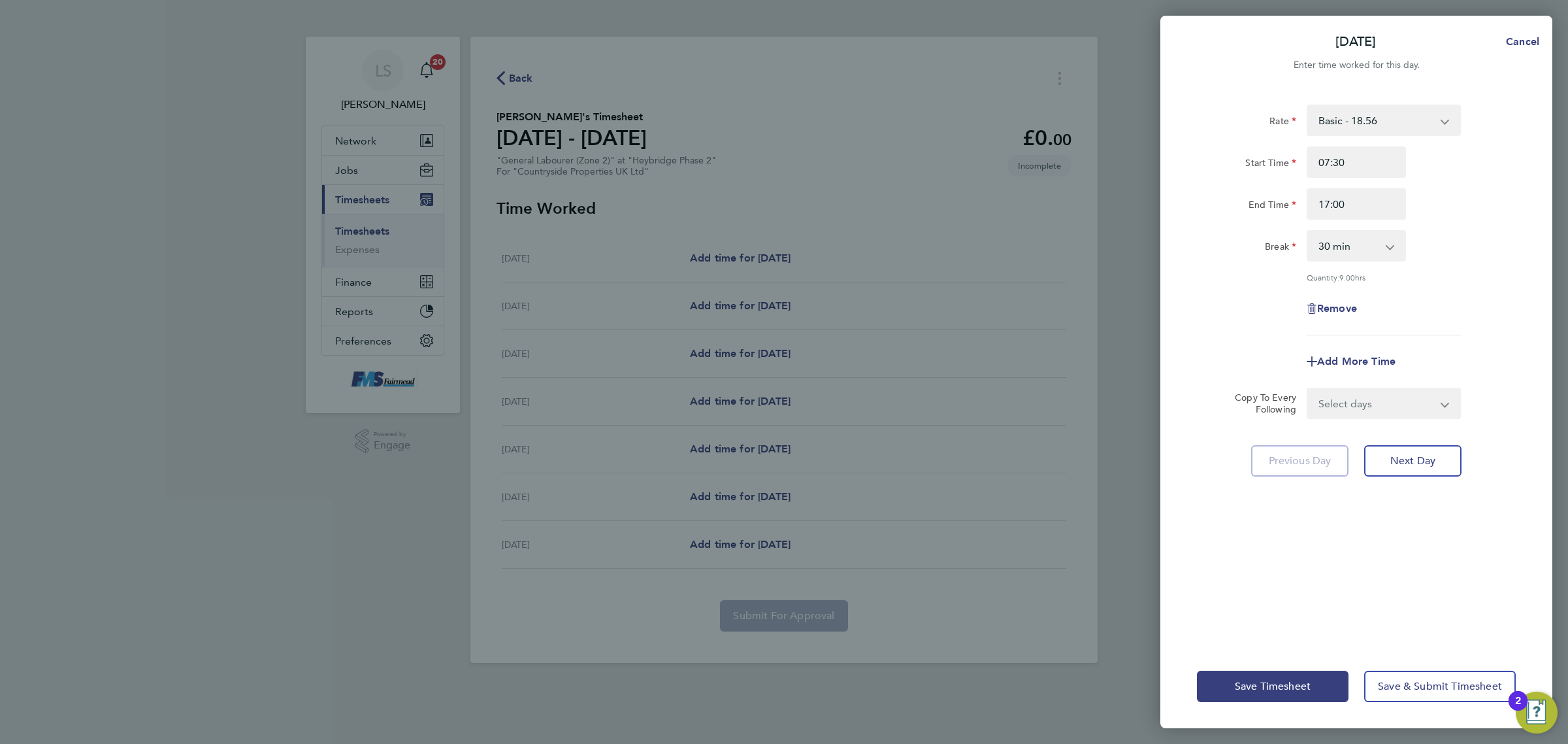
click at [1362, 391] on select "Select days Day Weekday (Mon-Fri) Weekend (Sat-Sun) [DATE] [DATE] [DATE] [DATE]…" at bounding box center [1377, 403] width 137 height 29
select select "WEEKDAY"
click at [1308, 389] on select "Select days Day Weekday (Mon-Fri) Weekend (Sat-Sun) [DATE] [DATE] [DATE] [DATE]…" at bounding box center [1377, 403] width 137 height 29
select select "[DATE]"
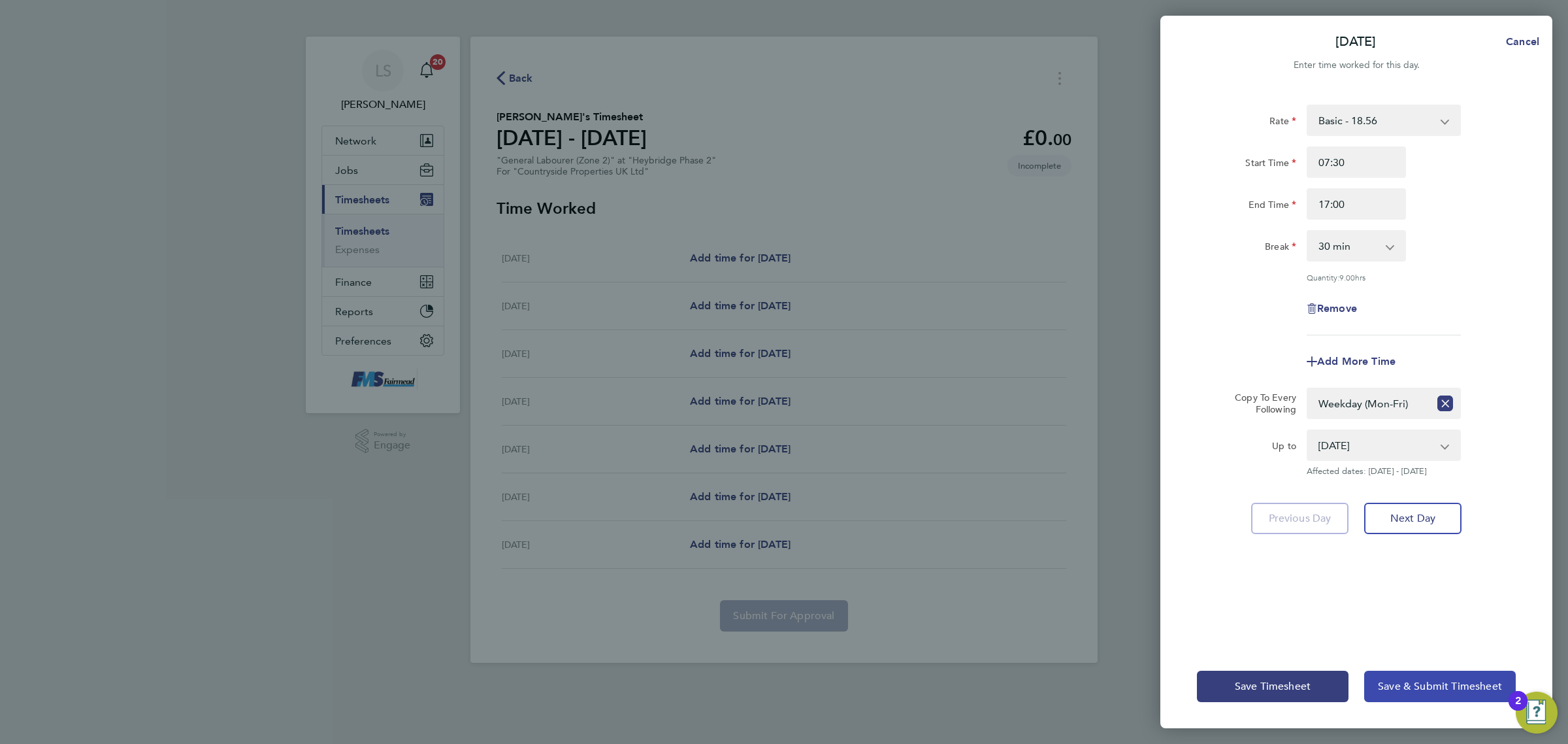
click at [1396, 680] on span "Save & Submit Timesheet" at bounding box center [1440, 686] width 124 height 13
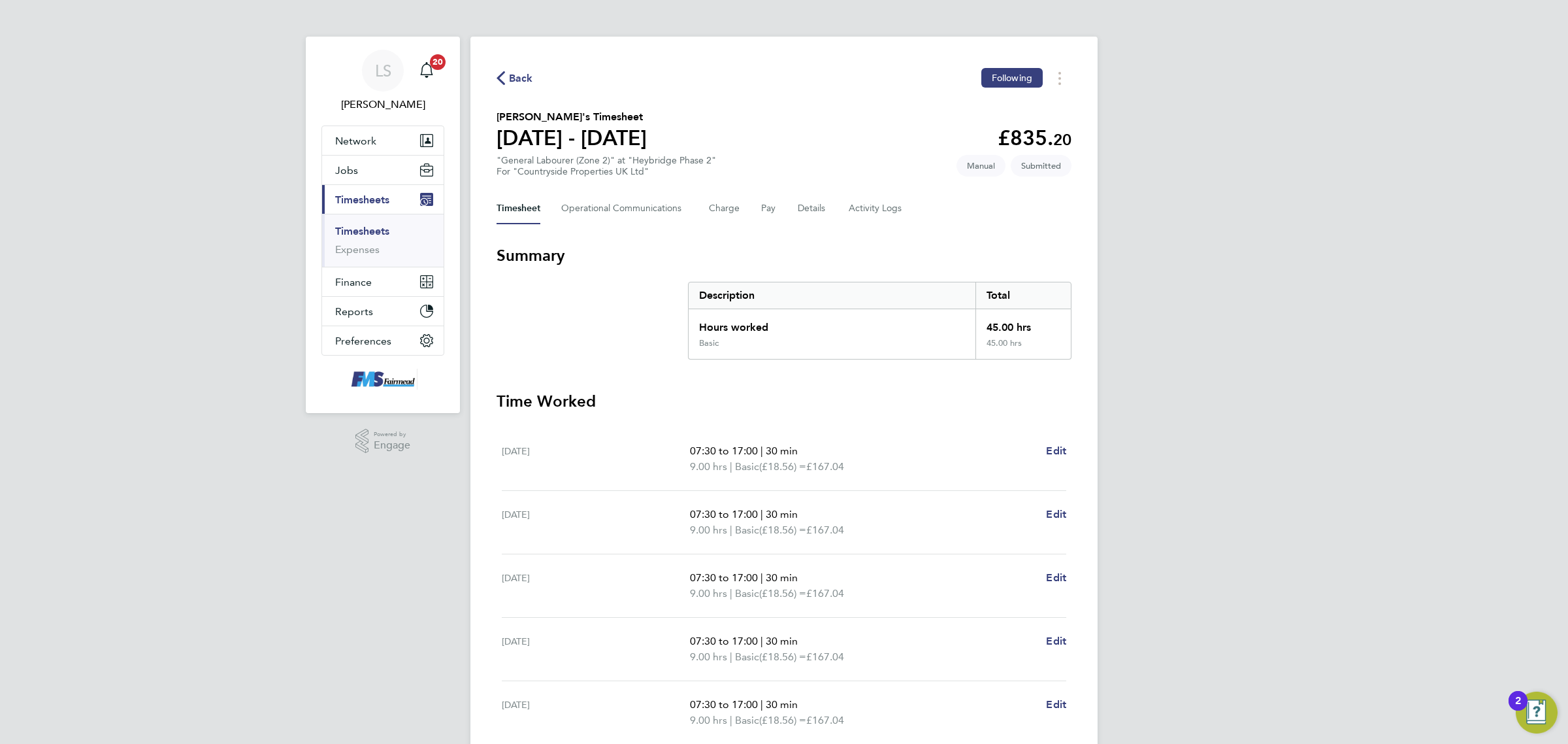
click at [360, 229] on link "Timesheets" at bounding box center [362, 231] width 54 height 13
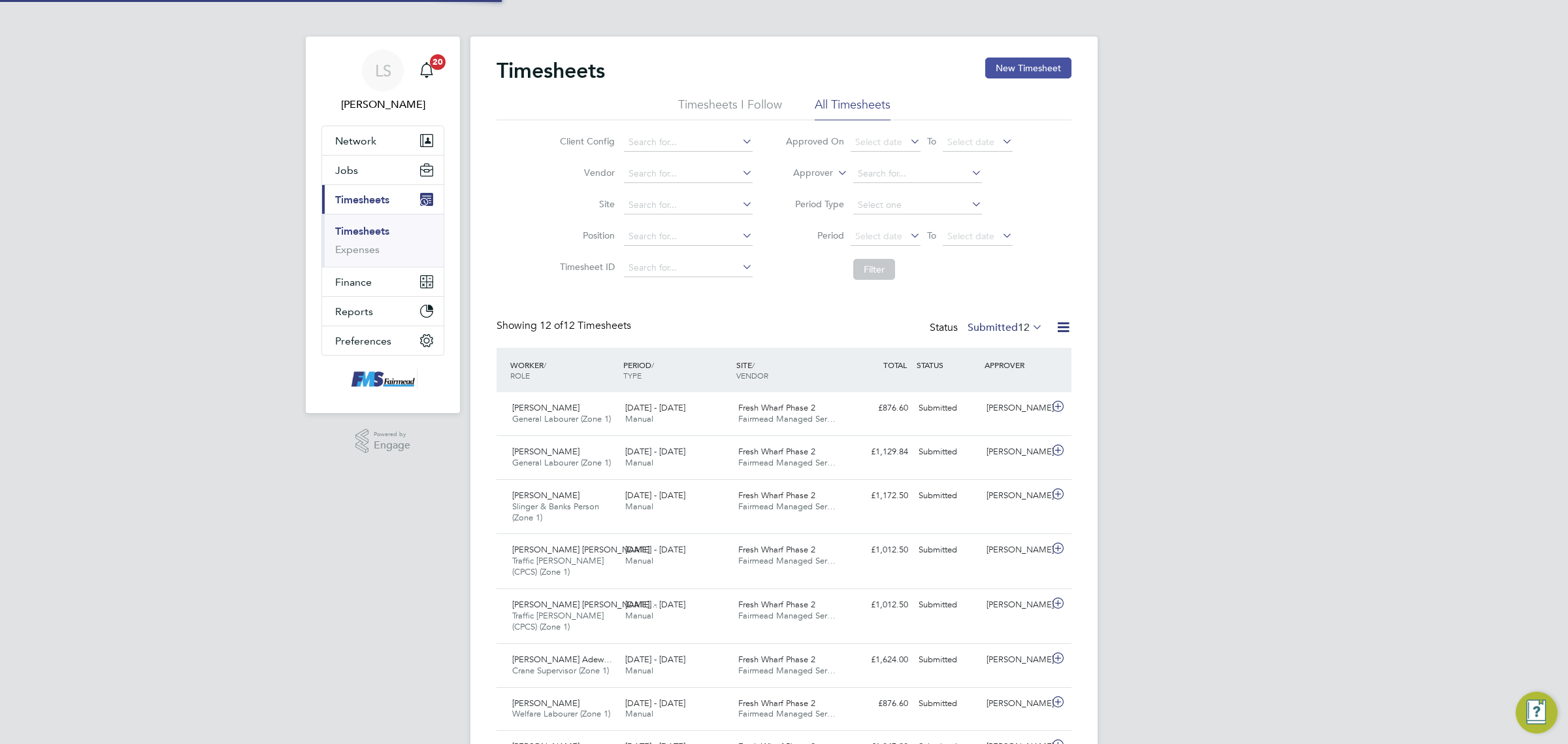
click at [1042, 65] on button "New Timesheet" at bounding box center [1028, 68] width 87 height 21
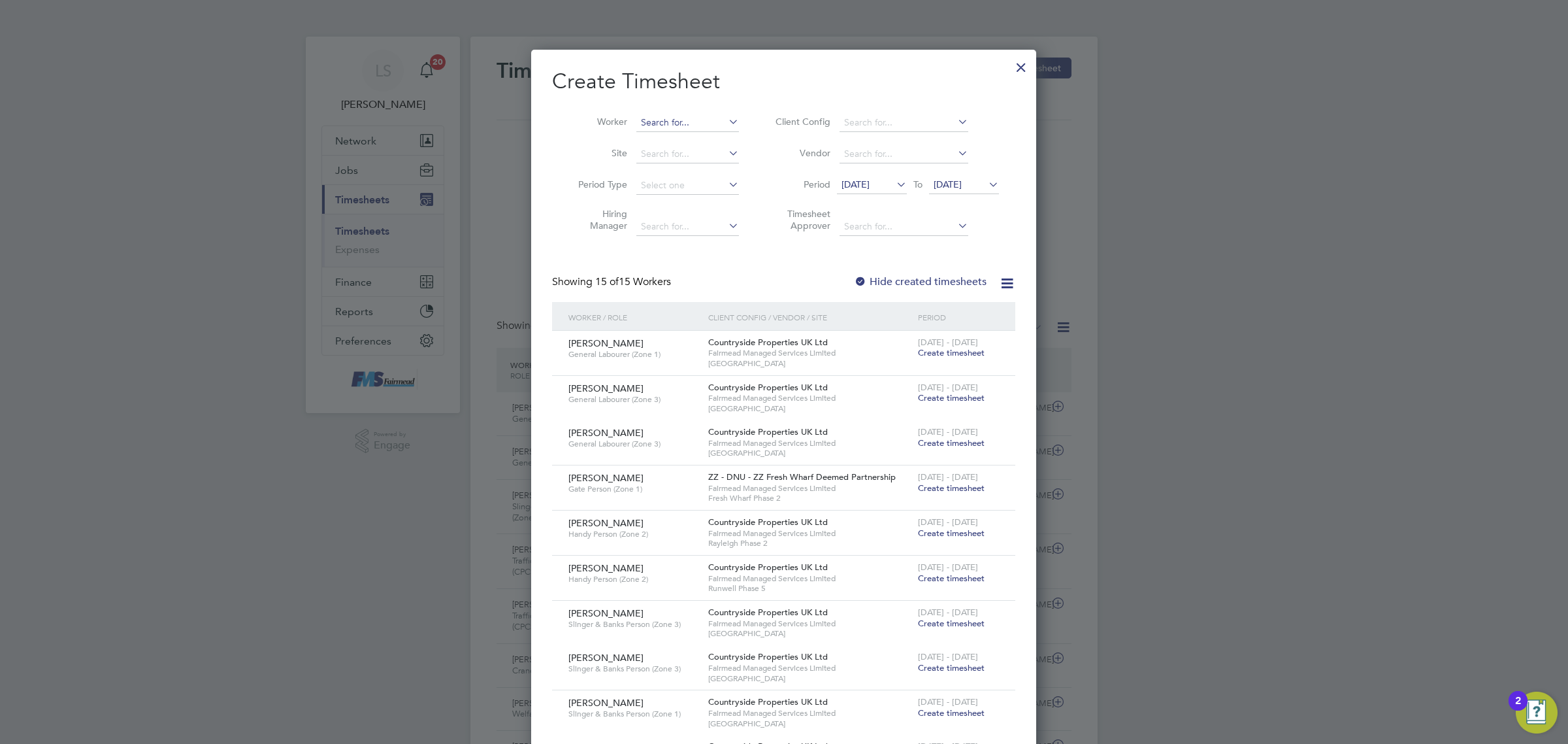
click at [690, 123] on input at bounding box center [688, 123] width 103 height 18
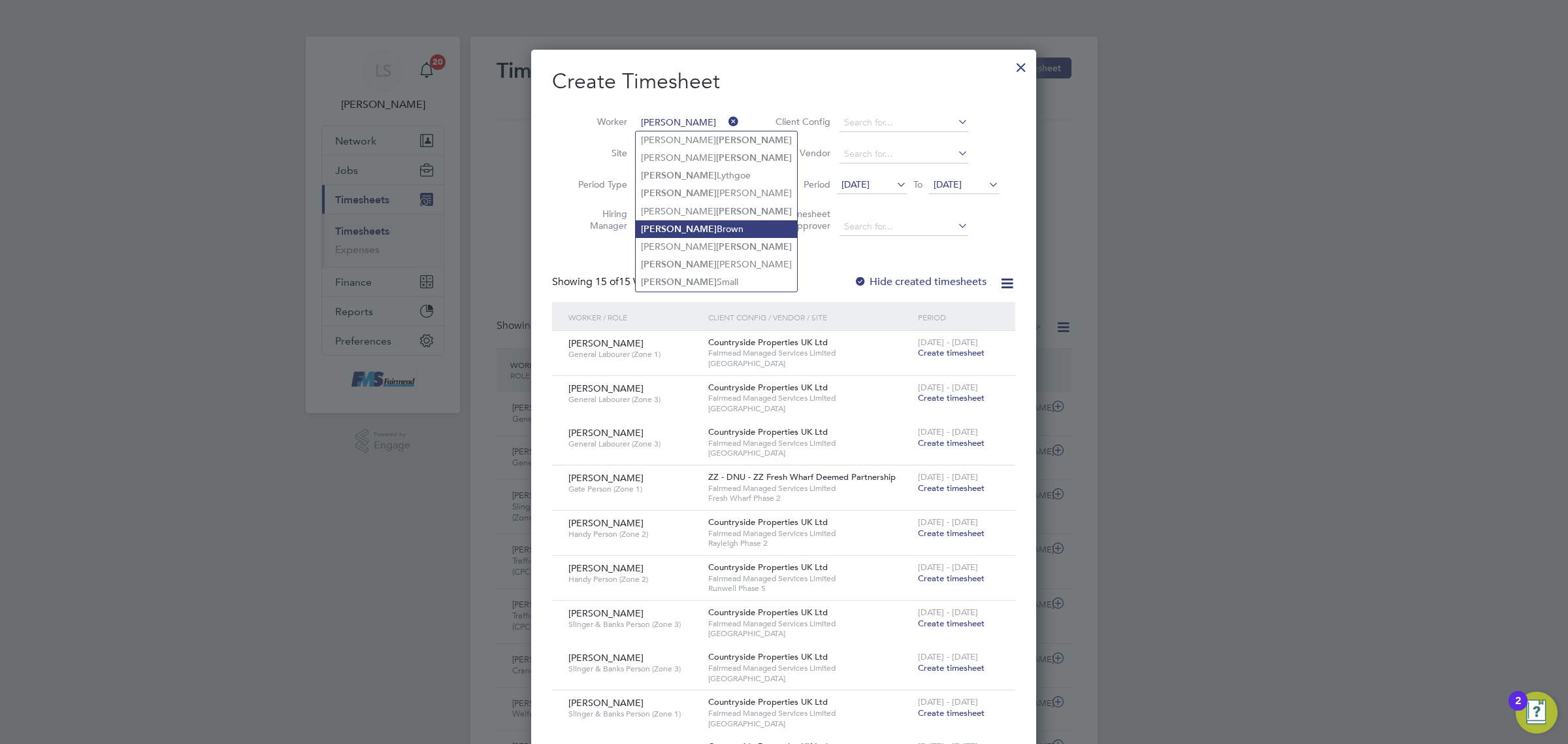
click at [683, 234] on li "[PERSON_NAME] [PERSON_NAME]" at bounding box center [716, 229] width 161 height 18
type input "[PERSON_NAME] [PERSON_NAME]"
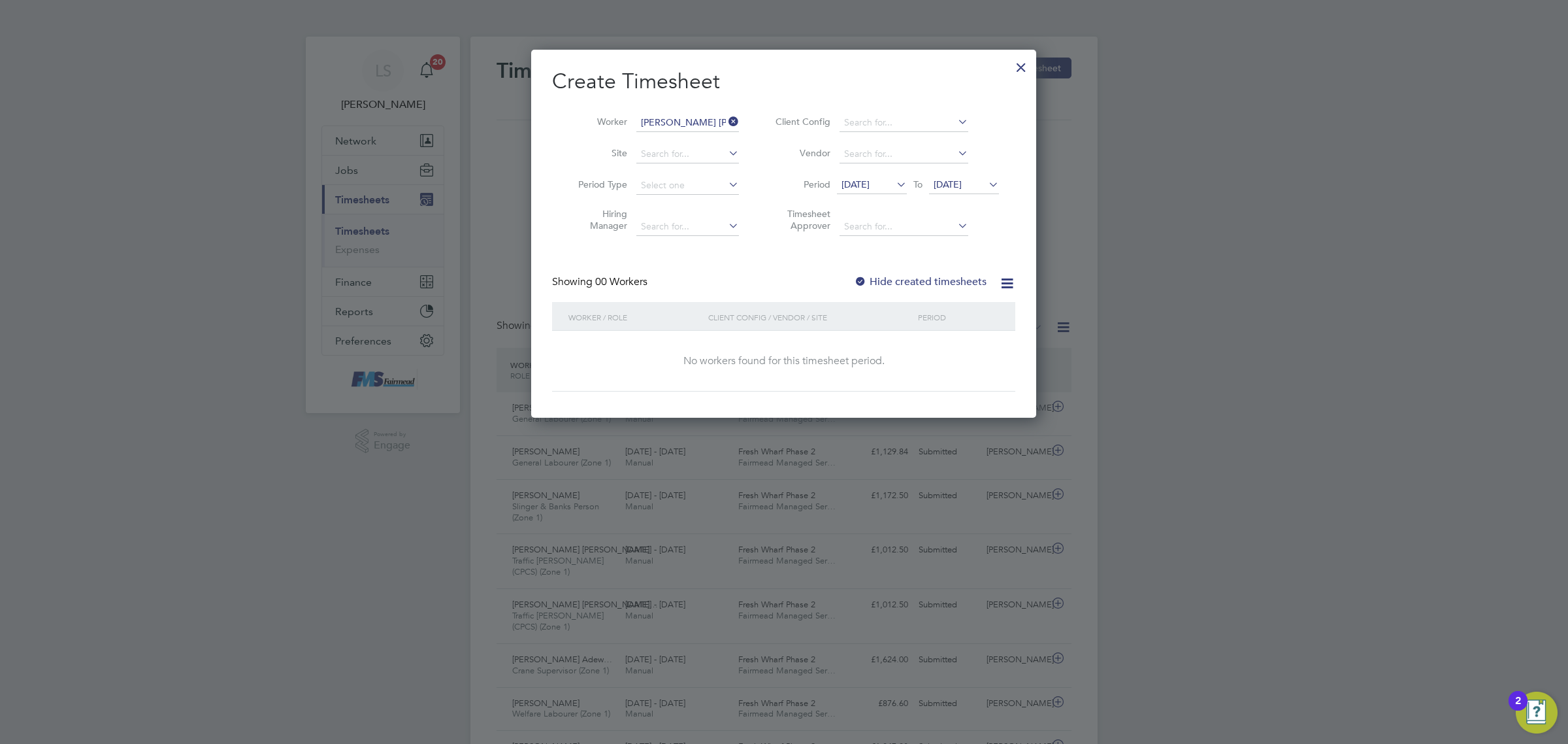
click at [961, 187] on span "[DATE]" at bounding box center [948, 184] width 28 height 12
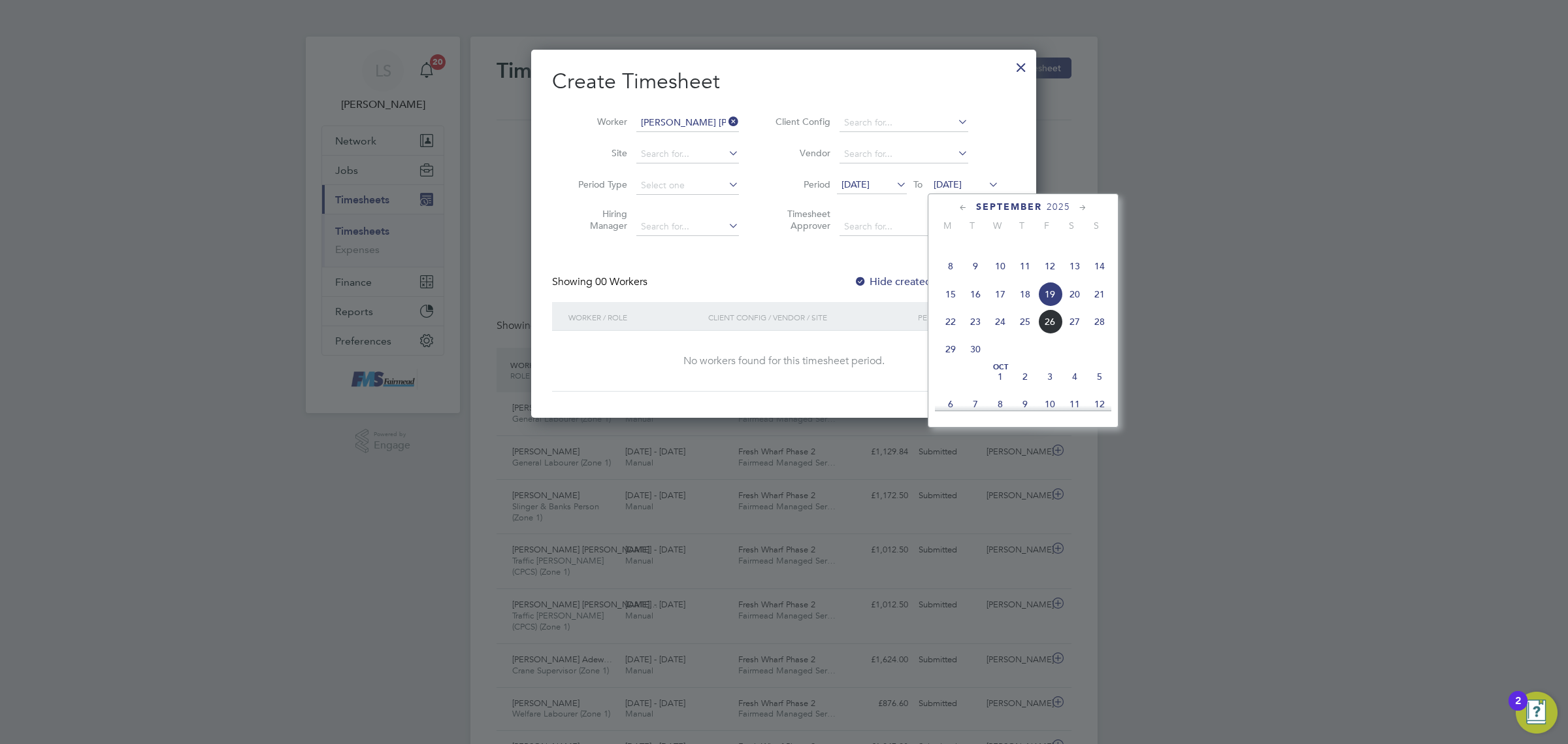
click at [1108, 334] on span "28" at bounding box center [1099, 321] width 25 height 25
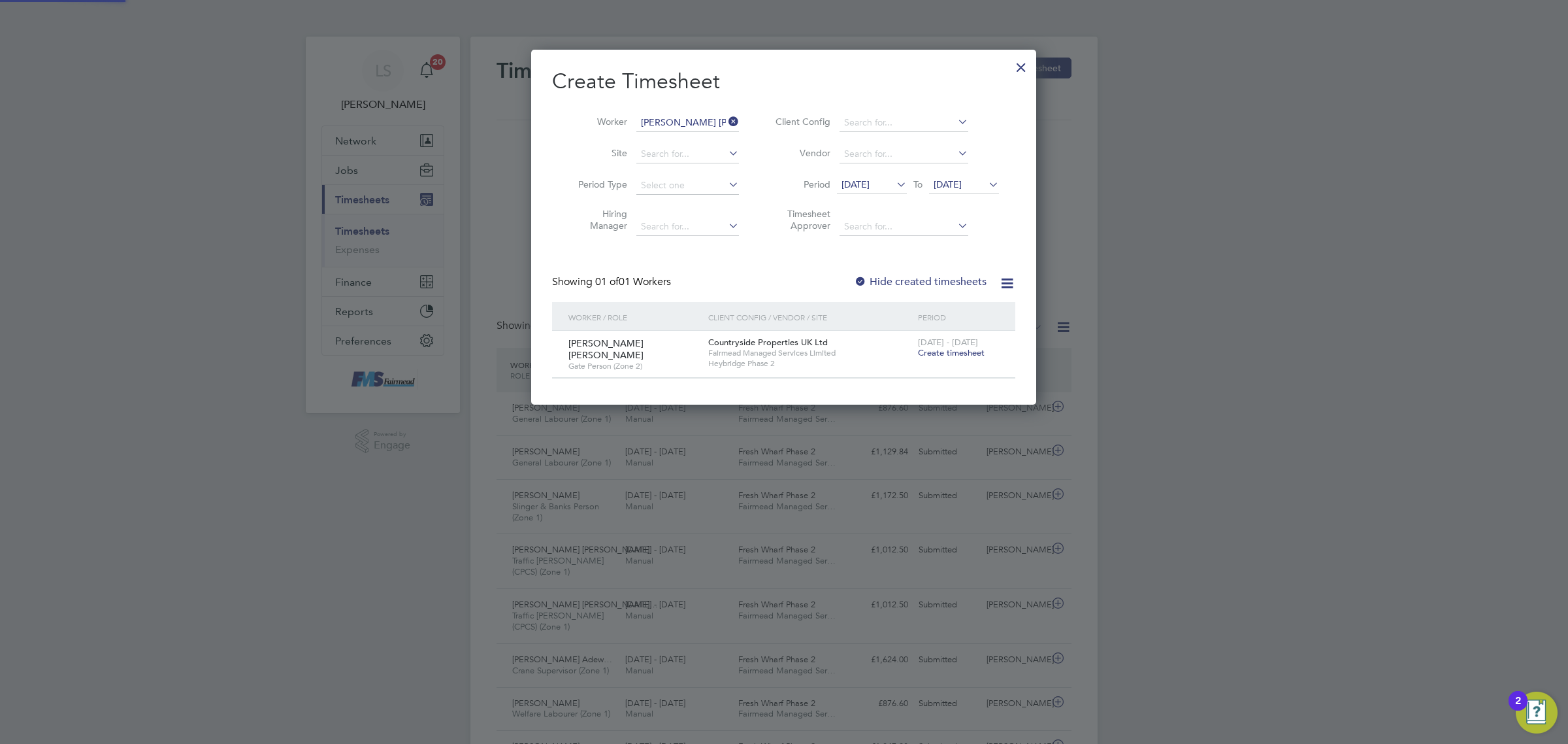
click at [965, 358] on div "[DATE] - [DATE] Create timesheet" at bounding box center [959, 348] width 87 height 35
click at [965, 352] on span "Create timesheet" at bounding box center [951, 353] width 67 height 11
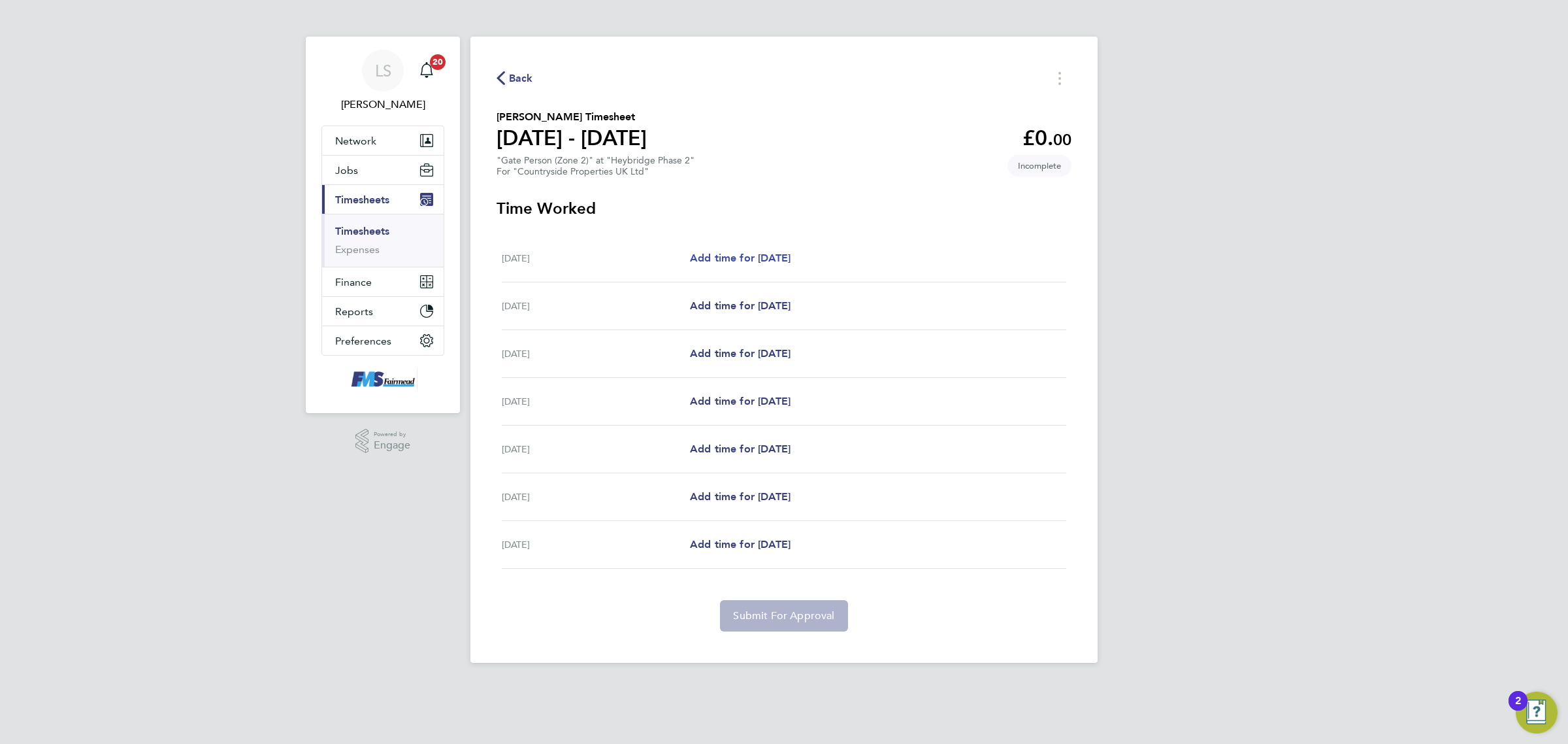
click at [765, 263] on span "Add time for [DATE]" at bounding box center [740, 258] width 101 height 13
select select "30"
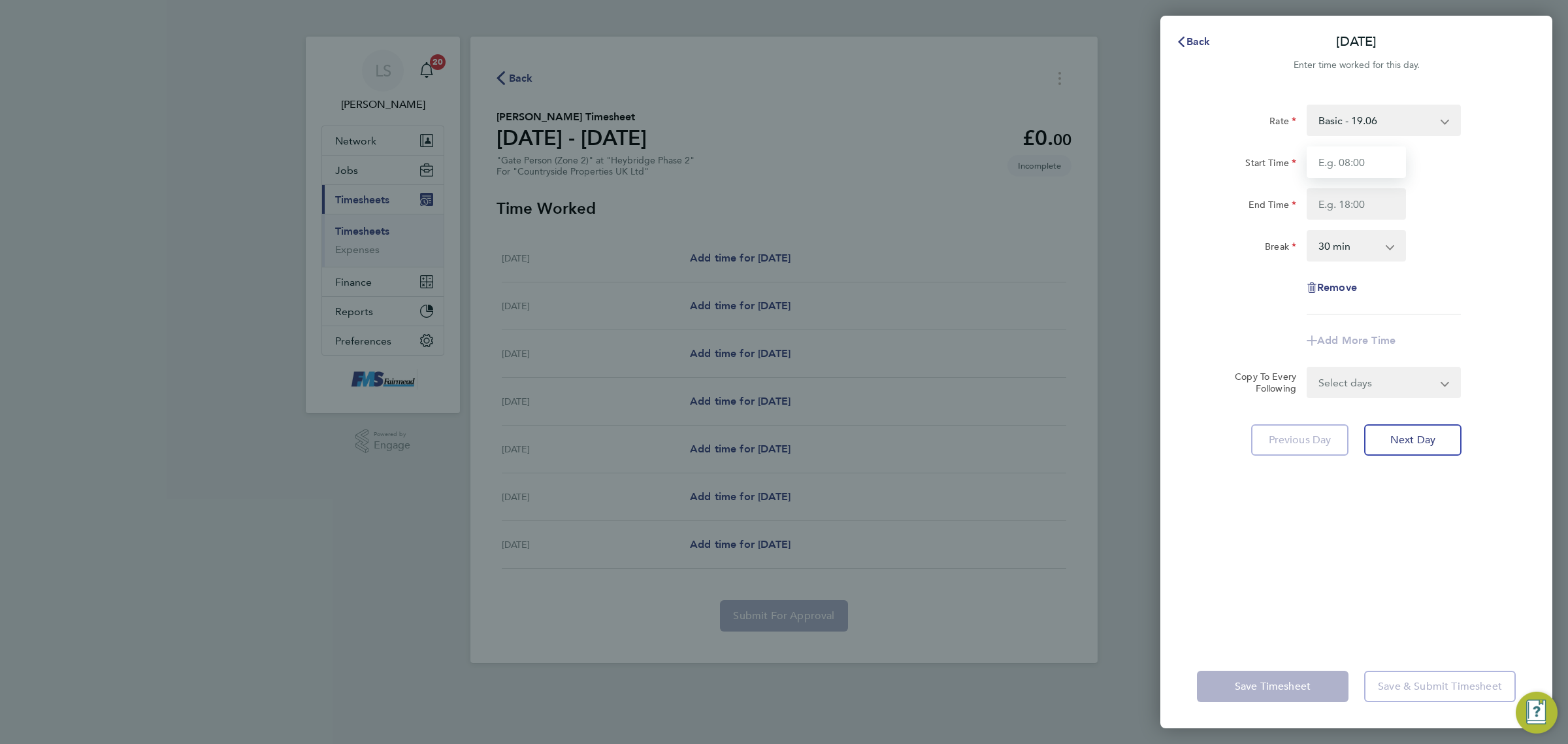
drag, startPoint x: 1312, startPoint y: 151, endPoint x: 1320, endPoint y: 160, distance: 12.0
click at [1312, 151] on input "Start Time" at bounding box center [1356, 162] width 99 height 32
type input "07:30"
click at [1348, 201] on input "End Time" at bounding box center [1356, 203] width 99 height 32
type input "17:00"
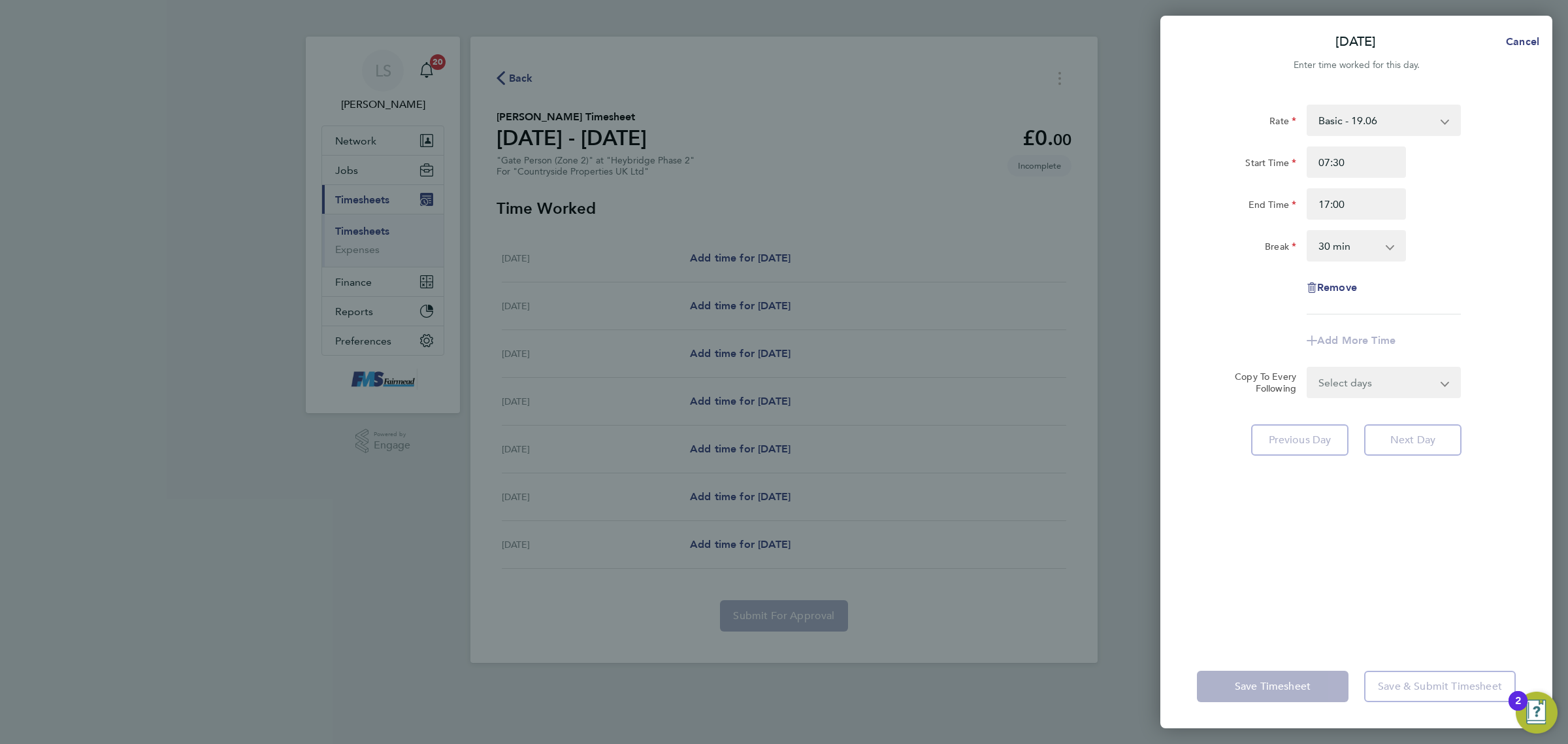
click at [1503, 210] on div "End Time 17:00" at bounding box center [1357, 203] width 329 height 32
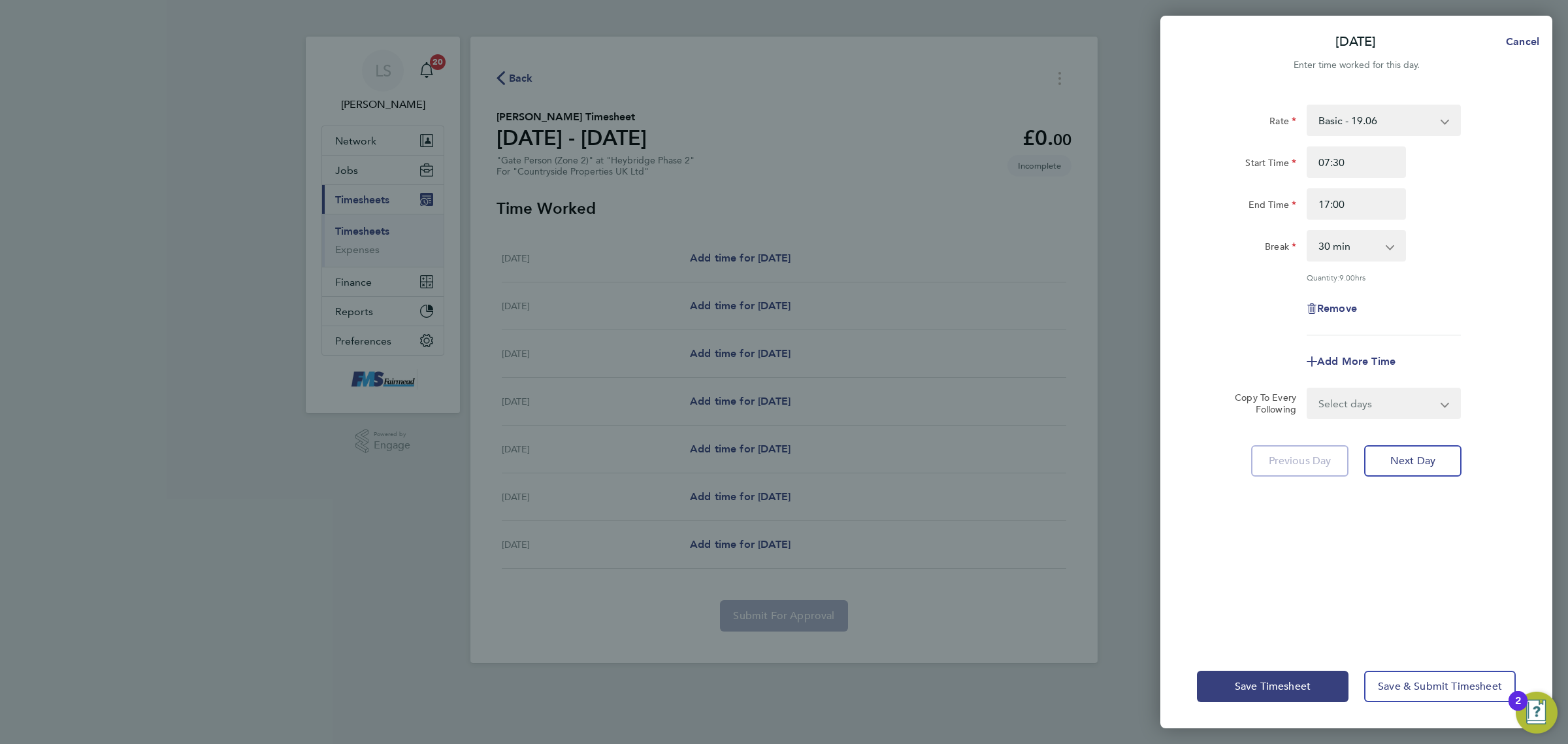
click at [1353, 405] on select "Select days Day Weekday (Mon-Fri) Weekend (Sat-Sun) [DATE] [DATE] [DATE] [DATE]…" at bounding box center [1377, 403] width 137 height 29
select select "DAY"
click at [1308, 389] on select "Select days Day Weekday (Mon-Fri) Weekend (Sat-Sun) [DATE] [DATE] [DATE] [DATE]…" at bounding box center [1377, 403] width 137 height 29
click at [1349, 436] on select "[DATE] [DATE] [DATE] [DATE] [DATE] [DATE]" at bounding box center [1376, 445] width 136 height 29
select select "[DATE]"
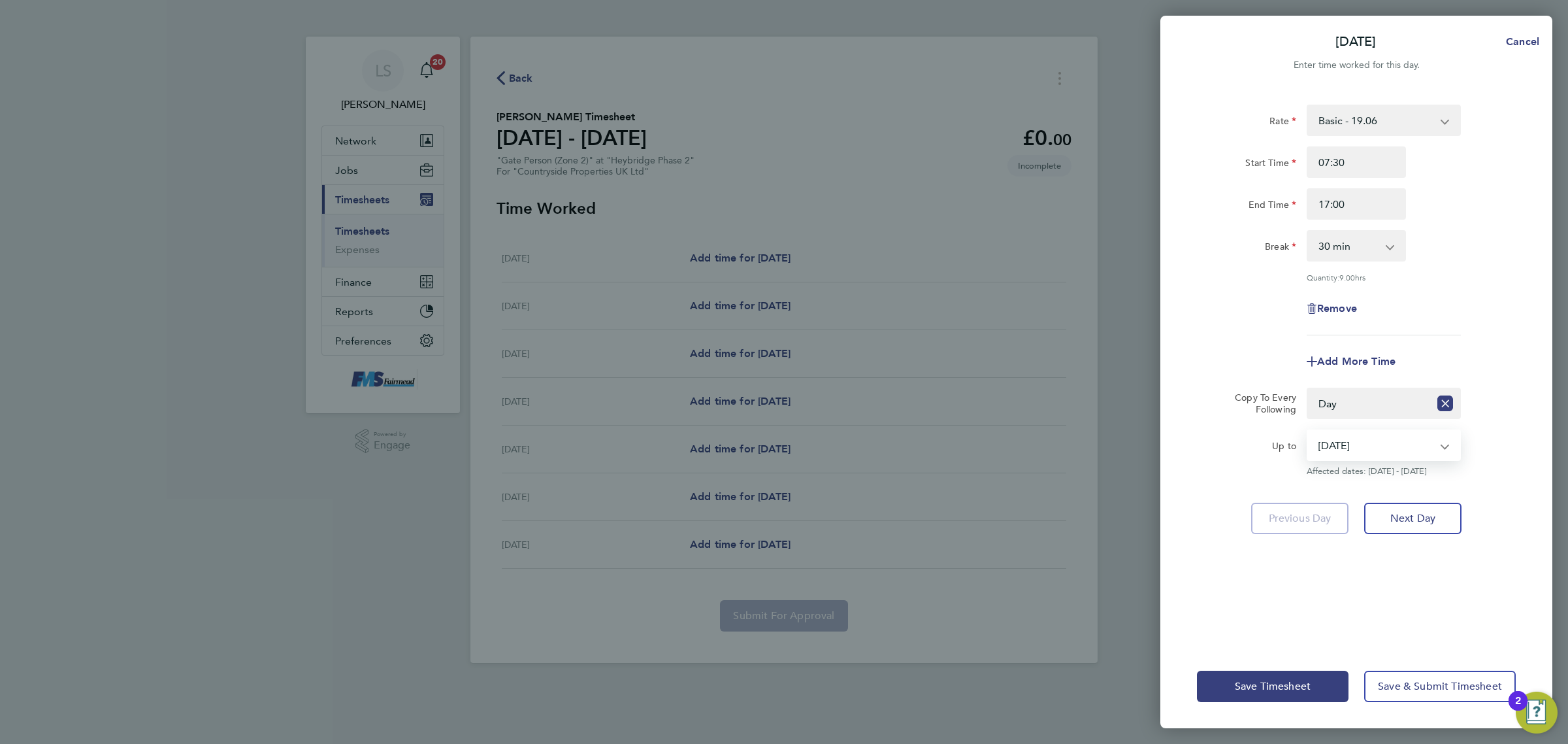
click at [1308, 431] on select "[DATE] [DATE] [DATE] [DATE] [DATE] [DATE]" at bounding box center [1376, 445] width 136 height 29
click at [1291, 658] on div "Save Timesheet Save & Submit Timesheet" at bounding box center [1356, 686] width 392 height 84
click at [1289, 677] on button "Save Timesheet" at bounding box center [1272, 686] width 151 height 32
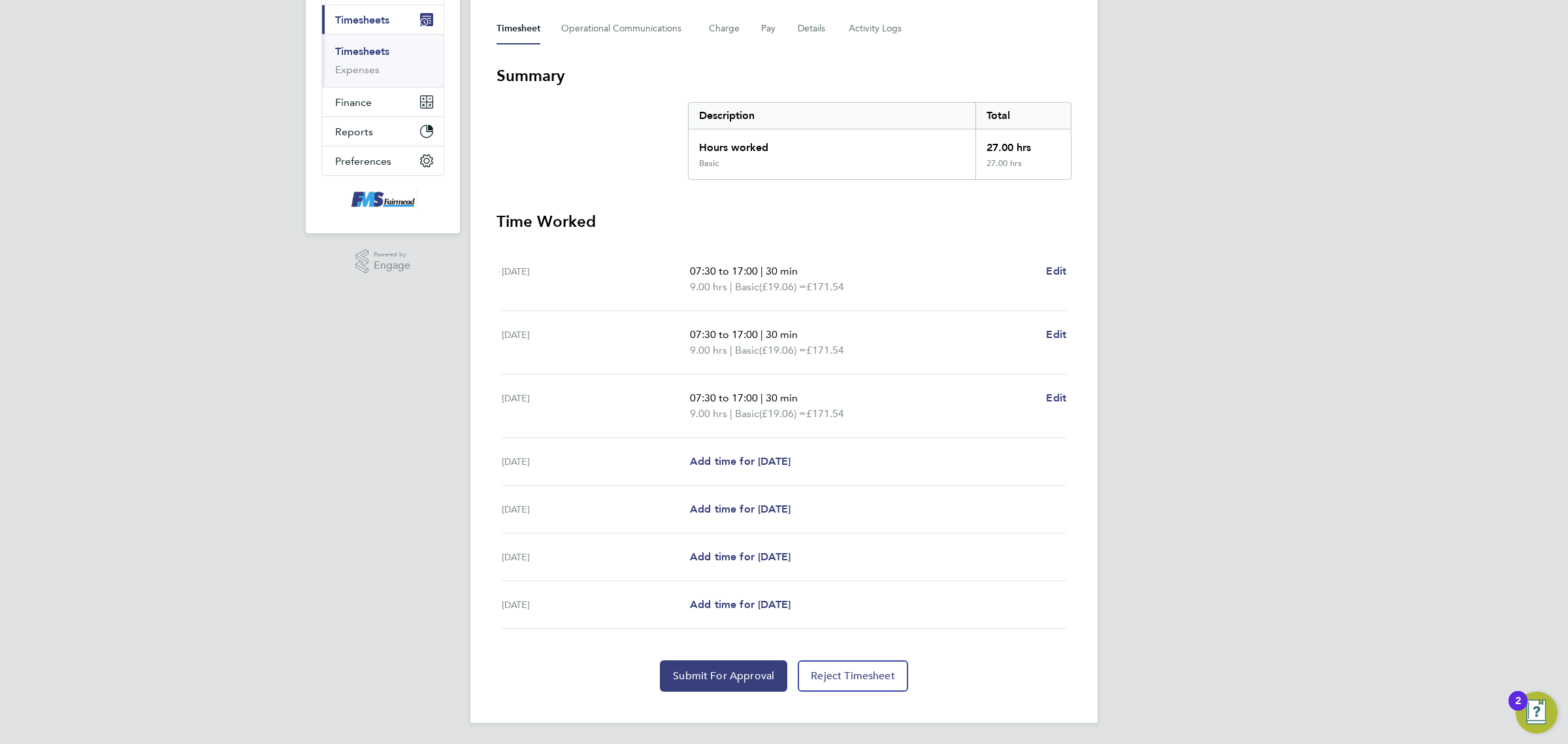
click at [794, 667] on app-form-button "Reject Timesheet" at bounding box center [850, 676] width 115 height 32
click at [758, 672] on span "Submit For Approval" at bounding box center [723, 676] width 101 height 13
click at [341, 51] on link "Timesheets" at bounding box center [362, 51] width 54 height 13
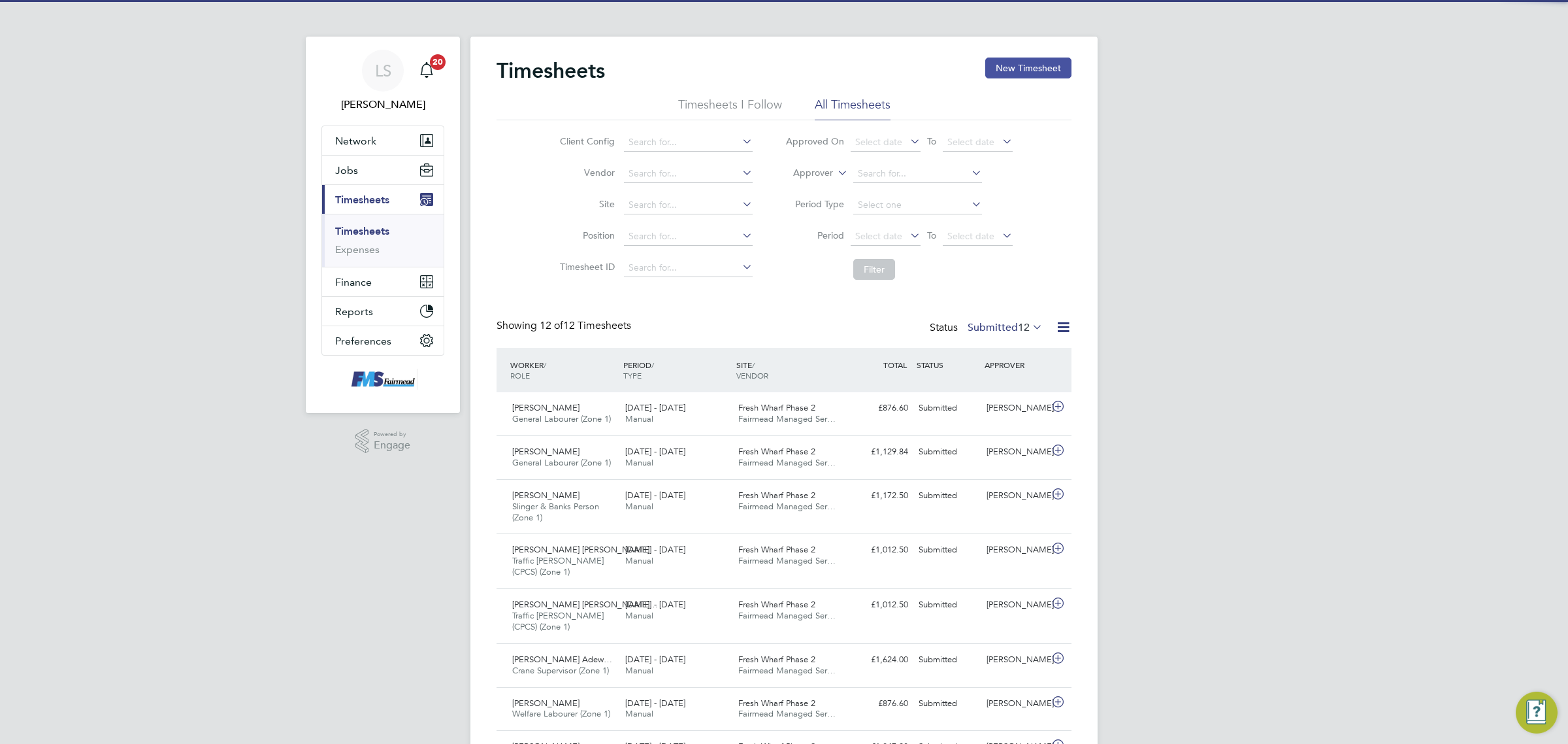
click at [1016, 66] on button "New Timesheet" at bounding box center [1028, 68] width 87 height 21
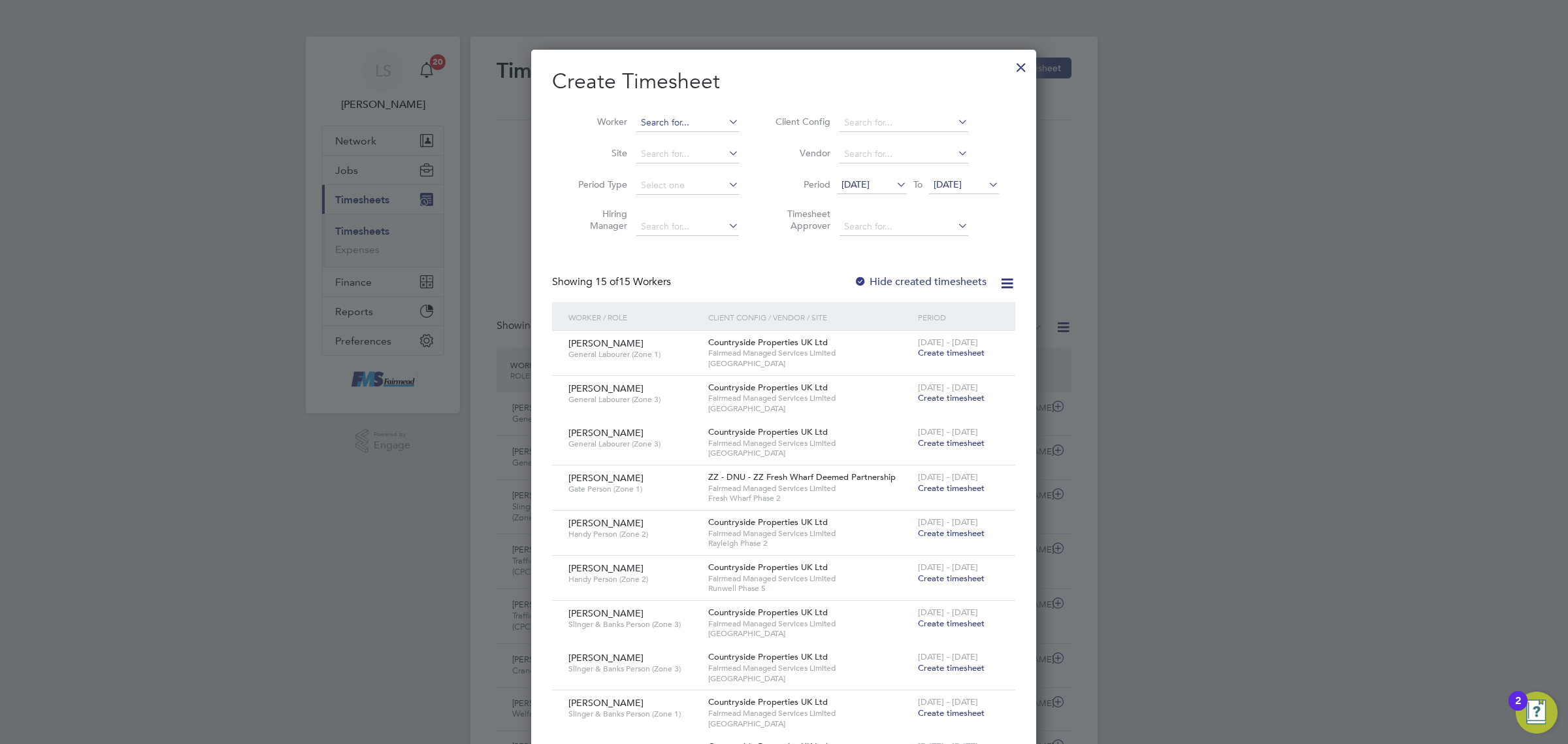
drag, startPoint x: 688, startPoint y: 112, endPoint x: 690, endPoint y: 118, distance: 6.3
click at [690, 112] on li "Worker" at bounding box center [654, 122] width 203 height 32
click at [688, 124] on input at bounding box center [688, 123] width 103 height 18
click at [650, 141] on b "Film" at bounding box center [650, 140] width 18 height 11
type input "Filmon Dejen"
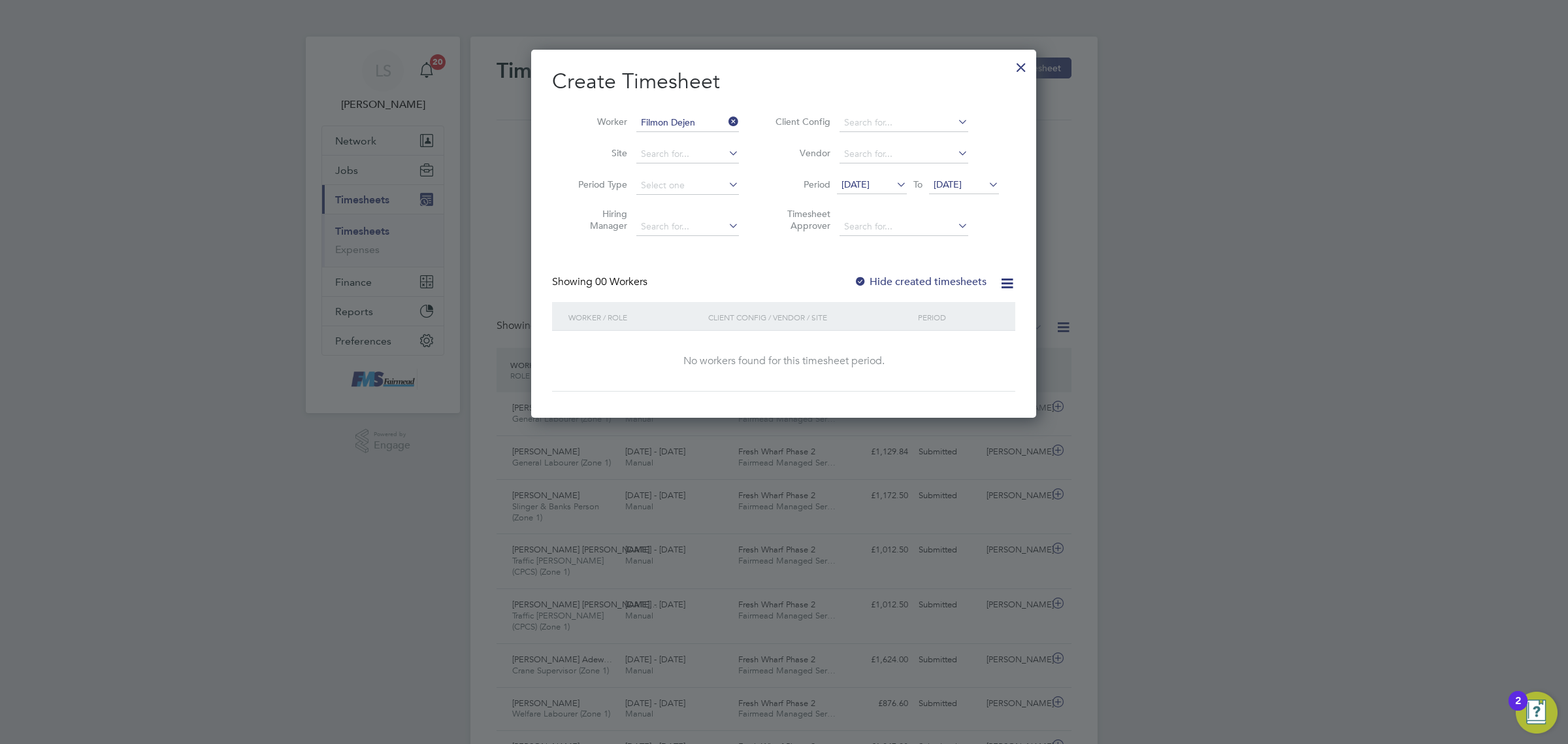
click at [962, 184] on span "[DATE]" at bounding box center [948, 184] width 28 height 12
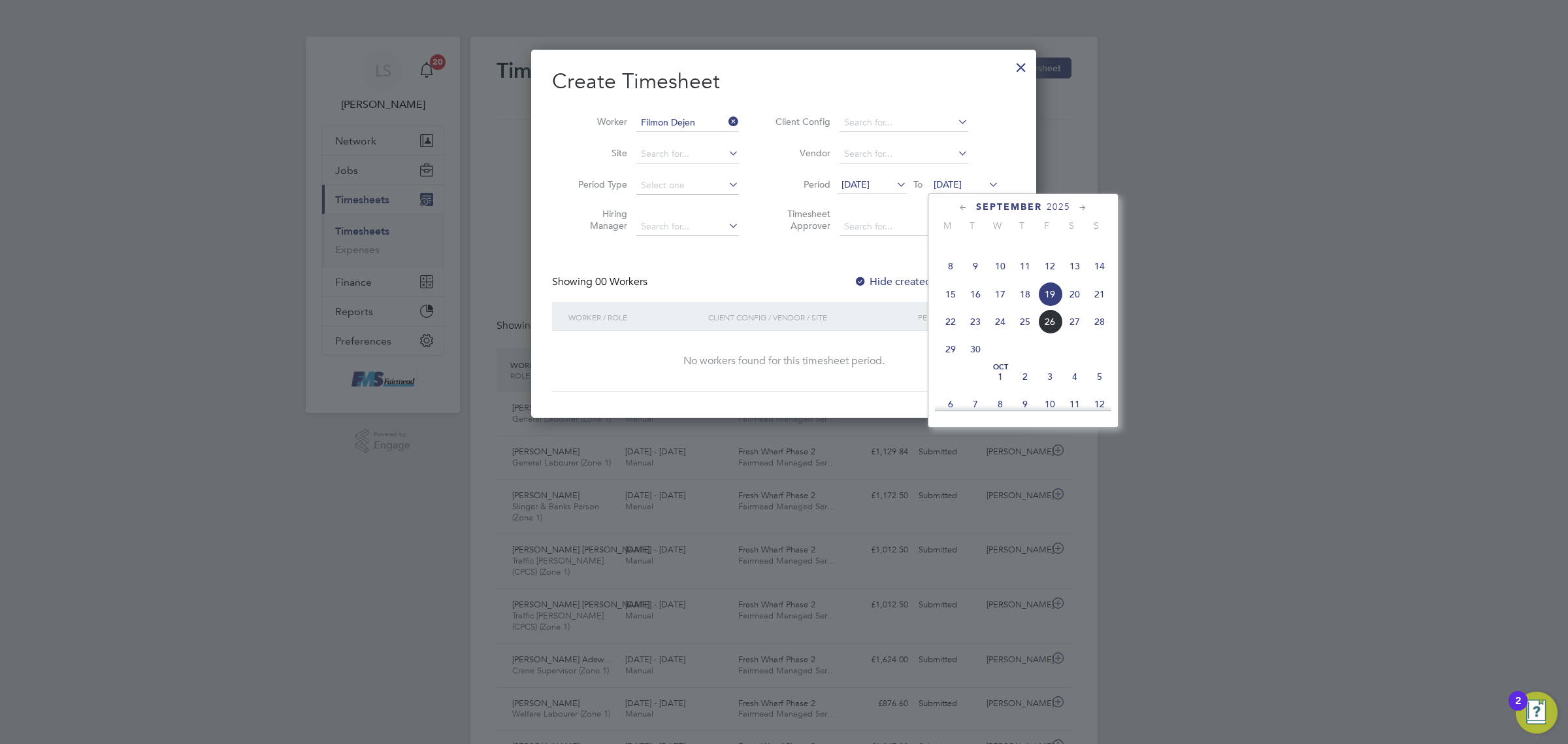
click at [1100, 334] on span "28" at bounding box center [1099, 321] width 25 height 25
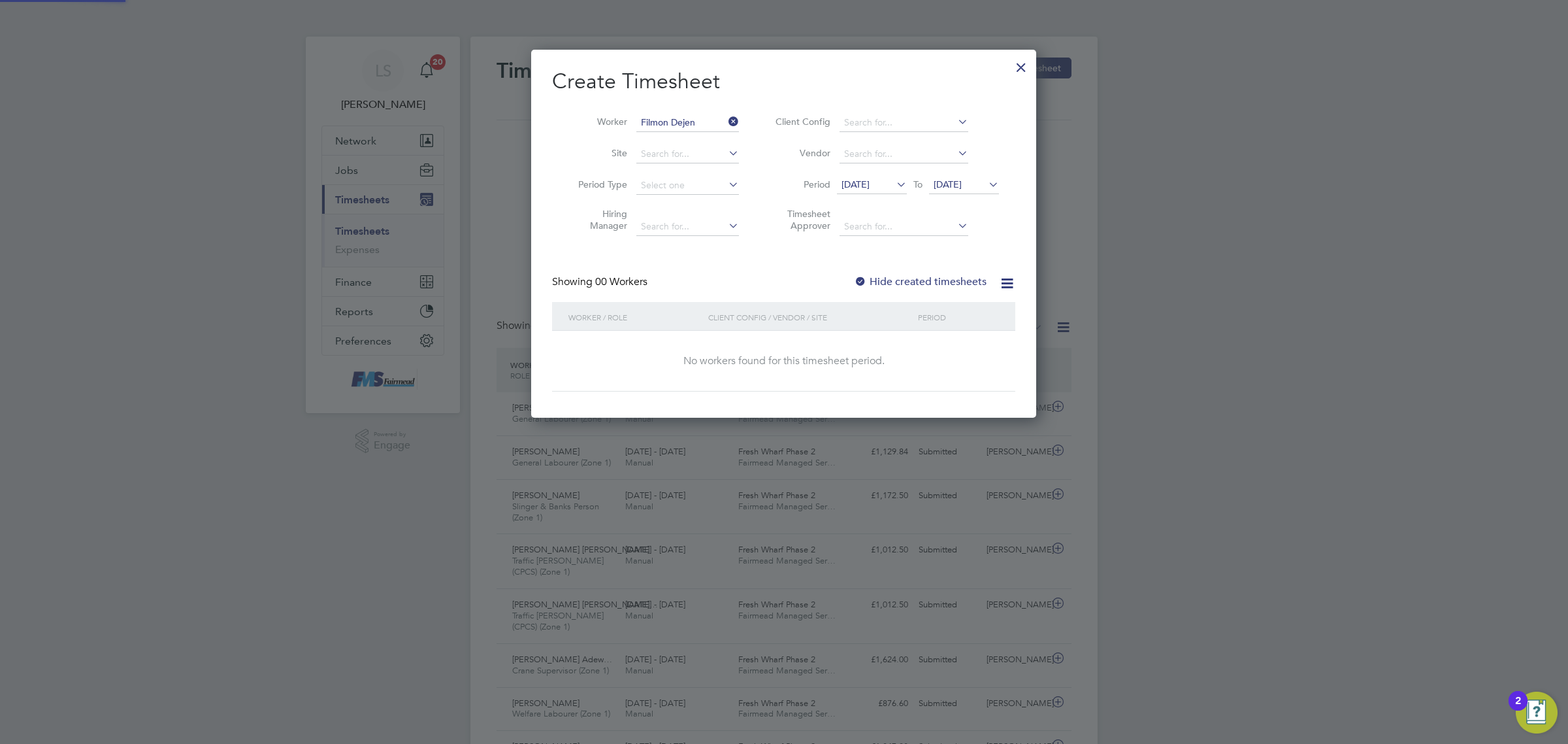
click at [893, 277] on label "Hide created timesheets" at bounding box center [921, 282] width 132 height 13
click at [897, 285] on label "Hide created timesheets" at bounding box center [921, 282] width 132 height 13
click at [1034, 62] on div "Create Timesheet Worker Filmon Dejen Site Period Type Hiring Manager Client Con…" at bounding box center [784, 234] width 505 height 368
click at [1028, 65] on div at bounding box center [1021, 63] width 23 height 23
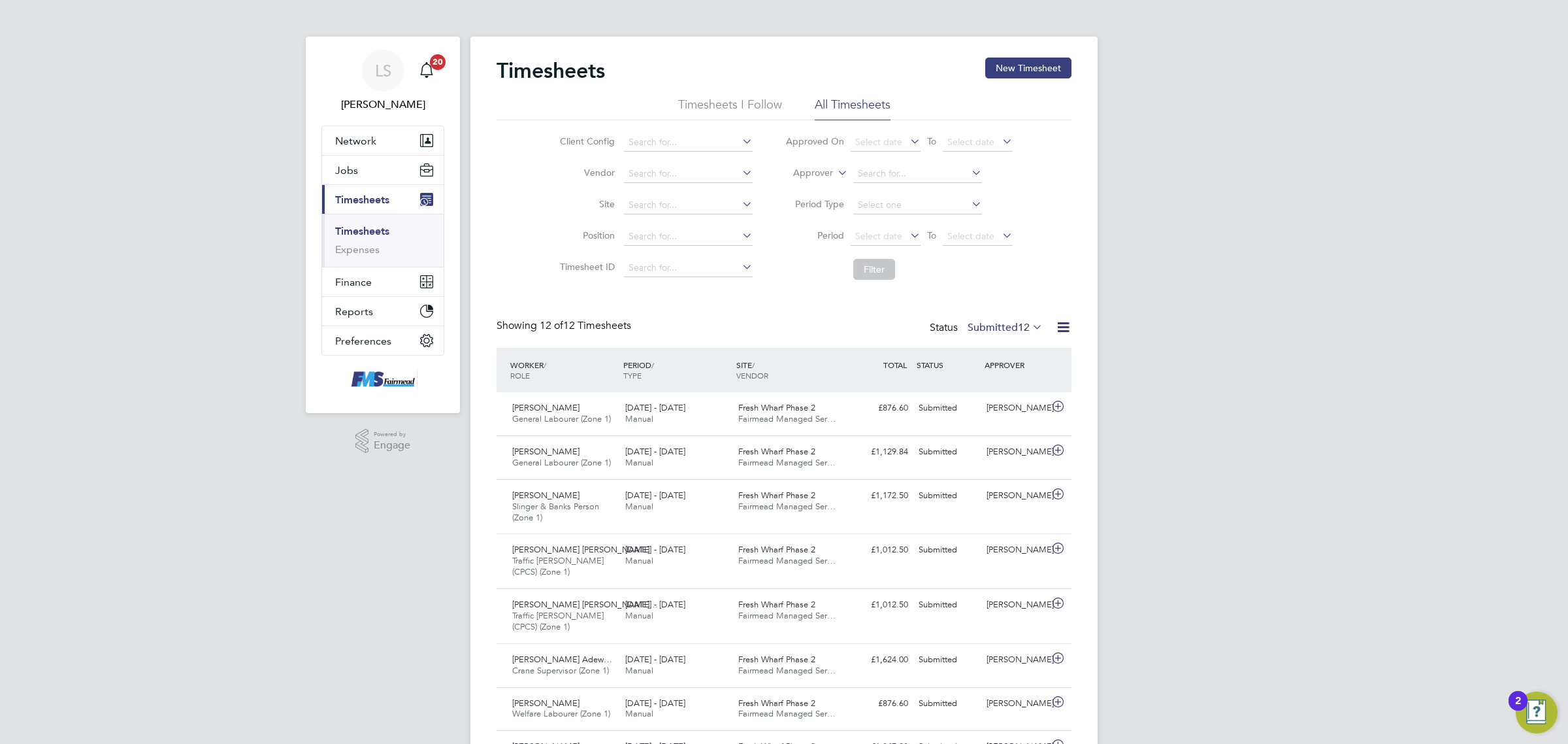
drag, startPoint x: 368, startPoint y: 227, endPoint x: 397, endPoint y: 219, distance: 30.1
click at [368, 227] on link "Timesheets" at bounding box center [362, 231] width 54 height 13
click at [1025, 54] on div "Timesheets New Timesheet Timesheets I Follow All Timesheets Client Config Vendo…" at bounding box center [784, 505] width 627 height 938
click at [1025, 65] on button "New Timesheet" at bounding box center [1028, 68] width 87 height 21
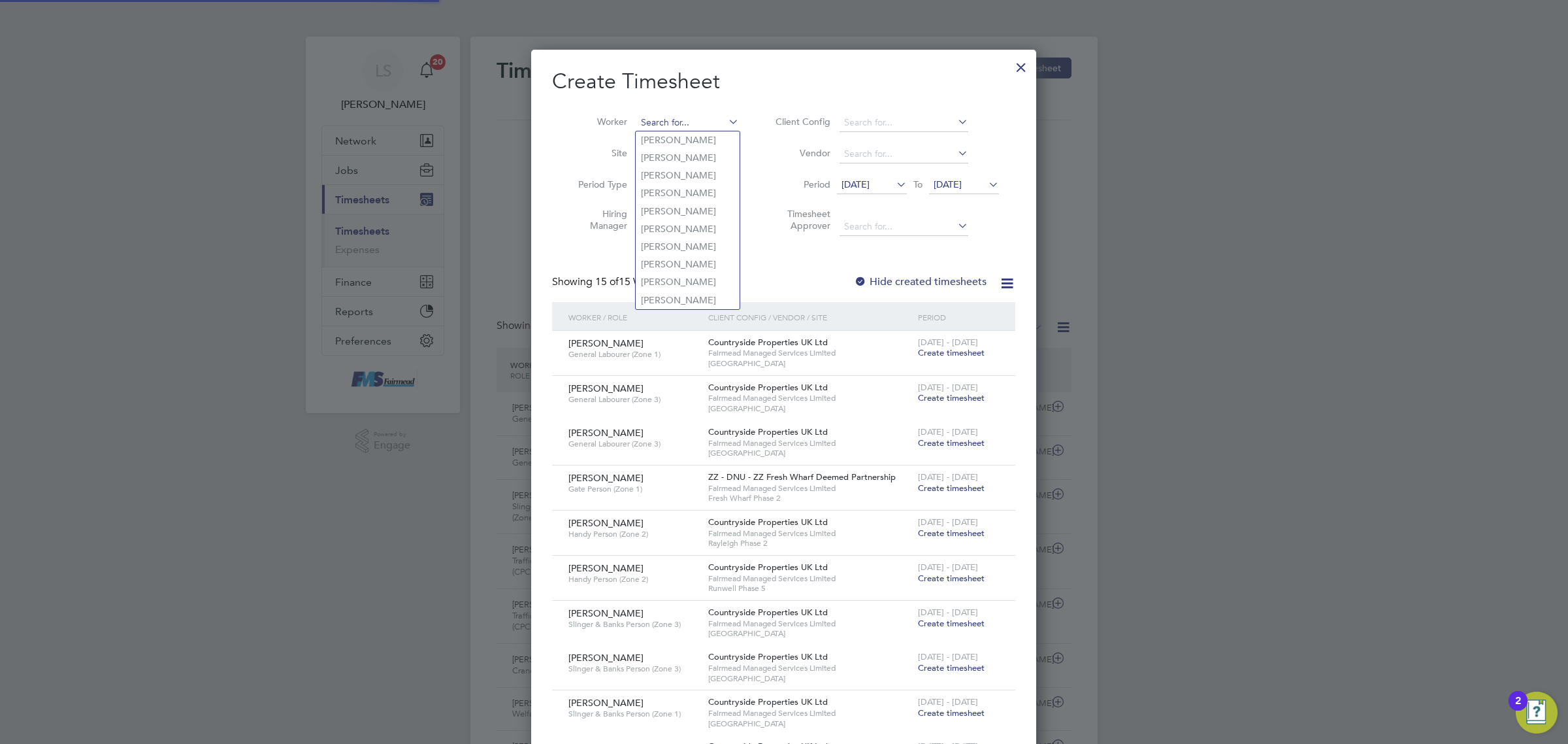
click at [652, 123] on input at bounding box center [688, 123] width 103 height 18
click at [706, 168] on li "[PERSON_NAME]-[PERSON_NAME]" at bounding box center [699, 175] width 127 height 18
type input "[PERSON_NAME]"
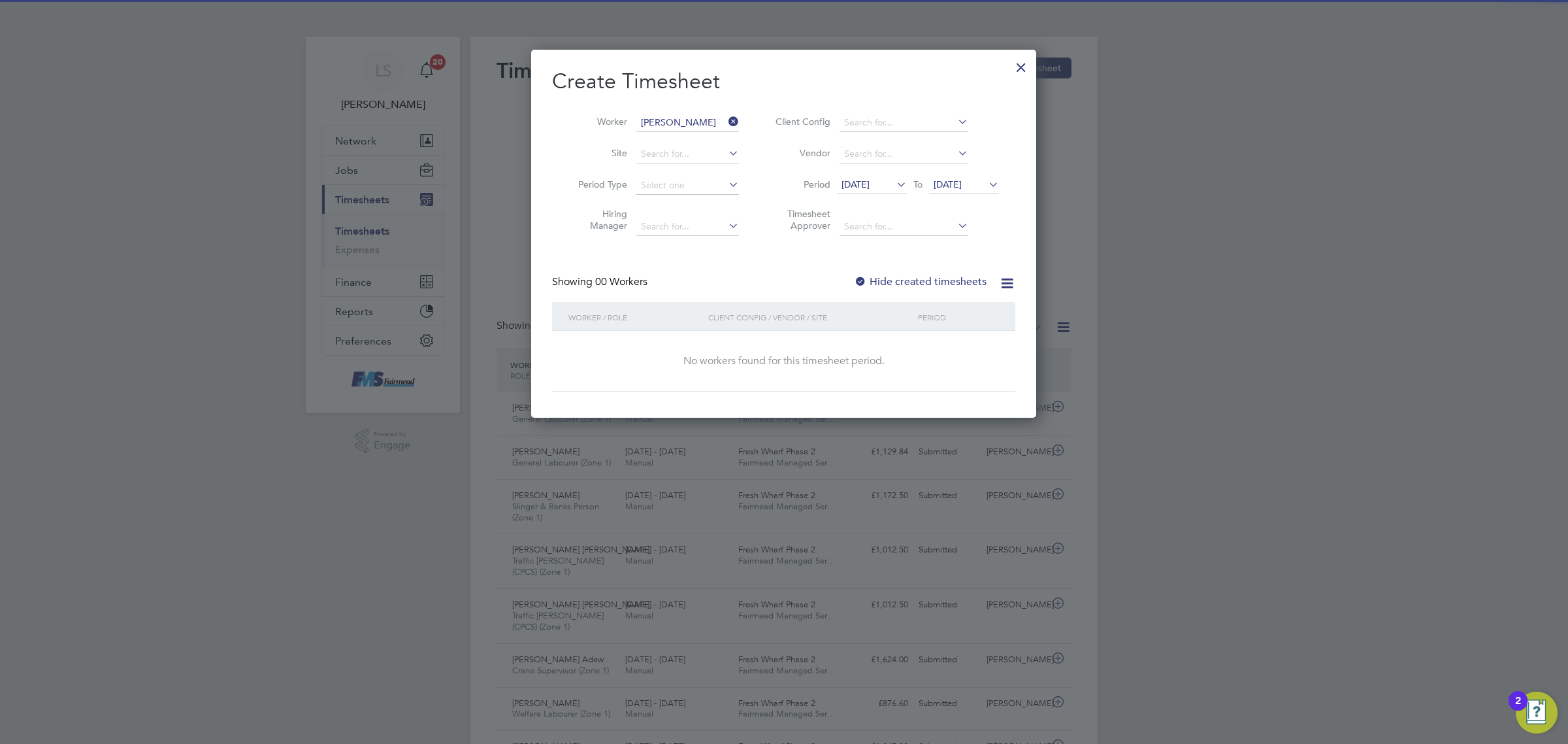
click at [962, 178] on span "[DATE]" at bounding box center [948, 184] width 28 height 12
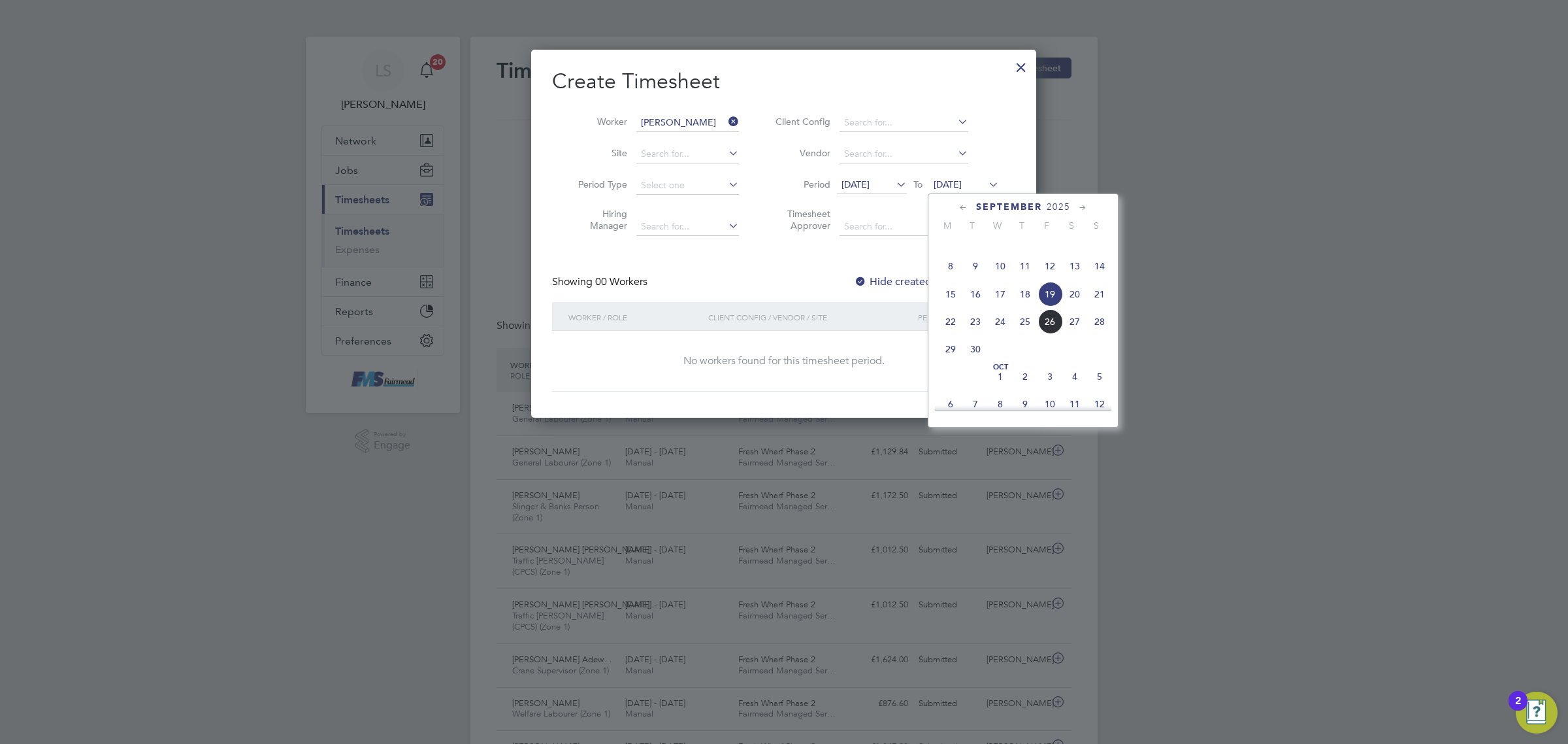
click at [1101, 334] on span "28" at bounding box center [1099, 321] width 25 height 25
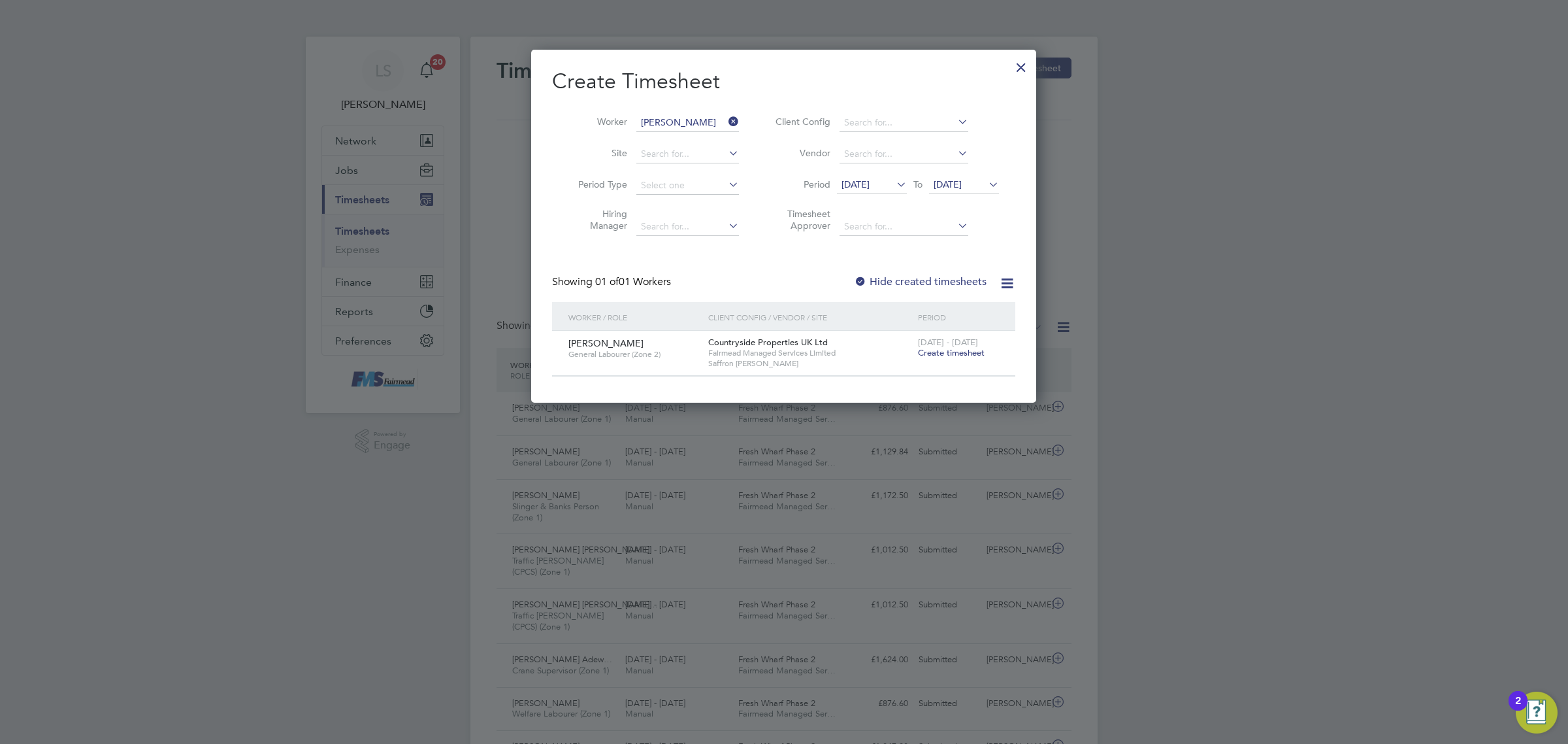
click at [954, 353] on span "Create timesheet" at bounding box center [951, 353] width 67 height 11
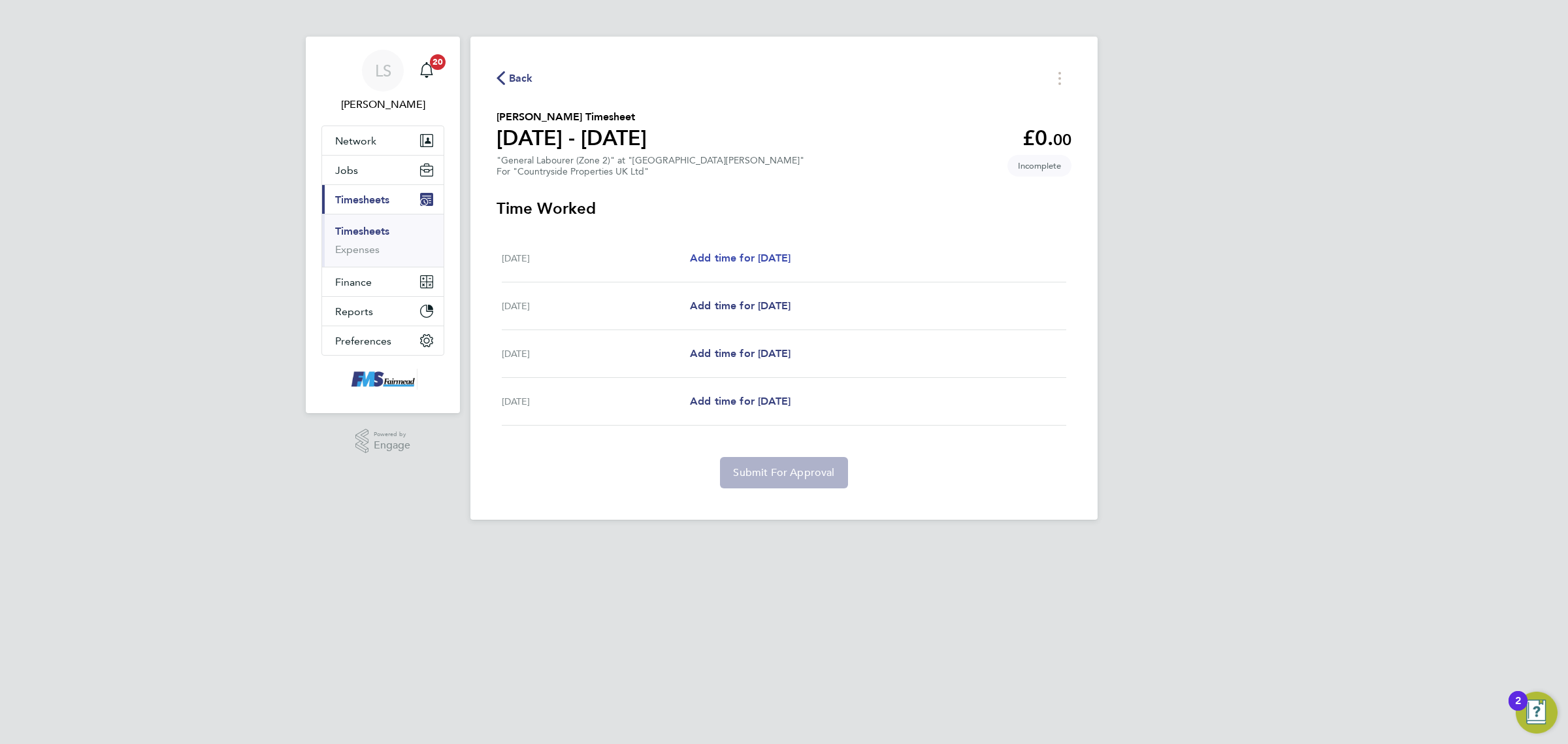
click at [756, 253] on span "Add time for [DATE]" at bounding box center [740, 258] width 101 height 13
select select "30"
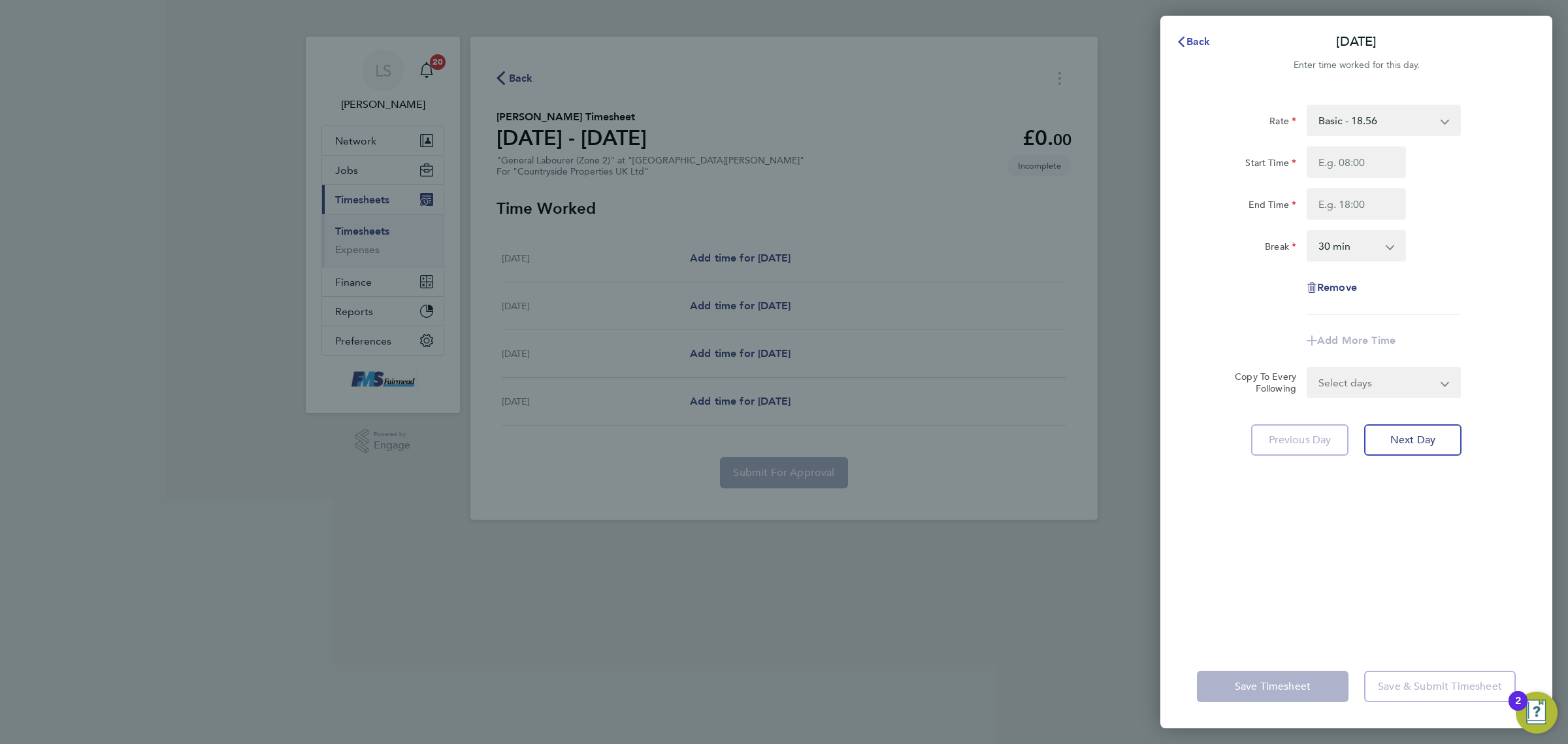
click at [1191, 38] on span "Back" at bounding box center [1199, 42] width 24 height 13
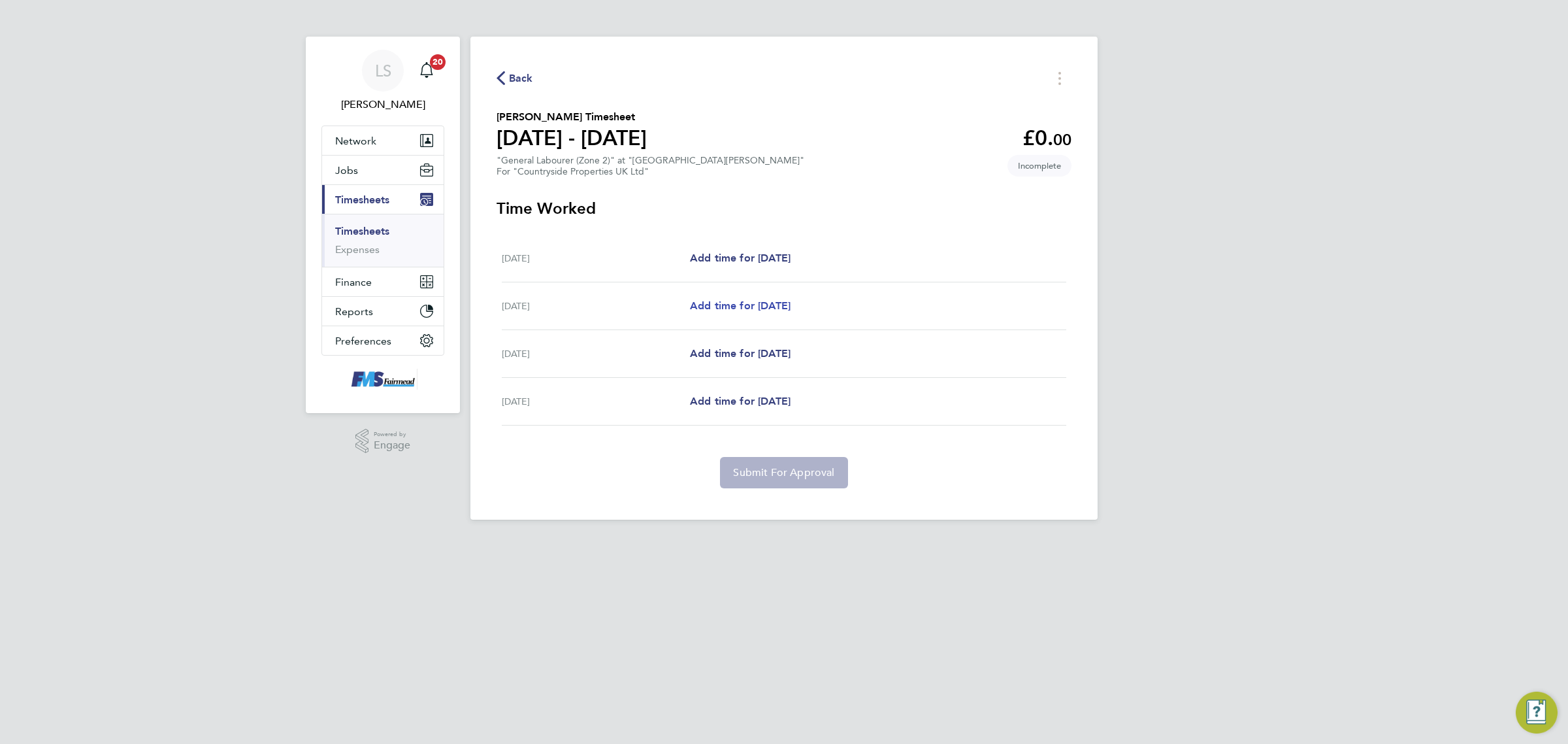
click at [757, 311] on span "Add time for [DATE]" at bounding box center [740, 305] width 101 height 13
select select "30"
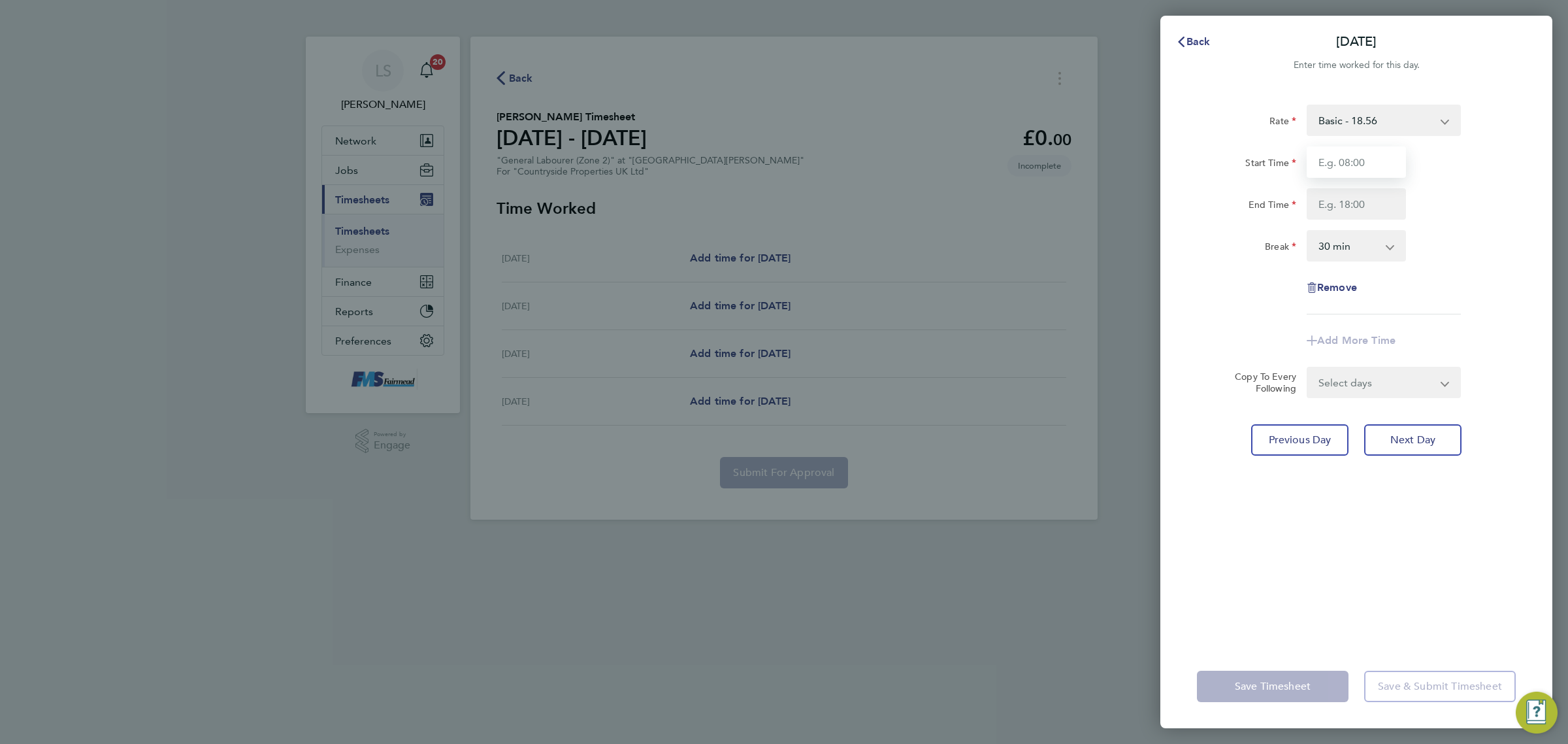
click at [1336, 163] on input "Start Time" at bounding box center [1356, 162] width 99 height 32
type input "07:30"
click at [1341, 200] on input "End Time" at bounding box center [1356, 203] width 99 height 32
type input "17:00"
click at [1534, 184] on div "Rate Basic - 18.56 Start Time 07:30 End Time 17:00 Break 0 min 15 min 30 min 45…" at bounding box center [1356, 366] width 392 height 555
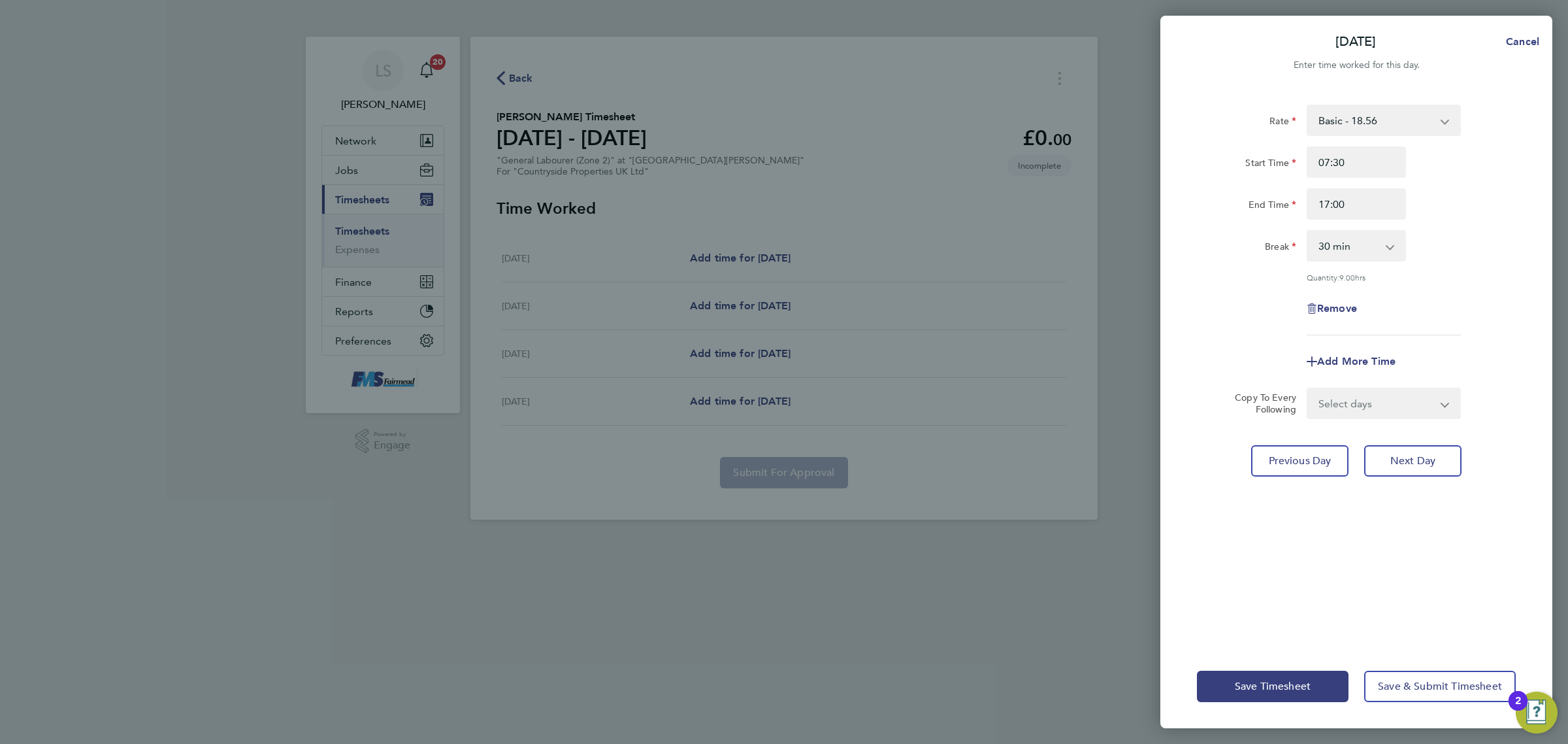
drag, startPoint x: 1379, startPoint y: 387, endPoint x: 1379, endPoint y: 397, distance: 10.0
click at [1379, 389] on select "Select days Day [DATE] [DATE]" at bounding box center [1377, 403] width 137 height 29
click at [1379, 406] on select "Select days Day [DATE] [DATE]" at bounding box center [1377, 403] width 137 height 29
click at [1355, 410] on select "Select days Day [DATE] [DATE]" at bounding box center [1377, 403] width 137 height 29
select select "DAY"
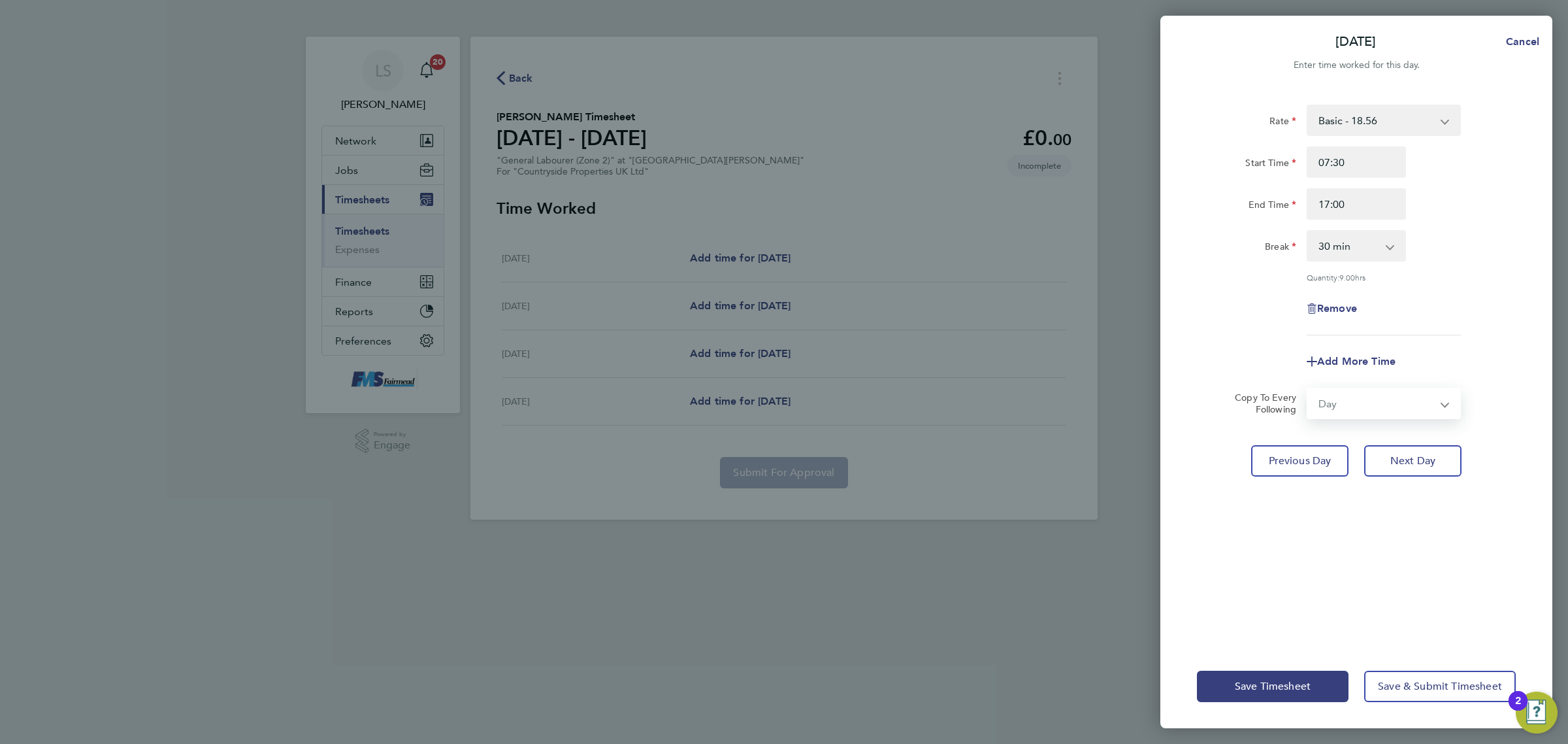
click at [1308, 389] on select "Select days Day [DATE] [DATE]" at bounding box center [1377, 403] width 137 height 29
select select "[DATE]"
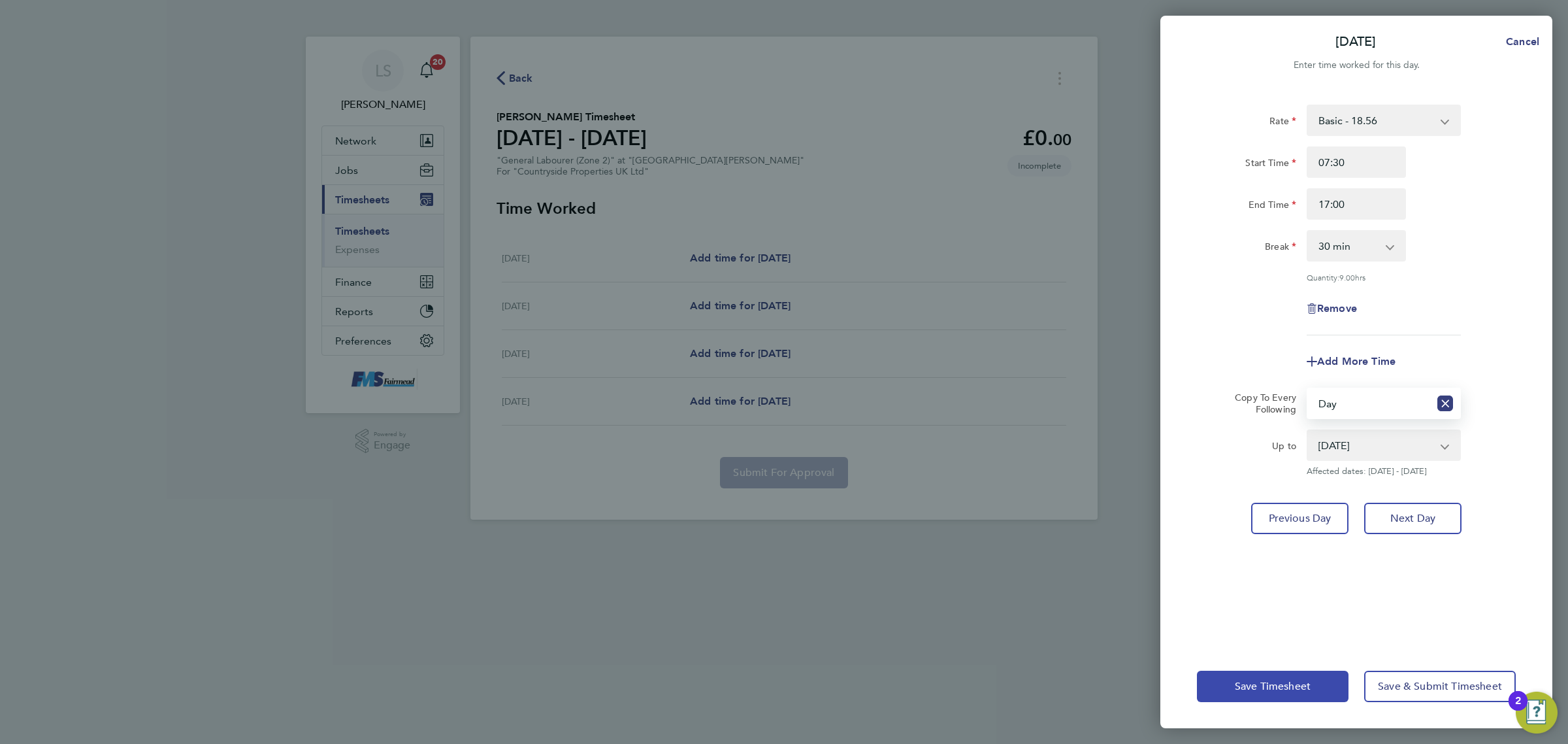
click at [1284, 698] on button "Save Timesheet" at bounding box center [1272, 686] width 151 height 32
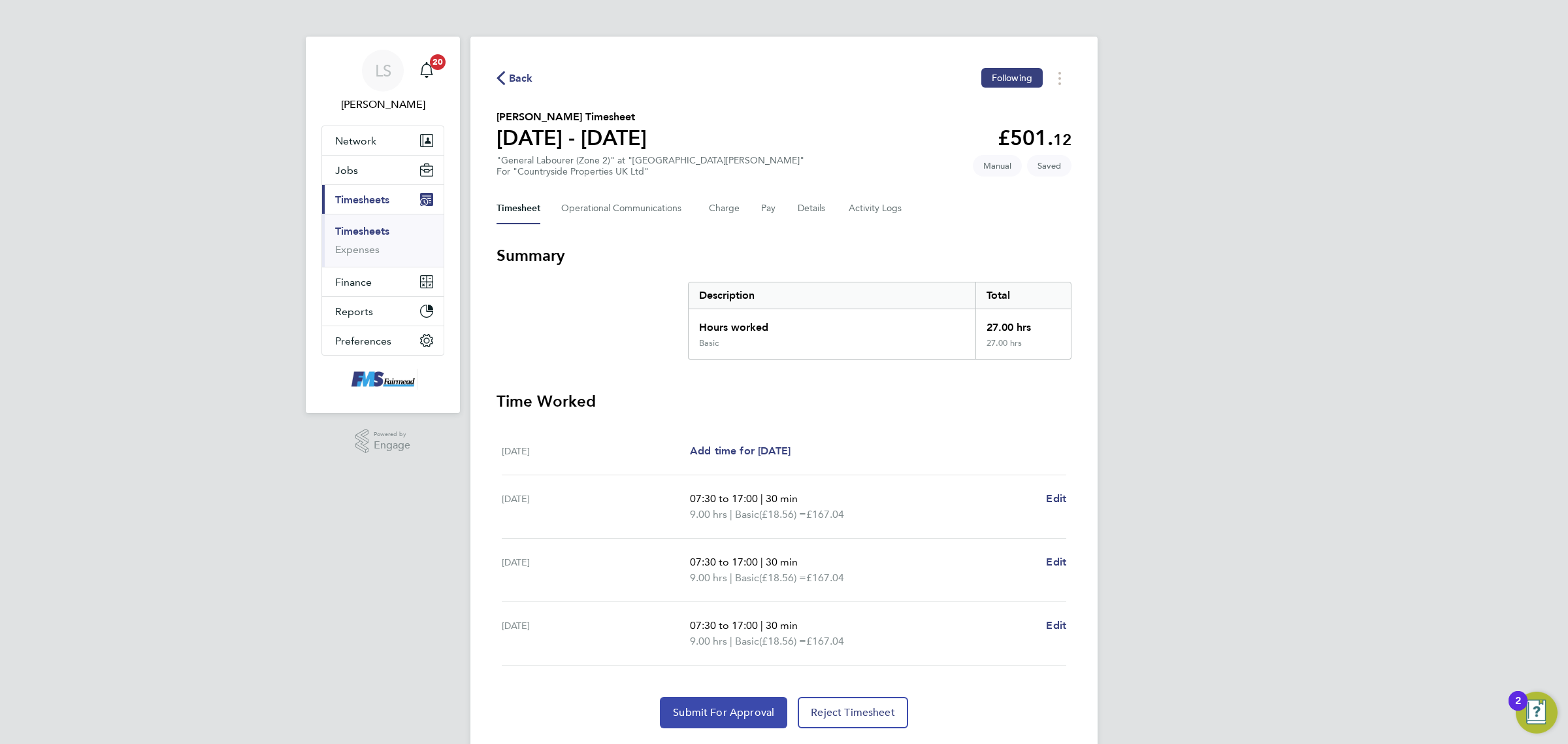
click at [723, 726] on button "Submit For Approval" at bounding box center [723, 712] width 127 height 32
click at [378, 229] on link "Timesheets" at bounding box center [362, 231] width 54 height 13
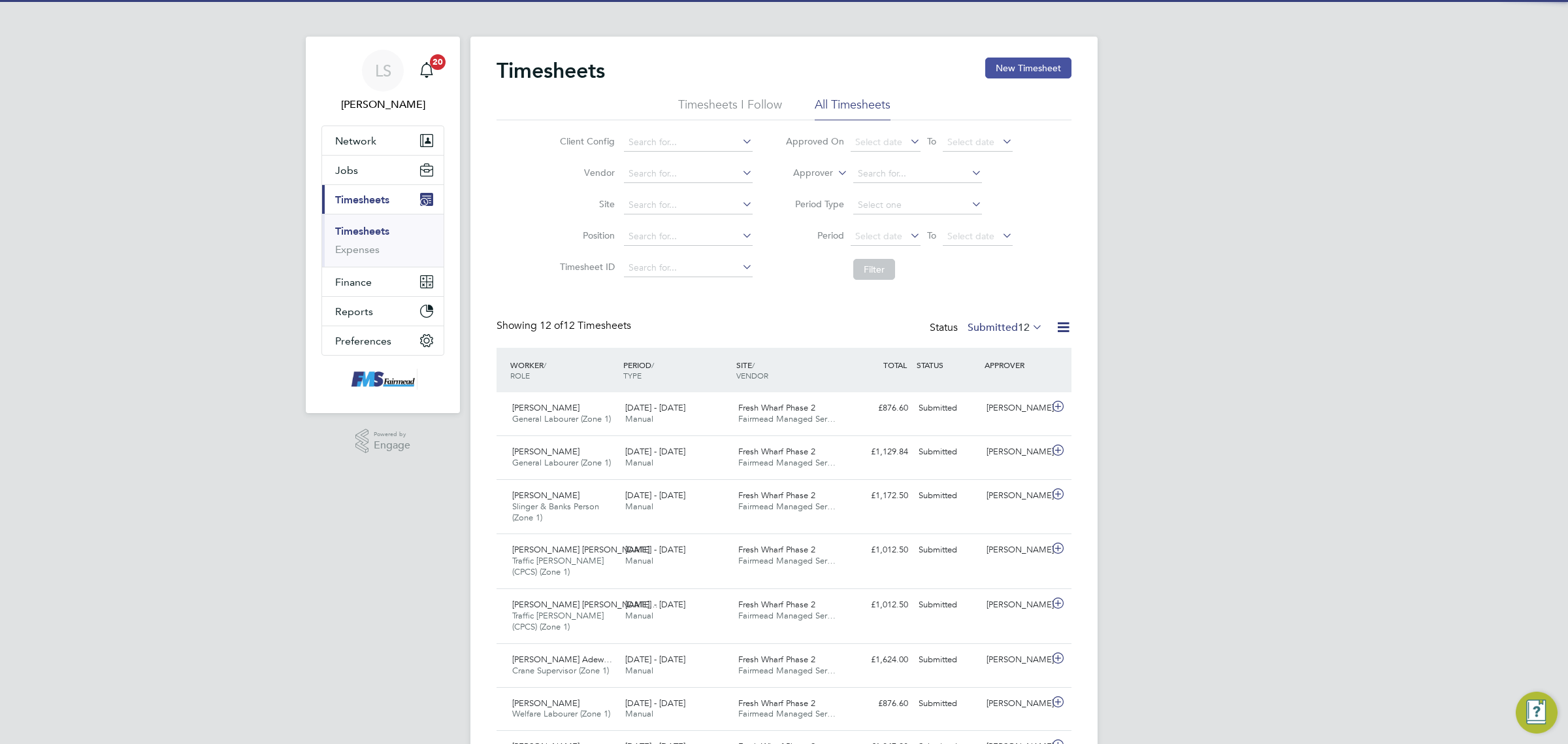
click at [1035, 69] on button "New Timesheet" at bounding box center [1028, 68] width 87 height 21
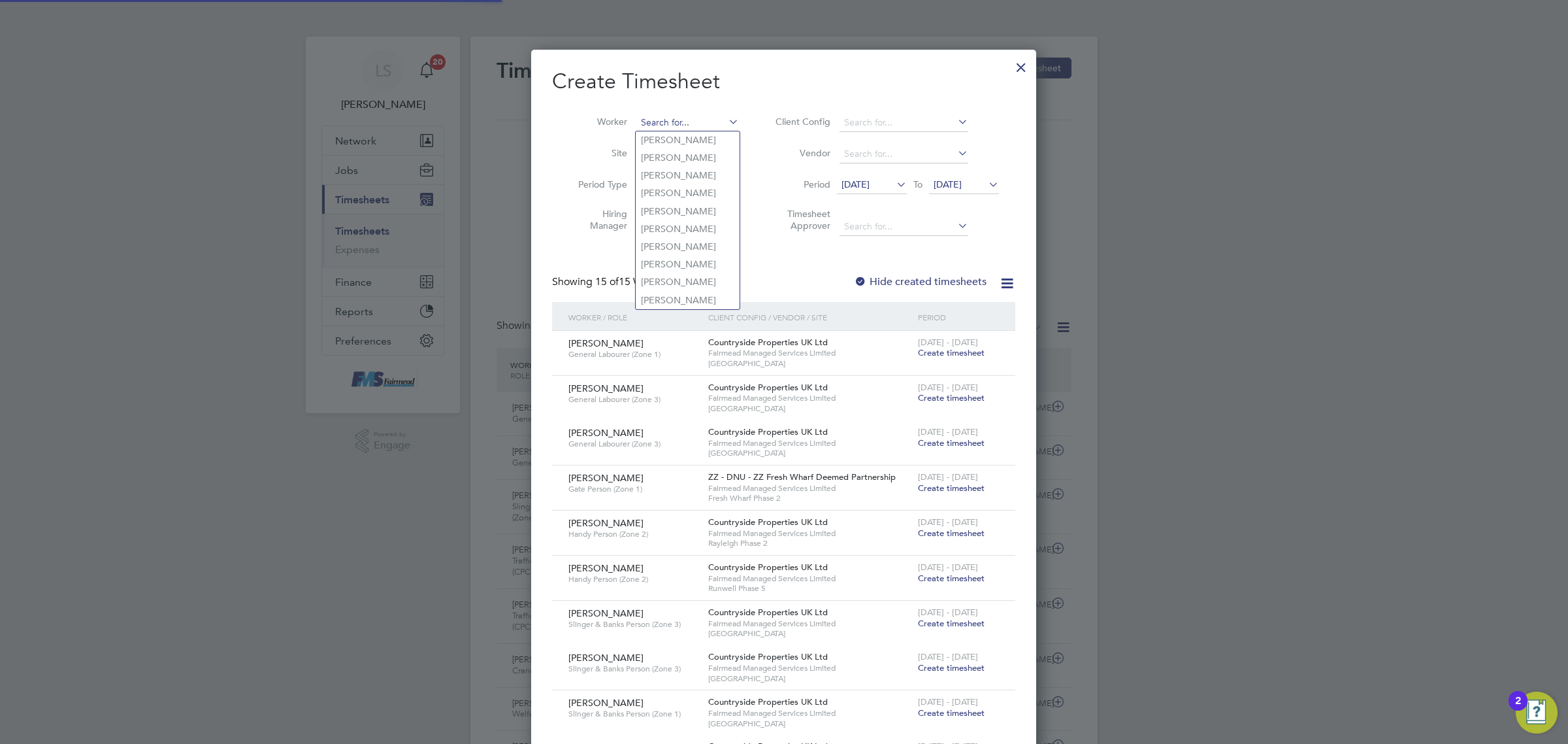
click at [670, 118] on input at bounding box center [688, 123] width 103 height 18
click at [671, 153] on li "[PERSON_NAME] y March" at bounding box center [695, 158] width 120 height 18
type input "[PERSON_NAME]"
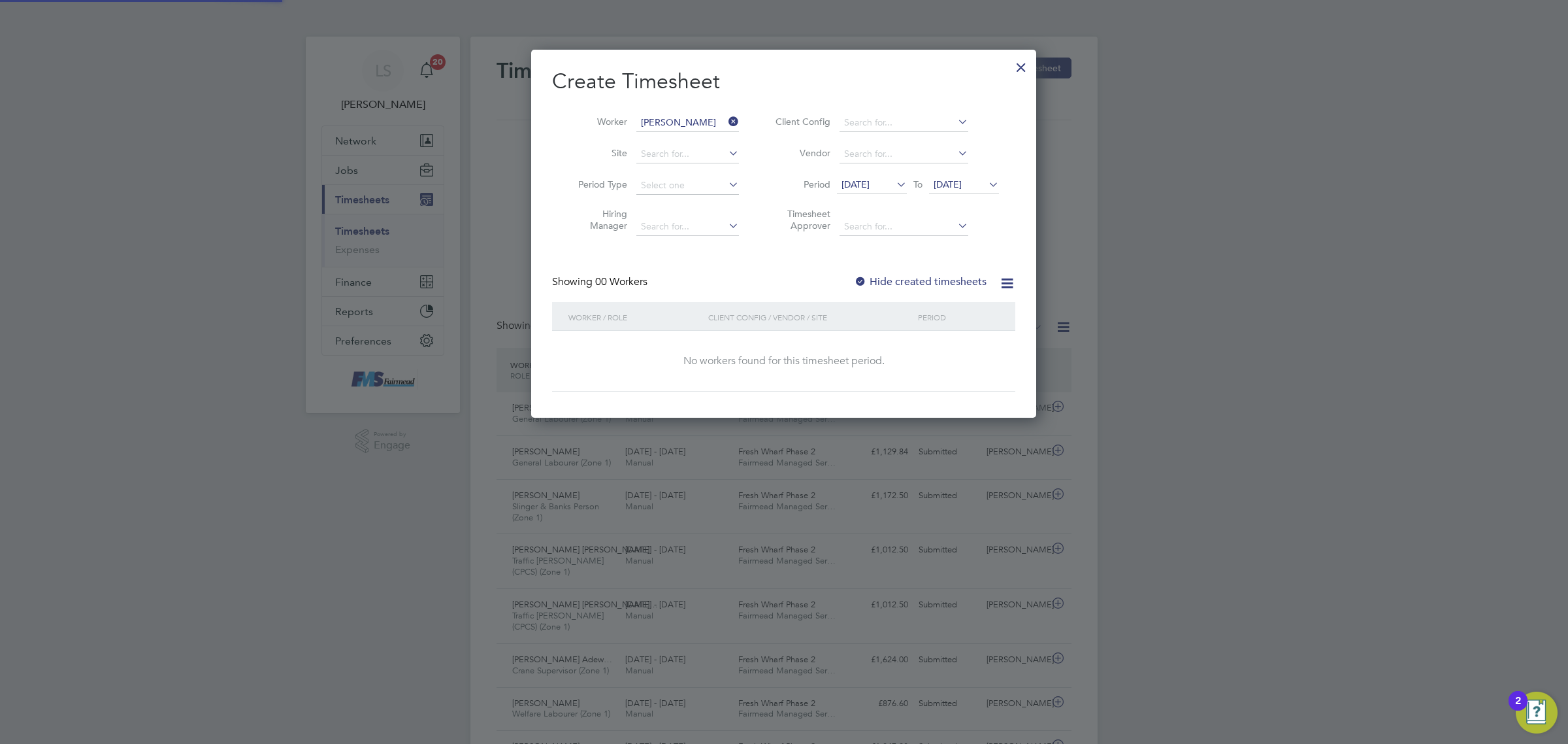
click at [962, 183] on span "[DATE]" at bounding box center [948, 184] width 28 height 12
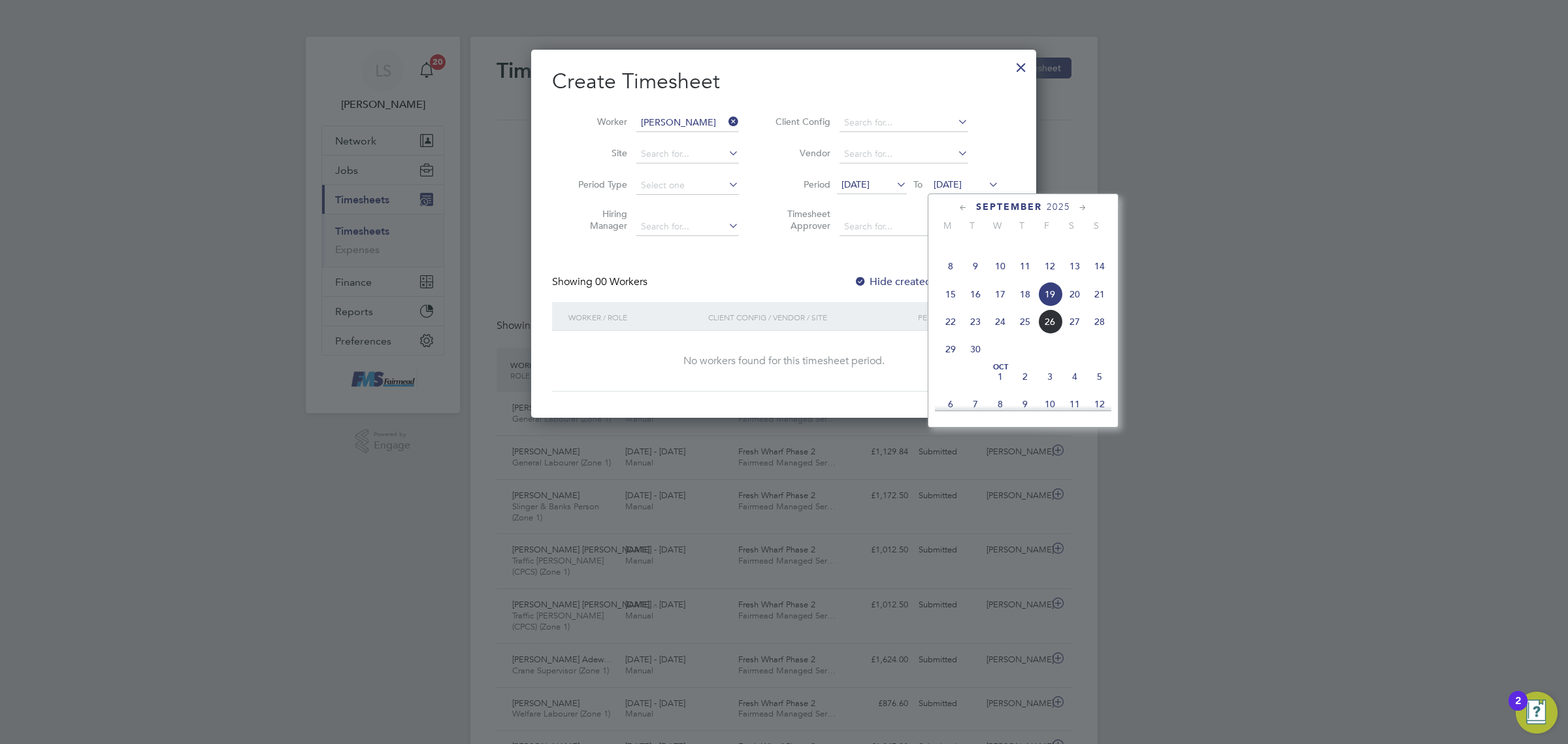
click at [1110, 334] on span "28" at bounding box center [1099, 321] width 25 height 25
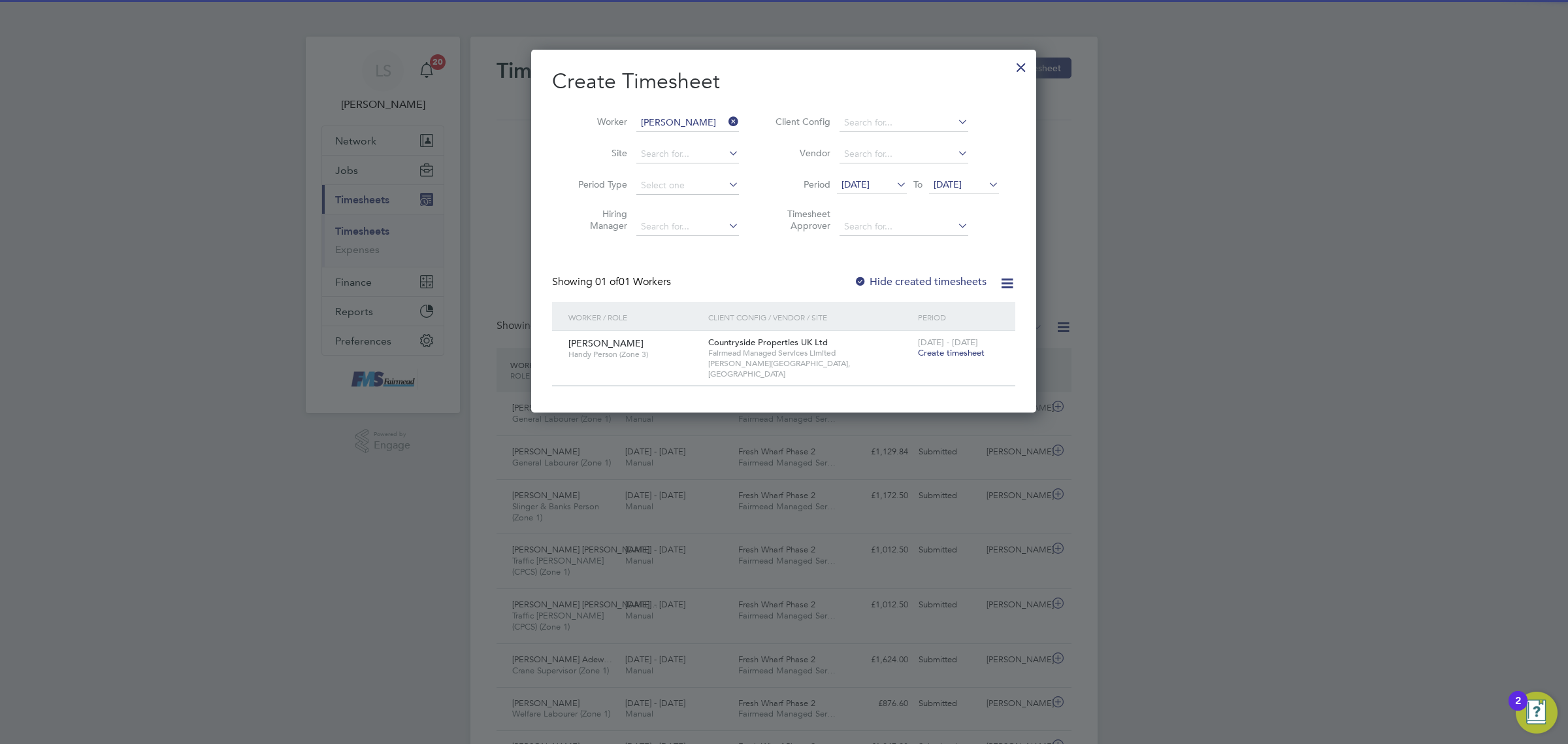
click at [955, 352] on span "Create timesheet" at bounding box center [951, 353] width 67 height 11
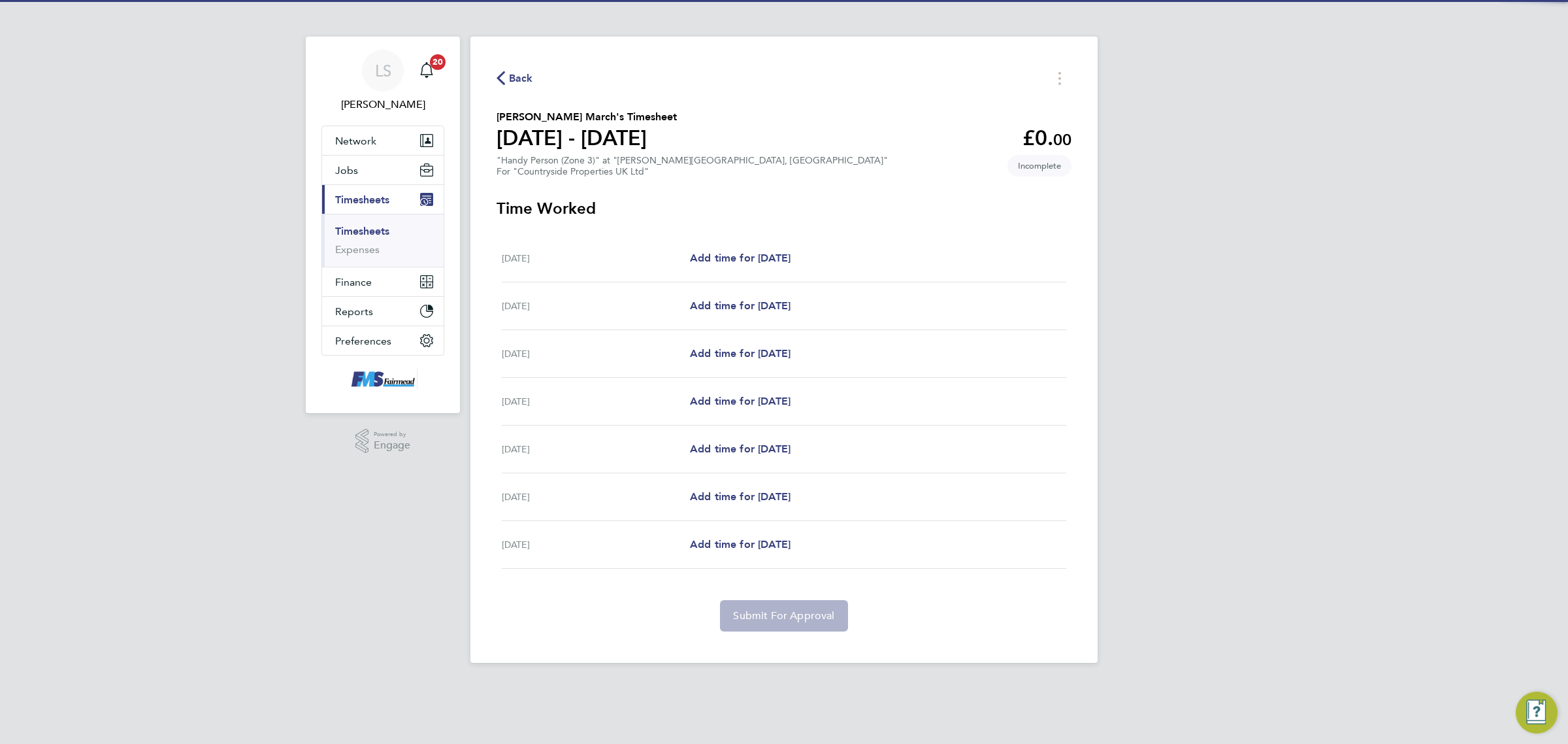
click at [766, 245] on div "[DATE] Add time for [DATE] Add time for [DATE]" at bounding box center [784, 258] width 564 height 48
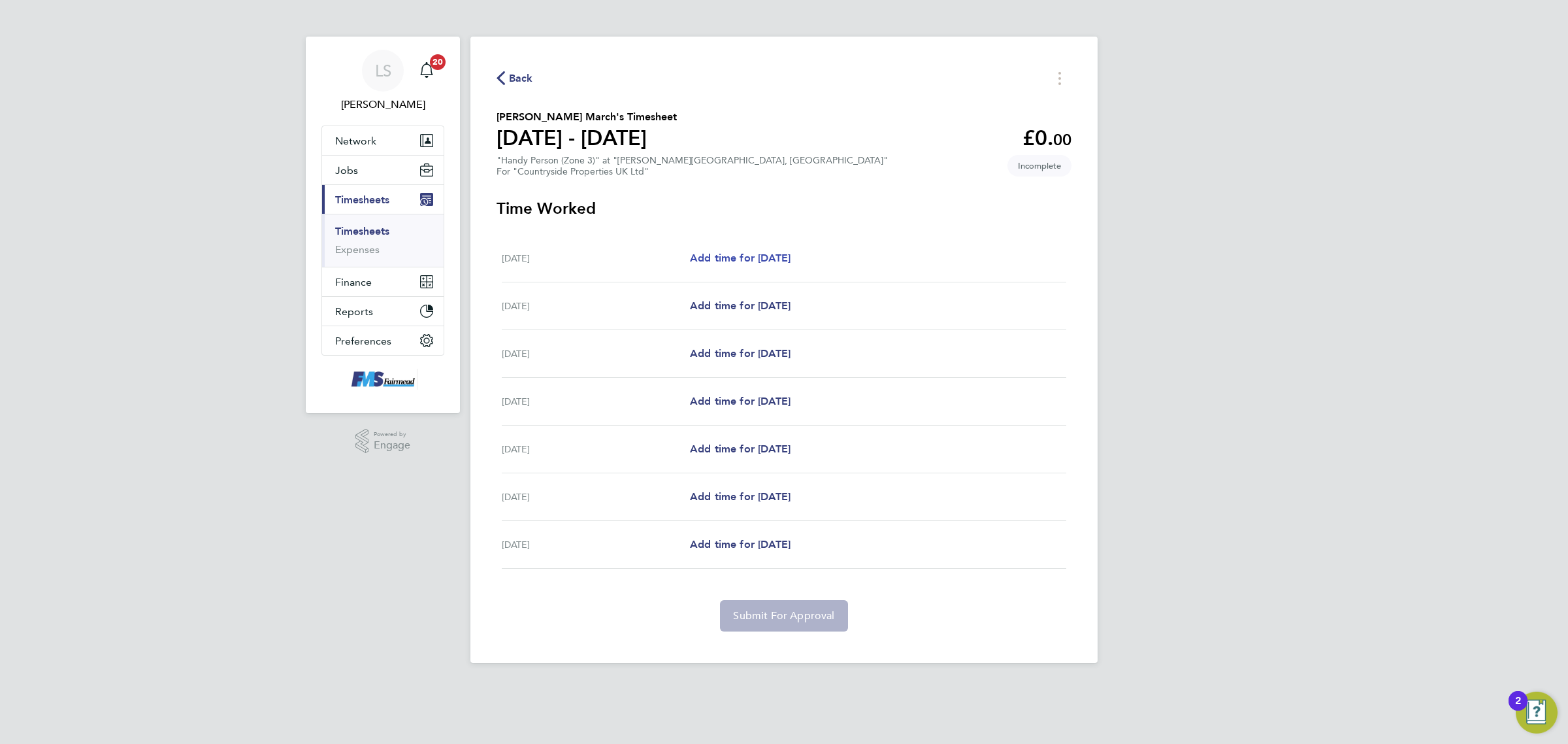
click at [771, 266] on link "Add time for [DATE]" at bounding box center [740, 258] width 101 height 15
select select "30"
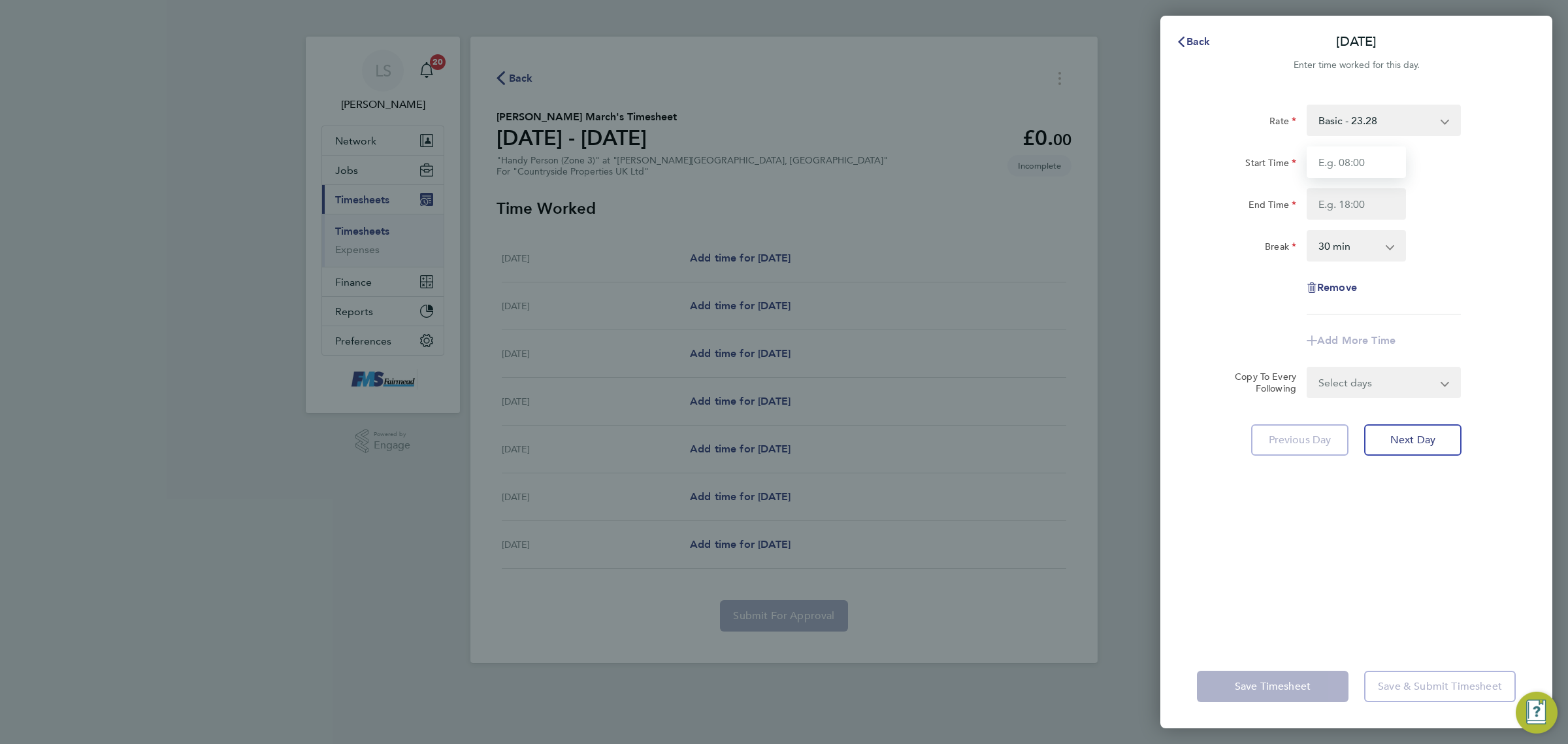
click at [1356, 162] on input "Start Time" at bounding box center [1356, 162] width 99 height 32
type input "09:00"
click at [1338, 198] on input "End Time" at bounding box center [1356, 203] width 99 height 32
type input "17:00"
click at [1474, 221] on div "Rate Basic - 23.28 Start Time 09:00 End Time 17:00 Break 0 min 15 min 30 min 45…" at bounding box center [1356, 210] width 319 height 210
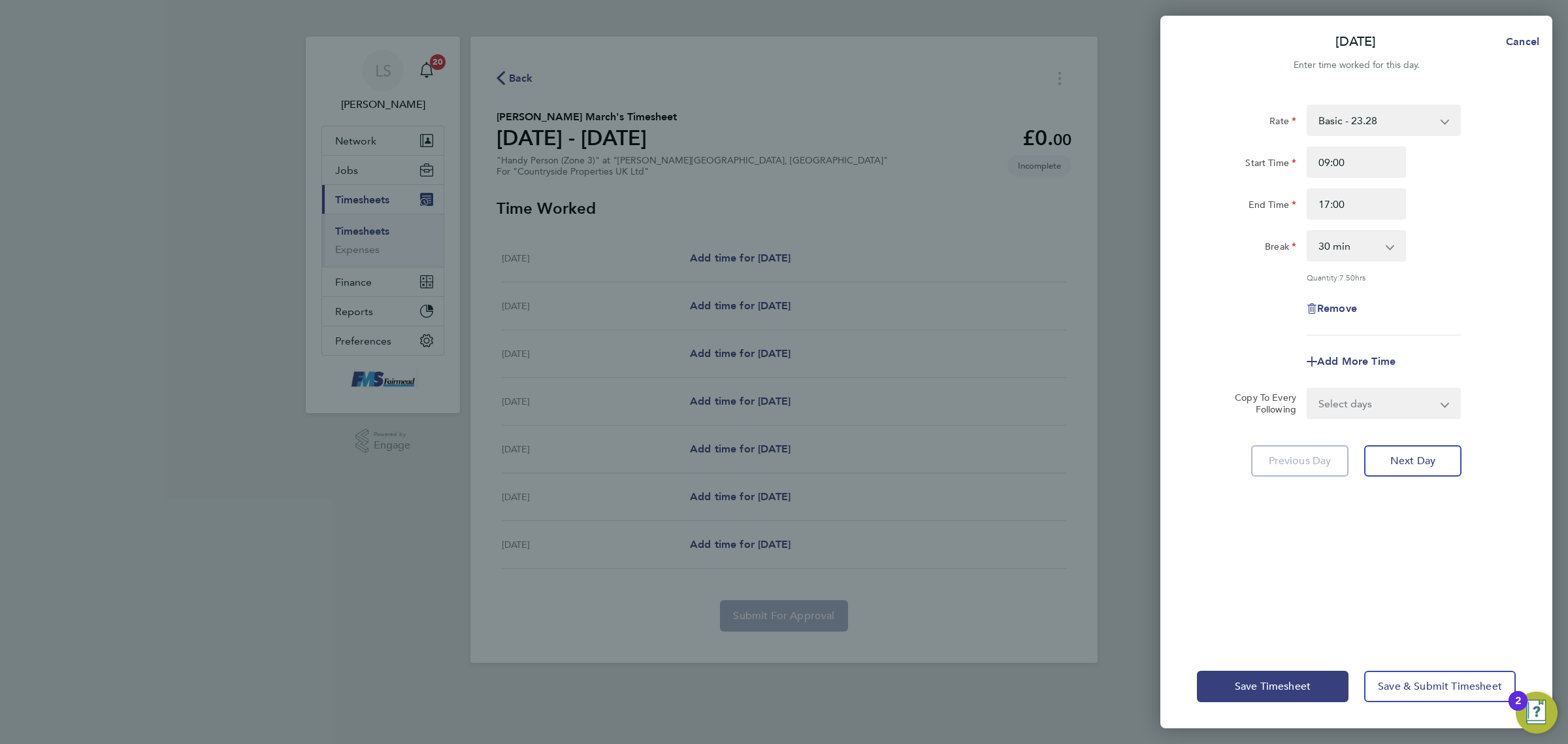
click at [1308, 398] on select "Select days Day Weekday (Mon-Fri) Weekend (Sat-Sun) [DATE] [DATE] [DATE] [DATE]…" at bounding box center [1377, 403] width 137 height 29
select select "WEEKDAY"
click at [1308, 389] on select "Select days Day Weekday (Mon-Fri) Weekend (Sat-Sun) [DATE] [DATE] [DATE] [DATE]…" at bounding box center [1377, 403] width 137 height 29
select select "[DATE]"
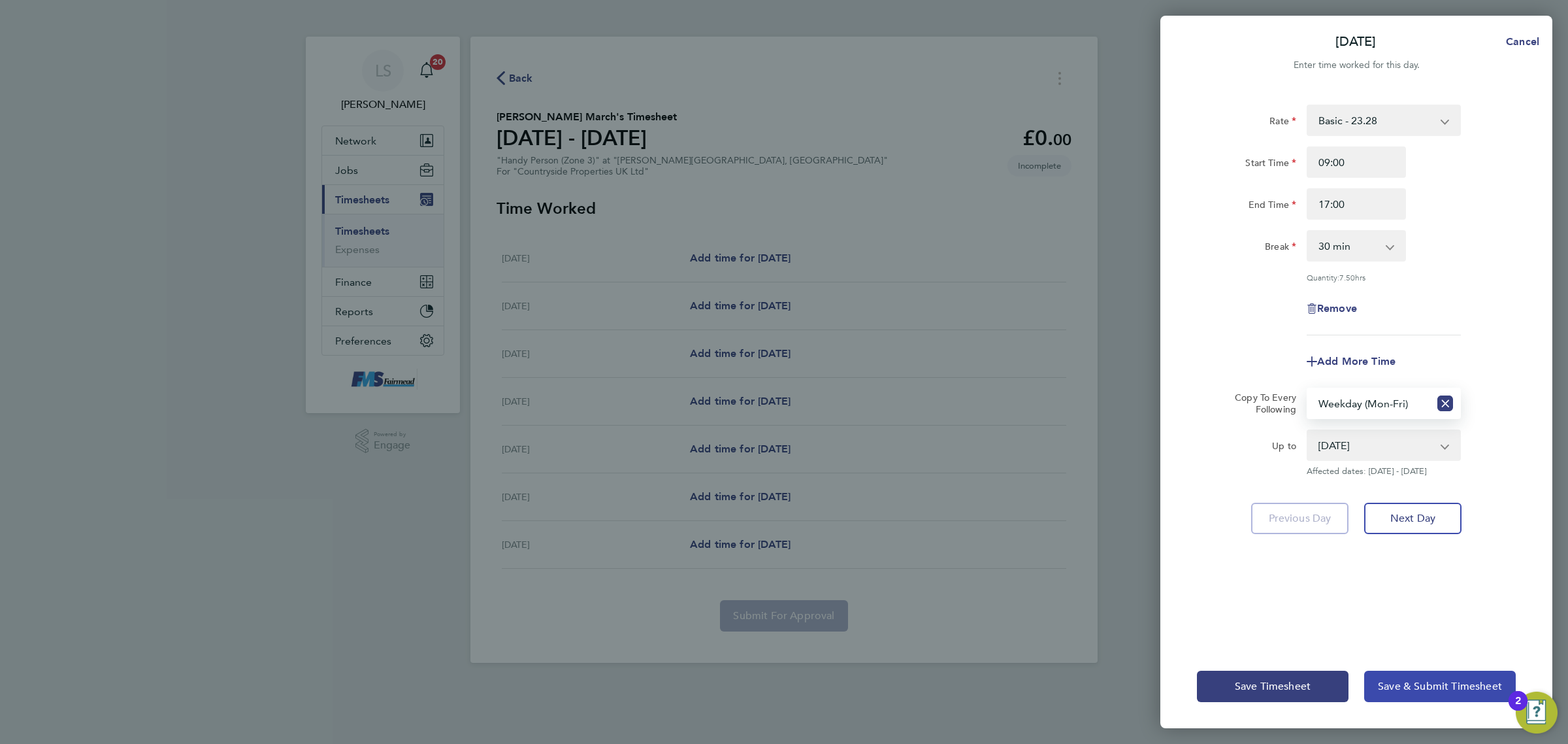
click at [1422, 697] on button "Save & Submit Timesheet" at bounding box center [1440, 686] width 151 height 32
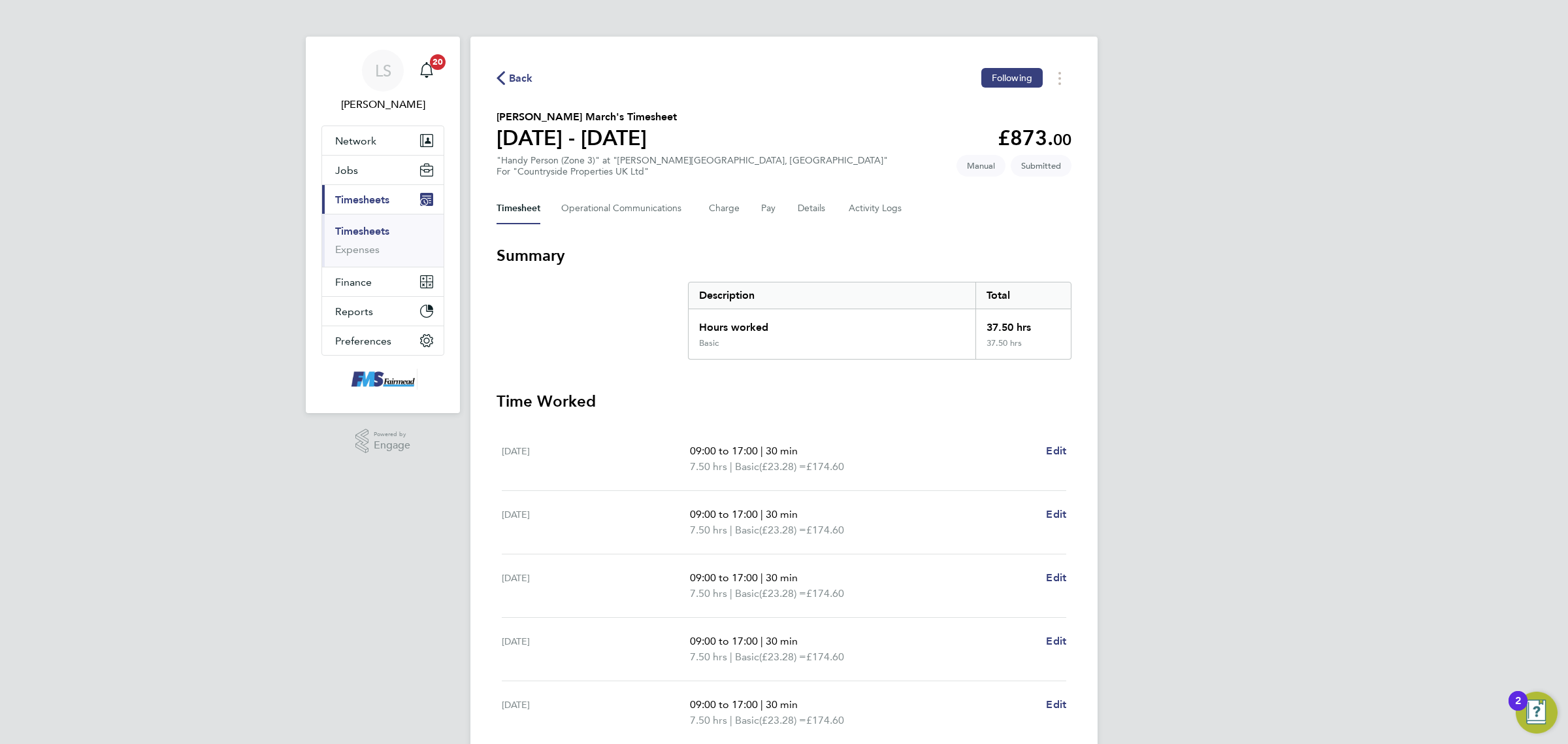
click at [364, 233] on link "Timesheets" at bounding box center [362, 231] width 54 height 13
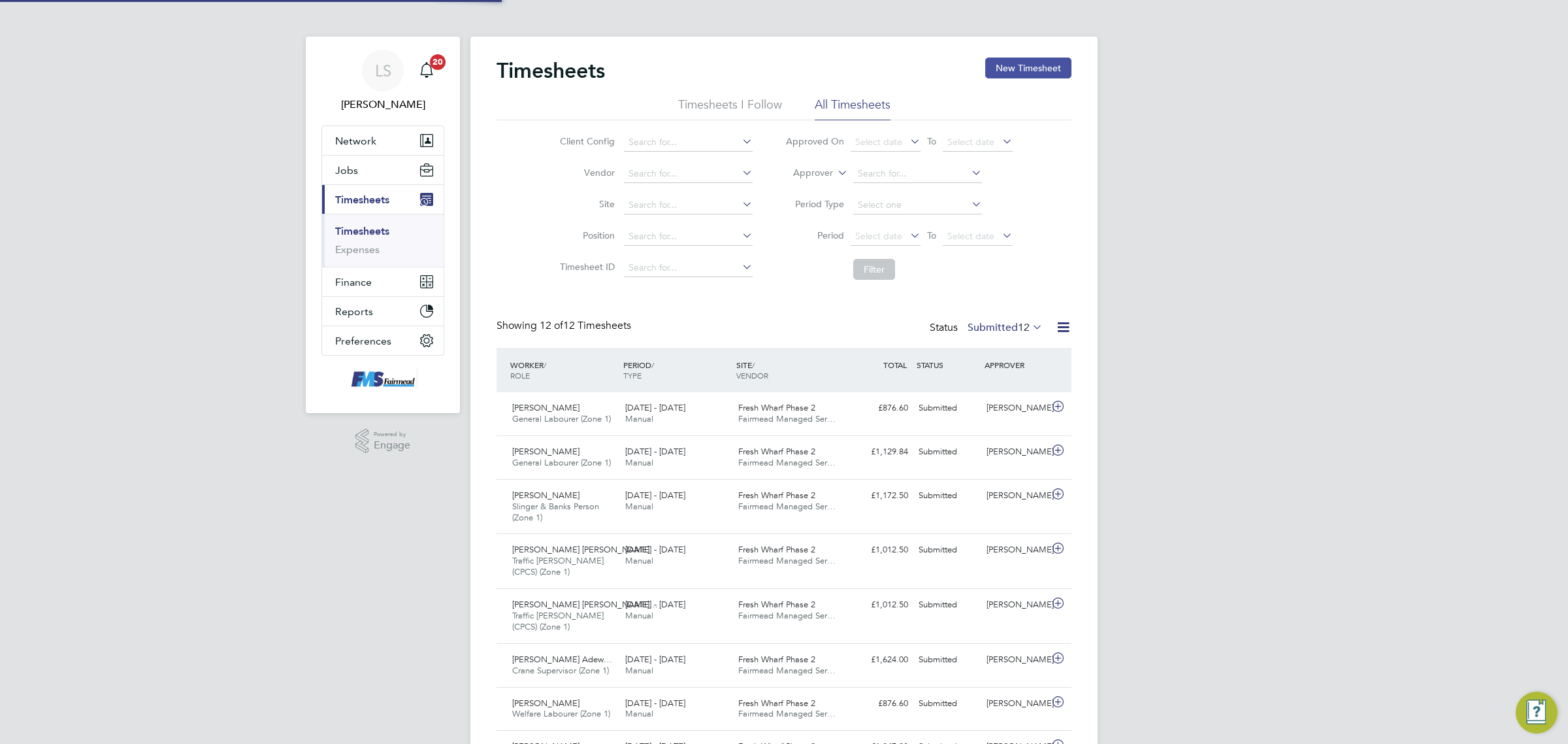
click at [1030, 63] on button "New Timesheet" at bounding box center [1028, 68] width 87 height 21
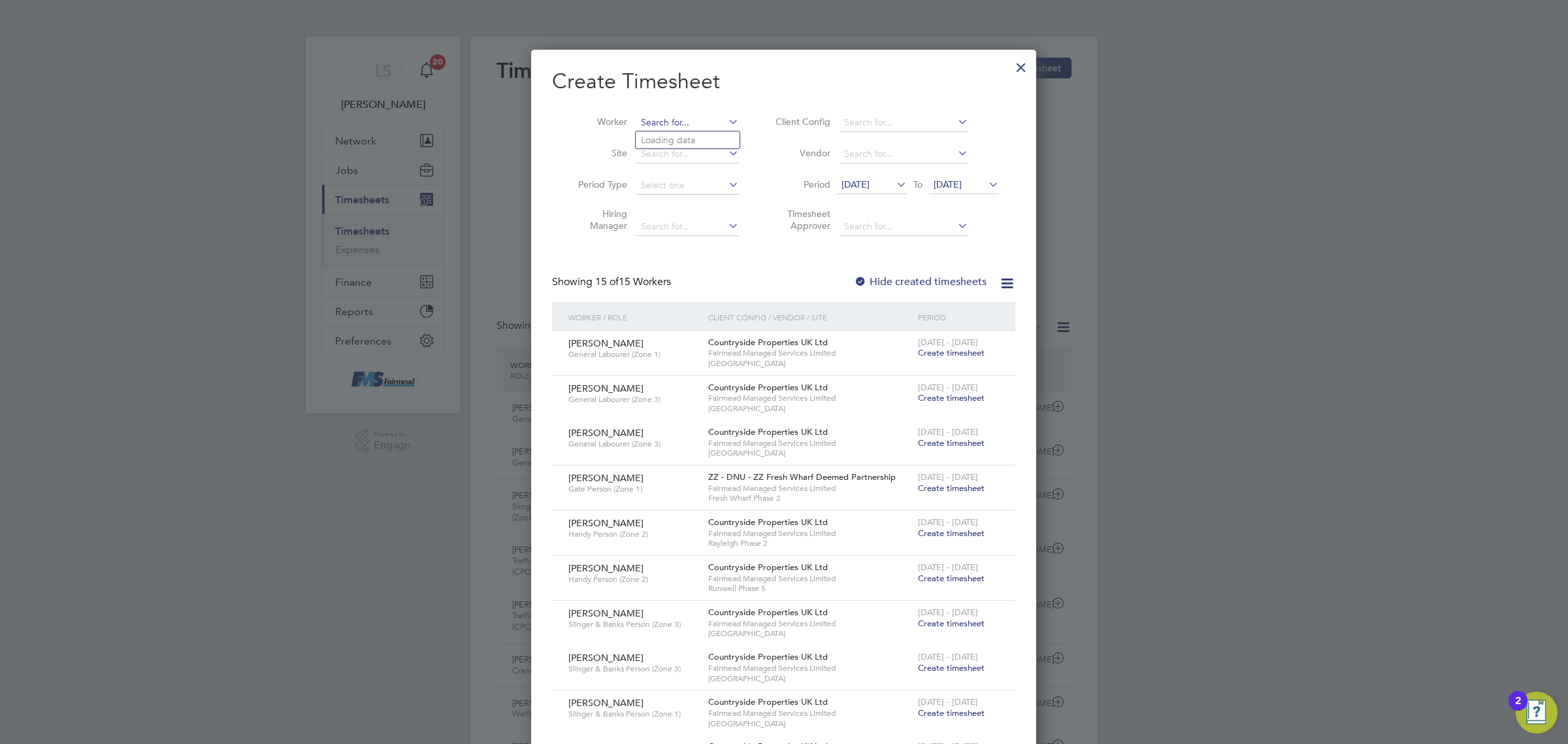
click at [688, 122] on input at bounding box center [688, 123] width 103 height 18
click at [698, 210] on li "[PERSON_NAME]" at bounding box center [716, 211] width 161 height 18
type input "[PERSON_NAME]"
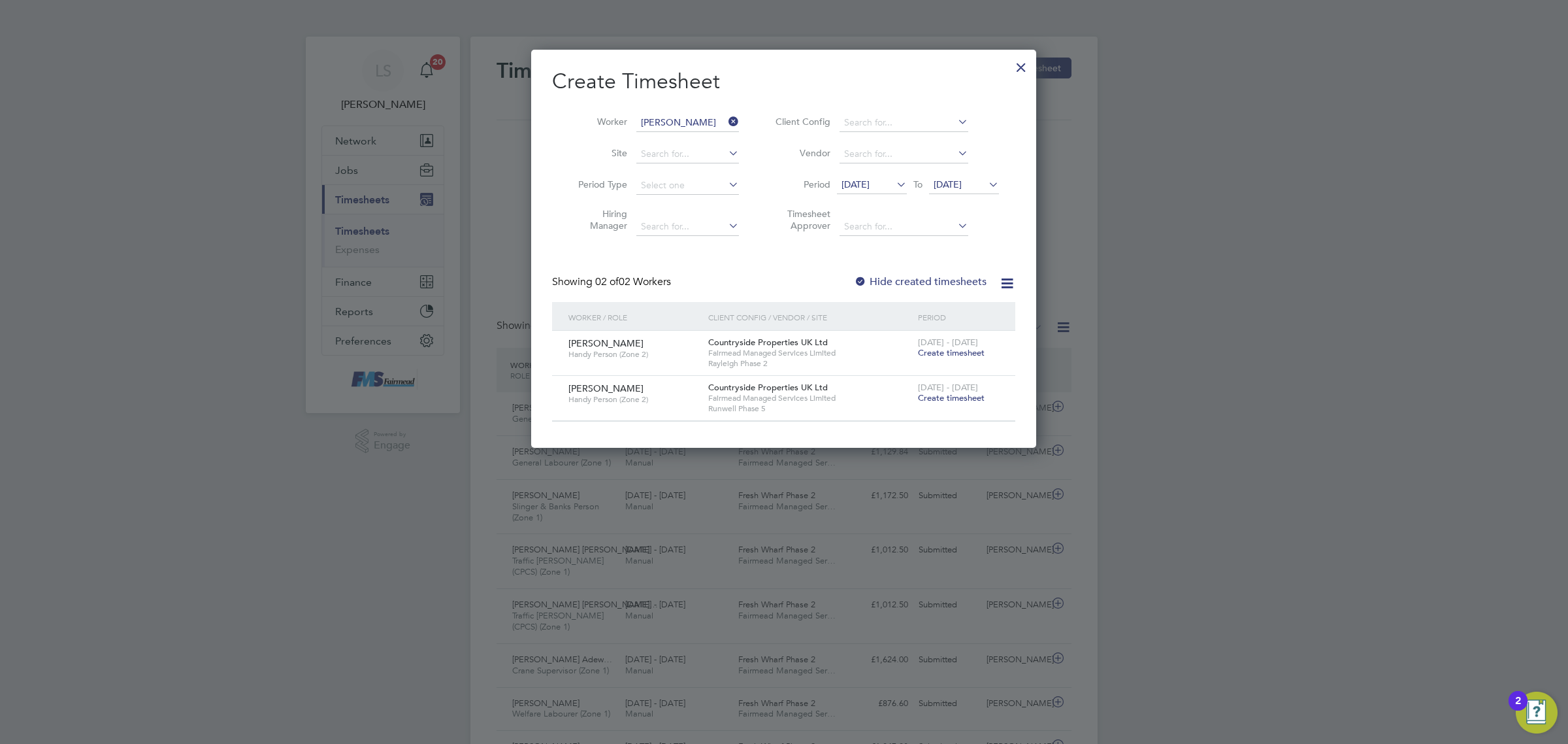
click at [962, 187] on span "[DATE]" at bounding box center [948, 184] width 28 height 12
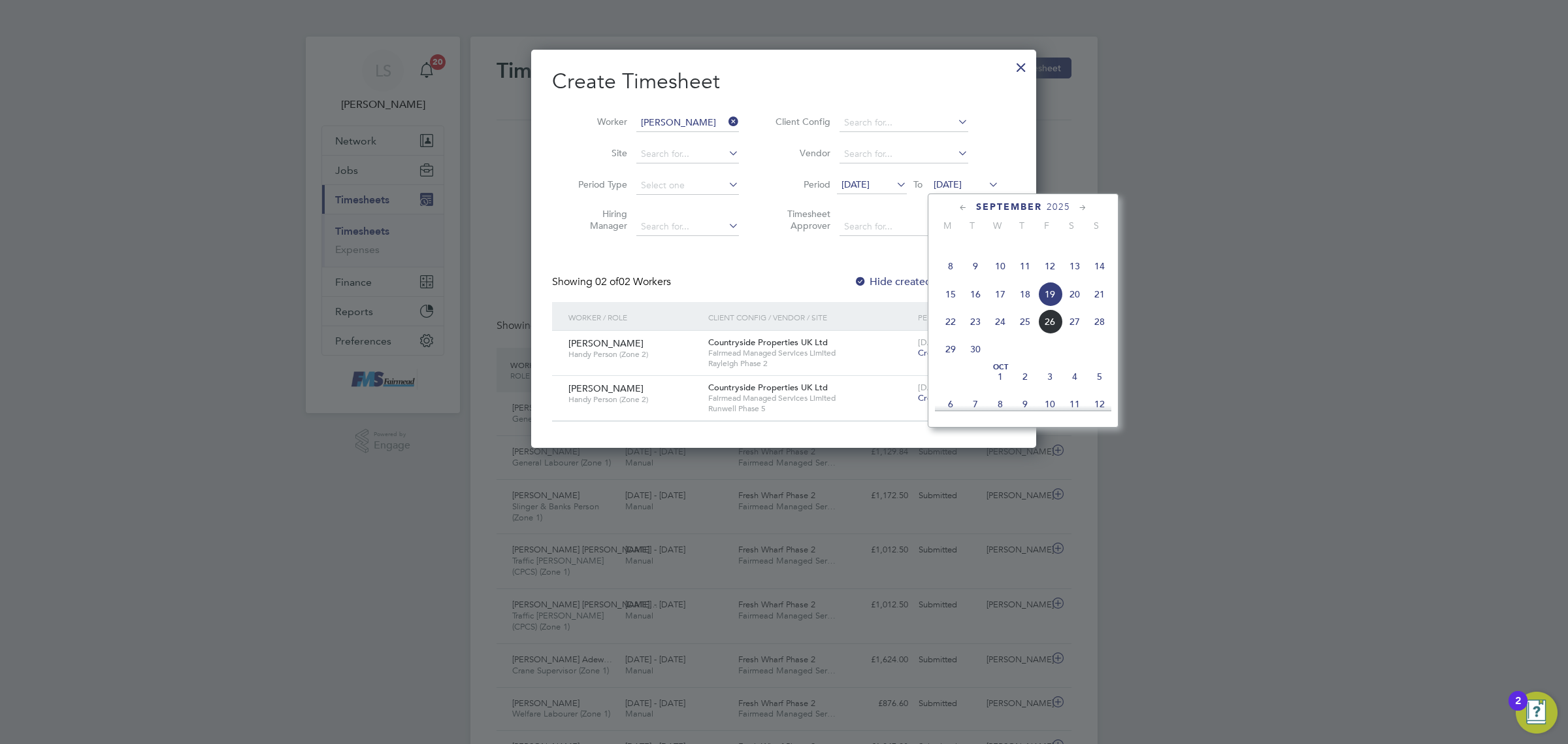
click at [1104, 334] on span "28" at bounding box center [1099, 321] width 25 height 25
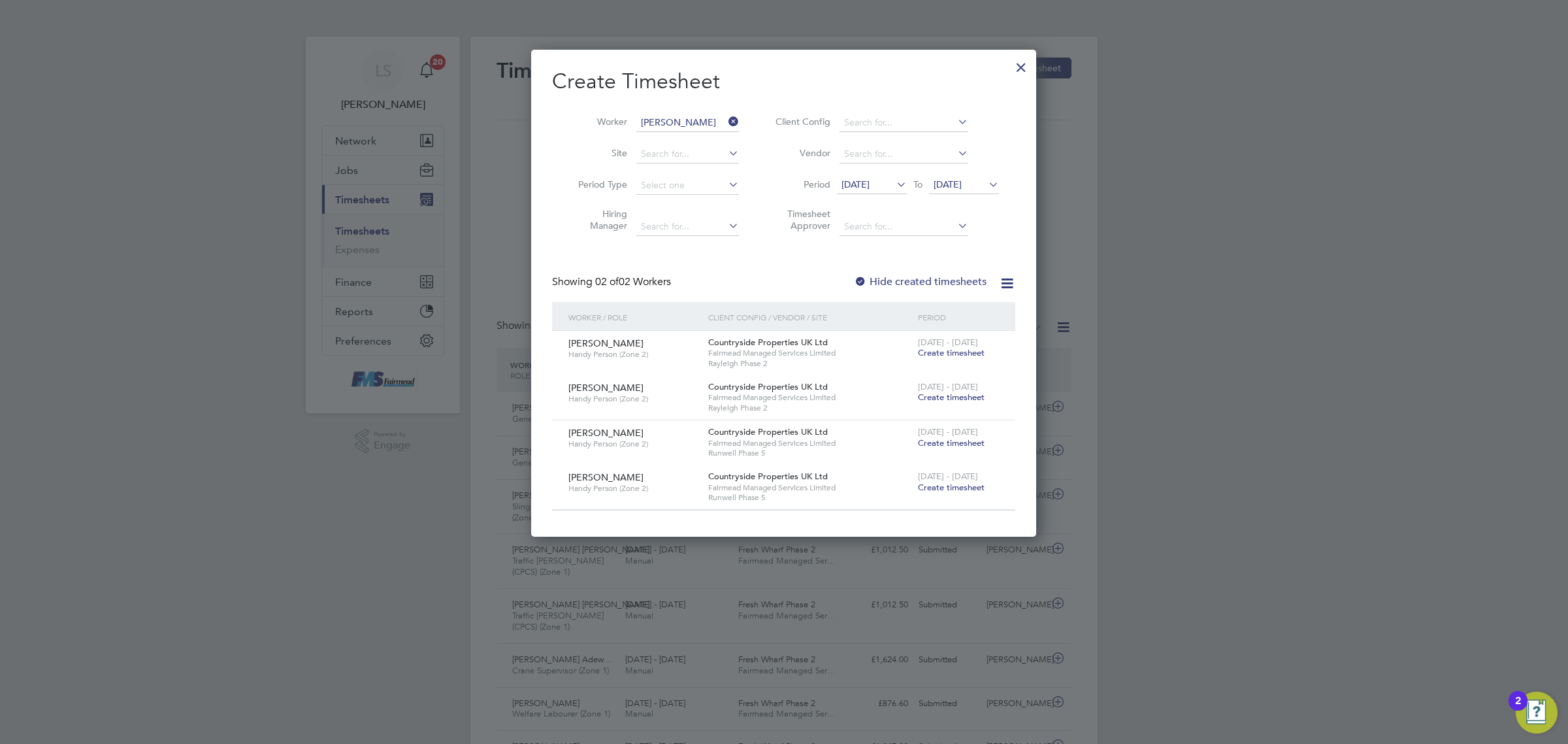
click at [961, 488] on span "Create timesheet" at bounding box center [951, 487] width 67 height 11
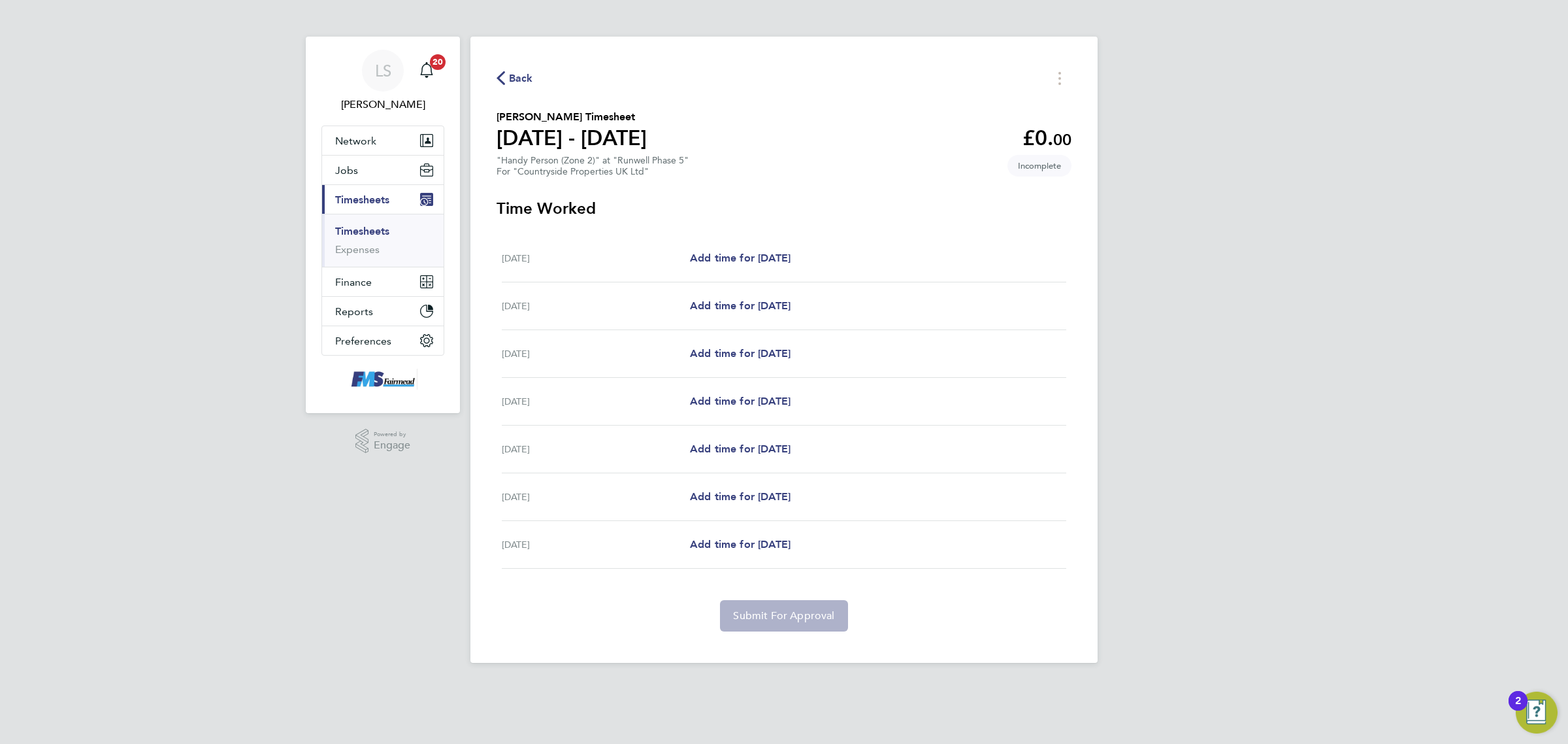
click at [766, 317] on div "[DATE] Add time for [DATE] Add time for [DATE]" at bounding box center [784, 306] width 564 height 48
click at [772, 312] on span "Add time for [DATE]" at bounding box center [740, 305] width 101 height 13
select select "30"
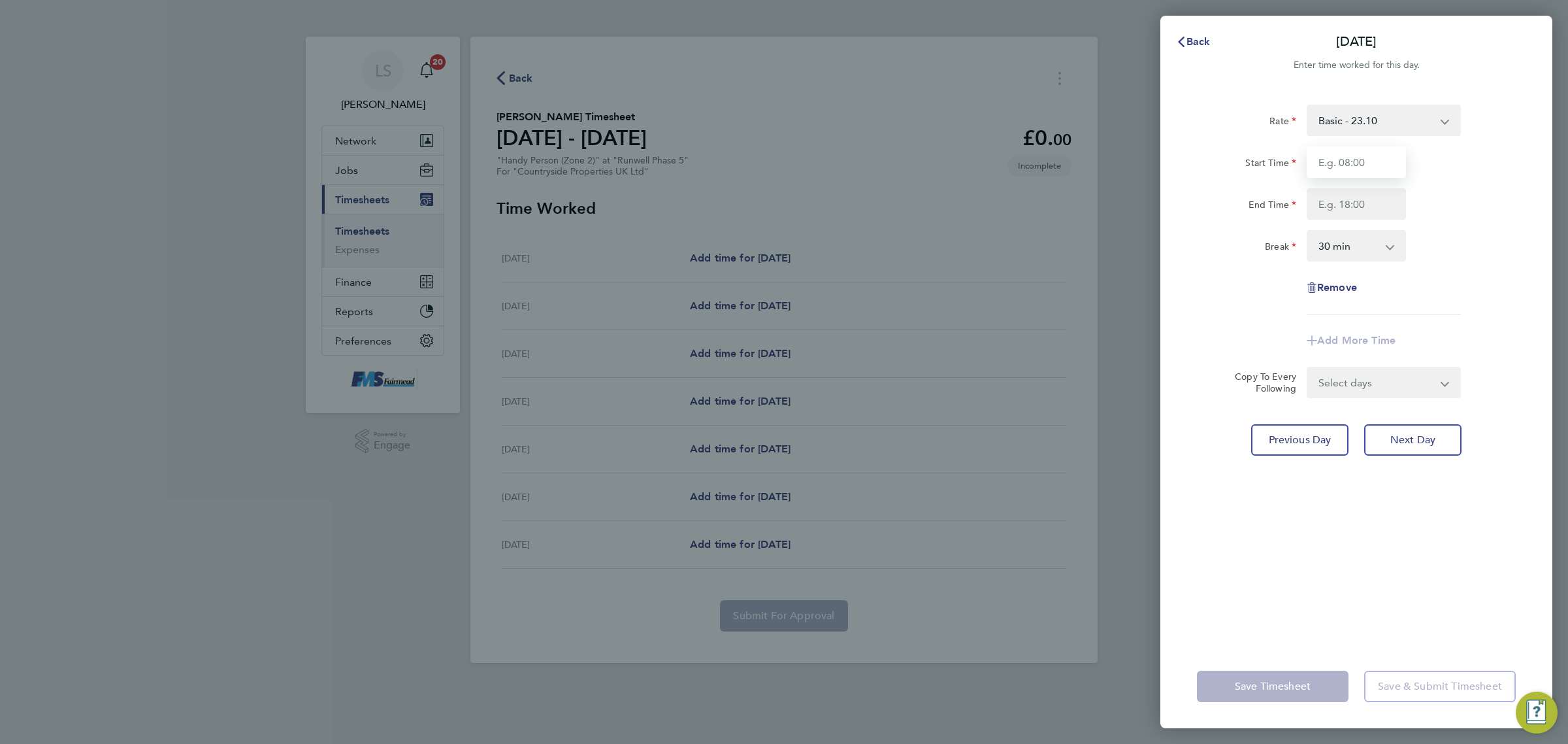
click at [1337, 148] on input "Start Time" at bounding box center [1356, 162] width 99 height 32
type input "09:00"
click at [1358, 196] on input "End Time" at bounding box center [1356, 203] width 99 height 32
type input "12:30"
click at [1486, 196] on div "End Time 12:30" at bounding box center [1357, 203] width 329 height 32
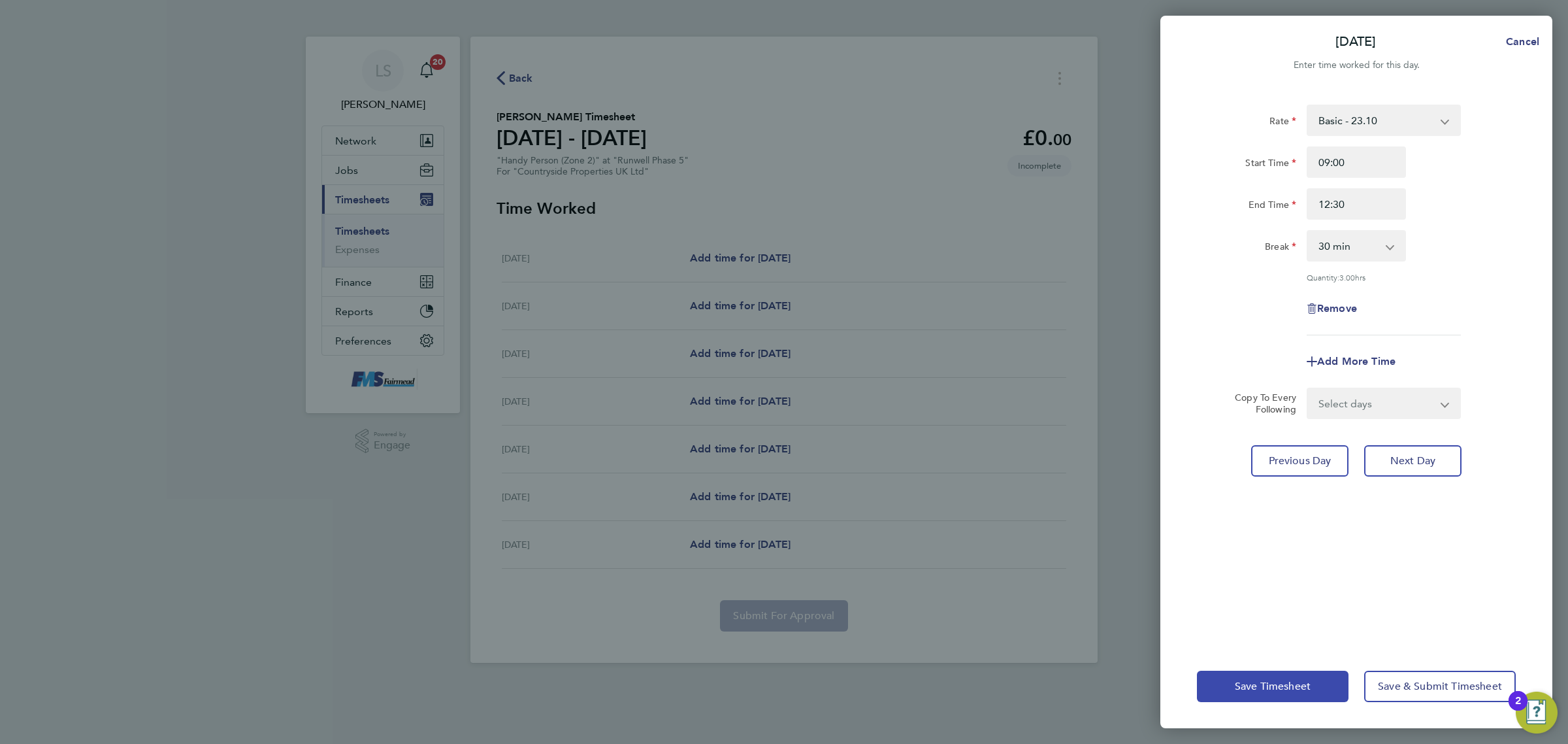
click at [1287, 683] on span "Save Timesheet" at bounding box center [1273, 686] width 76 height 13
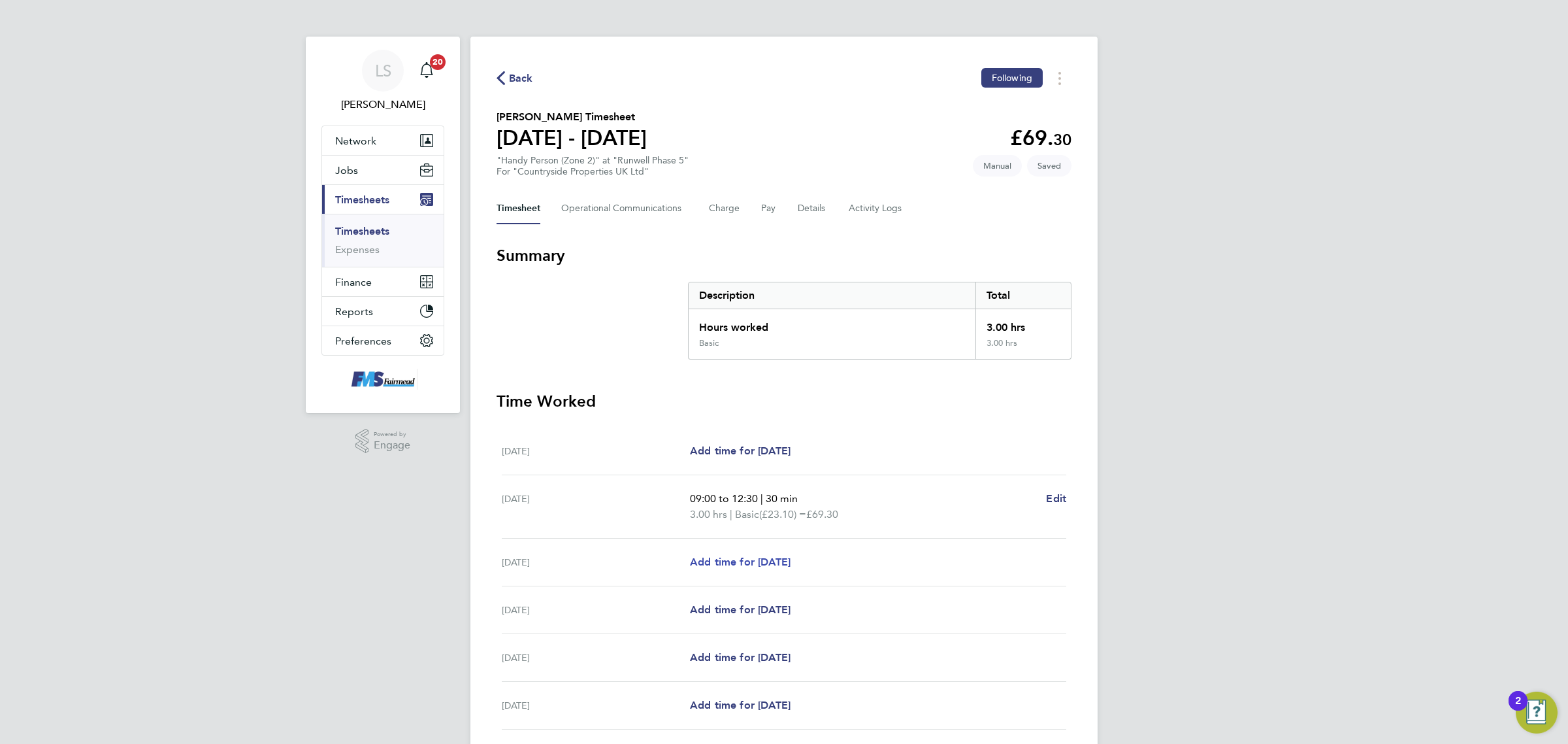
click at [766, 559] on span "Add time for [DATE]" at bounding box center [740, 562] width 101 height 13
select select "30"
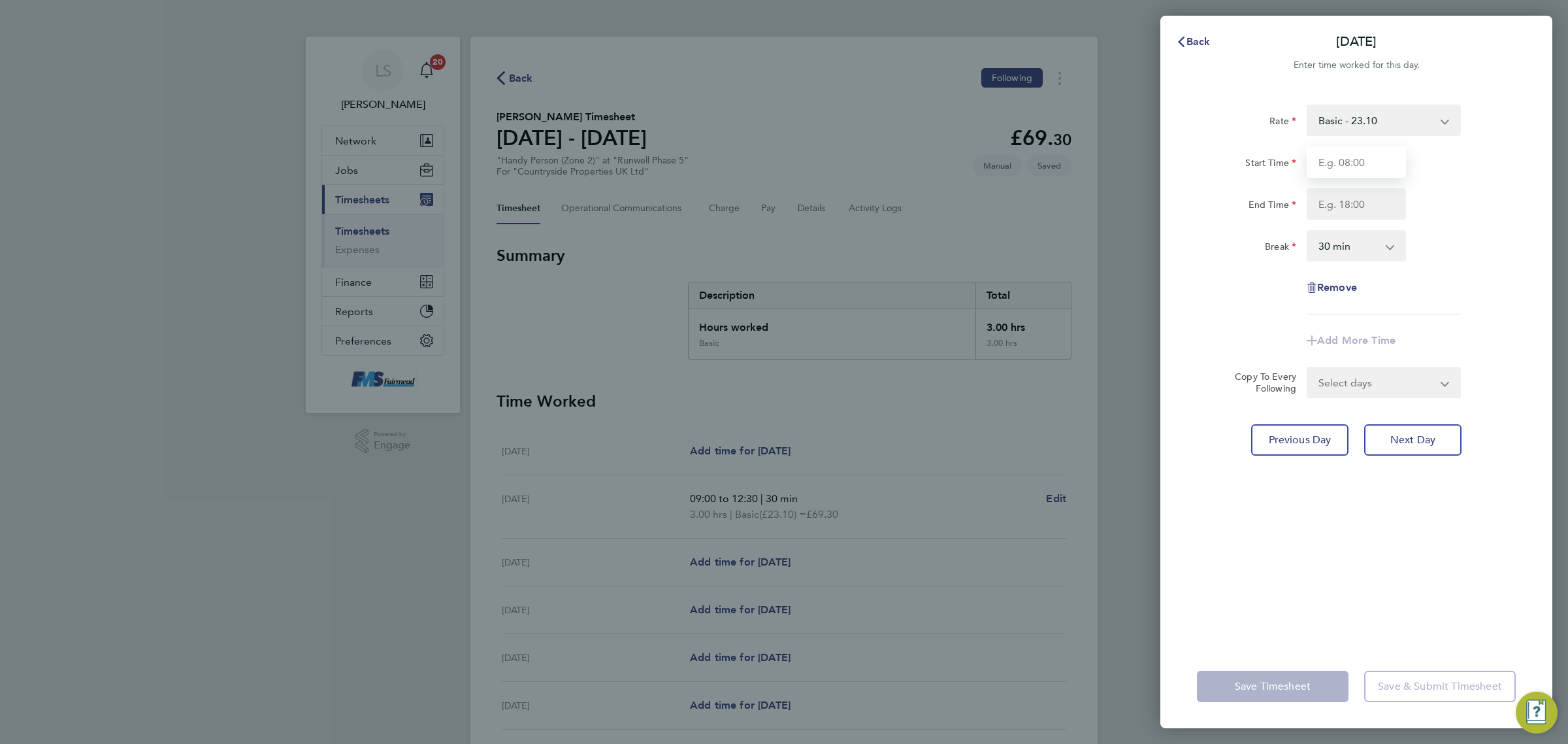
click at [1364, 151] on input "Start Time" at bounding box center [1356, 162] width 99 height 32
type input "09:00"
click at [1362, 211] on input "End Time" at bounding box center [1356, 203] width 99 height 32
click at [1507, 194] on div "End Time 14:00" at bounding box center [1357, 203] width 329 height 32
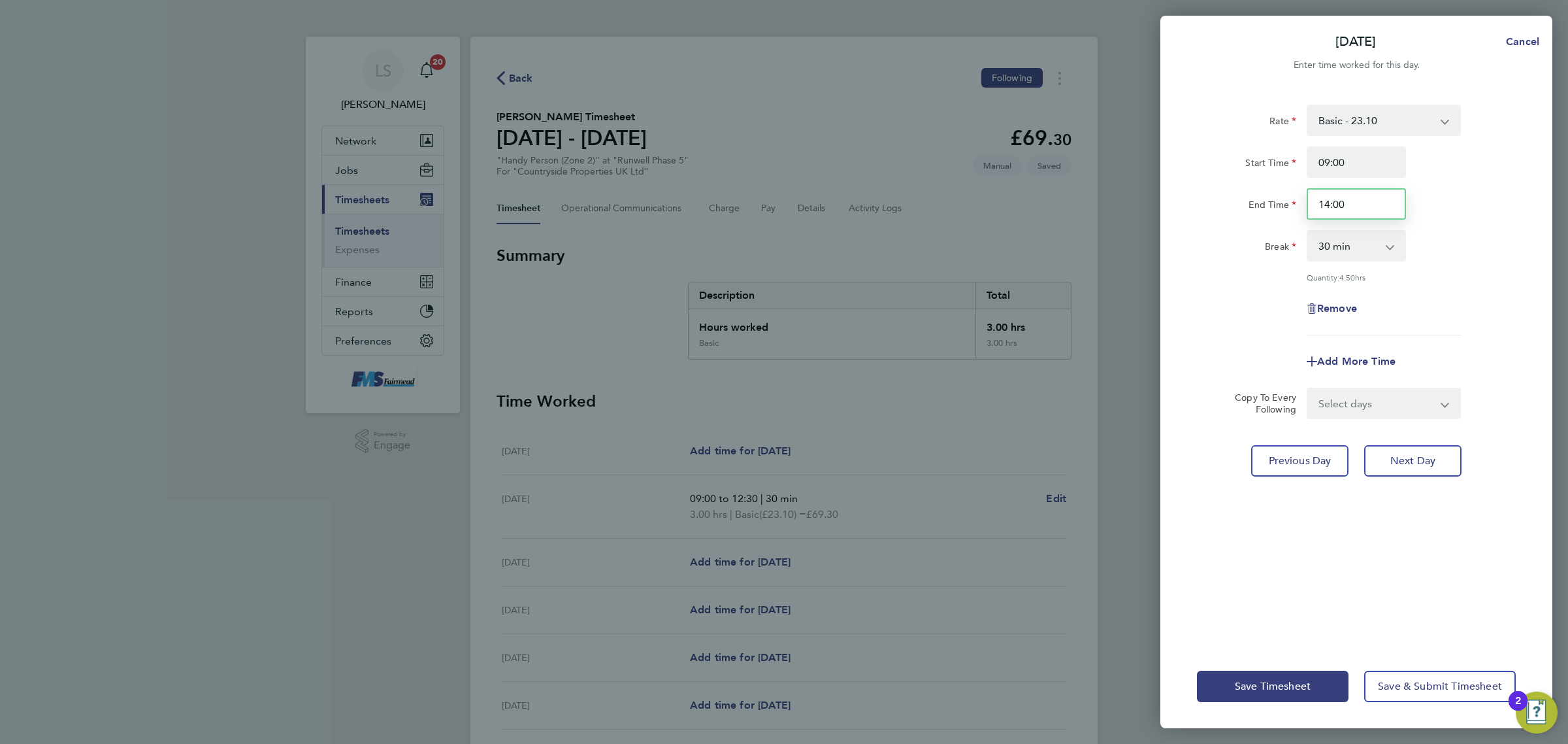
drag, startPoint x: 1350, startPoint y: 206, endPoint x: 1123, endPoint y: 194, distance: 227.3
click at [1138, 196] on div "[DATE] Cancel Enter time worked for this day. Rate Basic - 23.10 Start Time 09:…" at bounding box center [784, 372] width 1568 height 744
click at [1467, 199] on div "End Time 16:00" at bounding box center [1357, 203] width 329 height 32
click at [1398, 201] on input "16:00" at bounding box center [1356, 203] width 99 height 32
type input "16:30"
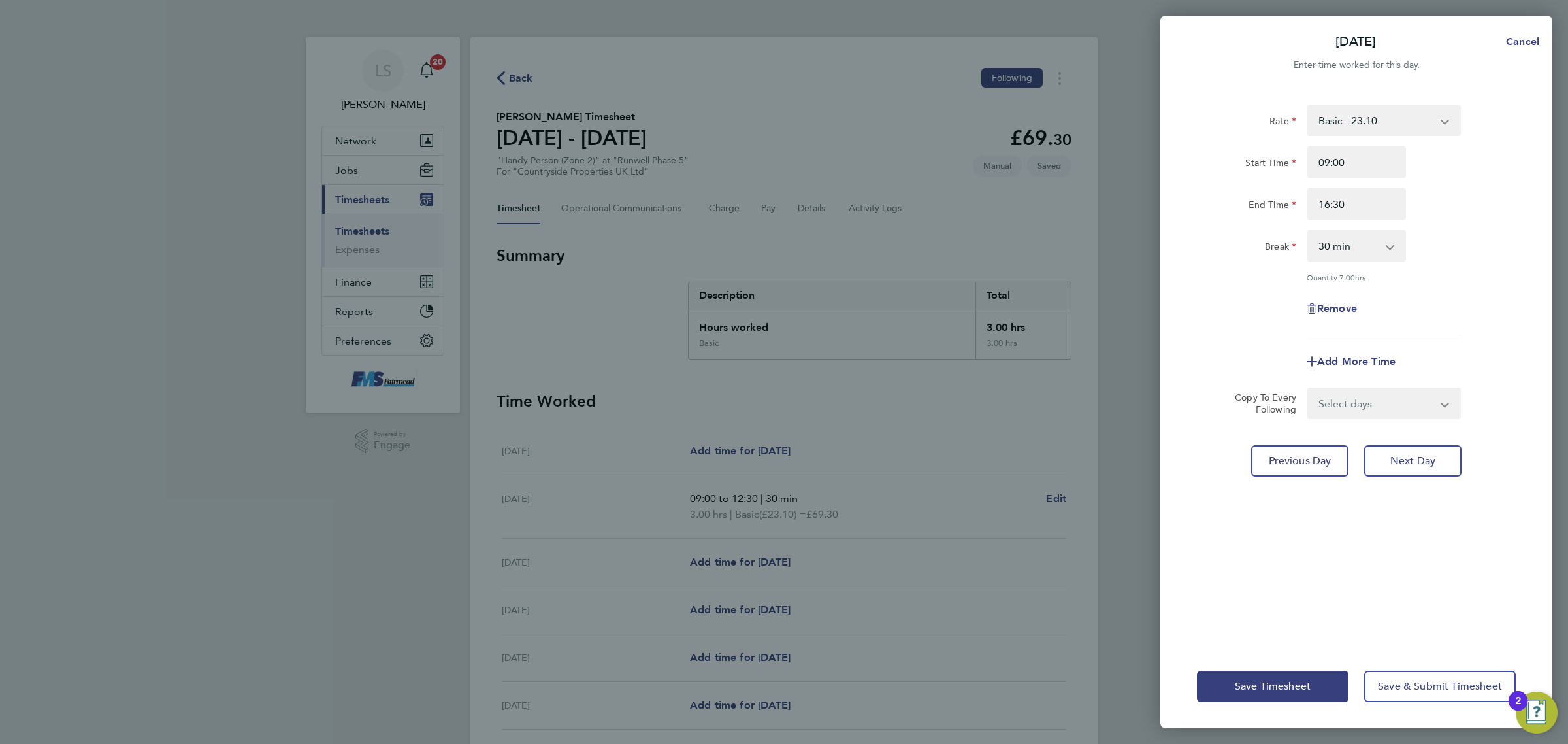
click at [1505, 351] on div "Add More Time" at bounding box center [1357, 361] width 329 height 32
drag, startPoint x: 1275, startPoint y: 688, endPoint x: 1261, endPoint y: 696, distance: 16.1
click at [1275, 693] on button "Save Timesheet" at bounding box center [1272, 686] width 151 height 32
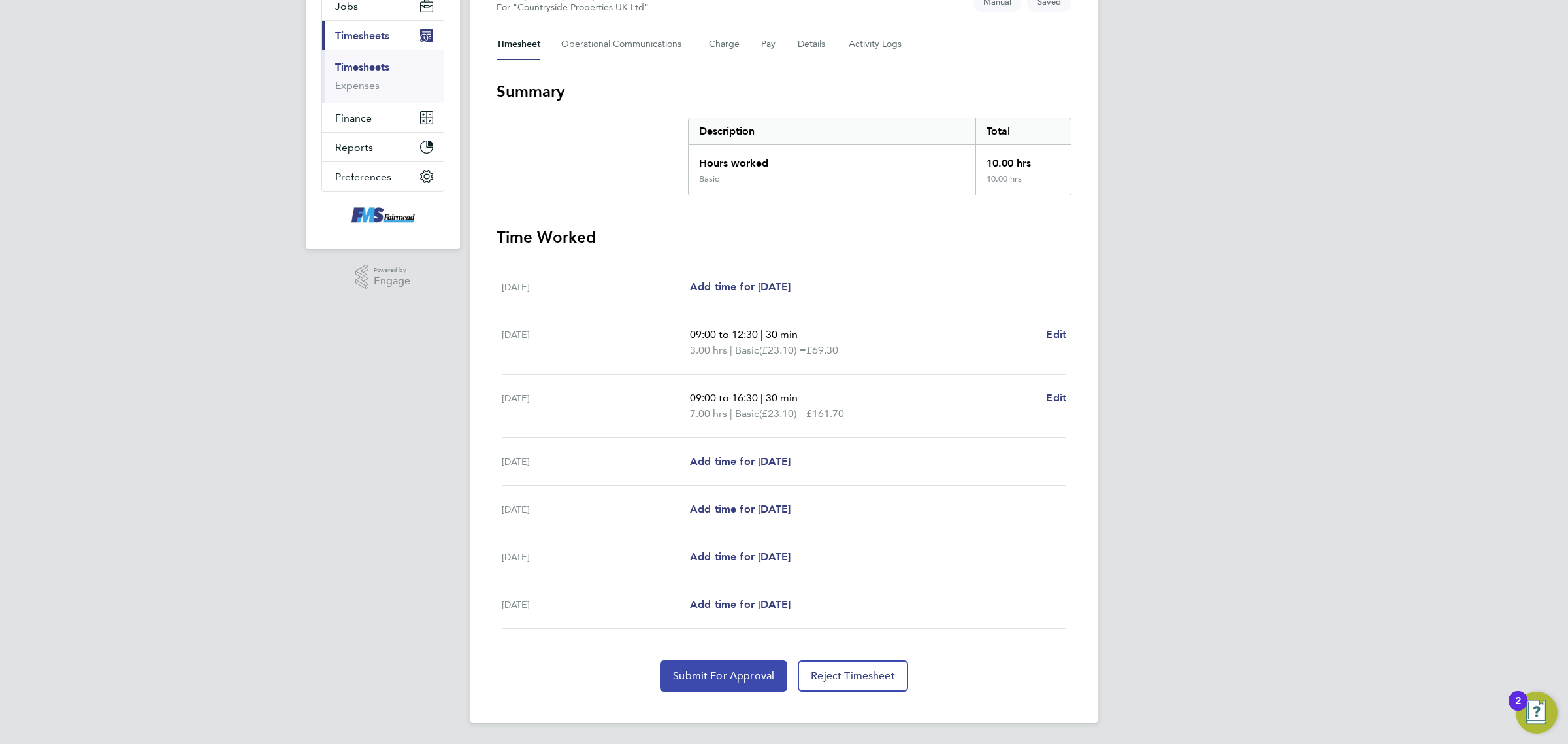
click at [722, 683] on button "Submit For Approval" at bounding box center [723, 676] width 127 height 32
drag, startPoint x: 378, startPoint y: 62, endPoint x: 949, endPoint y: 18, distance: 572.7
click at [378, 62] on link "Timesheets" at bounding box center [362, 67] width 54 height 13
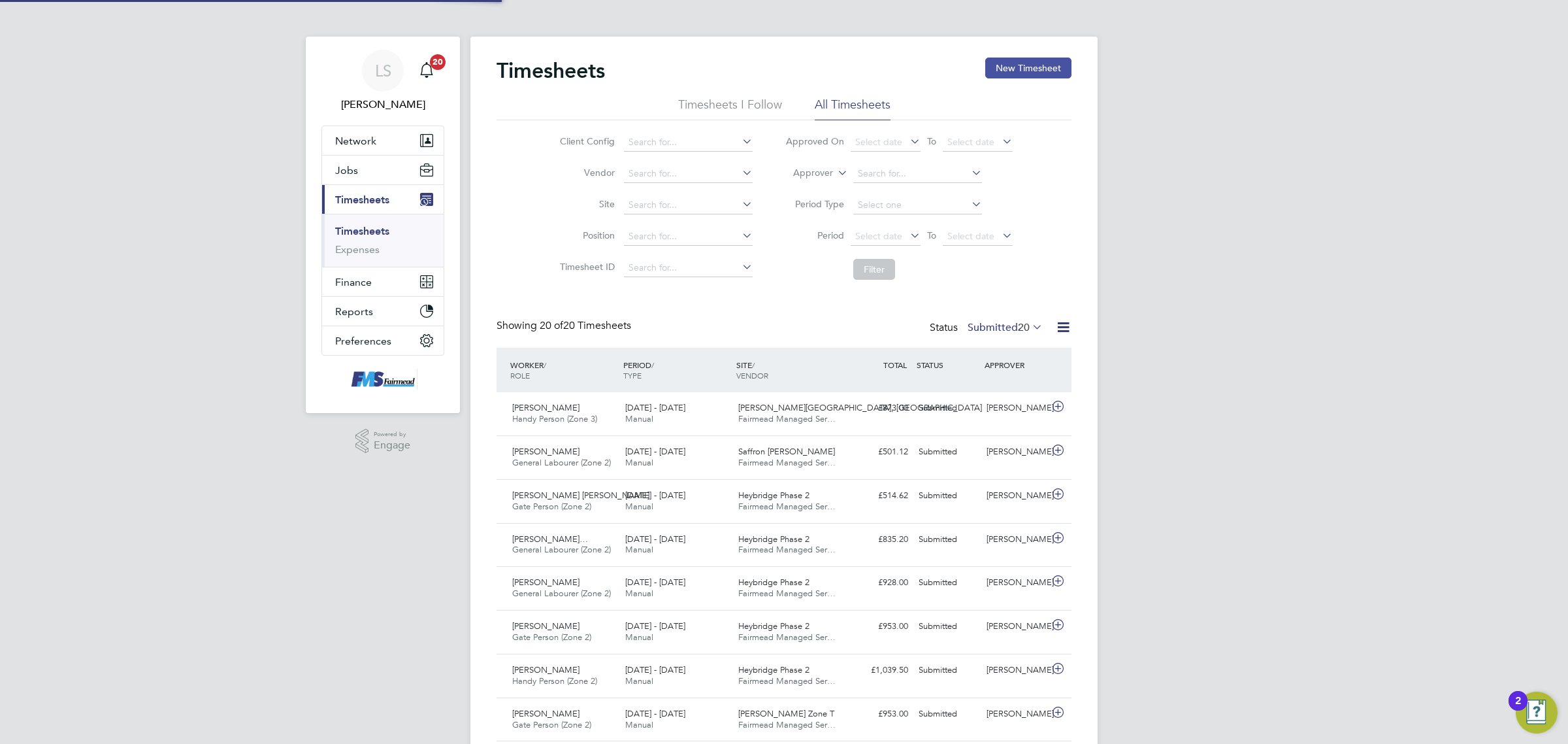
scroll to position [6, 6]
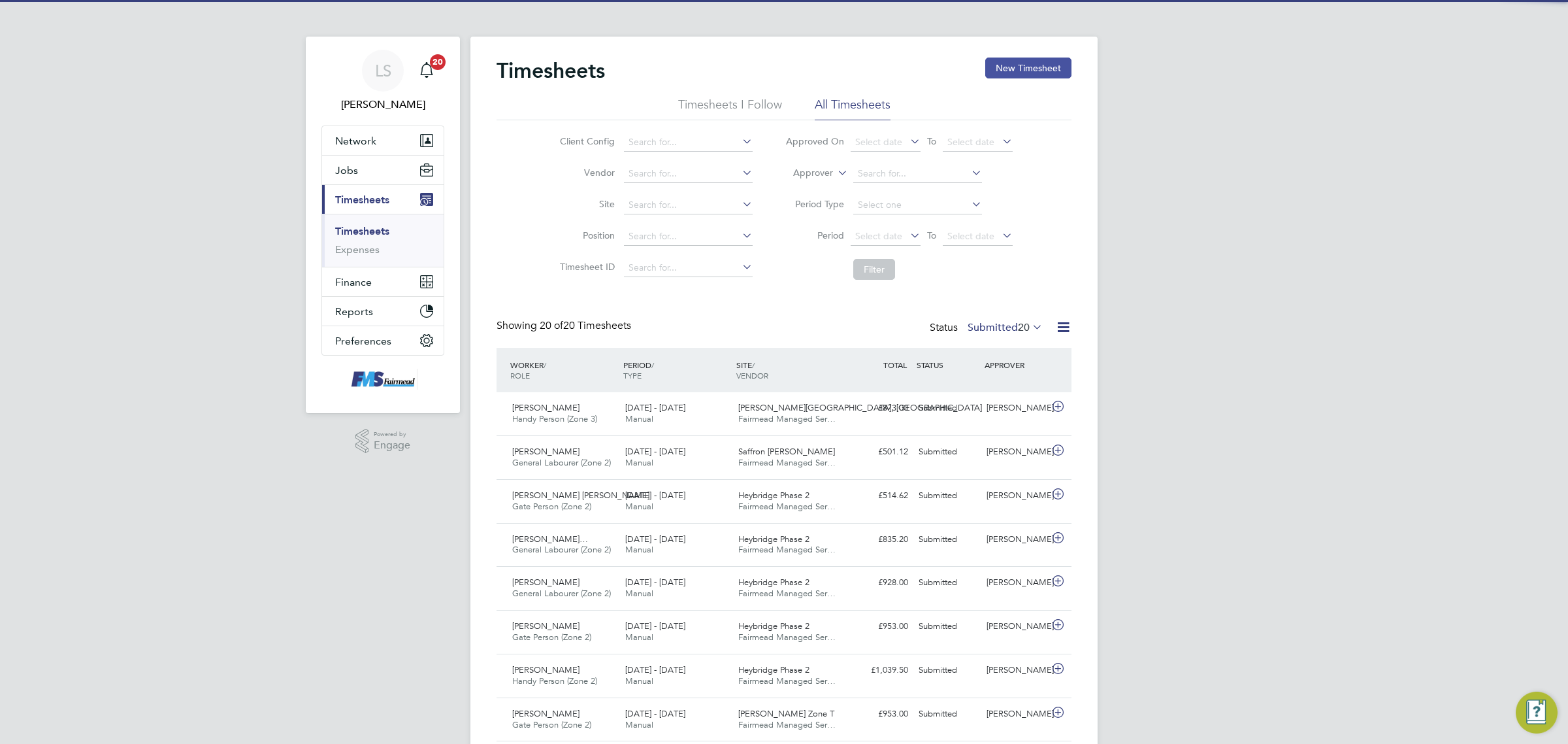
click at [1031, 62] on button "New Timesheet" at bounding box center [1028, 68] width 87 height 21
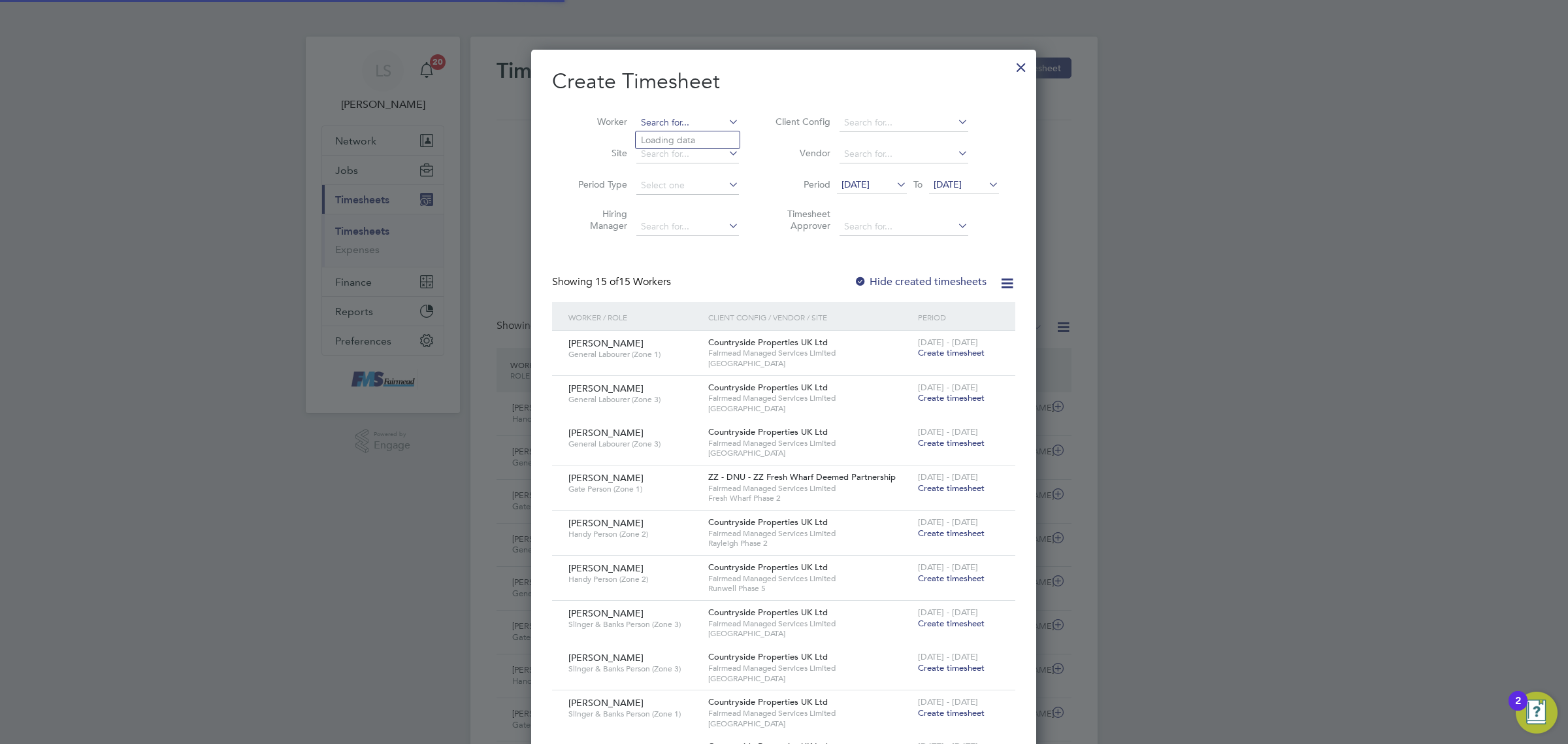
click at [670, 121] on input at bounding box center [688, 123] width 103 height 18
click at [683, 145] on li "[PERSON_NAME] -[PERSON_NAME]" at bounding box center [717, 140] width 164 height 18
type input "[PERSON_NAME]-[PERSON_NAME]"
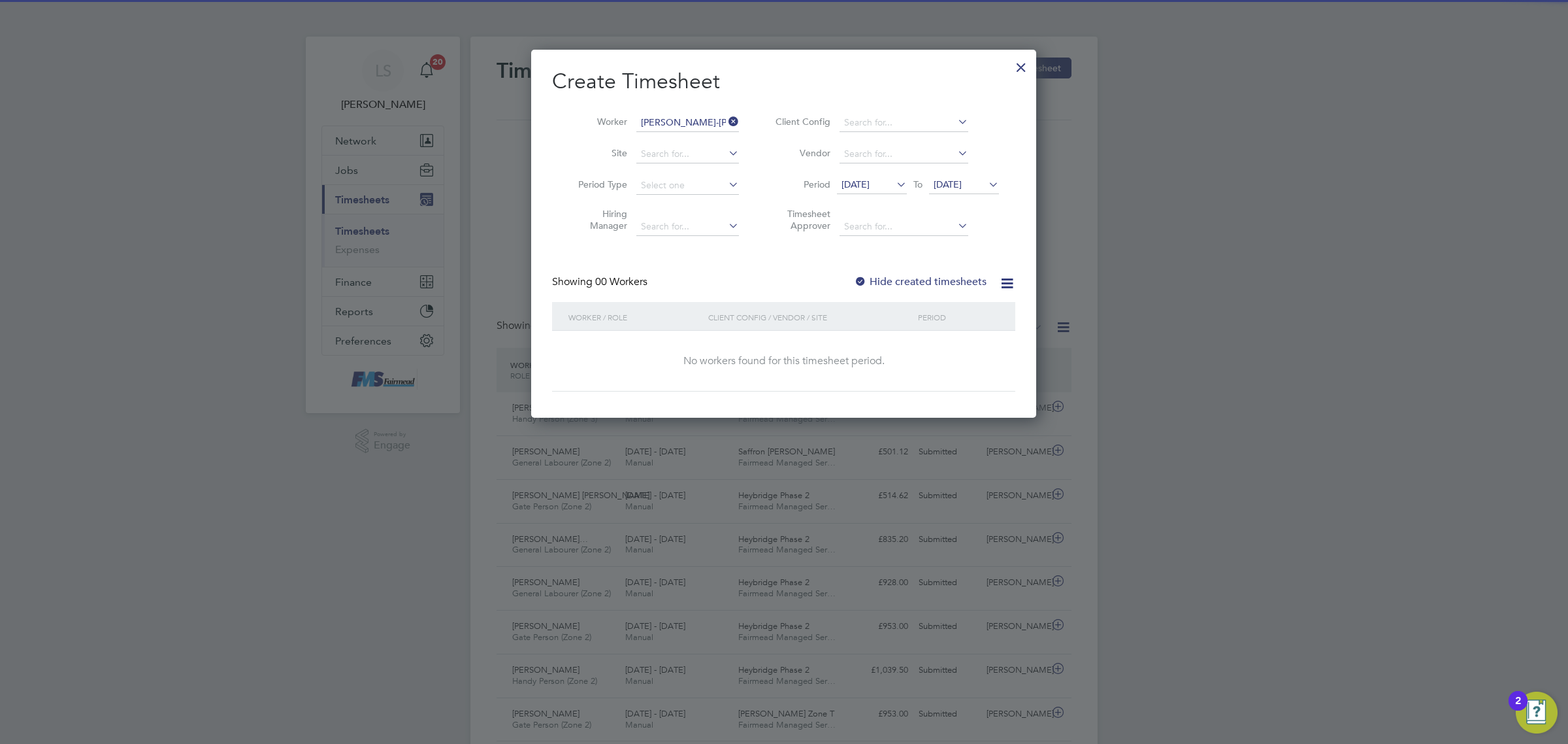
drag, startPoint x: 968, startPoint y: 191, endPoint x: 982, endPoint y: 188, distance: 14.3
click at [968, 190] on span "[DATE]" at bounding box center [963, 185] width 70 height 18
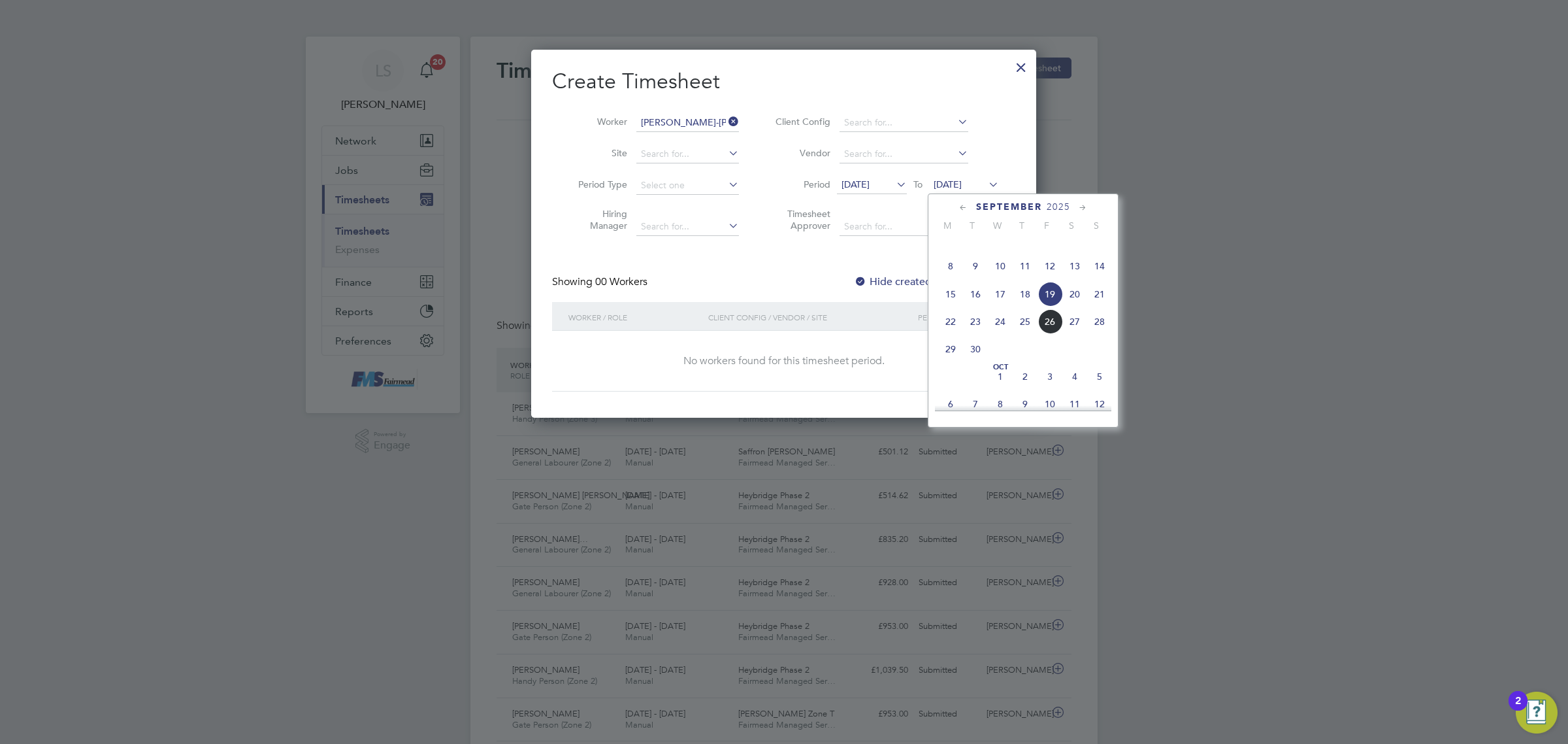
click at [1096, 334] on span "28" at bounding box center [1099, 321] width 25 height 25
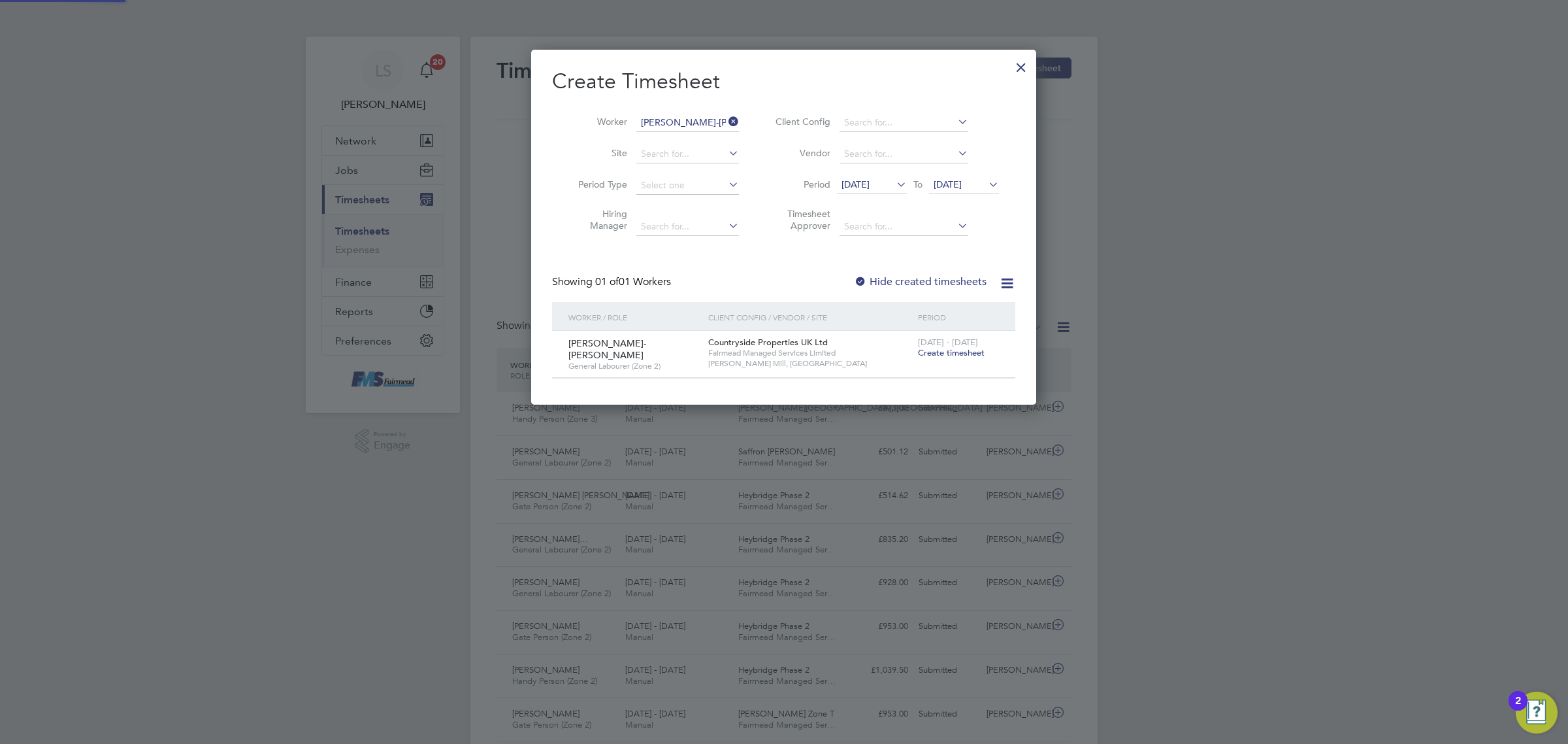
click at [945, 348] on span "Create timesheet" at bounding box center [951, 353] width 67 height 11
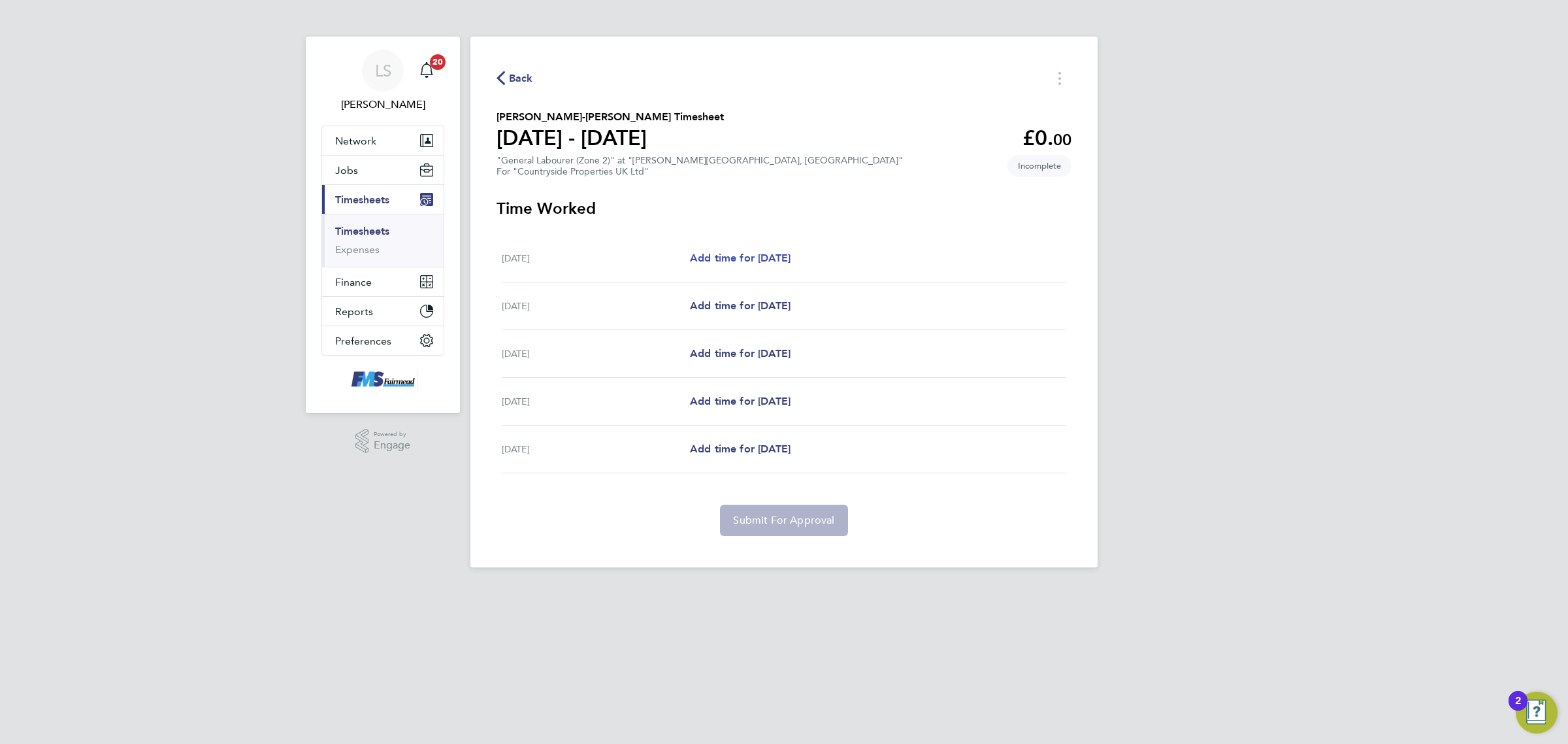
click at [743, 266] on link "Add time for [DATE]" at bounding box center [740, 258] width 101 height 15
select select "30"
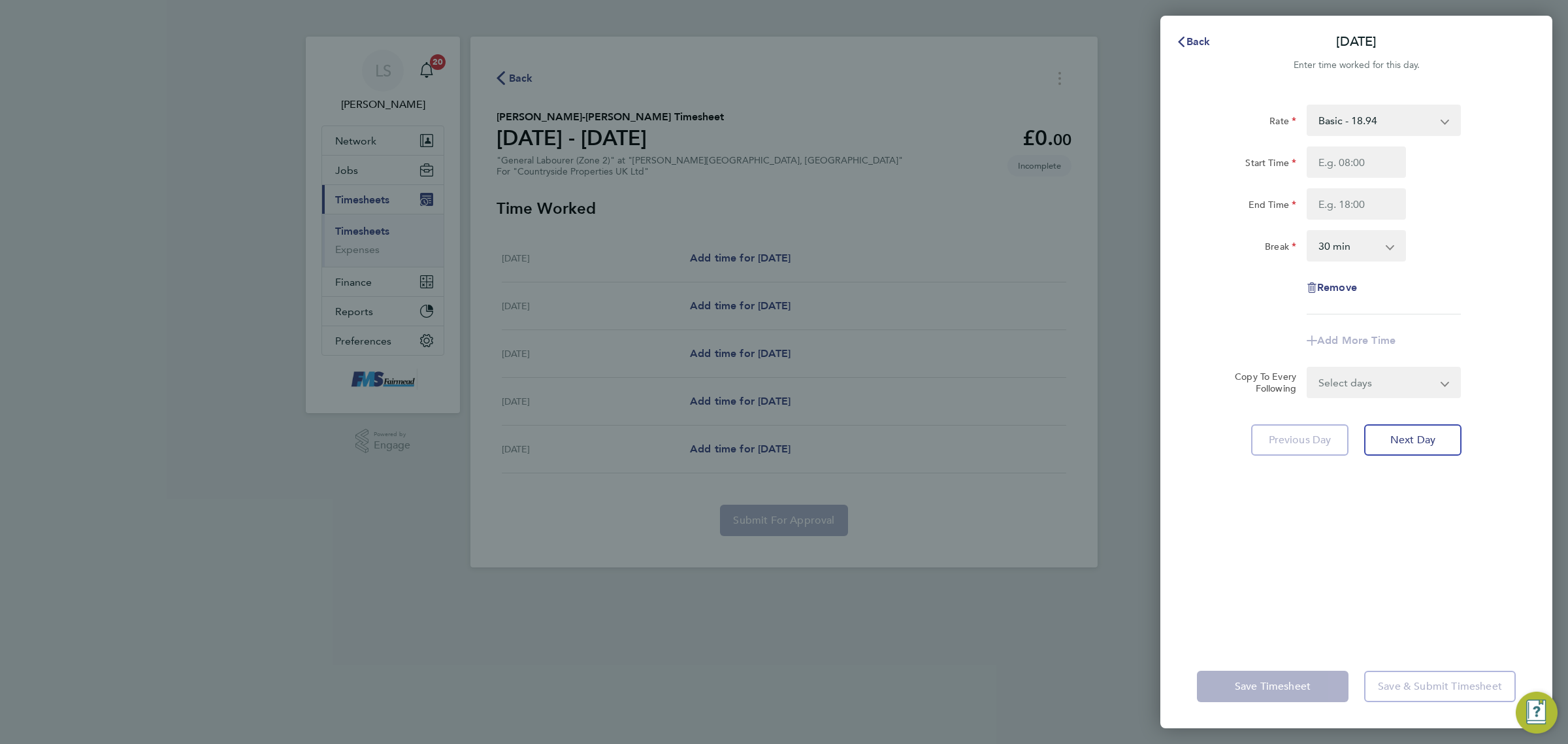
click at [1358, 144] on div "Rate Basic - 18.94 Start Time End Time Break 0 min 15 min 30 min 45 min 60 min …" at bounding box center [1356, 210] width 319 height 210
click at [1362, 162] on input "Start Time" at bounding box center [1356, 162] width 99 height 32
type input "07:30"
click at [1353, 203] on input "End Time" at bounding box center [1356, 203] width 99 height 32
type input "17:00"
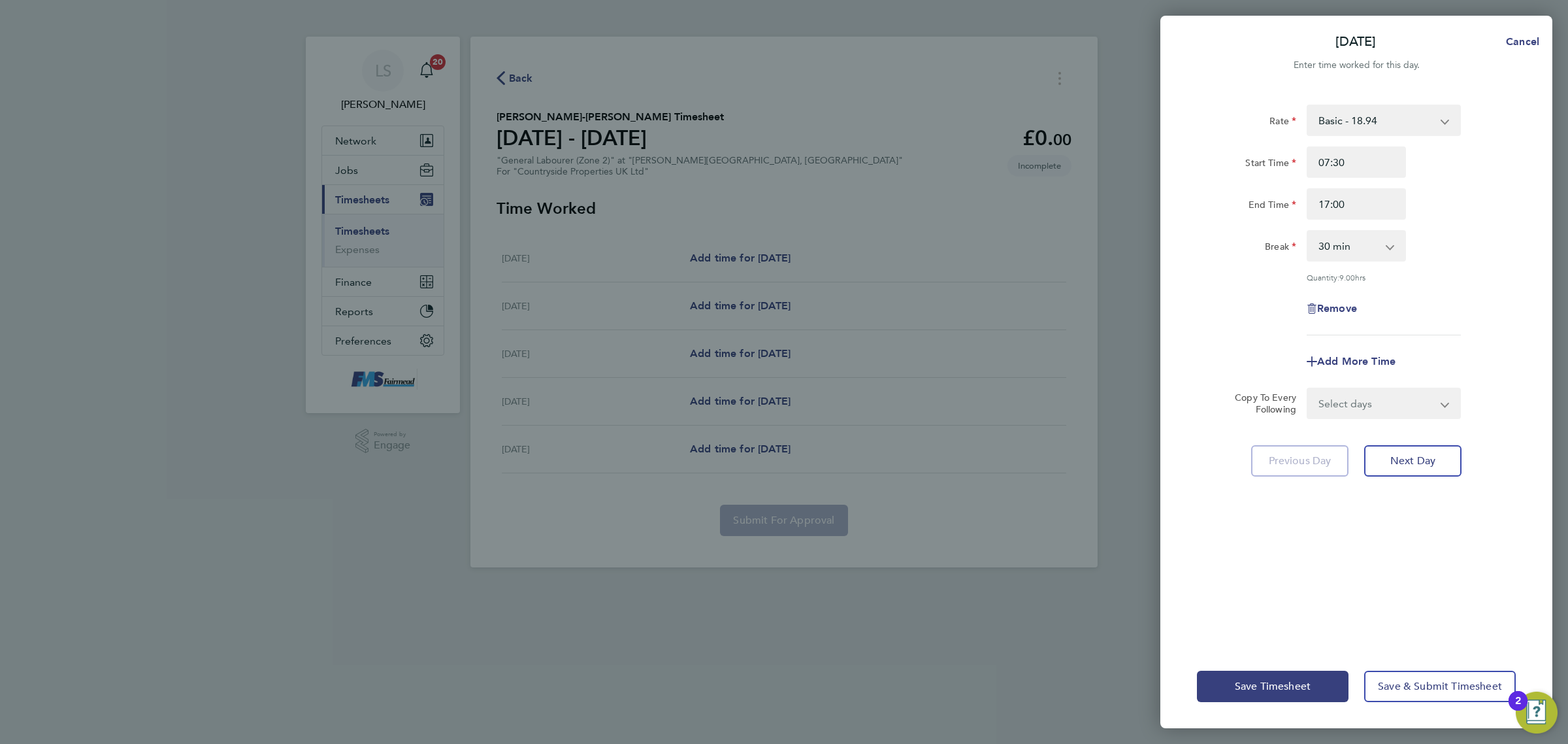
click at [1500, 210] on div "End Time 17:00" at bounding box center [1357, 203] width 329 height 32
click at [1340, 424] on div "Rate Basic - 18.94 Start Time 07:30 End Time 17:00 Break 0 min 15 min 30 min 45…" at bounding box center [1356, 366] width 392 height 555
click at [1351, 403] on select "Select days Day [DATE] [DATE] [DATE] [DATE]" at bounding box center [1377, 403] width 137 height 29
select select "DAY"
click at [1308, 389] on select "Select days Day [DATE] [DATE] [DATE] [DATE]" at bounding box center [1377, 403] width 137 height 29
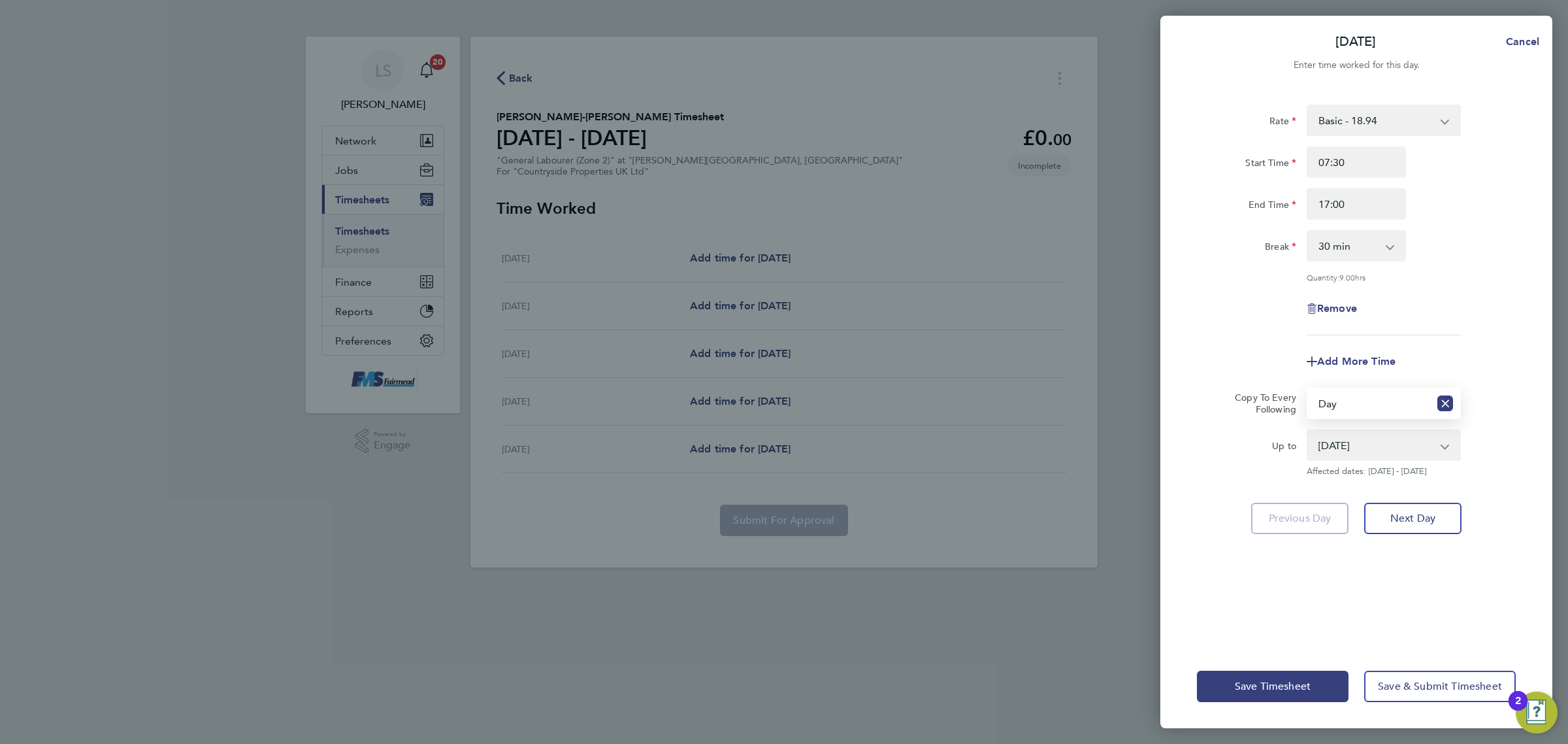
click at [1349, 443] on select "[DATE] [DATE] [DATE] [DATE]" at bounding box center [1376, 445] width 136 height 29
select select "[DATE]"
click at [1308, 431] on select "[DATE] [DATE] [DATE] [DATE]" at bounding box center [1376, 445] width 136 height 29
click at [1301, 680] on span "Save Timesheet" at bounding box center [1273, 686] width 76 height 13
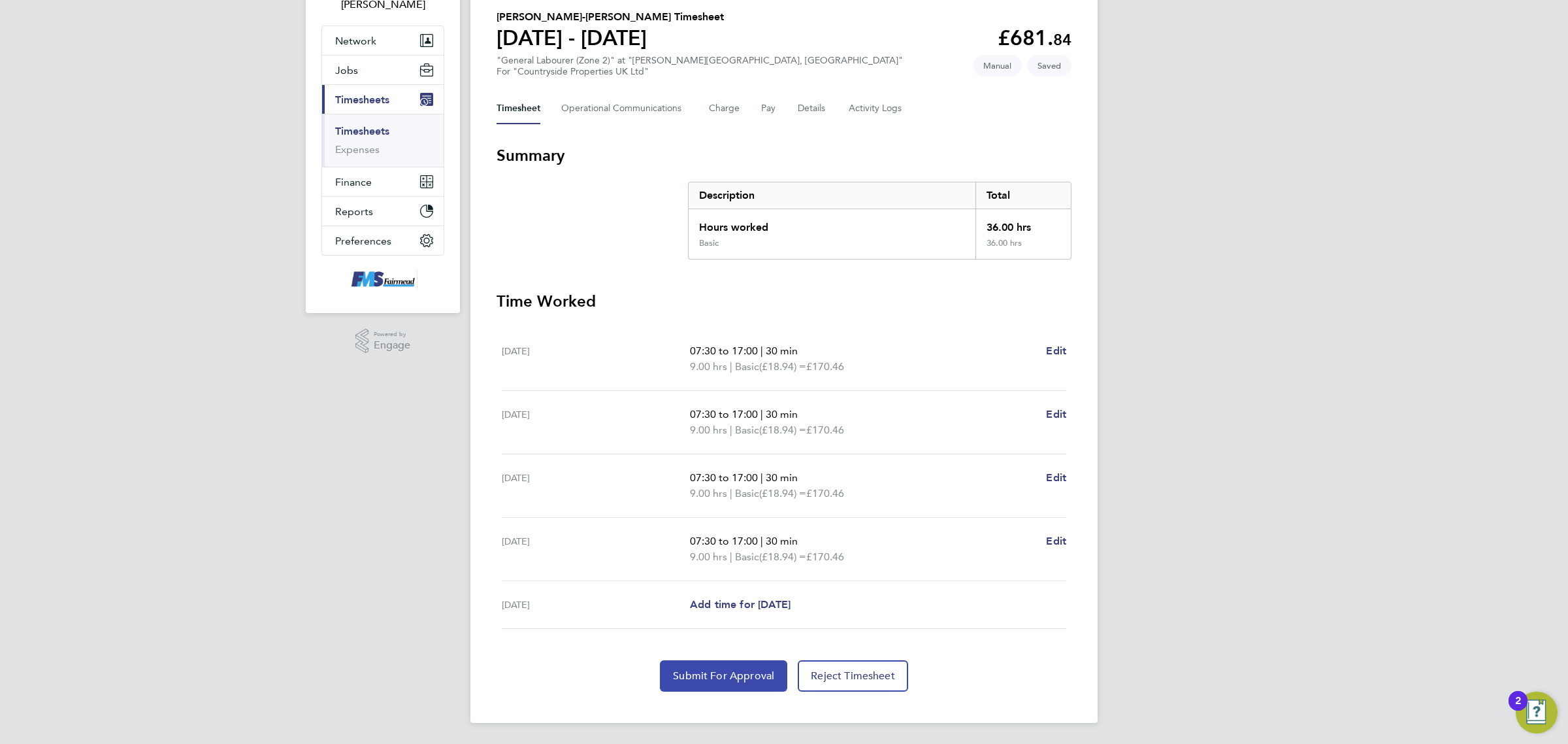
click at [761, 673] on span "Submit For Approval" at bounding box center [723, 676] width 101 height 13
click at [366, 123] on ul "Timesheets Expenses" at bounding box center [383, 140] width 122 height 53
click at [369, 132] on link "Timesheets" at bounding box center [362, 132] width 54 height 13
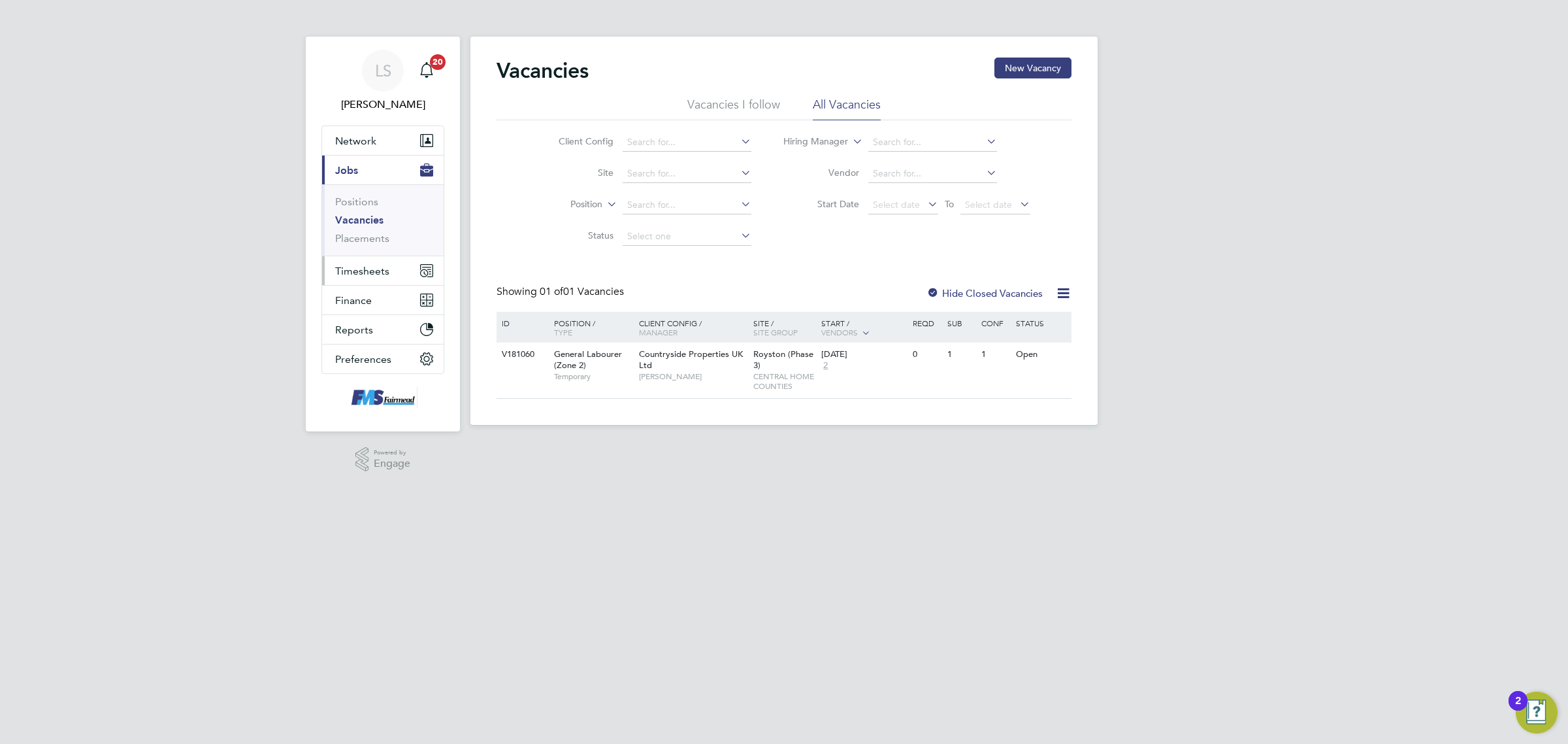
click at [367, 262] on button "Timesheets" at bounding box center [383, 270] width 122 height 29
click at [371, 234] on link "Timesheets" at bounding box center [362, 231] width 54 height 13
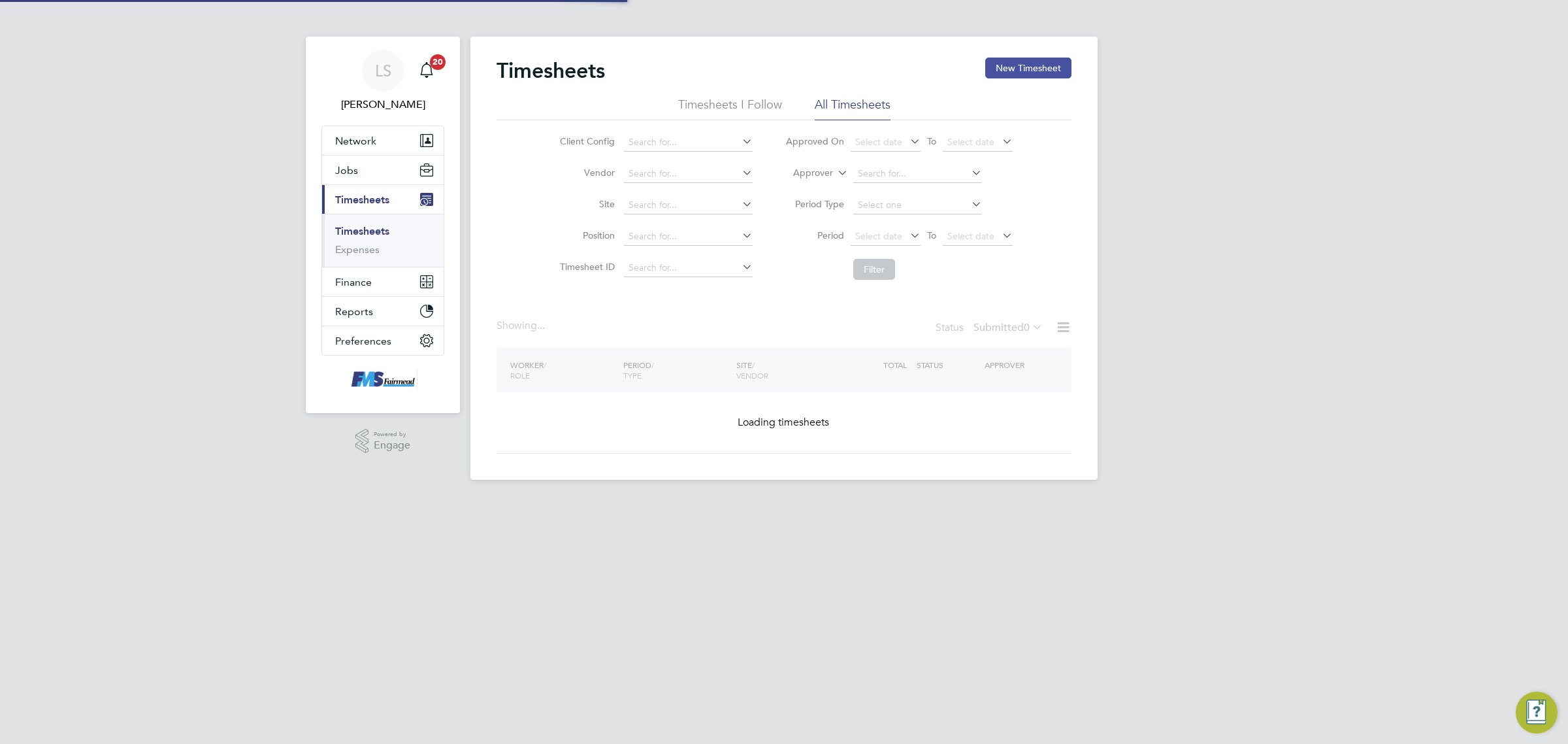
click at [1023, 62] on button "New Timesheet" at bounding box center [1028, 68] width 87 height 21
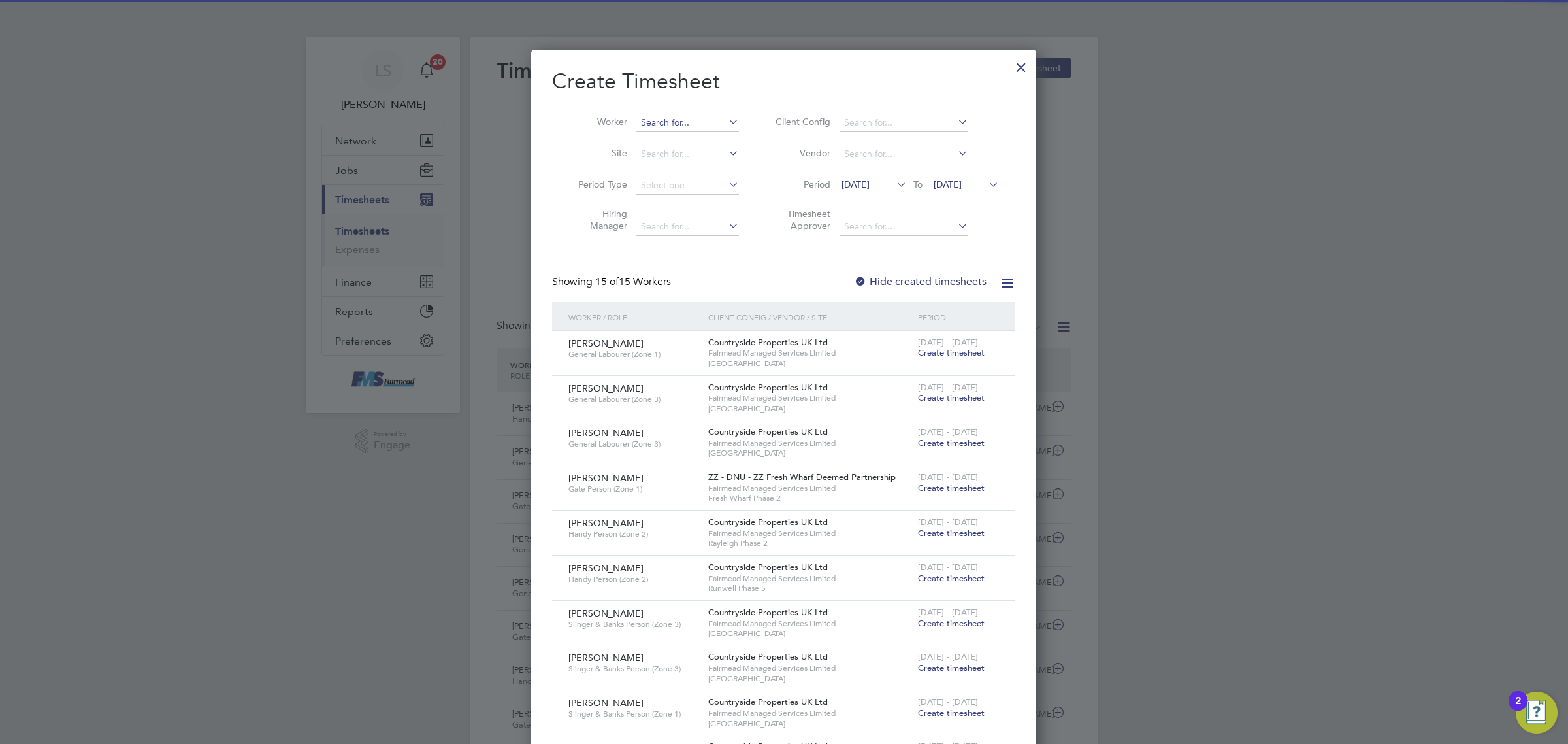
click at [674, 115] on input at bounding box center [688, 123] width 103 height 18
click at [657, 207] on b "[PERSON_NAME]" at bounding box center [679, 211] width 76 height 11
type input "[PERSON_NAME]"
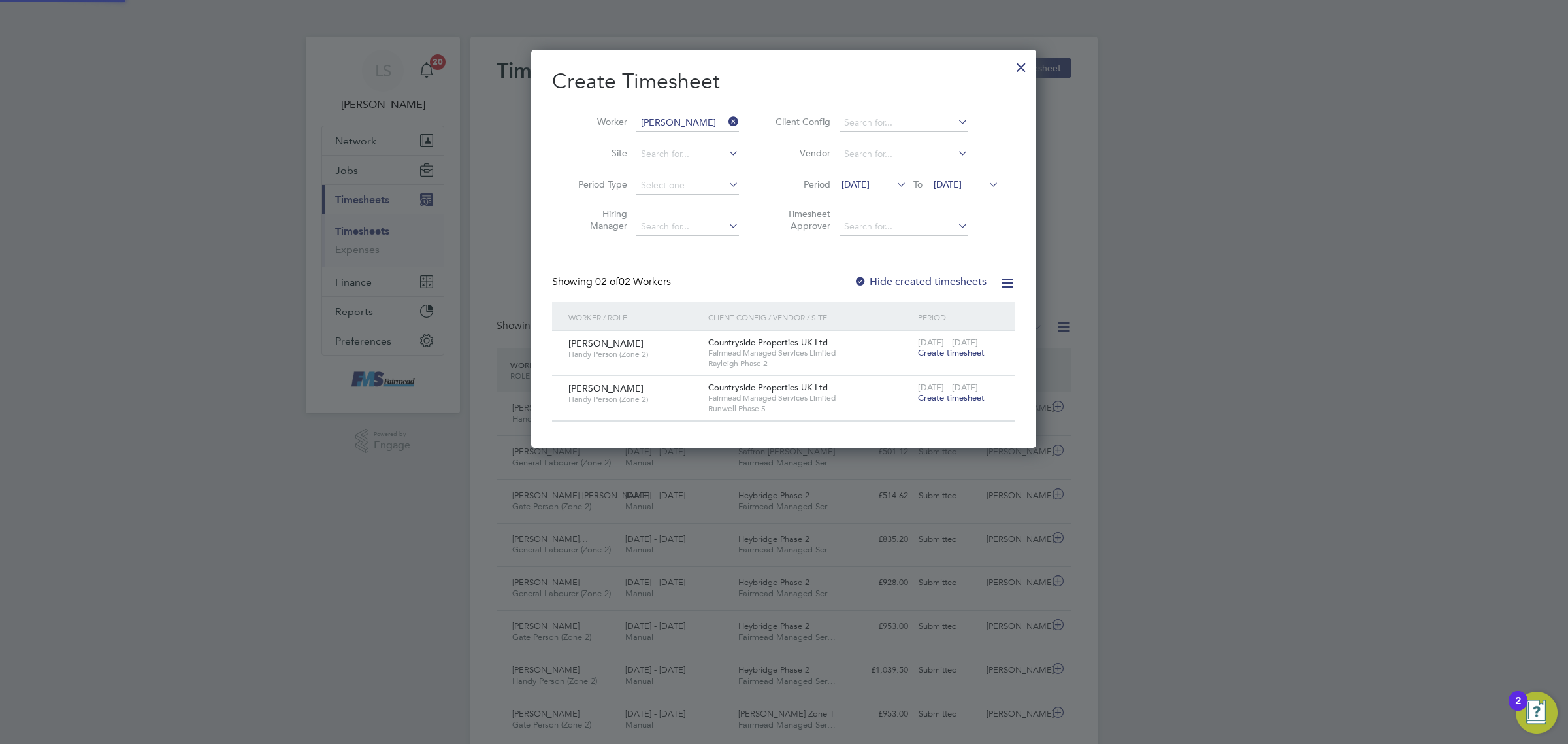
click at [962, 184] on span "[DATE]" at bounding box center [948, 184] width 28 height 12
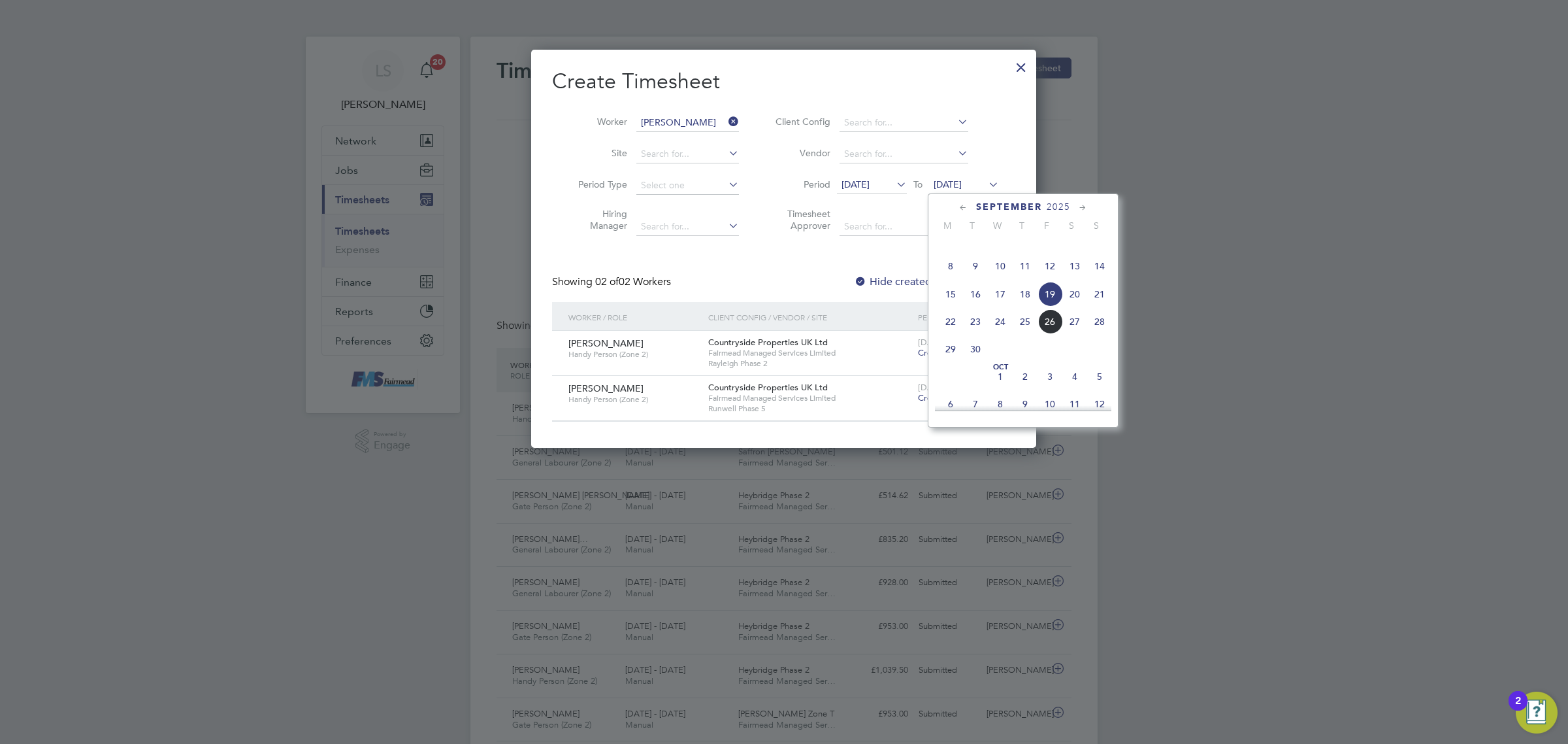
click at [1102, 332] on span "28" at bounding box center [1099, 321] width 25 height 25
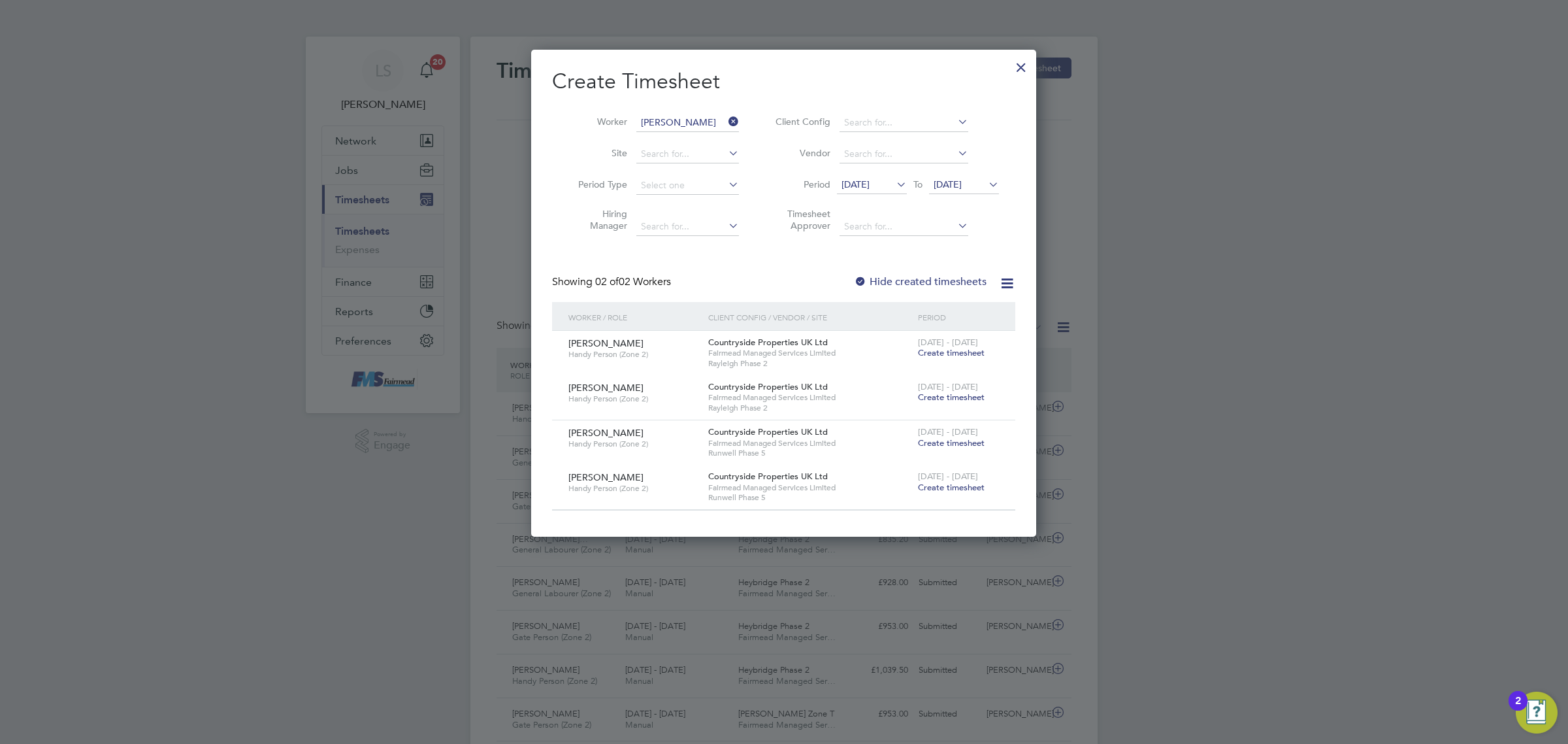
click at [951, 396] on span "Create timesheet" at bounding box center [951, 397] width 67 height 11
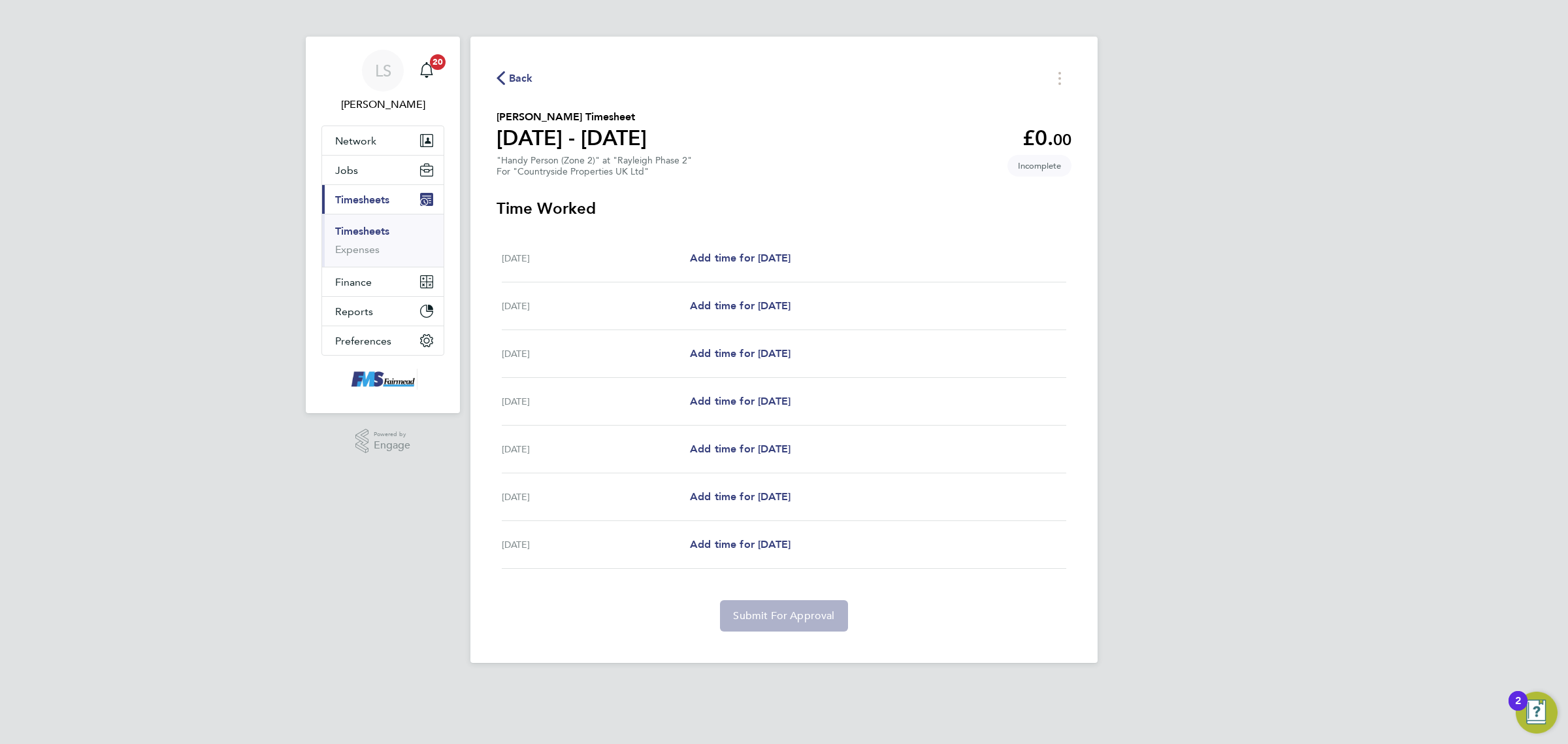
click at [765, 250] on div "[DATE] Add time for [DATE] Add time for [DATE]" at bounding box center [784, 258] width 564 height 48
click at [766, 257] on span "Add time for [DATE]" at bounding box center [740, 258] width 101 height 13
select select "30"
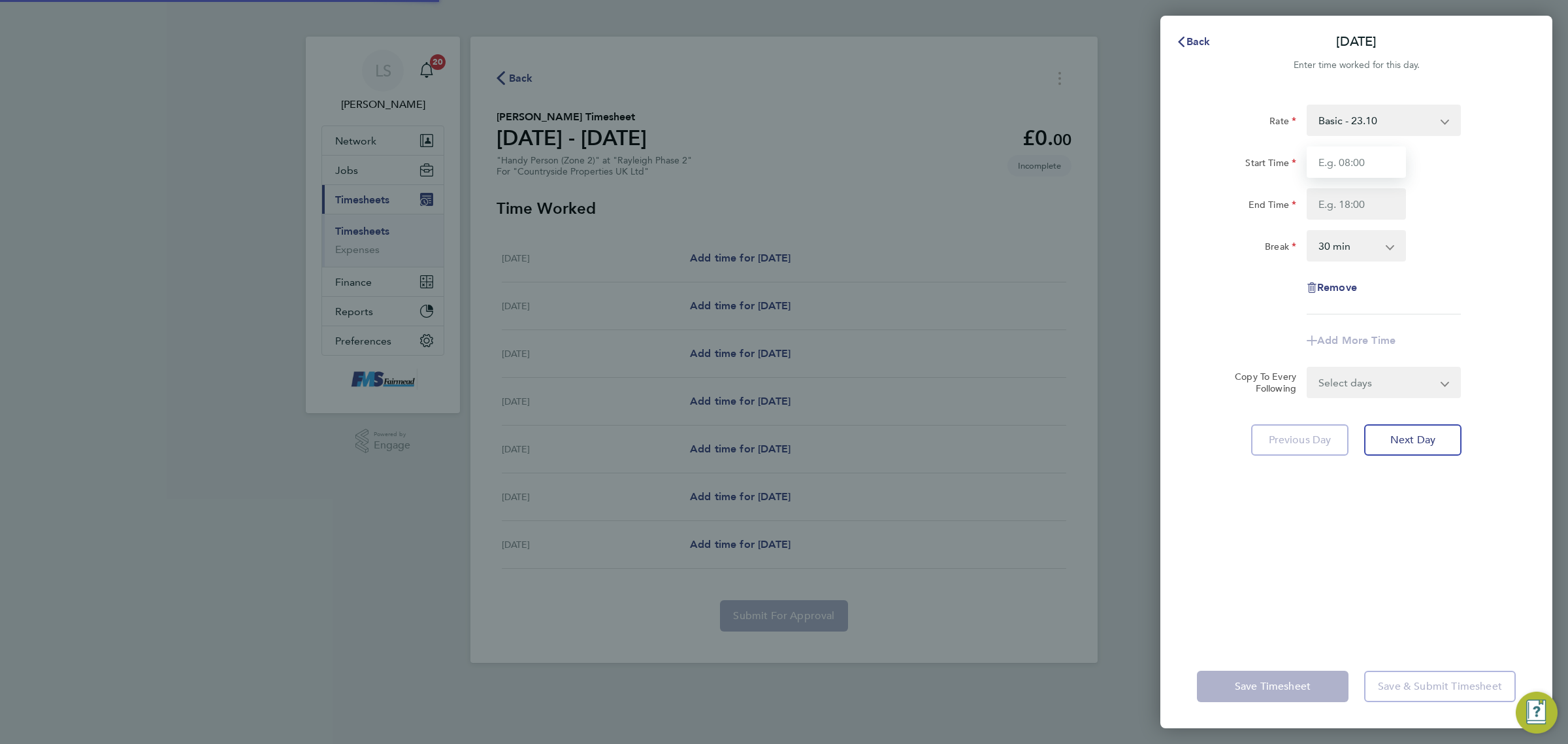
click at [1343, 170] on input "Start Time" at bounding box center [1356, 162] width 99 height 32
type input "09:00"
click at [1343, 204] on input "End Time" at bounding box center [1356, 203] width 99 height 32
type input "17:00"
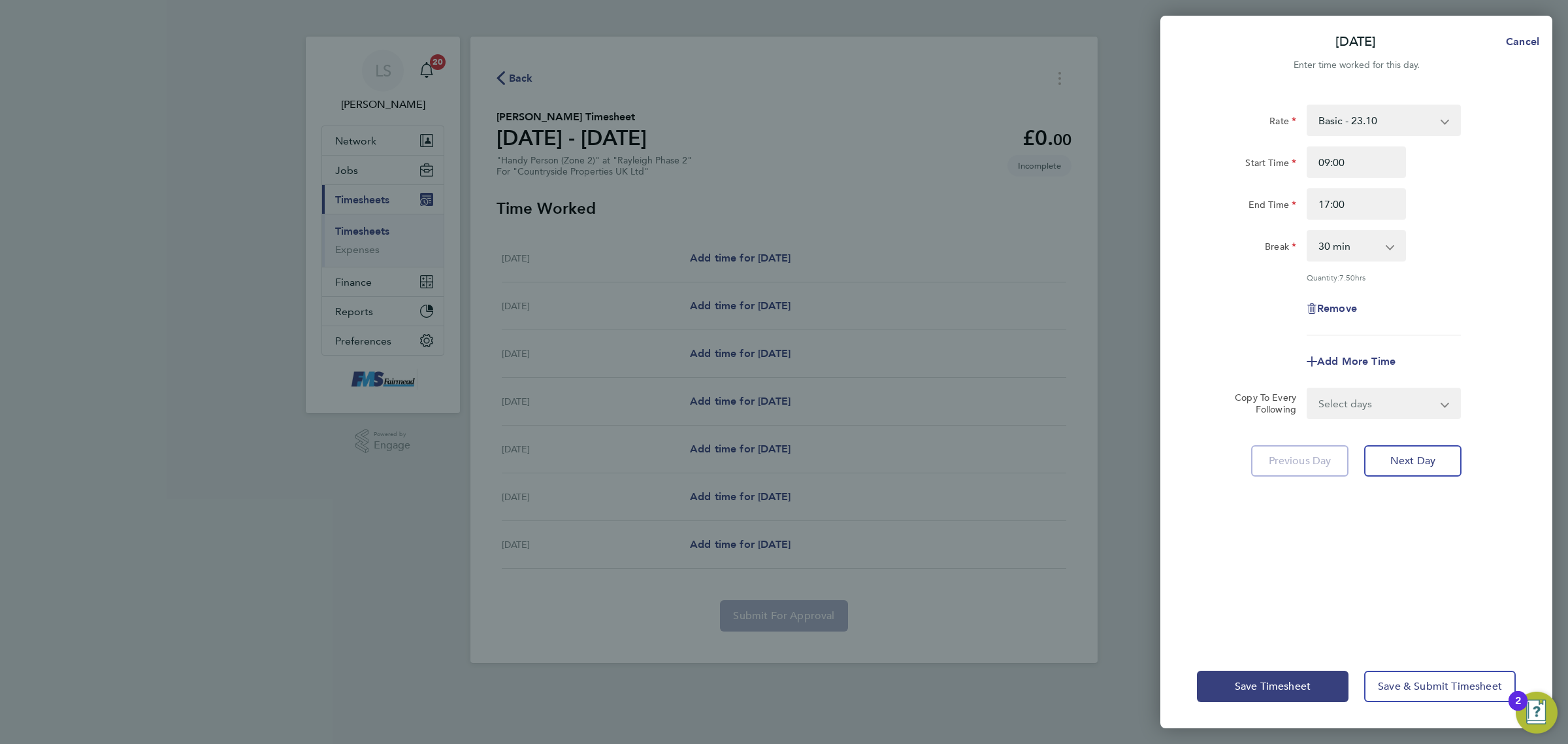
click at [1444, 190] on div "End Time 17:00" at bounding box center [1357, 203] width 329 height 32
click at [1296, 676] on button "Save Timesheet" at bounding box center [1272, 686] width 151 height 32
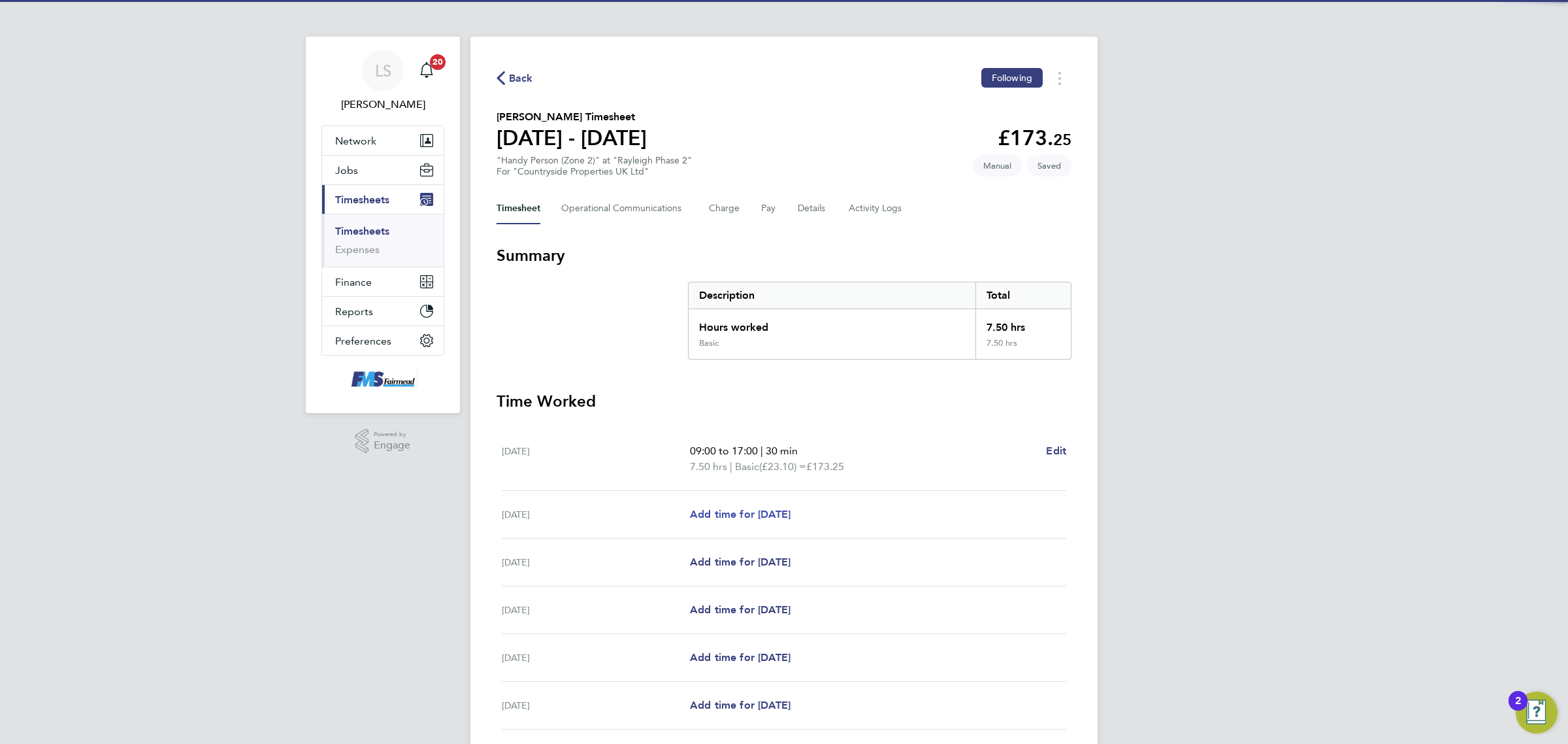
click at [766, 508] on span "Add time for [DATE]" at bounding box center [740, 514] width 101 height 13
select select "30"
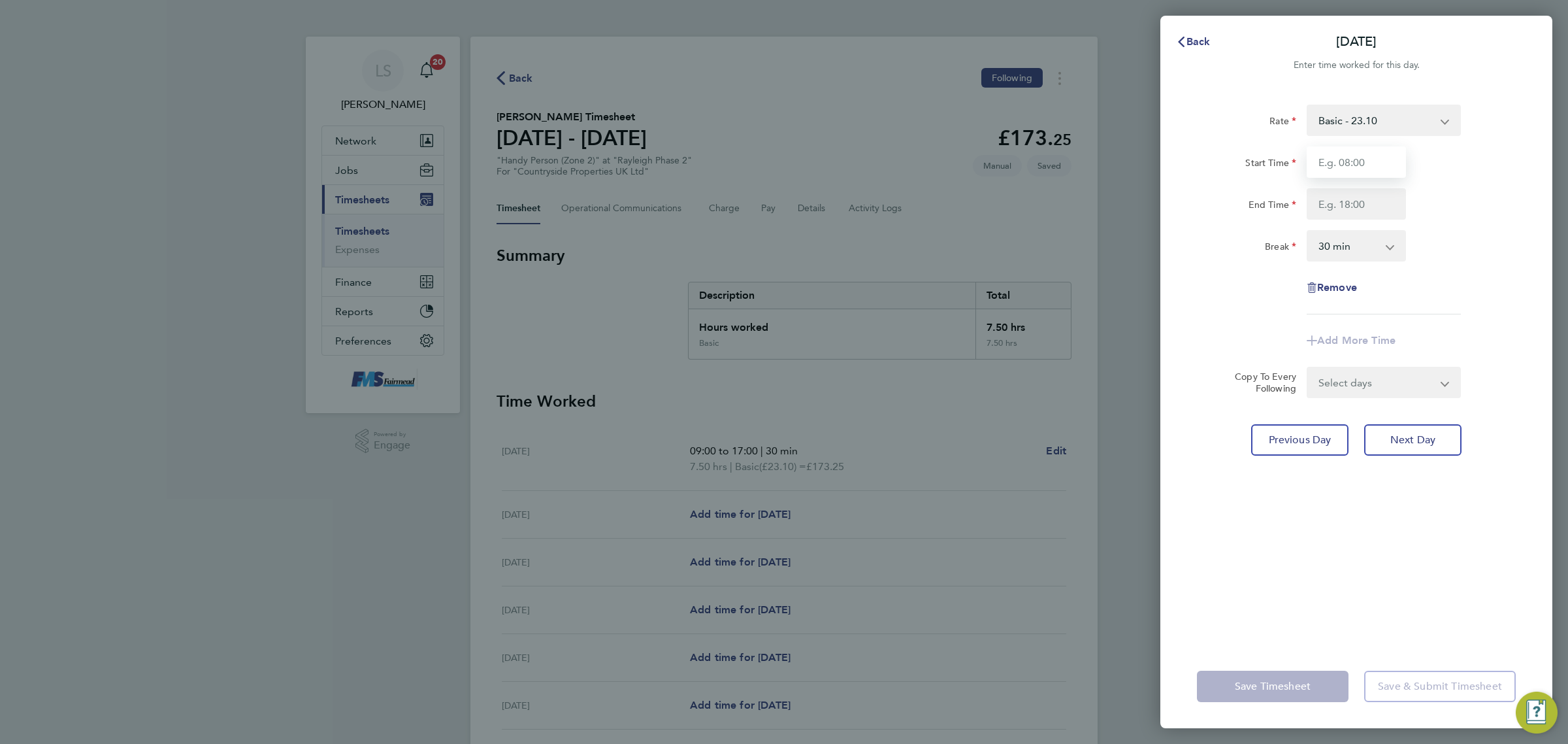
click at [1370, 170] on input "Start Time" at bounding box center [1356, 162] width 99 height 32
type input "07:30"
click at [1358, 197] on input "End Time" at bounding box center [1356, 203] width 99 height 32
type input "14:00"
click at [1480, 179] on div "Start Time 07:30 End Time 14:00" at bounding box center [1357, 183] width 329 height 73
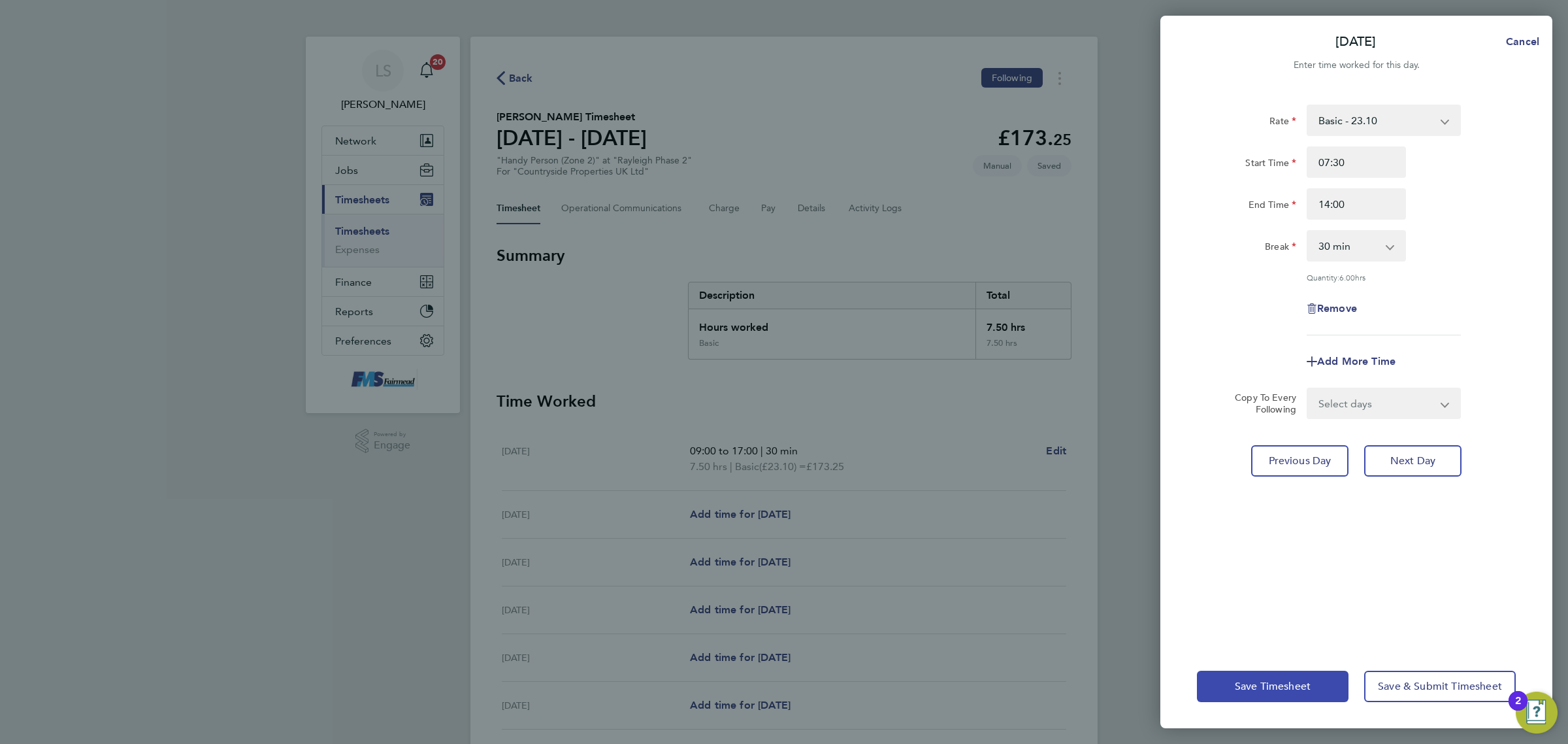
click at [1297, 680] on span "Save Timesheet" at bounding box center [1273, 686] width 76 height 13
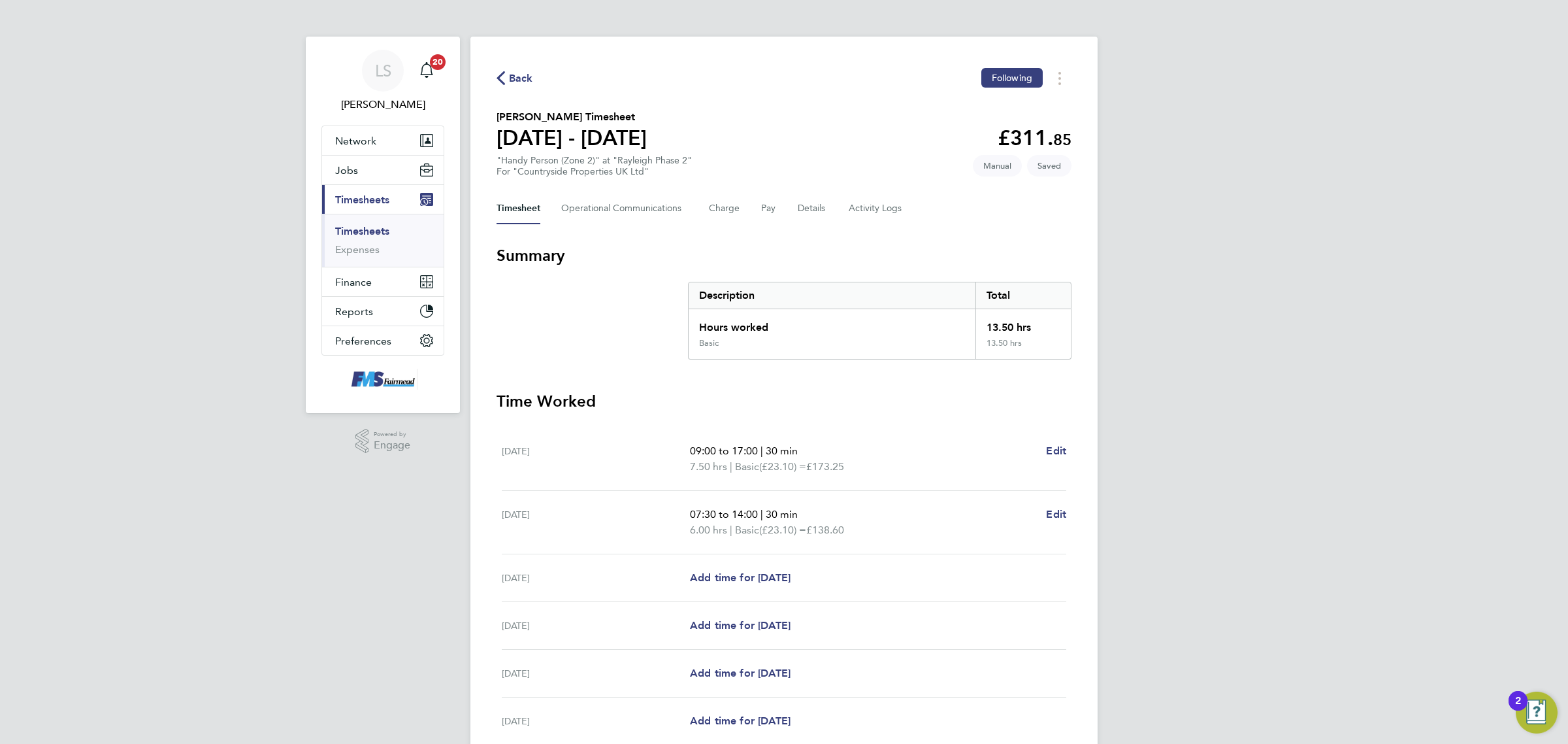
click at [785, 587] on div "Wed 24 Sep Add time for Wed 24 Sep Add time for Wed 24 Sep" at bounding box center [784, 578] width 564 height 48
click at [785, 579] on span "Add time for [DATE]" at bounding box center [740, 578] width 101 height 13
select select "30"
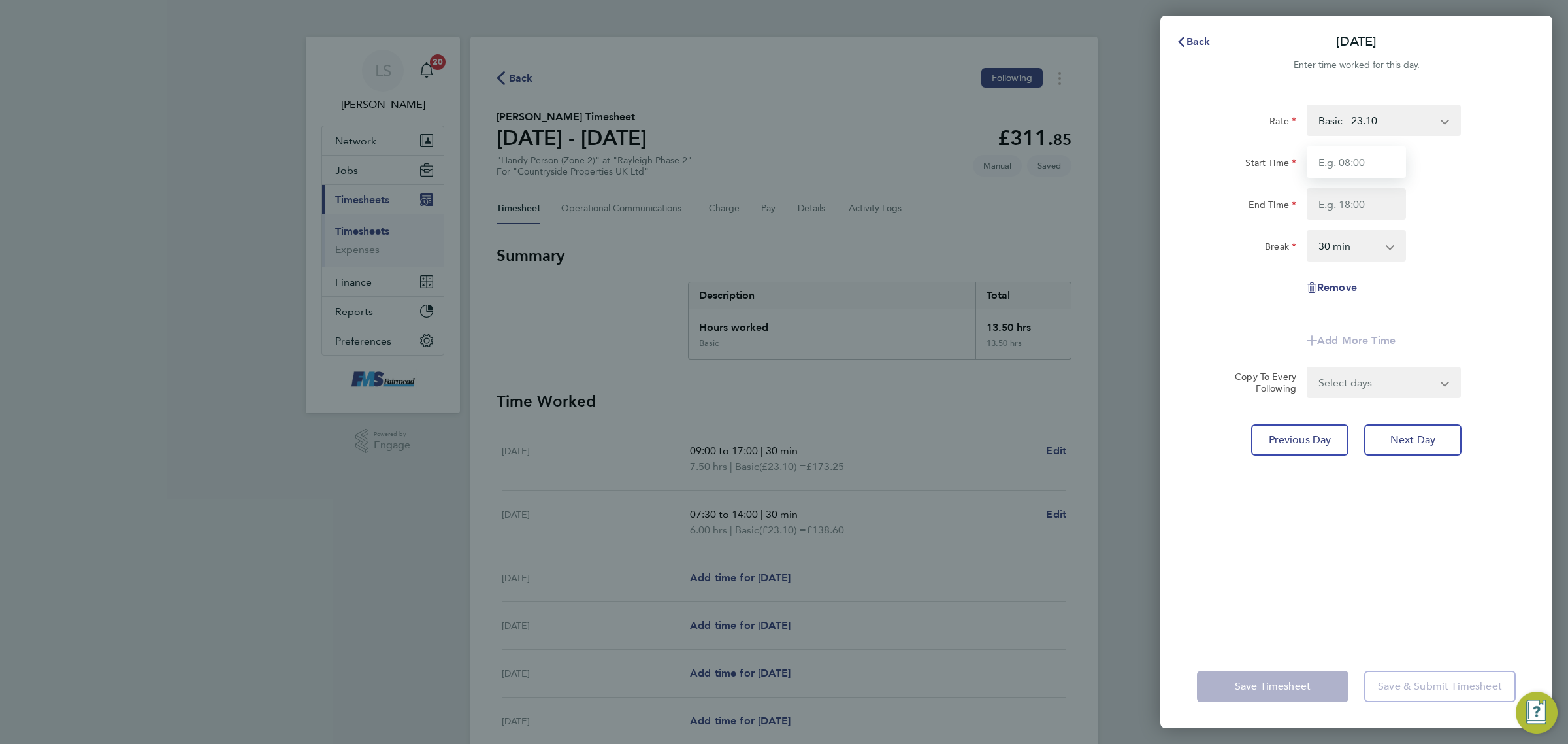
drag, startPoint x: 1362, startPoint y: 156, endPoint x: 1355, endPoint y: 158, distance: 7.3
click at [1362, 158] on input "Start Time" at bounding box center [1356, 162] width 99 height 32
drag, startPoint x: 1390, startPoint y: 158, endPoint x: 1115, endPoint y: 151, distance: 275.1
click at [1119, 155] on div "Back Wed 24 Sep Enter time worked for this day. Rate Basic - 23.10 Start Time 0…" at bounding box center [784, 372] width 1568 height 744
type input "09:00"
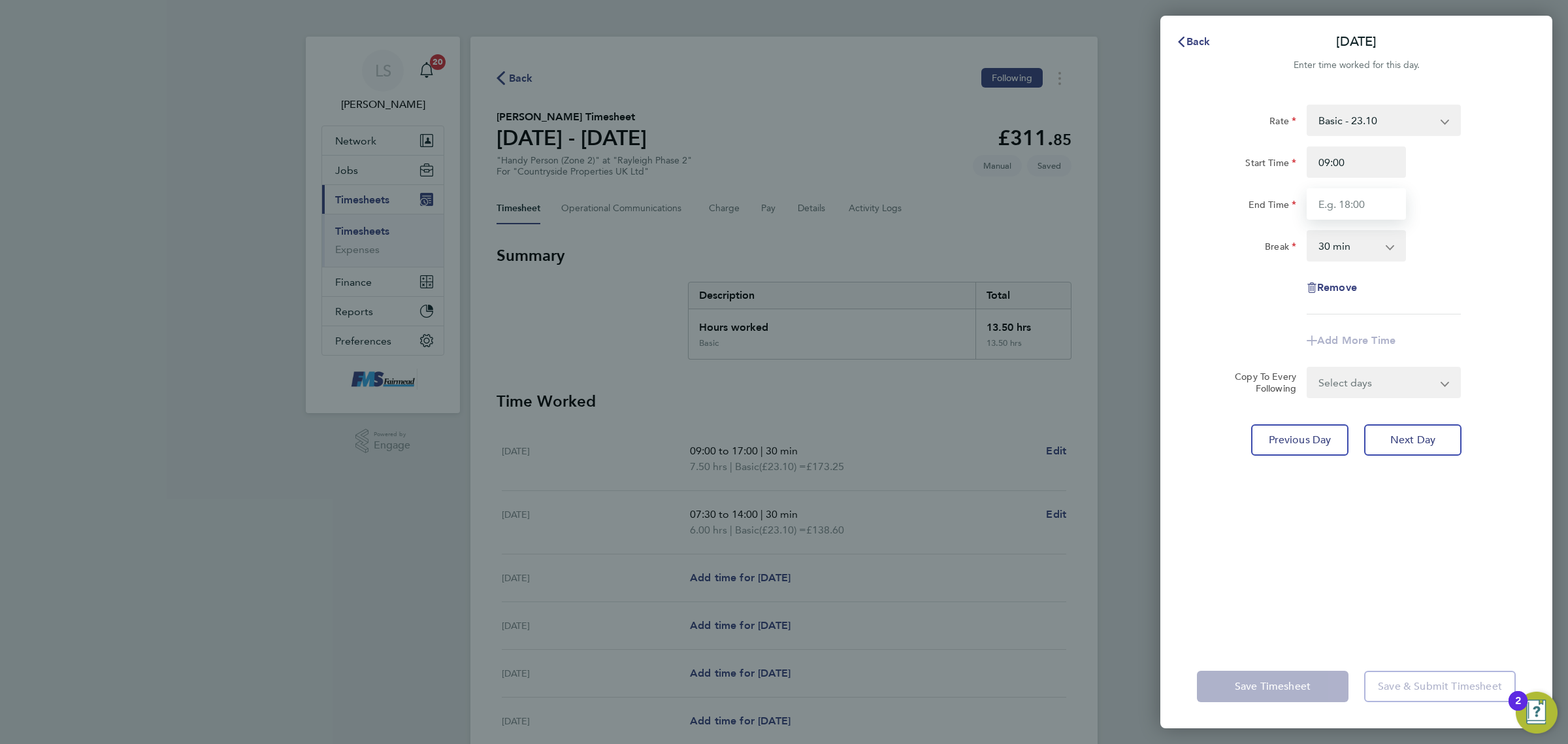
click at [1373, 189] on input "End Time" at bounding box center [1356, 203] width 99 height 32
click at [1479, 227] on div "Rate Basic - 23.10 Start Time 09:00 End Time 11:00 Break 0 min 15 min 30 min 45…" at bounding box center [1356, 210] width 319 height 210
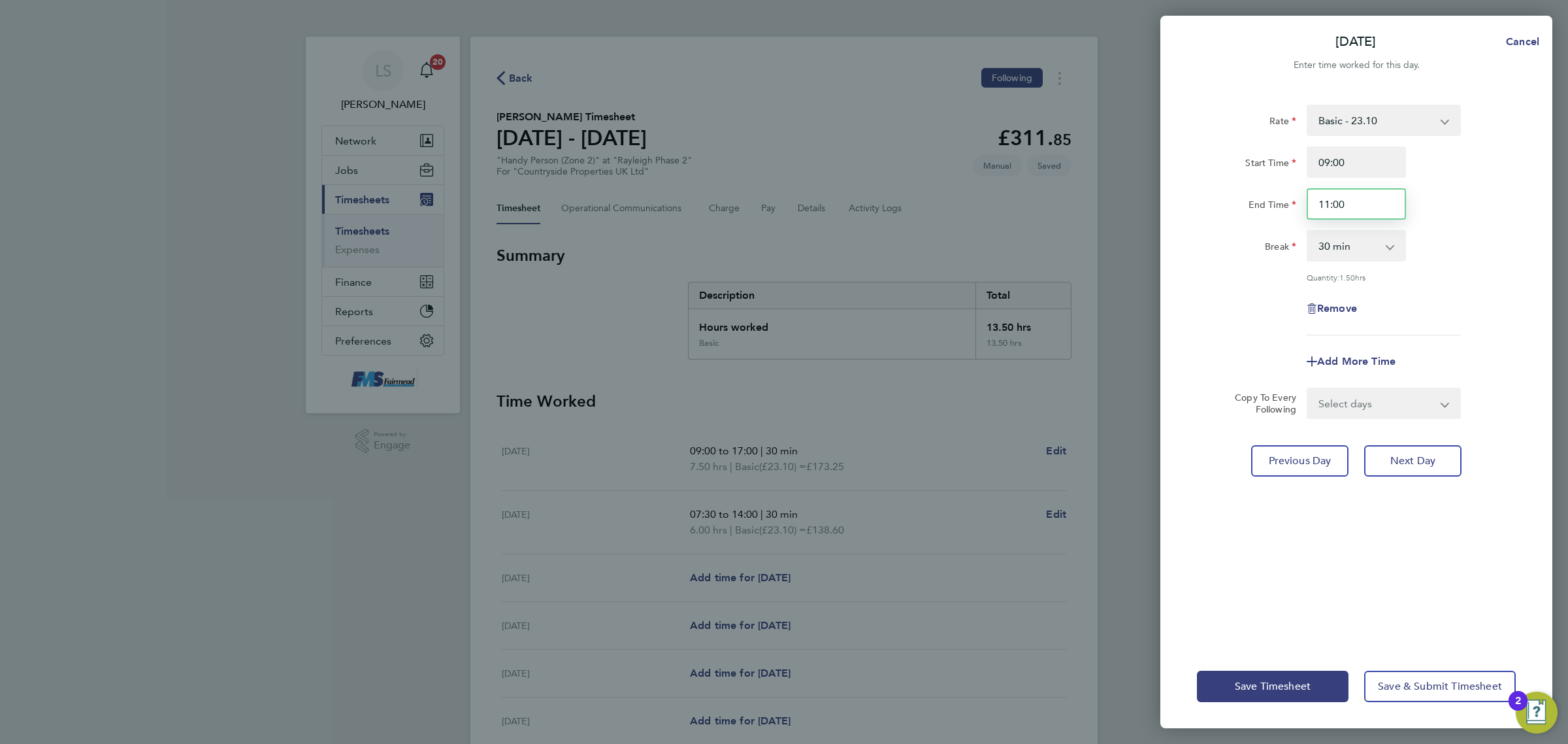
click at [1377, 201] on input "11:00" at bounding box center [1356, 203] width 99 height 32
type input "11:30"
click at [1510, 315] on div "Remove" at bounding box center [1357, 308] width 329 height 32
click at [1302, 681] on span "Save Timesheet" at bounding box center [1273, 686] width 76 height 13
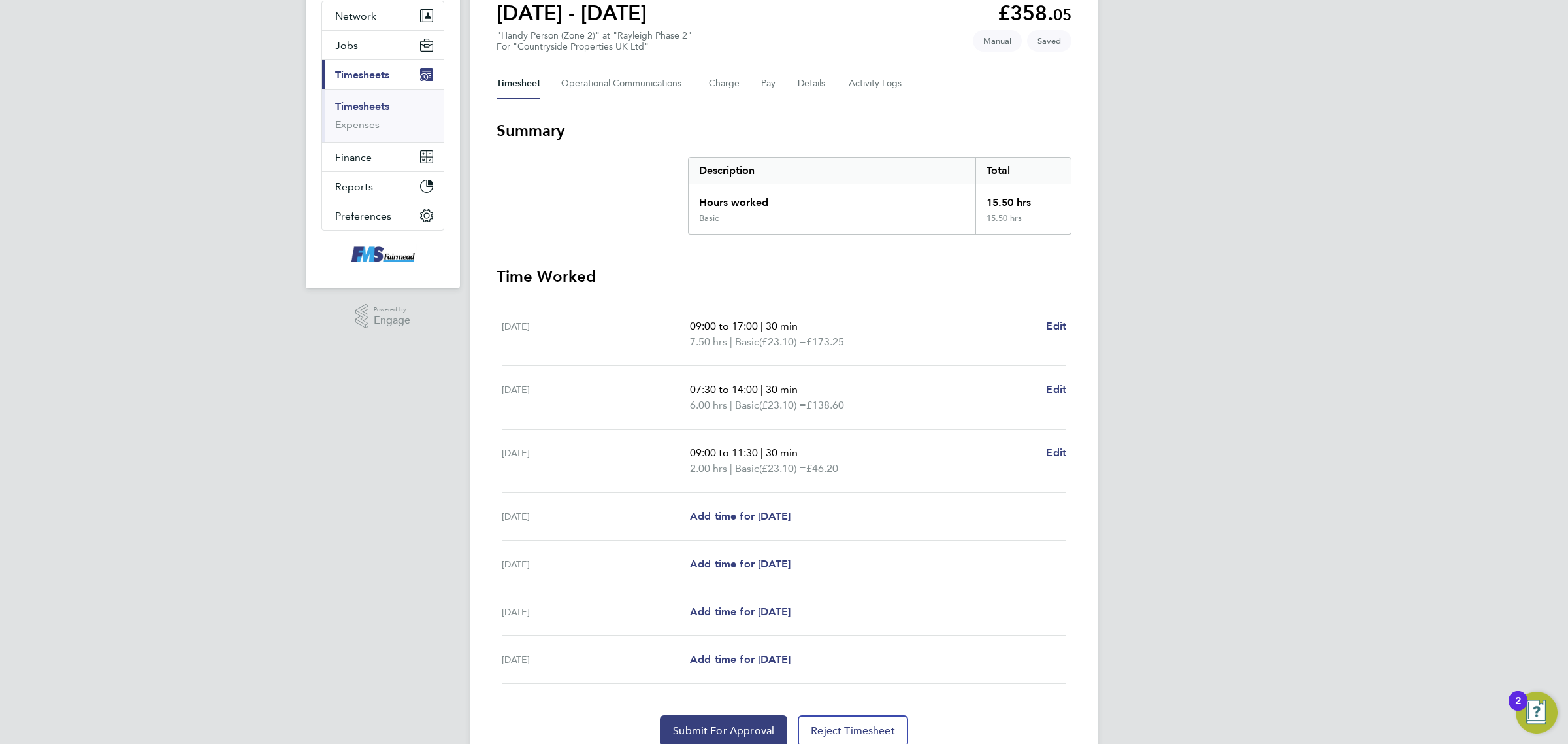
scroll to position [163, 0]
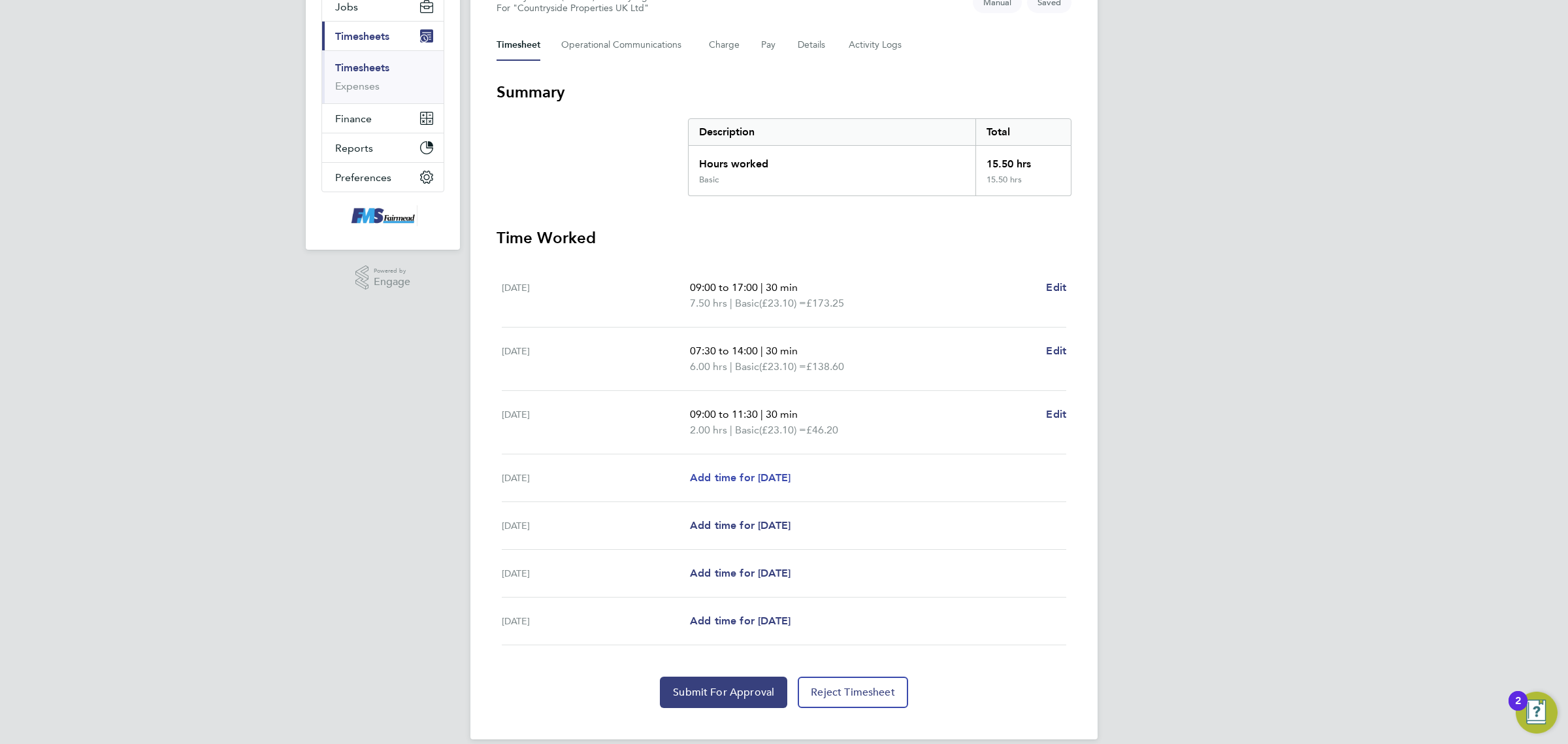
click at [758, 481] on span "Add time for [DATE]" at bounding box center [740, 477] width 101 height 13
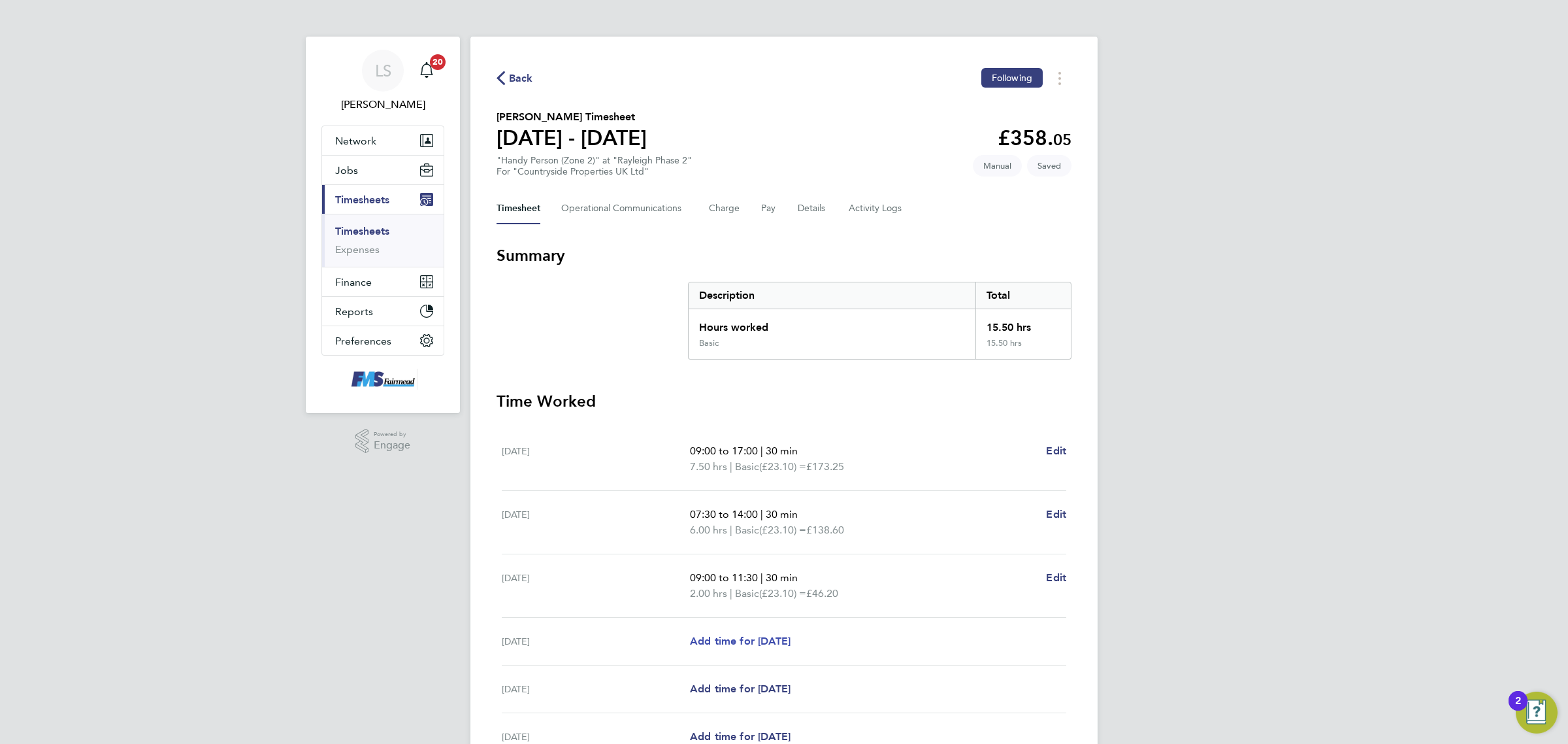
select select "30"
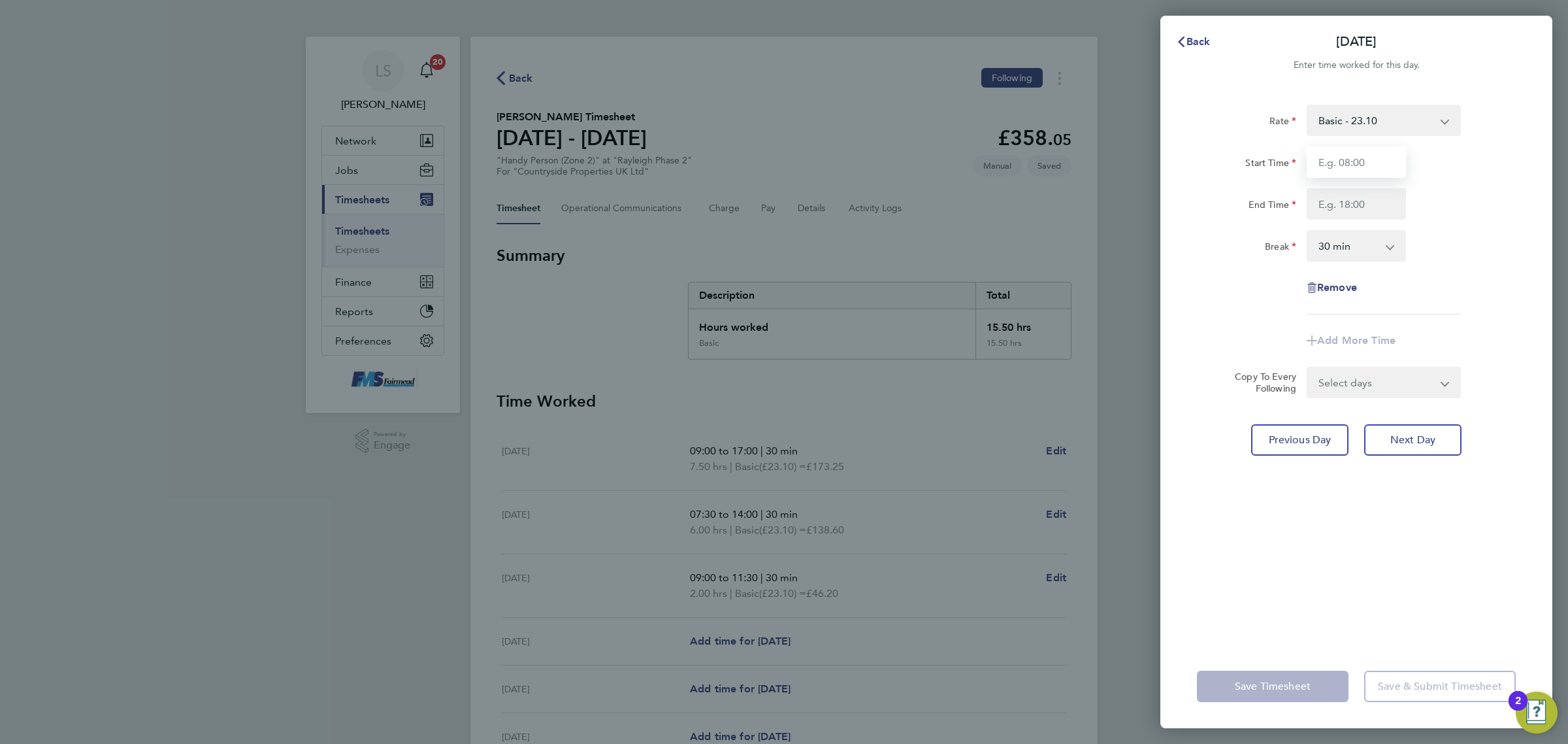
click at [1320, 161] on input "Start Time" at bounding box center [1356, 162] width 99 height 32
type input "09:00"
click at [1359, 204] on input "End Time" at bounding box center [1356, 203] width 99 height 32
type input "17:00"
click at [1476, 203] on div "End Time 17:00" at bounding box center [1357, 203] width 329 height 32
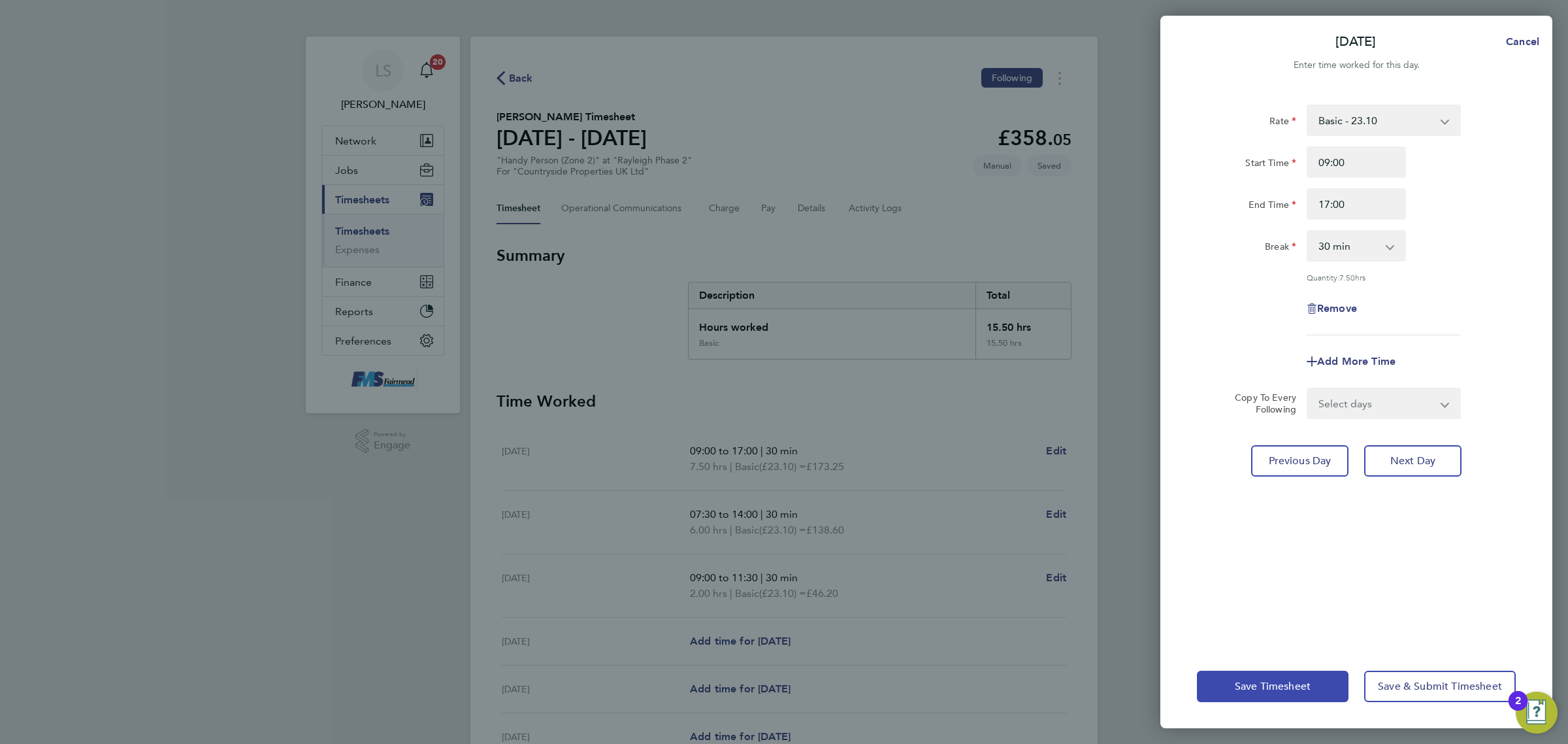
click at [1270, 688] on span "Save Timesheet" at bounding box center [1273, 686] width 76 height 13
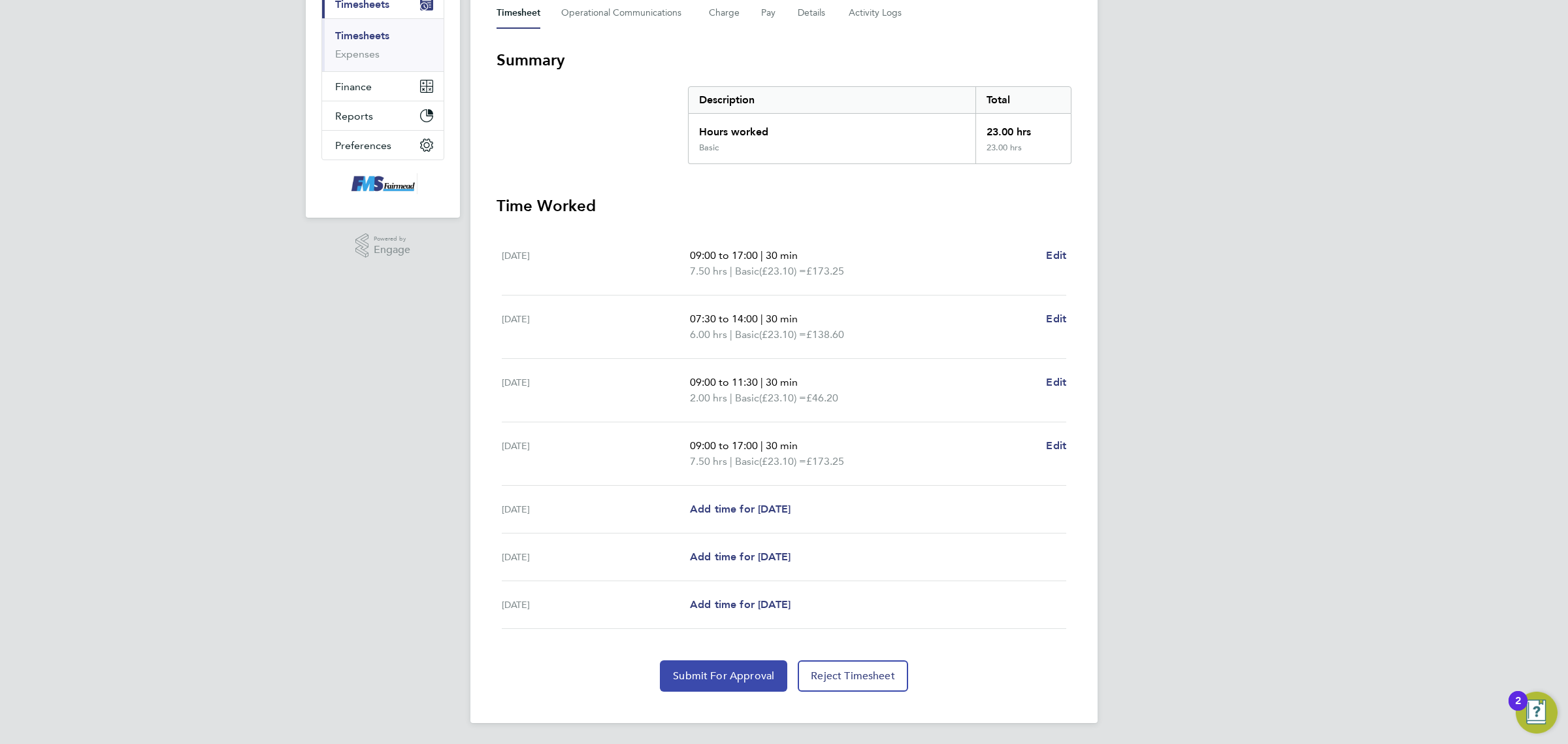
click at [739, 687] on button "Submit For Approval" at bounding box center [723, 676] width 127 height 32
